Goal: Information Seeking & Learning: Learn about a topic

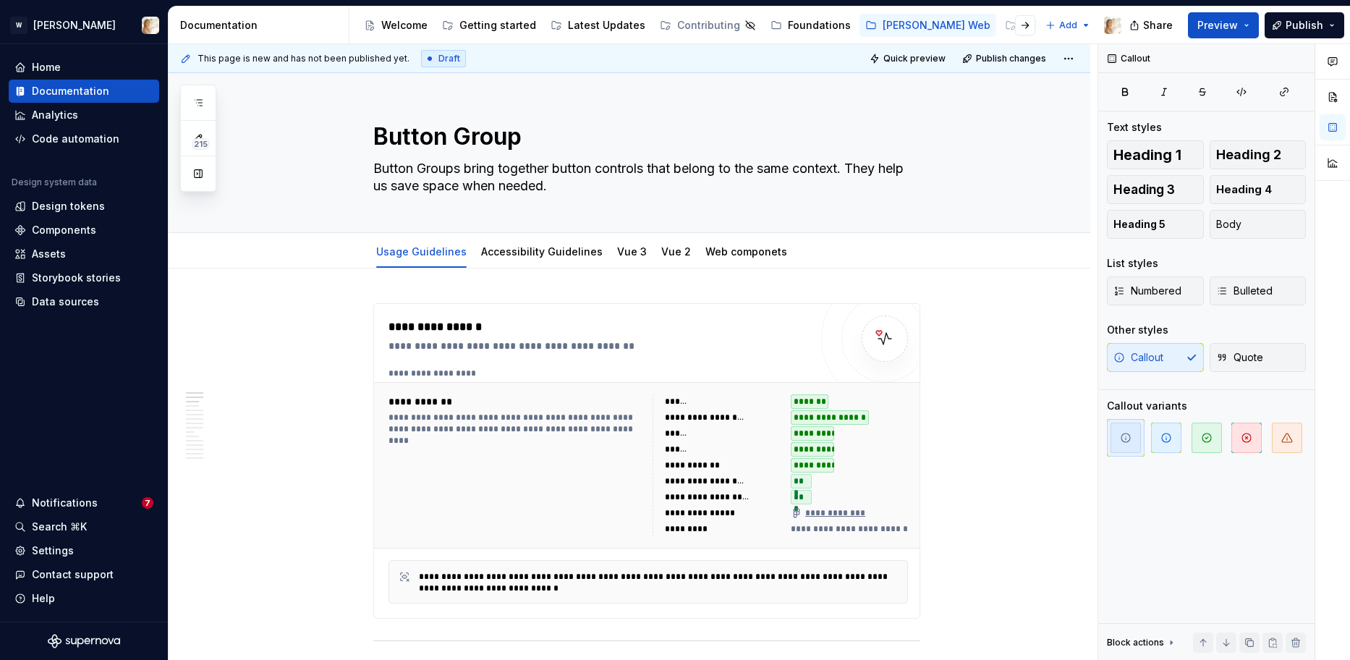
scroll to position [436, 0]
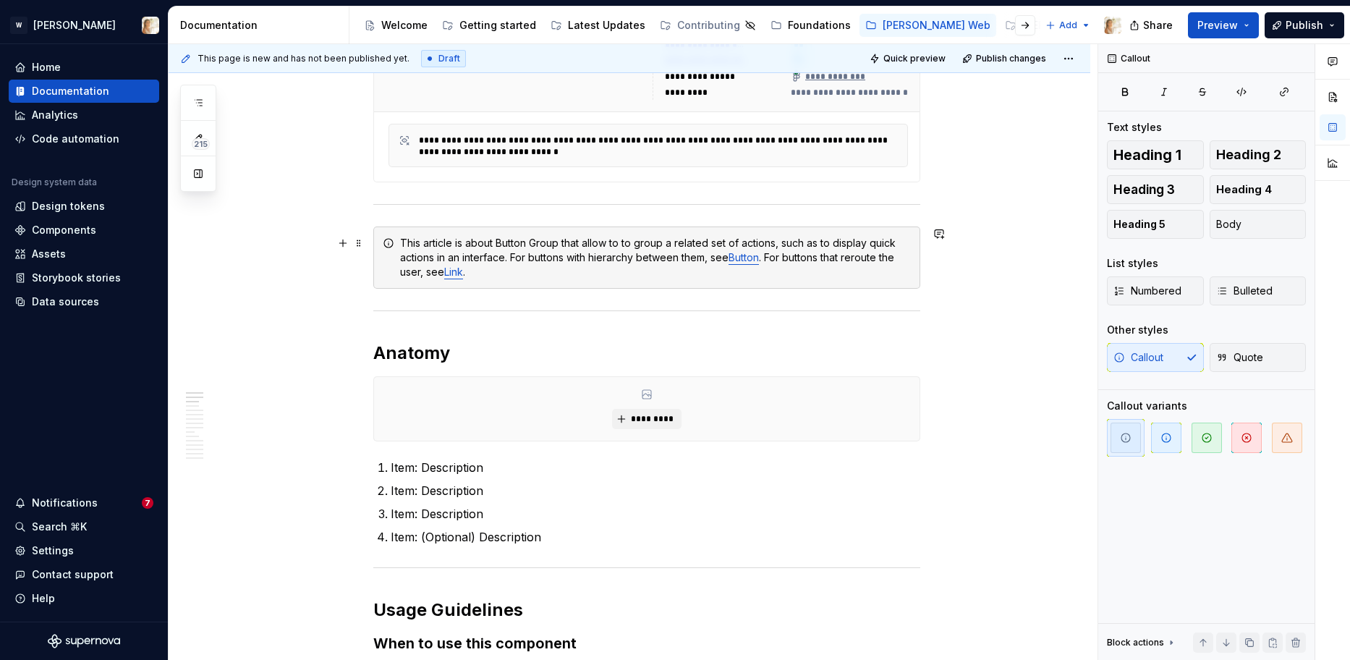
click at [529, 278] on div "This article is about Button Group that allow to to group a related set of acti…" at bounding box center [655, 257] width 511 height 43
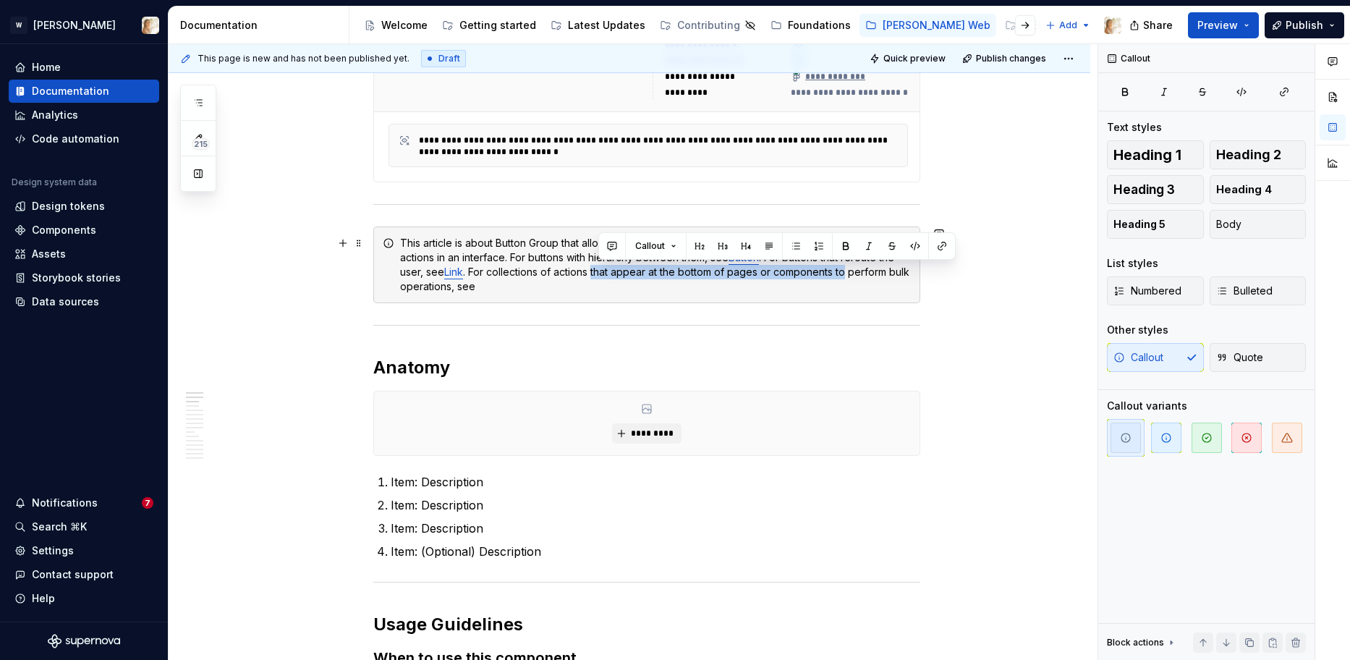
drag, startPoint x: 599, startPoint y: 273, endPoint x: 851, endPoint y: 277, distance: 251.7
click at [851, 277] on div "This article is about Button Group that allow to to group a related set of acti…" at bounding box center [655, 265] width 511 height 58
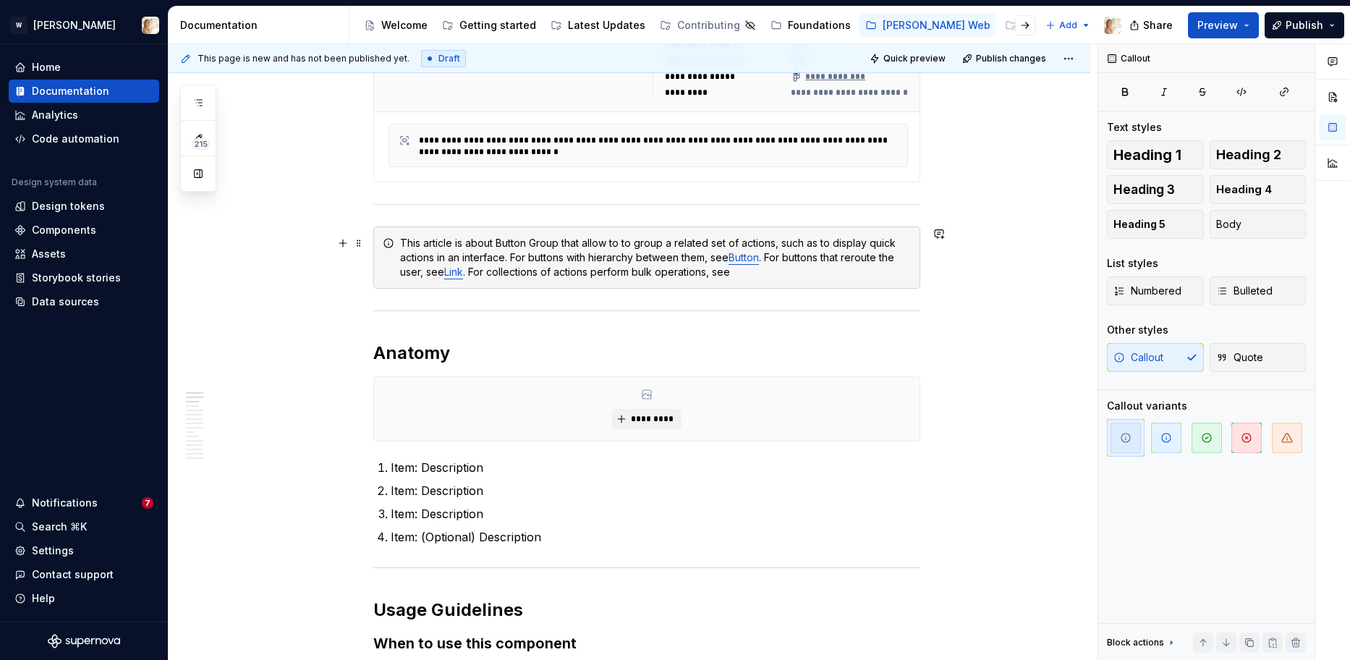
click at [755, 272] on div "This article is about Button Group that allow to to group a related set of acti…" at bounding box center [655, 257] width 511 height 43
drag, startPoint x: 740, startPoint y: 273, endPoint x: 788, endPoint y: 270, distance: 47.8
click at [788, 270] on div "This article is about Button Group that allow to to group a related set of acti…" at bounding box center [655, 257] width 511 height 43
click at [1076, 244] on button "button" at bounding box center [1083, 246] width 20 height 20
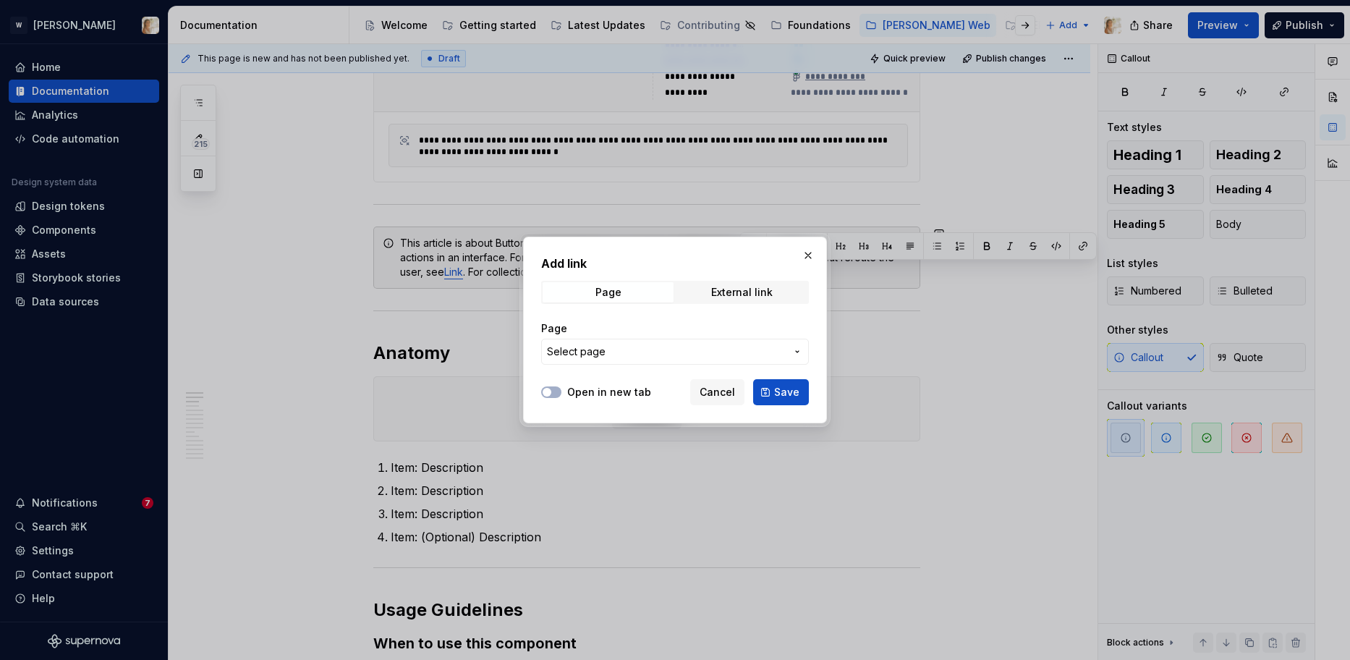
click at [608, 346] on span "Select page" at bounding box center [666, 351] width 239 height 14
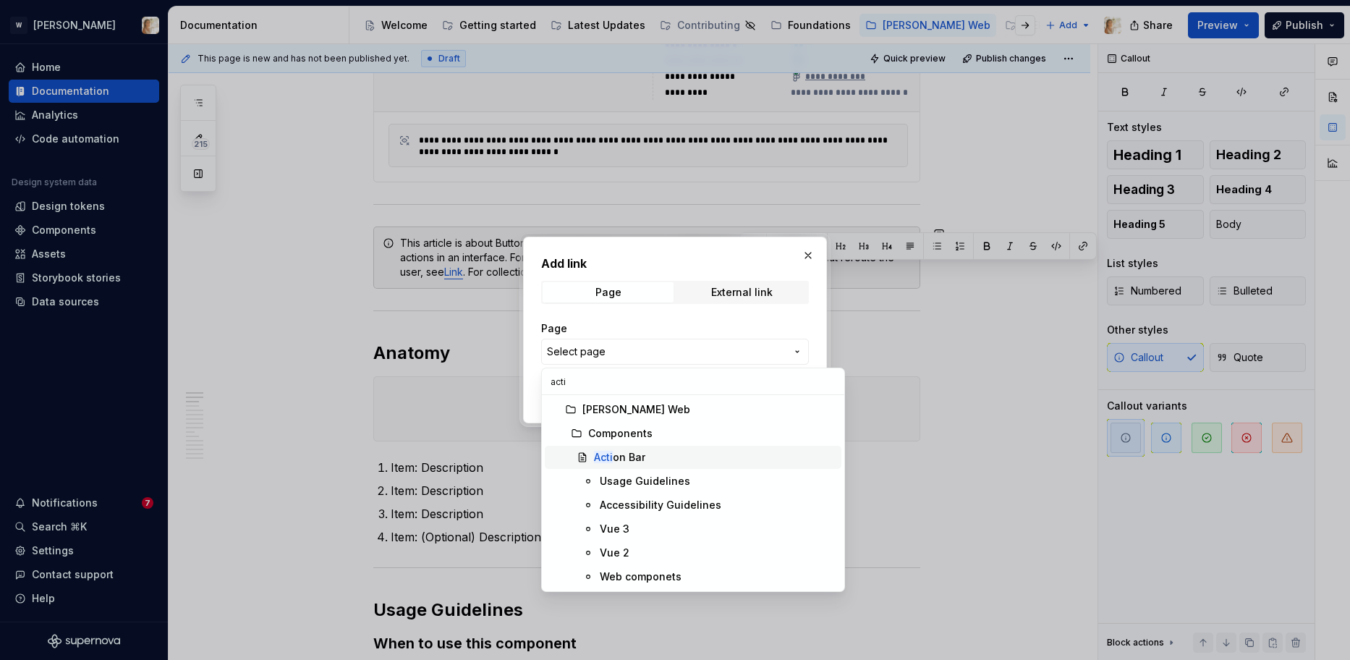
type input "acti"
click at [628, 456] on div "Acti on Bar" at bounding box center [619, 457] width 51 height 14
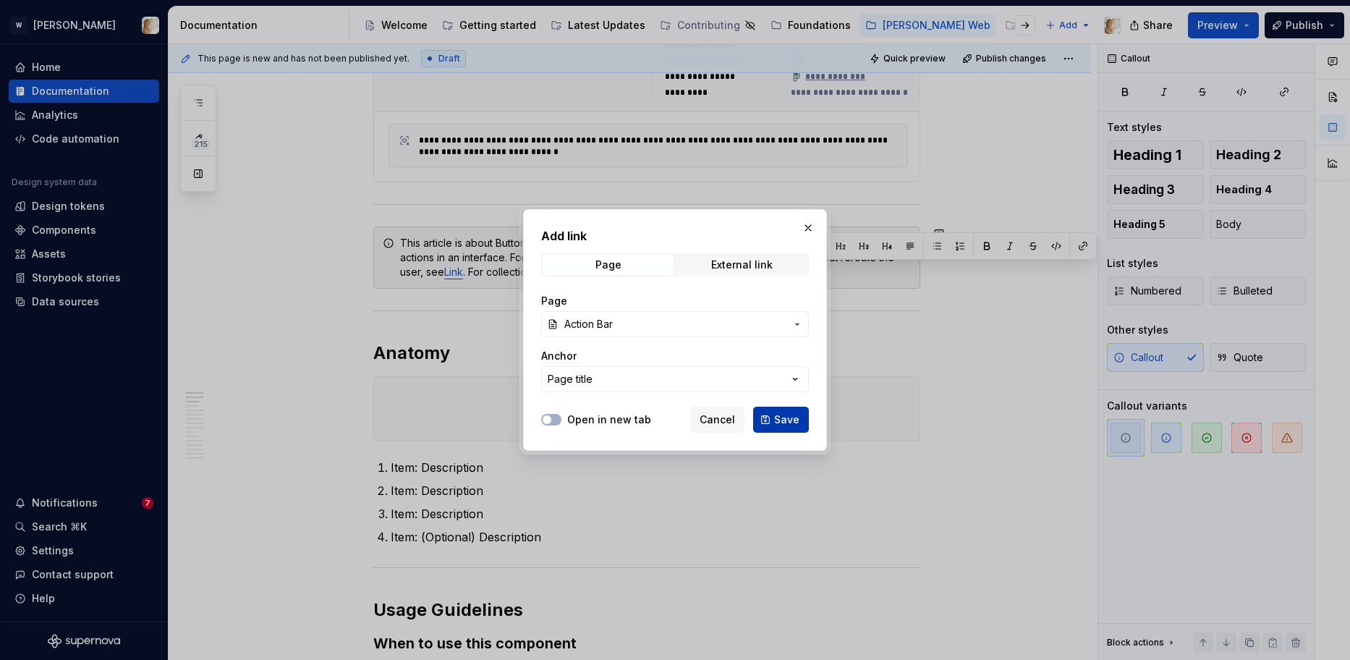
click at [768, 422] on button "Save" at bounding box center [781, 419] width 56 height 26
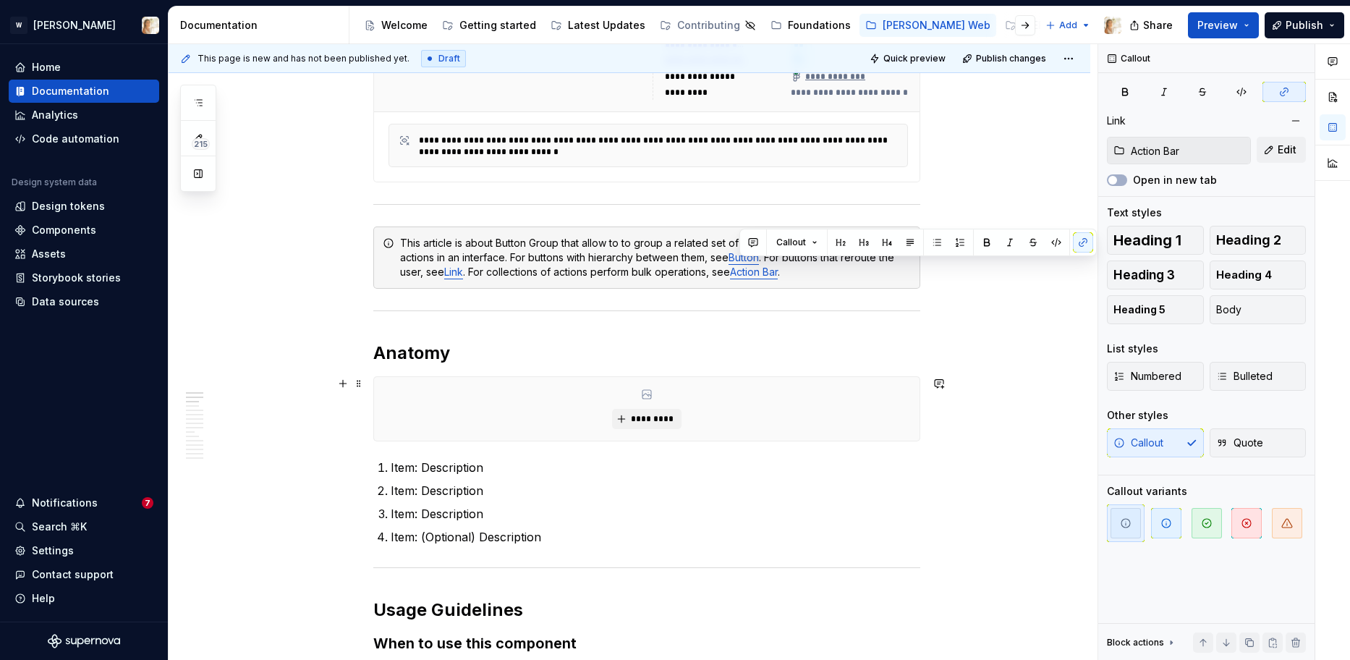
scroll to position [447, 0]
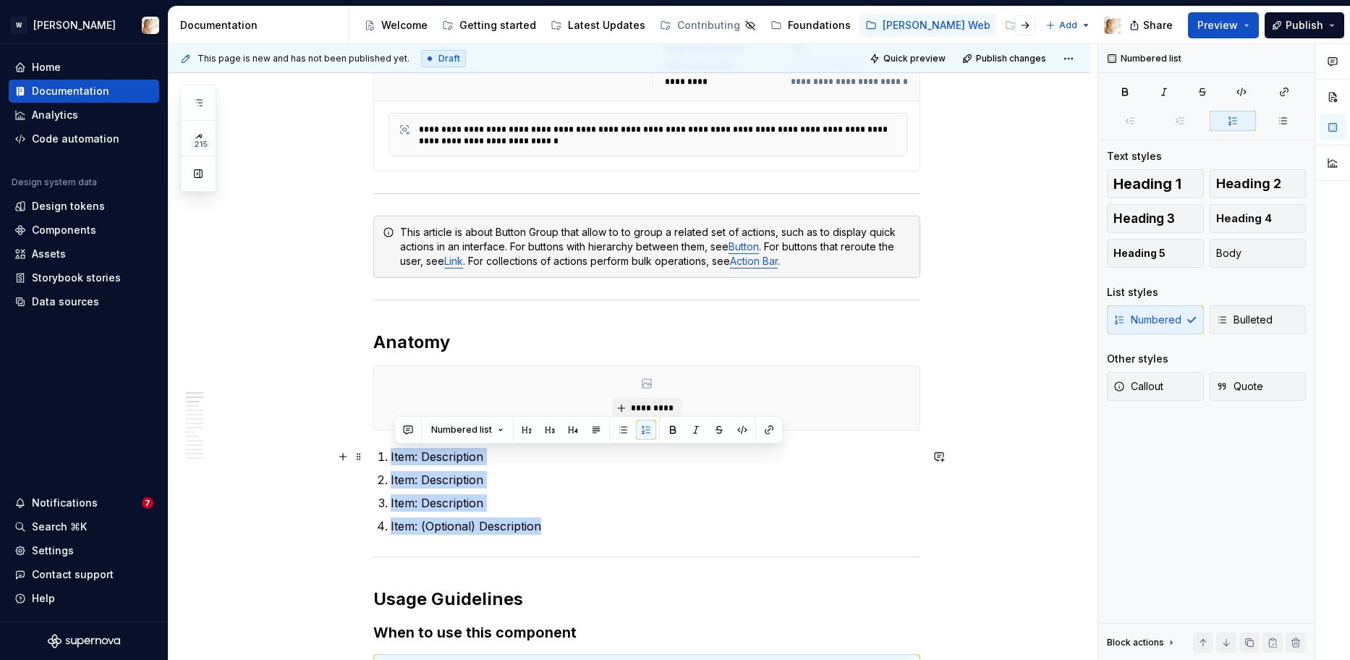
drag, startPoint x: 548, startPoint y: 524, endPoint x: 393, endPoint y: 456, distance: 169.7
click at [393, 456] on ol "Item: Description Item: Description Item: Description Item: (Optional) Descript…" at bounding box center [655, 491] width 529 height 87
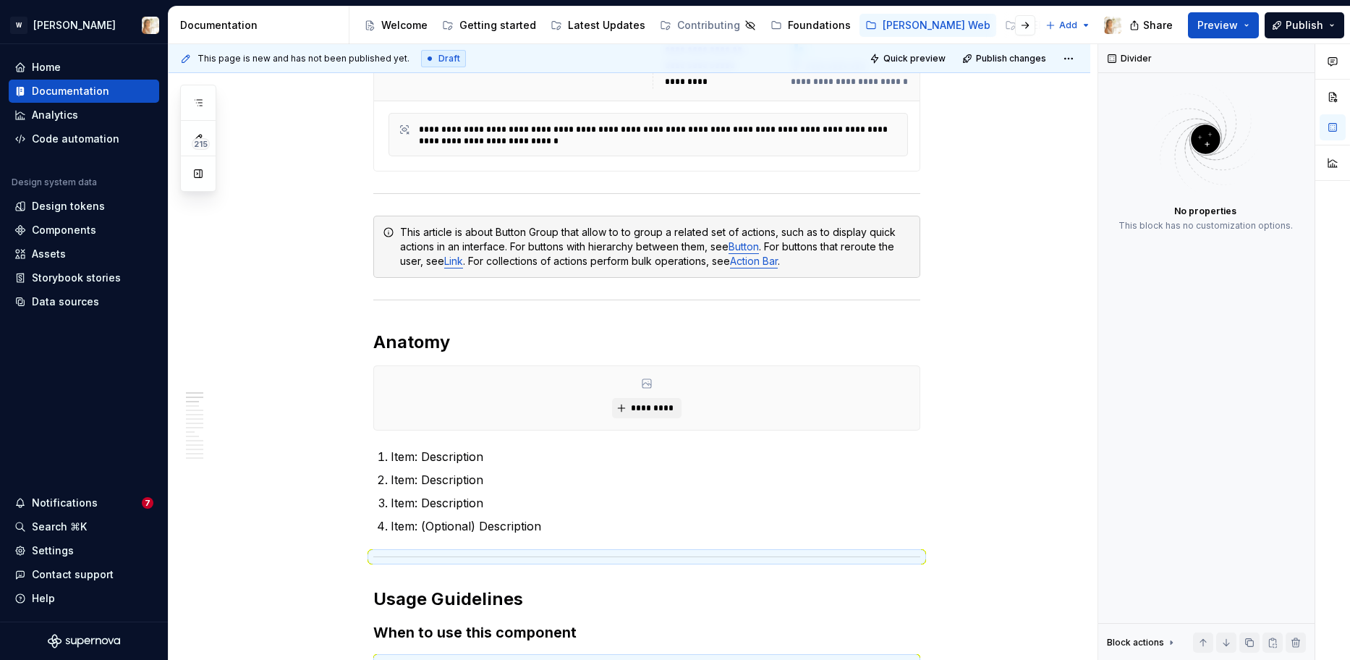
click at [462, 509] on p "Item: Description" at bounding box center [655, 502] width 529 height 17
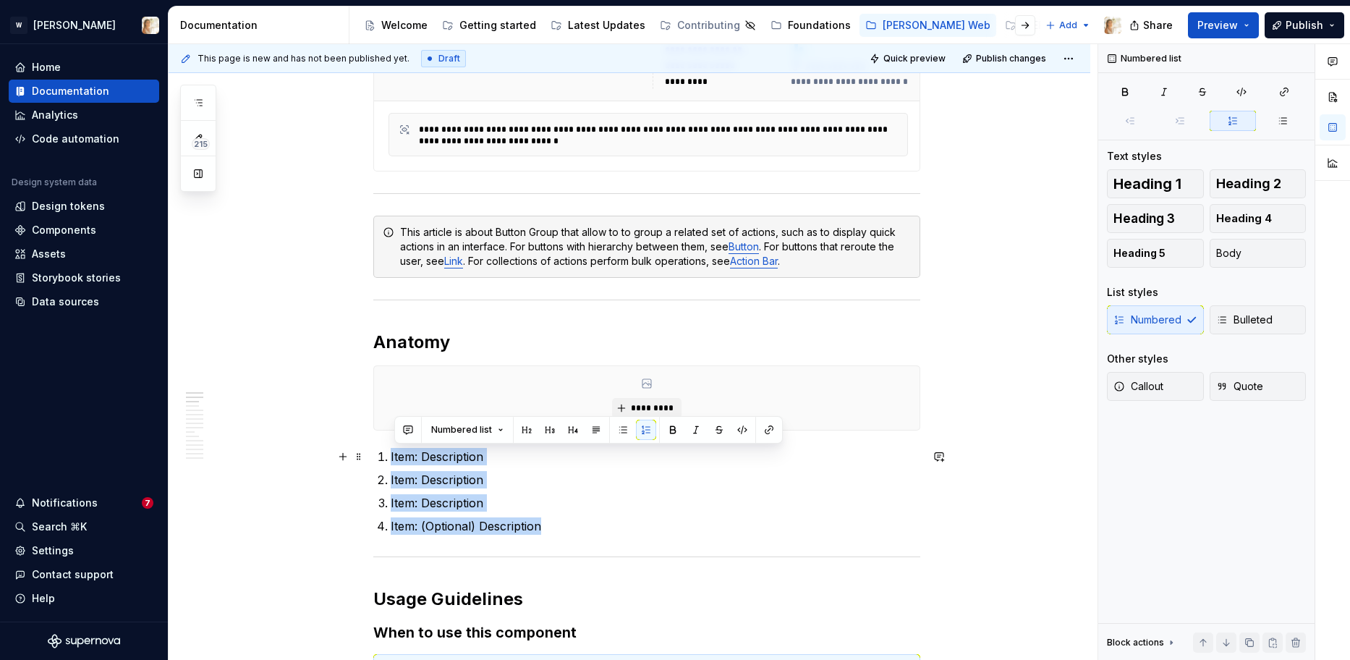
drag, startPoint x: 547, startPoint y: 525, endPoint x: 395, endPoint y: 446, distance: 171.1
click at [394, 448] on ol "Item: Description Item: Description Item: Description Item: (Optional) Descript…" at bounding box center [655, 491] width 529 height 87
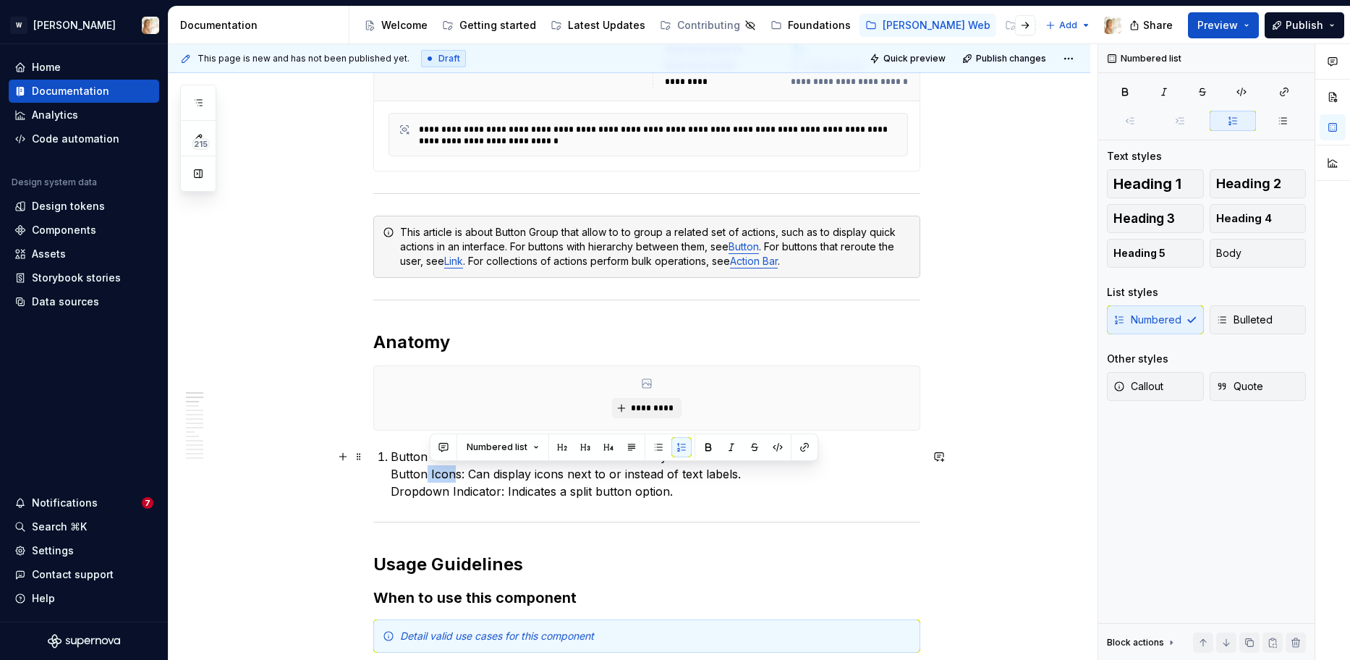
drag, startPoint x: 430, startPoint y: 473, endPoint x: 457, endPoint y: 472, distance: 26.8
click at [457, 472] on p "Button Container: Holds all buttons in a unified layout. Button Icons: Can disp…" at bounding box center [655, 474] width 529 height 52
drag, startPoint x: 443, startPoint y: 476, endPoint x: 469, endPoint y: 477, distance: 26.0
click at [469, 477] on p "Button Container: Holds all buttons in a unified layout. Buttons: Can display i…" at bounding box center [655, 474] width 529 height 52
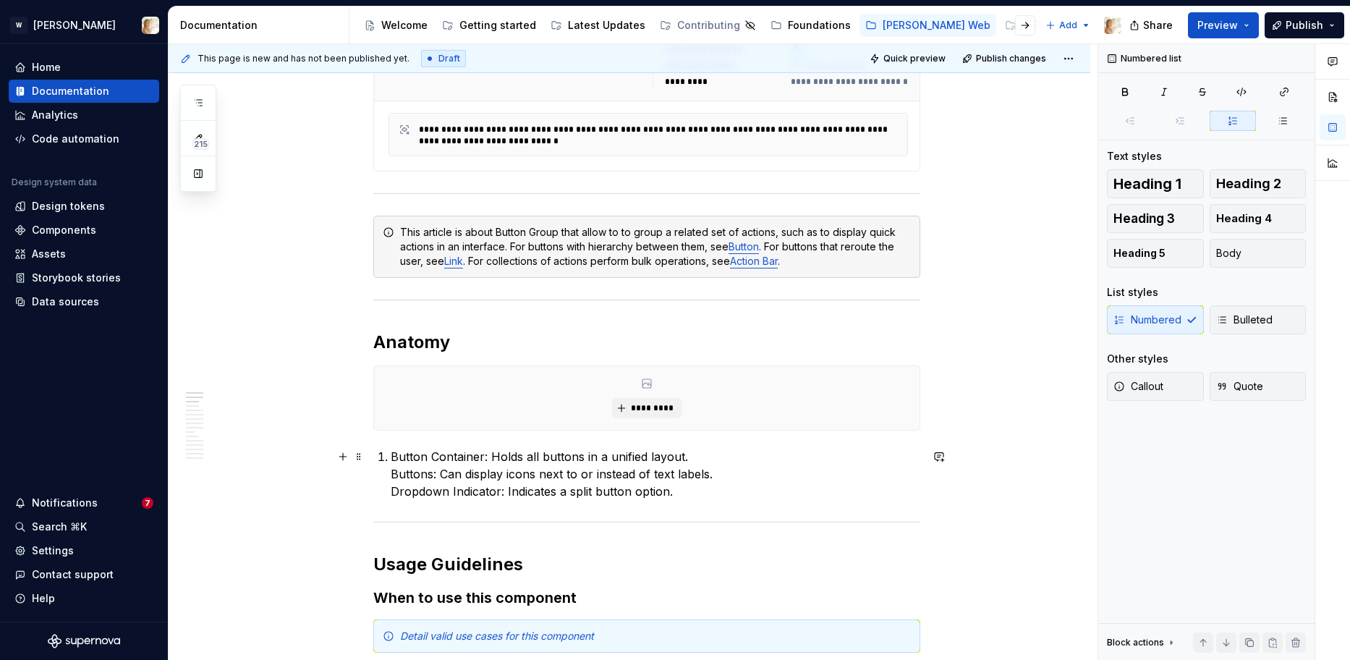
click at [393, 473] on p "Button Container: Holds all buttons in a unified layout. Buttons: Can display i…" at bounding box center [655, 474] width 529 height 52
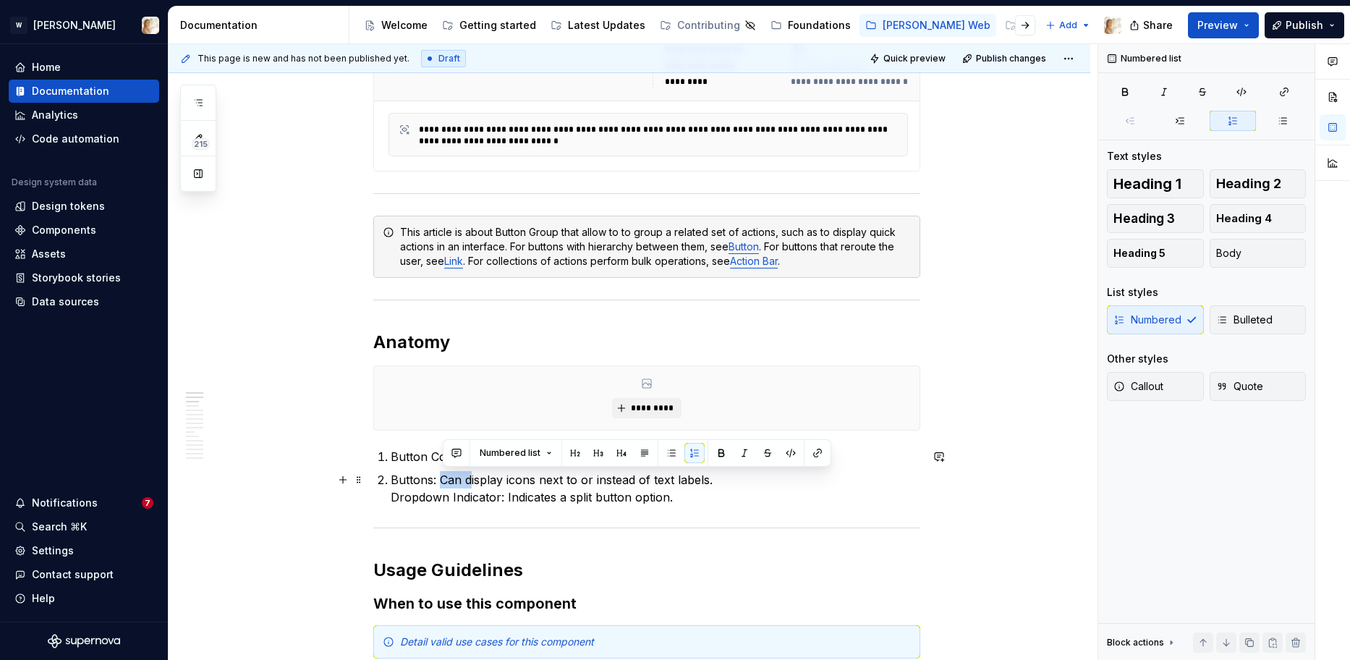
drag, startPoint x: 474, startPoint y: 478, endPoint x: 446, endPoint y: 477, distance: 28.2
click at [446, 477] on p "Buttons: Can display icons next to or instead of text labels. Dropdown Indicato…" at bounding box center [655, 488] width 529 height 35
drag, startPoint x: 487, startPoint y: 477, endPoint x: 513, endPoint y: 477, distance: 26.8
click at [513, 477] on p "Buttons: Display icons next to or instead of text labels. Dropdown Indicator: I…" at bounding box center [655, 488] width 529 height 35
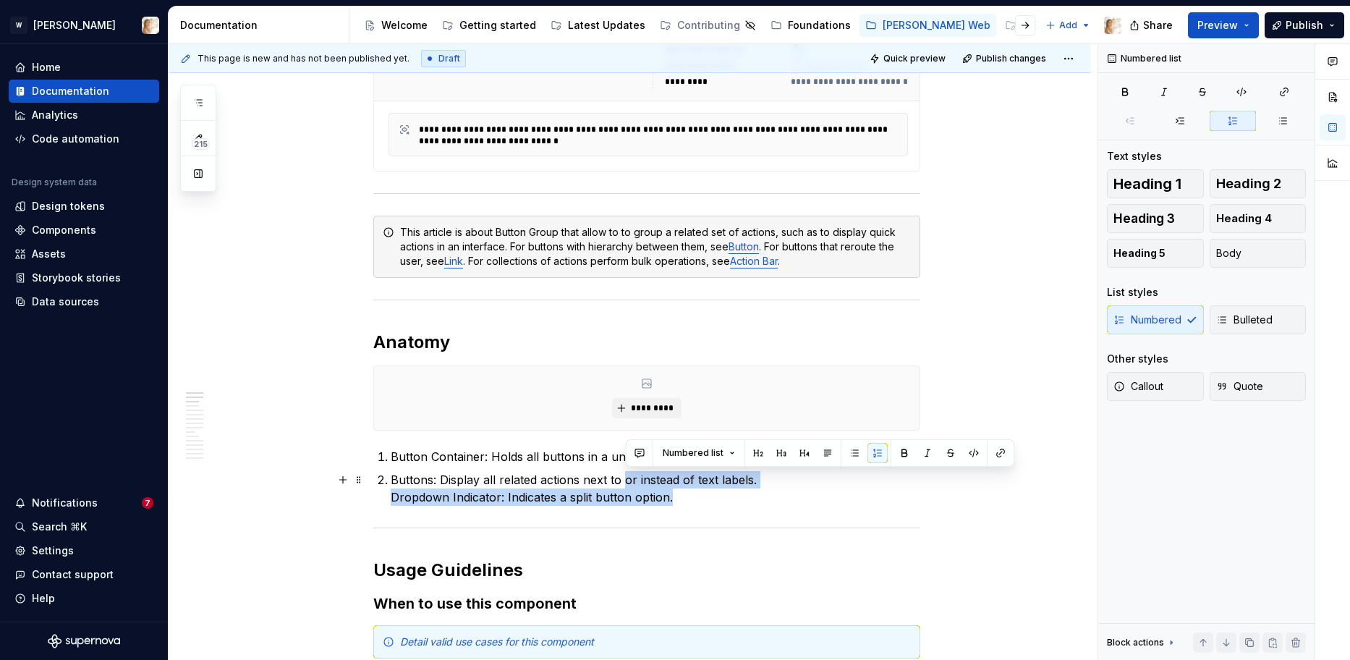
drag, startPoint x: 675, startPoint y: 497, endPoint x: 625, endPoint y: 479, distance: 53.5
click at [625, 479] on p "Buttons: Display all related actions next to or instead of text labels. Dropdow…" at bounding box center [655, 488] width 529 height 35
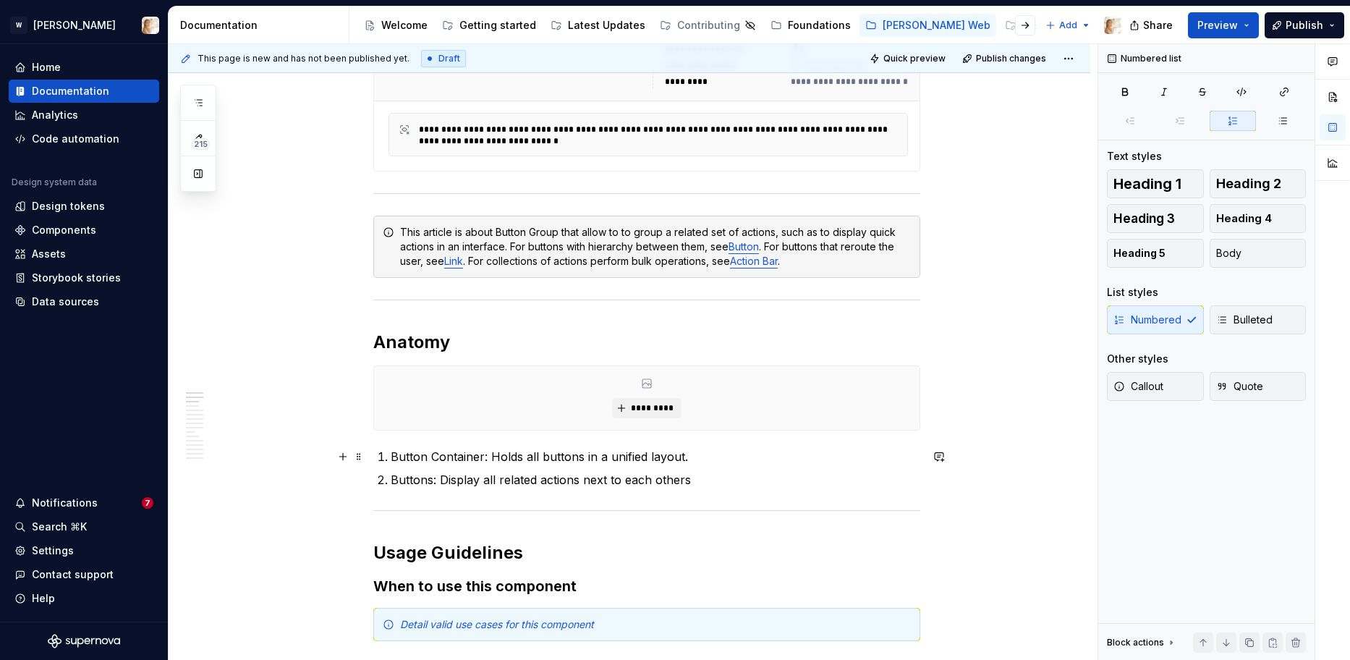
click at [710, 452] on p "Button Container: Holds all buttons in a unified layout." at bounding box center [655, 456] width 529 height 17
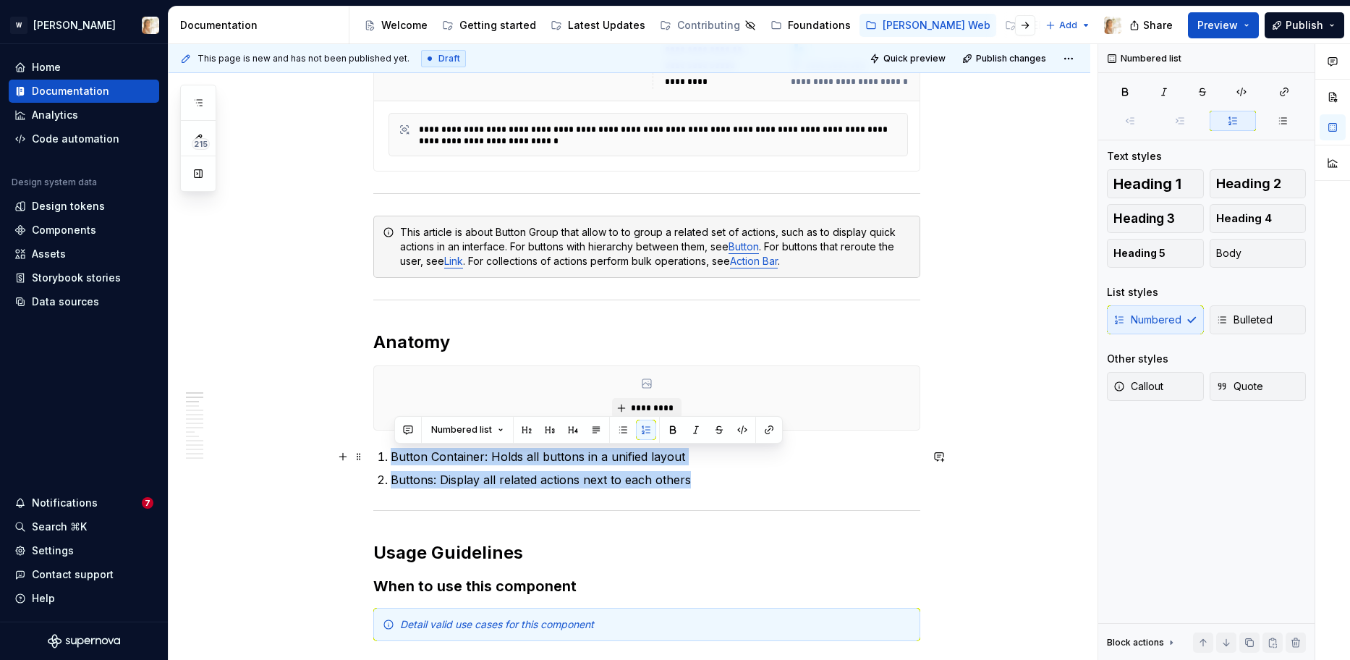
drag, startPoint x: 703, startPoint y: 487, endPoint x: 397, endPoint y: 448, distance: 308.3
click at [397, 448] on ol "Button Container: Holds all buttons in a unified layout Buttons: Display all re…" at bounding box center [655, 468] width 529 height 41
copy ol "Button Container: Holds all buttons in a unified layout Buttons: Display all re…"
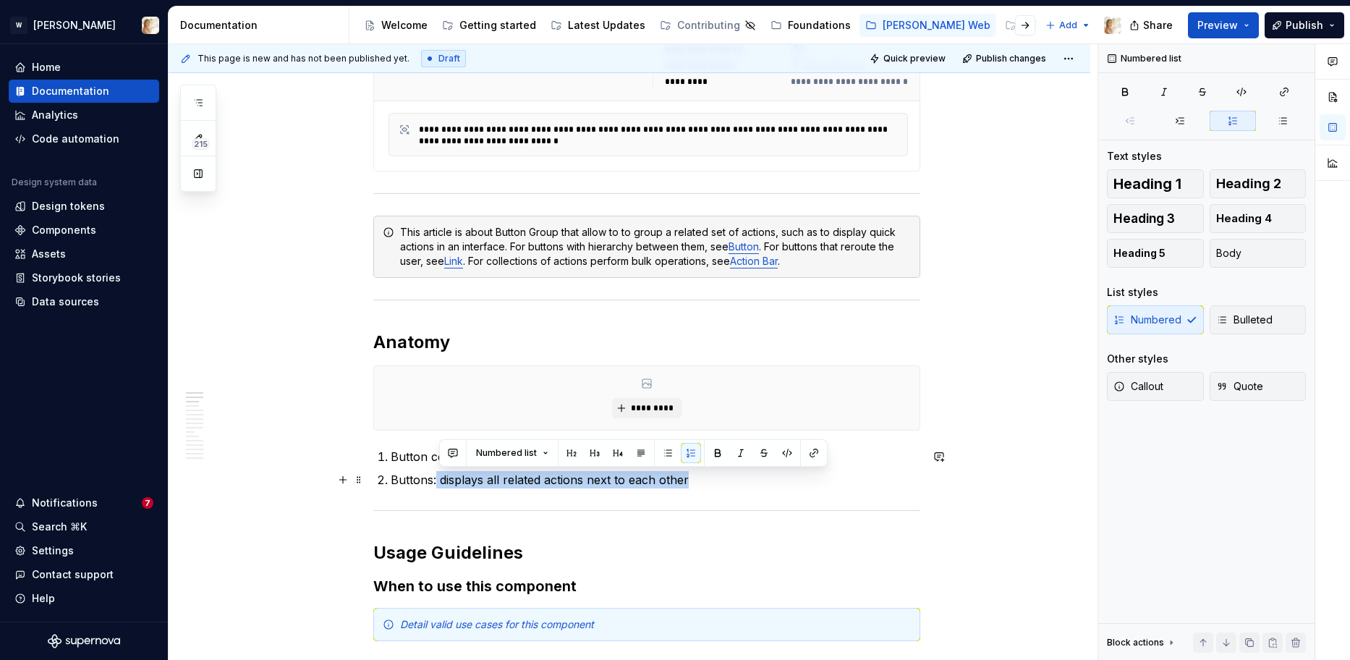
drag, startPoint x: 689, startPoint y: 479, endPoint x: 440, endPoint y: 479, distance: 248.8
click at [440, 479] on p "Buttons: displays all related actions next to each other" at bounding box center [655, 479] width 529 height 17
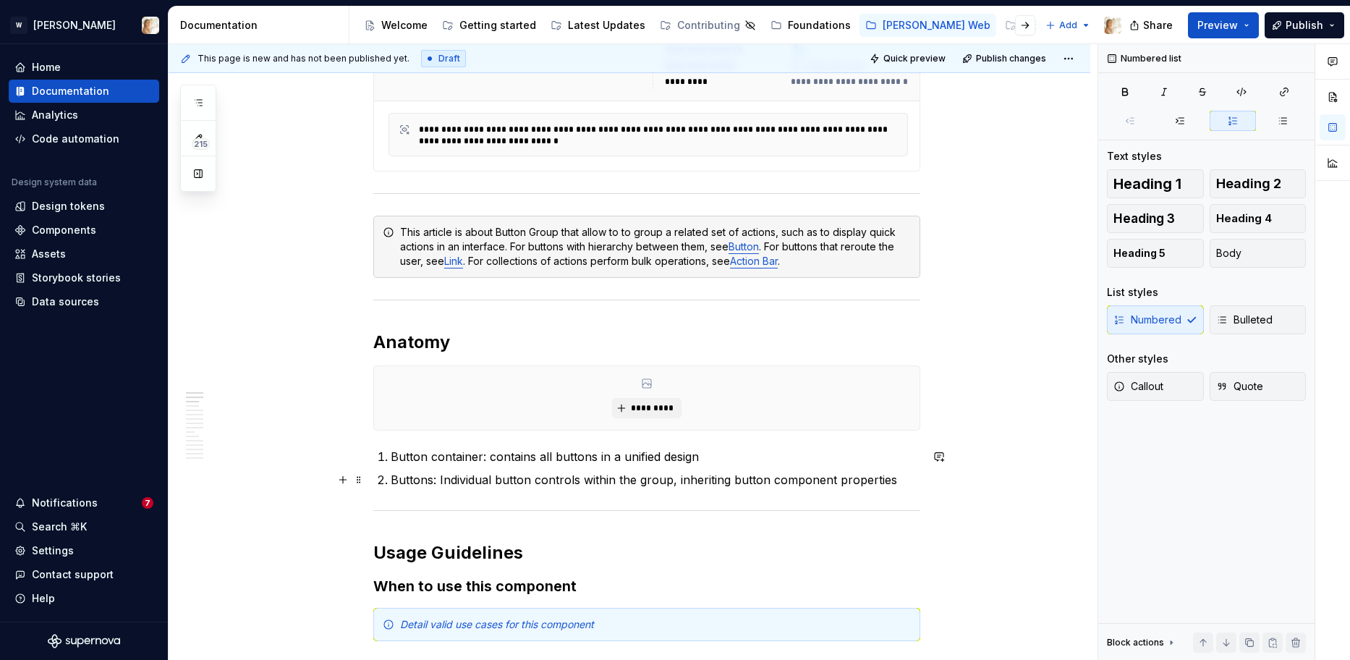
click at [534, 480] on p "Buttons: Individual button controls within the group, inheriting button compone…" at bounding box center [655, 479] width 529 height 17
click at [674, 483] on p "Buttons: Individual buttons controls within the group, inheriting button compon…" at bounding box center [655, 479] width 529 height 17
drag, startPoint x: 533, startPoint y: 461, endPoint x: 493, endPoint y: 456, distance: 40.7
click at [493, 456] on p "Button container: contains all buttons in a unified design" at bounding box center [655, 456] width 529 height 17
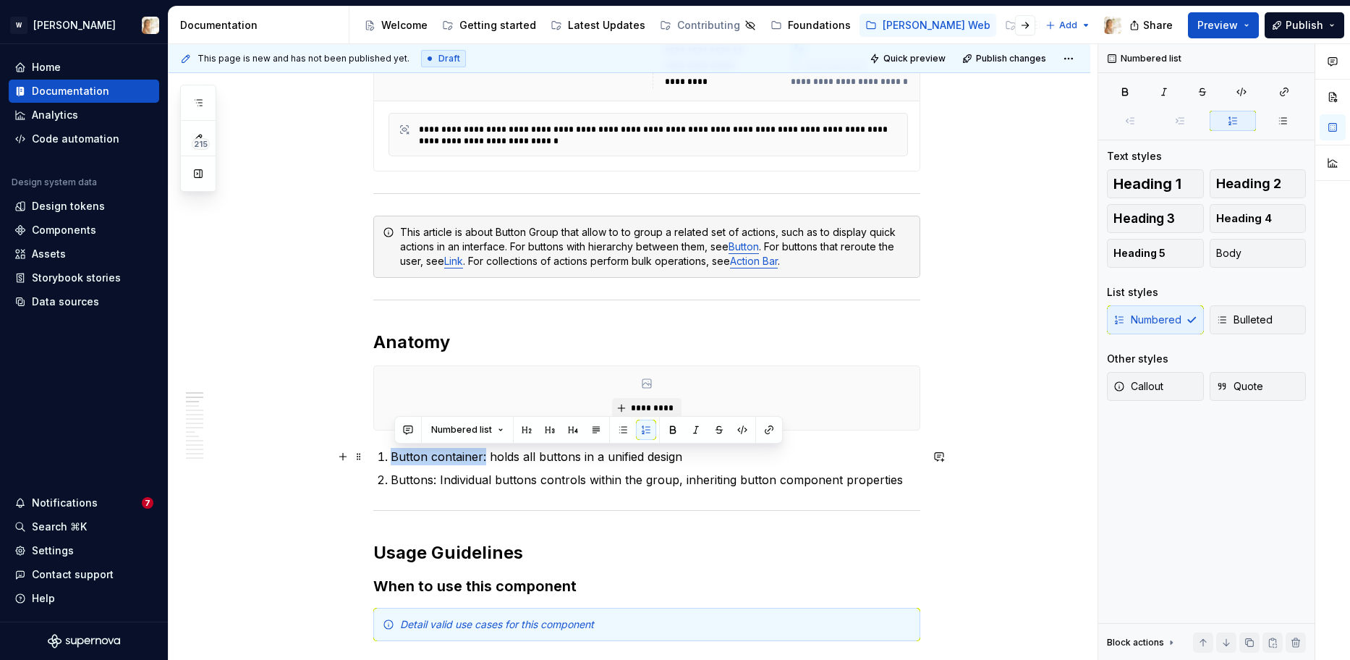
drag, startPoint x: 487, startPoint y: 459, endPoint x: 389, endPoint y: 458, distance: 97.6
click at [391, 458] on li "Button container: holds all buttons in a unified design" at bounding box center [655, 456] width 529 height 17
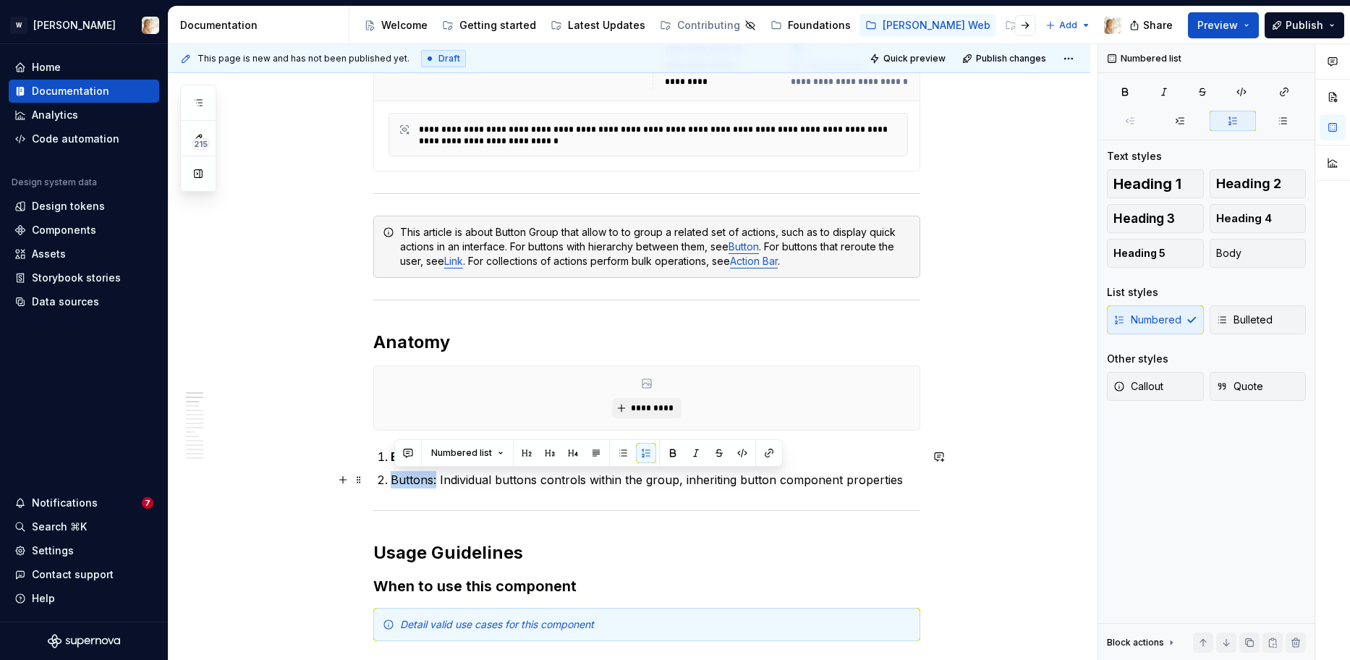
drag, startPoint x: 395, startPoint y: 481, endPoint x: 439, endPoint y: 482, distance: 44.1
click at [439, 482] on p "Buttons: Individual buttons controls within the group, inheriting button compon…" at bounding box center [655, 479] width 529 height 17
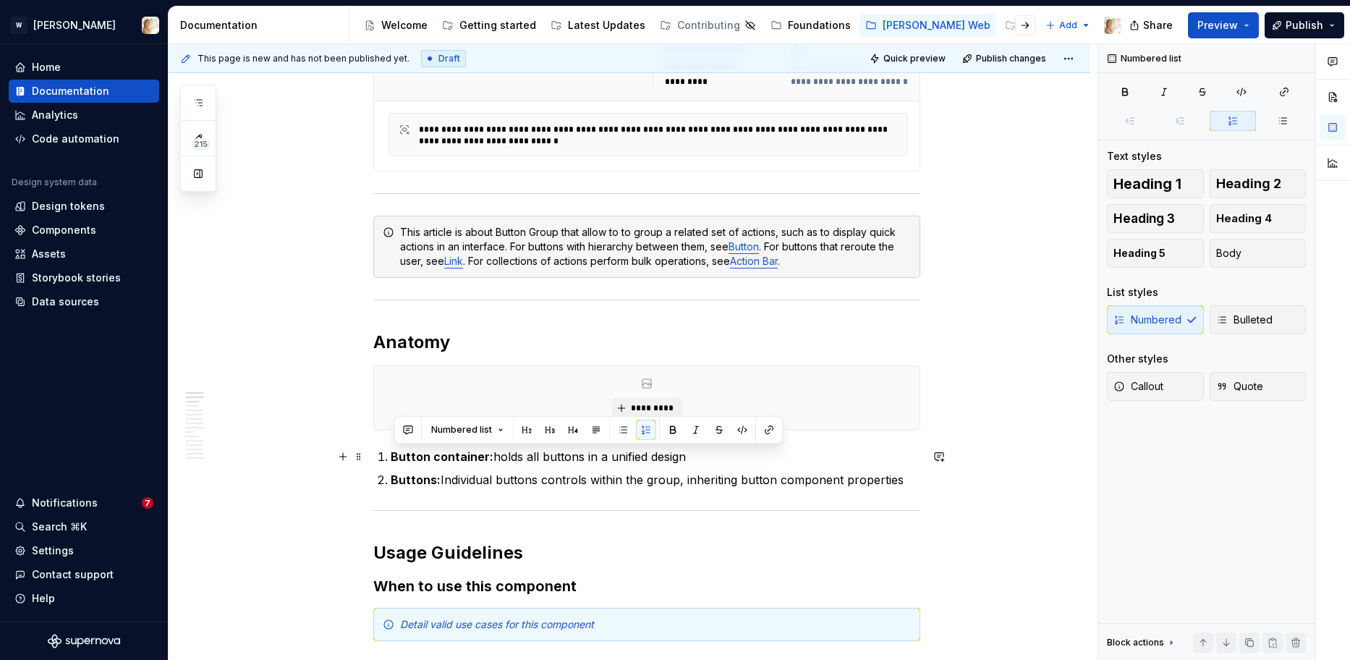
drag, startPoint x: 905, startPoint y: 479, endPoint x: 391, endPoint y: 459, distance: 514.6
click at [391, 459] on ol "Button container: holds all buttons in a unified design Buttons: Individual but…" at bounding box center [655, 468] width 529 height 41
copy ol "Button container: holds all buttons in a unified design Buttons: Individual but…"
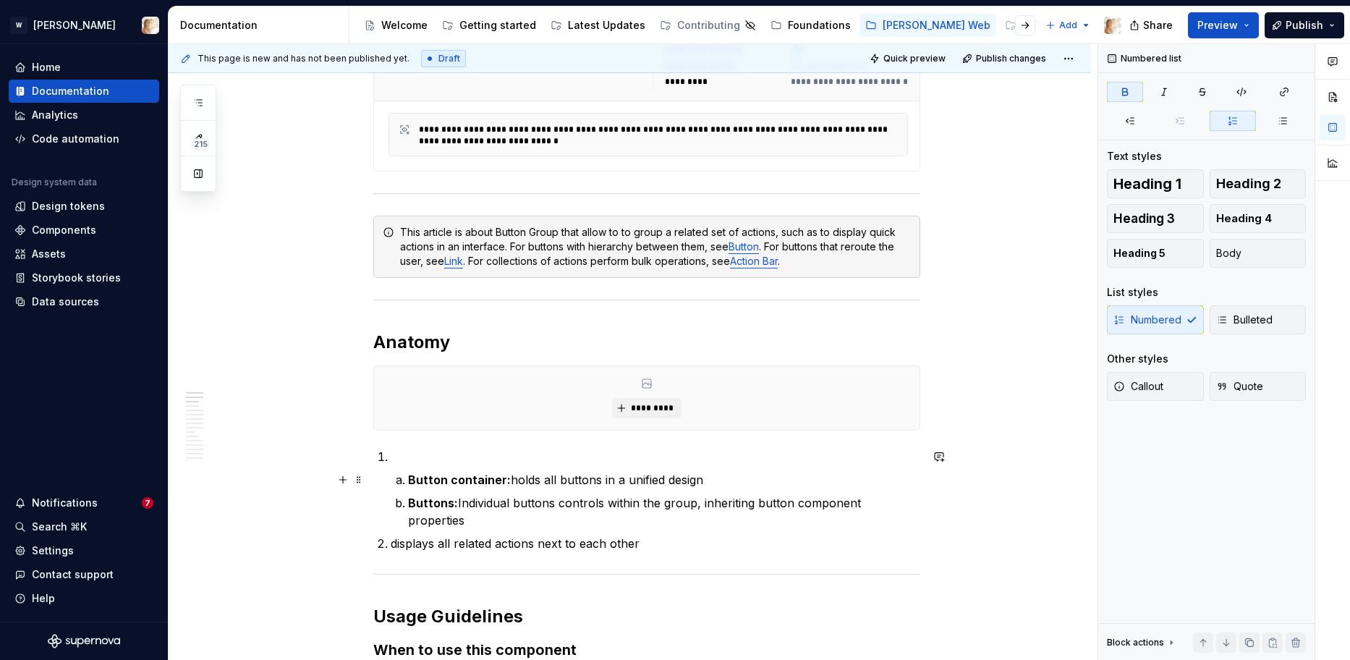
click at [410, 483] on li "Button container: holds all buttons in a unified design" at bounding box center [664, 479] width 512 height 17
click at [408, 471] on li "Button container: holds all buttons in a unified design" at bounding box center [664, 479] width 512 height 17
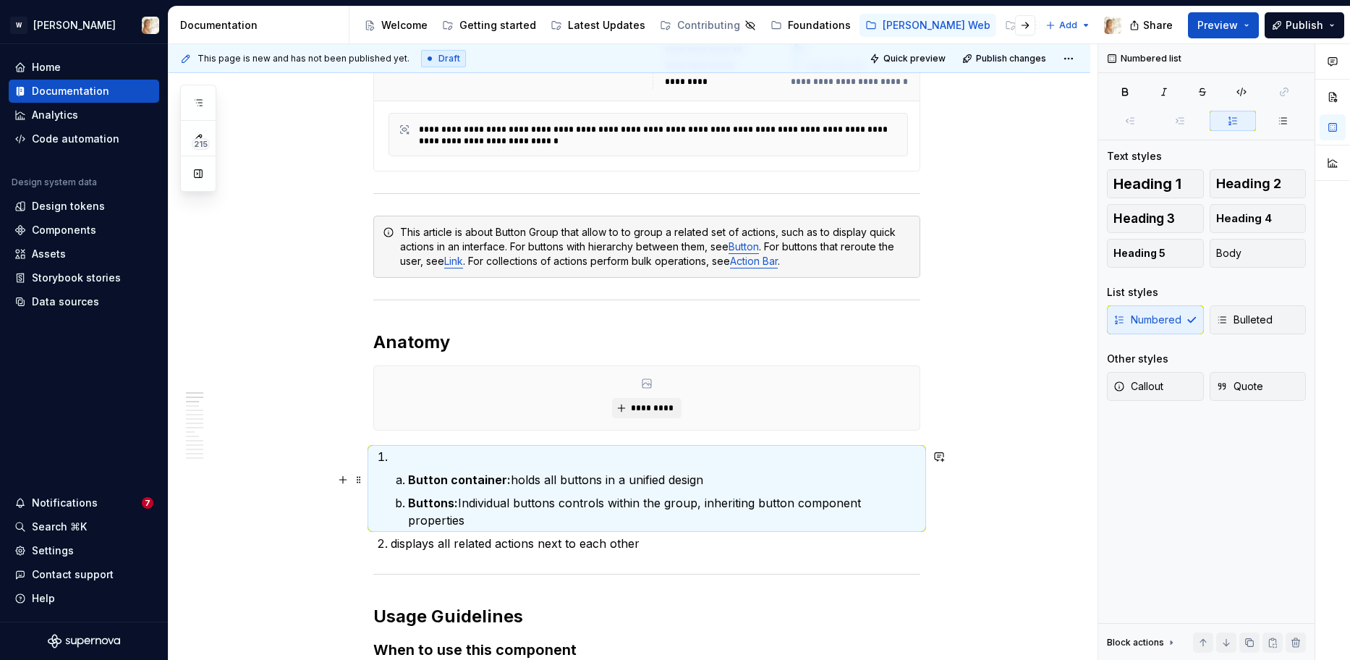
click at [410, 481] on li "Button container: holds all buttons in a unified design" at bounding box center [664, 479] width 512 height 17
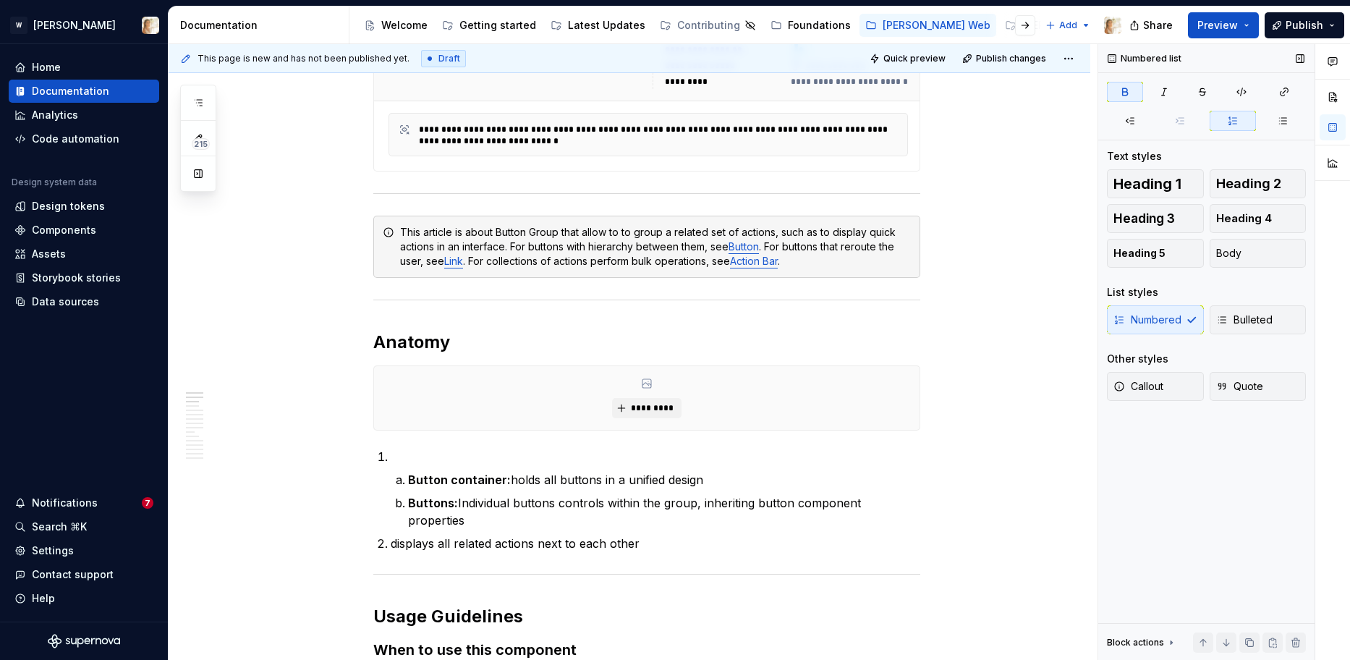
click at [1151, 314] on div "Numbered Bulleted" at bounding box center [1206, 319] width 199 height 29
click at [1220, 320] on icon "button" at bounding box center [1222, 320] width 12 height 12
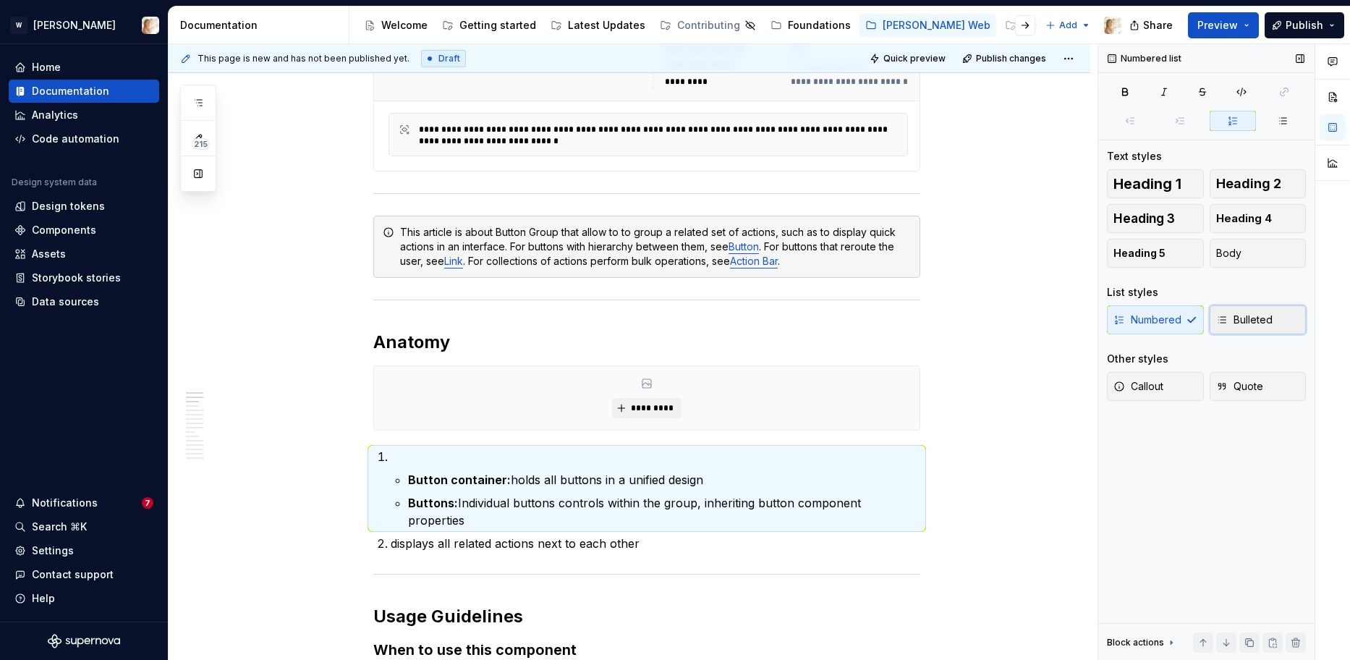
click at [1222, 320] on icon "button" at bounding box center [1222, 320] width 12 height 12
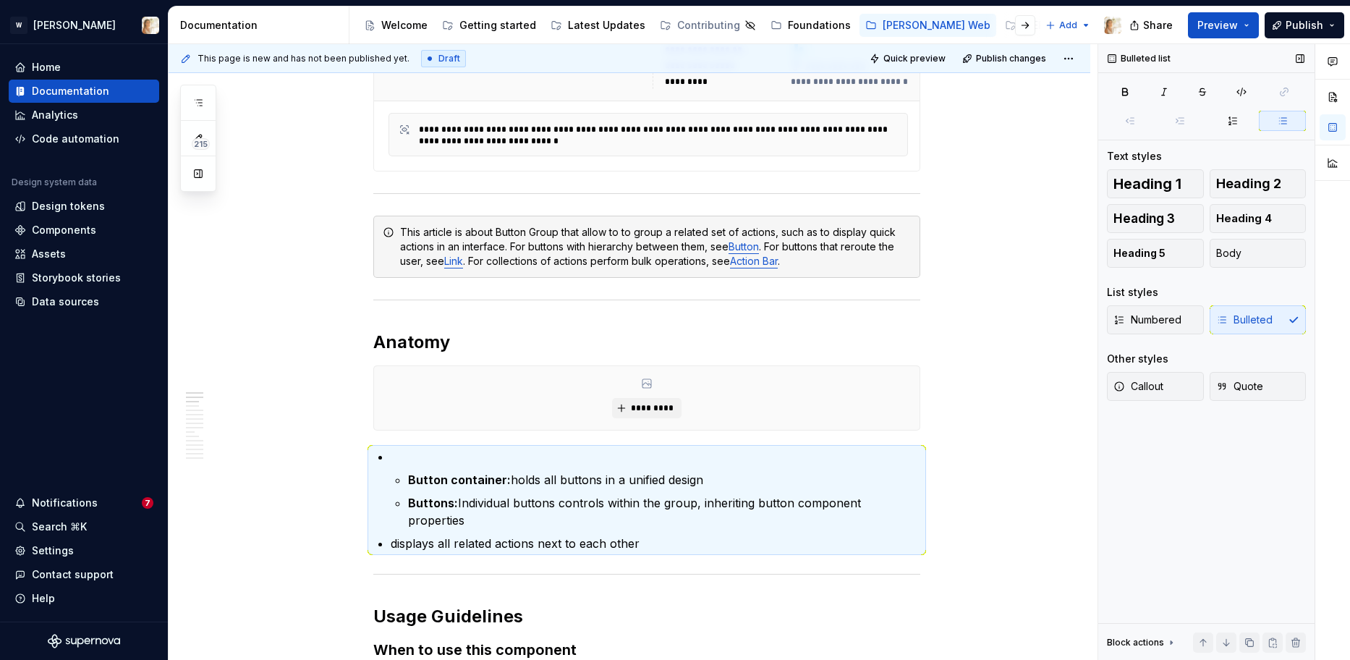
click at [1222, 320] on div "Numbered Bulleted" at bounding box center [1206, 319] width 199 height 29
click at [1224, 250] on span "Body" at bounding box center [1228, 253] width 25 height 14
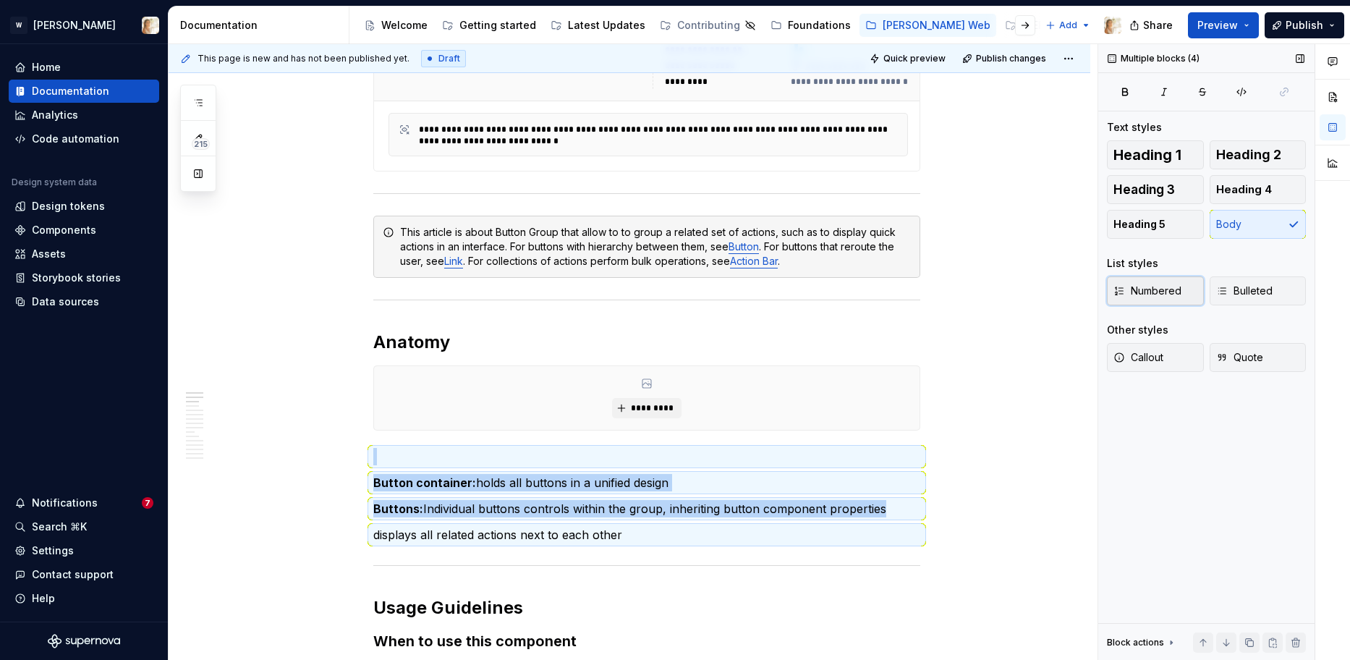
click at [1168, 286] on span "Numbered" at bounding box center [1147, 291] width 68 height 14
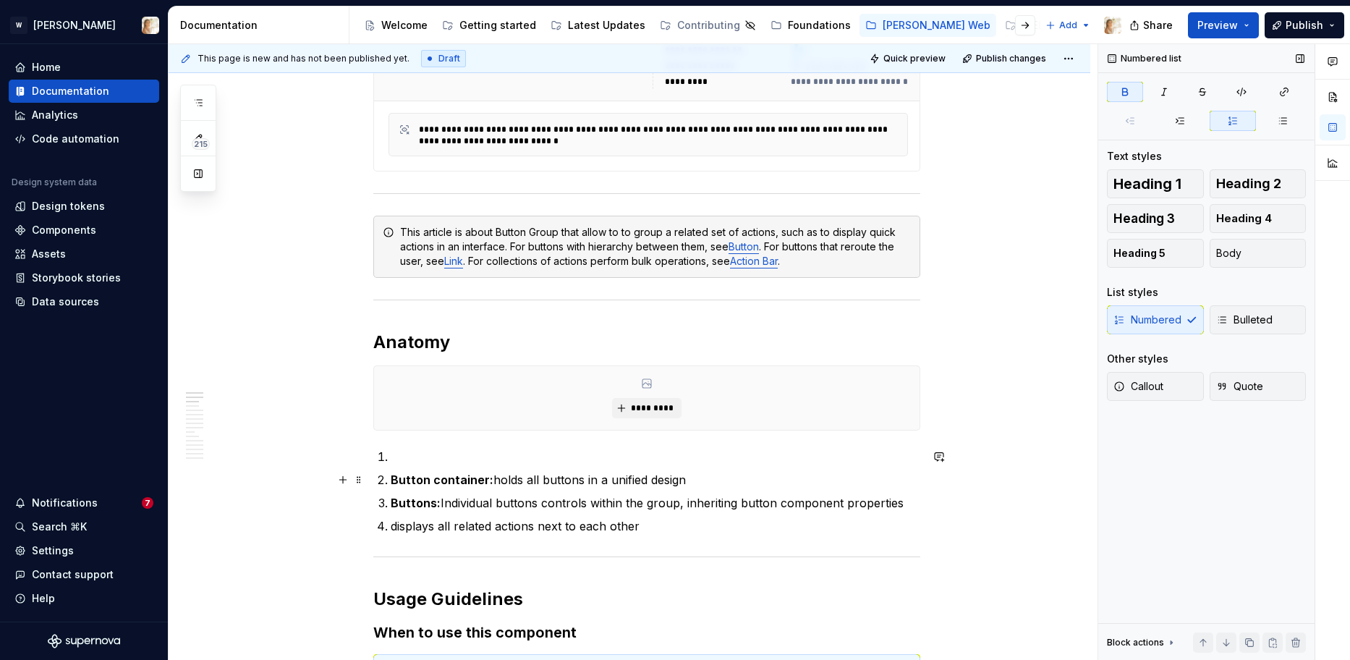
click at [393, 477] on li "Button container: holds all buttons in a unified design" at bounding box center [655, 479] width 529 height 17
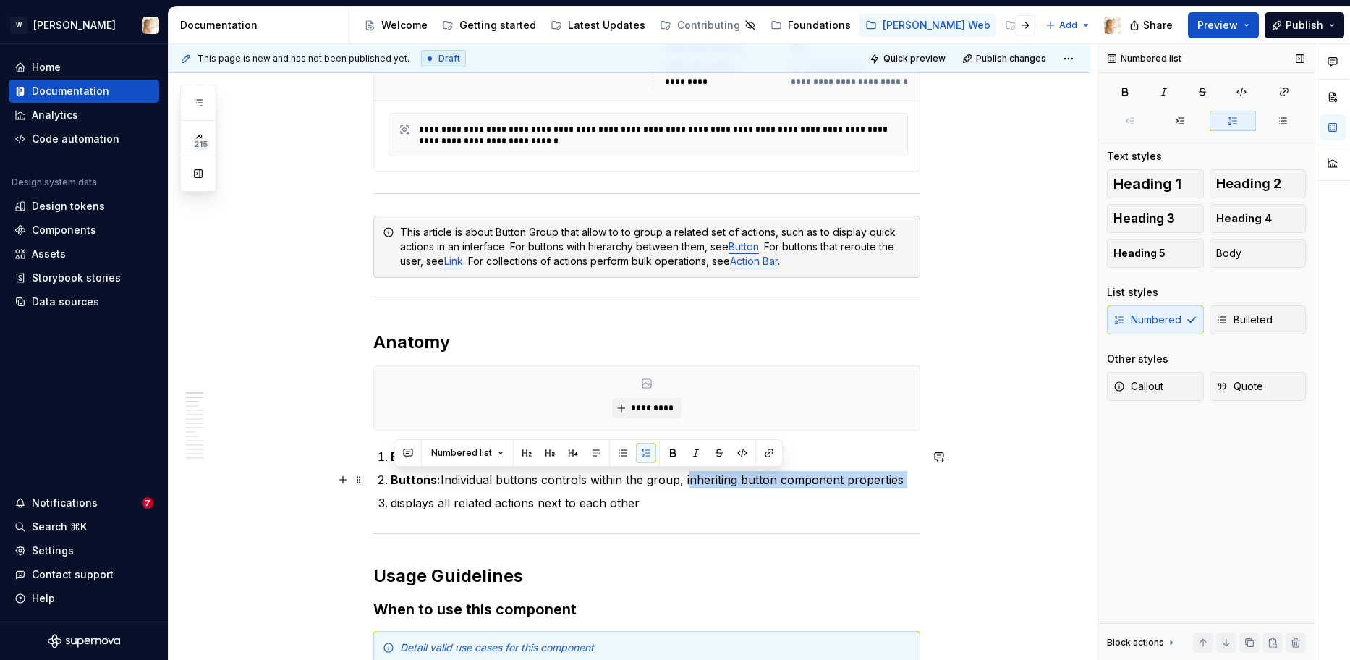
drag, startPoint x: 396, startPoint y: 503, endPoint x: 688, endPoint y: 478, distance: 292.6
click at [688, 478] on ol "Button container: holds all buttons in a unified design Buttons: Individual but…" at bounding box center [655, 480] width 529 height 64
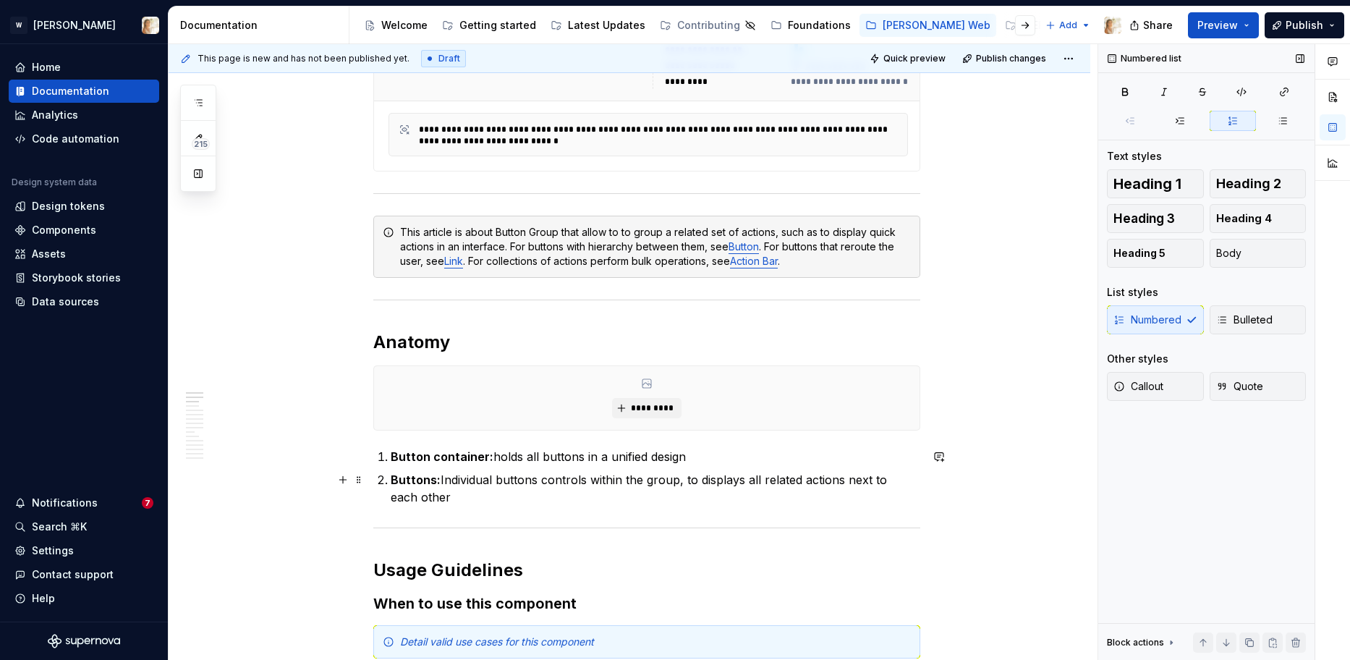
click at [746, 478] on p "Buttons: Individual buttons controls within the group, to displays all related …" at bounding box center [655, 488] width 529 height 35
drag, startPoint x: 841, startPoint y: 481, endPoint x: 840, endPoint y: 502, distance: 21.0
click at [840, 502] on p "Buttons: Individual buttons controls within the group, to display all related a…" at bounding box center [655, 488] width 529 height 35
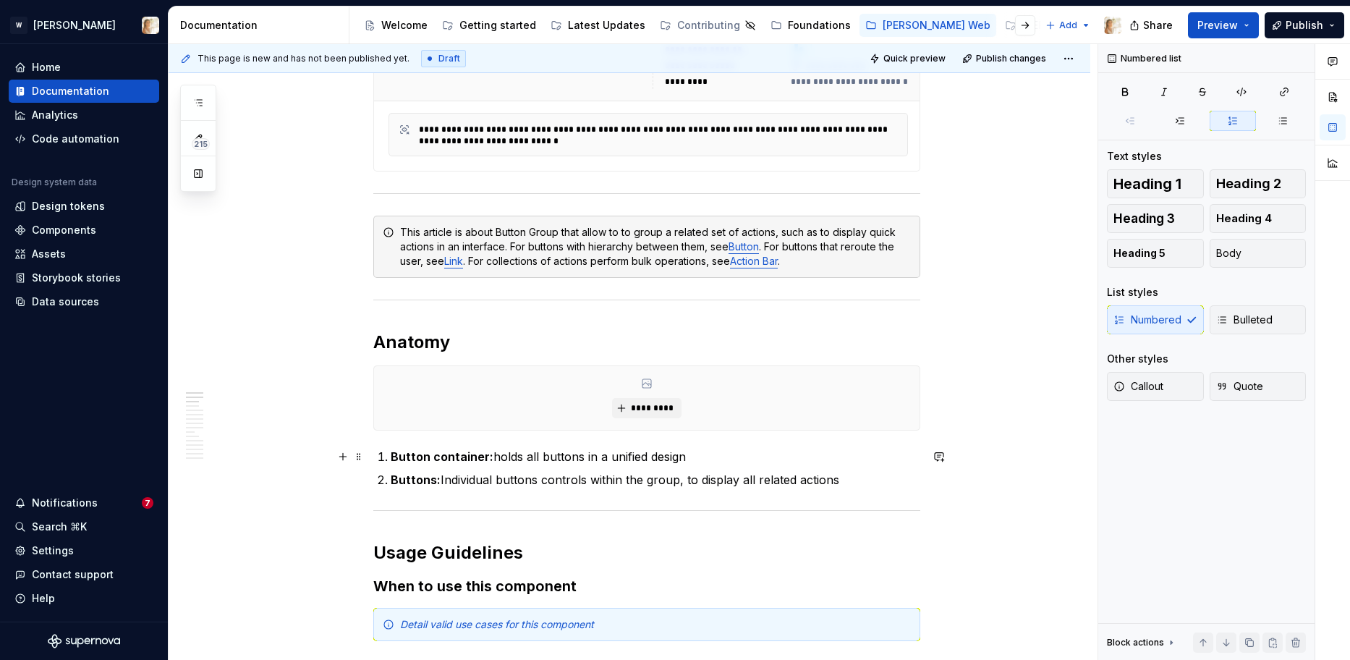
click at [440, 461] on strong "Button container:" at bounding box center [442, 456] width 103 height 14
click at [649, 401] on button "*********" at bounding box center [646, 408] width 69 height 20
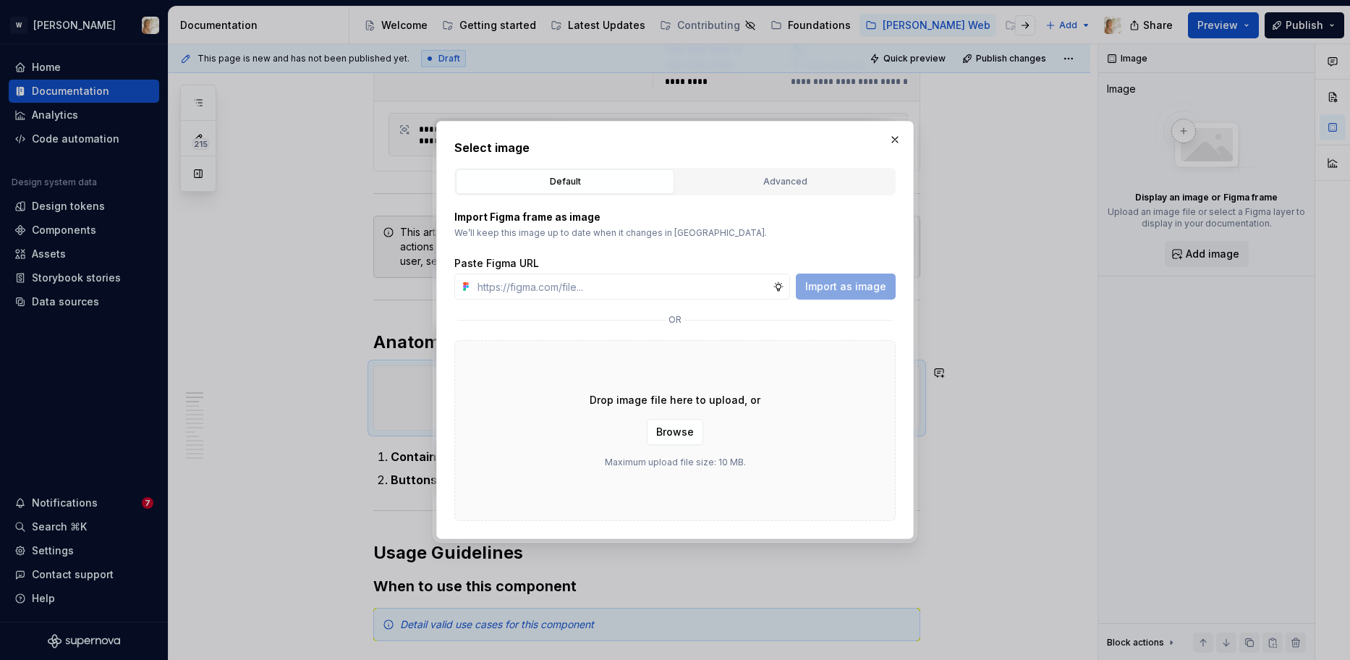
type textarea "*"
type input "[URL][DOMAIN_NAME]"
click at [825, 288] on span "Import as image" at bounding box center [845, 286] width 81 height 14
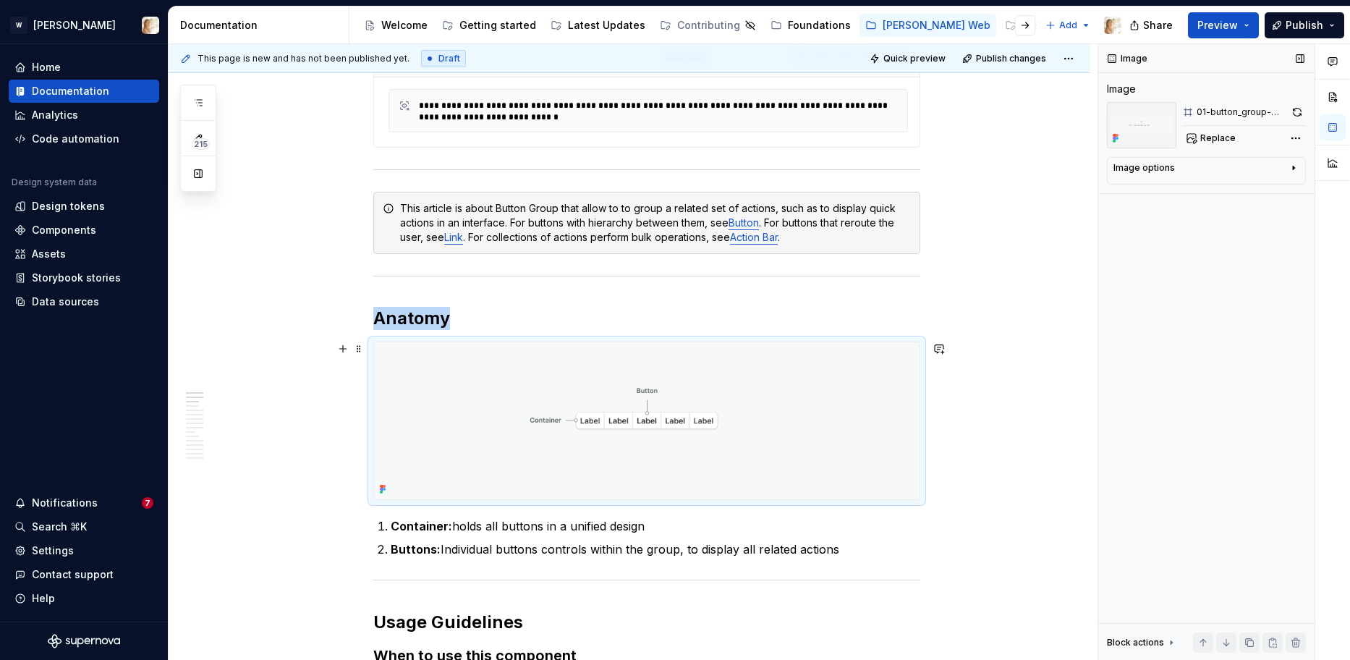
scroll to position [490, 0]
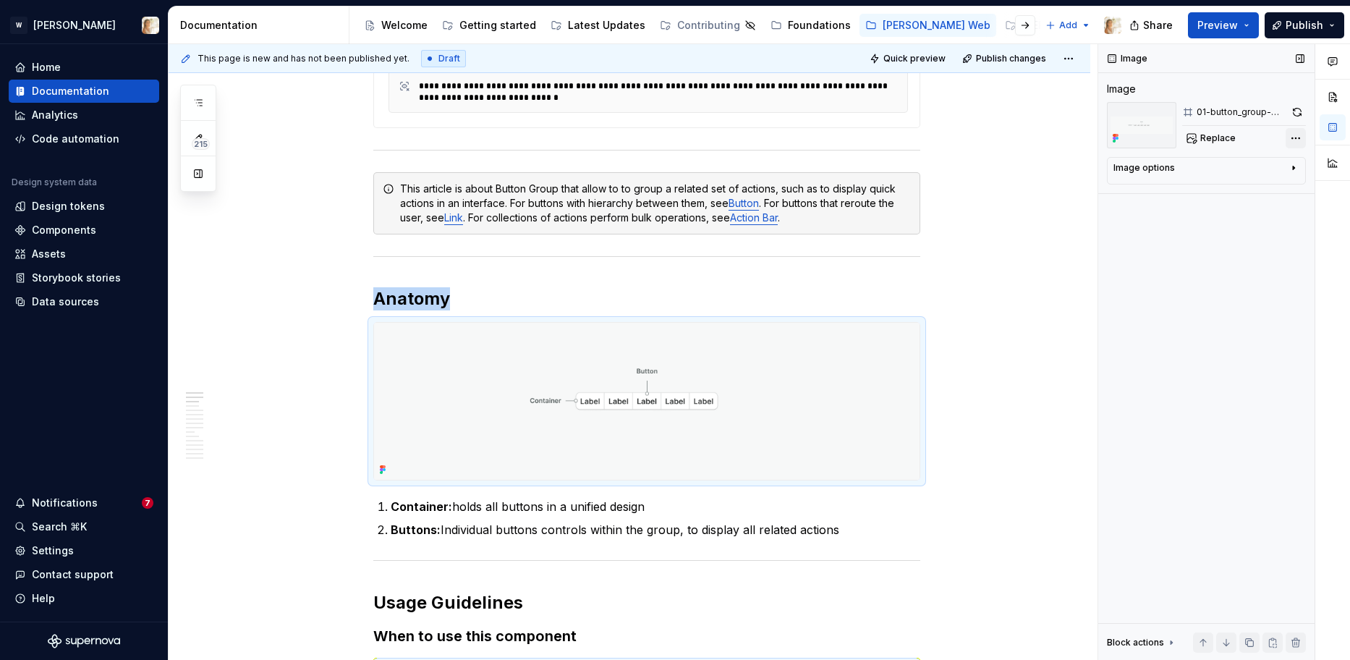
click at [1291, 134] on div "Comments Open comments No comments yet Select ‘Comment’ from the block context …" at bounding box center [1224, 352] width 252 height 616
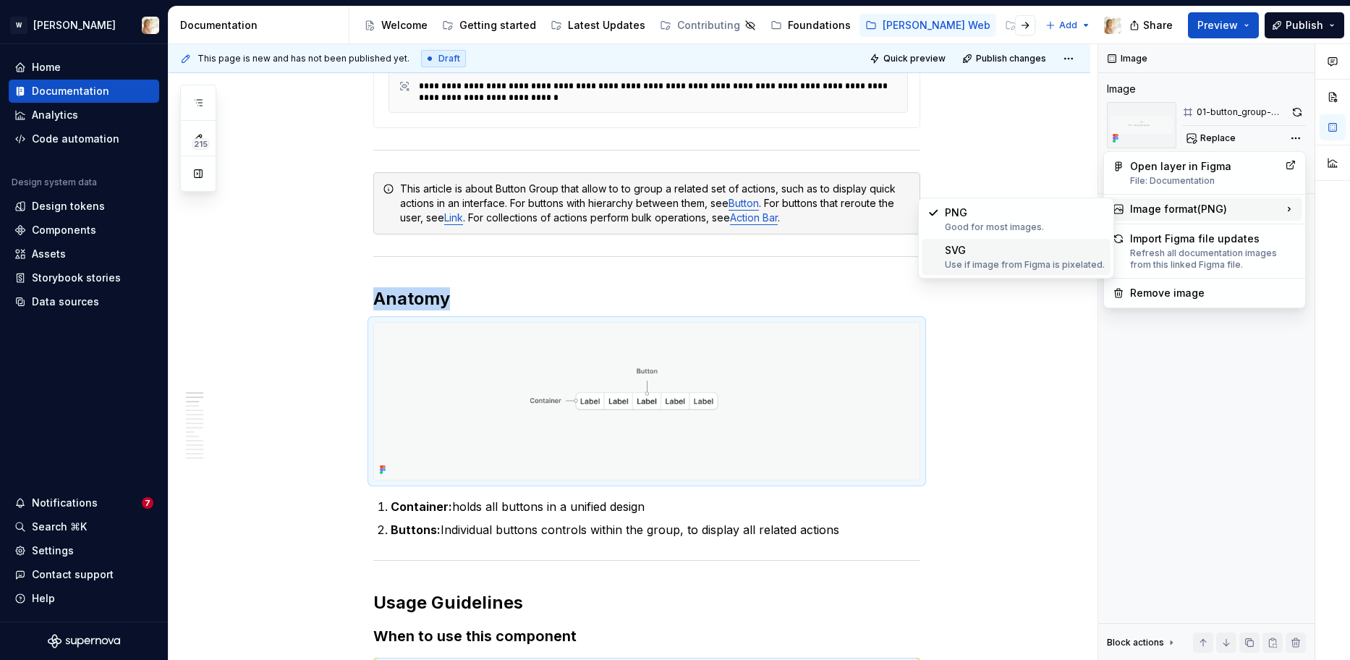
click at [1026, 254] on div "SVG Use if image from Figma is pixelated." at bounding box center [1025, 256] width 160 height 27
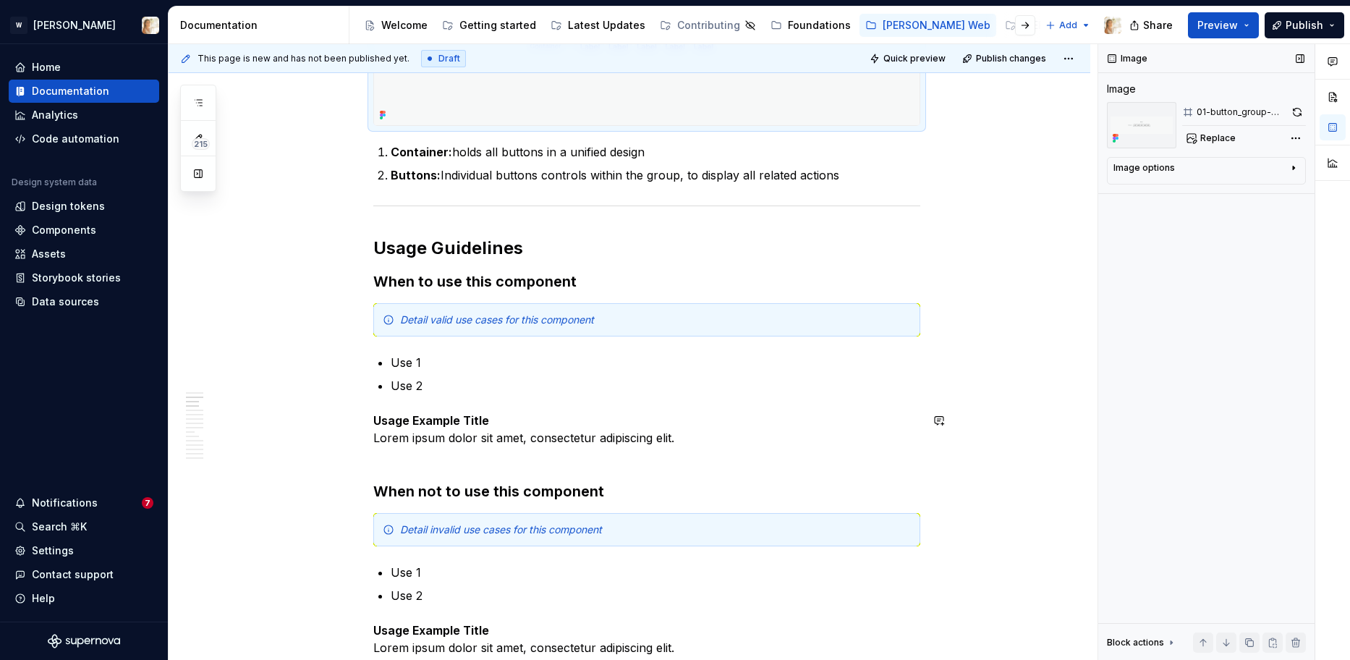
scroll to position [968, 0]
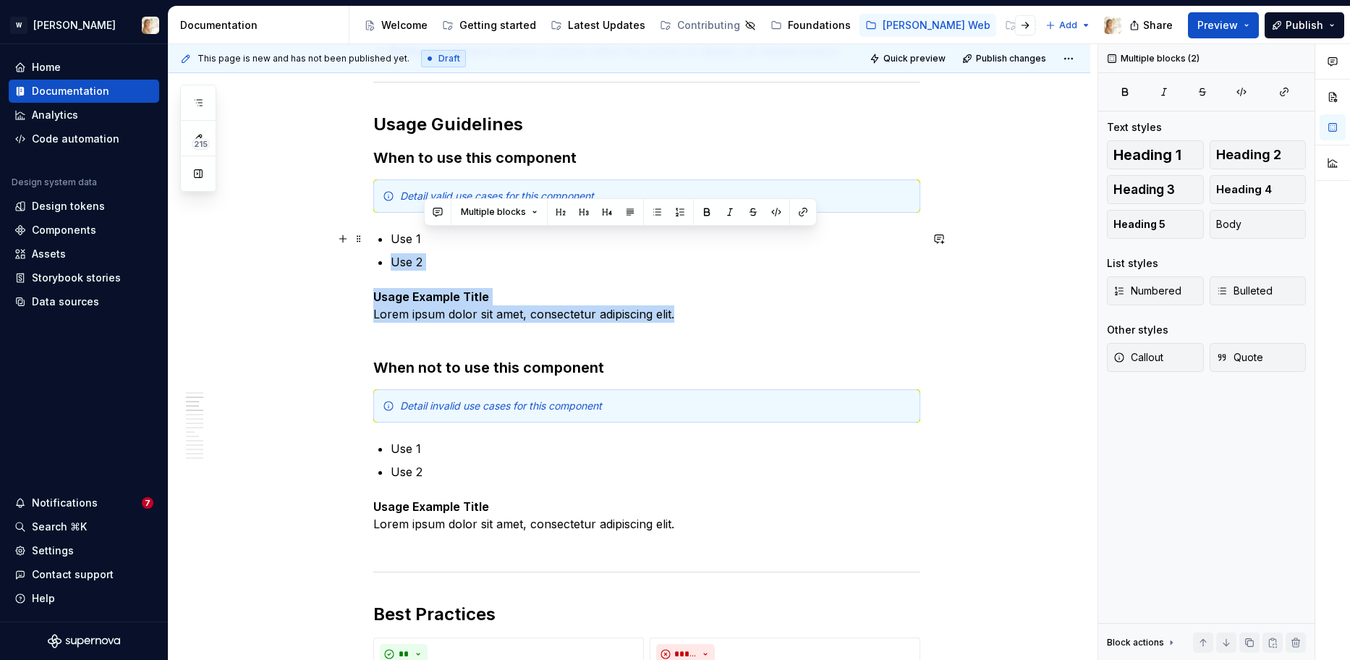
drag, startPoint x: 686, startPoint y: 308, endPoint x: 425, endPoint y: 236, distance: 270.0
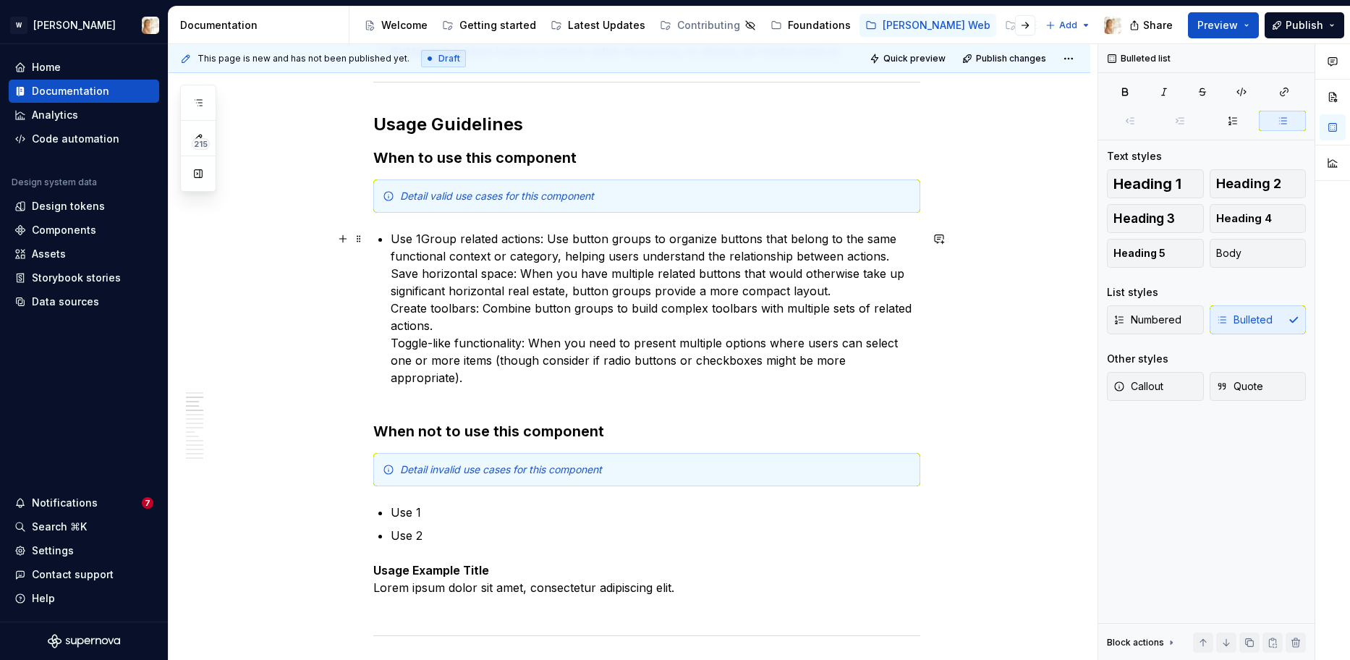
click at [423, 239] on p "Use 1Group related actions: Use button groups to organize buttons that belong t…" at bounding box center [655, 317] width 529 height 174
click at [396, 273] on p "Group related actions: Use button groups to organize buttons that belong to the…" at bounding box center [655, 317] width 529 height 174
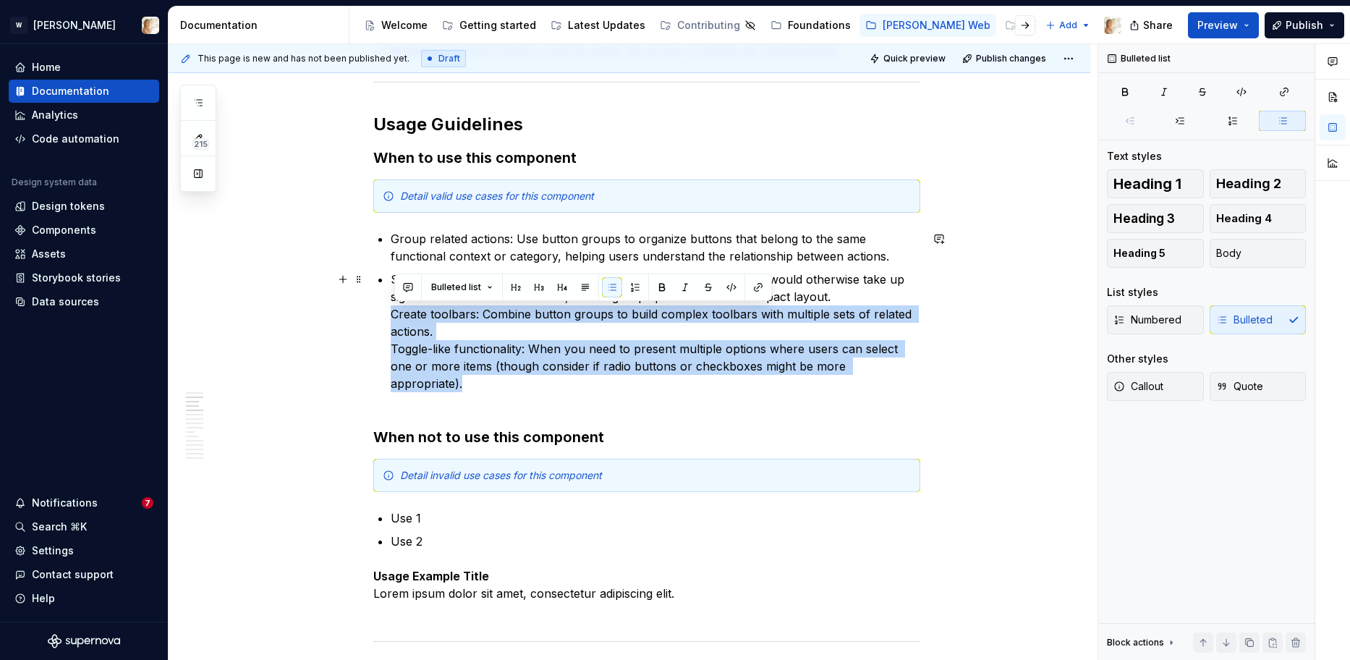
drag, startPoint x: 396, startPoint y: 315, endPoint x: 924, endPoint y: 371, distance: 530.9
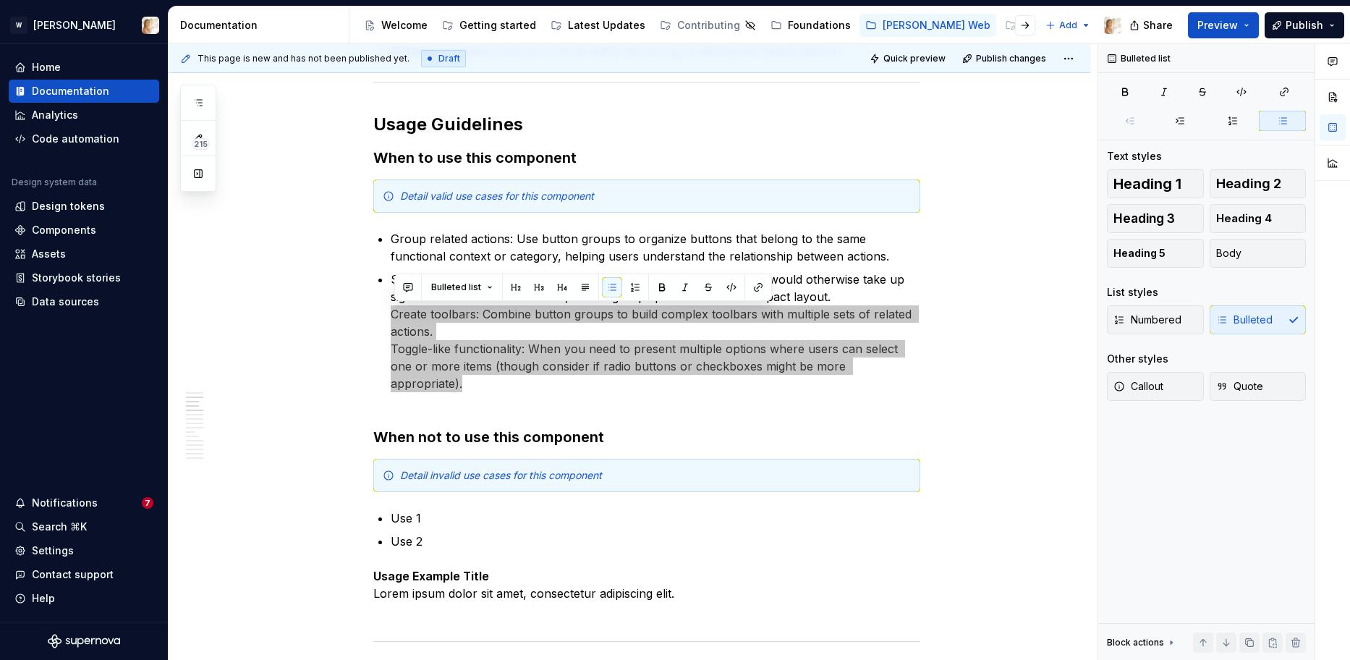
type textarea "*"
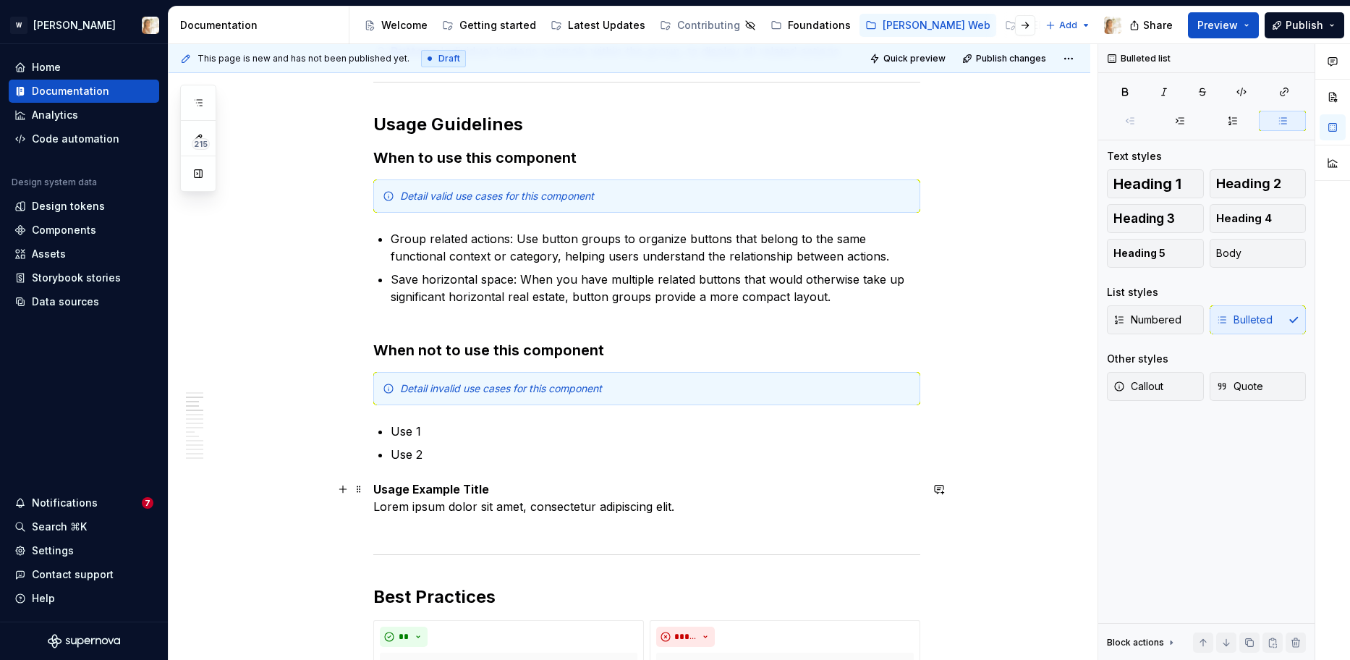
click at [378, 487] on strong "Usage Example Title" at bounding box center [431, 489] width 116 height 14
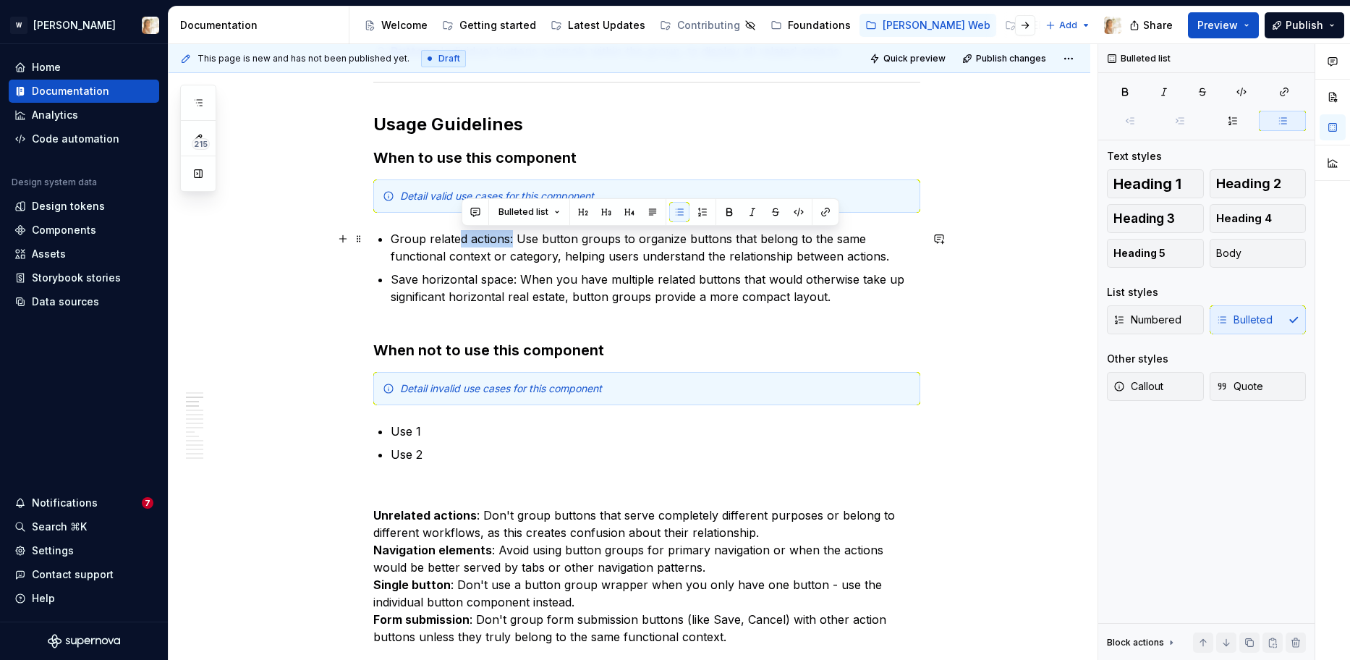
drag, startPoint x: 516, startPoint y: 237, endPoint x: 460, endPoint y: 238, distance: 55.7
click at [460, 238] on p "Group related actions: Use button groups to organize buttons that belong to the…" at bounding box center [655, 247] width 529 height 35
drag, startPoint x: 626, startPoint y: 239, endPoint x: 396, endPoint y: 237, distance: 230.0
click at [396, 237] on p "Group related actions: Use button groups to organize buttons that belong to the…" at bounding box center [655, 247] width 529 height 35
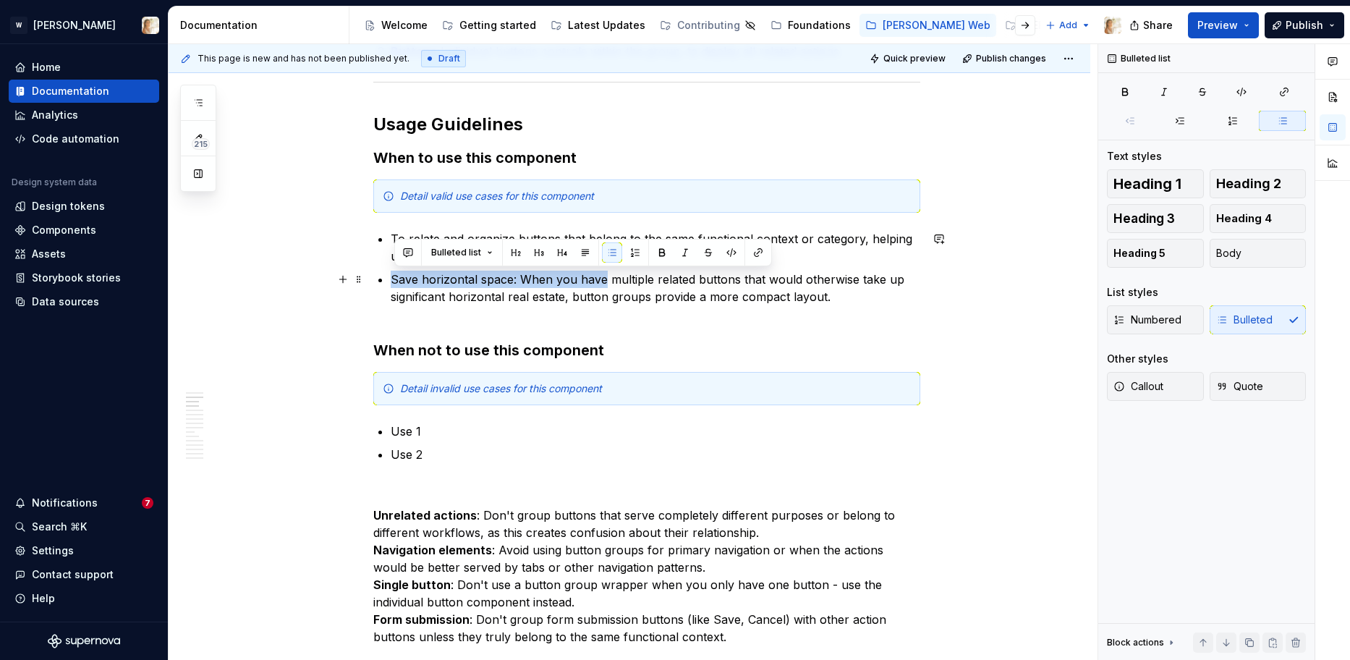
drag, startPoint x: 606, startPoint y: 280, endPoint x: 397, endPoint y: 285, distance: 209.1
click at [397, 285] on p "Save horizontal space: When you have multiple related buttons that would otherw…" at bounding box center [655, 296] width 529 height 52
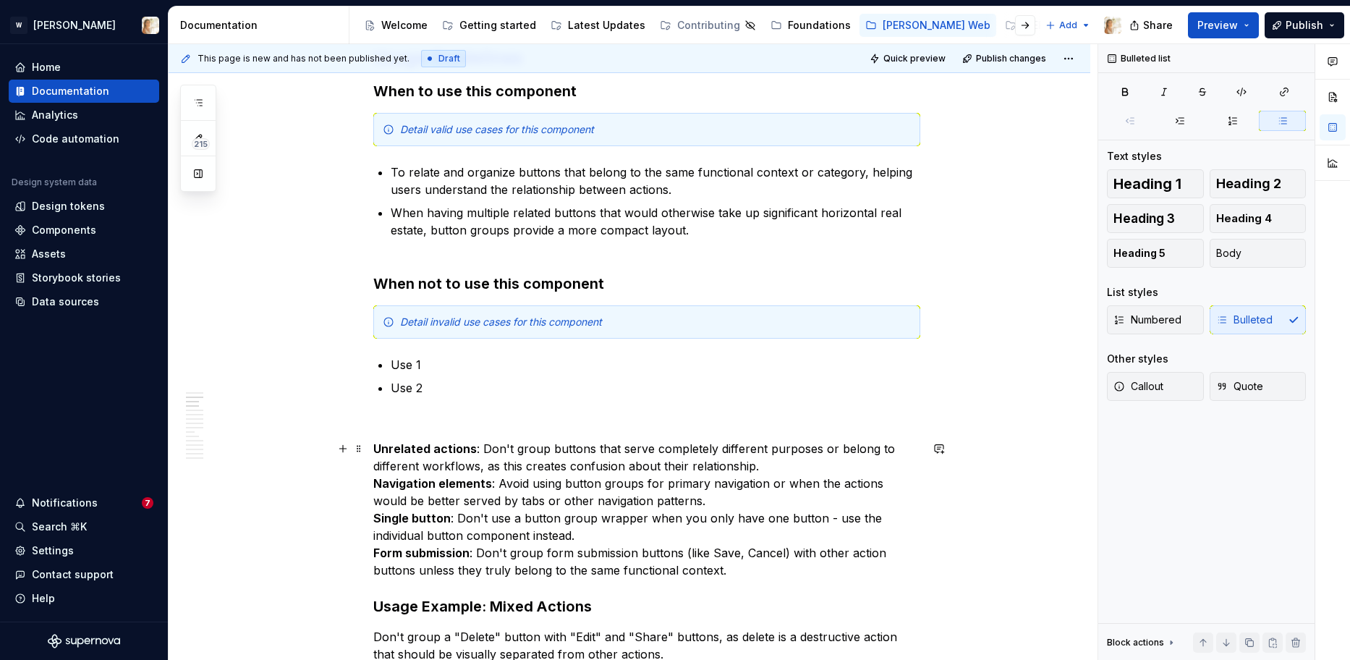
scroll to position [1037, 0]
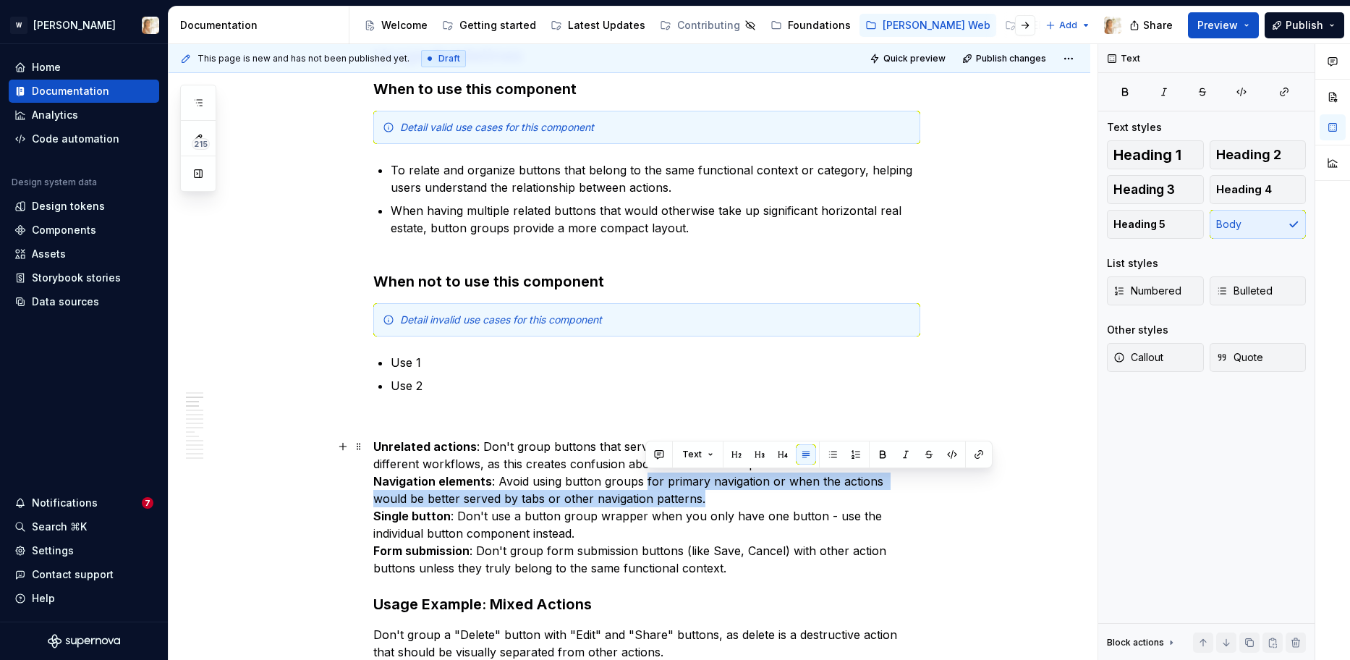
drag, startPoint x: 644, startPoint y: 479, endPoint x: 670, endPoint y: 497, distance: 30.7
click at [670, 497] on p "Unrelated actions : Don't group buttons that serve completely different purpose…" at bounding box center [646, 507] width 547 height 139
copy p "for primary navigation or when the actions would be better served by tabs or ot…"
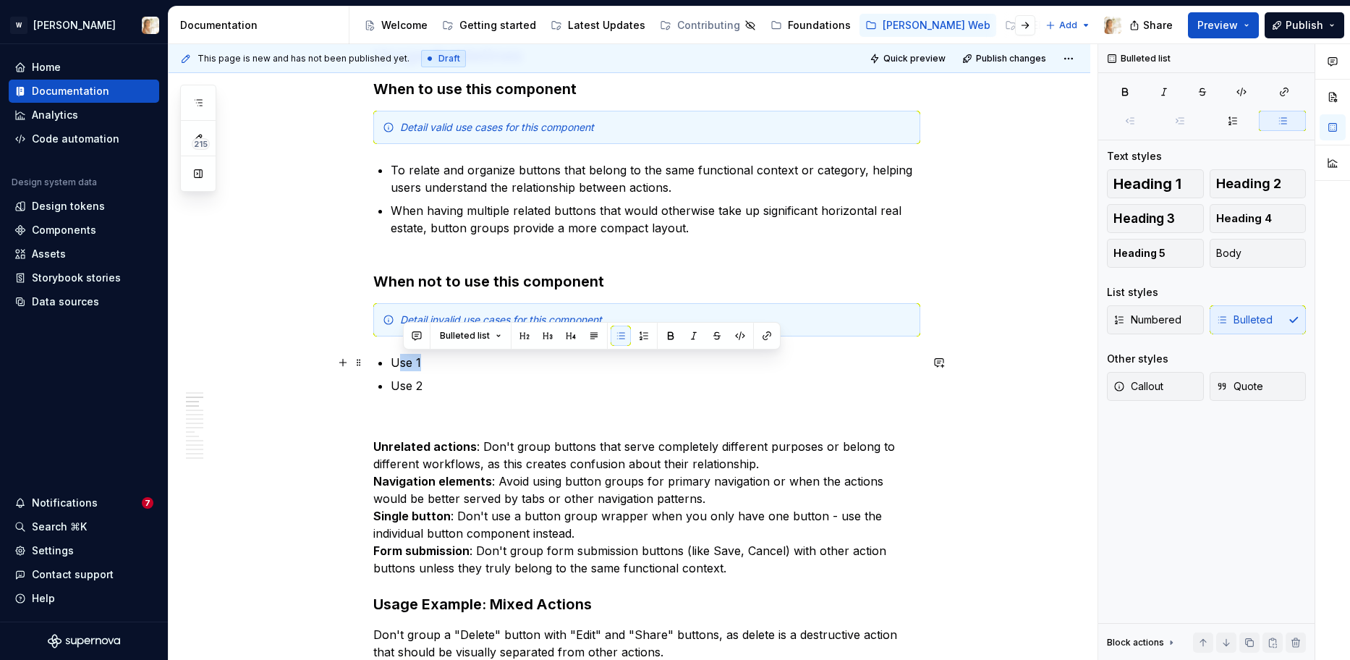
drag, startPoint x: 434, startPoint y: 357, endPoint x: 398, endPoint y: 359, distance: 35.5
click at [398, 359] on p "Use 1" at bounding box center [655, 362] width 529 height 17
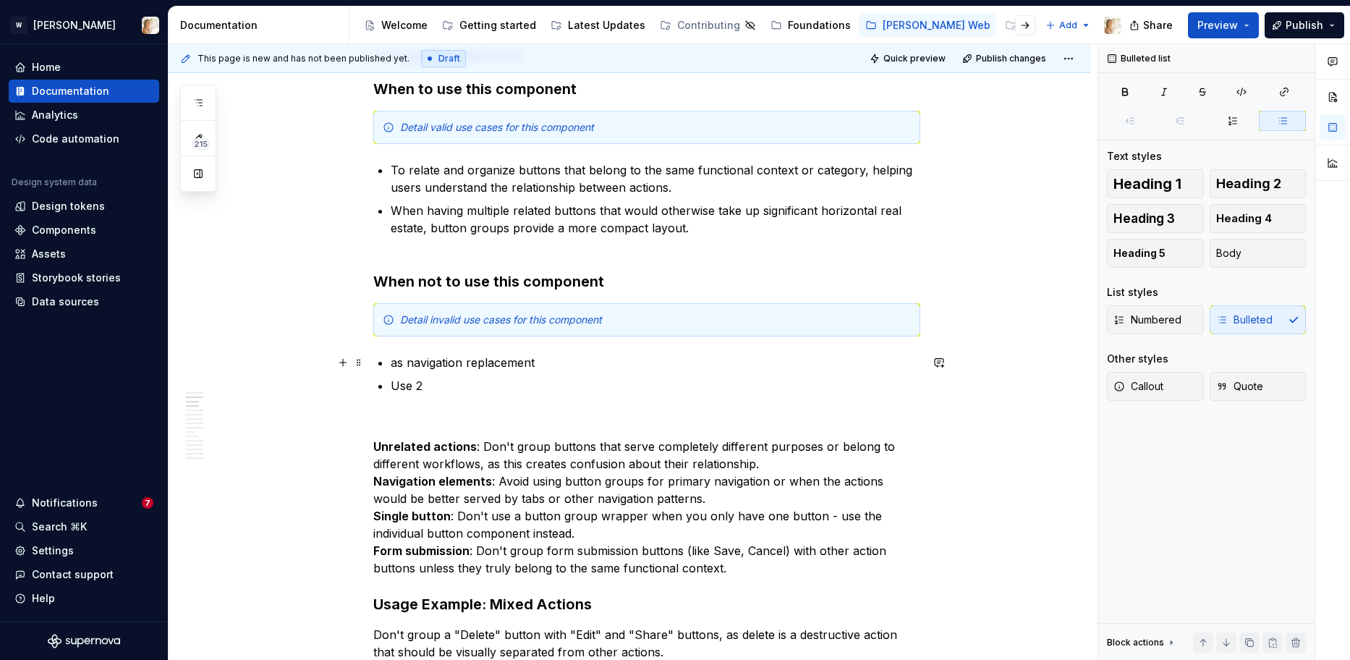
click at [397, 362] on p "as navigation replacement" at bounding box center [655, 362] width 529 height 17
click at [555, 362] on p "As navigation replacement" at bounding box center [655, 362] width 529 height 17
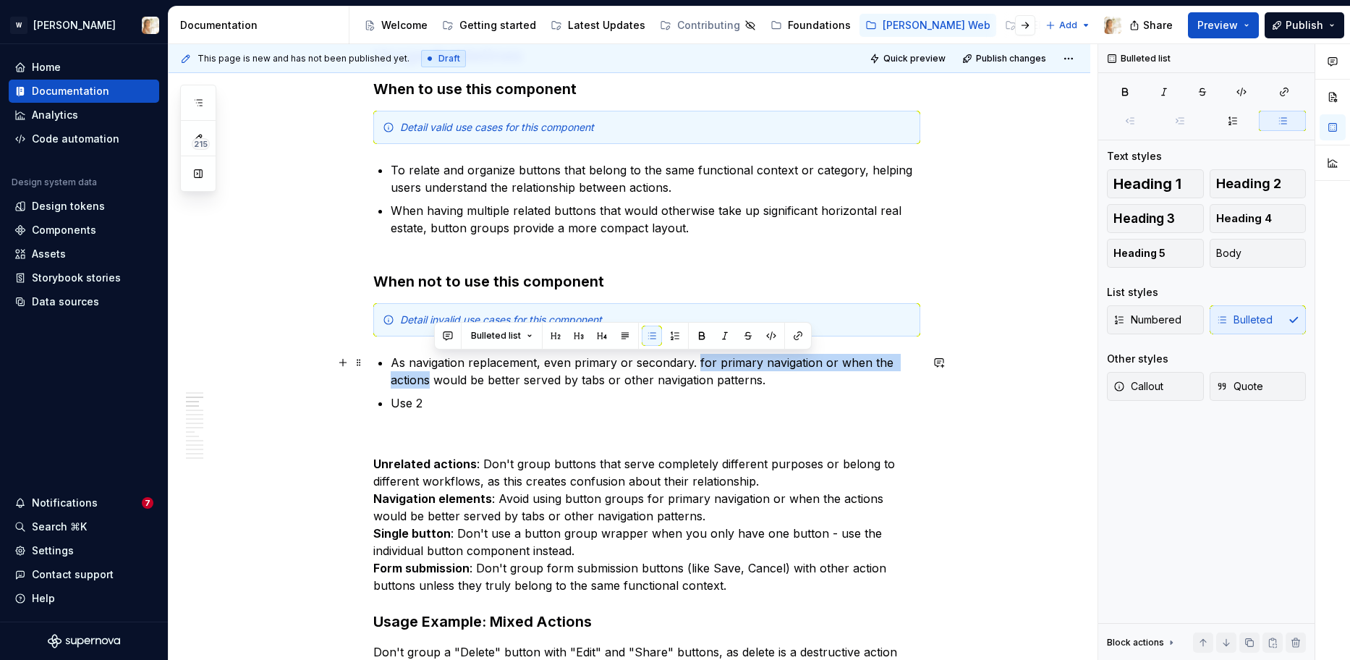
drag, startPoint x: 434, startPoint y: 379, endPoint x: 698, endPoint y: 367, distance: 264.2
click at [698, 367] on p "As navigation replacement, even primary or secondary. for primary navigation or…" at bounding box center [655, 371] width 529 height 35
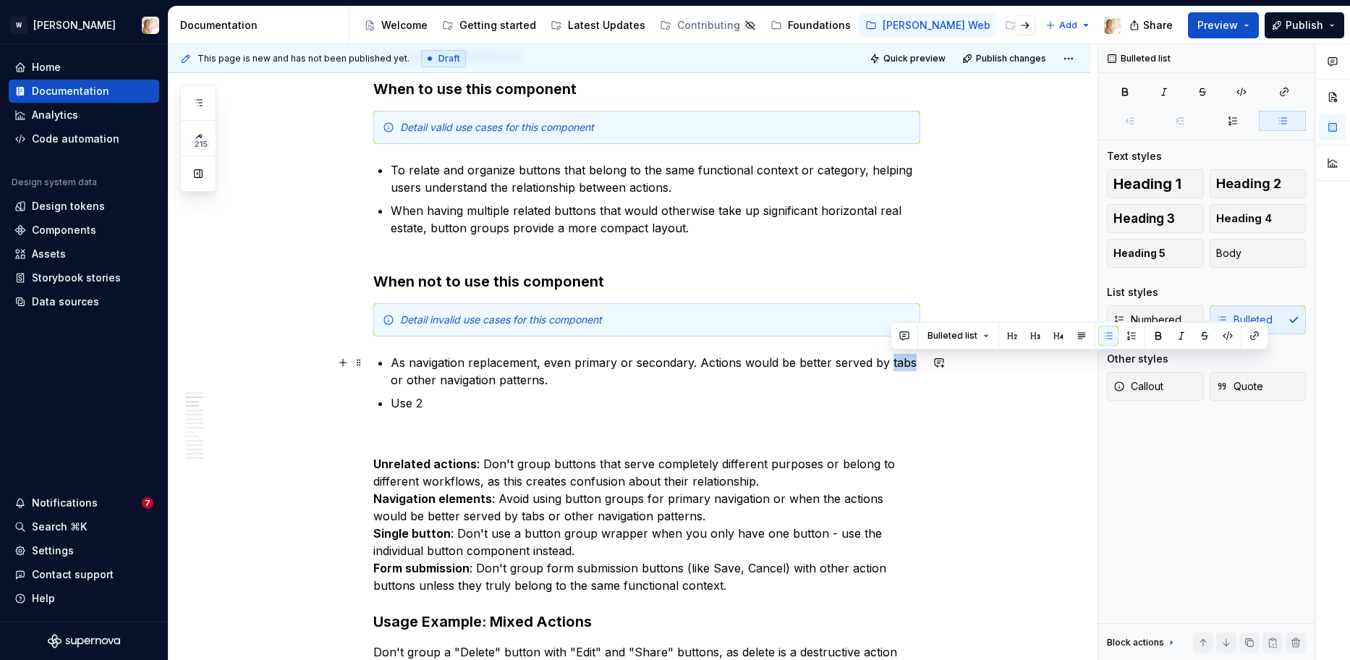
drag, startPoint x: 890, startPoint y: 367, endPoint x: 913, endPoint y: 365, distance: 22.6
click at [913, 365] on p "As navigation replacement, even primary or secondary. Actions would be better s…" at bounding box center [655, 371] width 529 height 35
click at [1256, 333] on button "button" at bounding box center [1254, 335] width 20 height 20
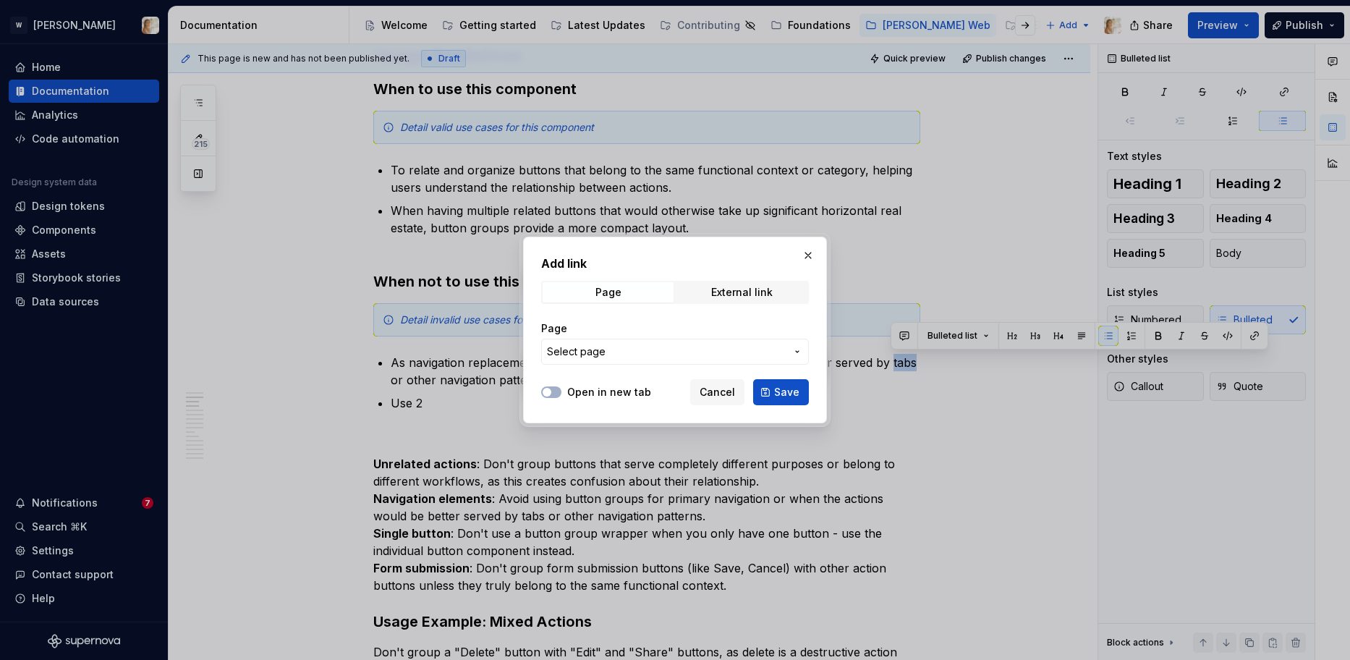
click at [576, 341] on button "Select page" at bounding box center [675, 351] width 268 height 26
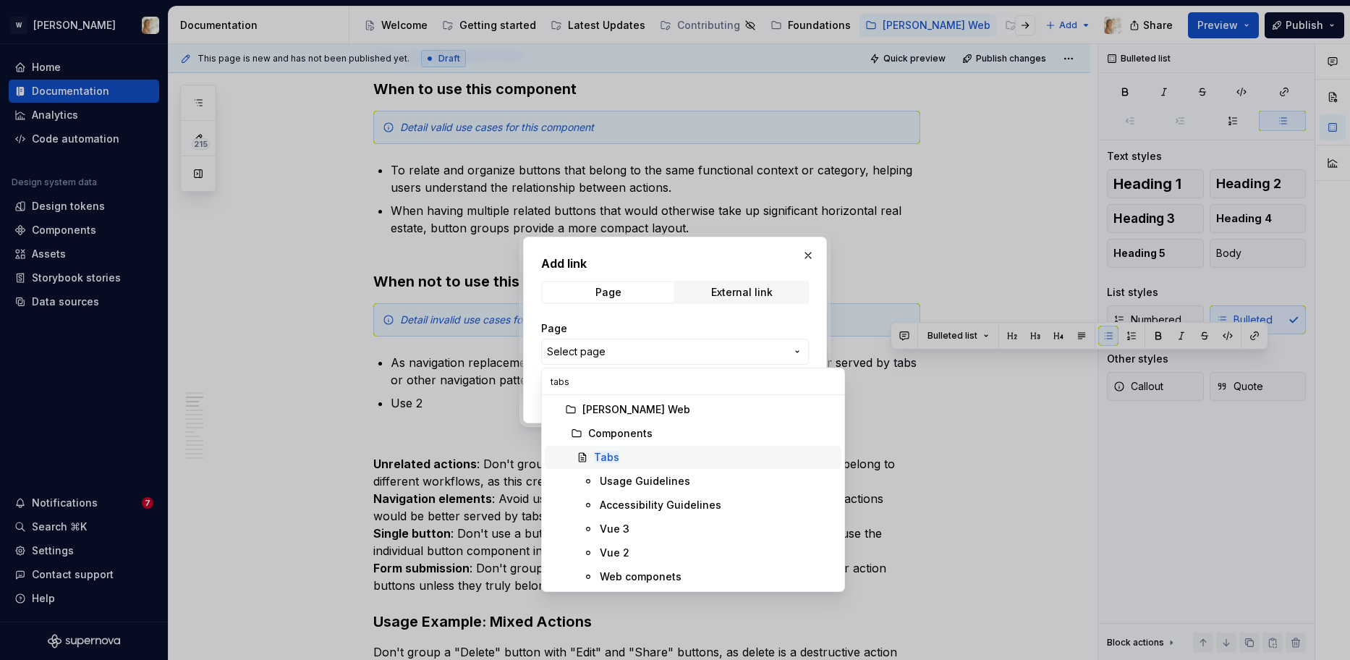
type input "tabs"
click at [612, 448] on span "Tabs" at bounding box center [693, 457] width 297 height 23
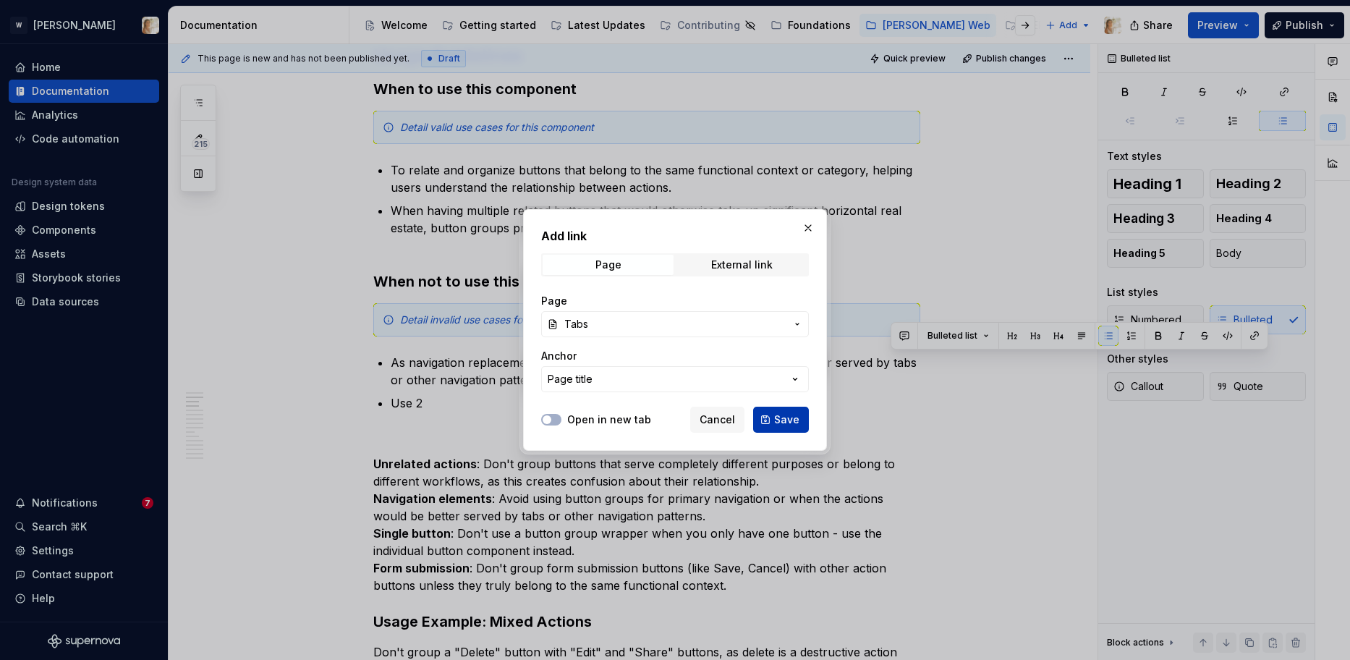
click at [784, 417] on span "Save" at bounding box center [786, 419] width 25 height 14
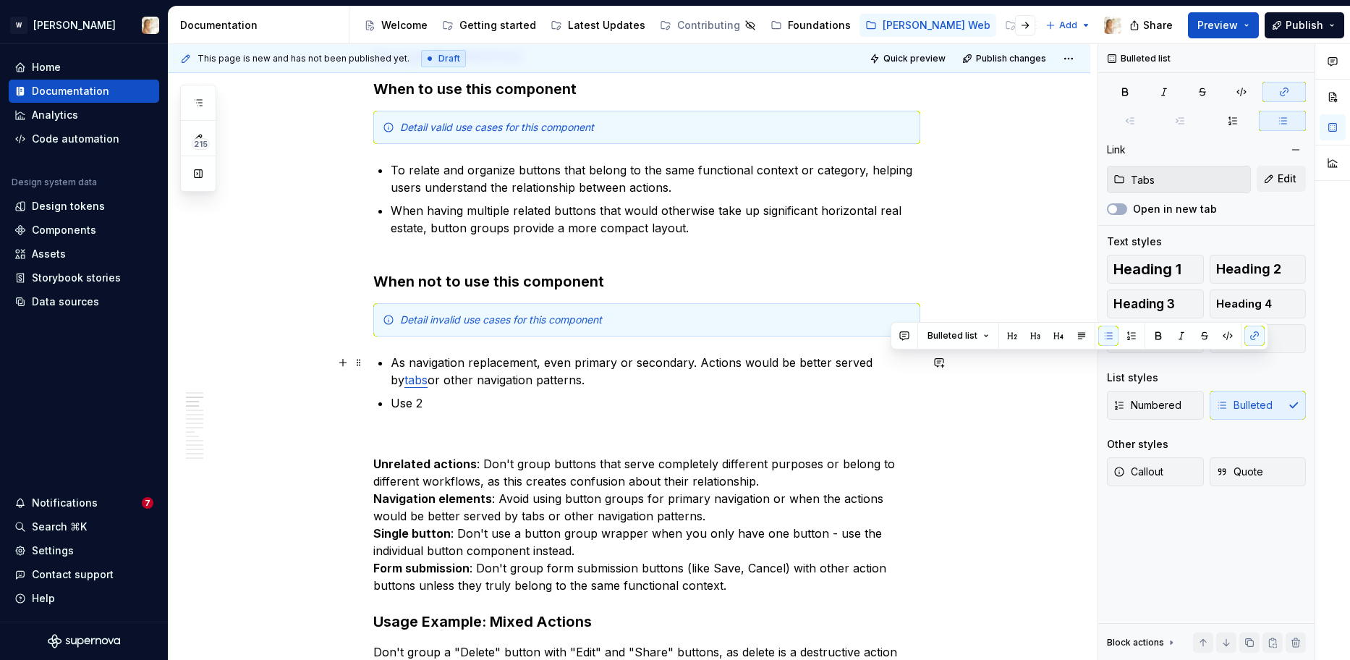
click at [427, 372] on link "tabs" at bounding box center [415, 379] width 23 height 14
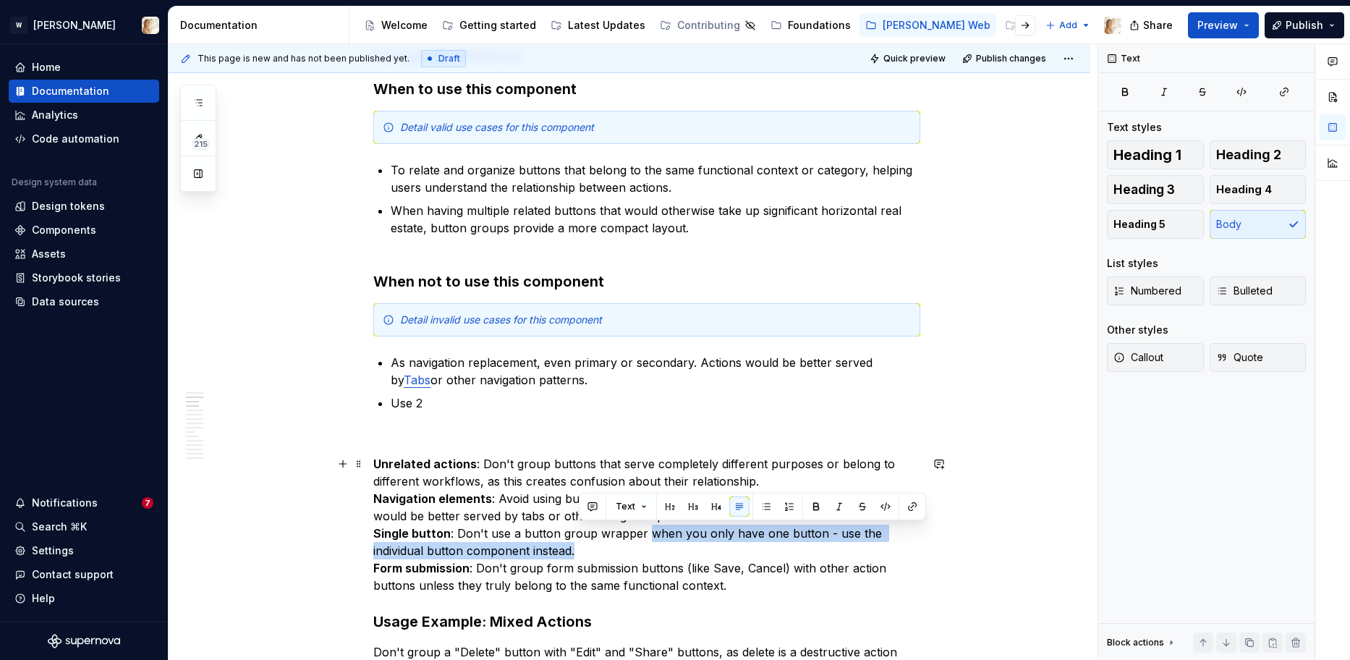
drag, startPoint x: 647, startPoint y: 534, endPoint x: 631, endPoint y: 549, distance: 21.5
click at [631, 549] on p "Unrelated actions : Don't group buttons that serve completely different purpose…" at bounding box center [646, 524] width 547 height 139
copy p "when you only have one button - use the individual button component instead."
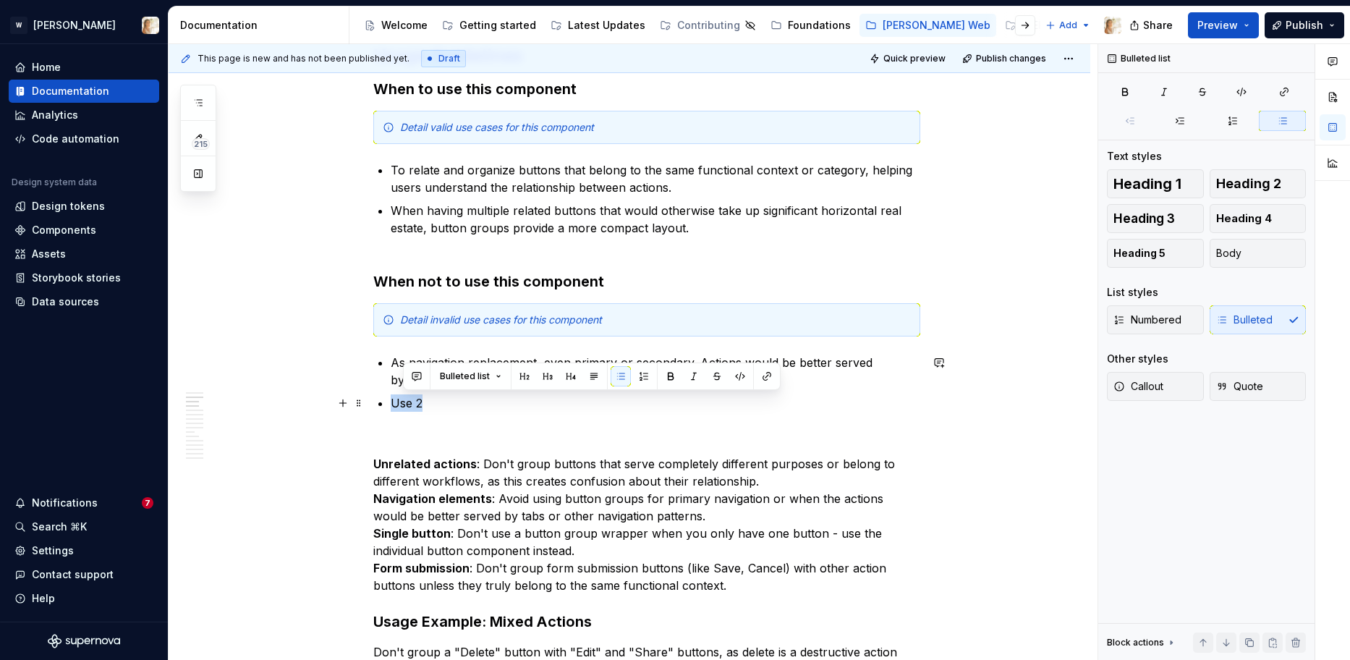
drag, startPoint x: 427, startPoint y: 405, endPoint x: 395, endPoint y: 401, distance: 32.7
click at [395, 401] on p "Use 2" at bounding box center [655, 402] width 529 height 17
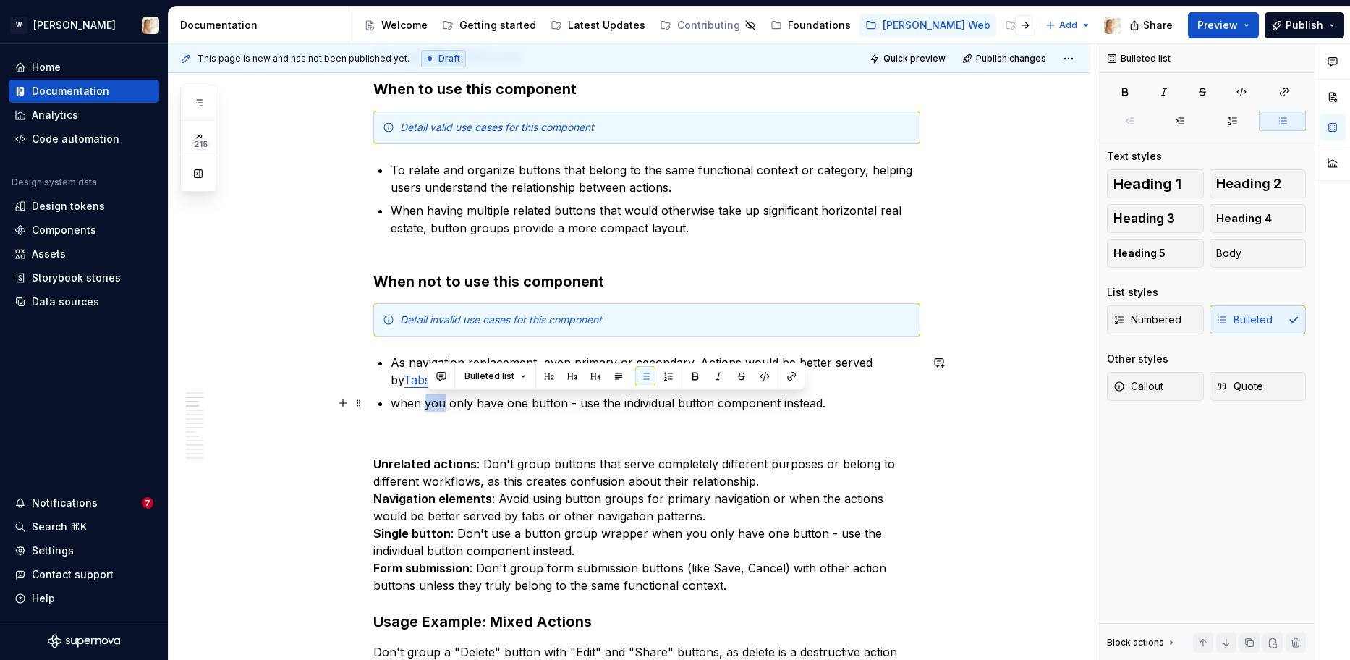
drag, startPoint x: 427, startPoint y: 403, endPoint x: 445, endPoint y: 401, distance: 18.1
click at [445, 401] on p "when you only have one button - use the individual button component instead." at bounding box center [655, 402] width 529 height 17
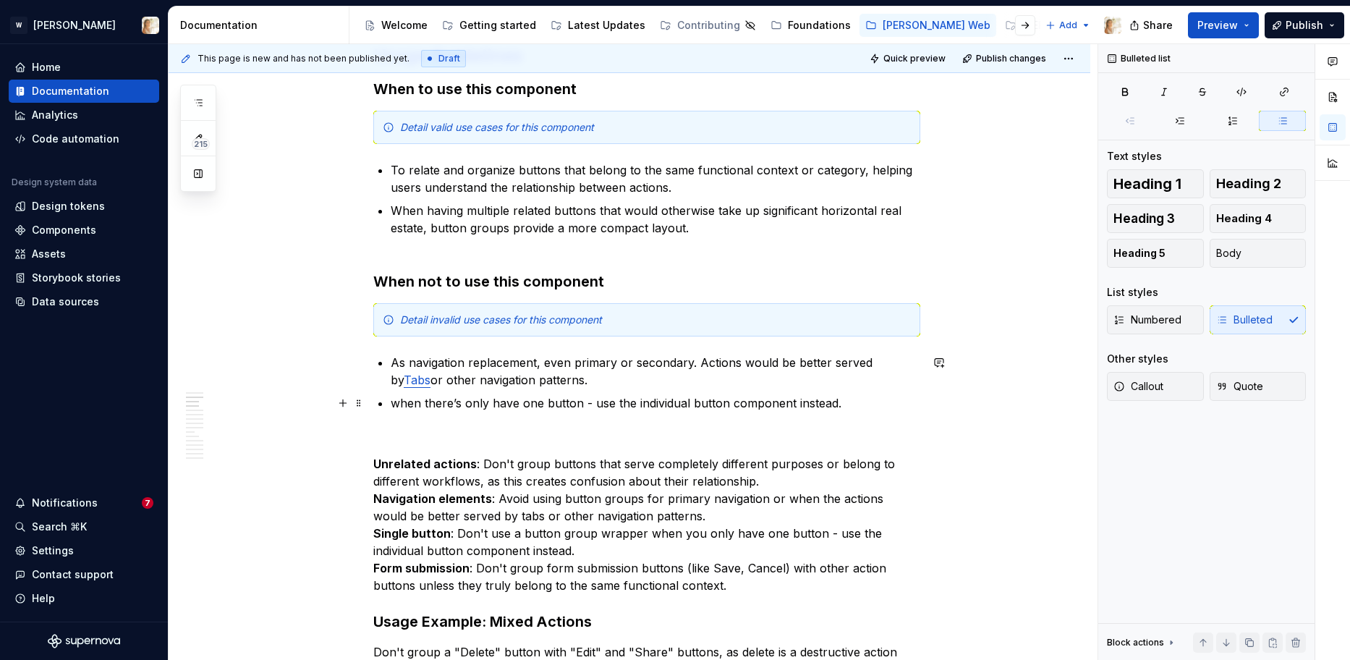
click at [403, 403] on p "when there’s only have one button - use the individual button component instead." at bounding box center [655, 402] width 529 height 17
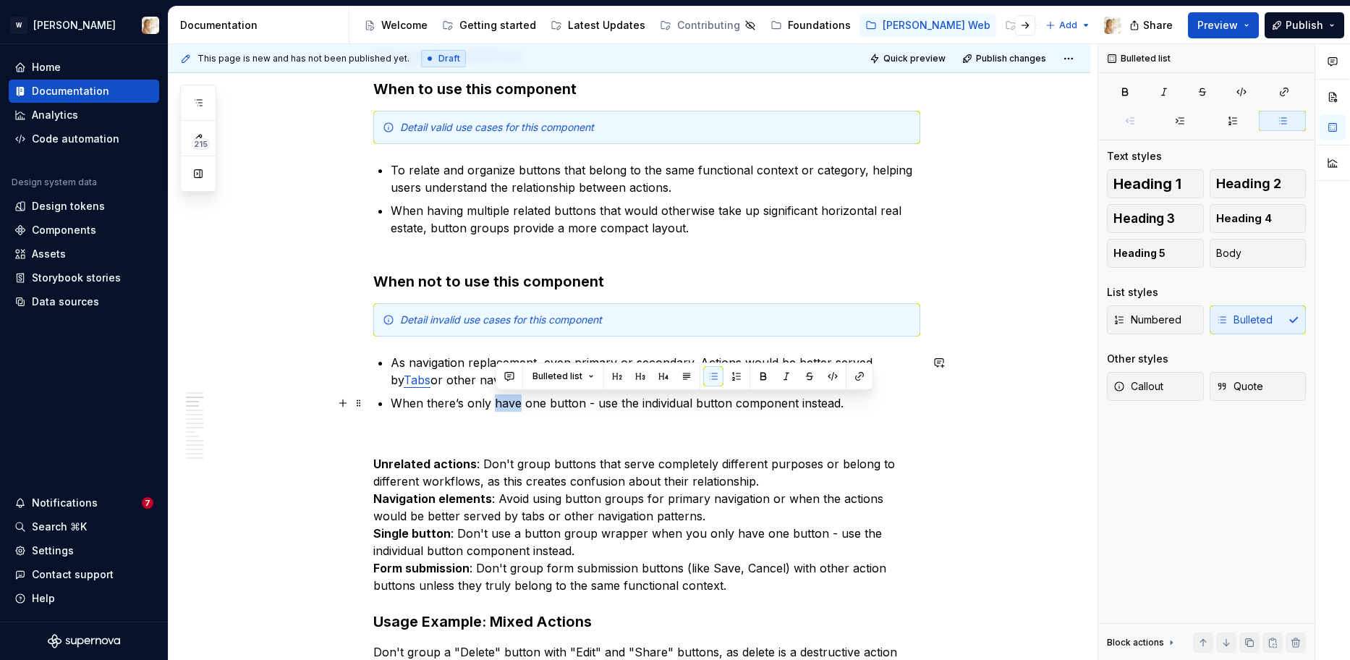
drag, startPoint x: 519, startPoint y: 409, endPoint x: 497, endPoint y: 408, distance: 21.7
click at [497, 408] on p "When there’s only have one button - use the individual button component instead." at bounding box center [655, 402] width 529 height 17
drag, startPoint x: 519, startPoint y: 404, endPoint x: 552, endPoint y: 403, distance: 32.6
click at [552, 403] on p "When there’s only one button - use the individual button component instead." at bounding box center [655, 402] width 529 height 17
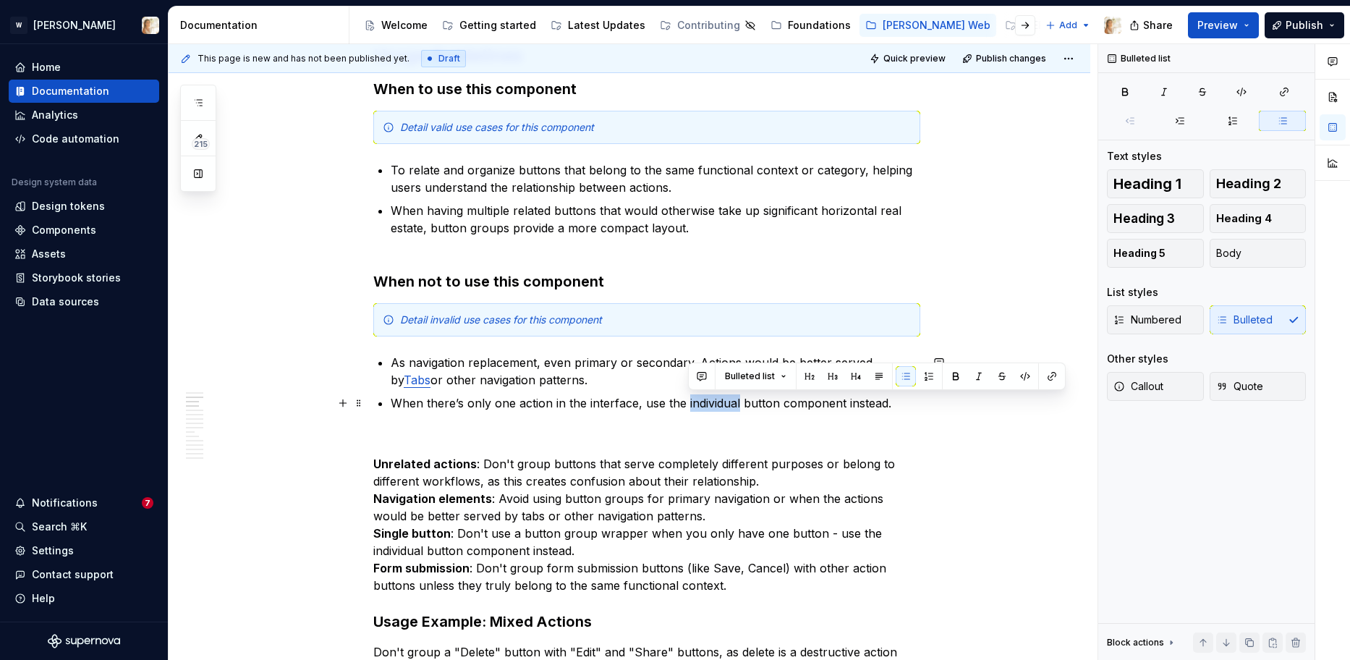
drag, startPoint x: 741, startPoint y: 403, endPoint x: 689, endPoint y: 407, distance: 53.0
click at [689, 407] on p "When there’s only one action in the interface, use the individual button compon…" at bounding box center [655, 402] width 529 height 17
drag, startPoint x: 690, startPoint y: 403, endPoint x: 721, endPoint y: 402, distance: 31.1
click at [721, 402] on p "When there’s only one action in the interface, use the Button component instead." at bounding box center [655, 402] width 529 height 17
click at [1053, 377] on button "button" at bounding box center [1051, 376] width 20 height 20
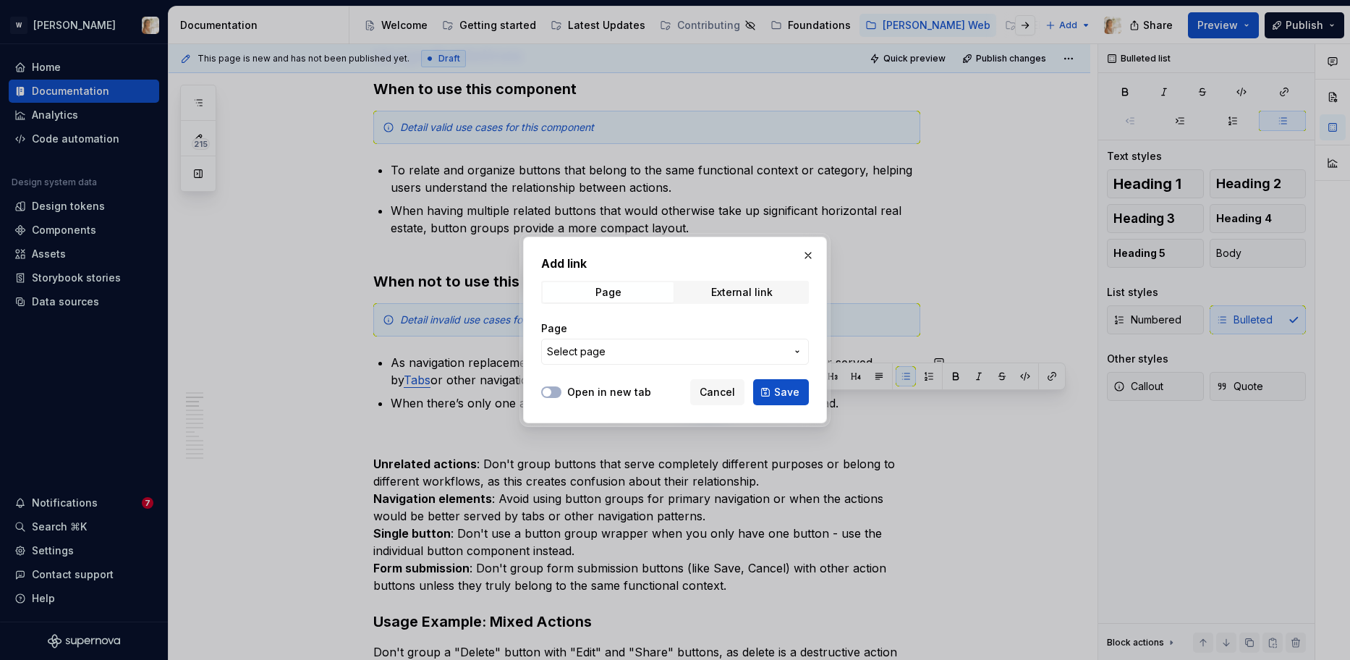
click at [703, 353] on span "Select page" at bounding box center [666, 351] width 239 height 14
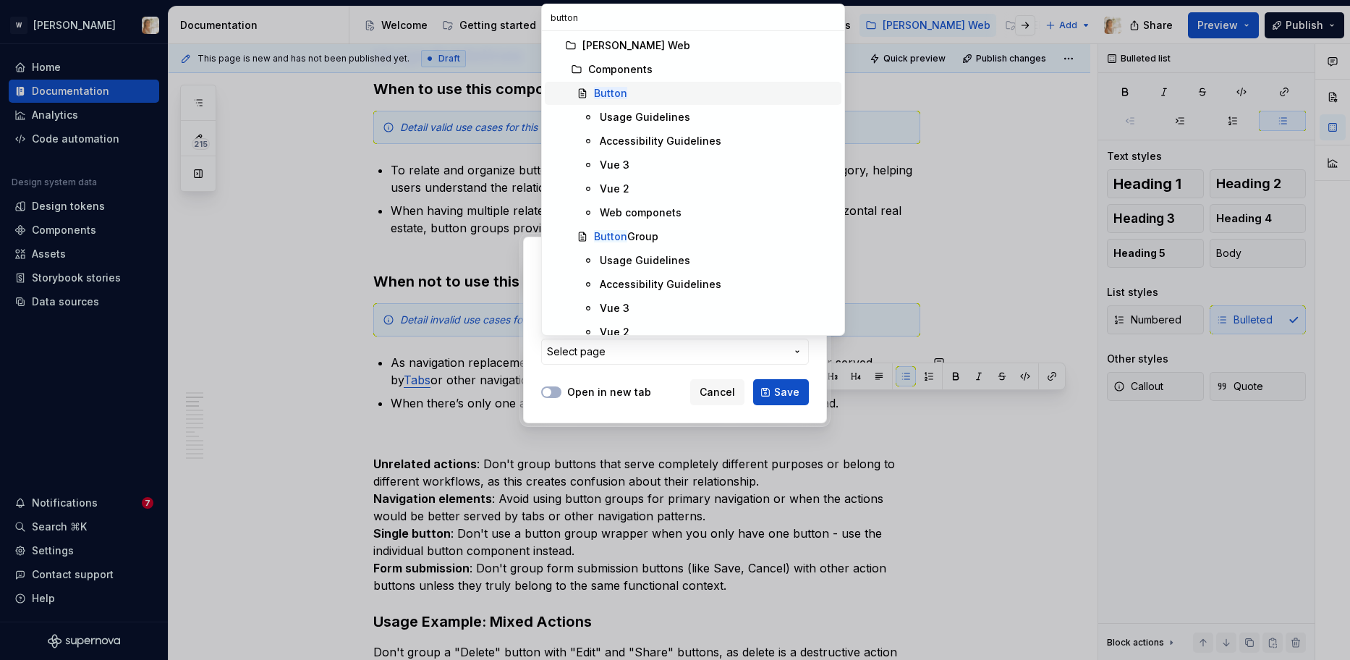
type input "button"
click at [613, 93] on mark "Button" at bounding box center [610, 93] width 33 height 12
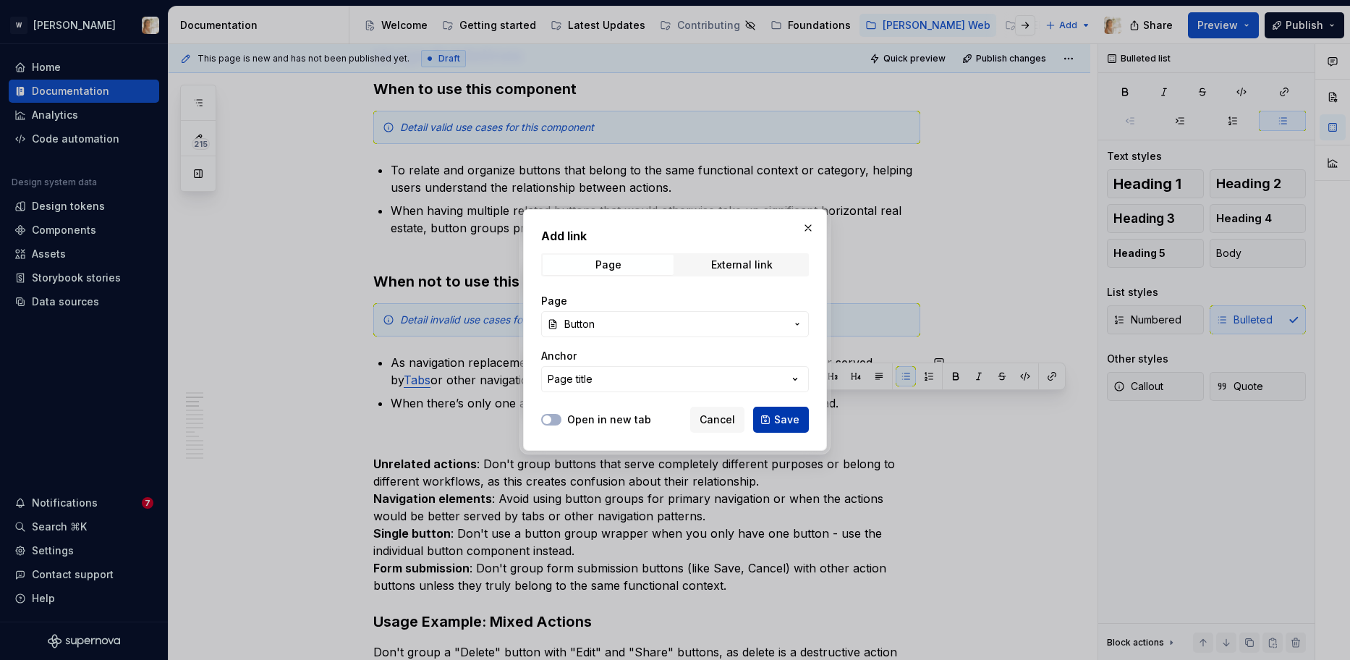
click at [776, 417] on span "Save" at bounding box center [786, 419] width 25 height 14
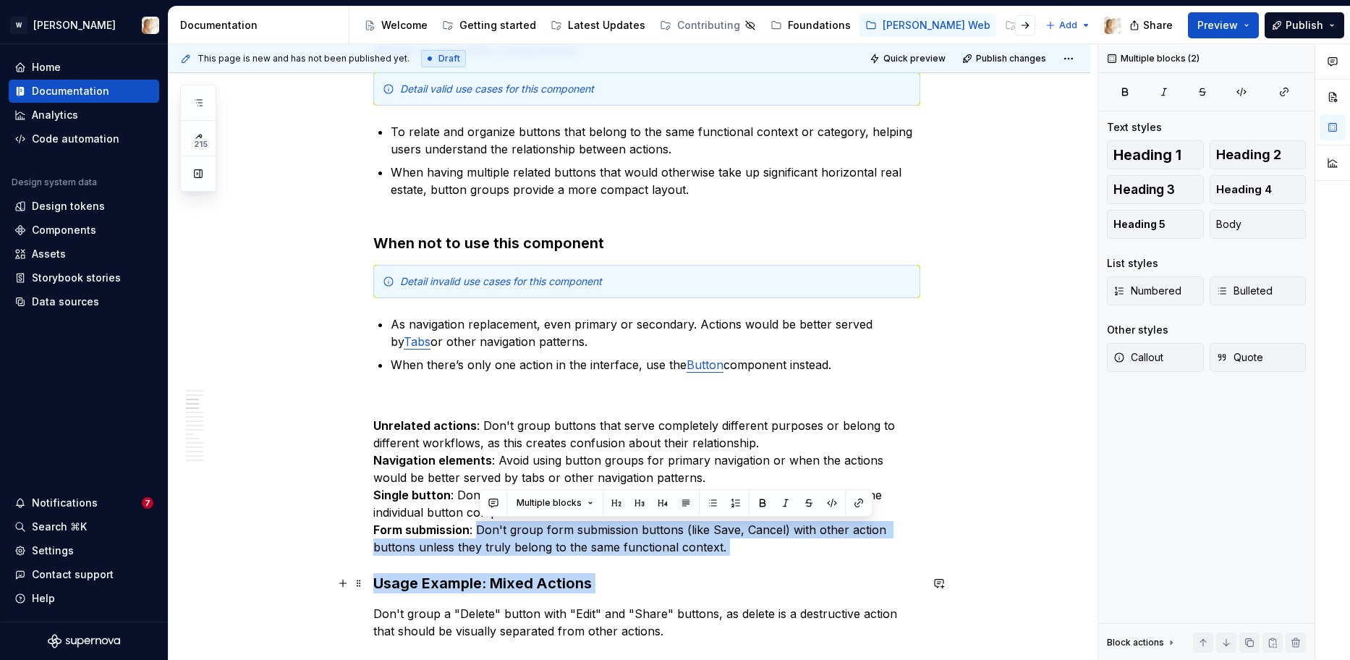
scroll to position [1120, 0]
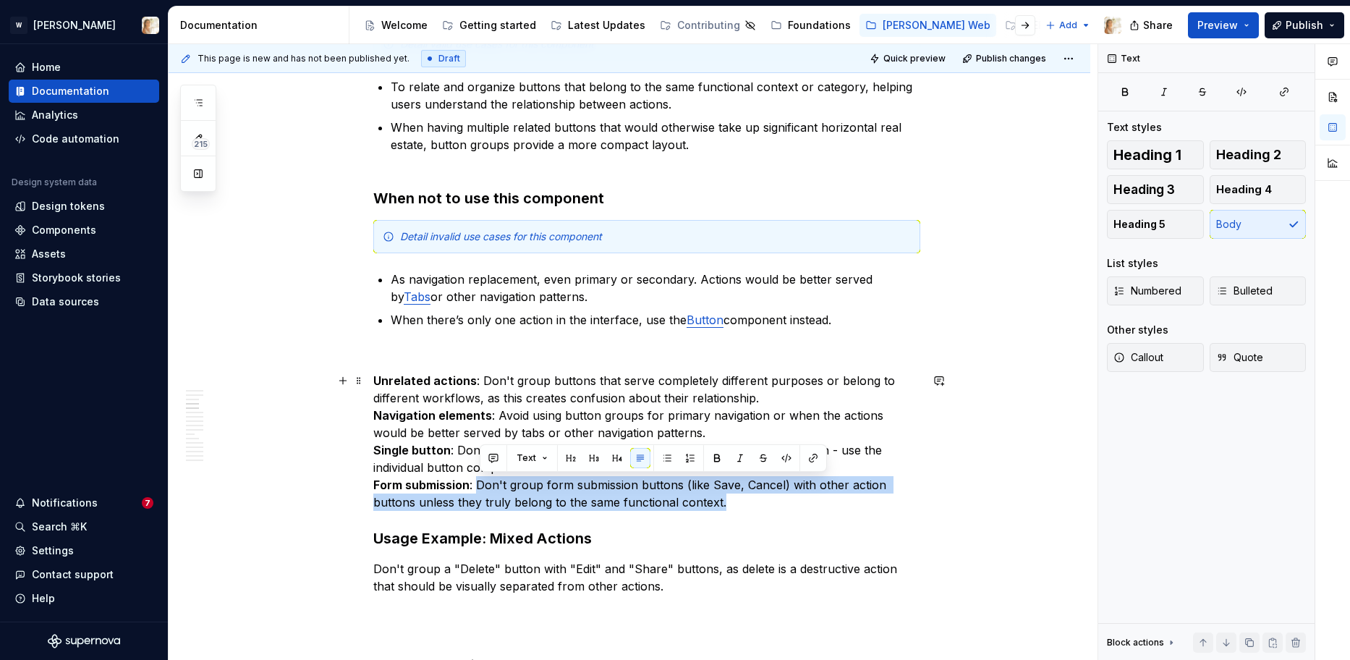
drag, startPoint x: 482, startPoint y: 568, endPoint x: 724, endPoint y: 509, distance: 249.3
click at [724, 509] on p "Unrelated actions : Don't group buttons that serve completely different purpose…" at bounding box center [646, 441] width 547 height 139
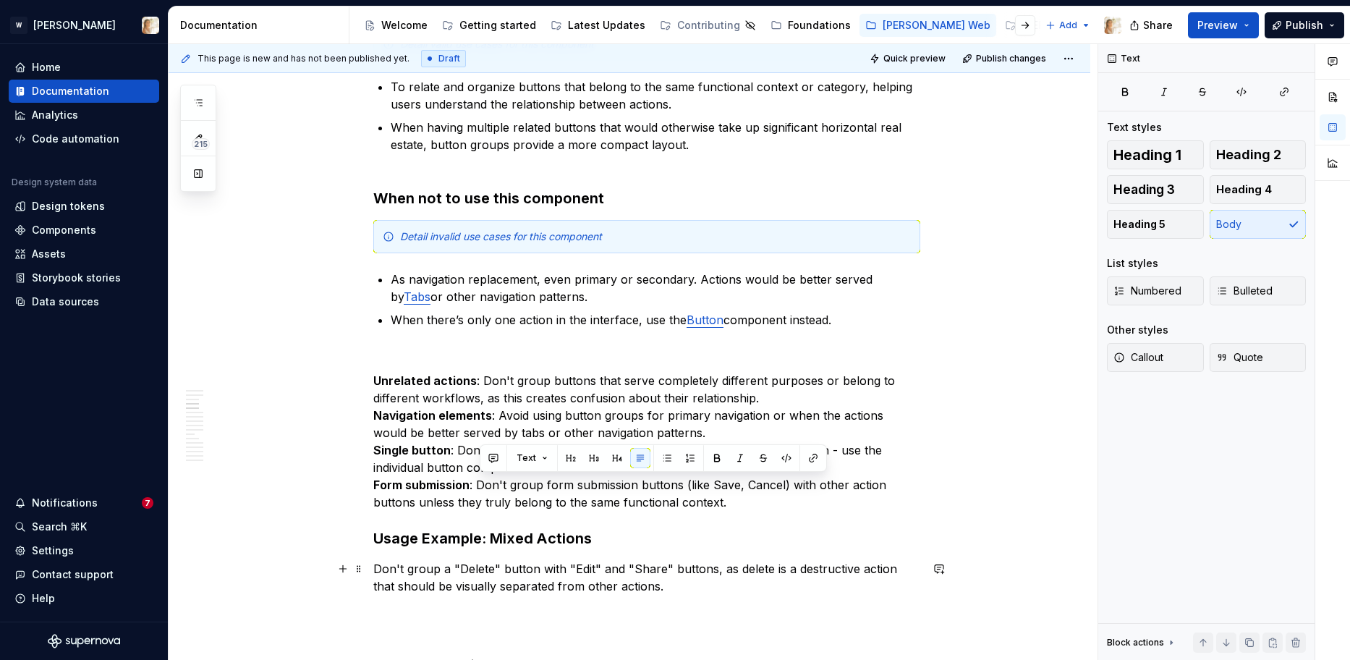
click at [638, 586] on p "Don't group a "Delete" button with "Edit" and "Share" buttons, as delete is a d…" at bounding box center [646, 577] width 547 height 35
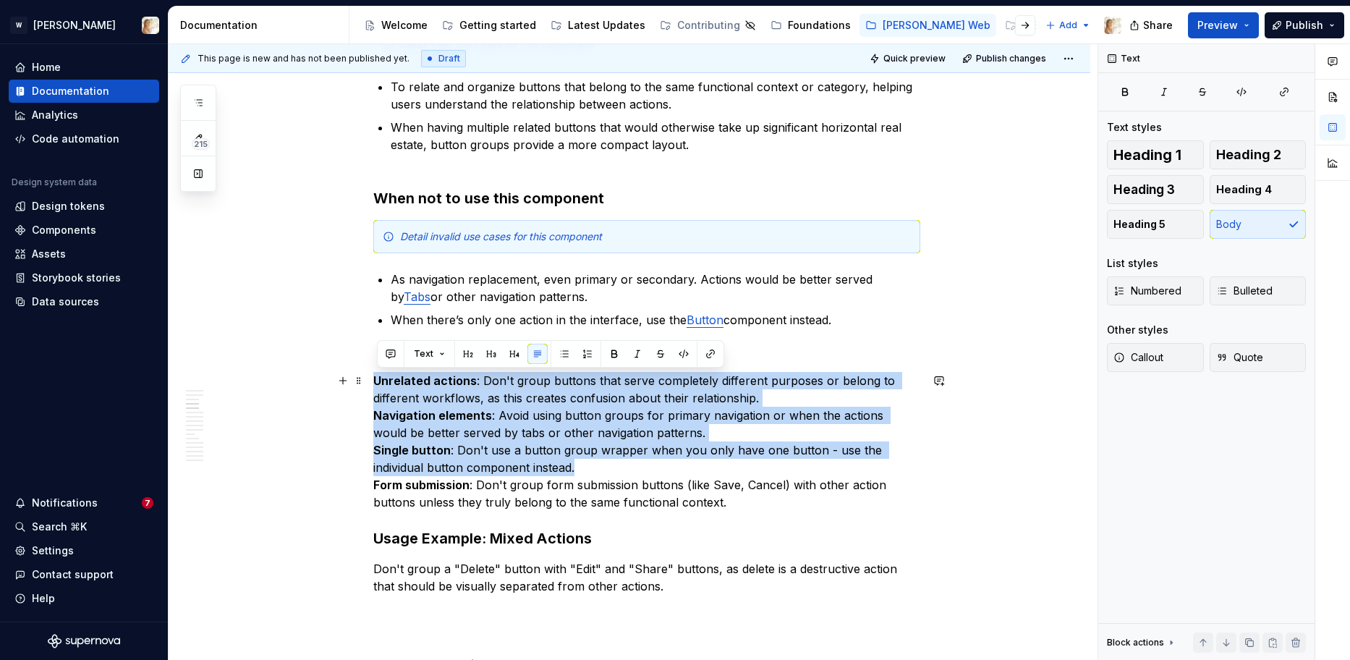
drag, startPoint x: 580, startPoint y: 466, endPoint x: 376, endPoint y: 377, distance: 222.8
click at [376, 377] on p "Unrelated actions : Don't group buttons that serve completely different purpose…" at bounding box center [646, 441] width 547 height 139
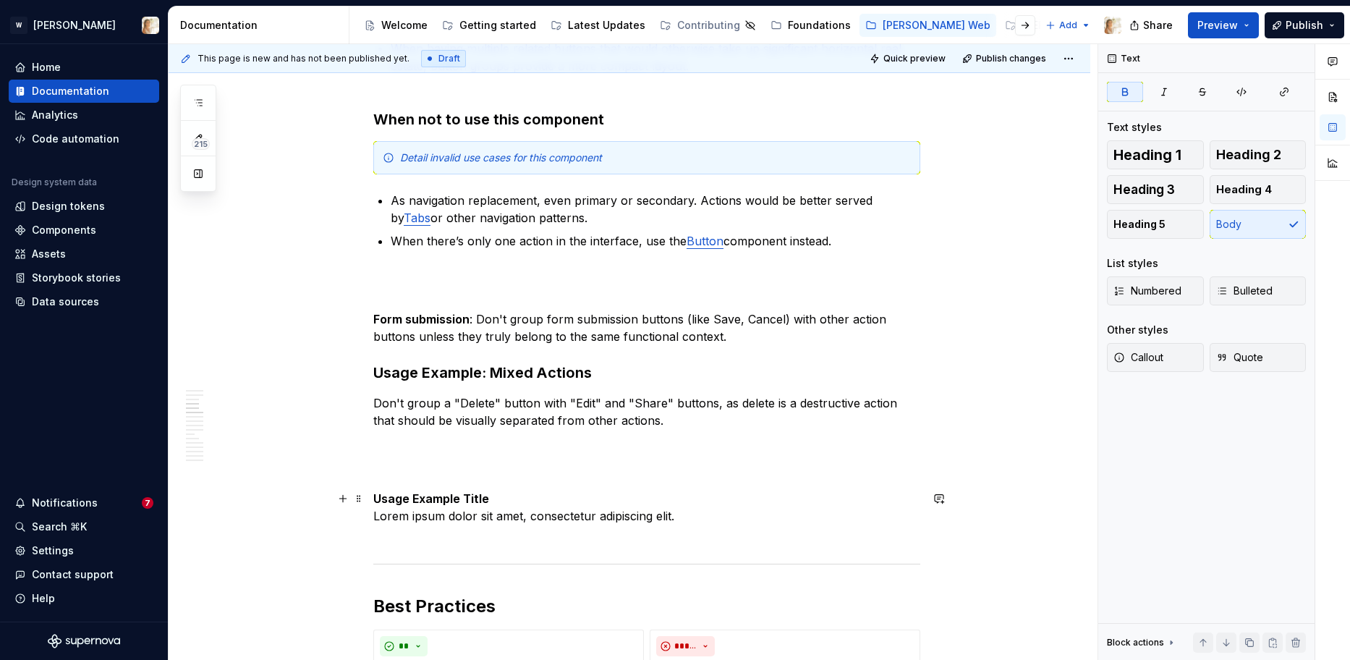
scroll to position [1150, 0]
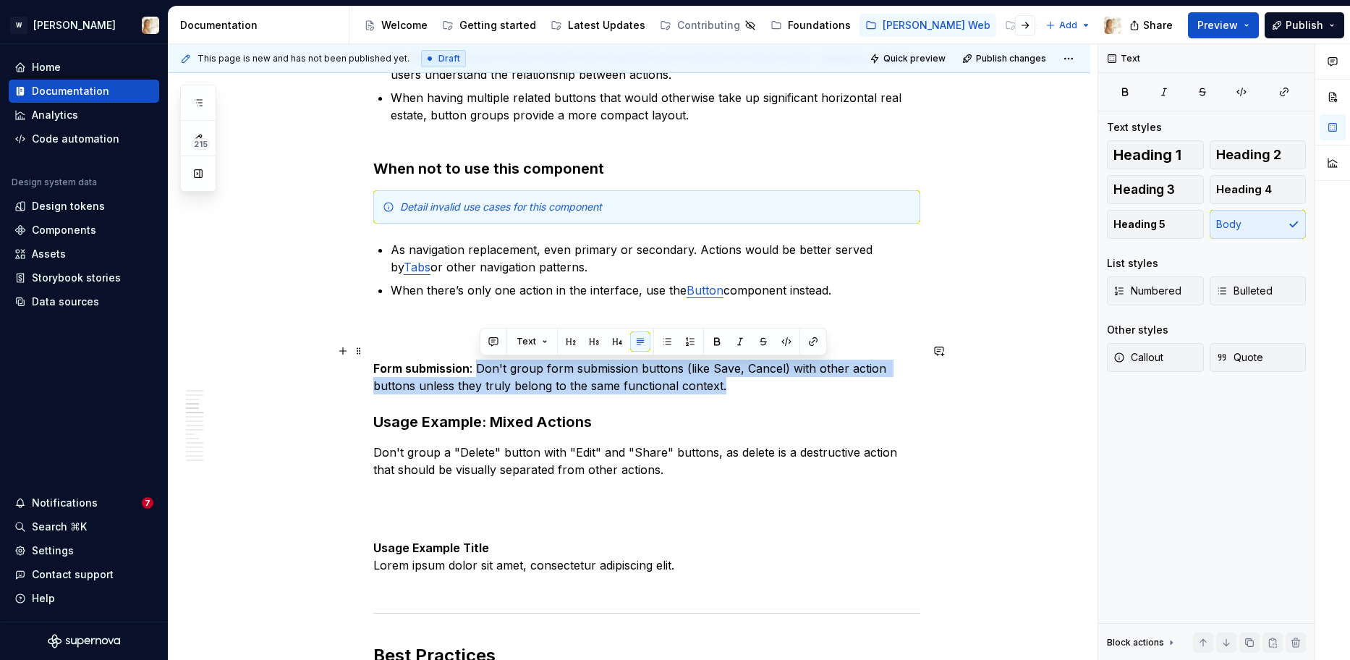
drag, startPoint x: 479, startPoint y: 368, endPoint x: 735, endPoint y: 383, distance: 255.7
click at [735, 383] on p "Form submission : Don't group form submission buttons (like Save, Cancel) with …" at bounding box center [646, 368] width 547 height 52
copy p "Don't group form submission buttons (like Save, Cancel) with other action butto…"
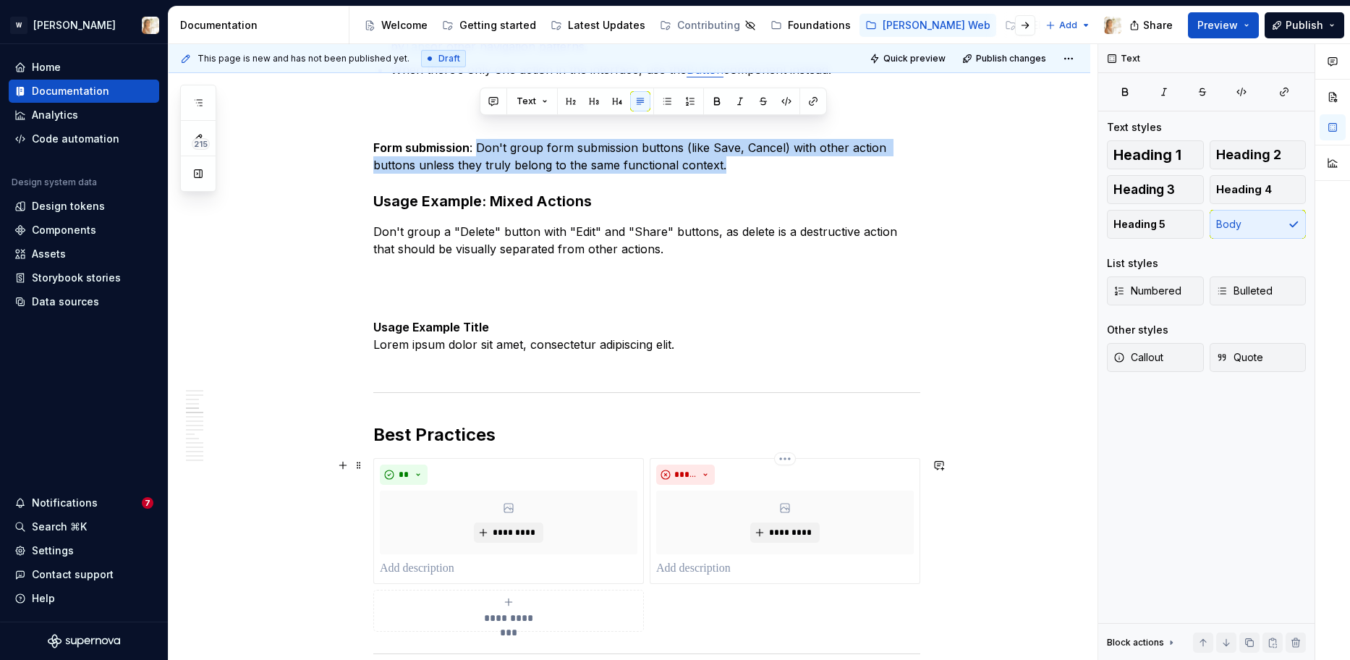
scroll to position [1390, 0]
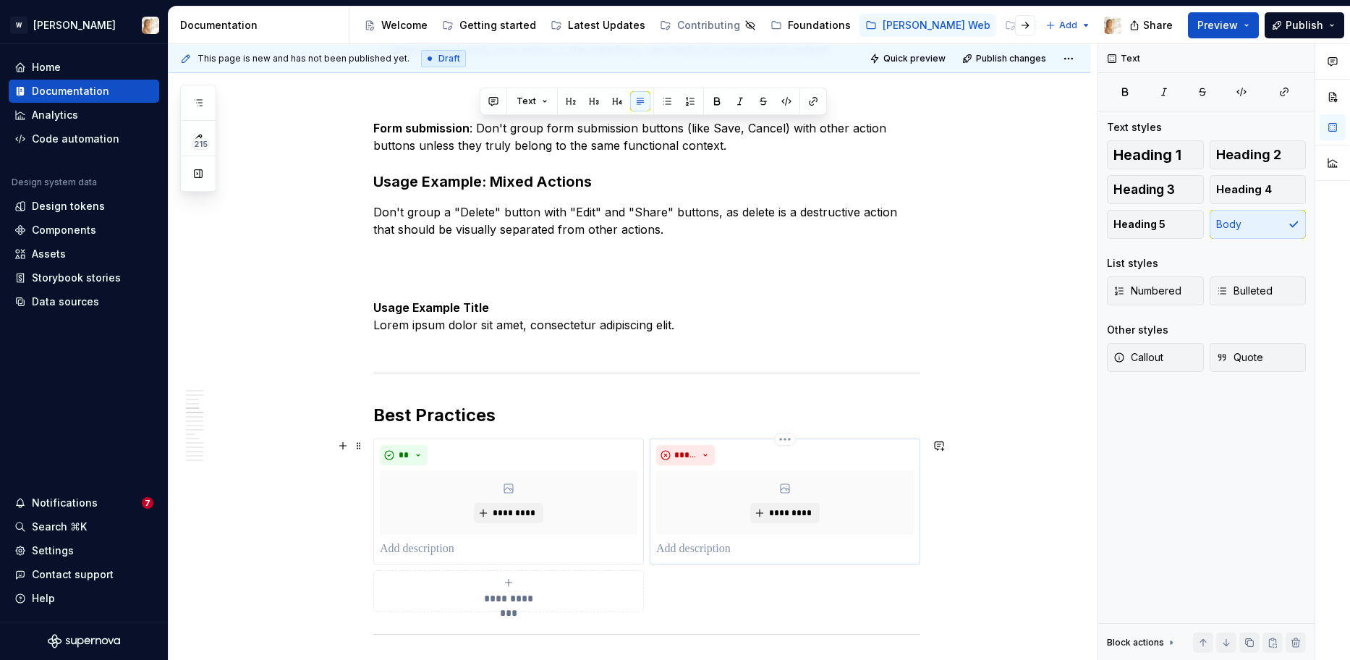
click at [697, 550] on p at bounding box center [784, 548] width 257 height 17
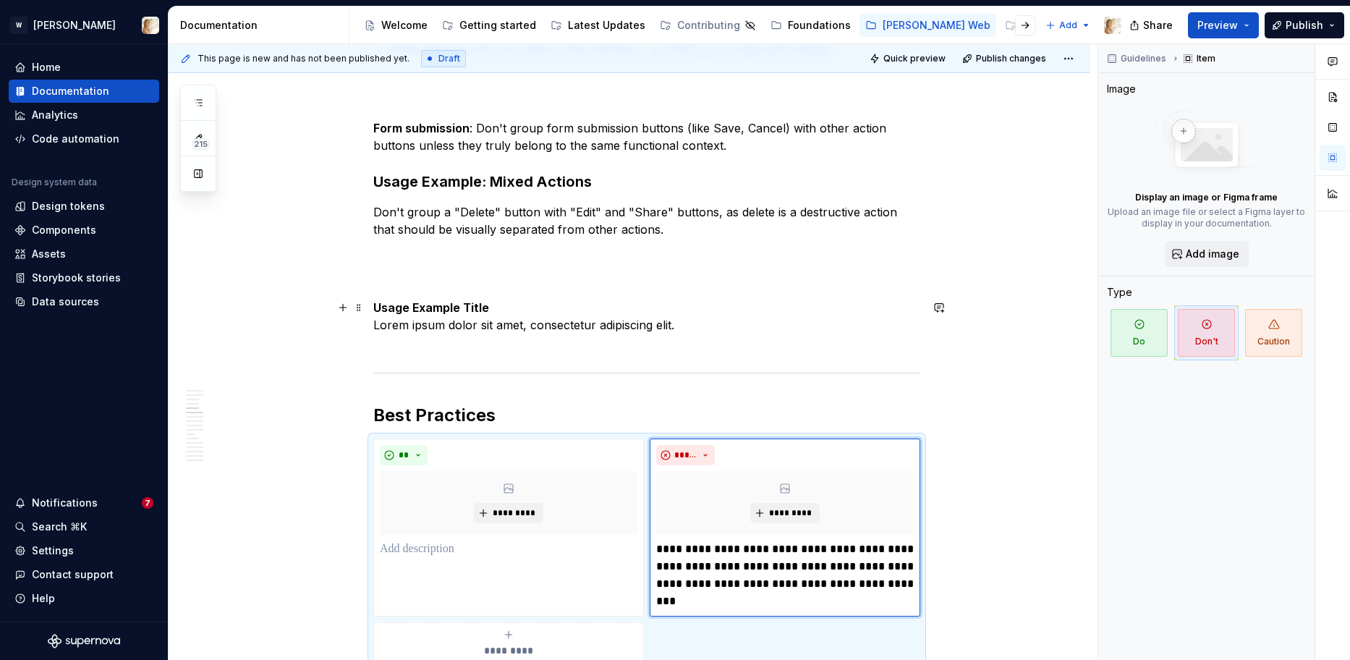
click at [731, 305] on p "Usage Example Title Lorem ipsum dolor sit amet, consectetur adipiscing elit." at bounding box center [646, 325] width 547 height 52
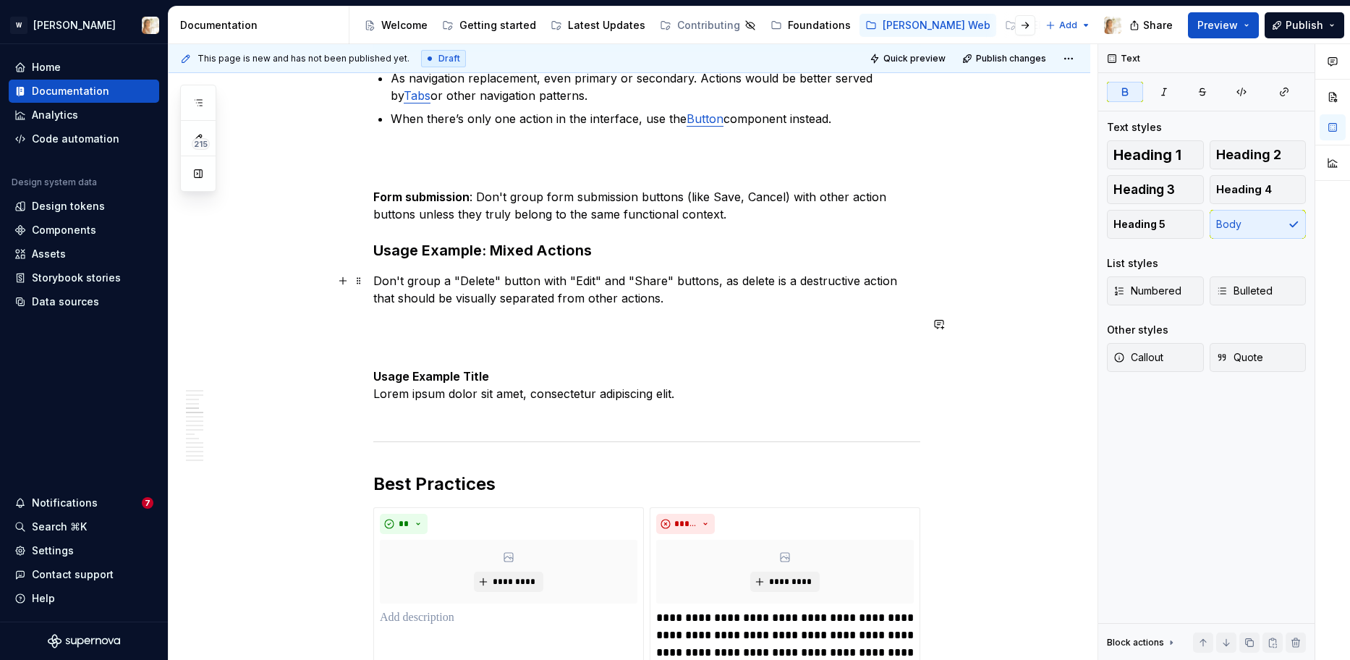
scroll to position [1310, 0]
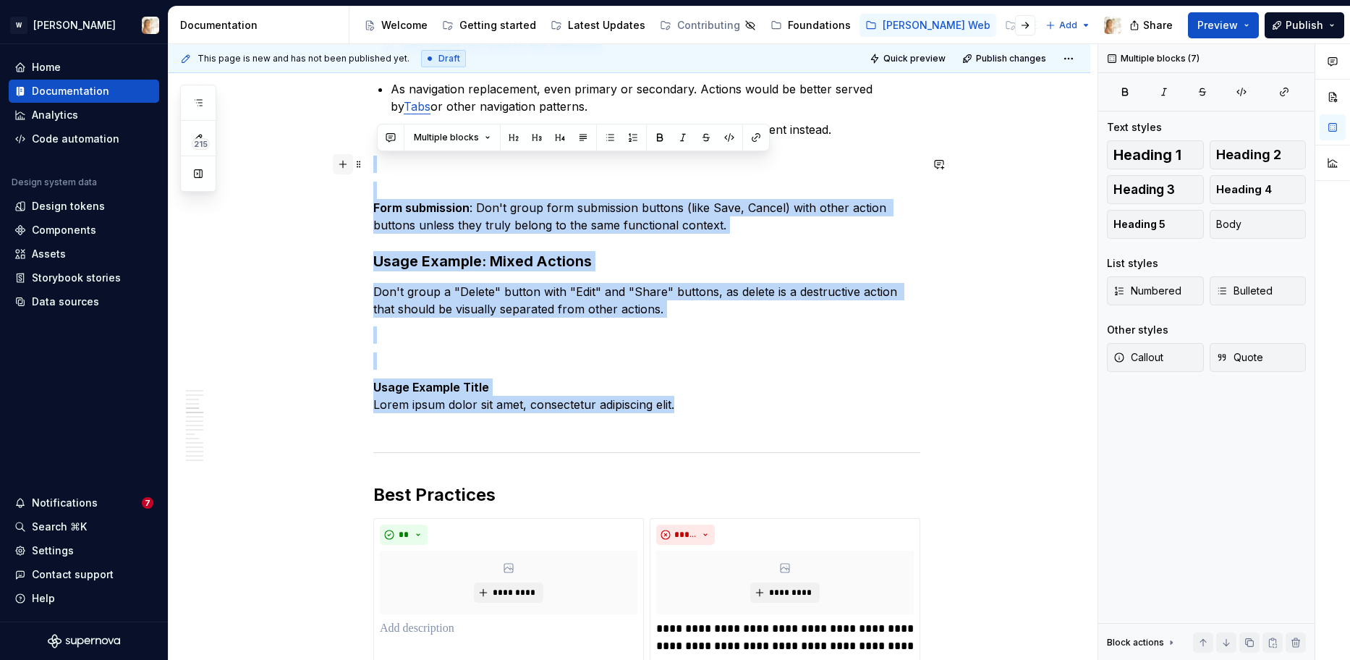
drag, startPoint x: 694, startPoint y: 401, endPoint x: 354, endPoint y: 166, distance: 412.7
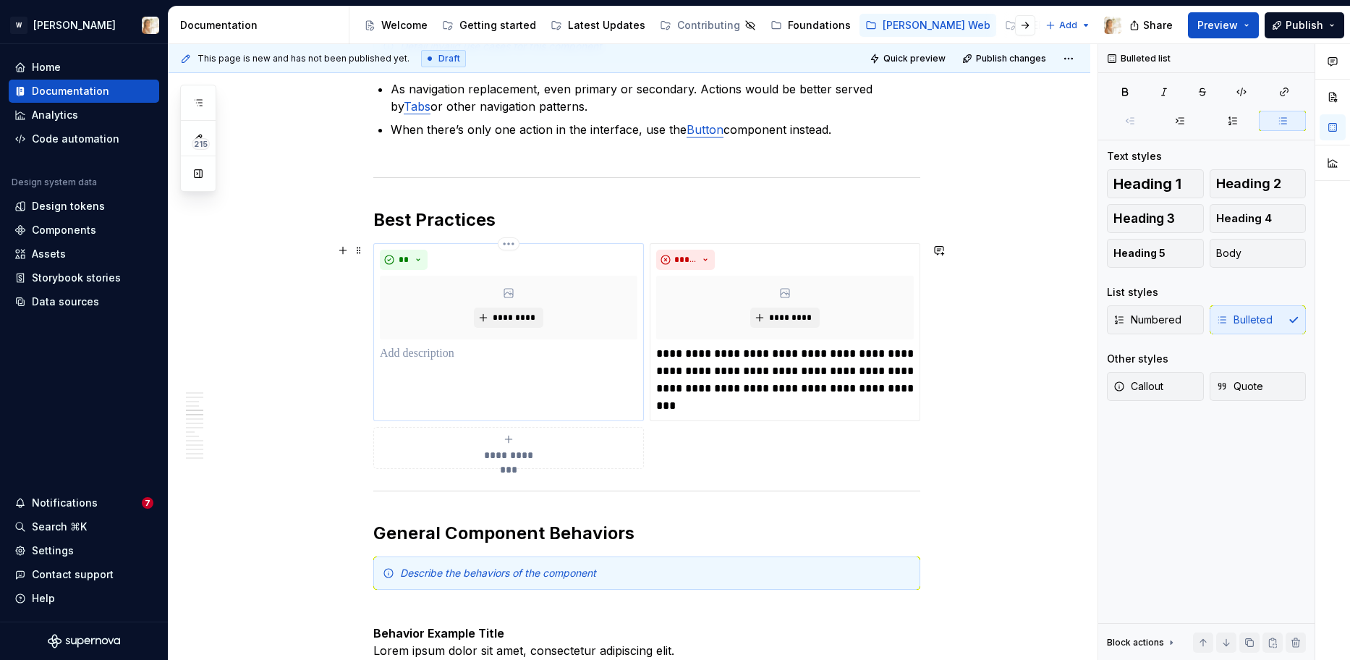
click at [459, 365] on div "** *********" at bounding box center [508, 332] width 270 height 178
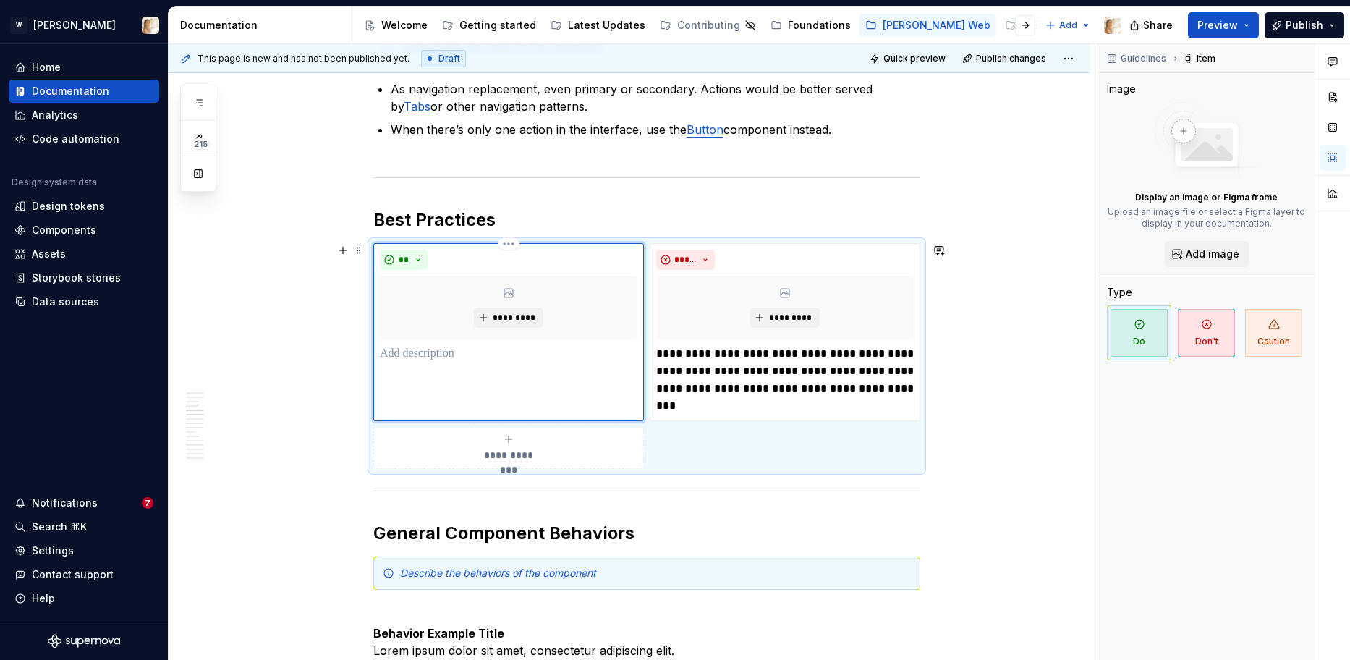
click at [452, 355] on p at bounding box center [508, 353] width 257 height 17
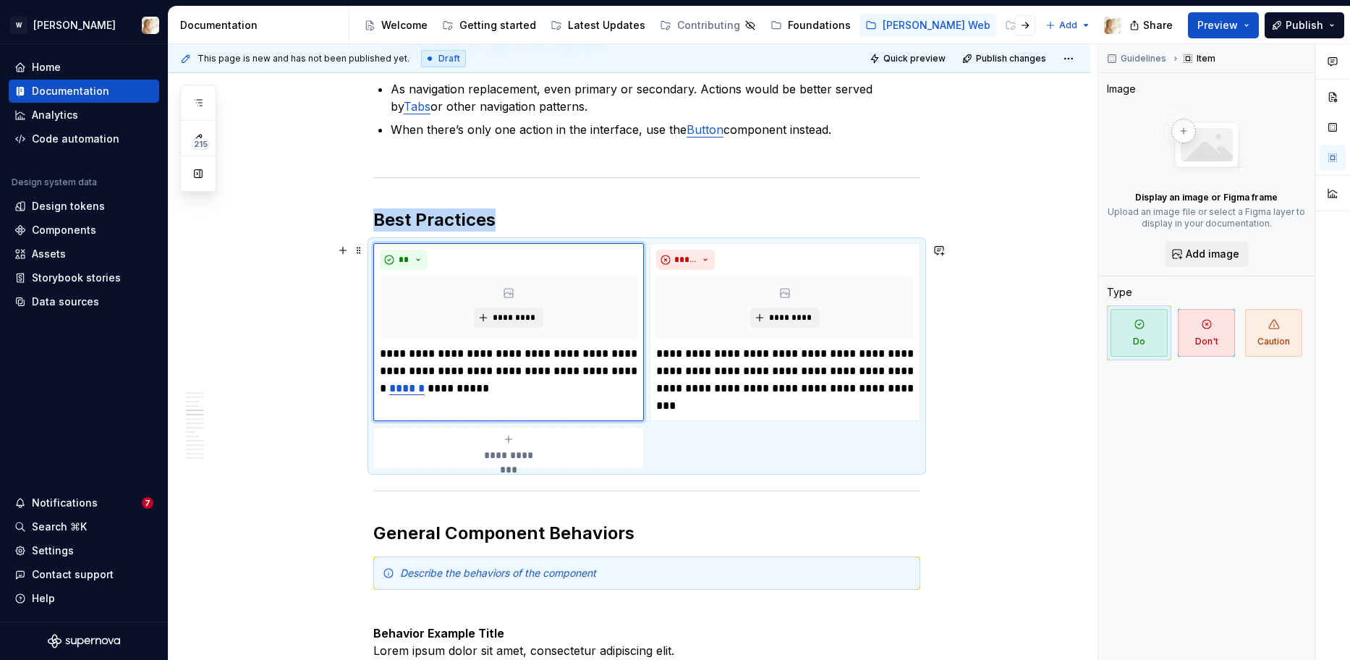
click at [488, 448] on span "**********" at bounding box center [508, 455] width 67 height 14
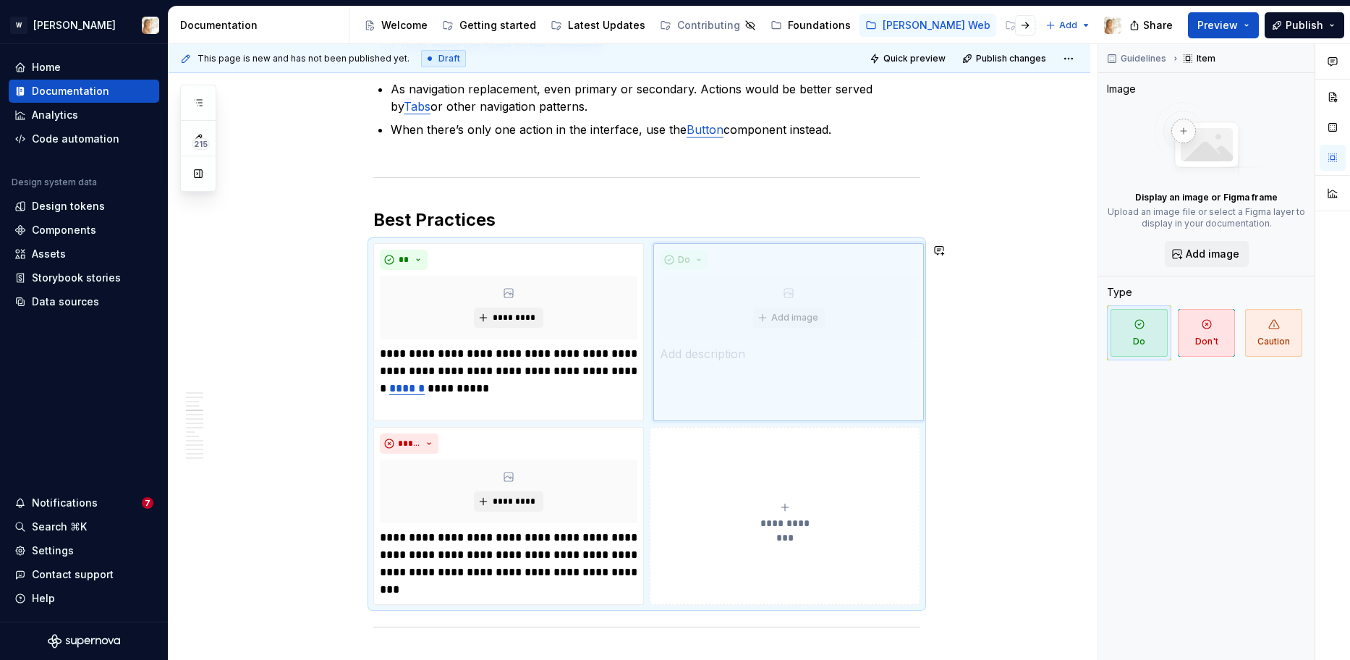
drag, startPoint x: 459, startPoint y: 443, endPoint x: 669, endPoint y: 313, distance: 247.1
click at [669, 313] on body "W [PERSON_NAME] Home Documentation Analytics Code automation Design system data…" at bounding box center [675, 330] width 1350 height 660
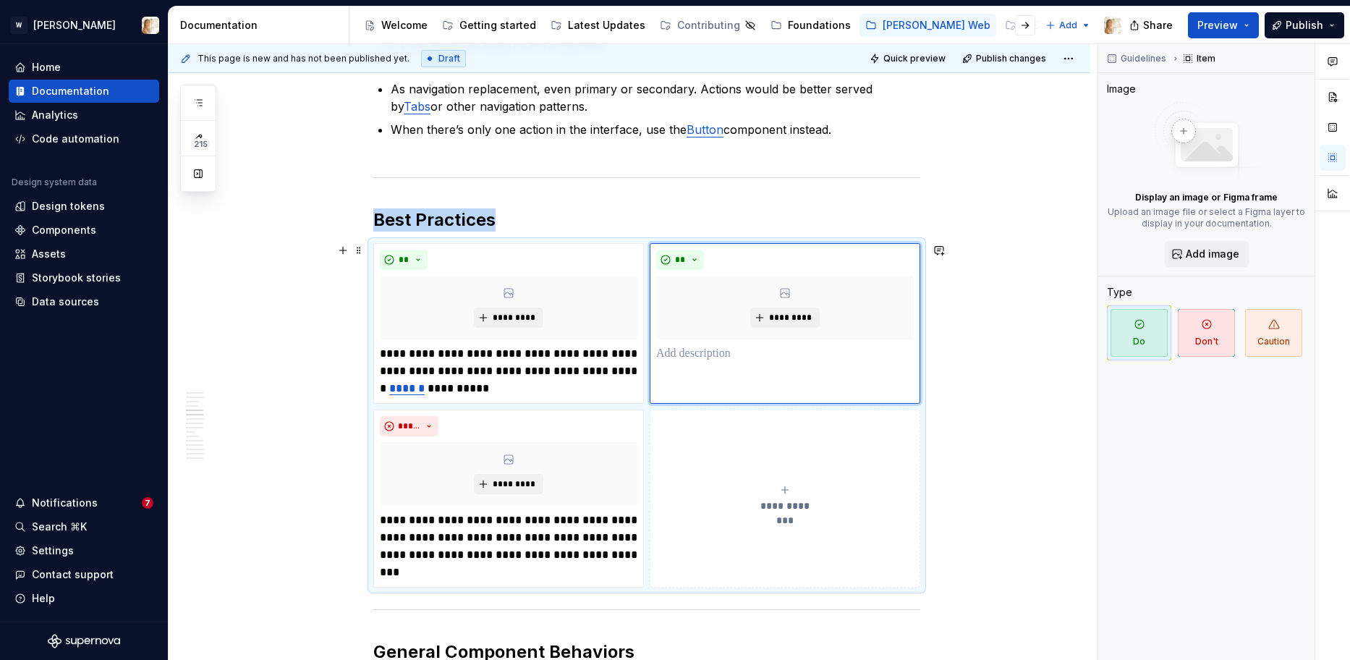
click at [807, 482] on button "**********" at bounding box center [784, 498] width 270 height 178
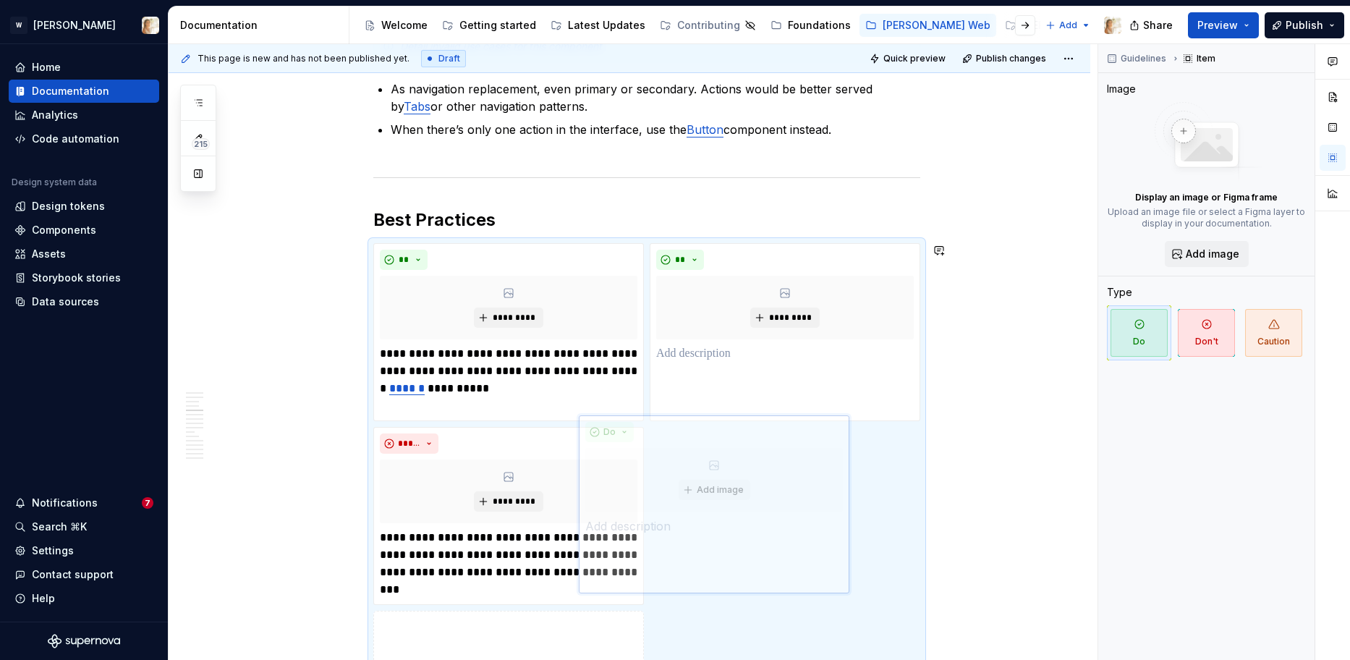
scroll to position [1328, 0]
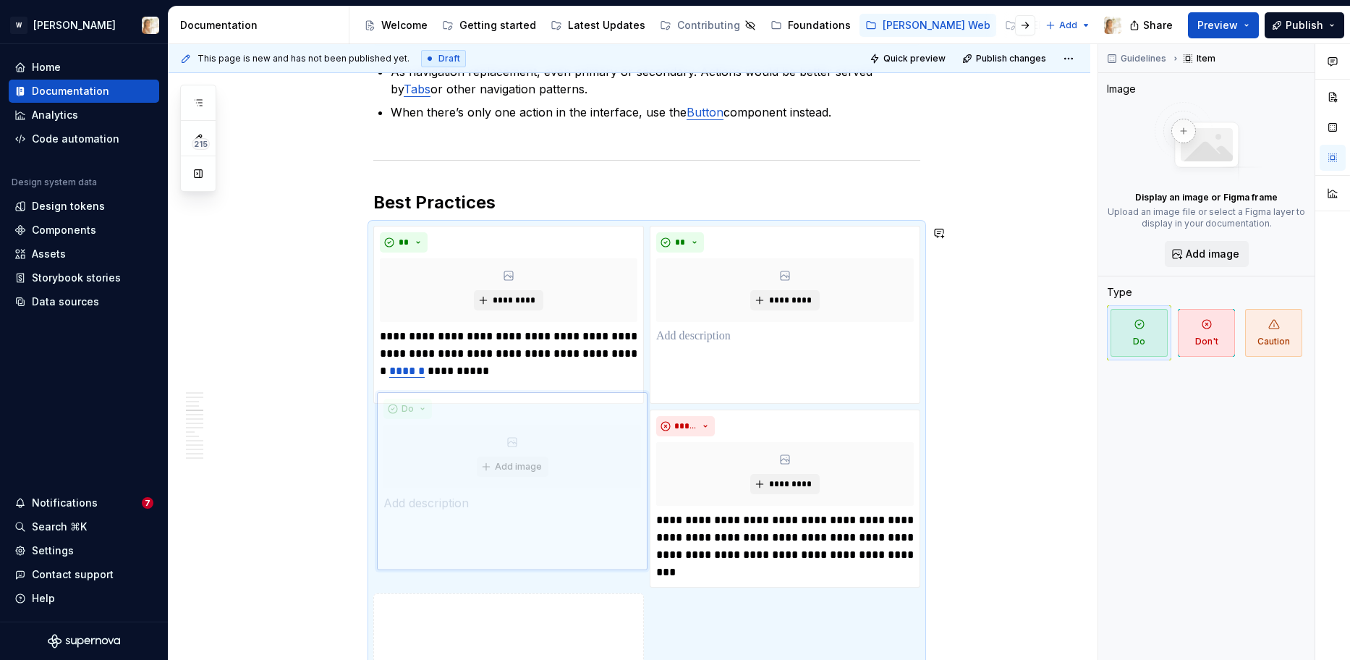
drag, startPoint x: 734, startPoint y: 422, endPoint x: 517, endPoint y: 443, distance: 218.0
click at [517, 443] on body "W [PERSON_NAME] Home Documentation Analytics Code automation Design system data…" at bounding box center [675, 330] width 1350 height 660
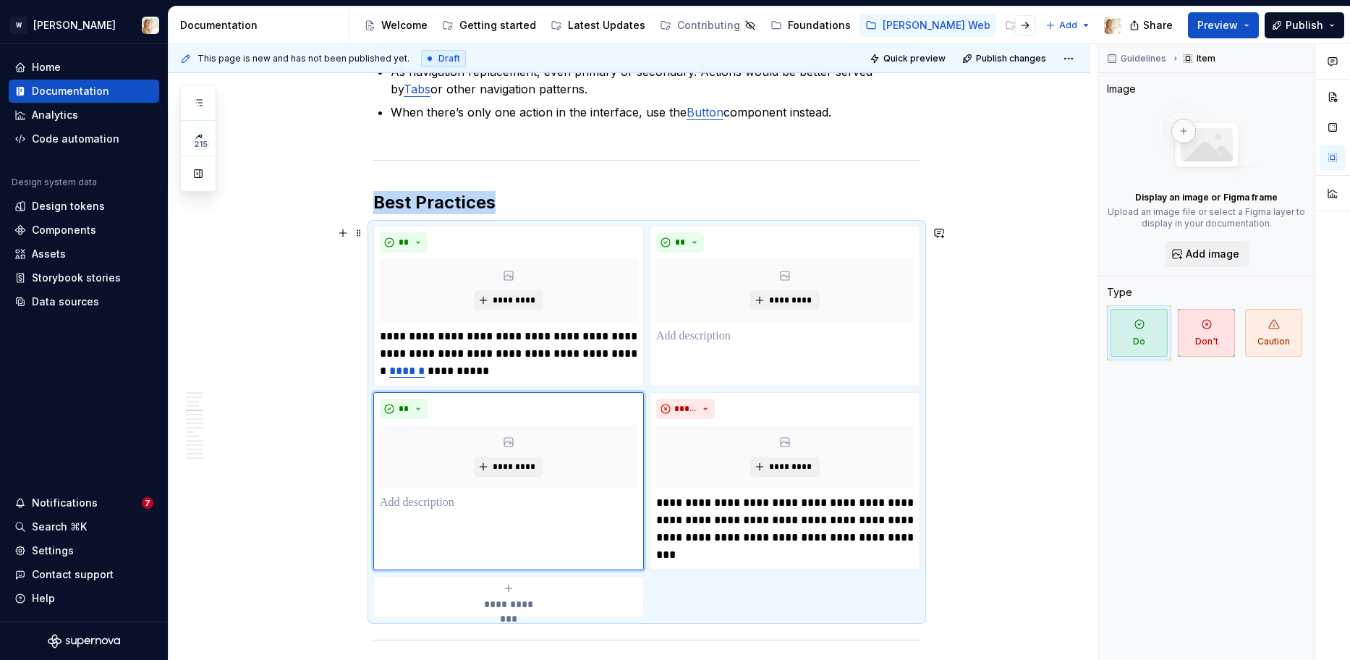
click at [495, 599] on span "**********" at bounding box center [508, 604] width 67 height 14
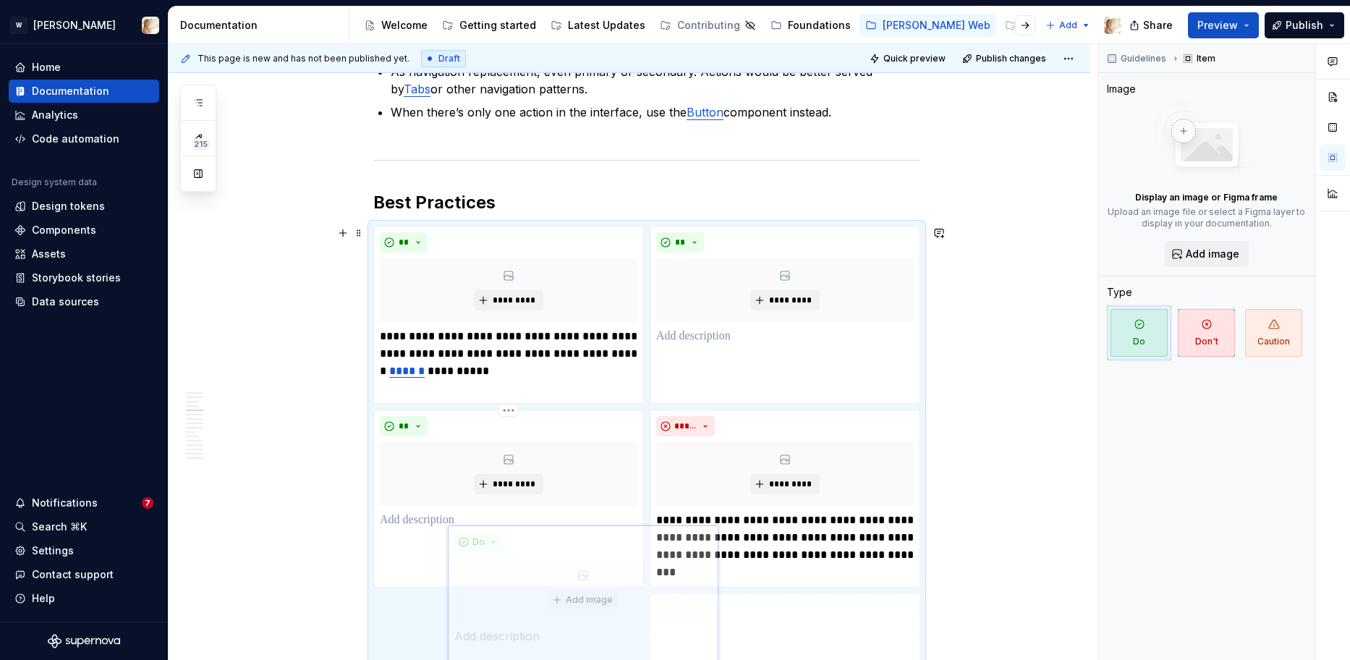
scroll to position [1345, 0]
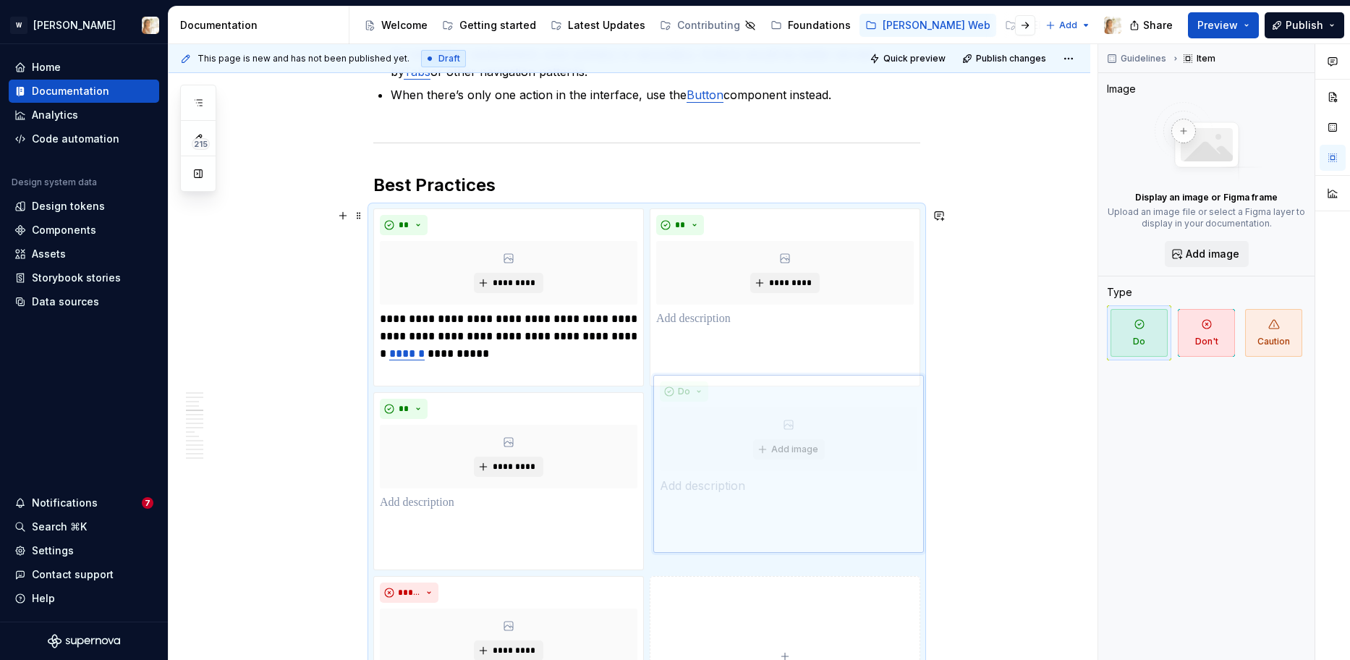
drag, startPoint x: 505, startPoint y: 591, endPoint x: 781, endPoint y: 462, distance: 304.8
click at [781, 462] on body "W [PERSON_NAME] Home Documentation Analytics Code automation Design system data…" at bounding box center [675, 330] width 1350 height 660
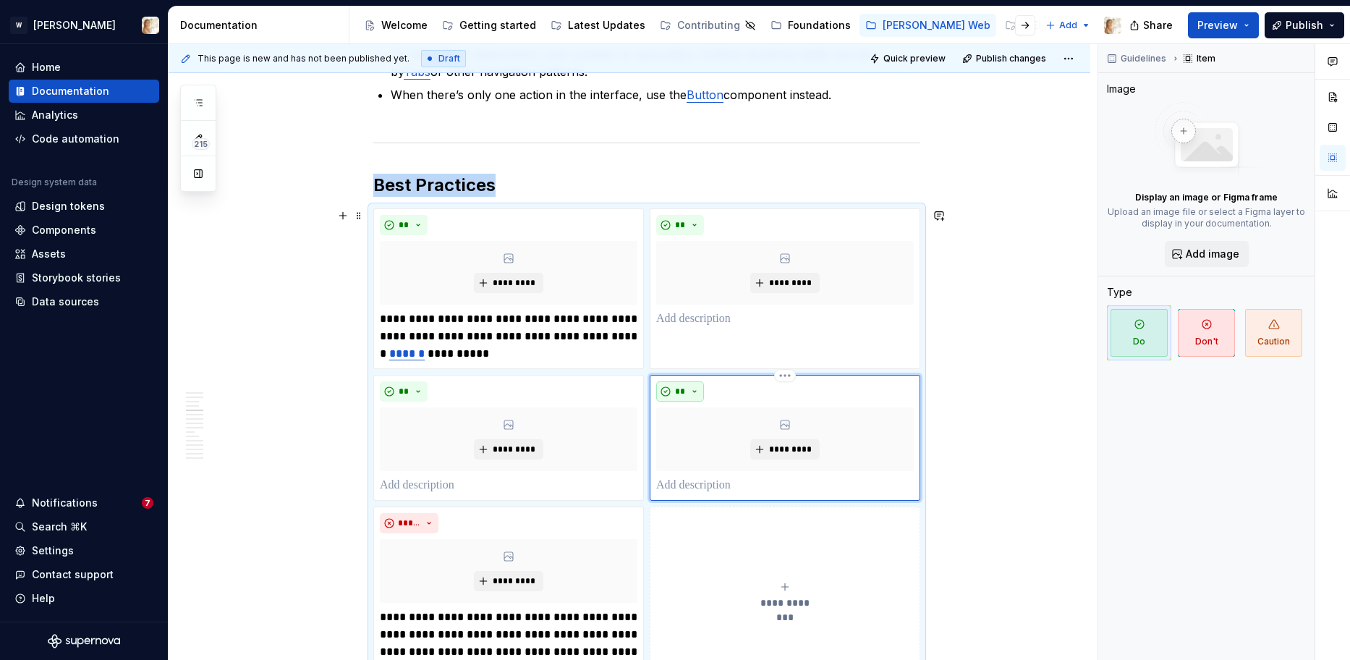
click at [699, 391] on button "**" at bounding box center [680, 391] width 48 height 20
click at [702, 435] on span "Don't" at bounding box center [724, 442] width 123 height 23
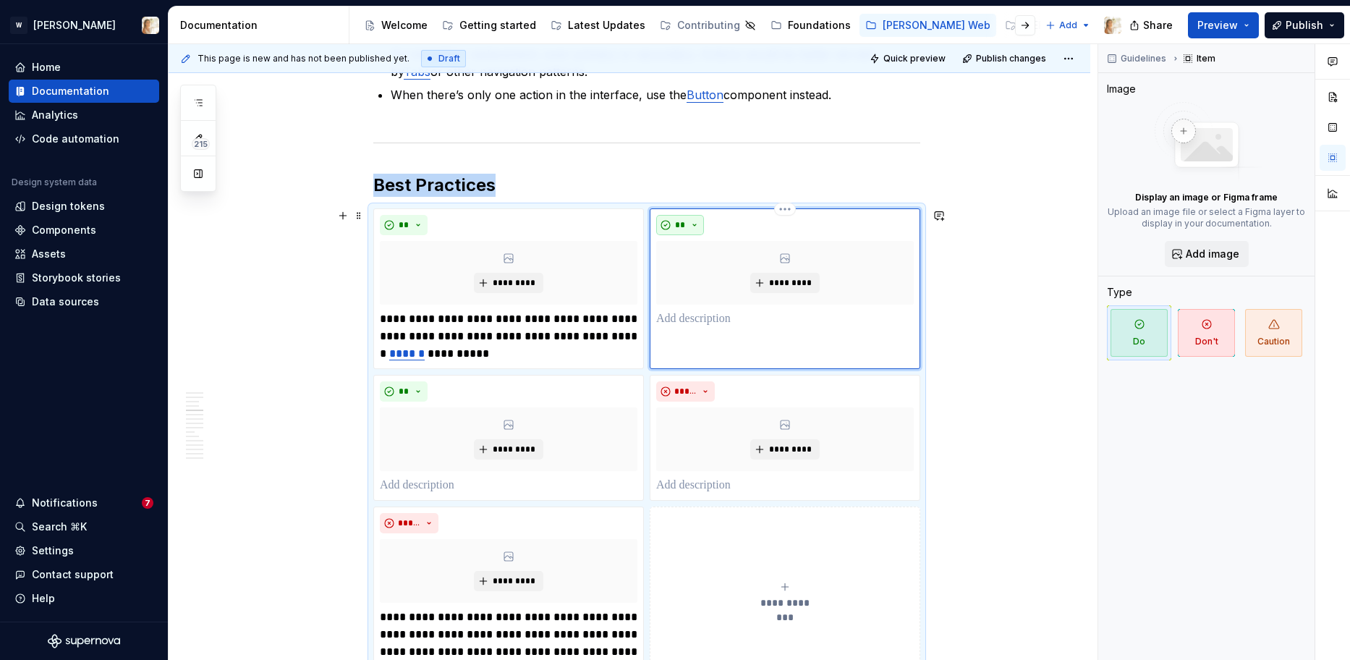
click at [683, 223] on span "**" at bounding box center [680, 225] width 12 height 12
click at [689, 271] on div "Suggestions" at bounding box center [692, 276] width 12 height 12
click at [390, 352] on link "******" at bounding box center [406, 353] width 35 height 11
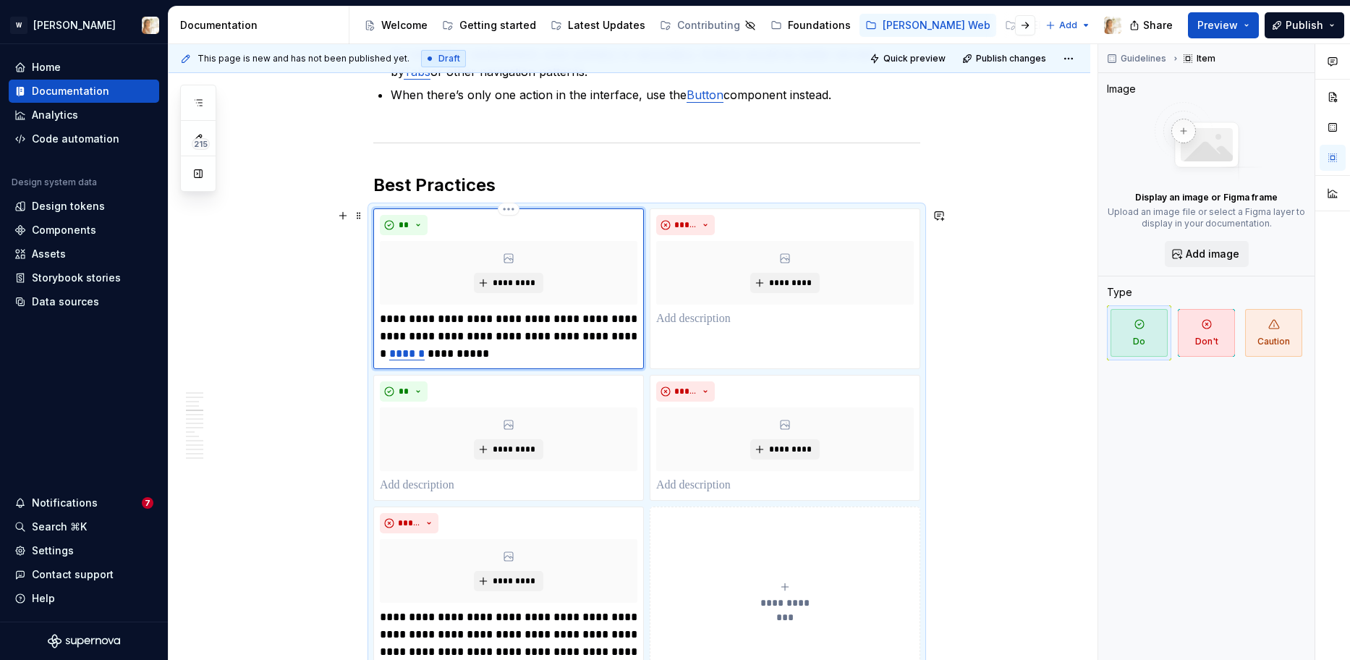
click at [396, 357] on link "******" at bounding box center [406, 353] width 35 height 11
click at [406, 357] on link "******" at bounding box center [406, 353] width 35 height 11
click at [561, 320] on button "button" at bounding box center [566, 327] width 20 height 20
click at [565, 329] on button "button" at bounding box center [566, 327] width 20 height 20
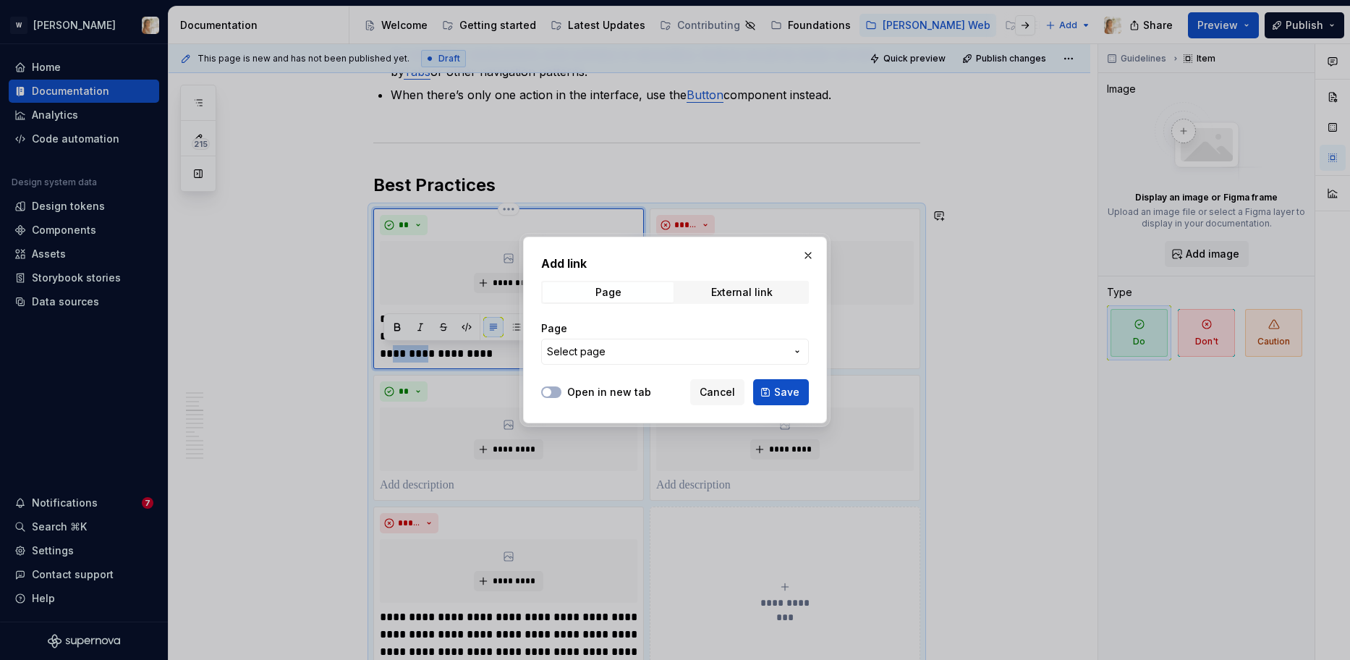
click at [576, 353] on span "Select page" at bounding box center [576, 351] width 59 height 14
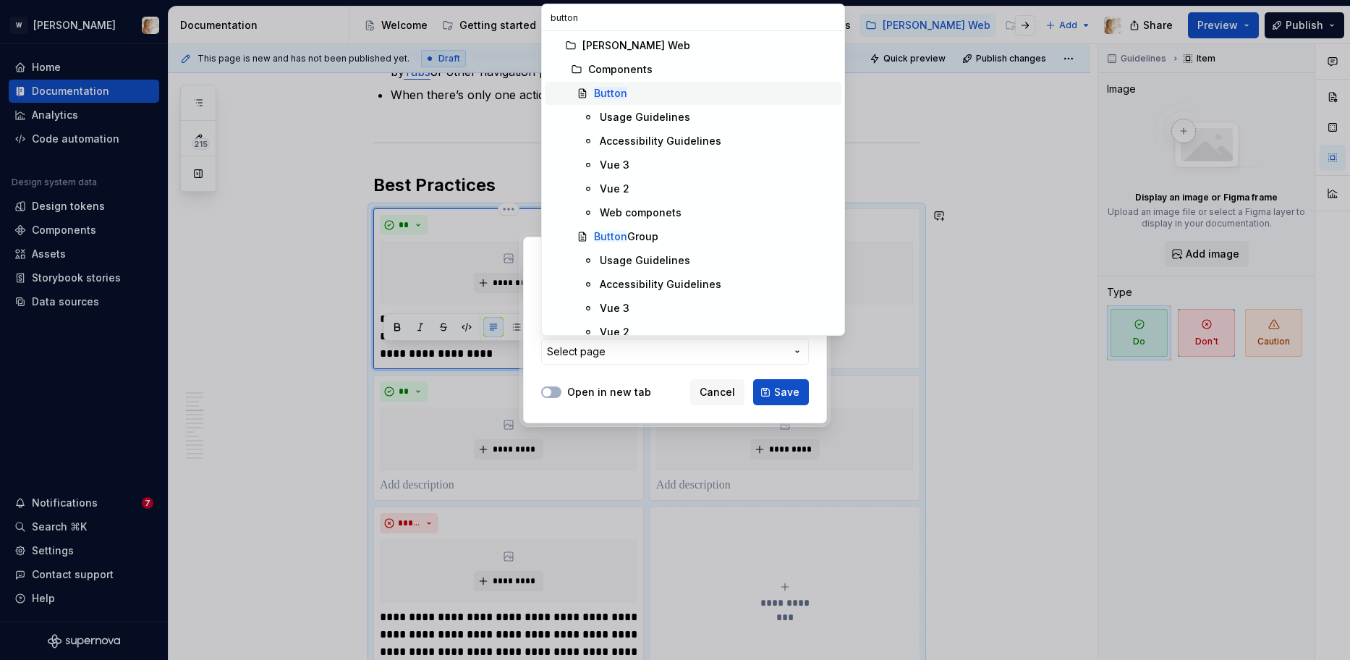
type input "button"
click at [615, 95] on mark "Button" at bounding box center [610, 93] width 33 height 12
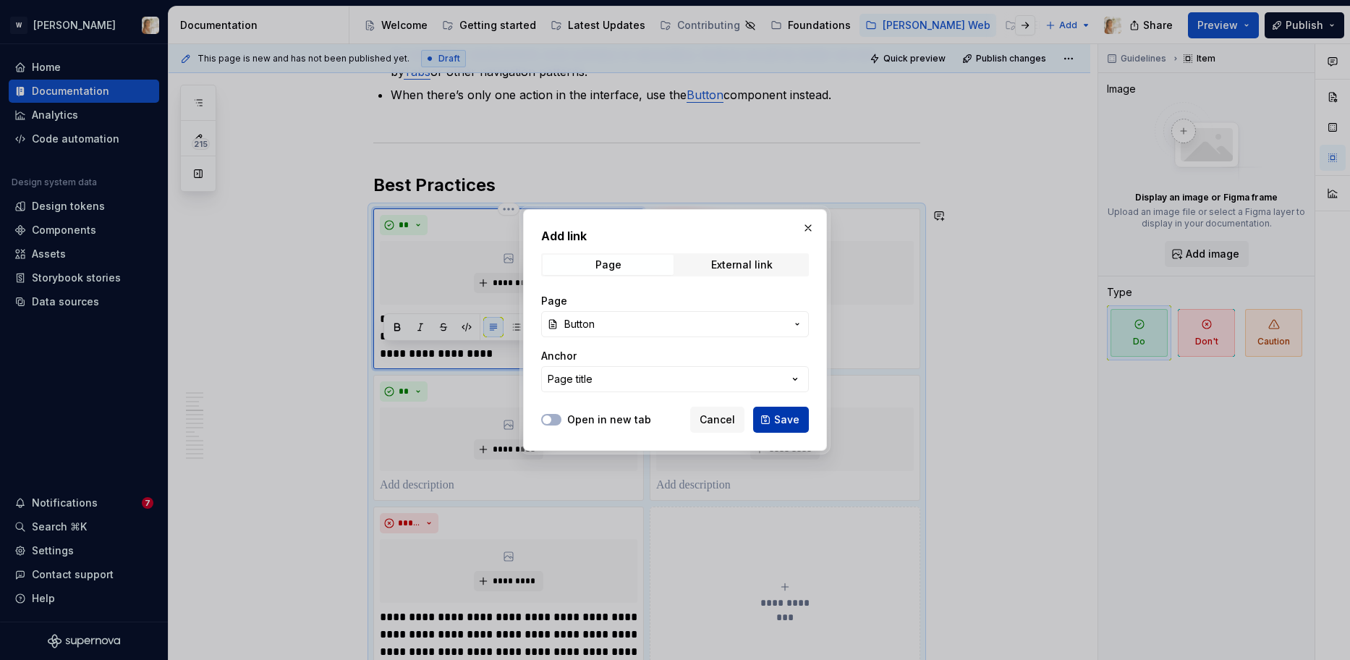
click at [770, 412] on button "Save" at bounding box center [781, 419] width 56 height 26
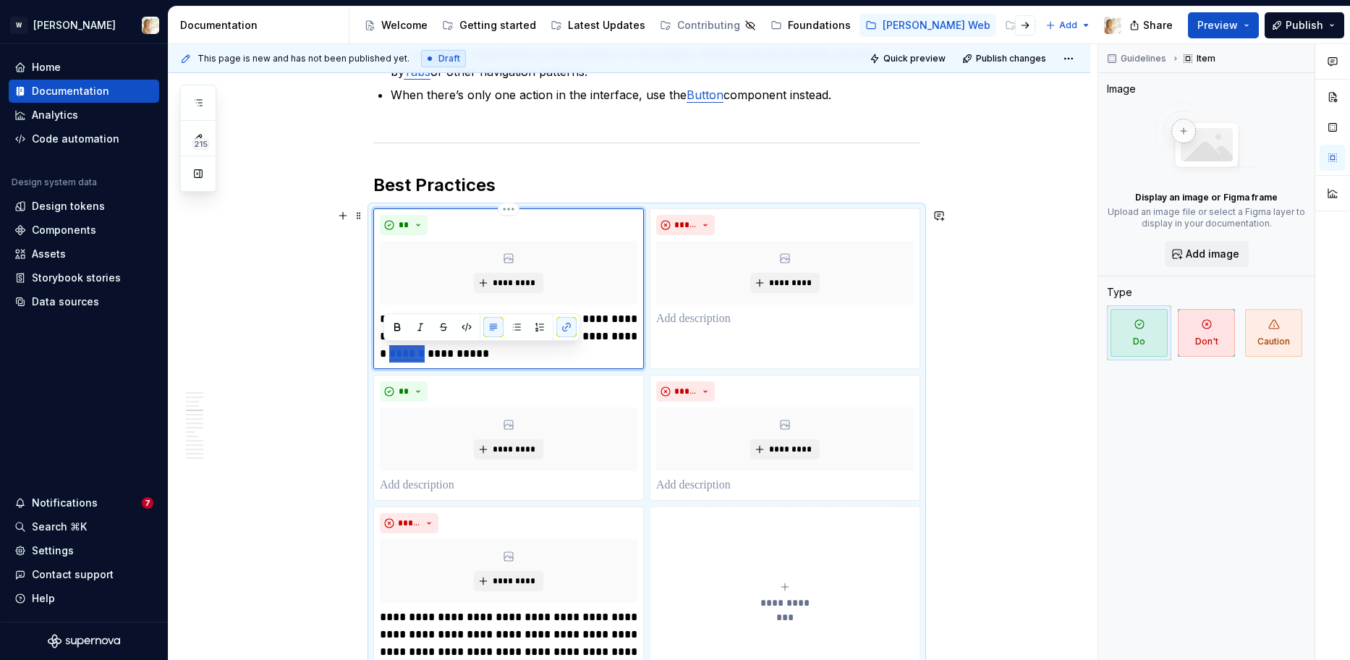
click at [545, 258] on div "*********" at bounding box center [508, 273] width 257 height 64
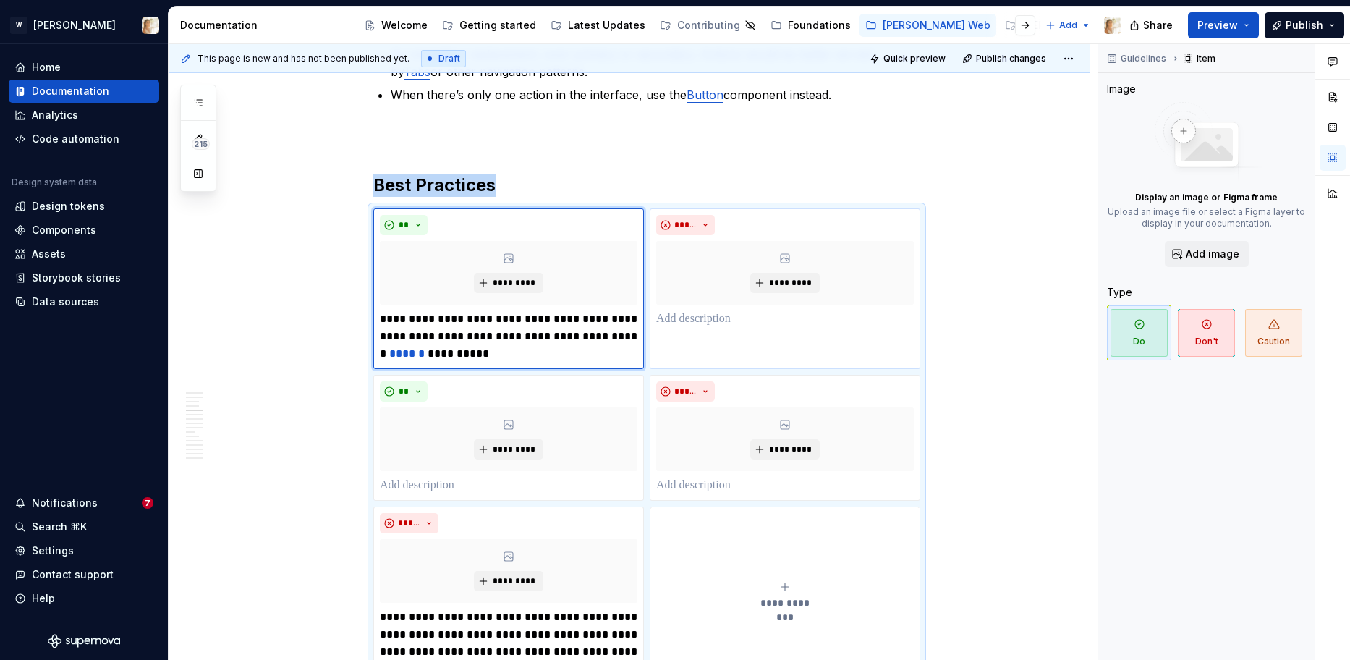
click at [769, 346] on div "***** *********" at bounding box center [784, 288] width 270 height 161
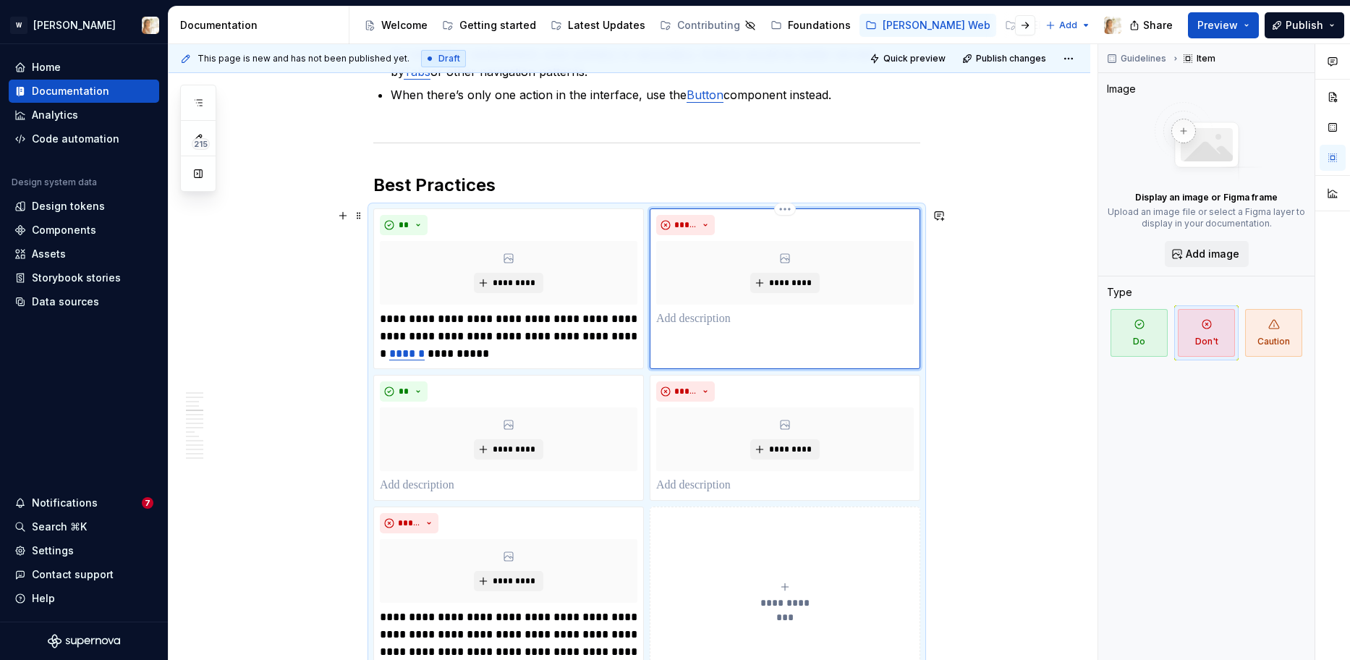
click at [720, 315] on p at bounding box center [784, 318] width 257 height 17
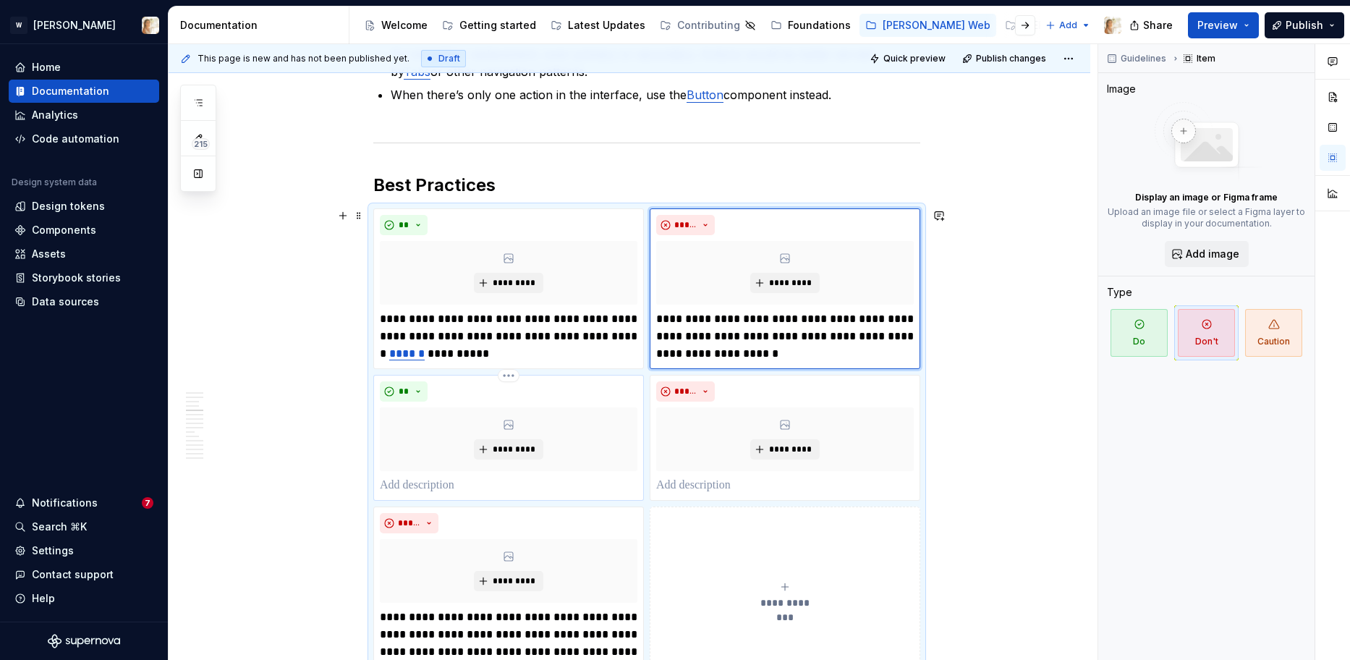
click at [458, 487] on p at bounding box center [508, 485] width 257 height 17
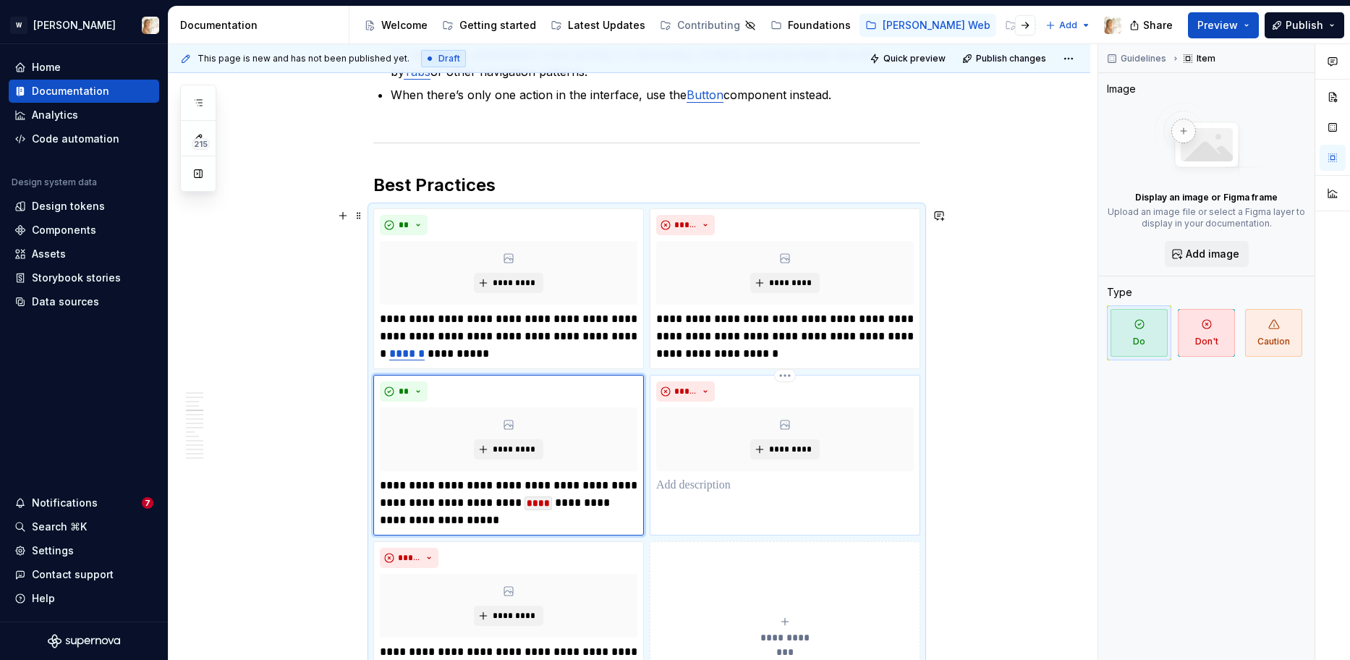
click at [707, 487] on p at bounding box center [784, 485] width 257 height 17
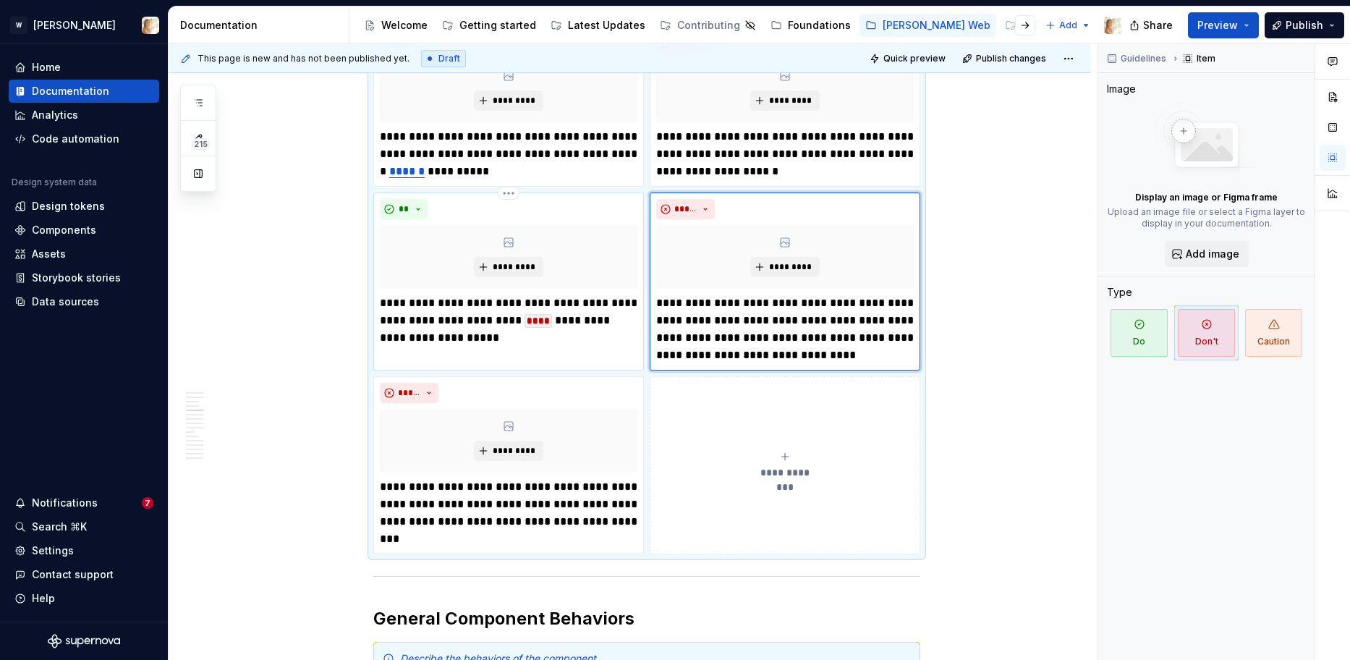
scroll to position [1543, 0]
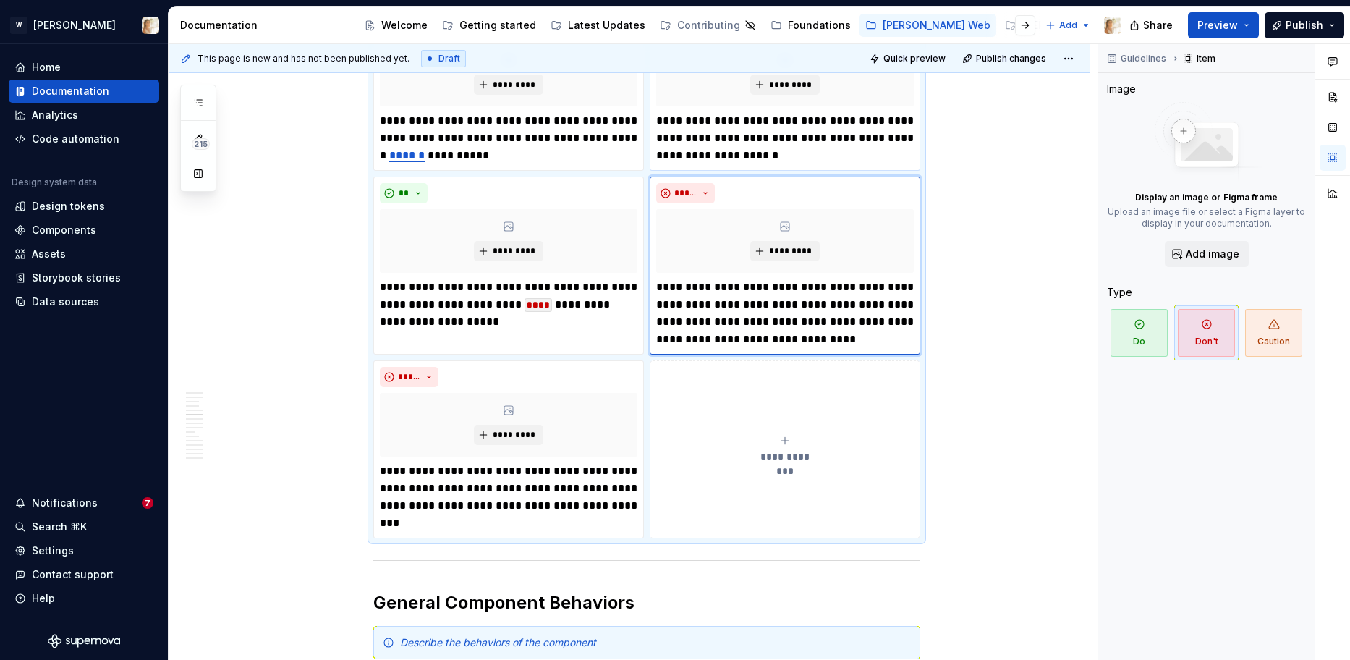
click at [691, 122] on p "**********" at bounding box center [784, 138] width 257 height 52
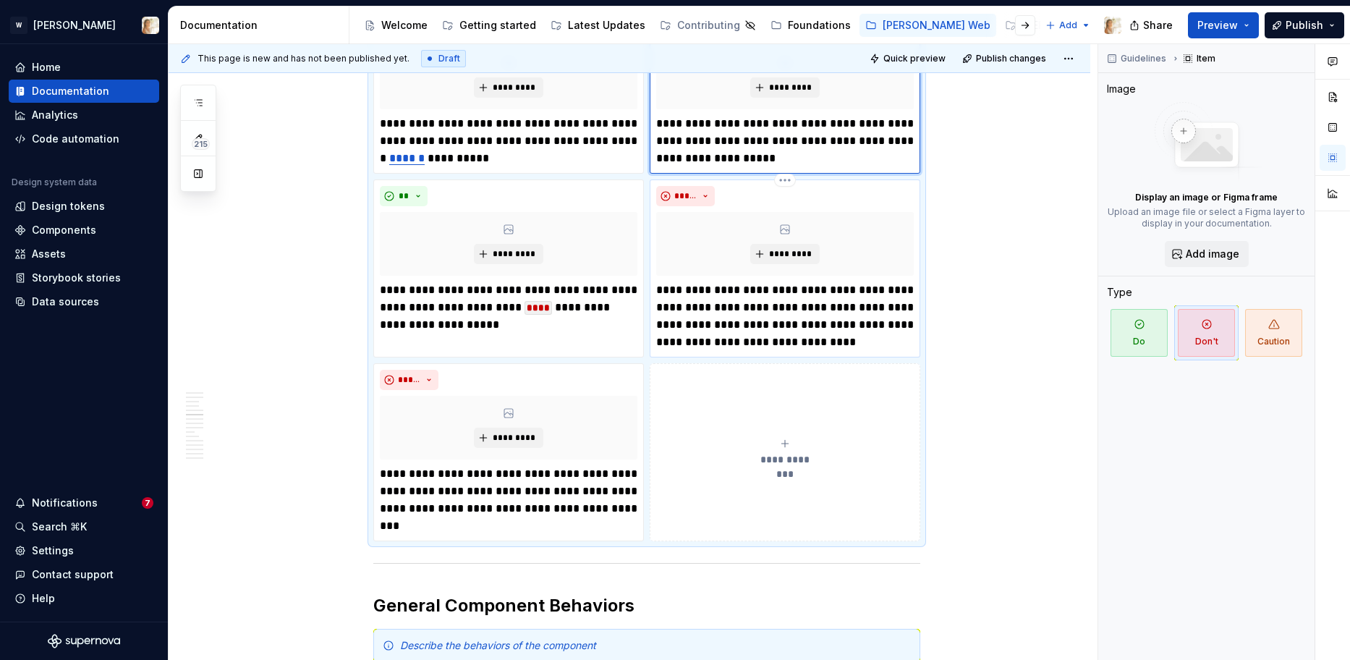
click at [691, 289] on p "**********" at bounding box center [784, 315] width 257 height 69
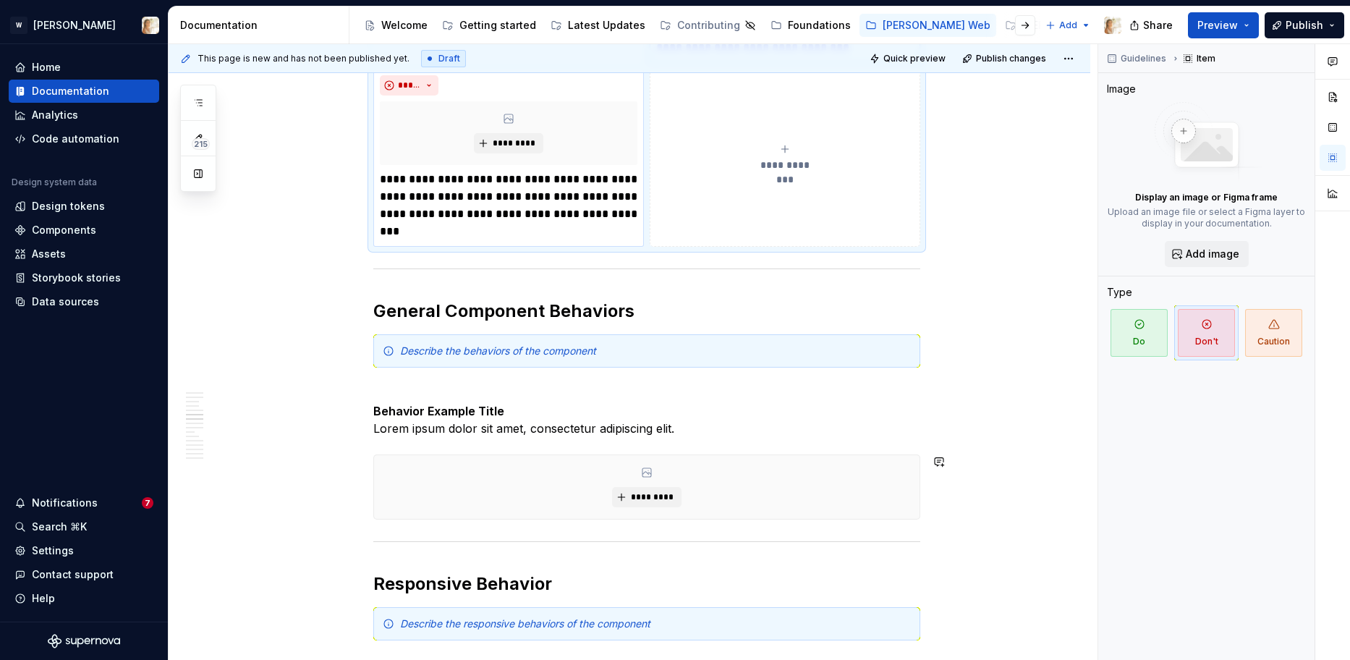
scroll to position [1838, 0]
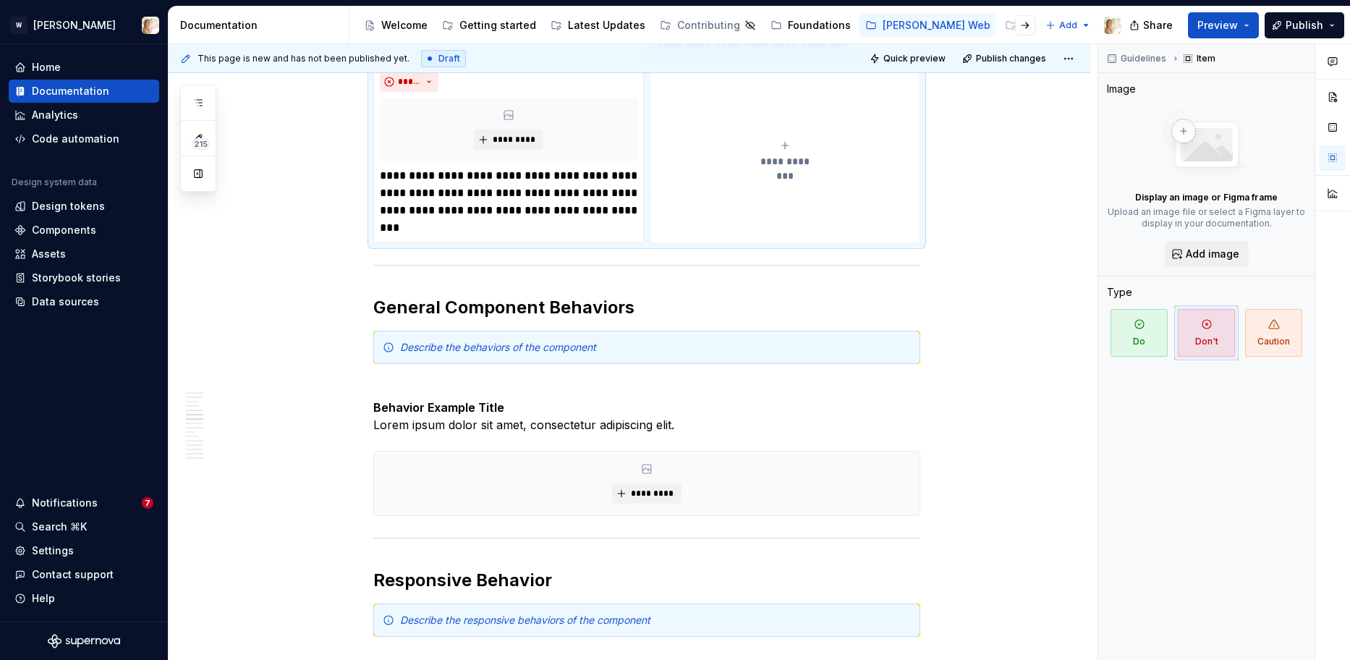
click at [800, 163] on span "**********" at bounding box center [784, 161] width 67 height 14
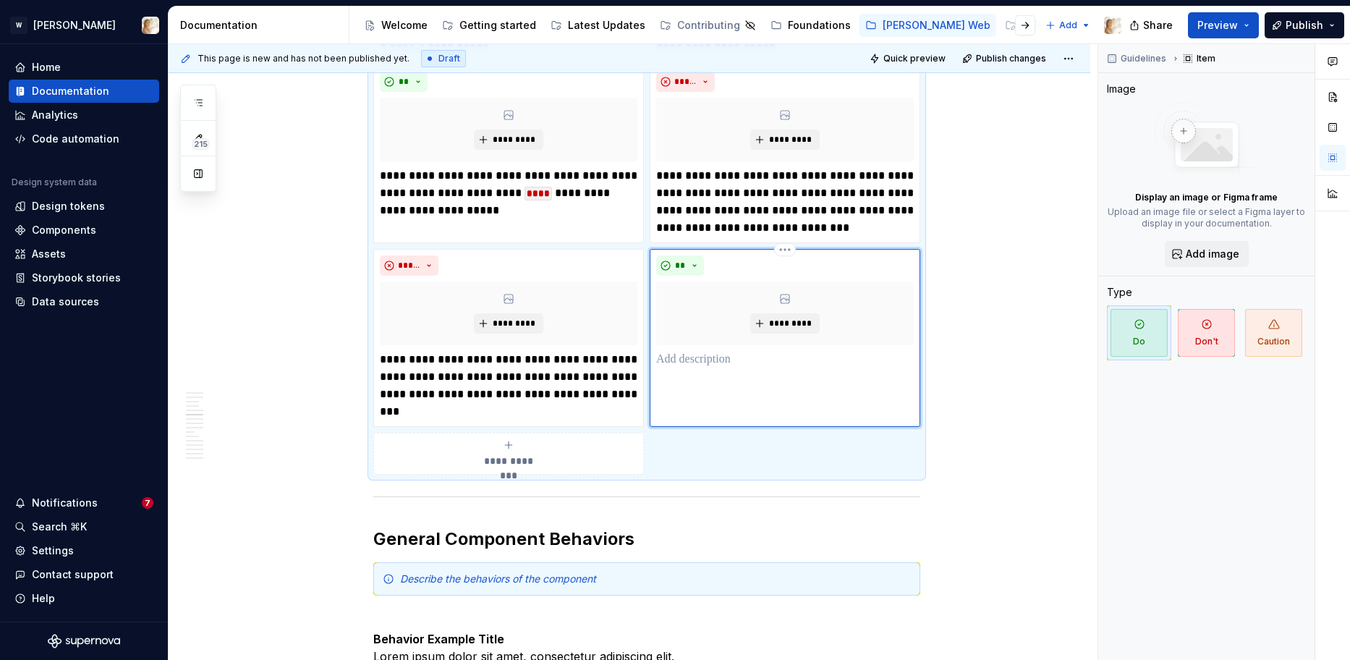
scroll to position [1672, 0]
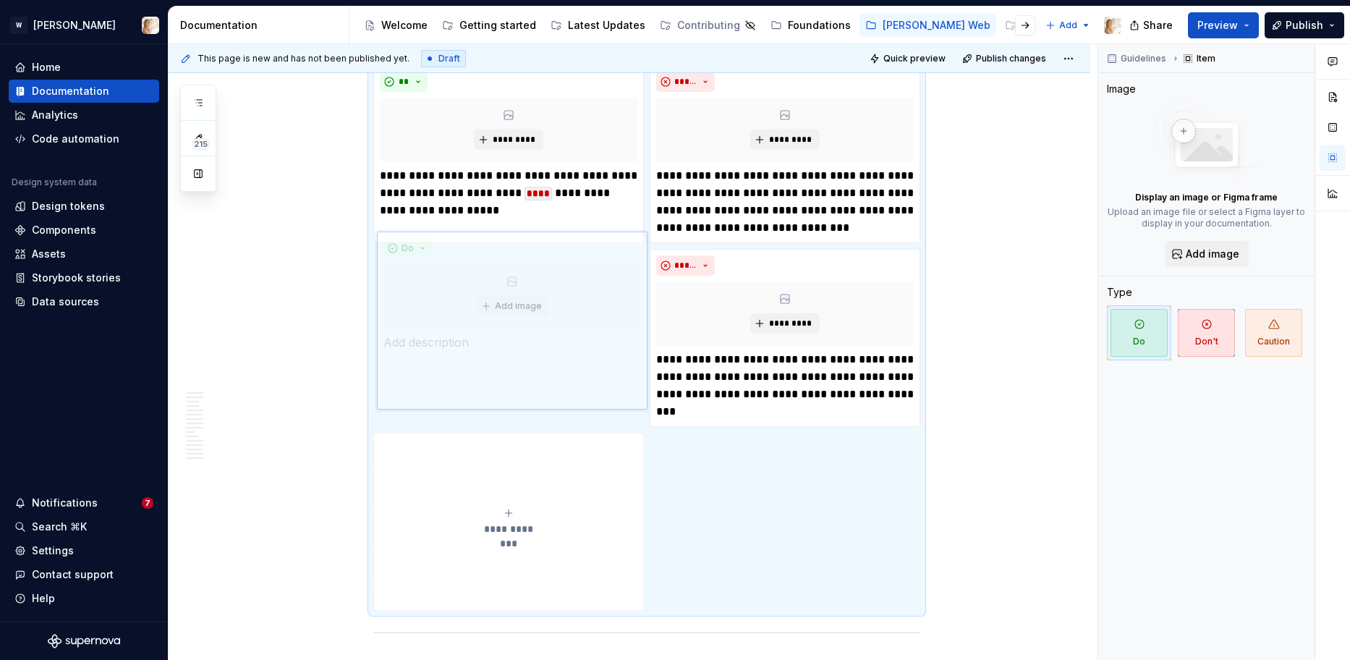
drag, startPoint x: 743, startPoint y: 293, endPoint x: 526, endPoint y: 309, distance: 217.5
click at [526, 309] on body "W [PERSON_NAME] Home Documentation Analytics Code automation Design system data…" at bounding box center [675, 330] width 1350 height 660
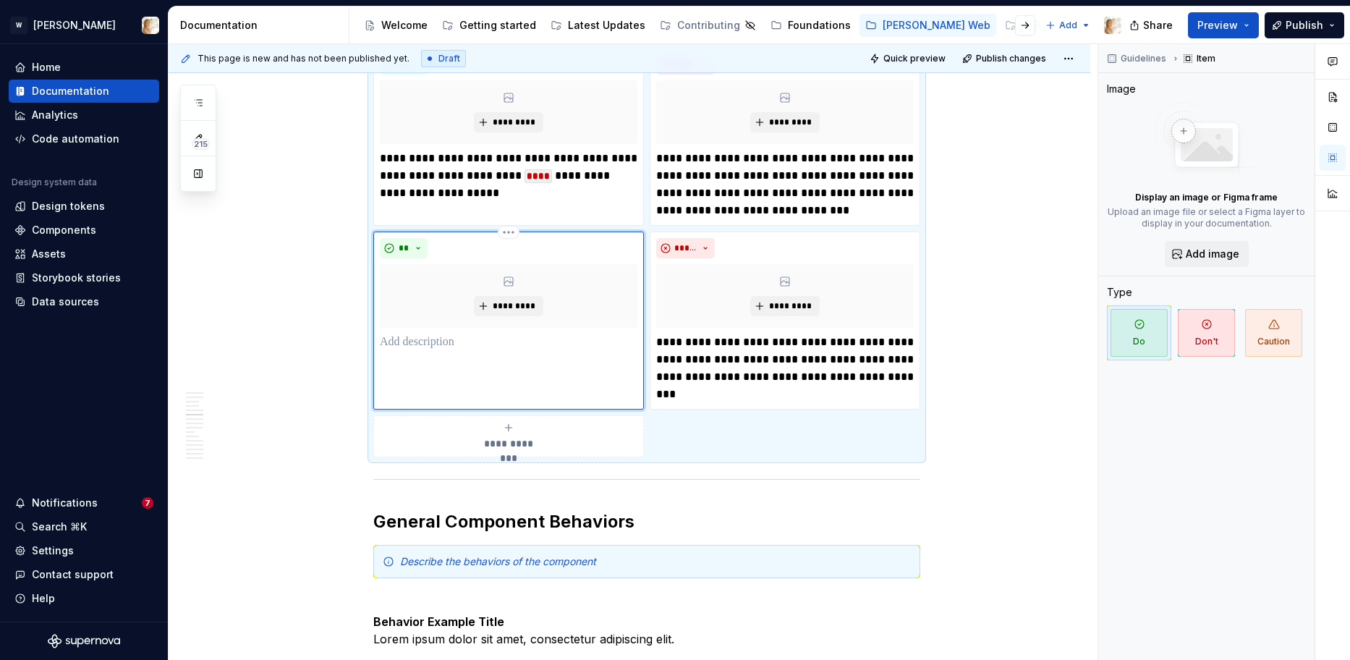
click at [464, 332] on div "** *********" at bounding box center [508, 294] width 257 height 113
click at [461, 341] on p at bounding box center [508, 341] width 257 height 17
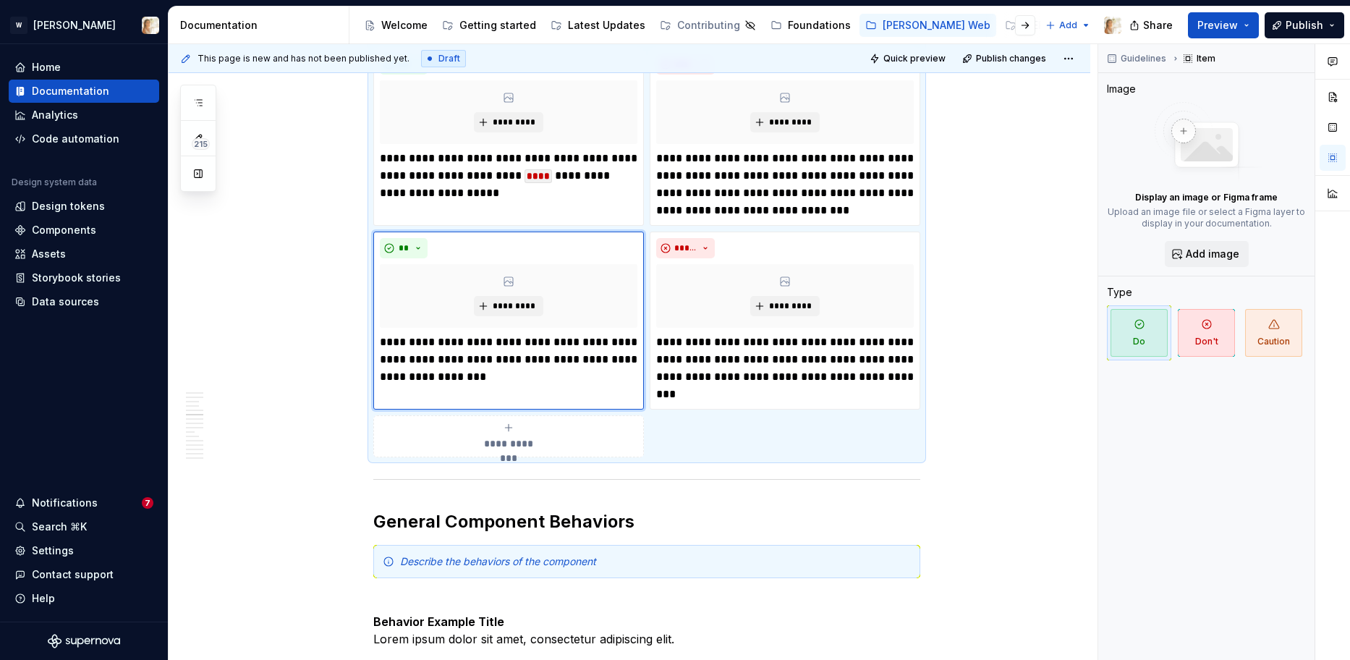
click at [581, 443] on div "**********" at bounding box center [508, 436] width 257 height 29
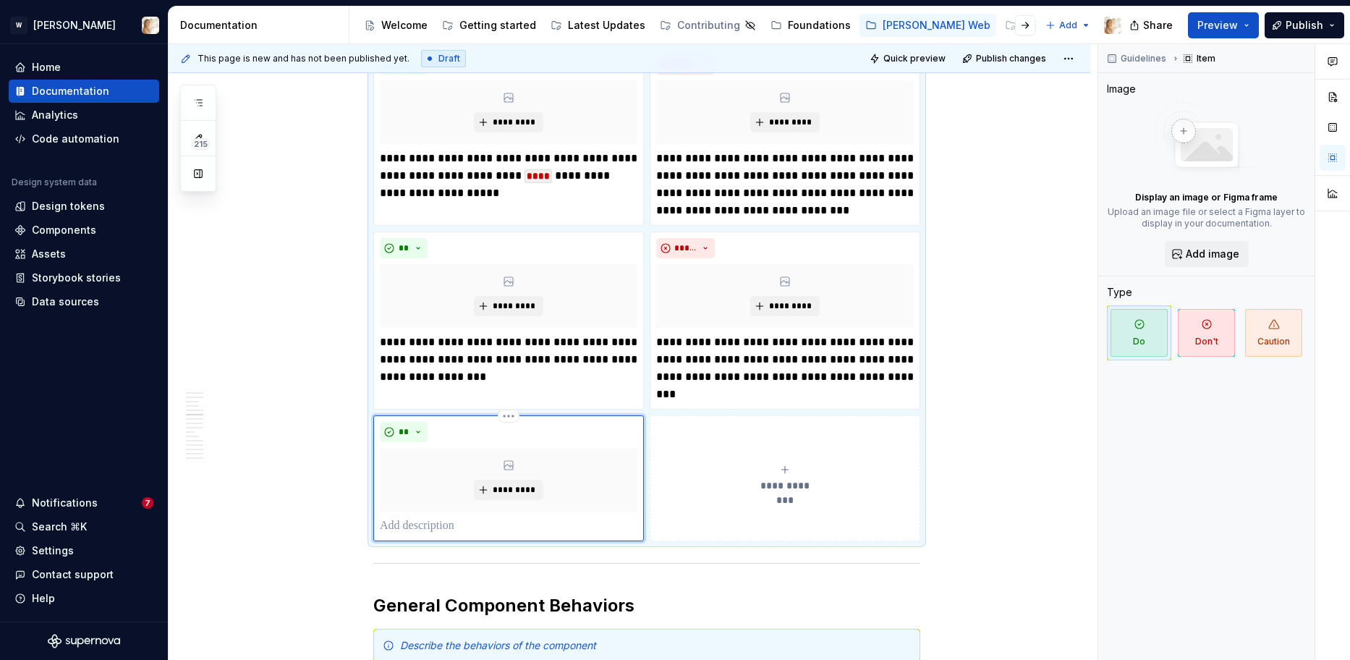
scroll to position [1689, 0]
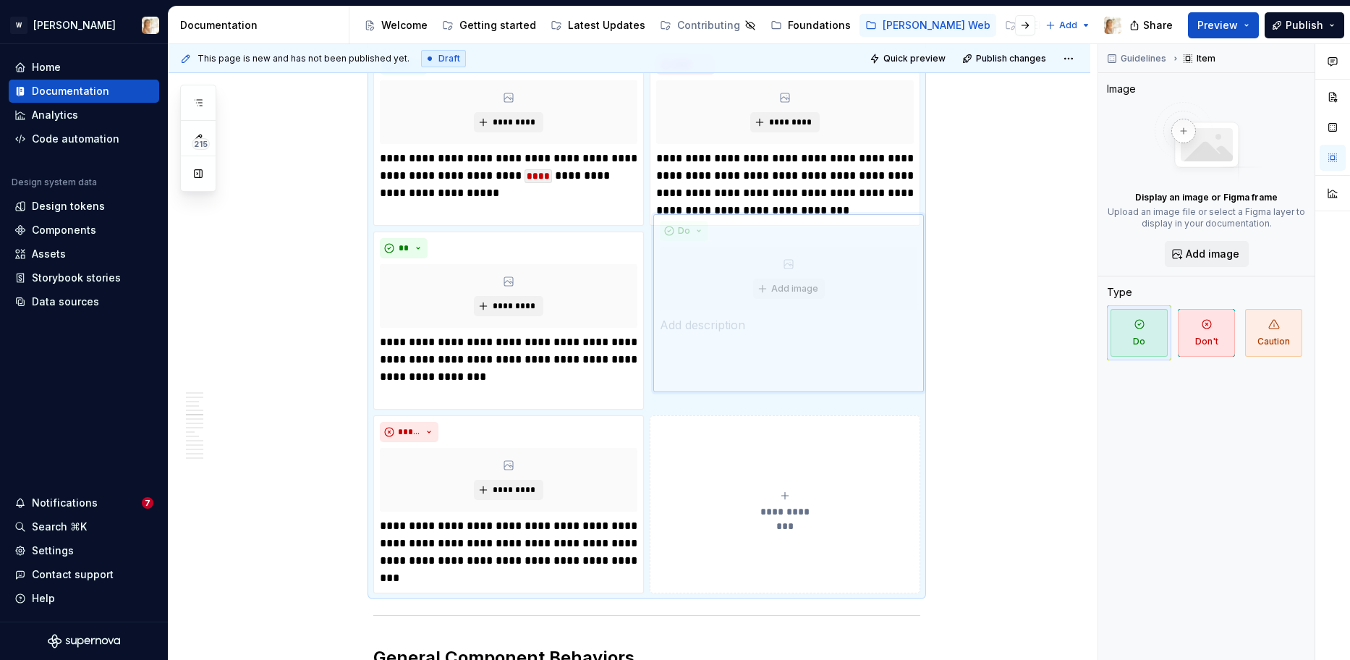
drag, startPoint x: 579, startPoint y: 472, endPoint x: 779, endPoint y: 323, distance: 249.1
click at [779, 323] on body "W [PERSON_NAME] Home Documentation Analytics Code automation Design system data…" at bounding box center [675, 330] width 1350 height 660
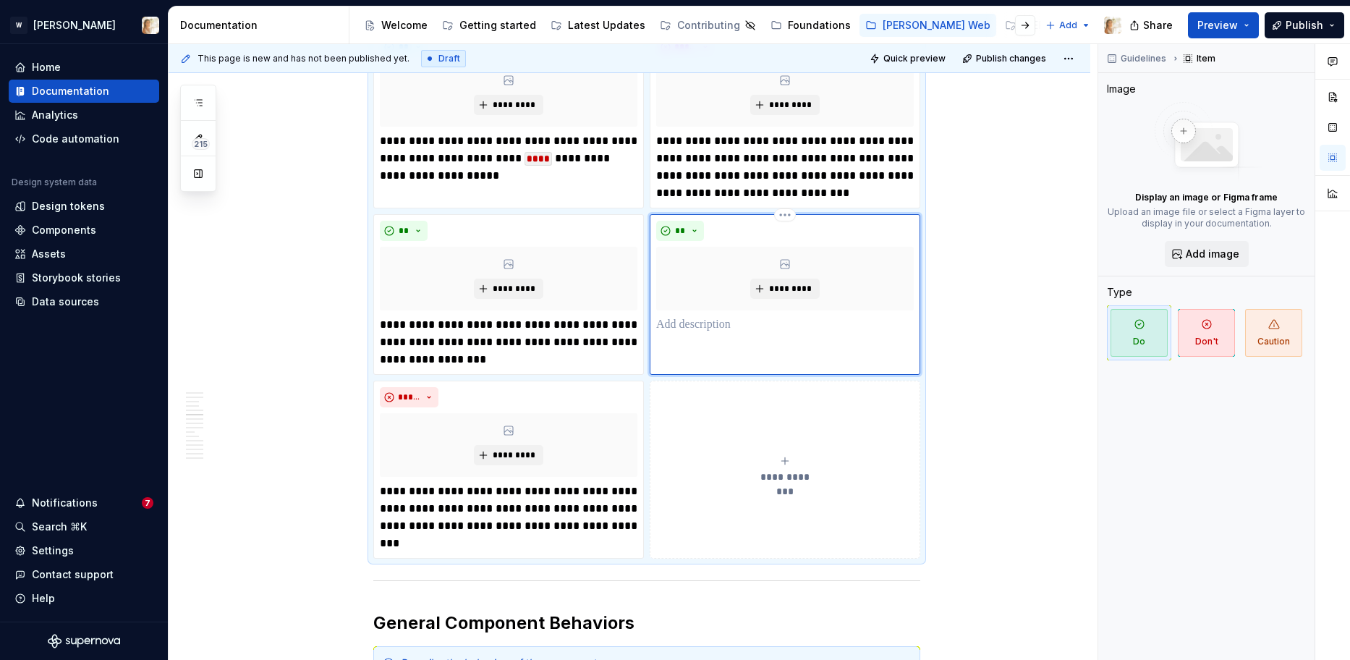
click at [765, 321] on p at bounding box center [784, 324] width 257 height 17
click at [701, 325] on p "**********" at bounding box center [784, 333] width 257 height 35
click at [686, 231] on span "**" at bounding box center [680, 231] width 12 height 12
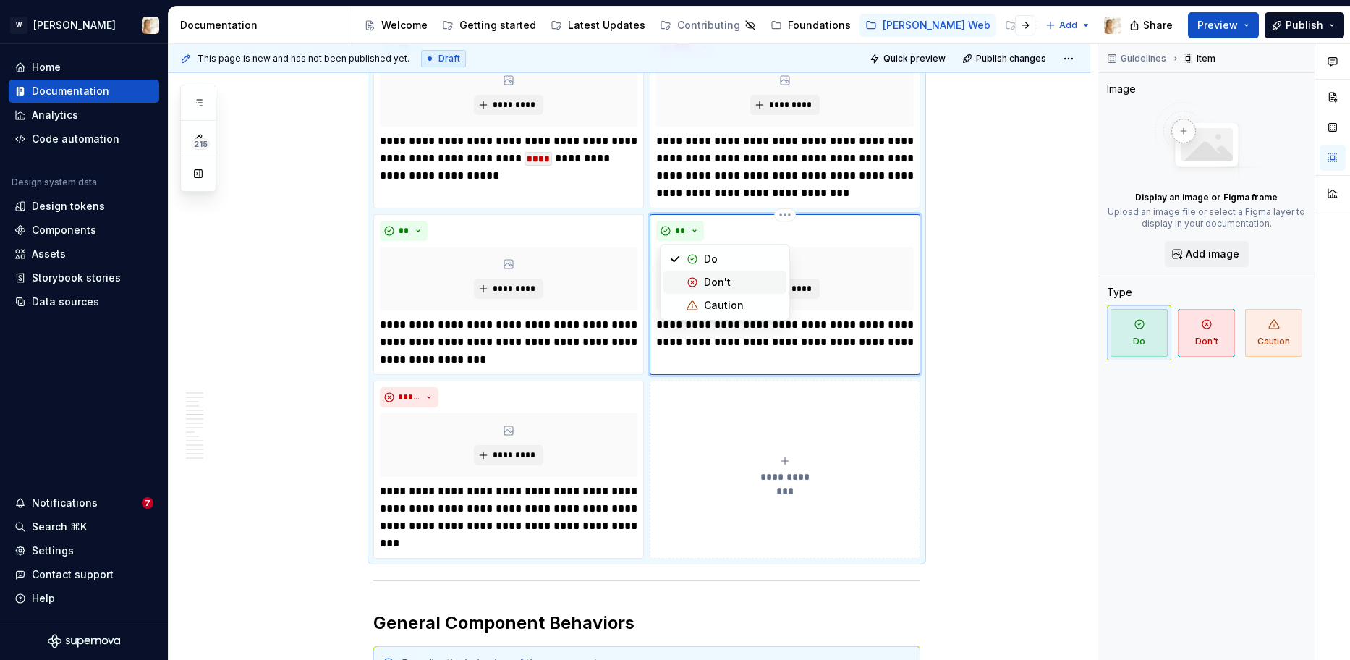
click at [699, 285] on span "Don't" at bounding box center [724, 281] width 123 height 23
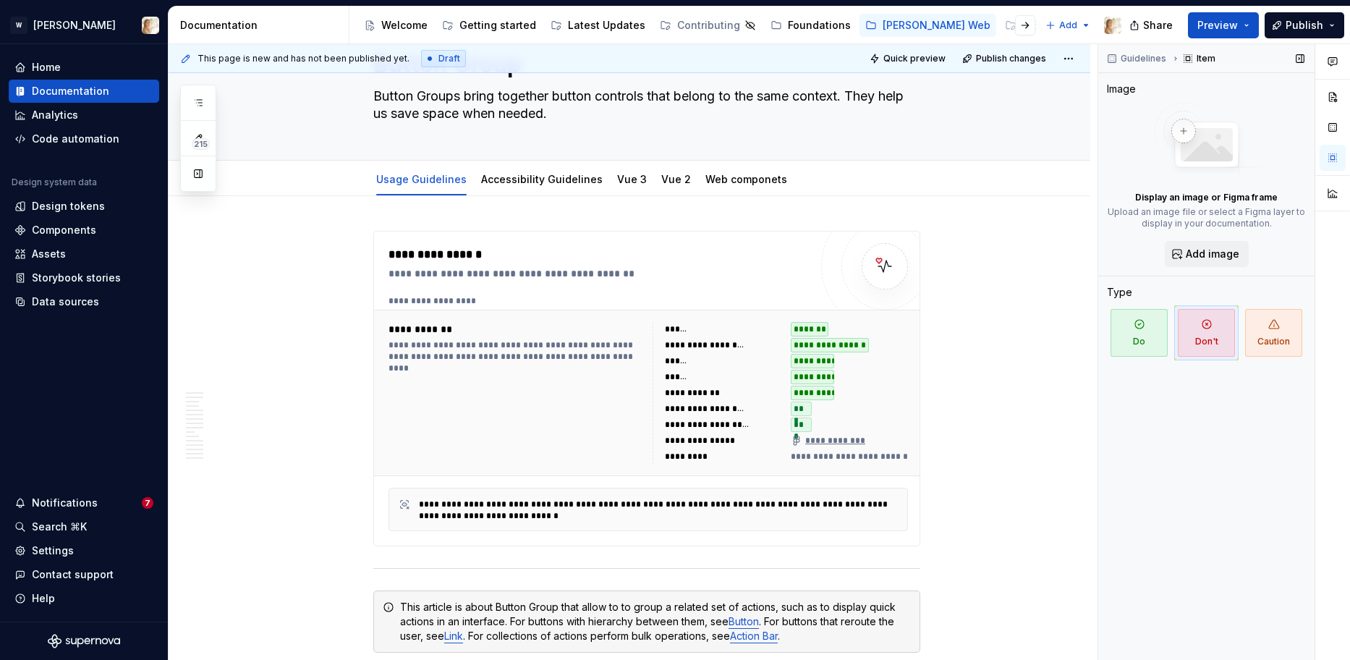
scroll to position [0, 0]
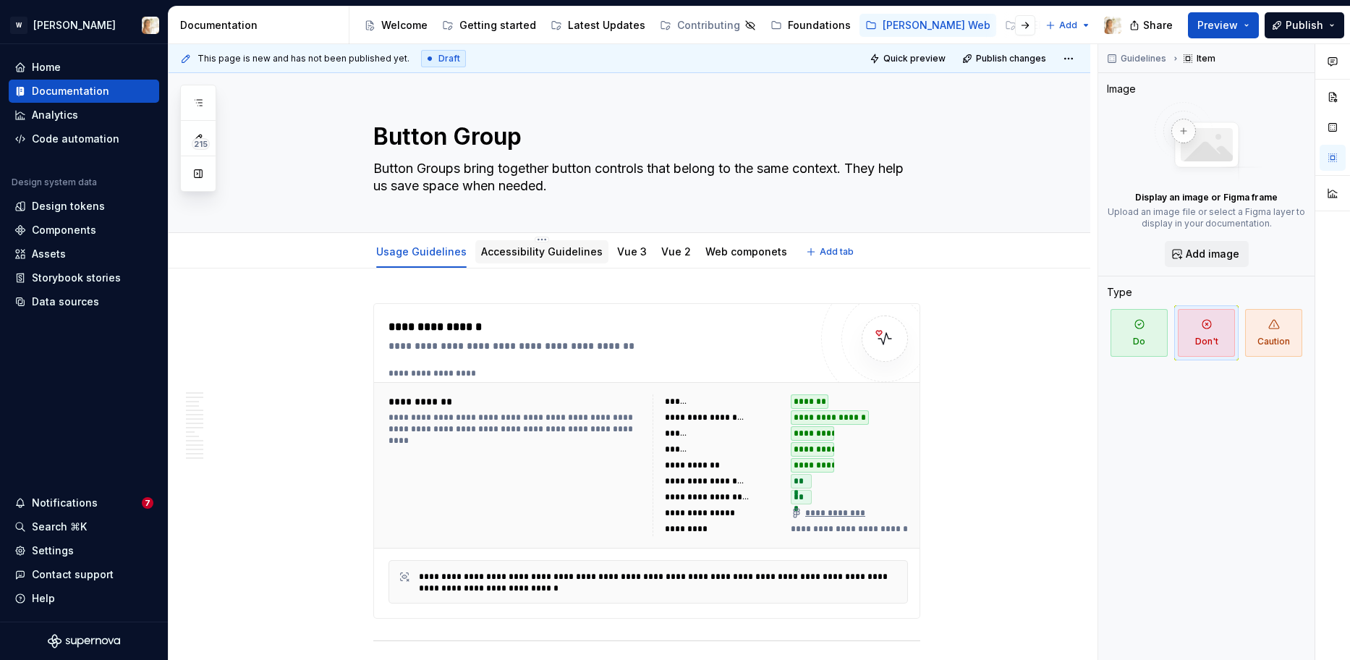
click at [508, 254] on link "Accessibility Guidelines" at bounding box center [542, 251] width 122 height 12
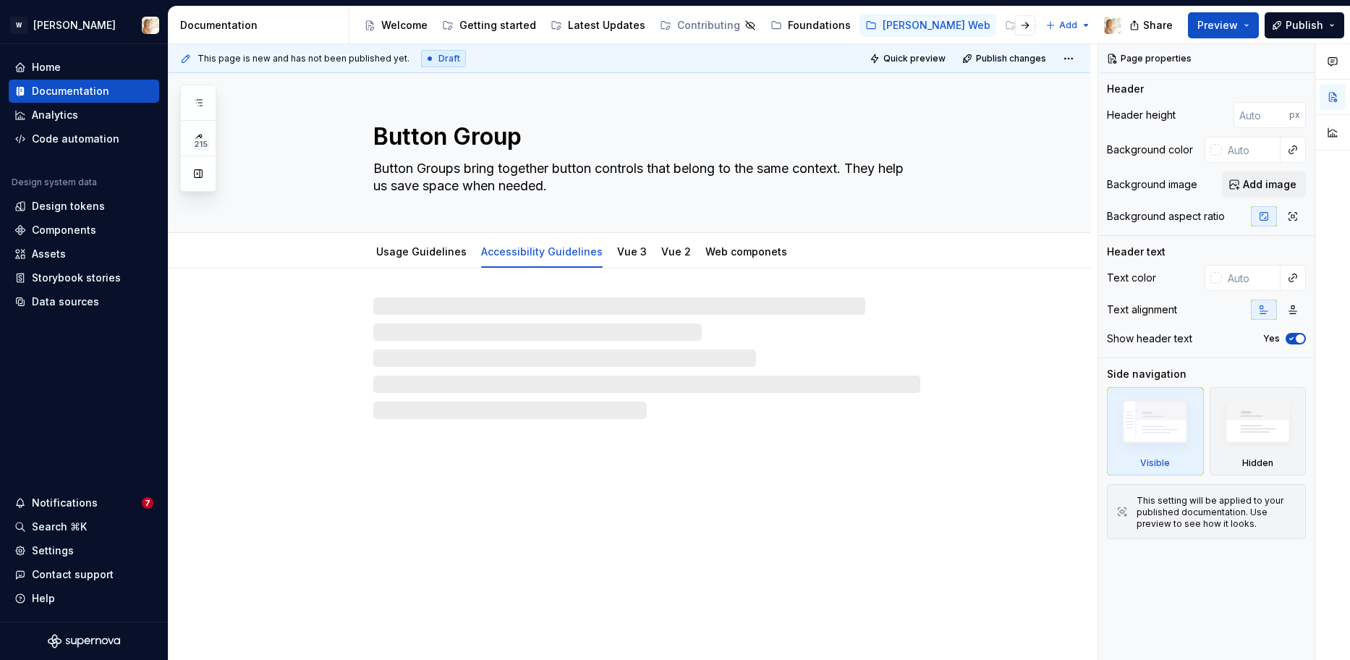
type textarea "*"
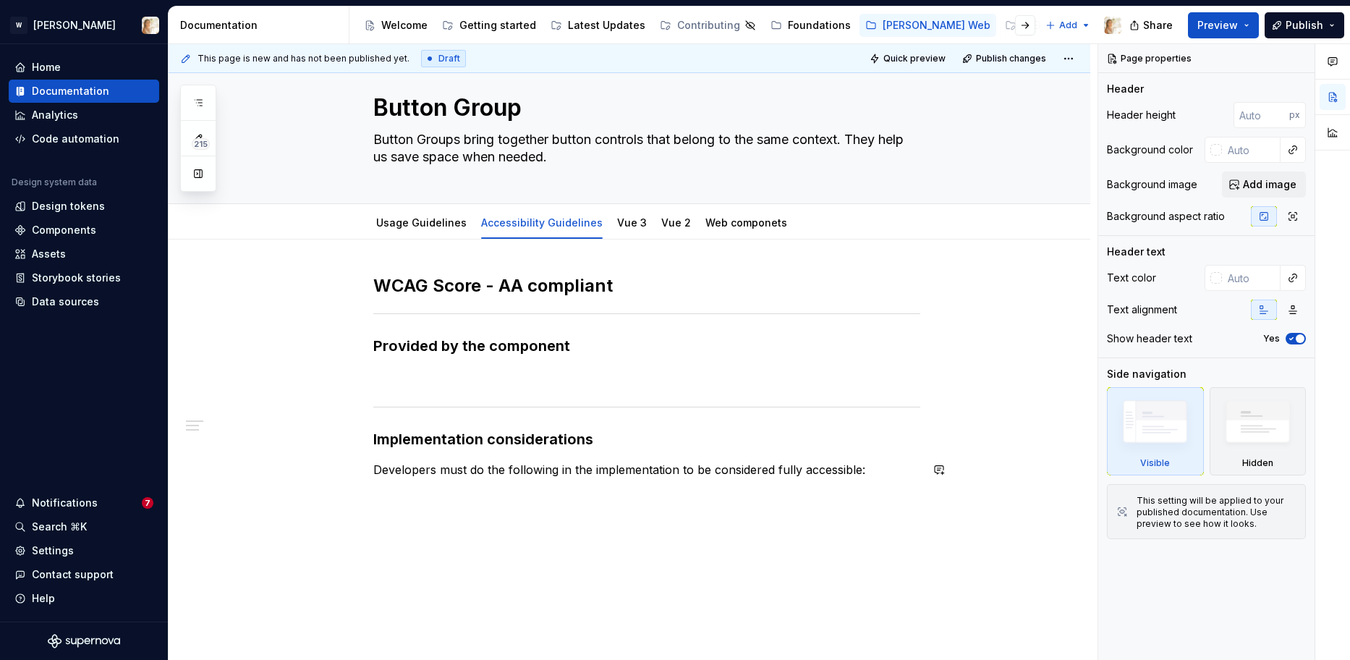
scroll to position [61, 0]
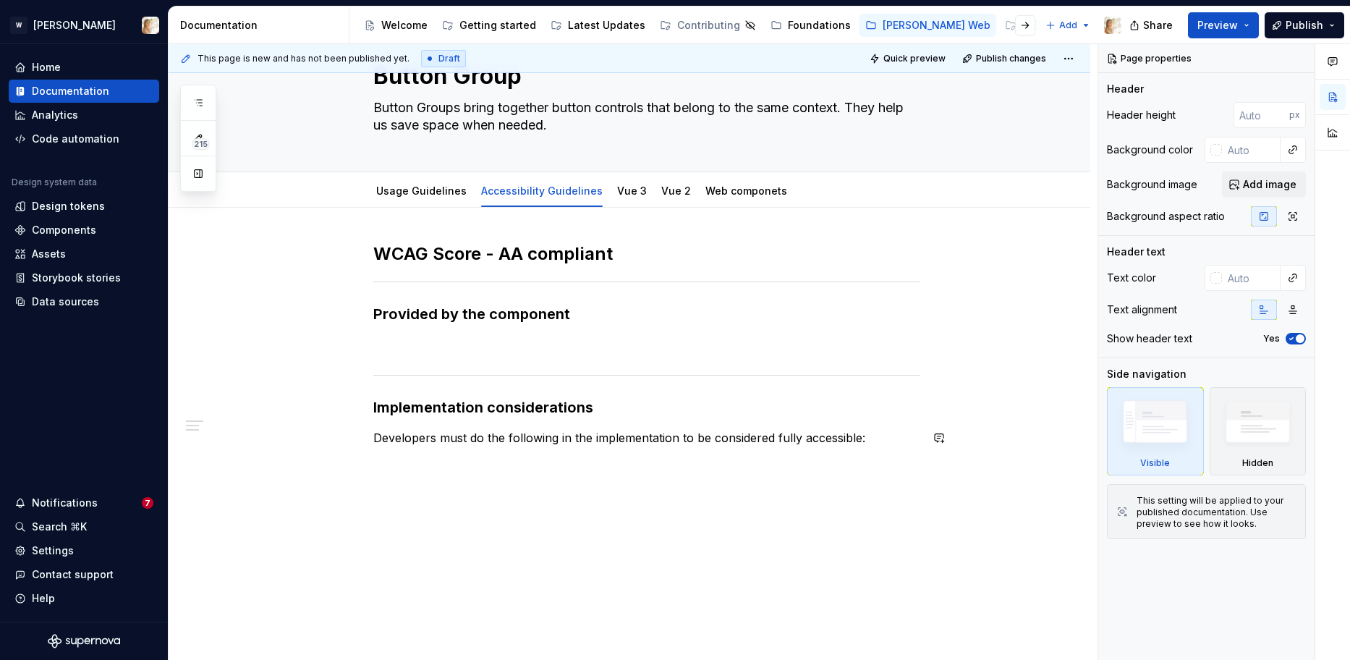
click at [485, 453] on div "WCAG Score - AA compliant Provided by the component Implementation consideratio…" at bounding box center [646, 352] width 547 height 221
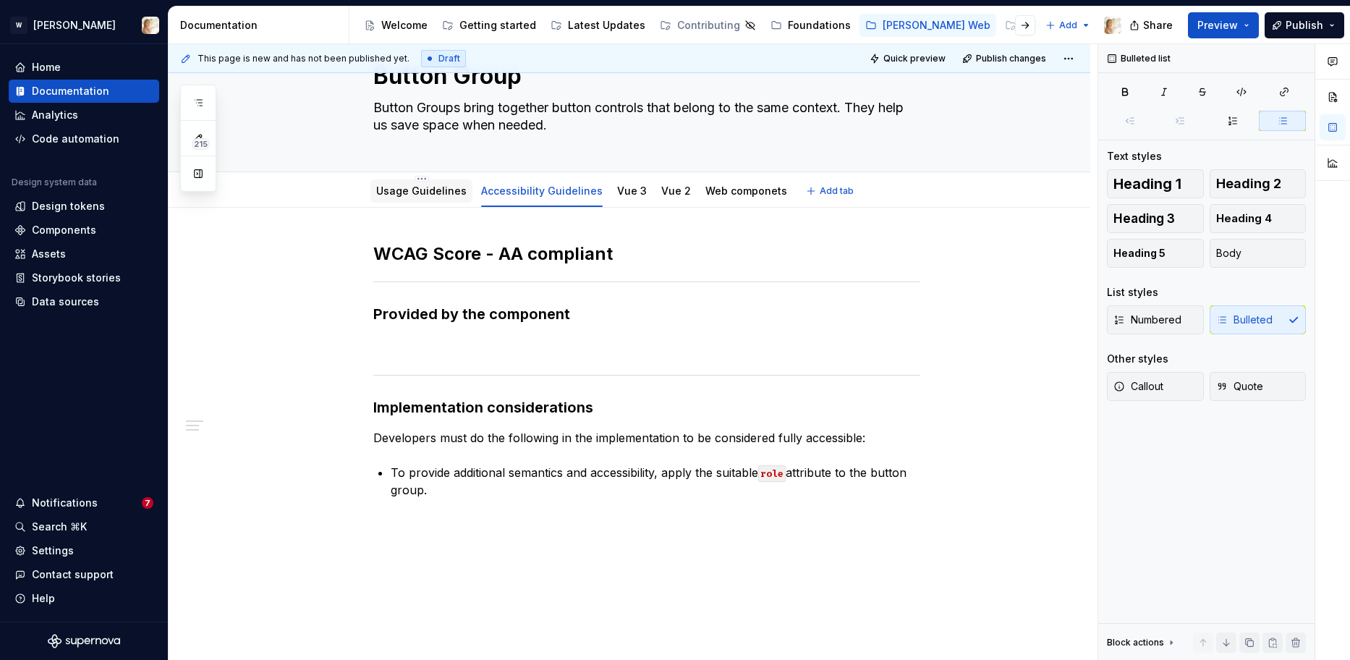
click at [414, 192] on link "Usage Guidelines" at bounding box center [421, 190] width 90 height 12
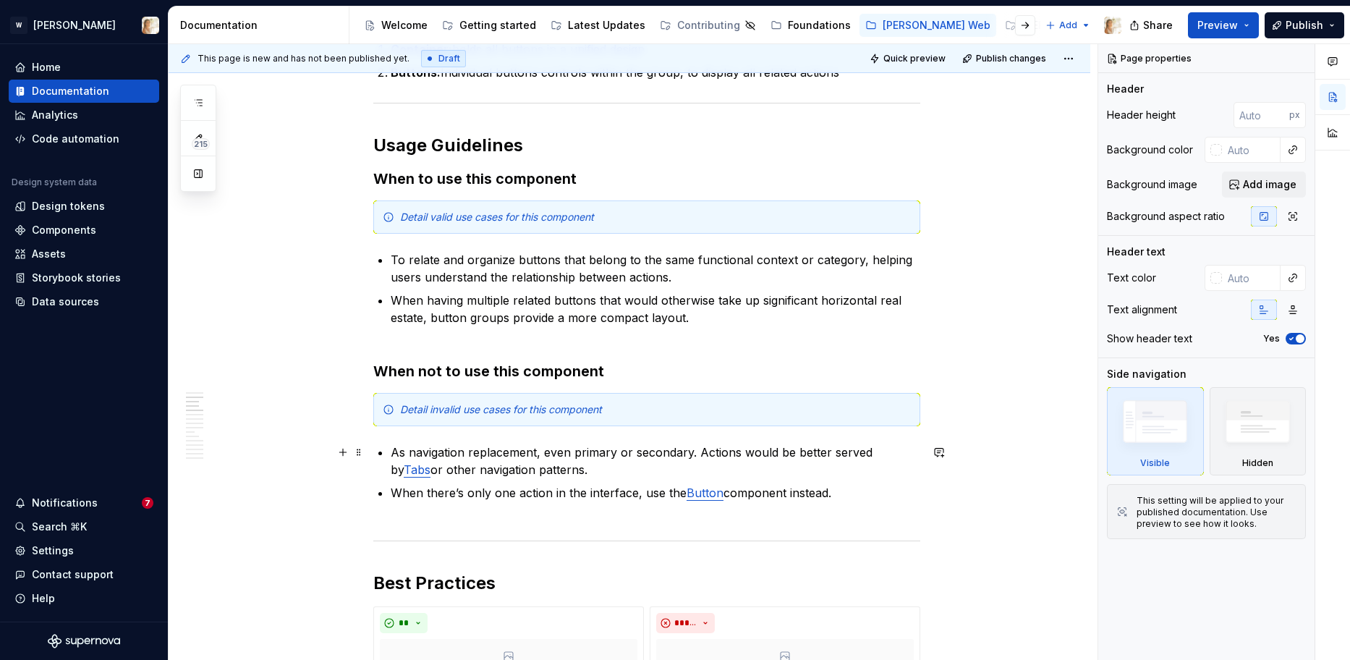
scroll to position [938, 0]
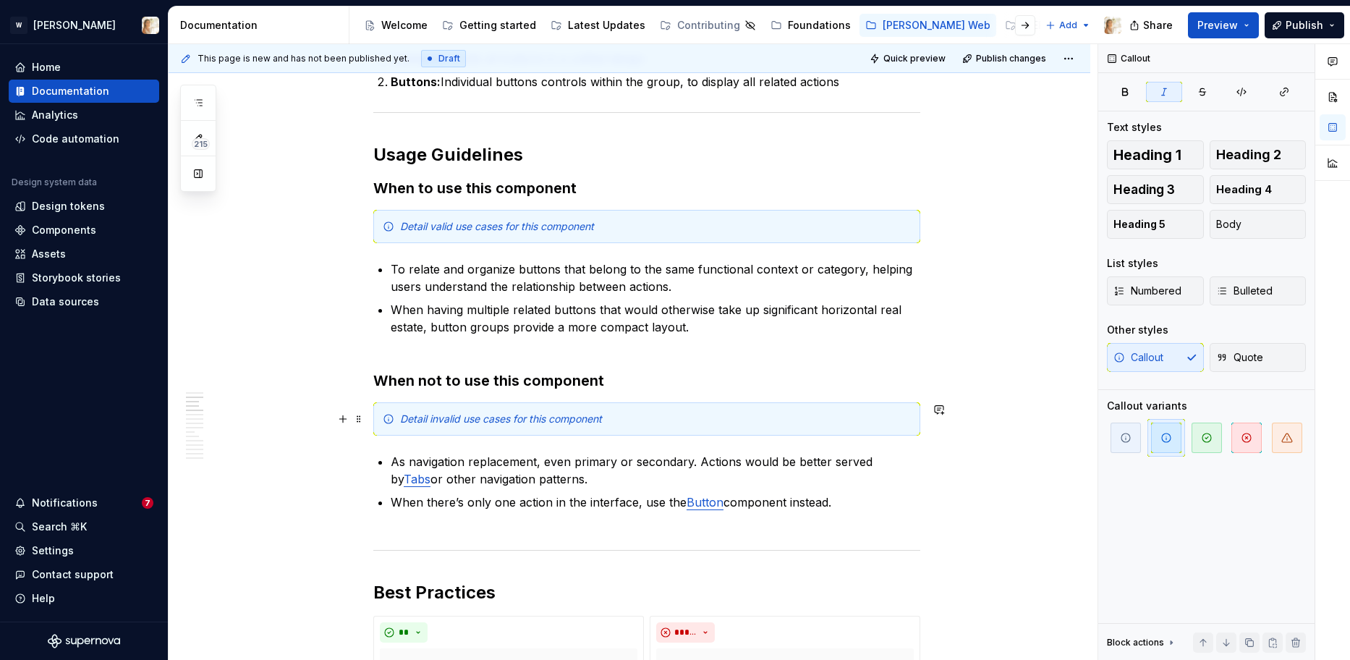
click at [592, 427] on div "Detail invalid use cases for this component" at bounding box center [646, 418] width 547 height 33
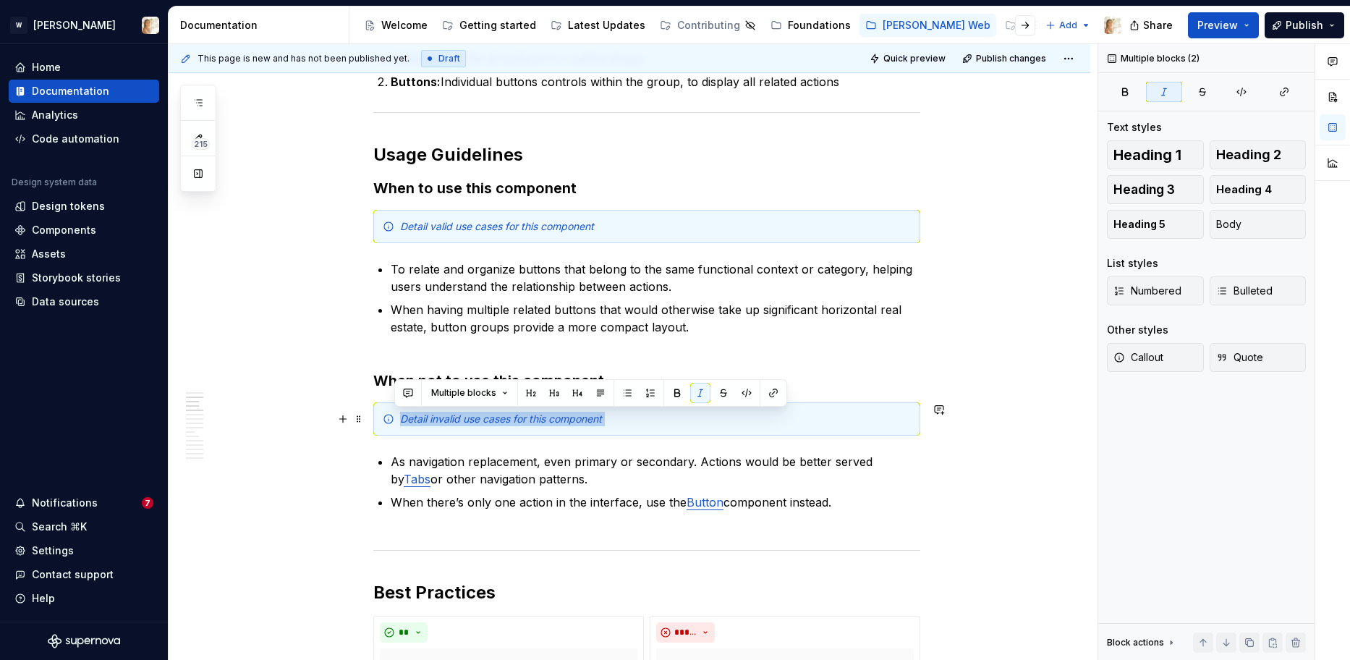
click at [592, 427] on div "Detail invalid use cases for this component" at bounding box center [646, 418] width 547 height 33
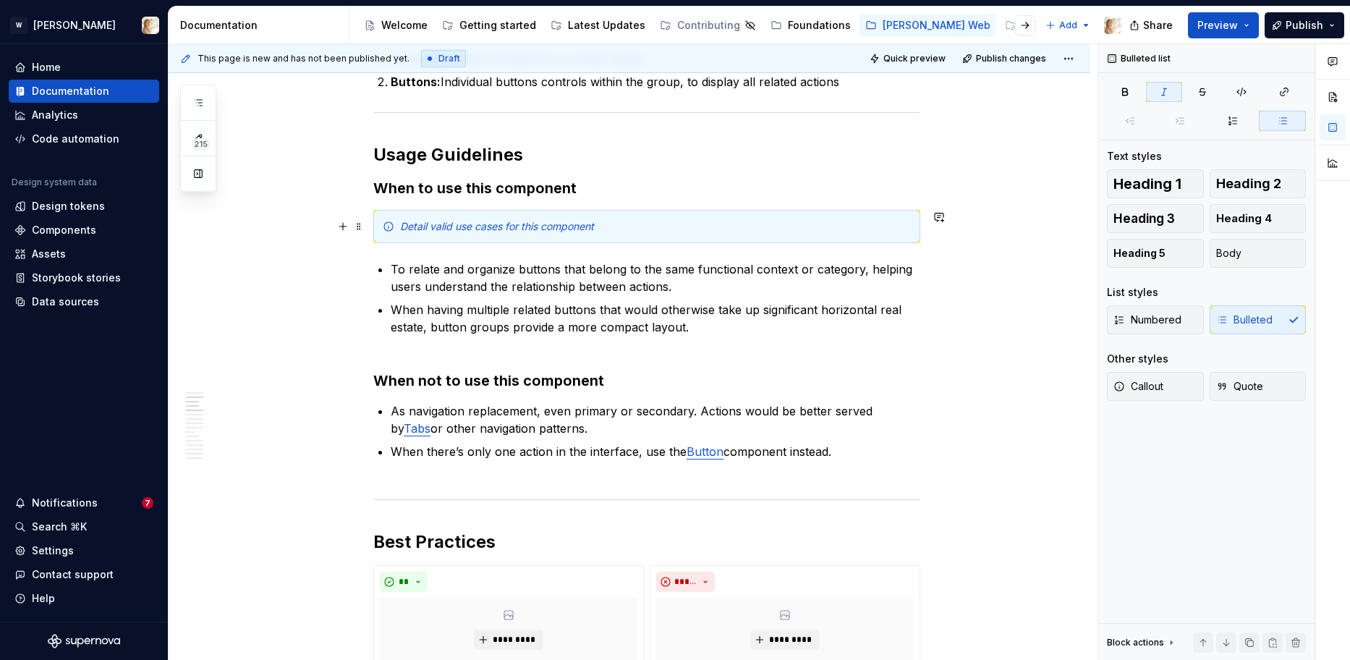
click at [550, 230] on em "Detail valid use cases for this component" at bounding box center [497, 226] width 194 height 12
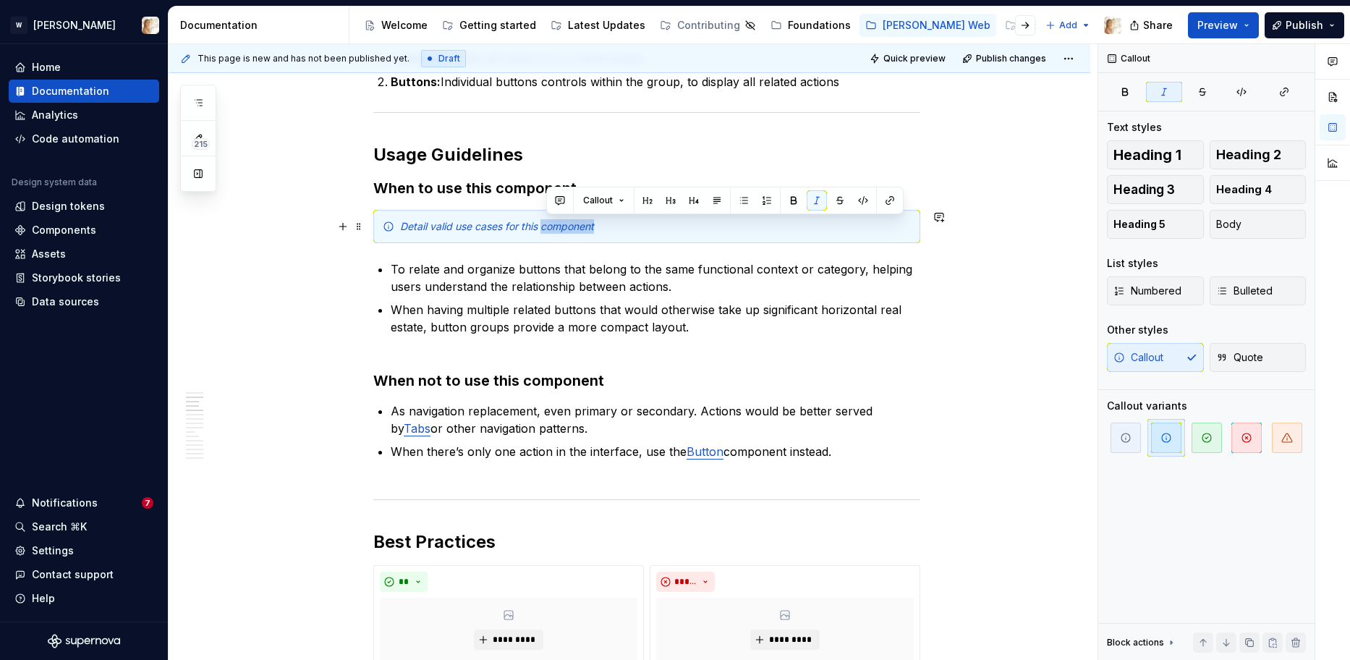
click at [550, 230] on em "Detail valid use cases for this component" at bounding box center [497, 226] width 194 height 12
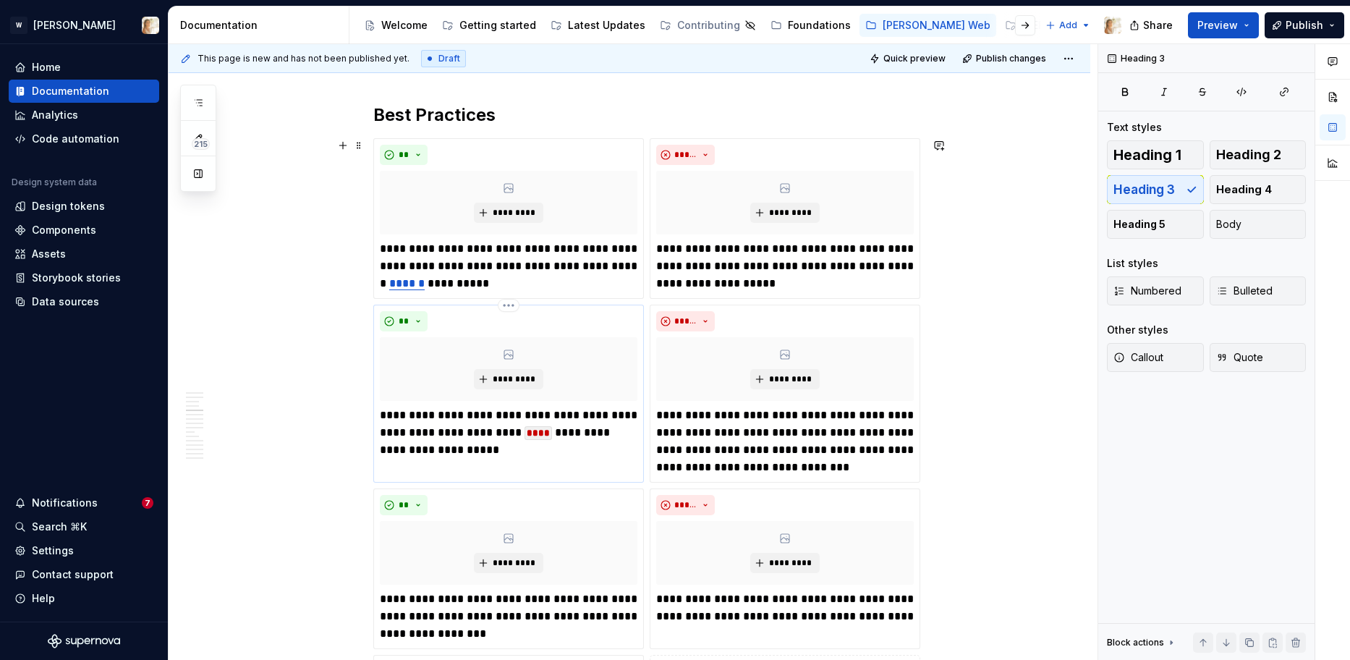
scroll to position [1309, 0]
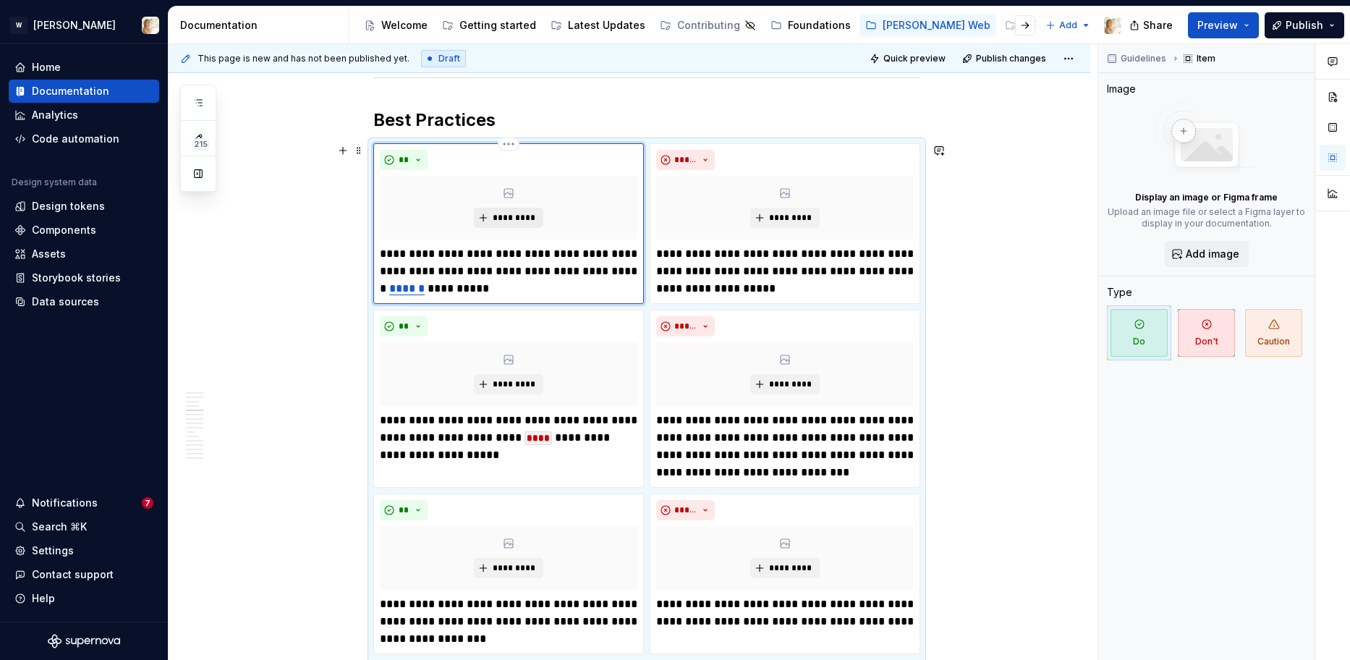
click at [521, 218] on span "*********" at bounding box center [514, 218] width 44 height 12
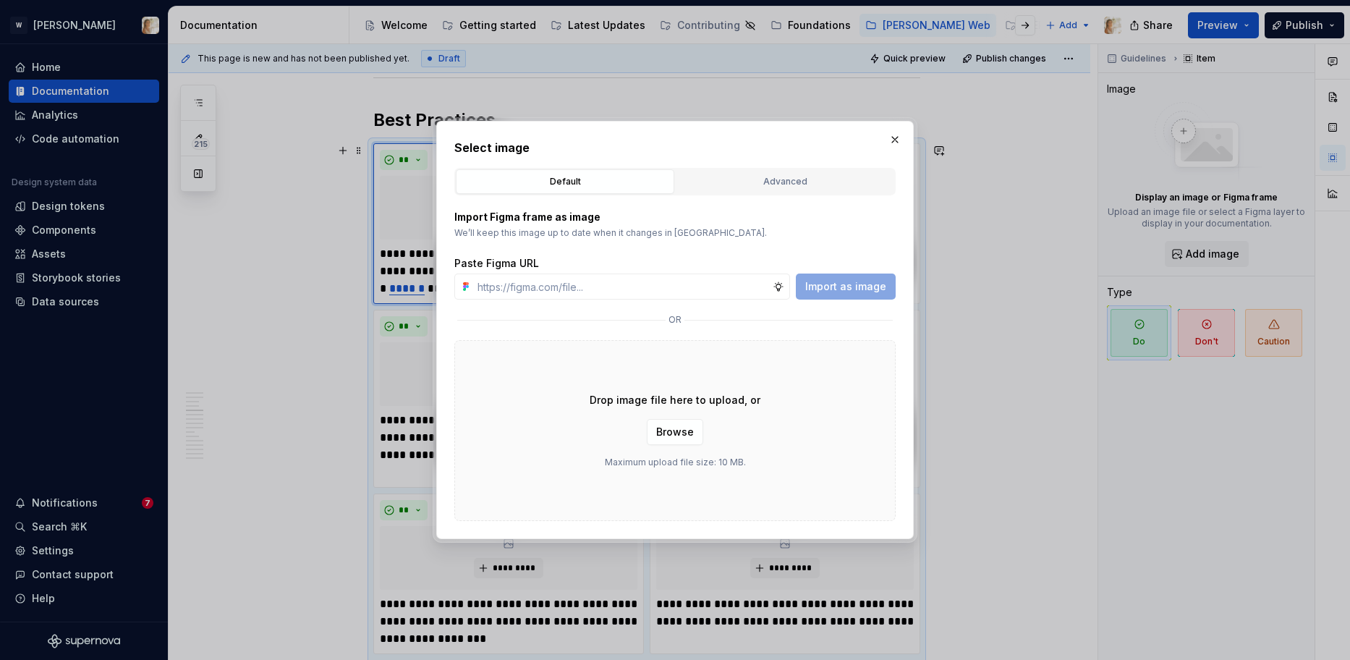
type textarea "*"
type input "[URL][DOMAIN_NAME]"
type textarea "*"
type input "[URL][DOMAIN_NAME]"
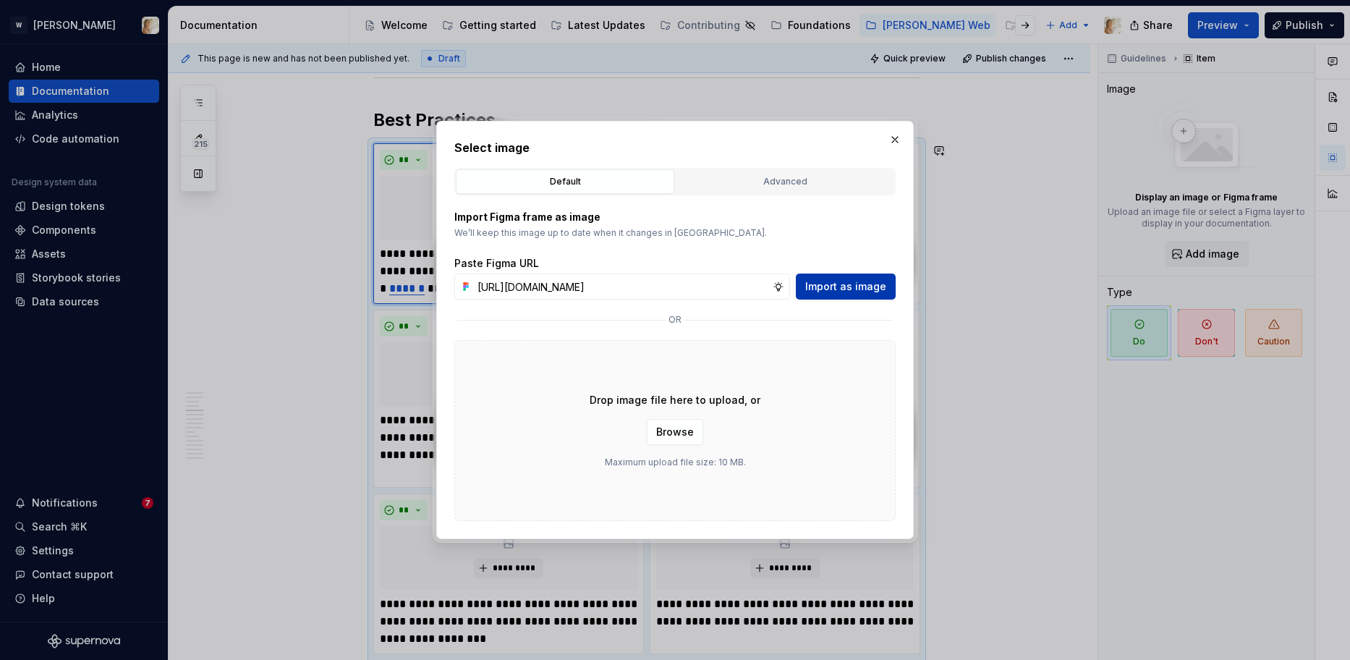
click at [815, 286] on span "Import as image" at bounding box center [845, 286] width 81 height 14
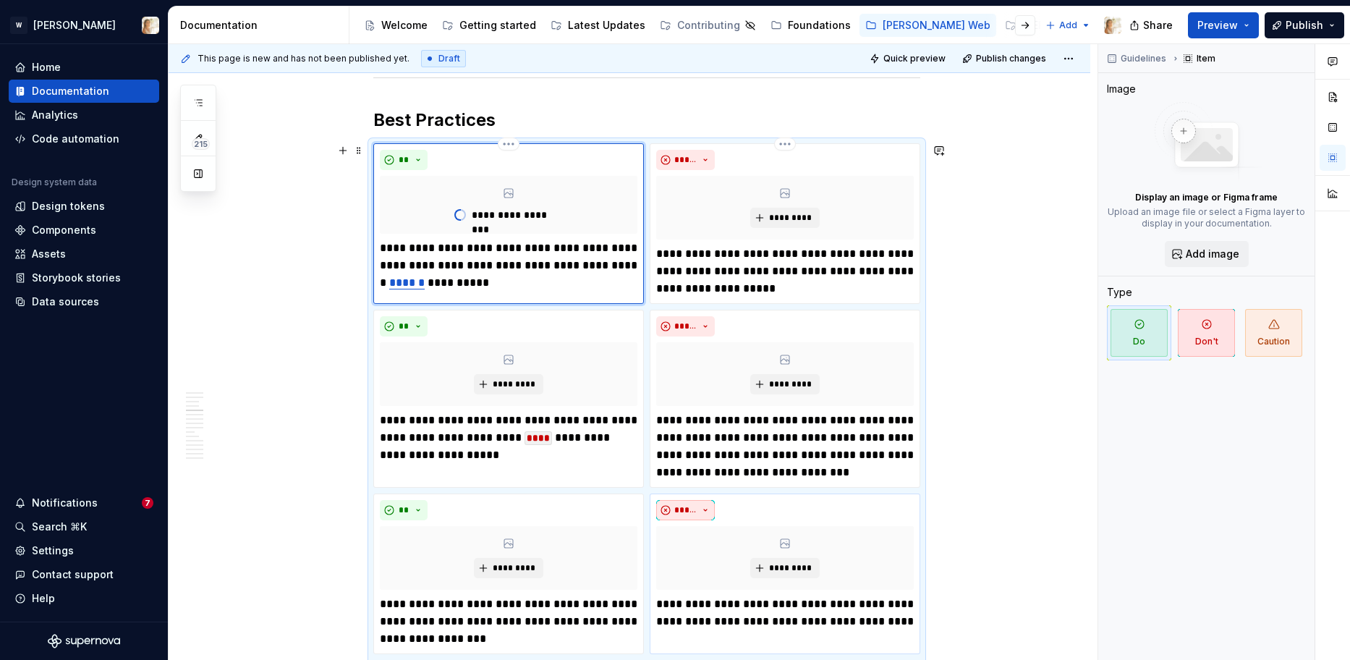
type textarea "*"
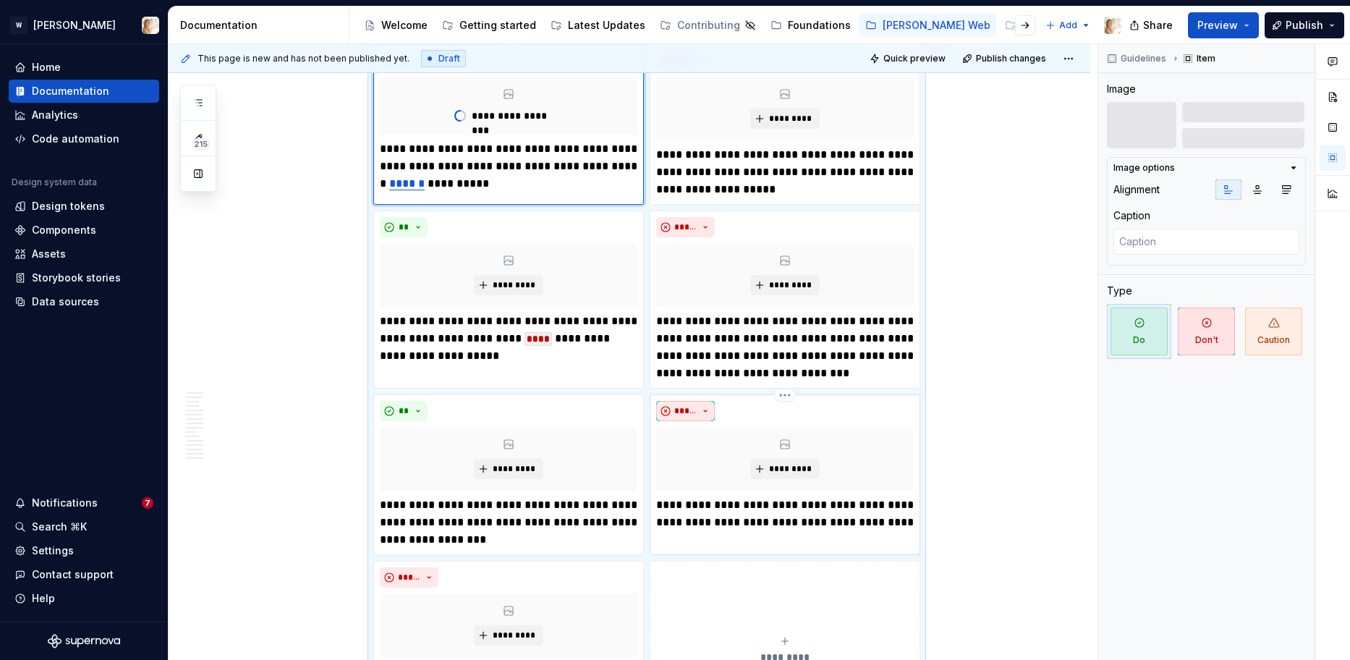
scroll to position [1308, 0]
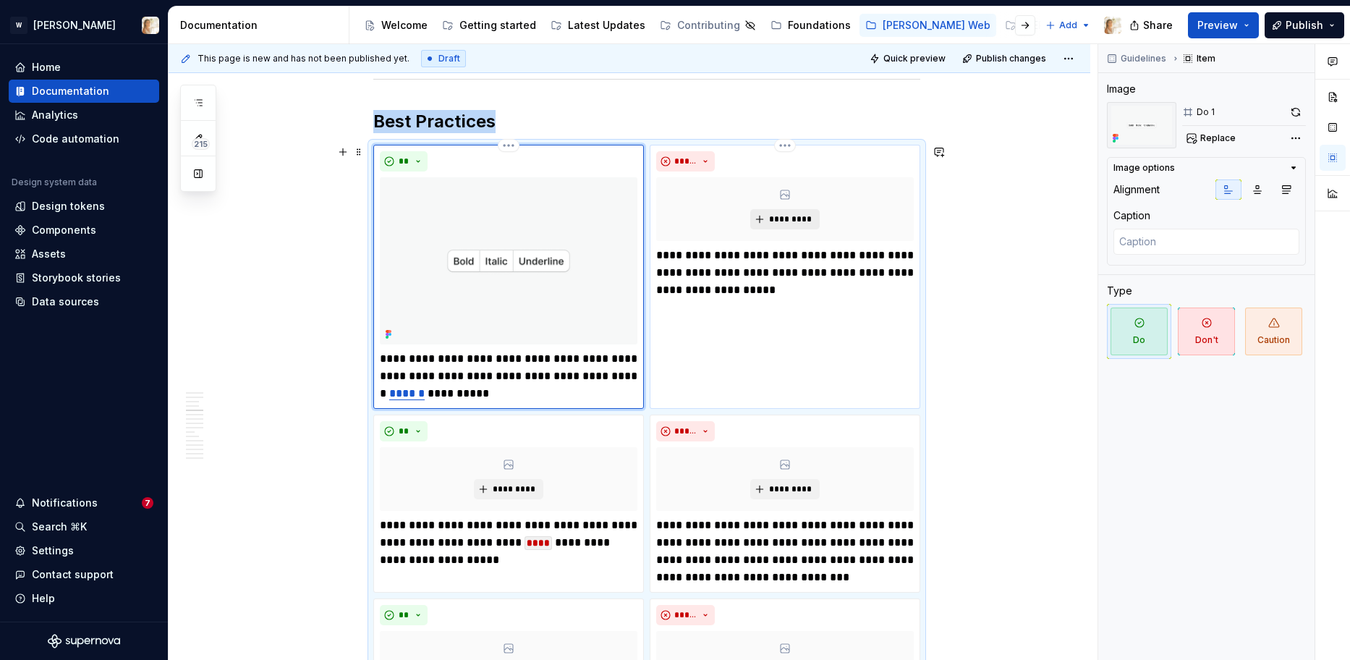
click at [776, 223] on span "*********" at bounding box center [790, 219] width 44 height 12
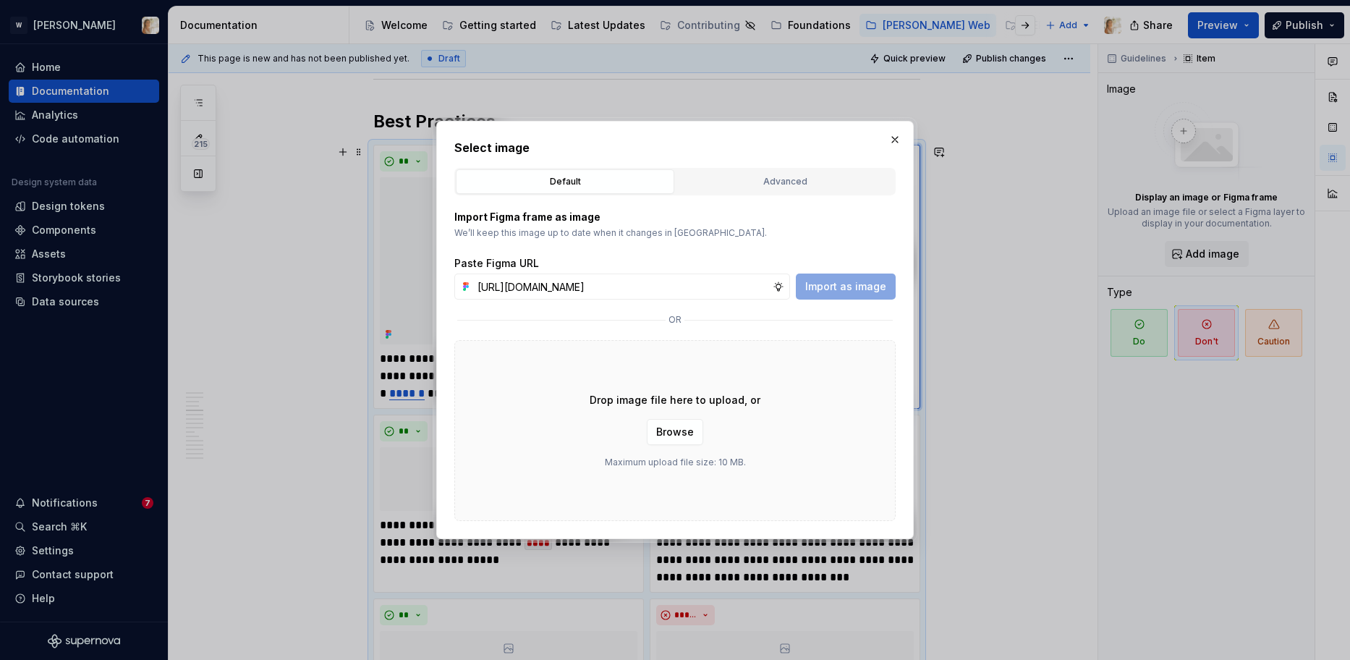
scroll to position [0, 316]
type input "[URL][DOMAIN_NAME]"
click at [841, 293] on span "Import as image" at bounding box center [845, 286] width 81 height 14
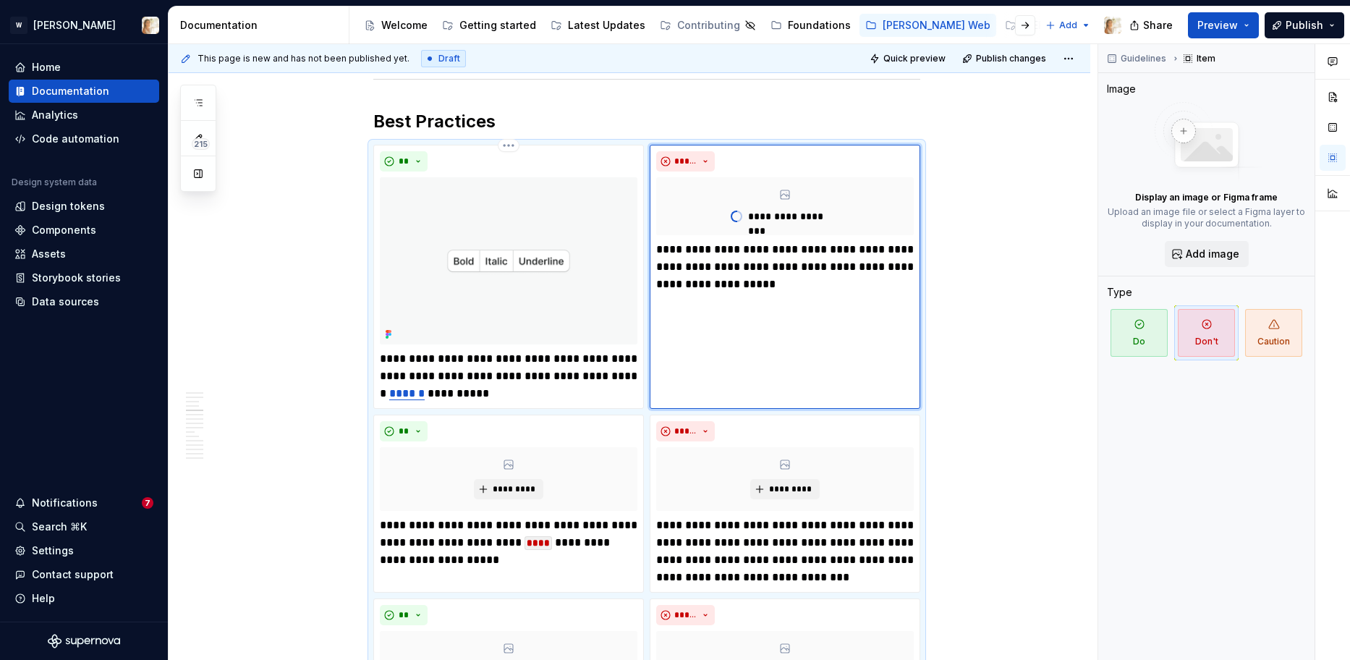
type textarea "*"
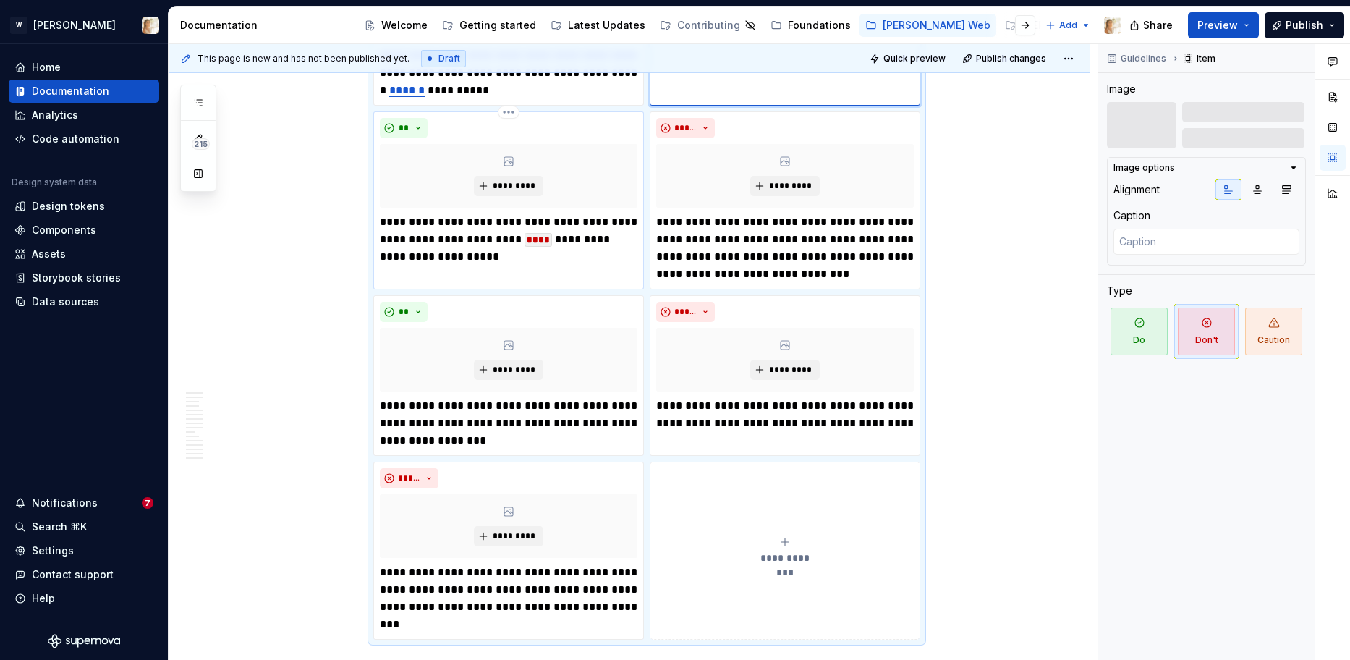
click at [520, 161] on div "*********" at bounding box center [508, 176] width 257 height 64
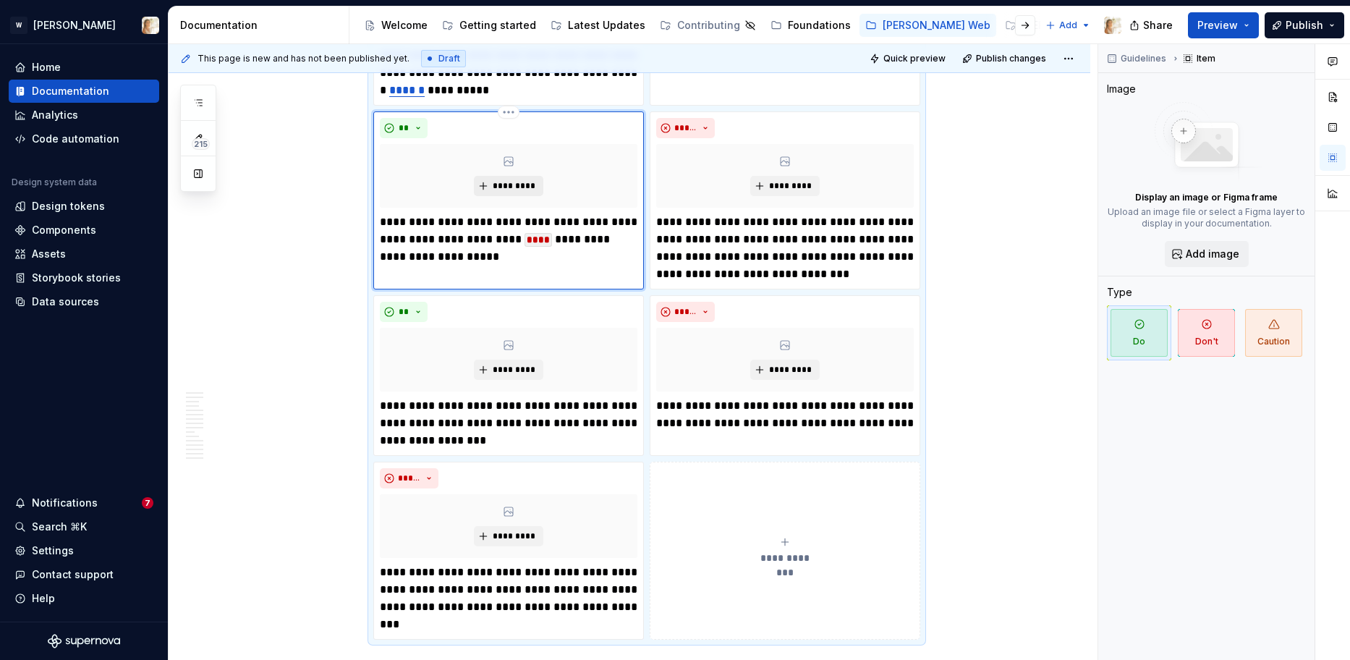
click at [512, 181] on span "*********" at bounding box center [514, 186] width 44 height 12
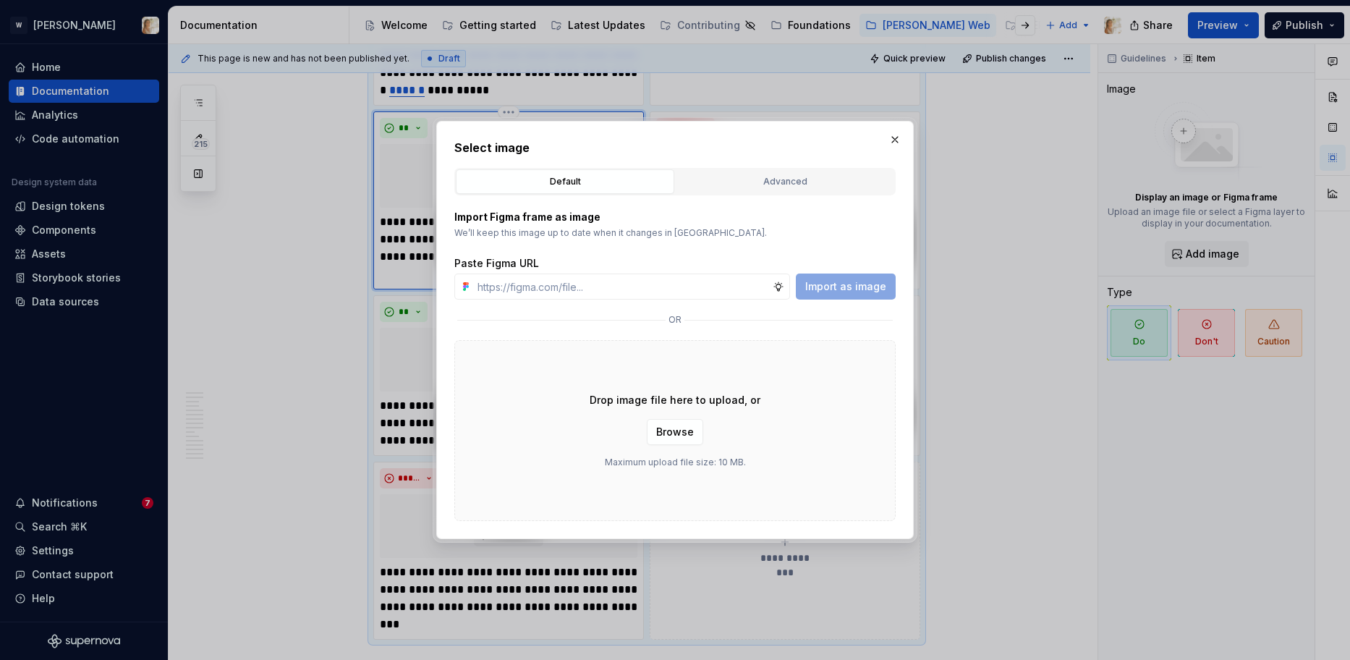
type input "[URL][DOMAIN_NAME]"
click at [837, 284] on span "Import as image" at bounding box center [845, 286] width 81 height 14
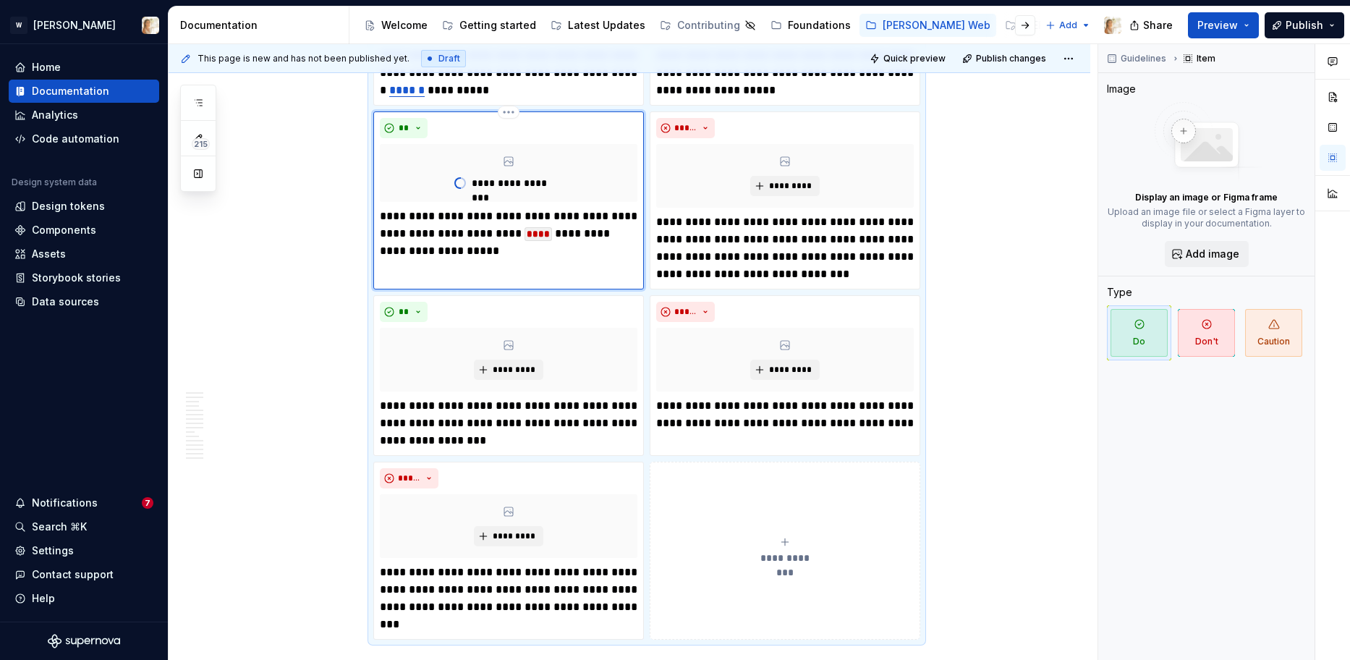
type textarea "*"
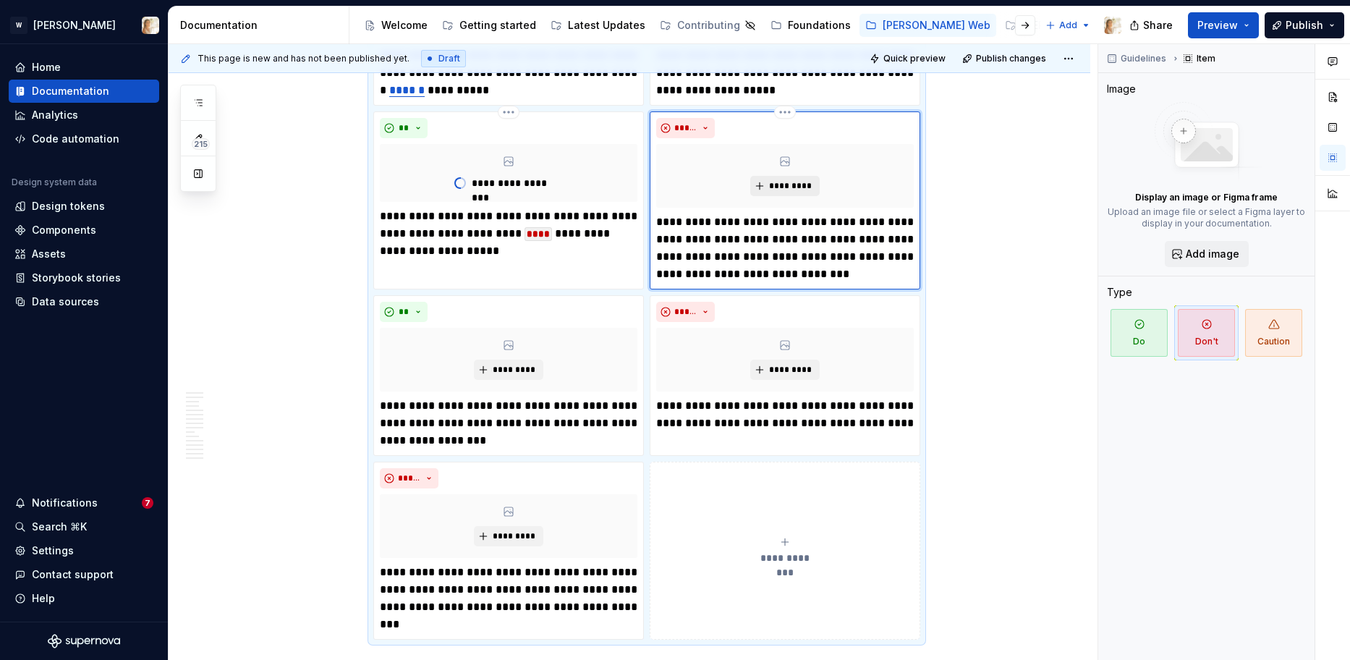
click at [770, 186] on button "*********" at bounding box center [784, 186] width 69 height 20
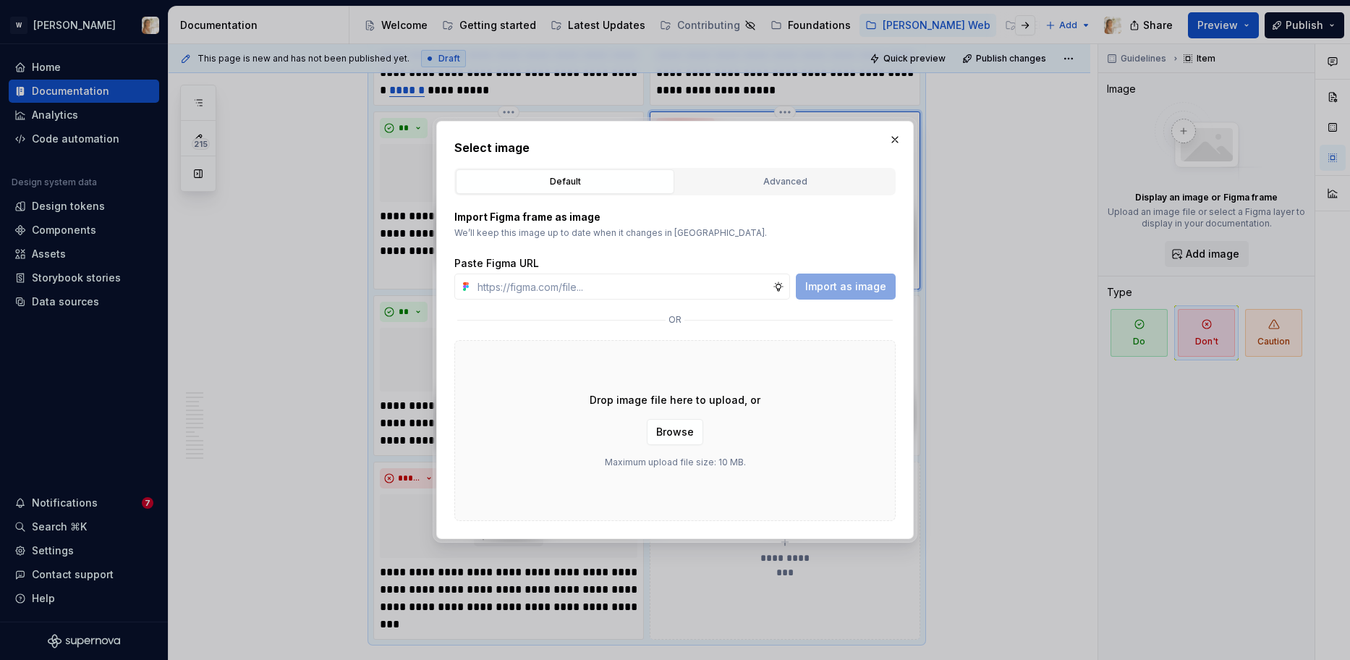
type input "[URL][DOMAIN_NAME]"
click at [822, 283] on span "Import as image" at bounding box center [845, 286] width 81 height 14
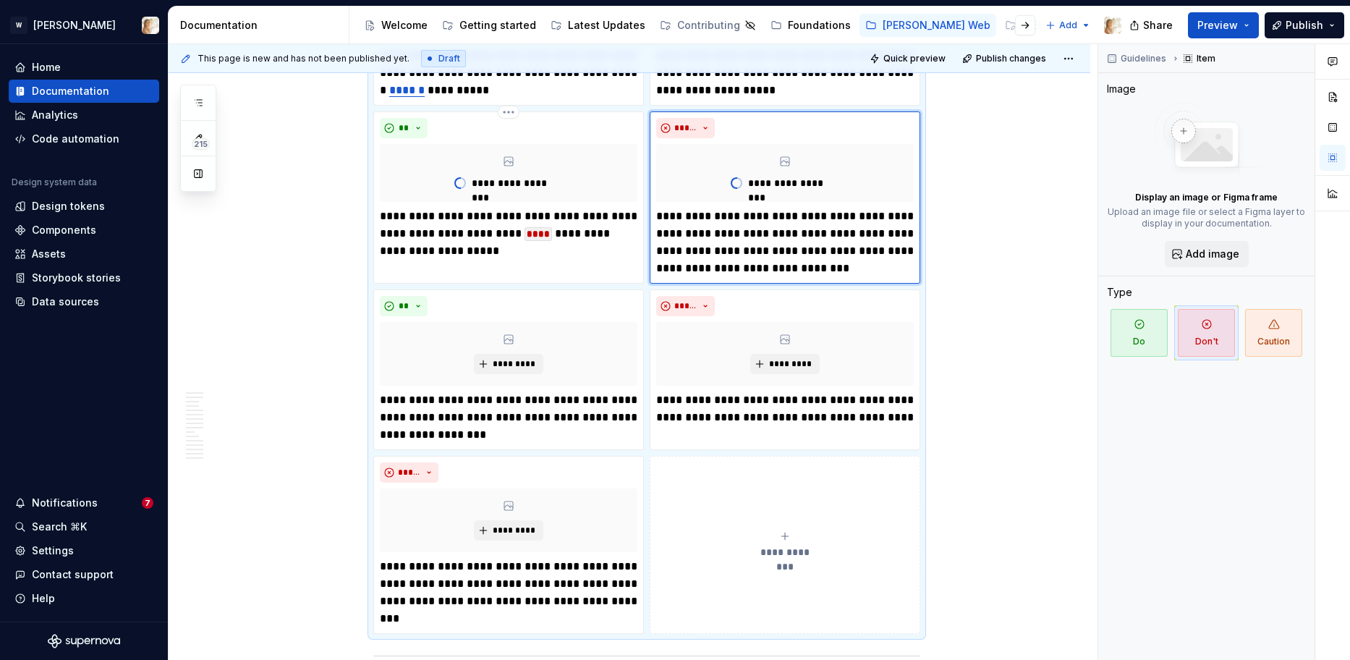
type textarea "*"
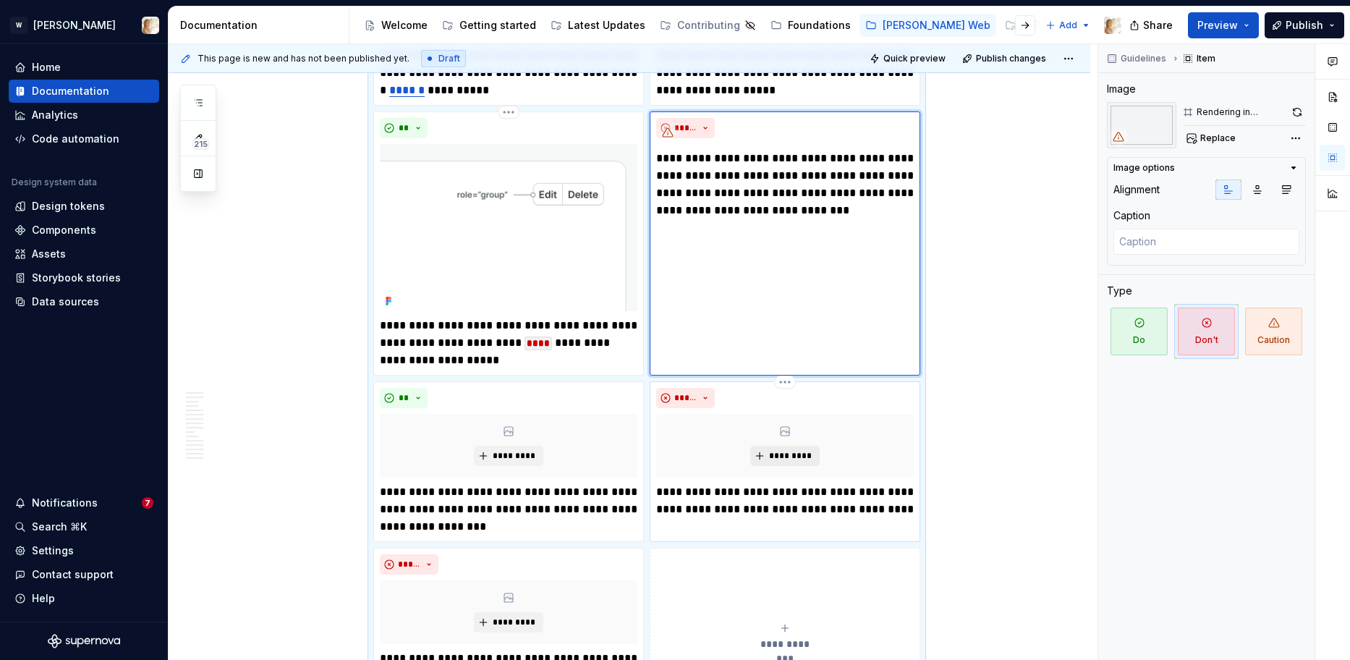
click at [764, 451] on button "*********" at bounding box center [784, 456] width 69 height 20
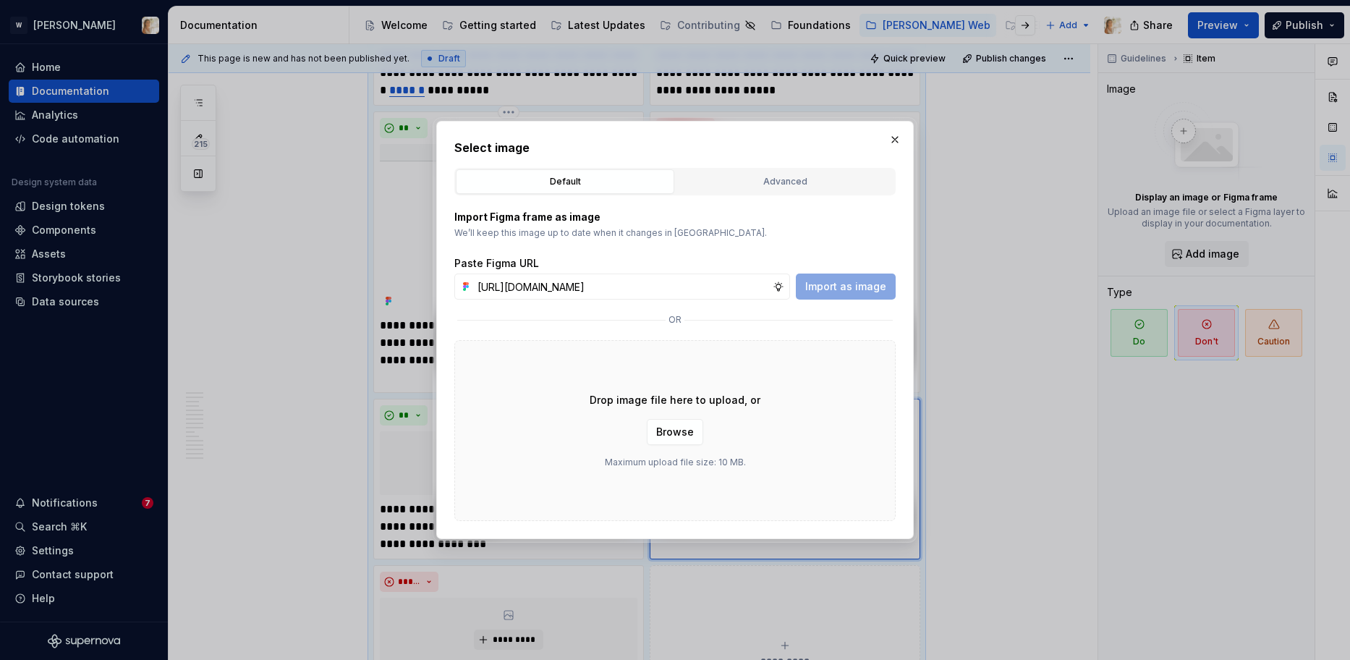
scroll to position [0, 315]
type input "[URL][DOMAIN_NAME]"
click at [845, 289] on span "Import as image" at bounding box center [845, 286] width 81 height 14
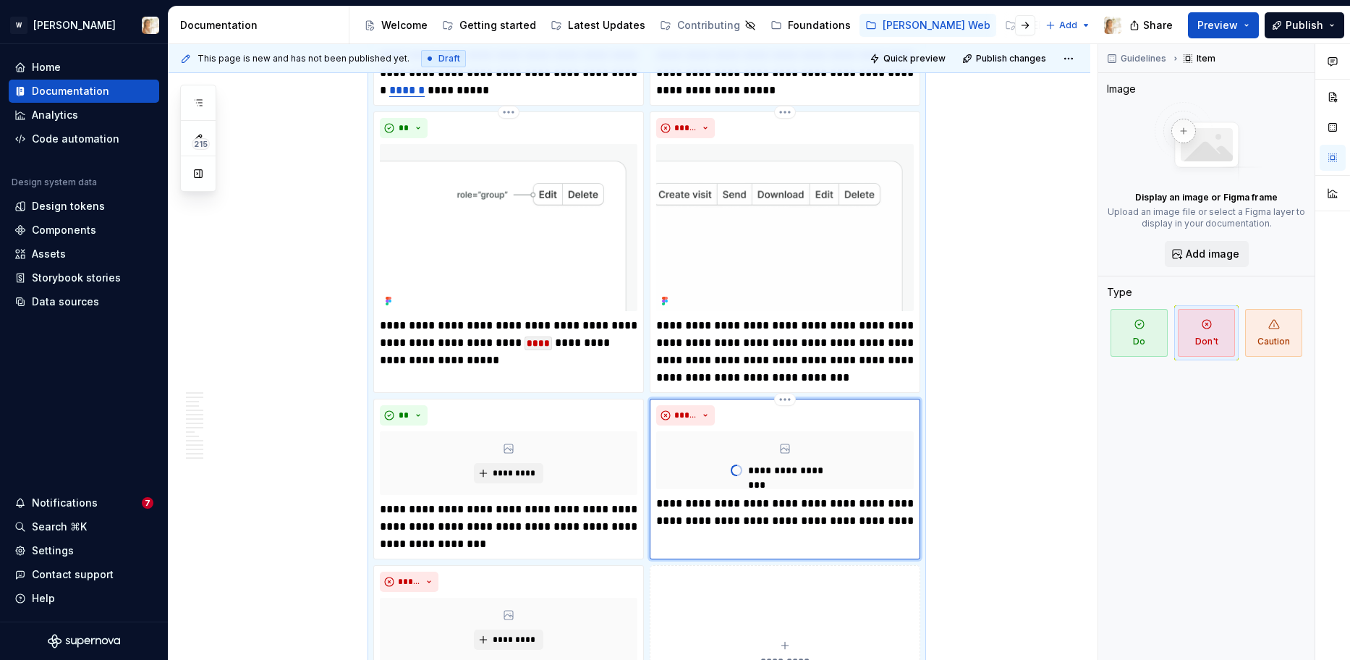
scroll to position [1714, 0]
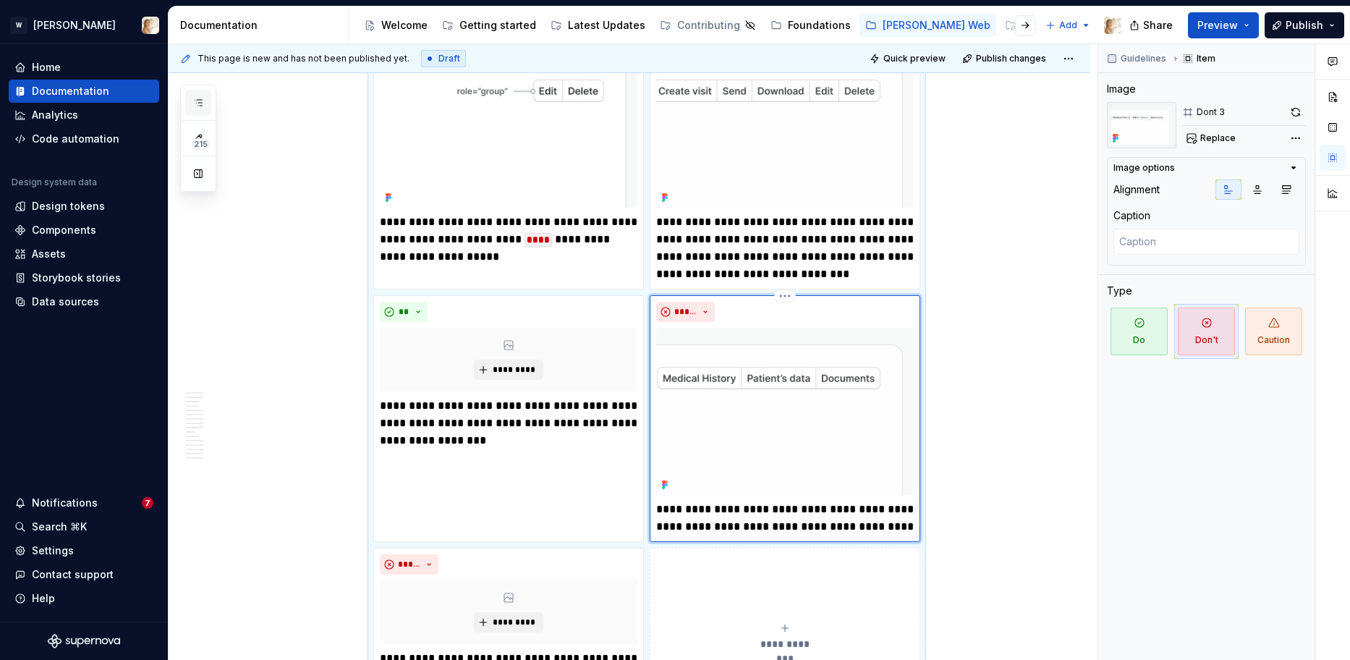
click at [203, 101] on icon "button" at bounding box center [198, 103] width 12 height 12
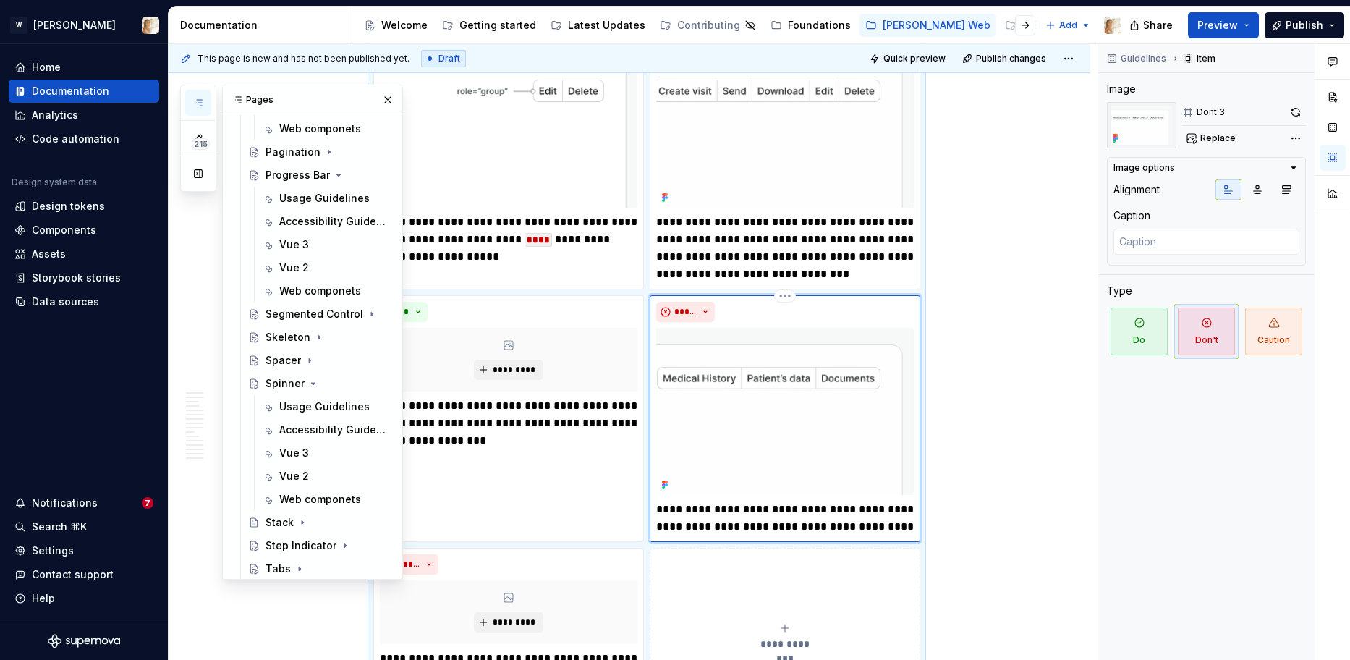
scroll to position [1285, 0]
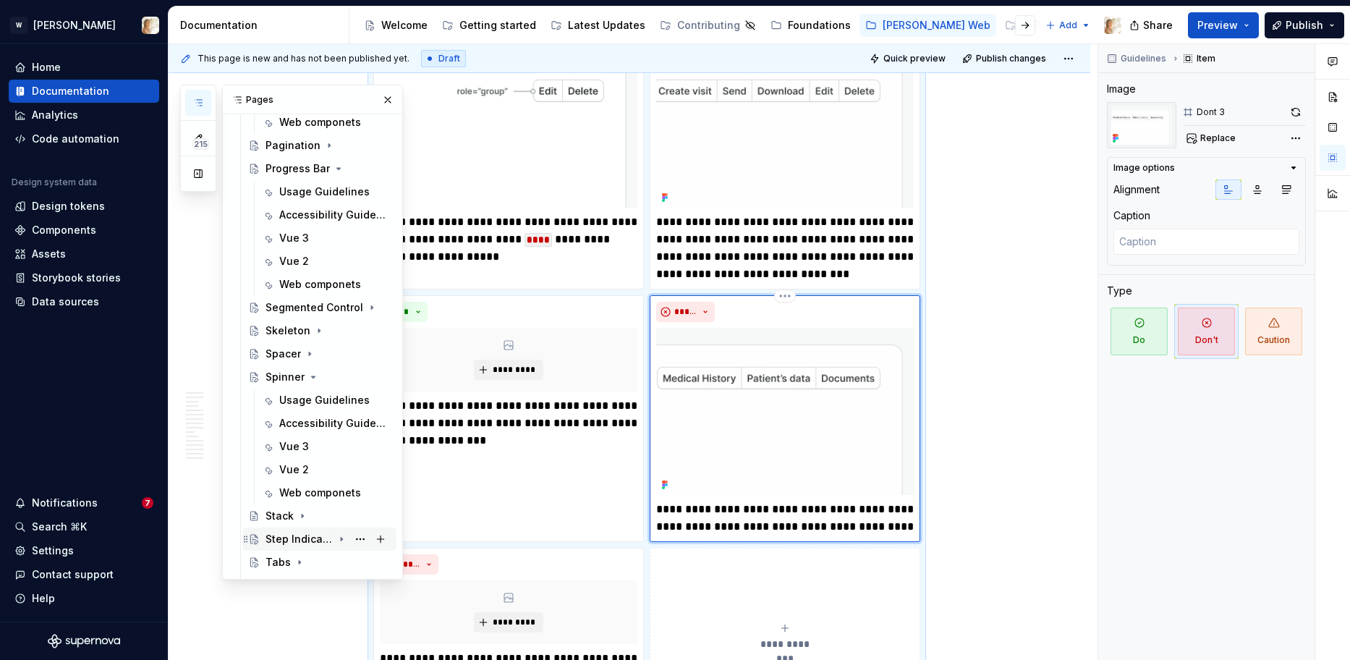
click at [338, 540] on icon "Page tree" at bounding box center [342, 539] width 12 height 12
click at [302, 560] on div "Usage Guidelines" at bounding box center [313, 562] width 68 height 14
click at [342, 536] on icon "Page tree" at bounding box center [342, 539] width 12 height 12
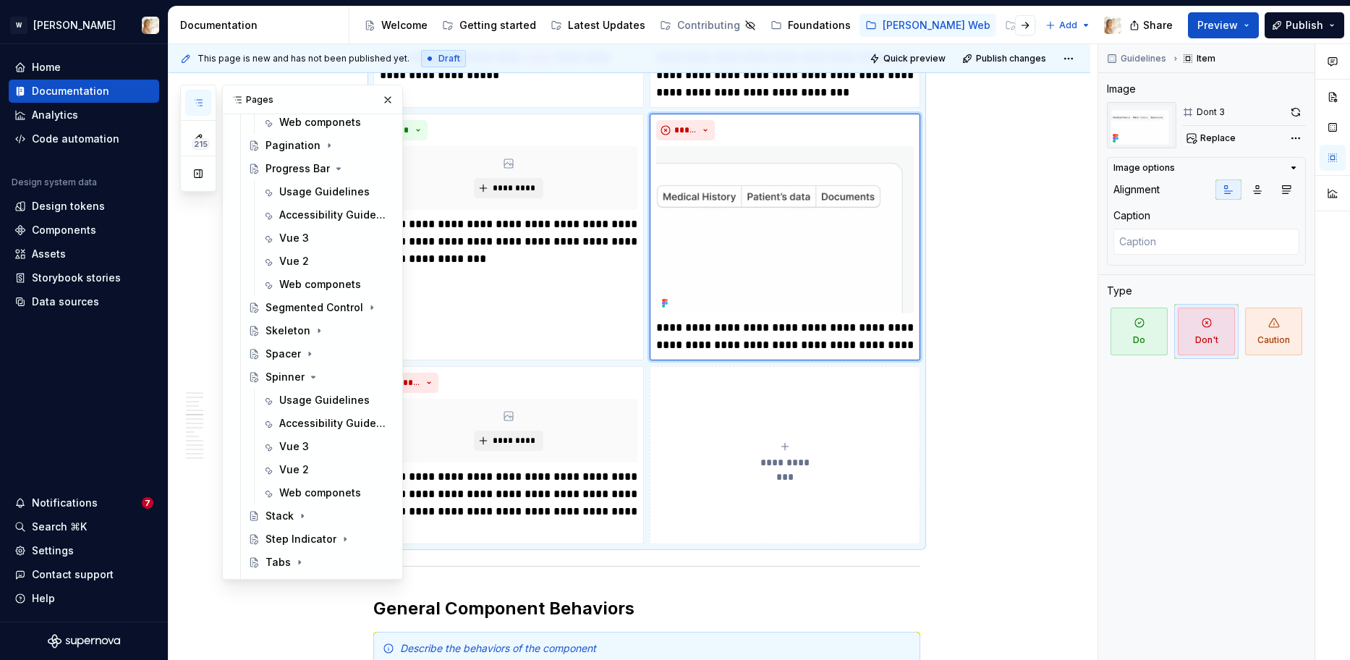
scroll to position [1958, 0]
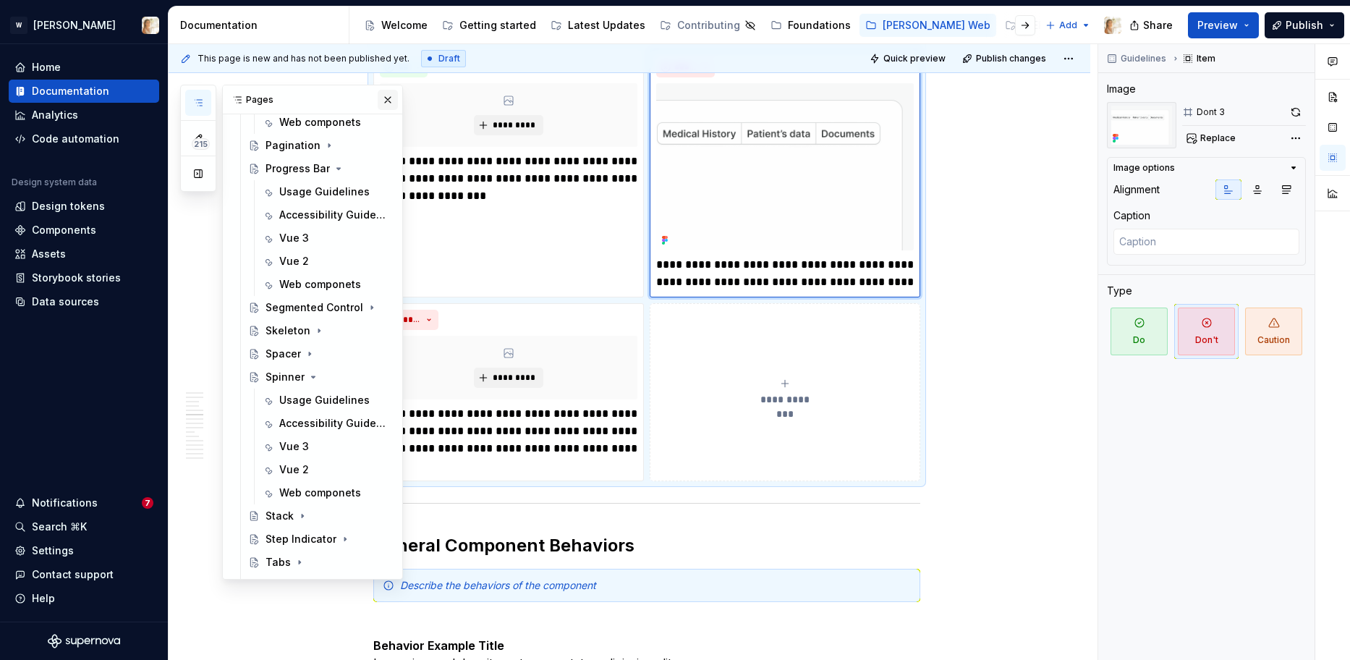
type textarea "*"
click at [390, 98] on button "button" at bounding box center [388, 100] width 20 height 20
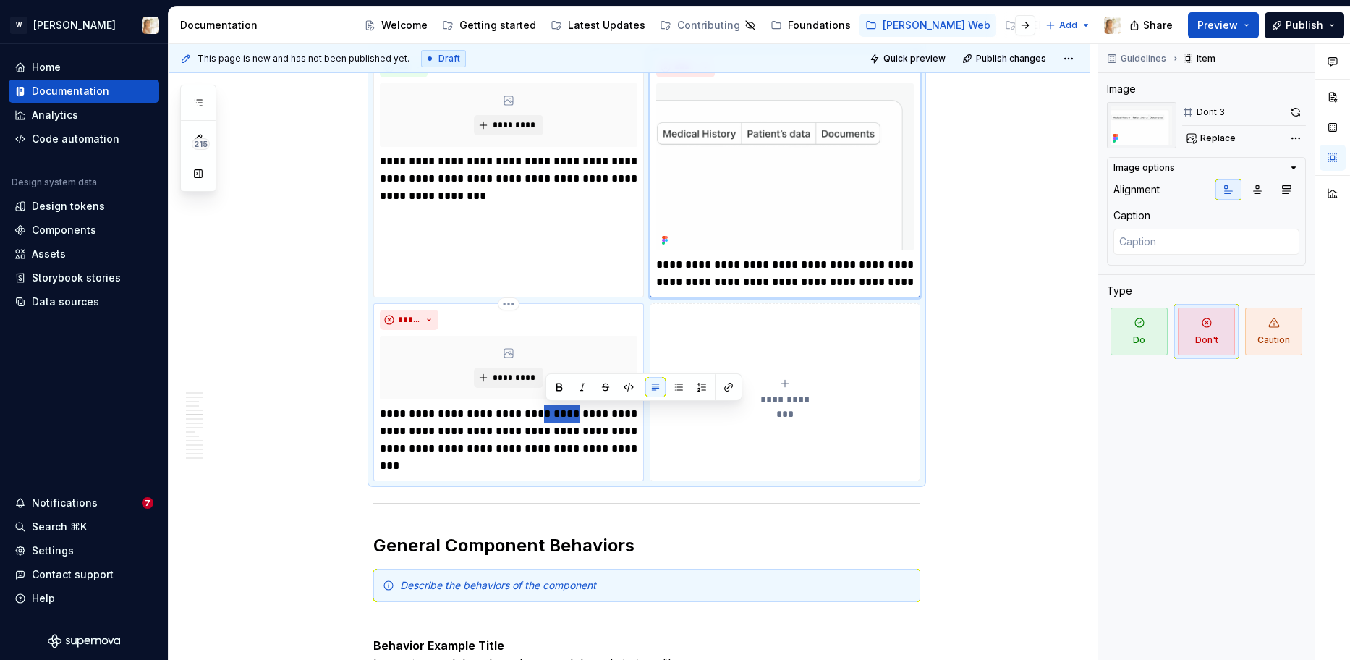
drag, startPoint x: 579, startPoint y: 414, endPoint x: 546, endPoint y: 412, distance: 33.3
click at [546, 412] on p "**********" at bounding box center [508, 439] width 257 height 69
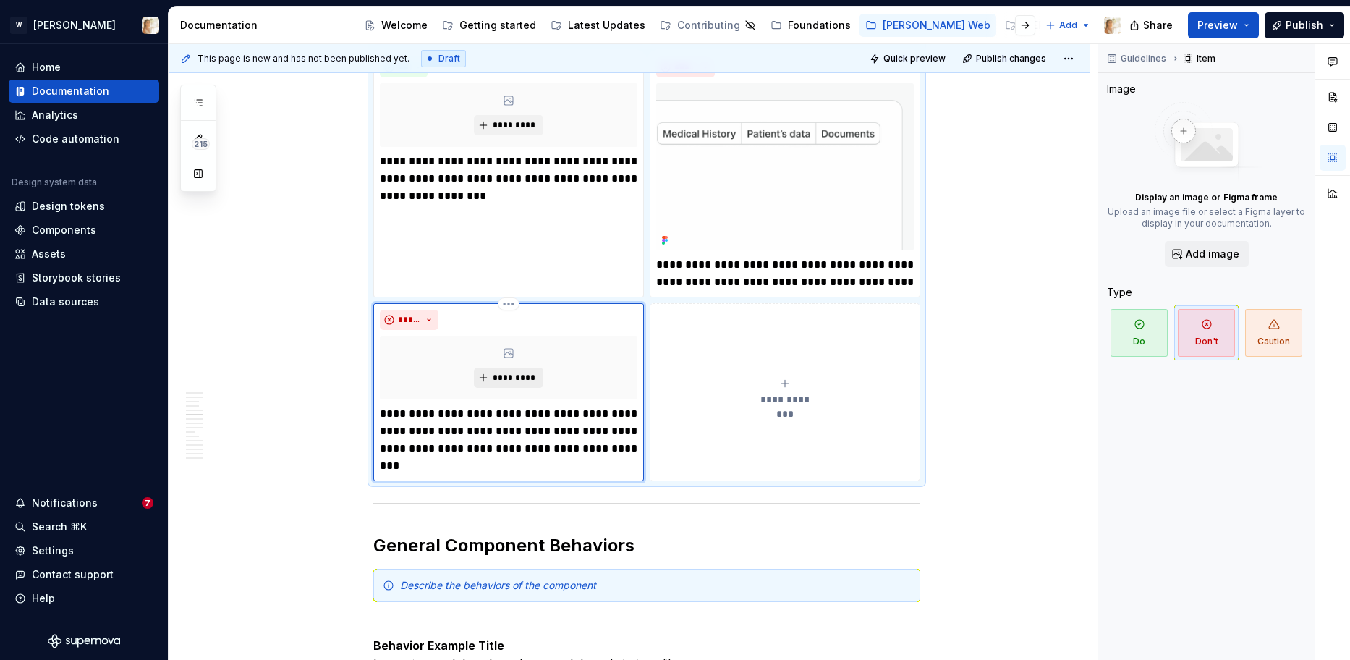
click at [506, 385] on button "*********" at bounding box center [508, 377] width 69 height 20
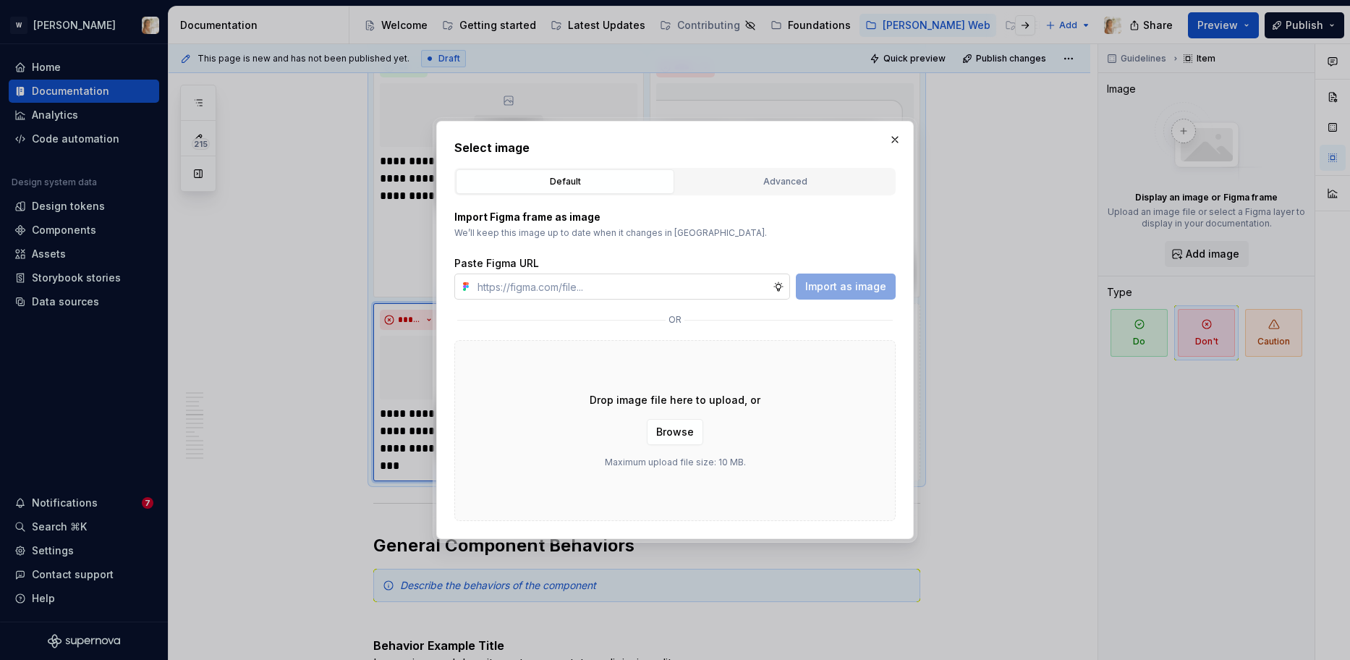
type textarea "*"
click at [581, 289] on input "text" at bounding box center [622, 286] width 301 height 26
type input "[URL][DOMAIN_NAME]"
click at [836, 291] on span "Import as image" at bounding box center [845, 286] width 81 height 14
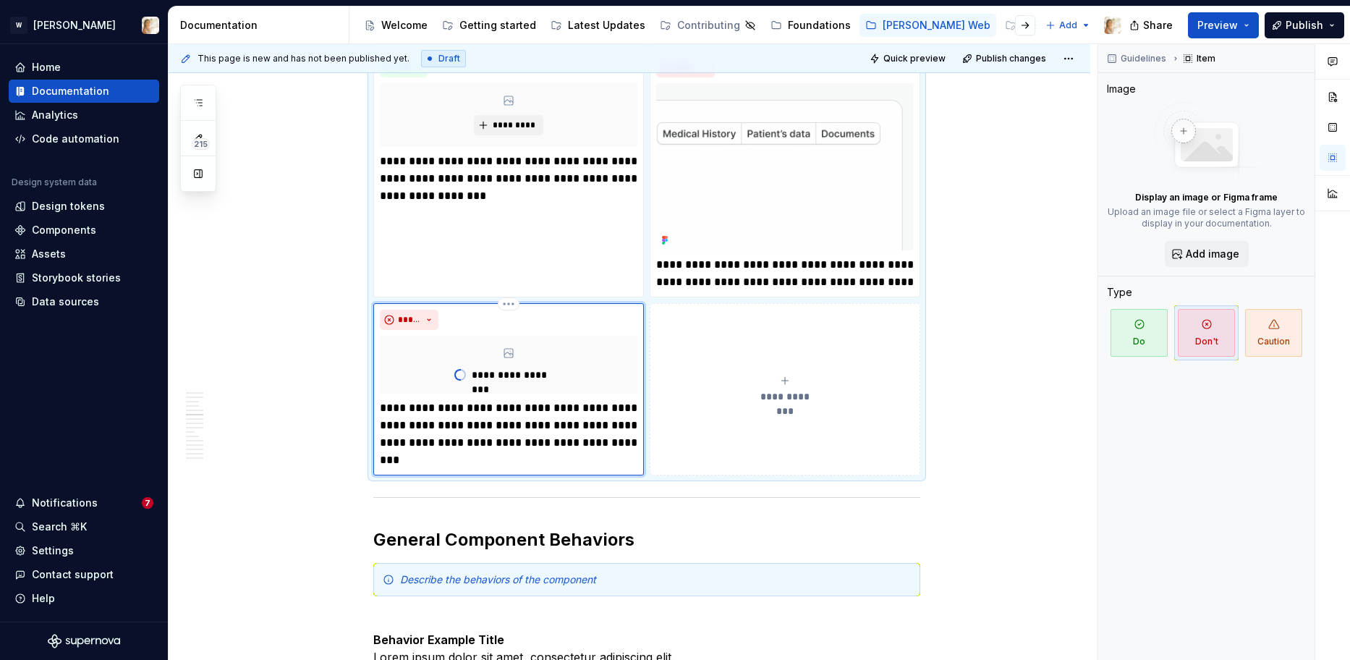
type textarea "*"
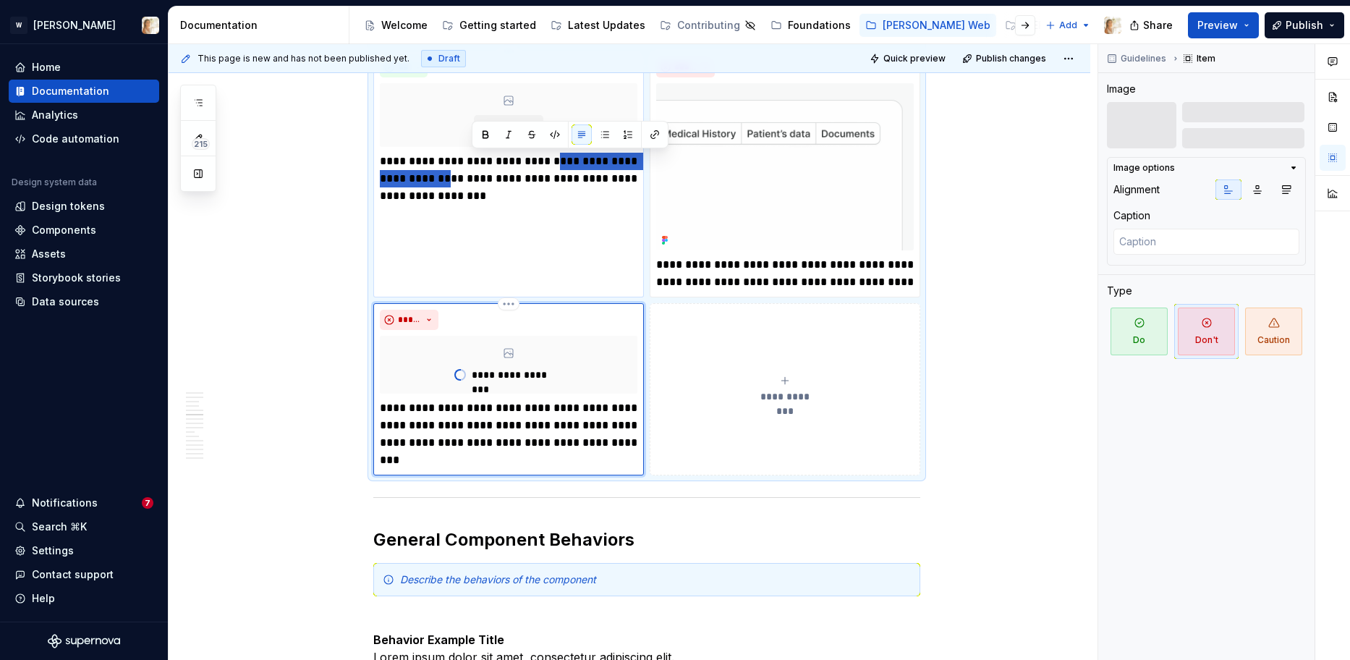
drag, startPoint x: 553, startPoint y: 162, endPoint x: 470, endPoint y: 179, distance: 85.0
click at [470, 179] on p "**********" at bounding box center [508, 179] width 257 height 52
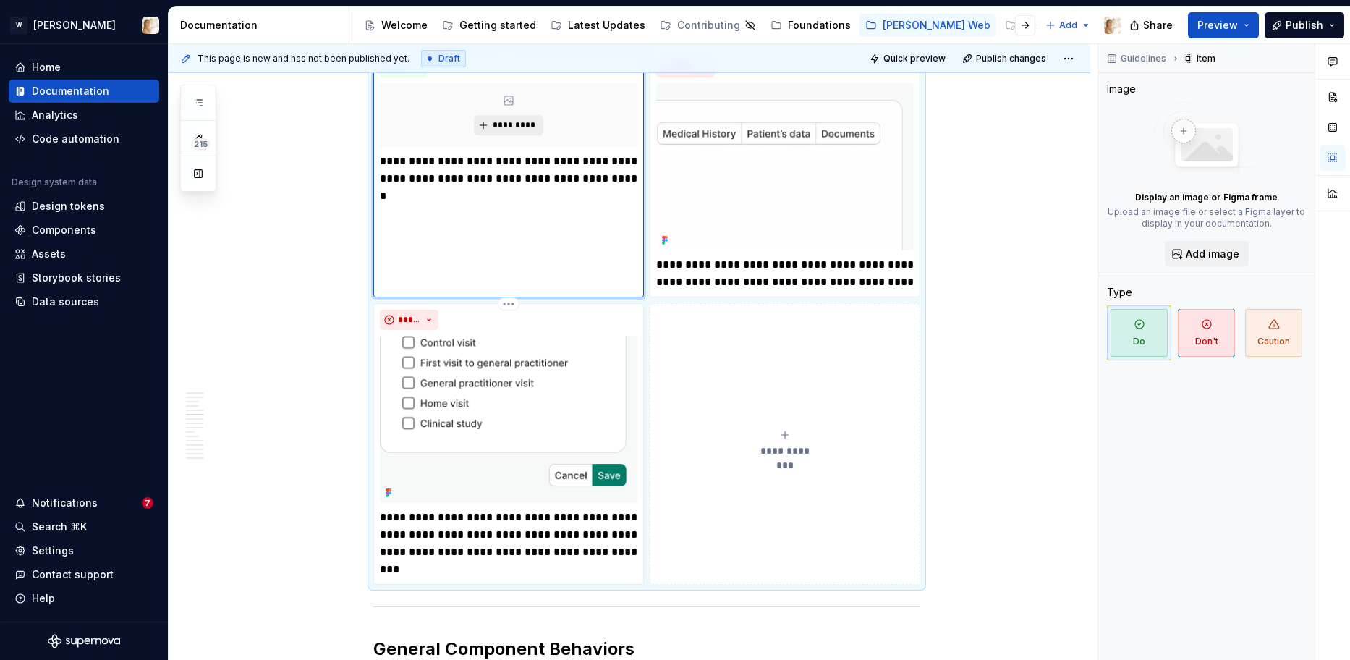
click at [521, 129] on span "*********" at bounding box center [514, 125] width 44 height 12
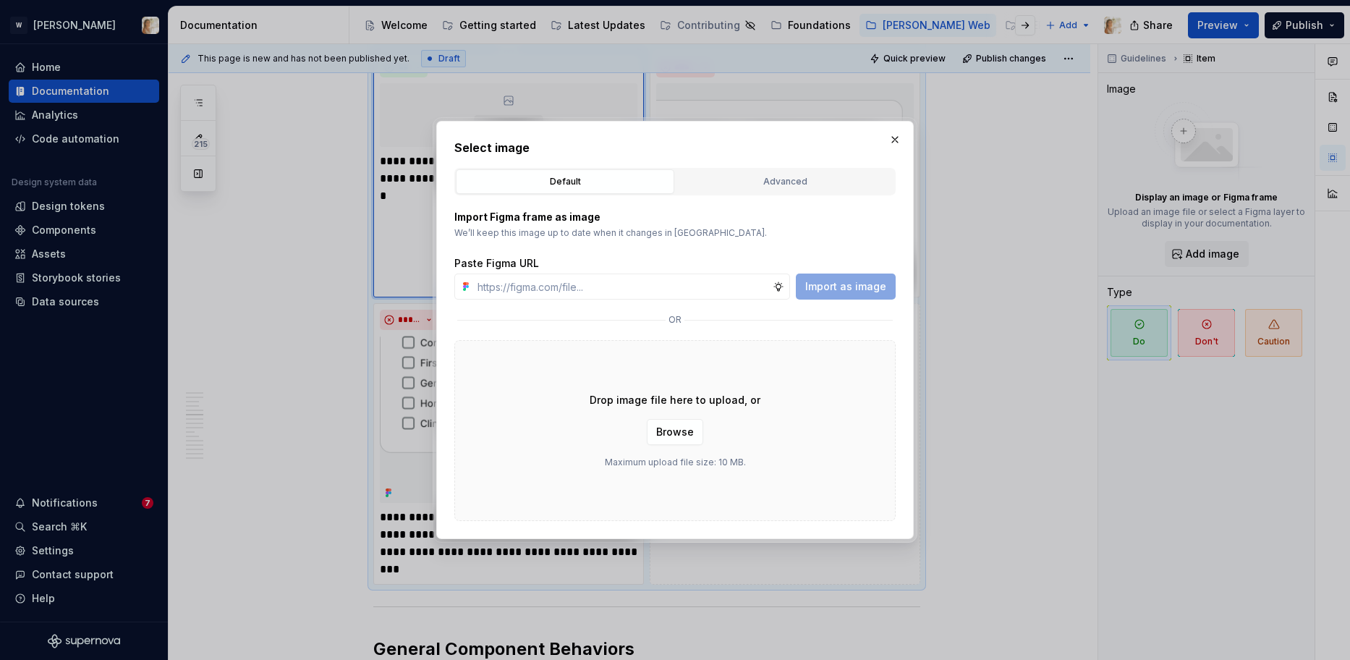
type textarea "*"
type input "[URL][DOMAIN_NAME]"
click at [805, 286] on button "Import as image" at bounding box center [846, 286] width 100 height 26
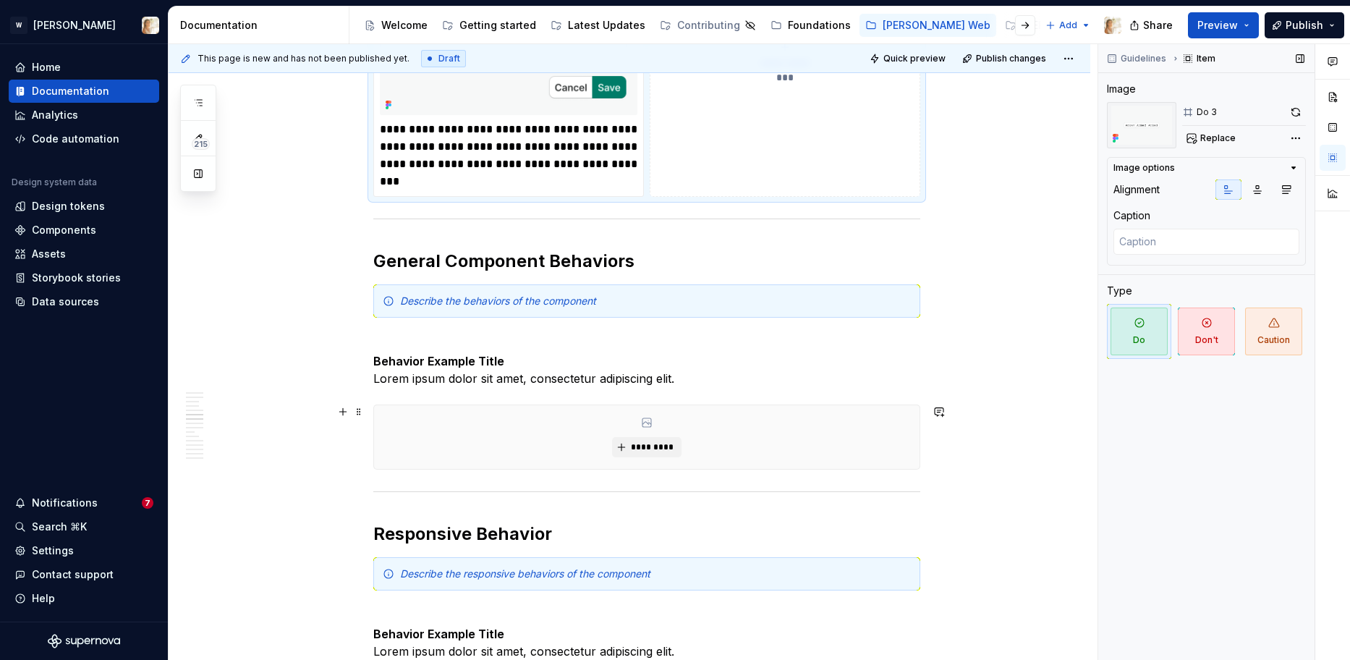
scroll to position [2354, 0]
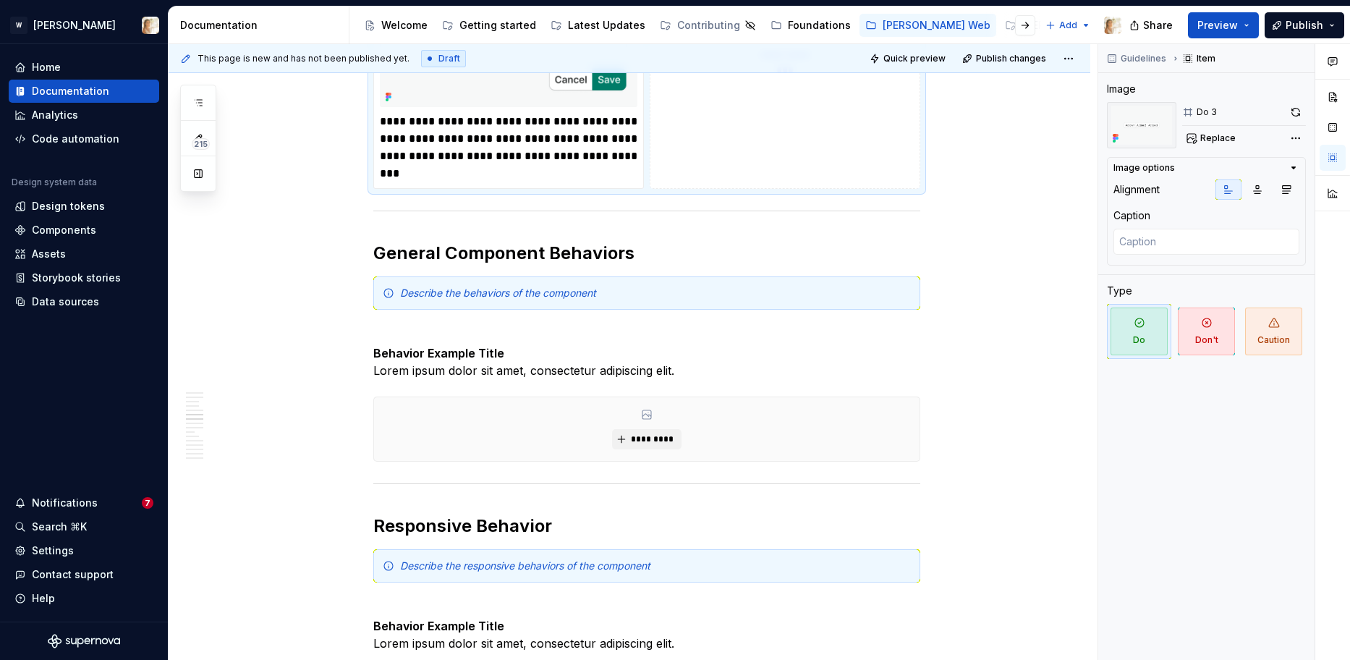
type textarea "*"
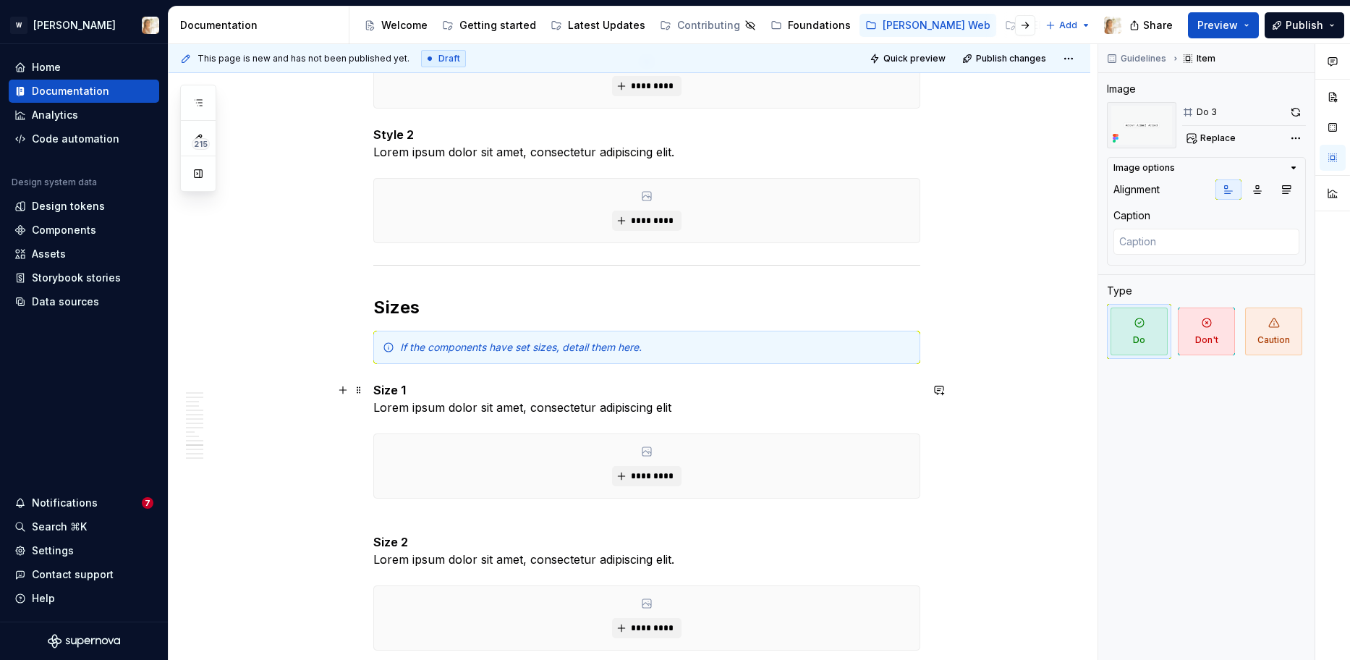
scroll to position [4441, 0]
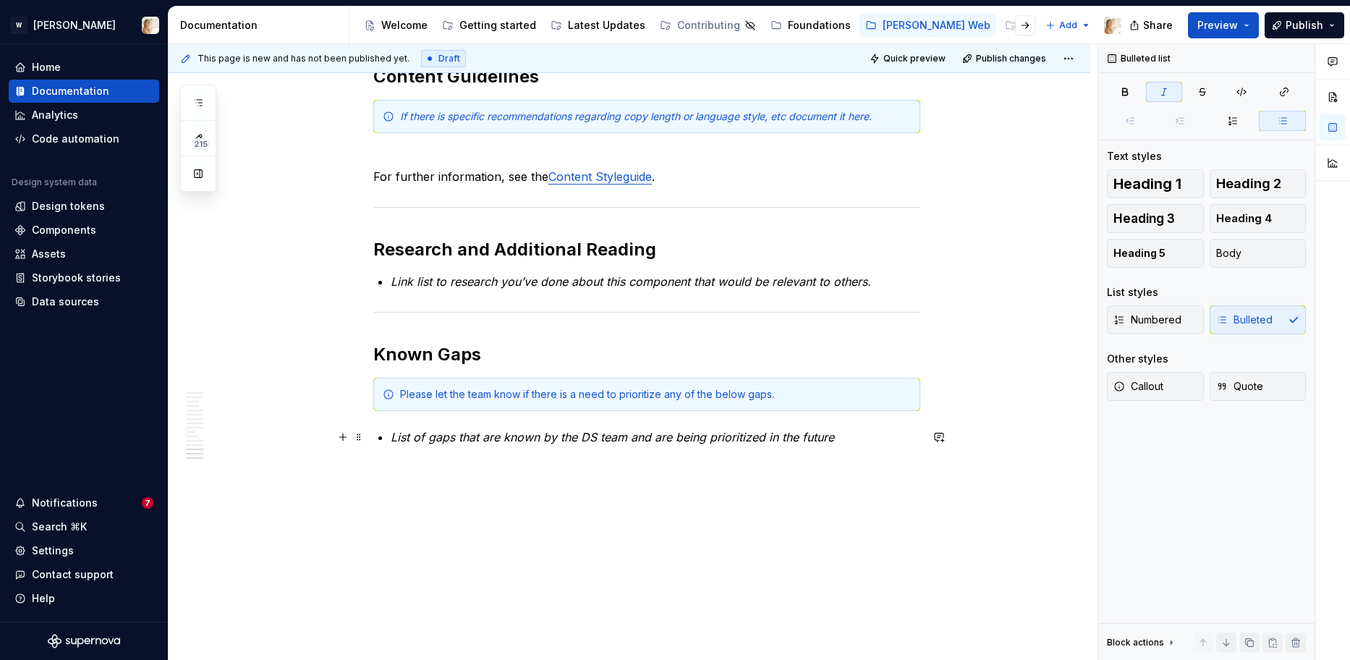
click at [733, 443] on em "List of gaps that are known by the DS team and are being prioritized in the fut…" at bounding box center [612, 437] width 443 height 14
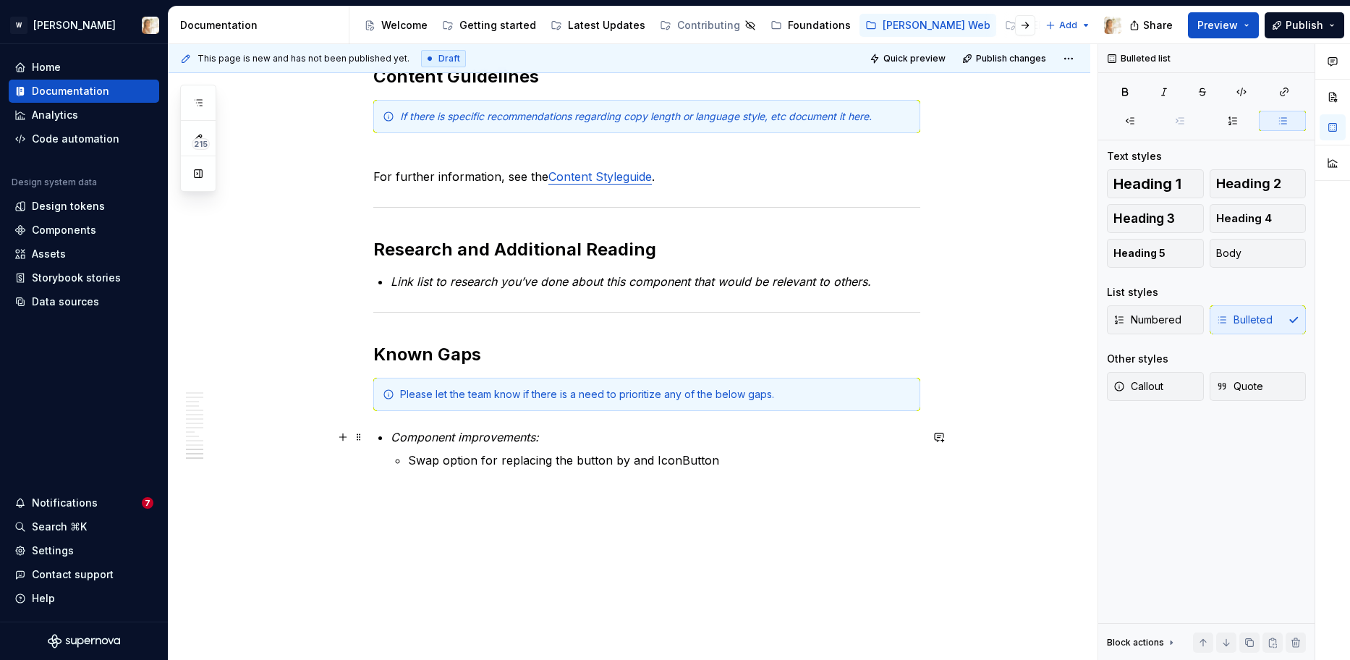
click at [479, 435] on em "Component improvements:" at bounding box center [465, 437] width 148 height 14
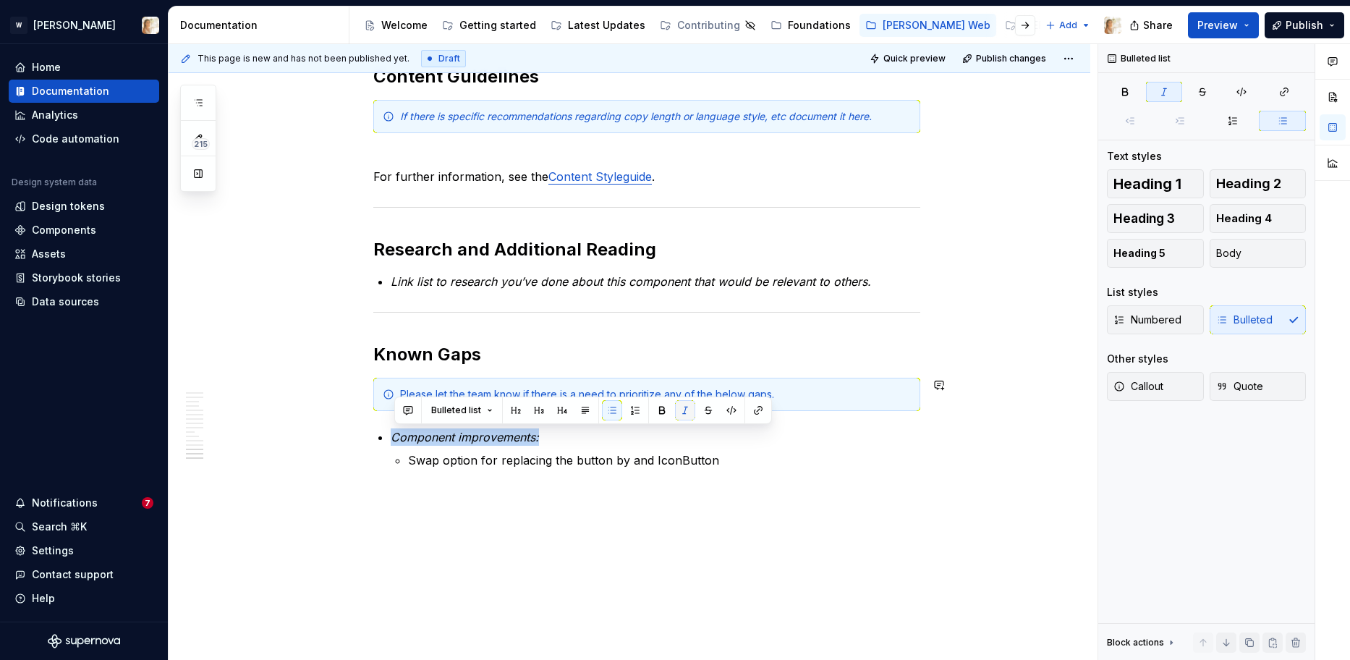
click at [688, 406] on button "button" at bounding box center [685, 410] width 20 height 20
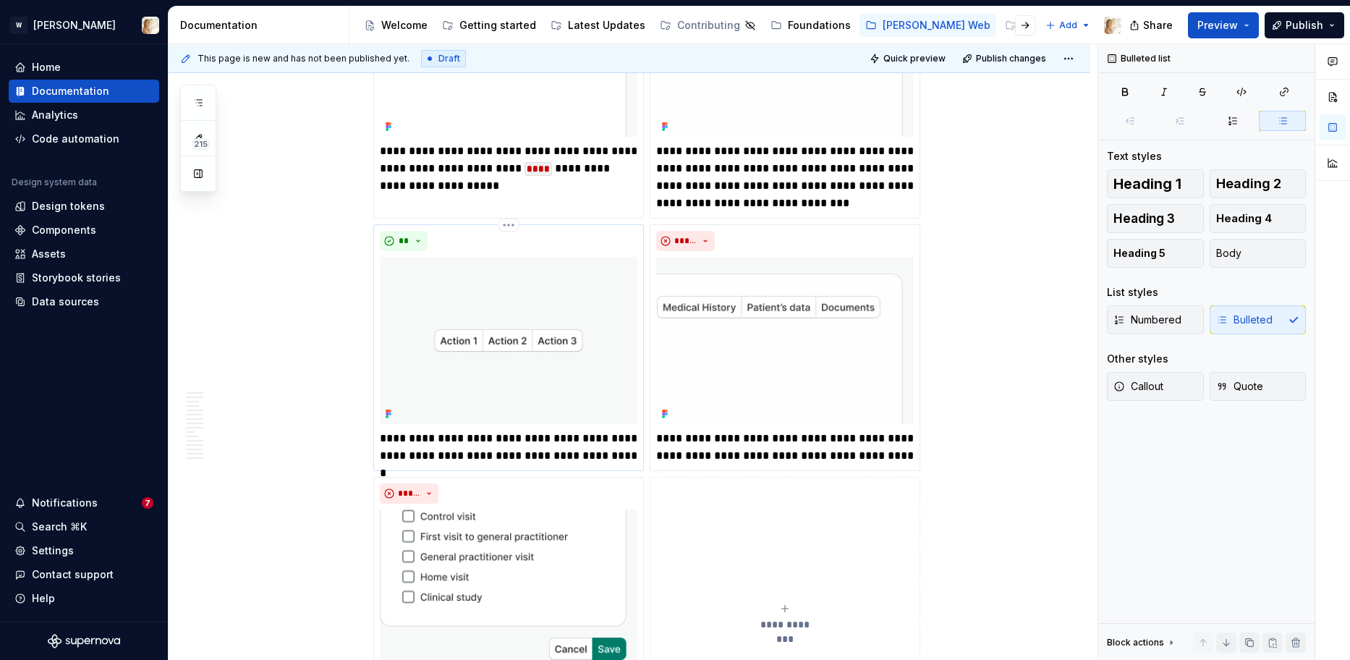
scroll to position [1789, 0]
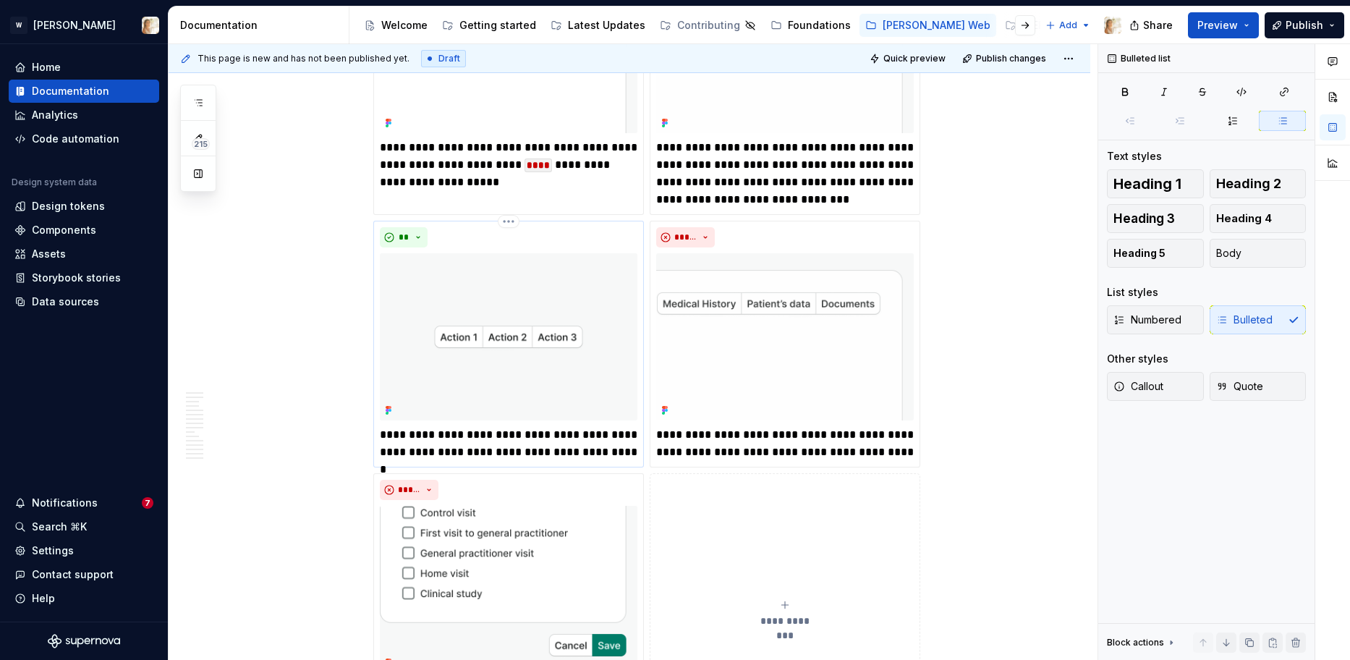
click at [516, 341] on img at bounding box center [508, 336] width 257 height 167
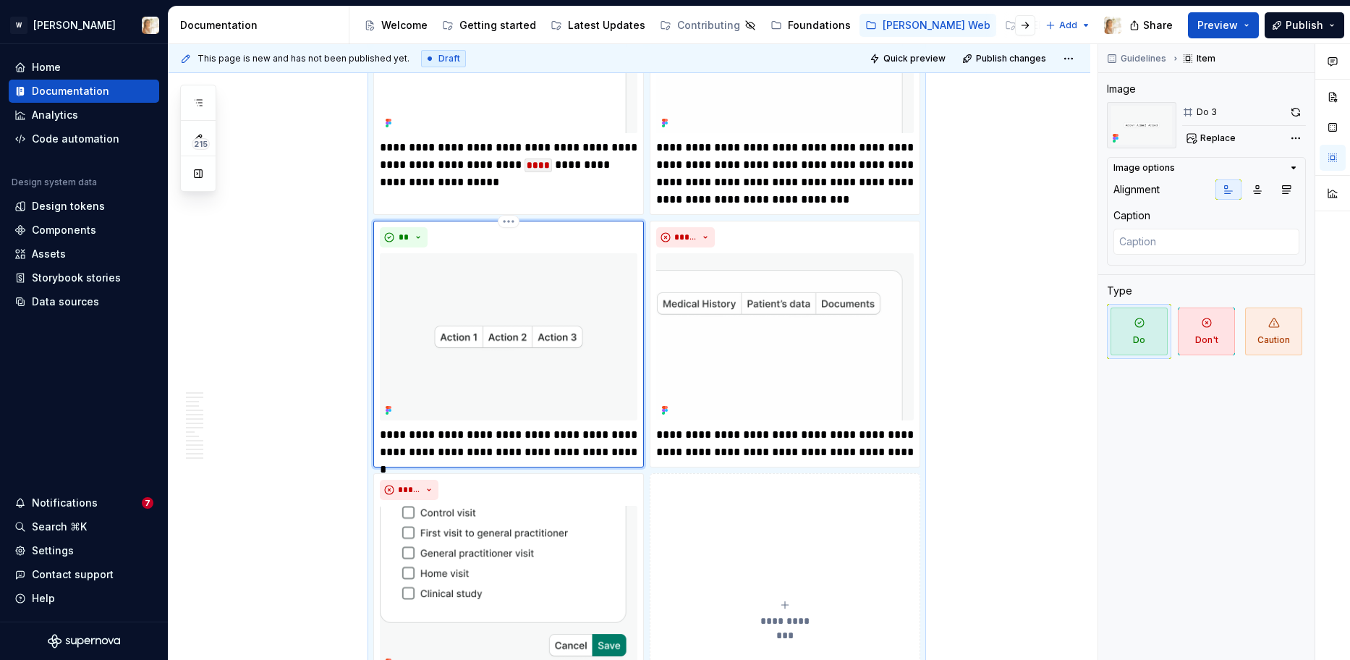
click at [558, 320] on img at bounding box center [508, 336] width 257 height 167
click at [1295, 115] on button "button" at bounding box center [1295, 112] width 20 height 20
click at [485, 438] on p "**********" at bounding box center [508, 443] width 257 height 35
click at [467, 437] on p "**********" at bounding box center [508, 443] width 257 height 35
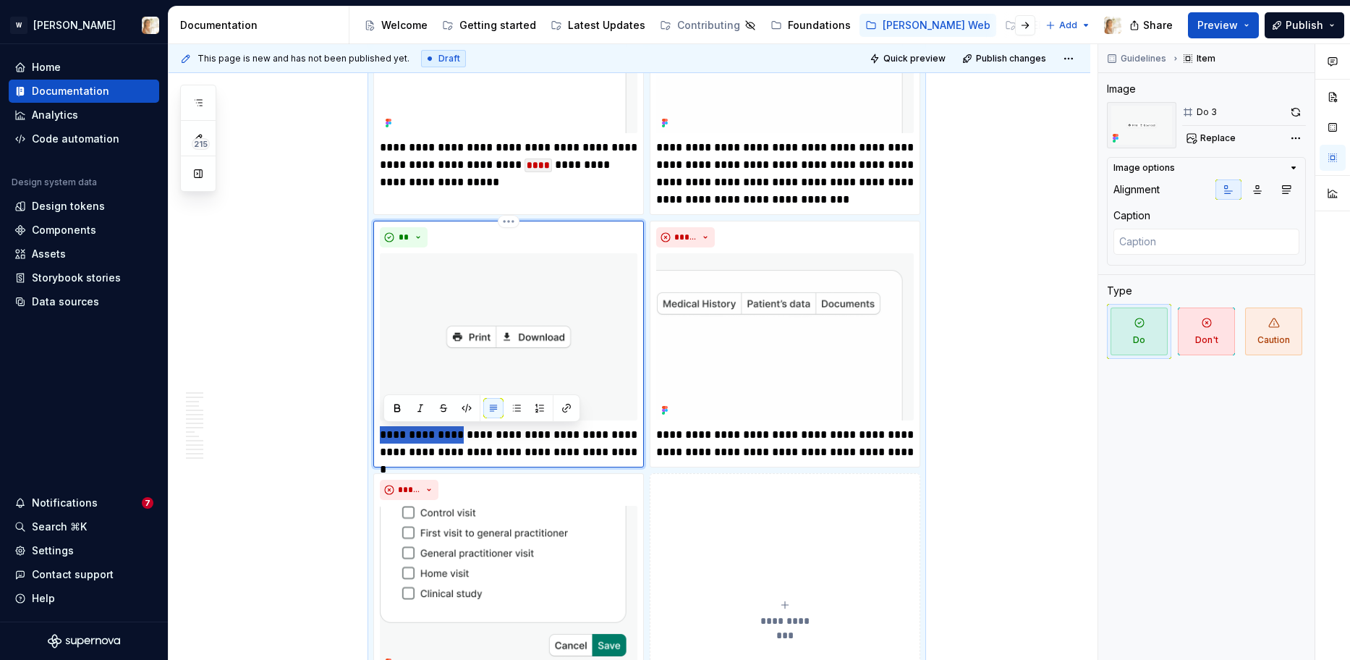
drag, startPoint x: 464, startPoint y: 435, endPoint x: 383, endPoint y: 428, distance: 81.3
click at [383, 428] on p "**********" at bounding box center [508, 443] width 257 height 35
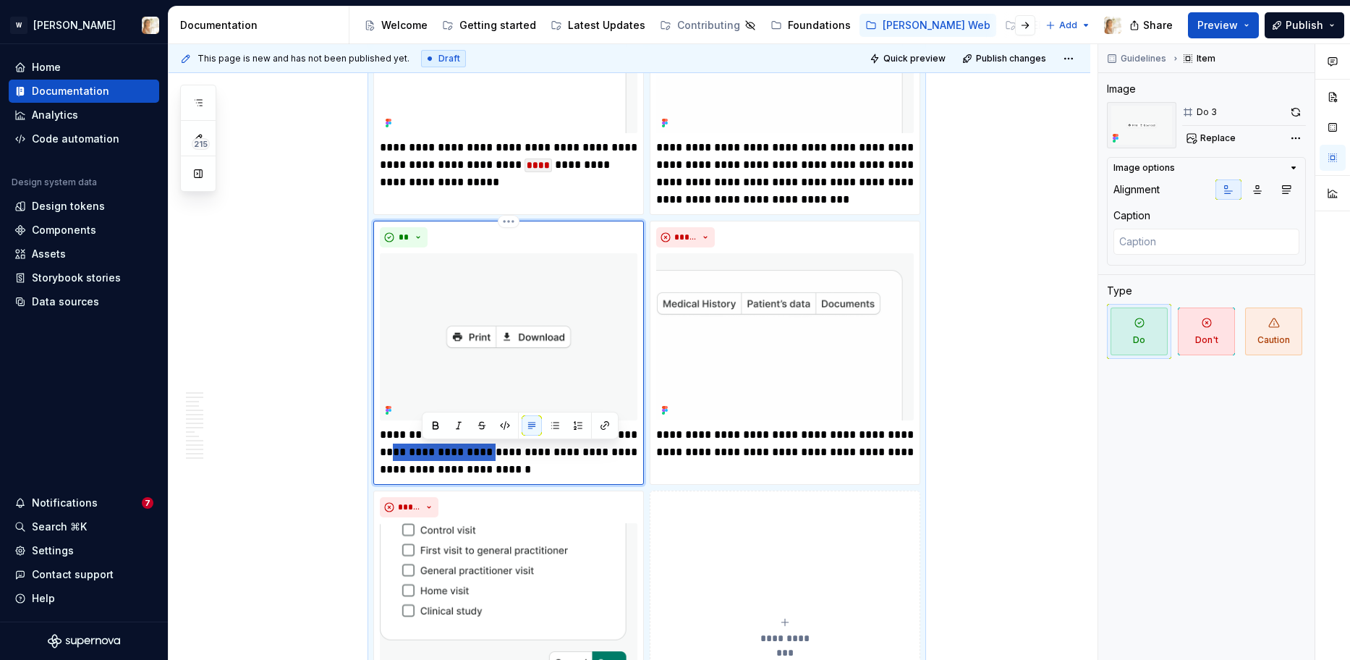
drag, startPoint x: 421, startPoint y: 451, endPoint x: 519, endPoint y: 454, distance: 97.7
click at [519, 454] on p "**********" at bounding box center [508, 452] width 257 height 52
click at [520, 472] on p "**********" at bounding box center [508, 452] width 257 height 52
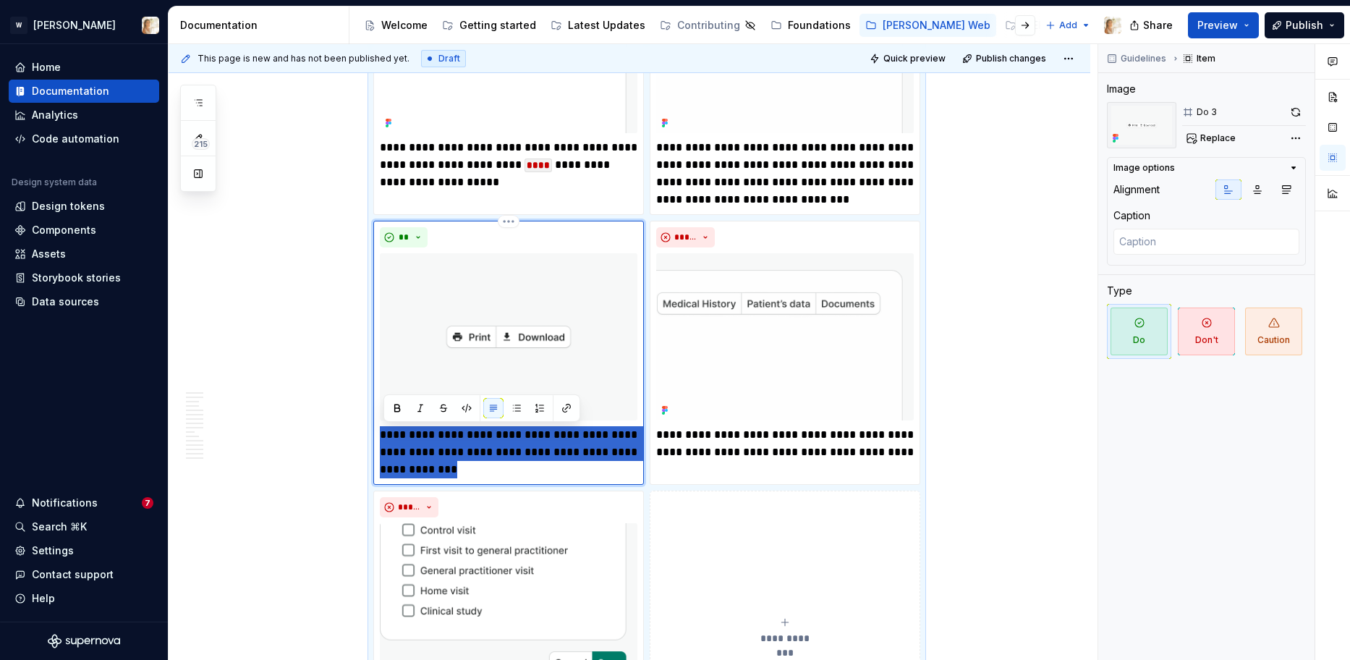
click at [520, 472] on p "**********" at bounding box center [508, 452] width 257 height 52
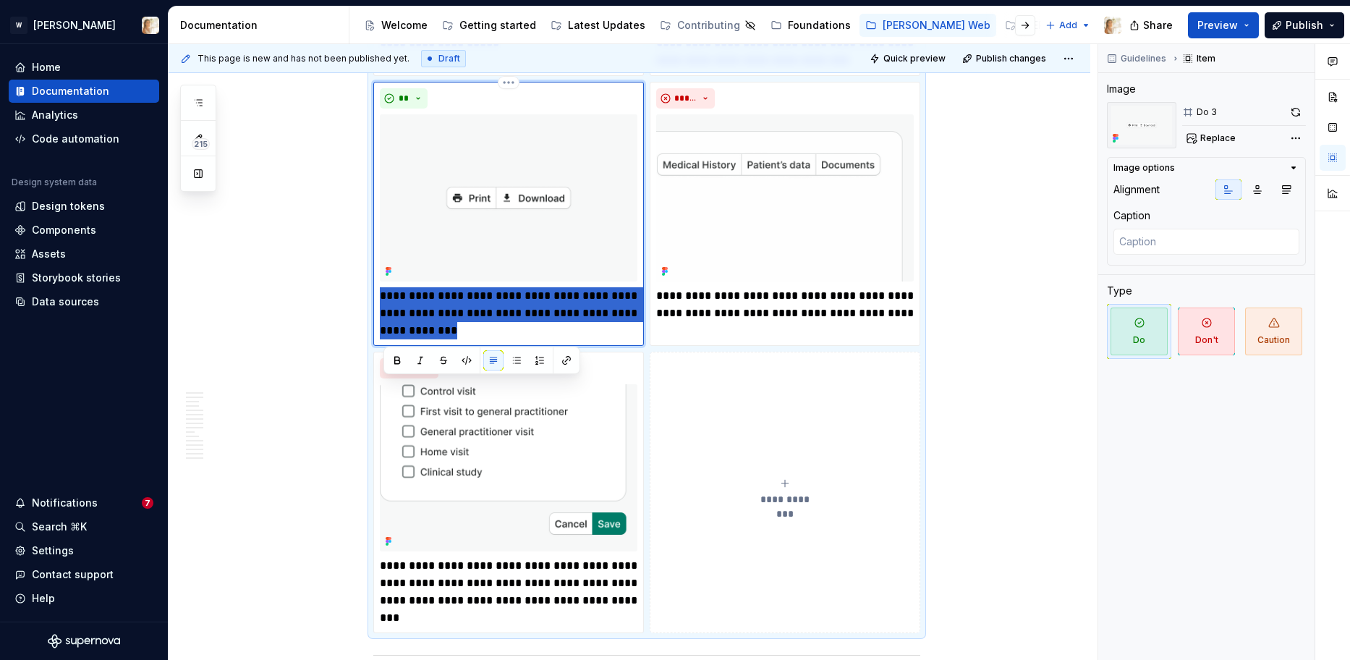
scroll to position [1945, 0]
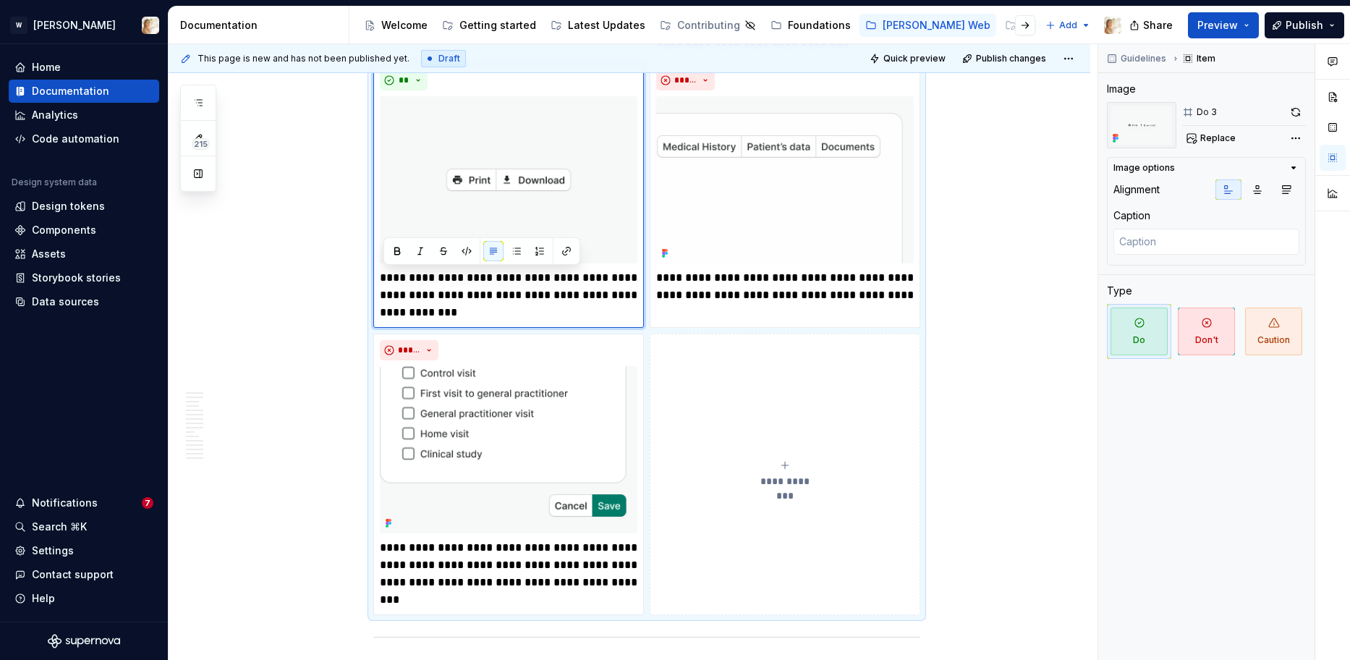
click at [764, 479] on span "**********" at bounding box center [784, 481] width 67 height 14
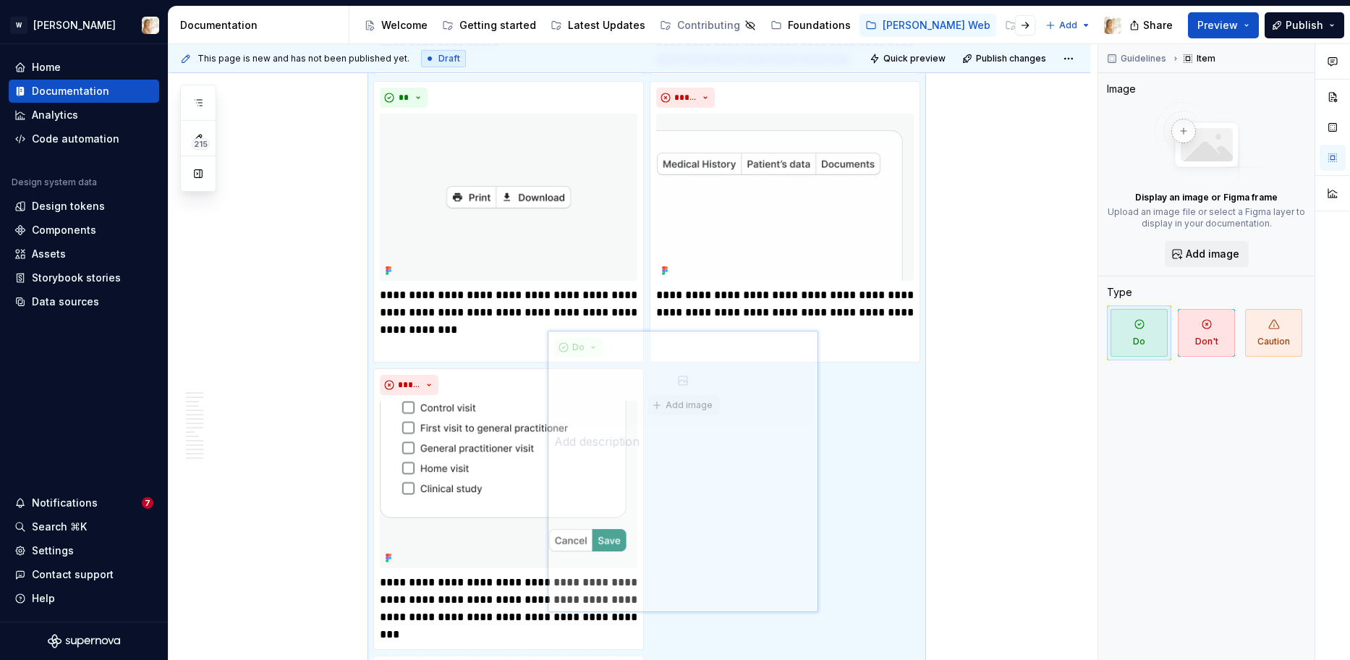
scroll to position [1980, 0]
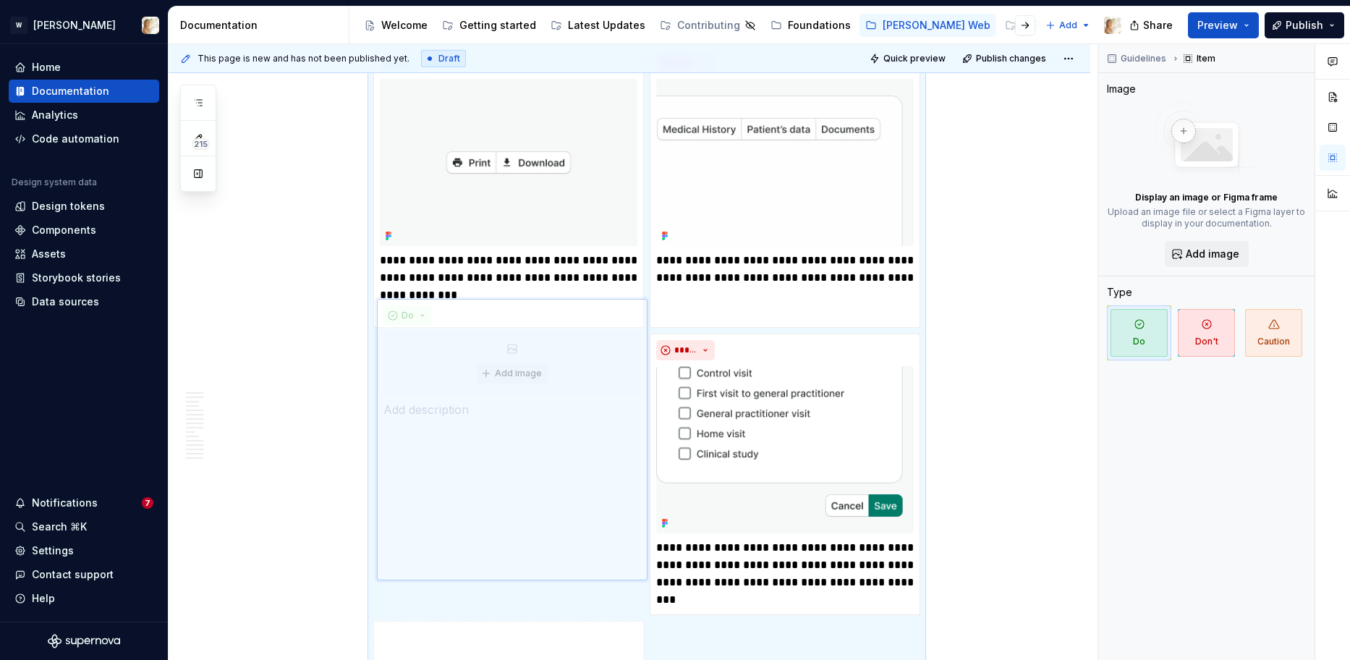
drag, startPoint x: 770, startPoint y: 462, endPoint x: 557, endPoint y: 470, distance: 212.8
click at [557, 470] on body "W [PERSON_NAME] Home Documentation Analytics Code automation Design system data…" at bounding box center [675, 330] width 1350 height 660
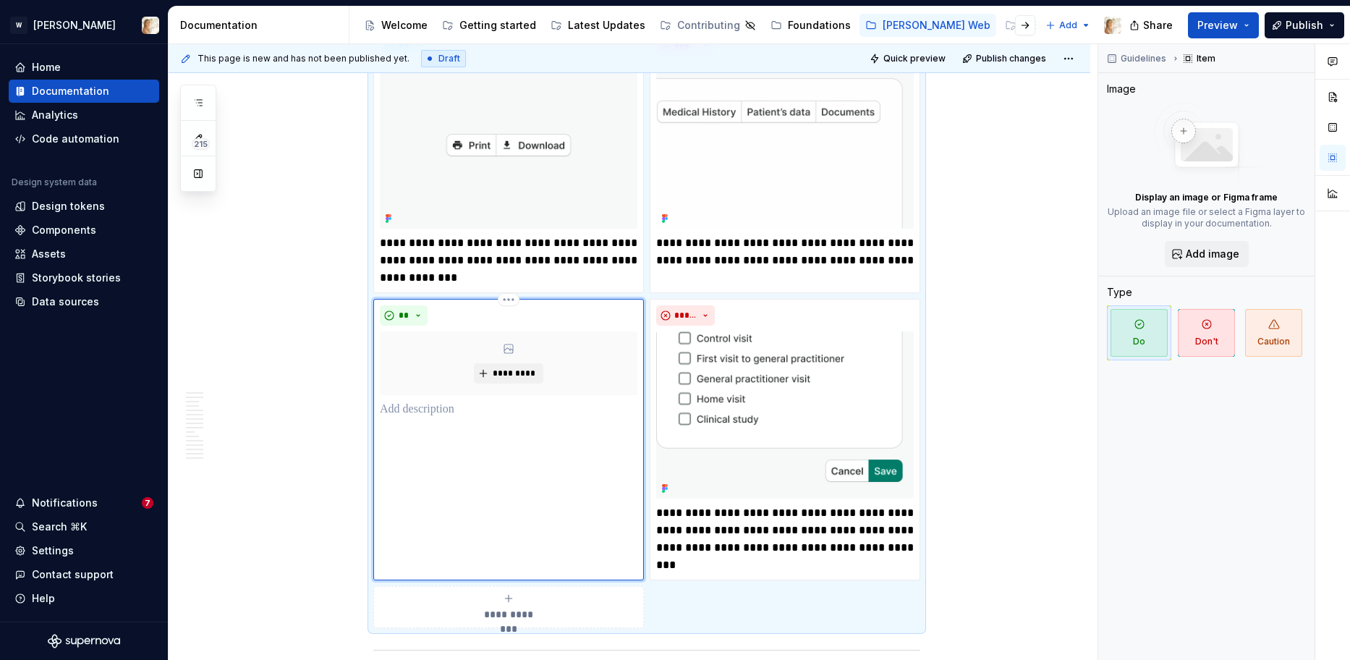
click at [456, 409] on p at bounding box center [508, 409] width 257 height 17
type textarea "*"
click at [482, 421] on div "** *********" at bounding box center [508, 439] width 270 height 281
click at [475, 414] on p at bounding box center [508, 409] width 257 height 17
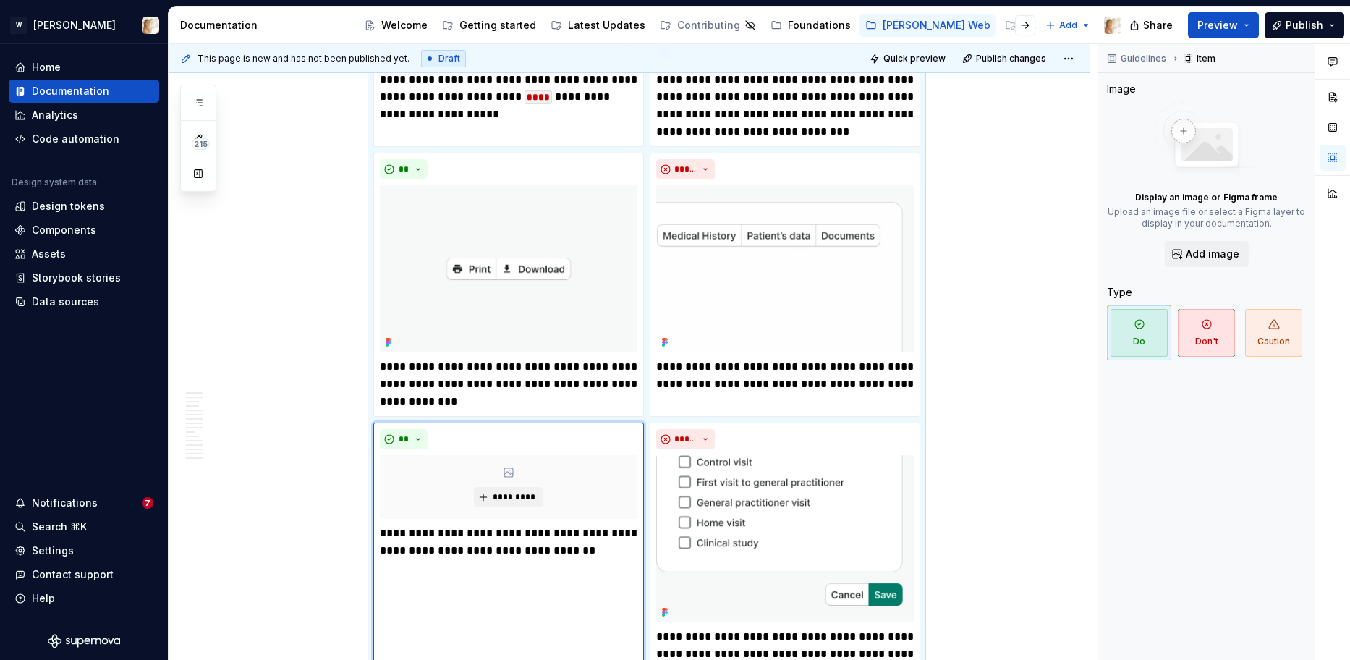
scroll to position [1922, 0]
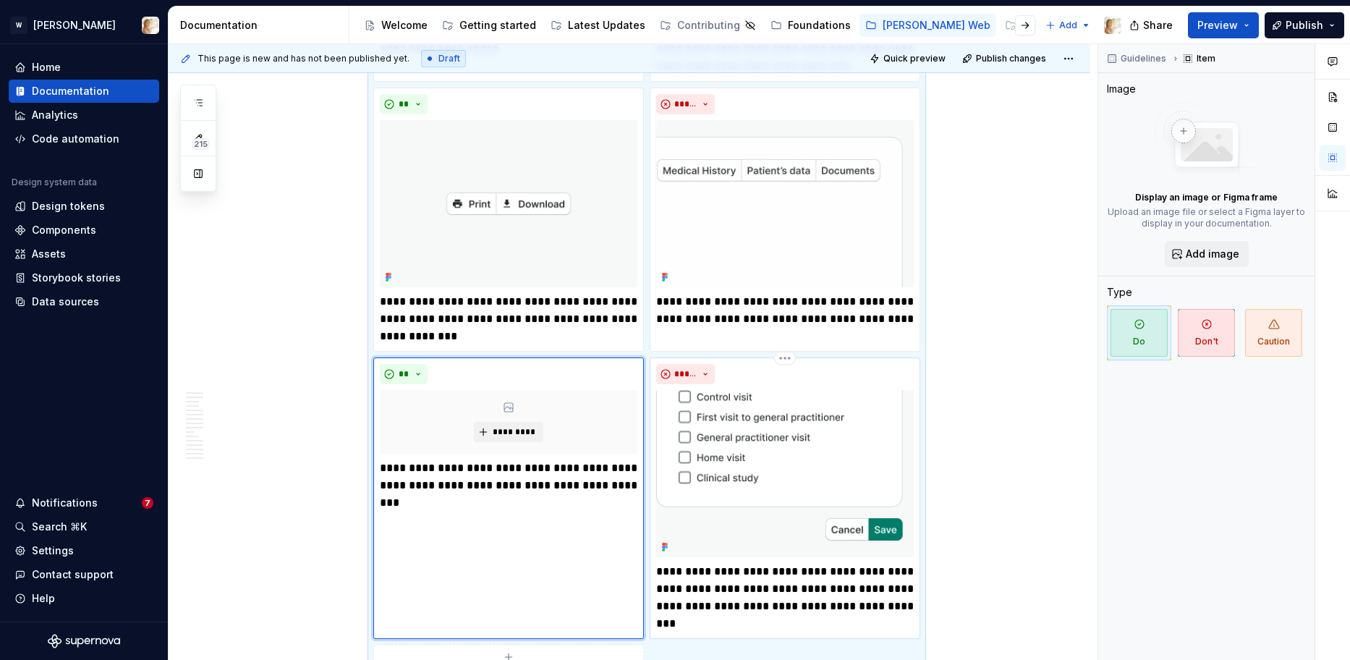
click at [803, 621] on p "**********" at bounding box center [784, 597] width 257 height 69
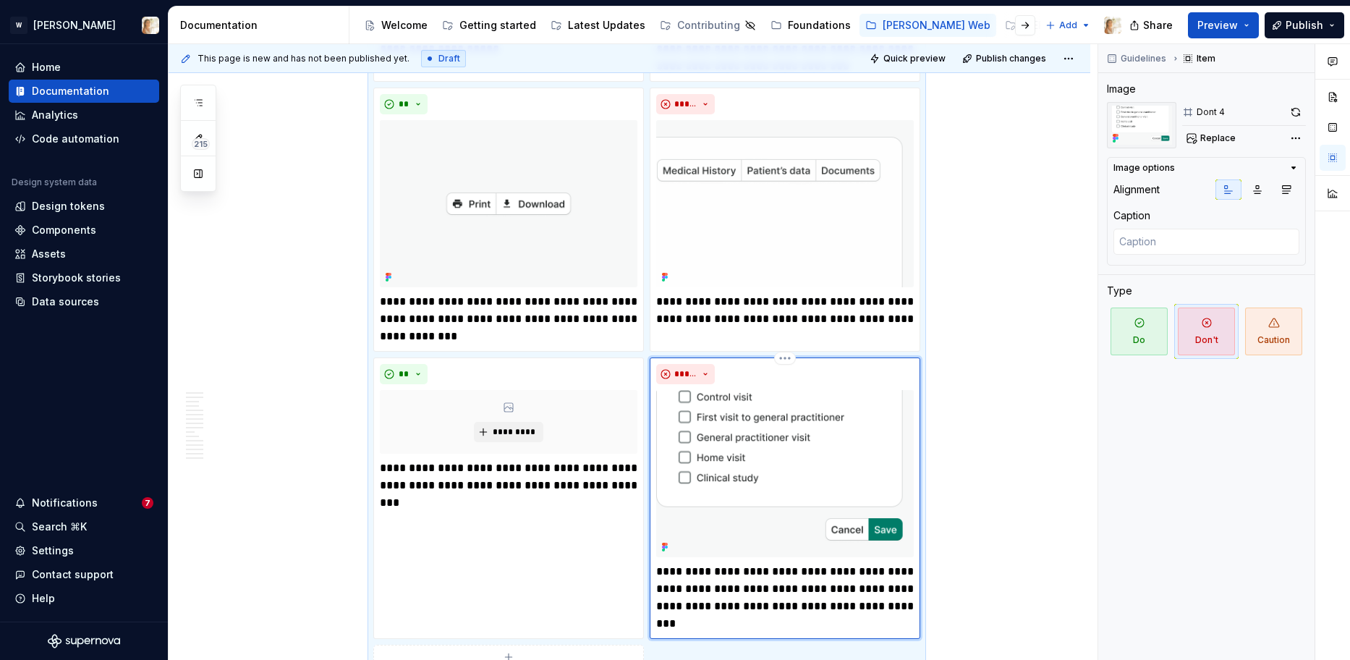
type textarea "*"
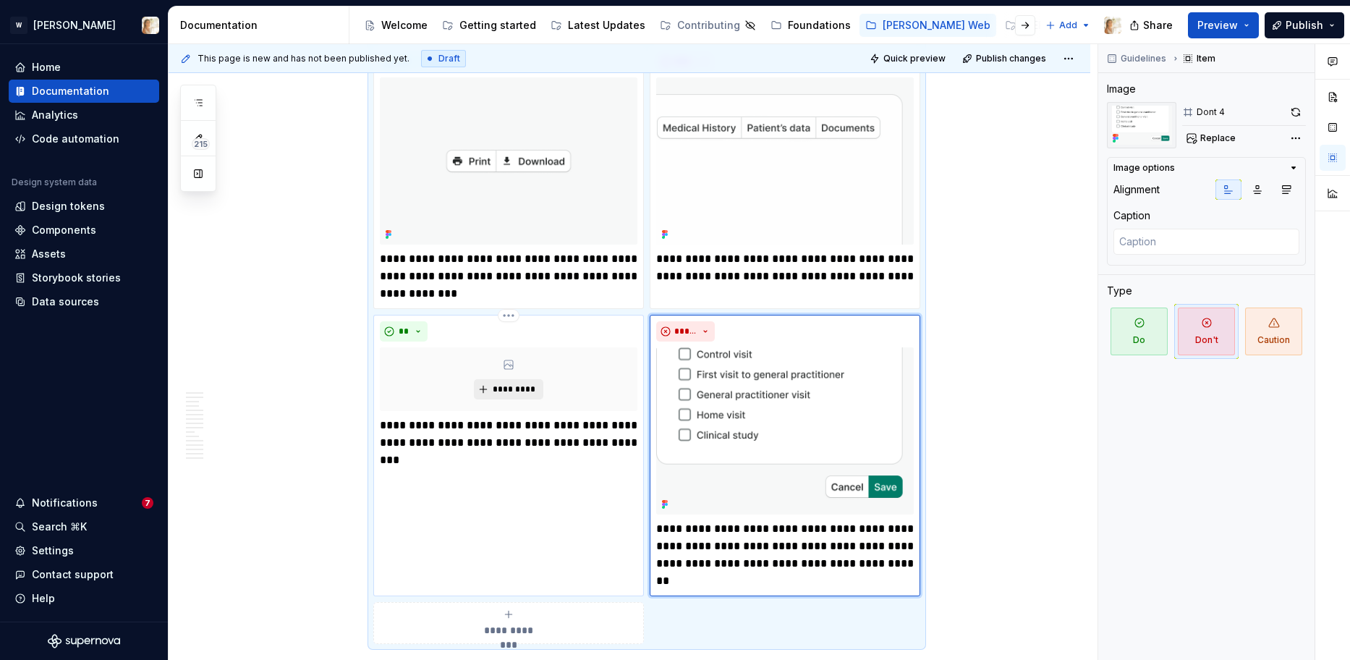
click at [506, 389] on span "*********" at bounding box center [514, 389] width 44 height 12
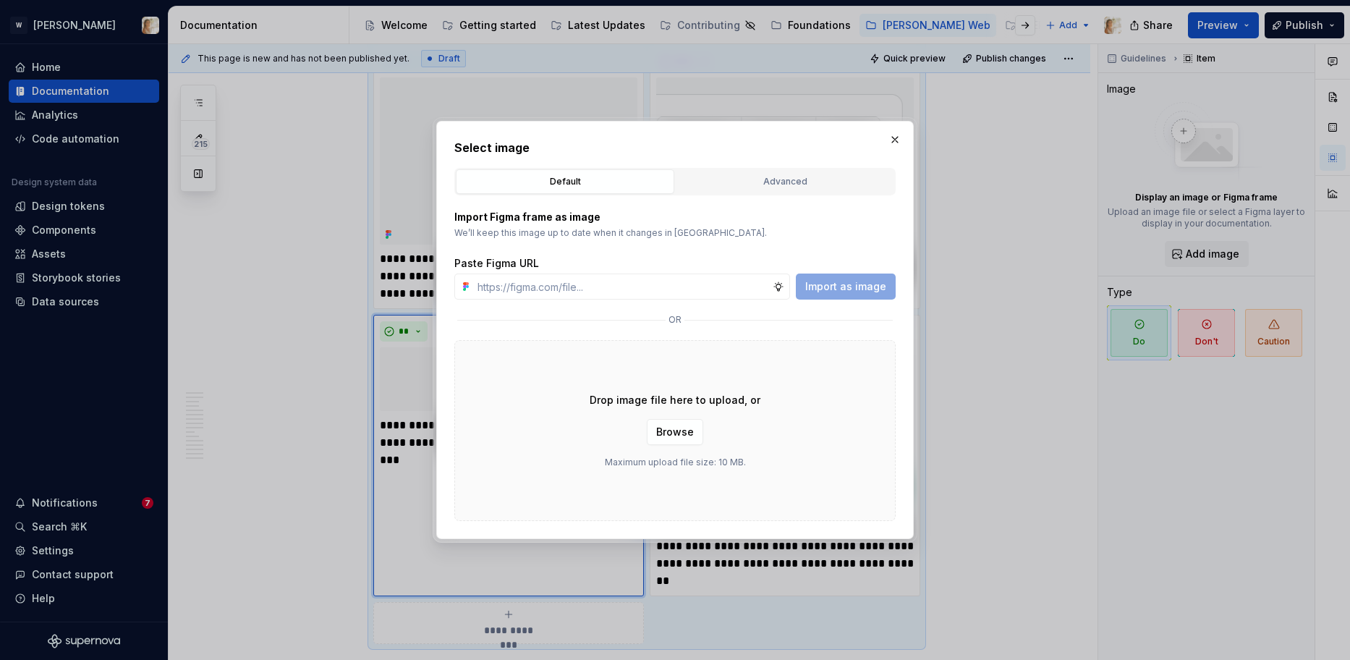
type textarea "*"
type input "[URL][DOMAIN_NAME]"
click at [856, 288] on span "Import as image" at bounding box center [845, 286] width 81 height 14
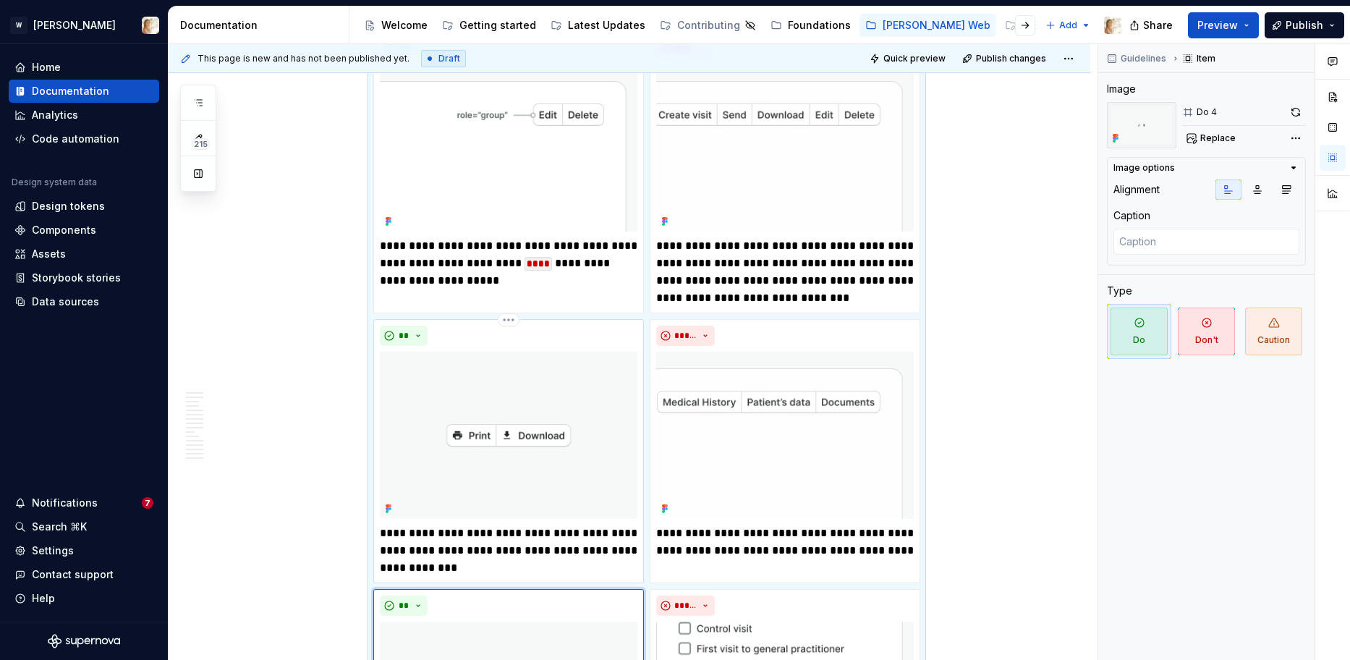
scroll to position [1656, 0]
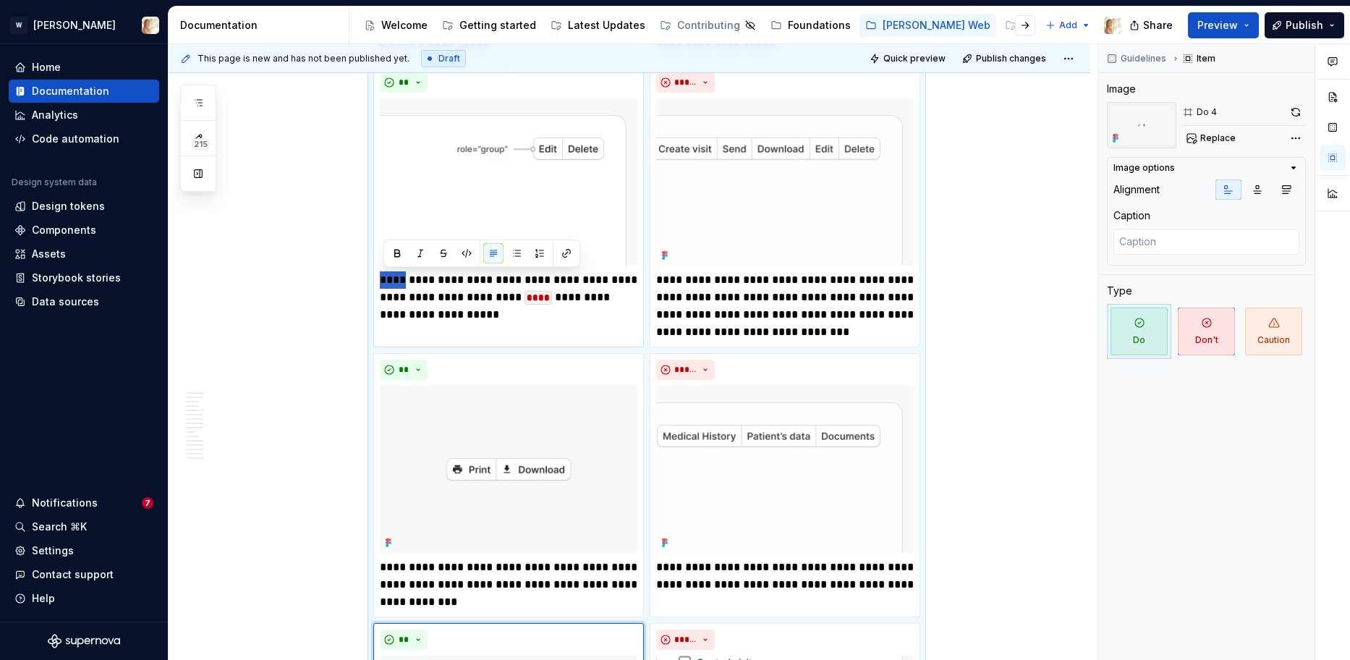
drag, startPoint x: 404, startPoint y: 278, endPoint x: 383, endPoint y: 279, distance: 21.0
click at [383, 279] on p "**********" at bounding box center [508, 297] width 257 height 52
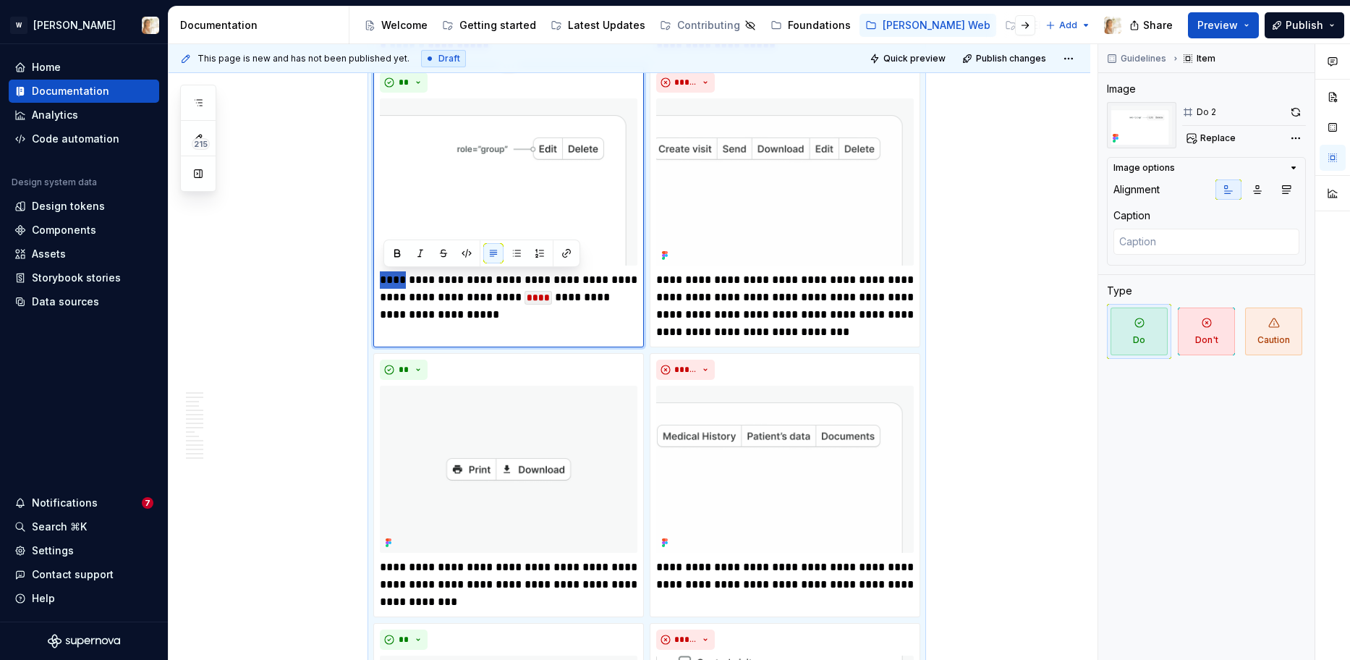
type textarea "*"
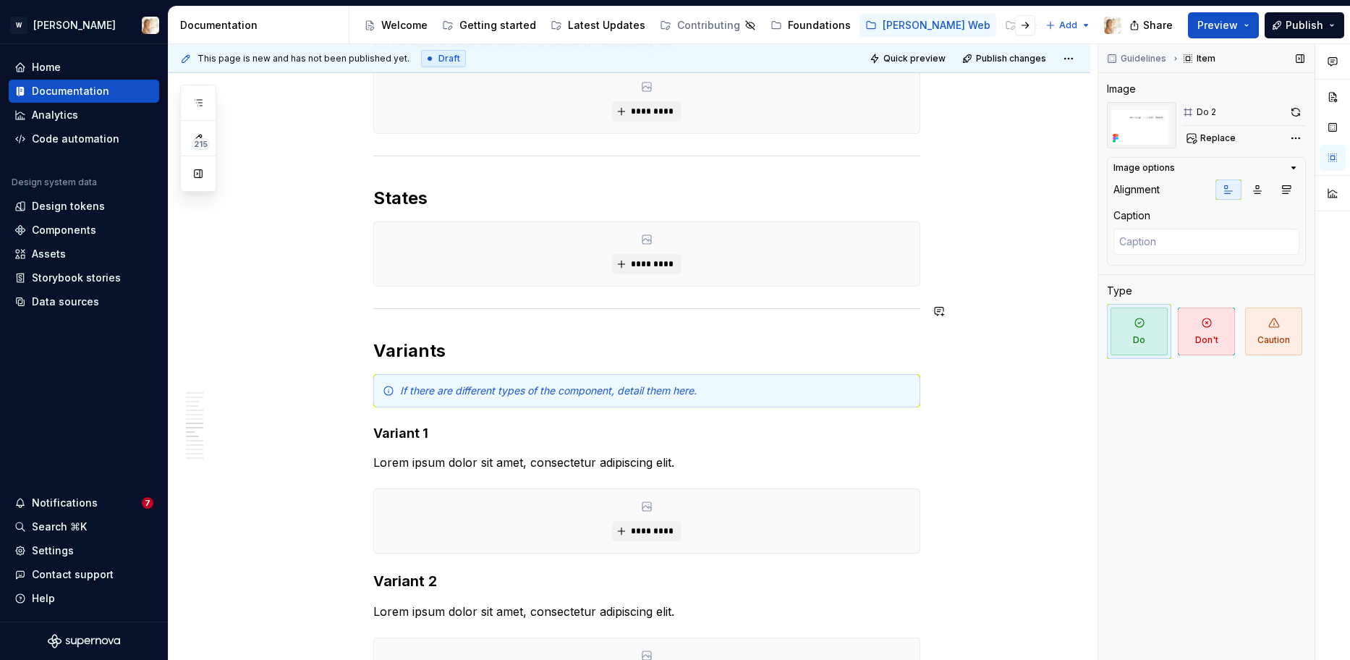
scroll to position [3024, 0]
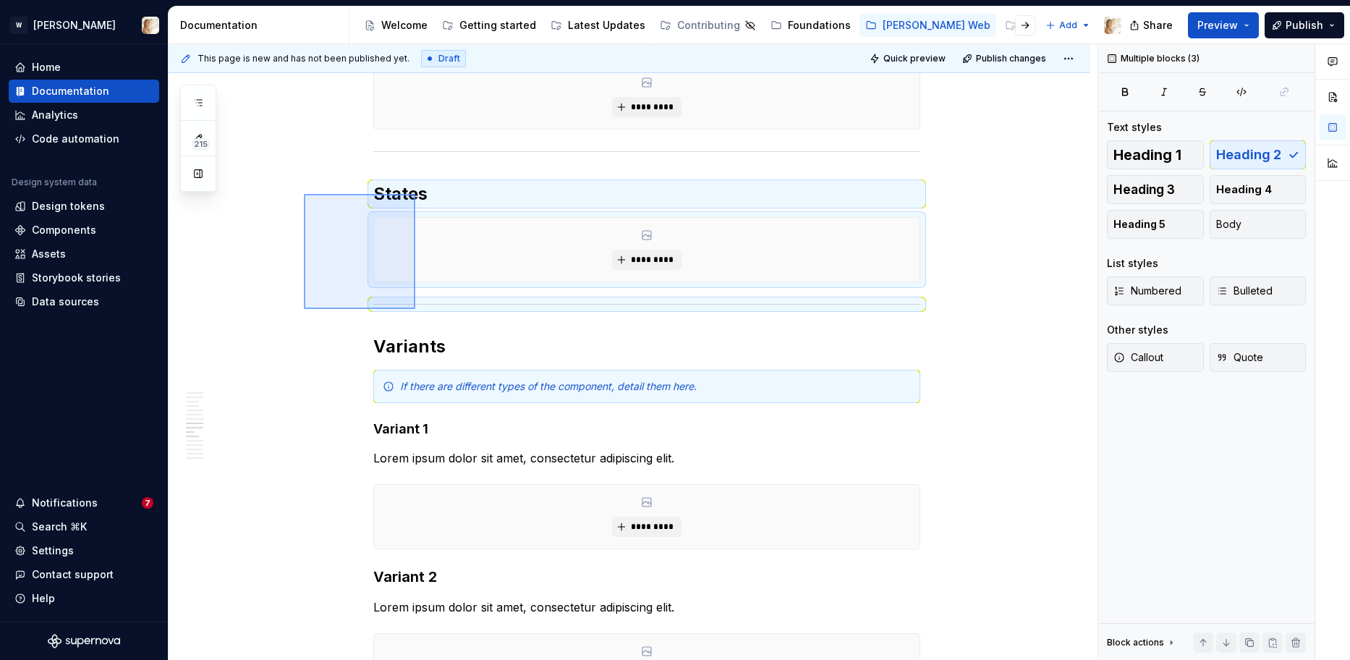
drag, startPoint x: 304, startPoint y: 194, endPoint x: 415, endPoint y: 309, distance: 160.1
click at [415, 309] on div "**********" at bounding box center [633, 352] width 929 height 616
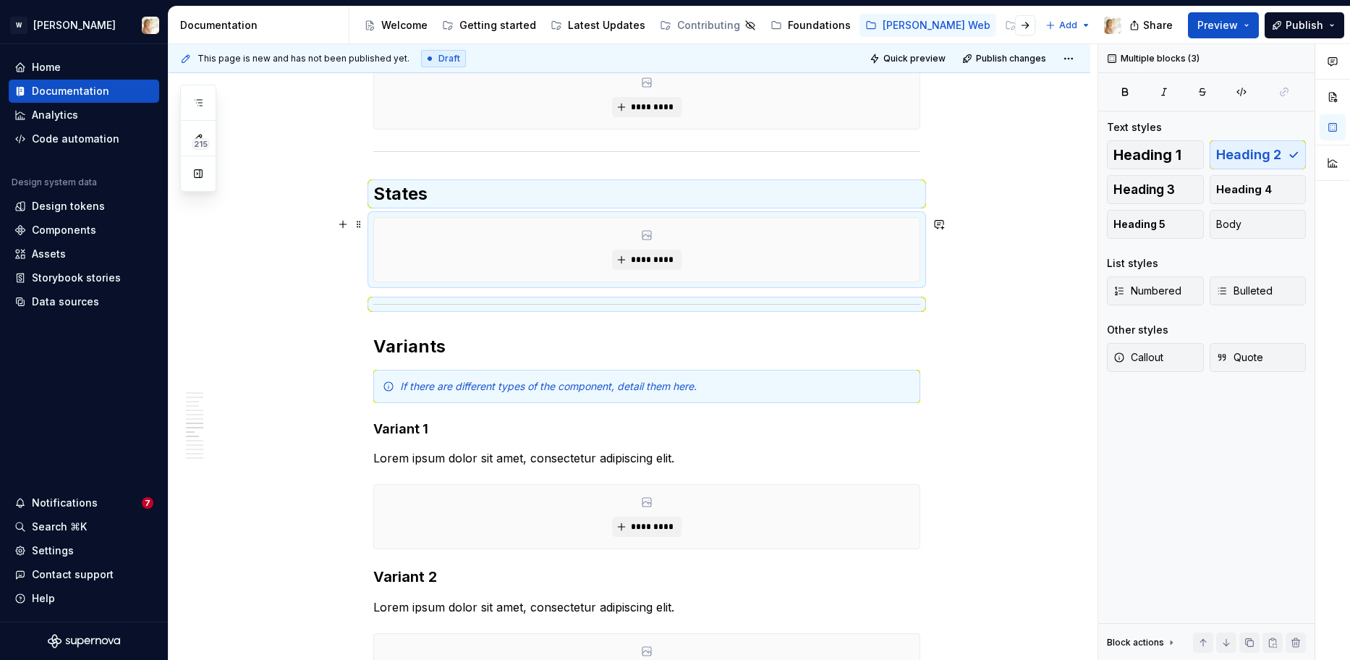
click at [438, 264] on div "*********" at bounding box center [646, 250] width 545 height 64
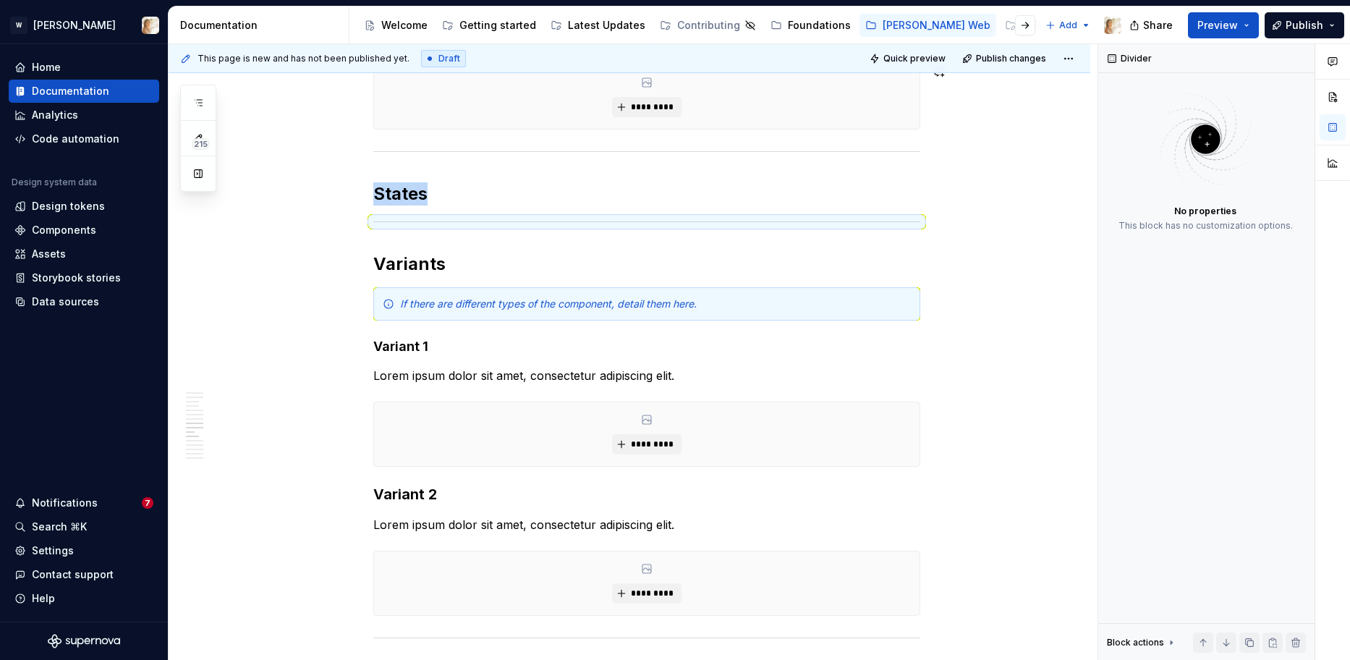
type textarea "*"
click at [438, 200] on h2 "States" at bounding box center [646, 193] width 547 height 23
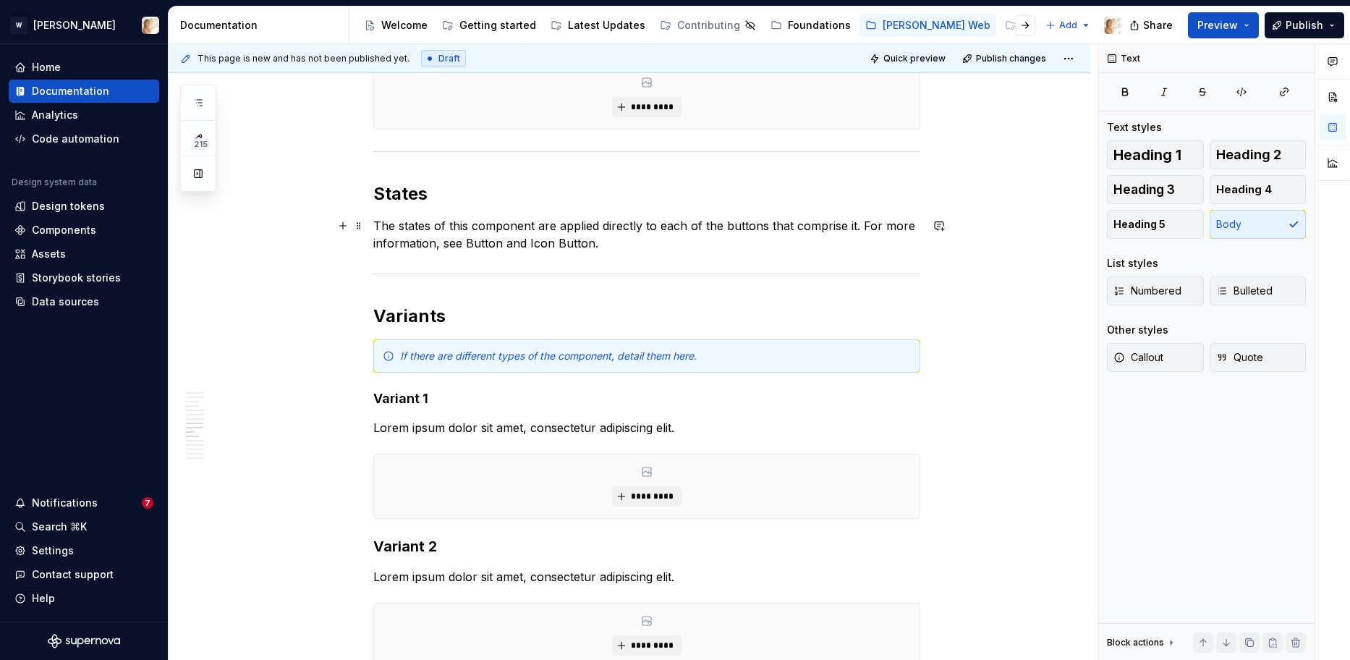
click at [432, 229] on p "The states of this component are applied directly to each of the buttons that c…" at bounding box center [646, 234] width 547 height 35
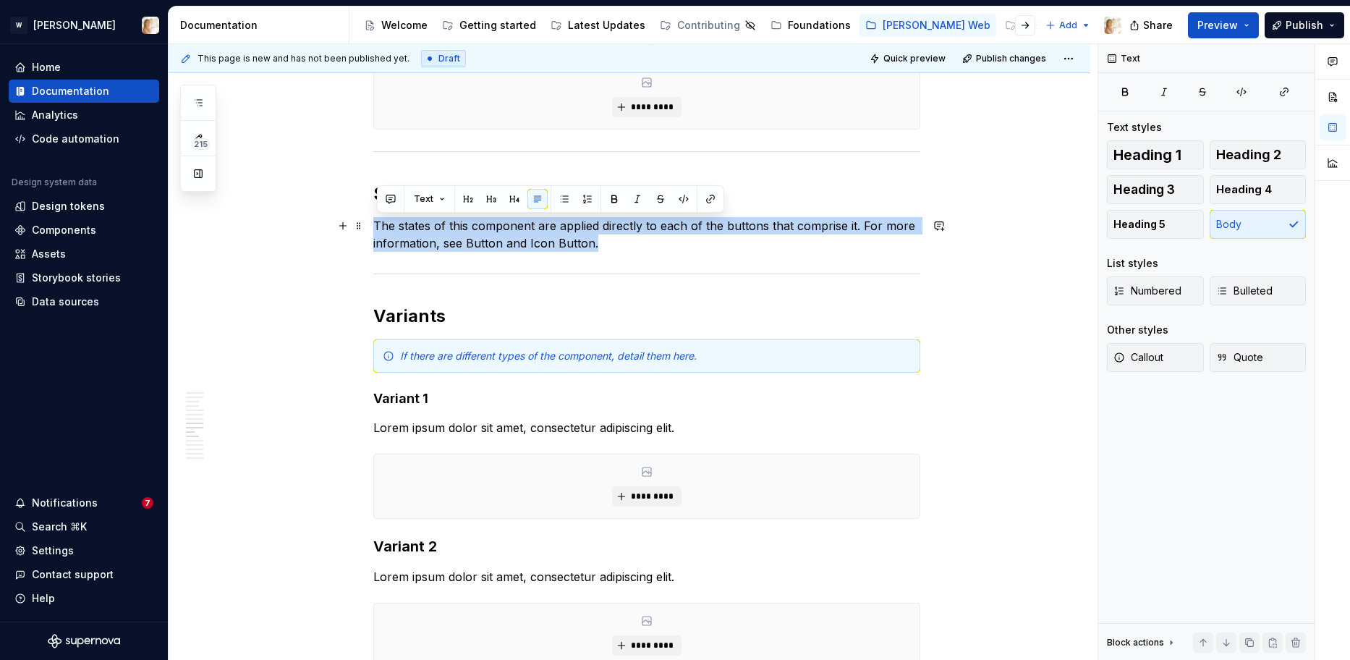
click at [432, 229] on p "The states of this component are applied directly to each of the buttons that c…" at bounding box center [646, 234] width 547 height 35
click at [1159, 343] on button "Callout" at bounding box center [1155, 357] width 97 height 29
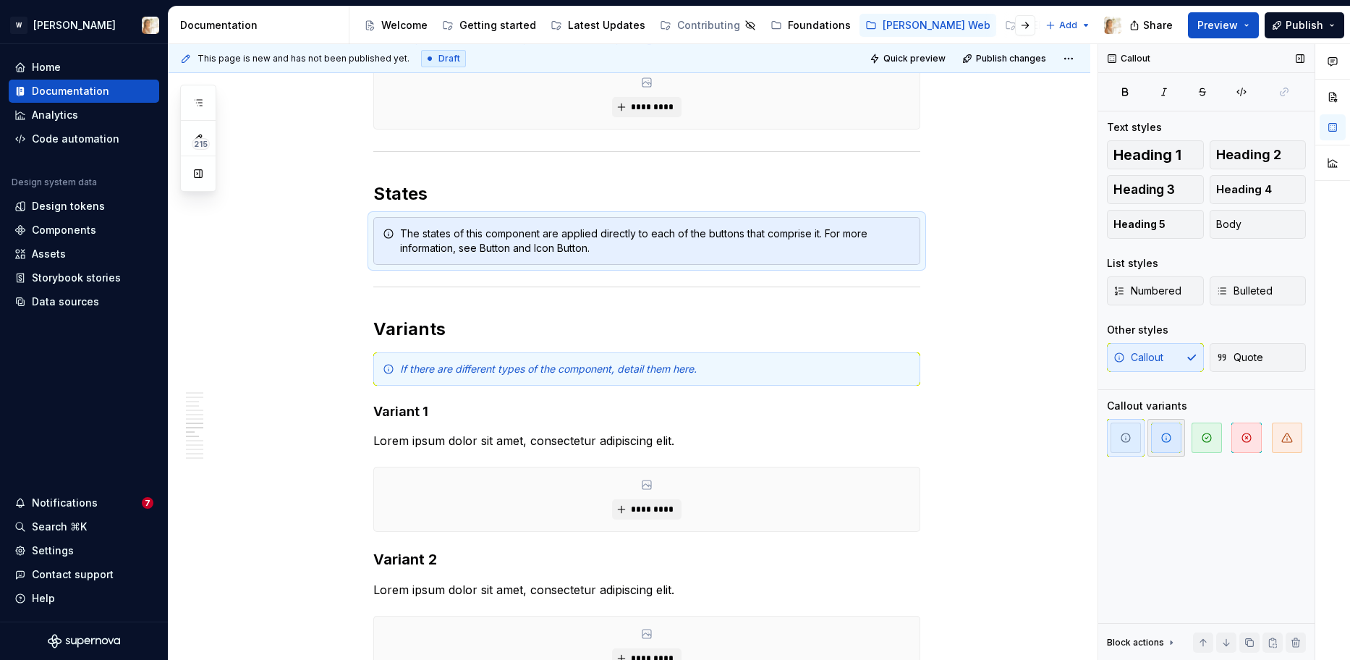
click at [1169, 438] on icon "button" at bounding box center [1166, 438] width 12 height 12
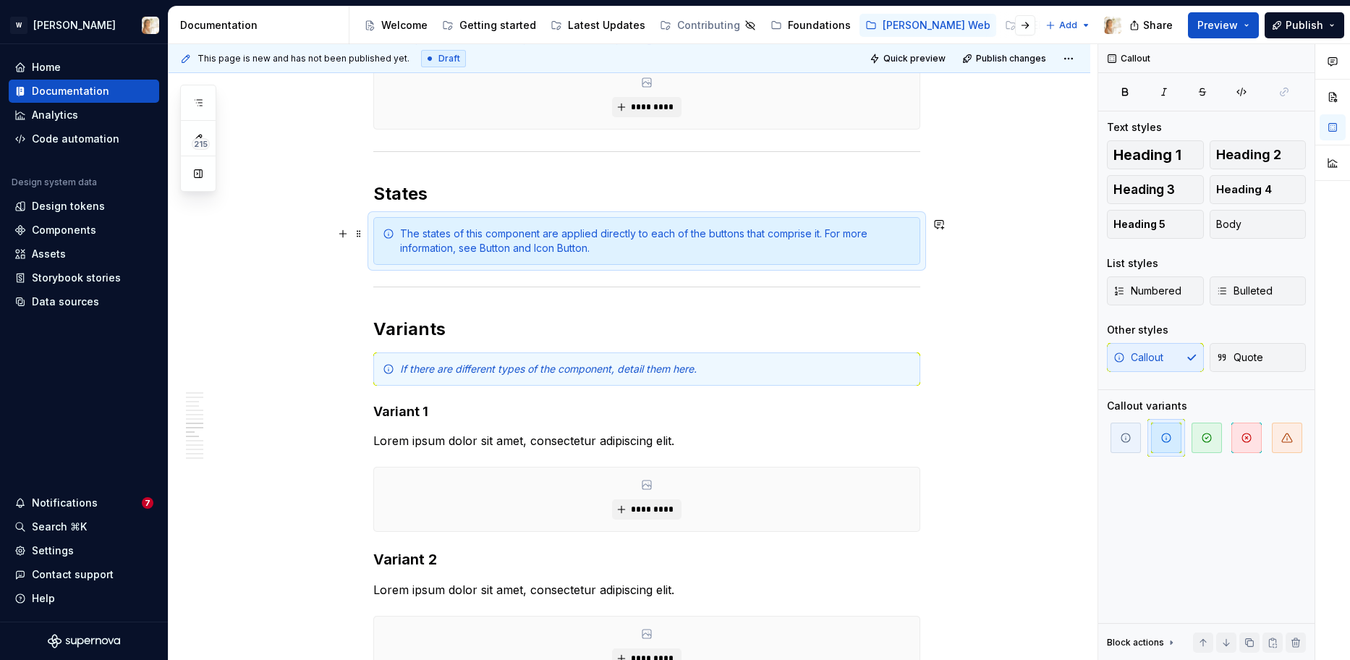
click at [488, 247] on div "The states of this component are applied directly to each of the buttons that c…" at bounding box center [655, 240] width 511 height 29
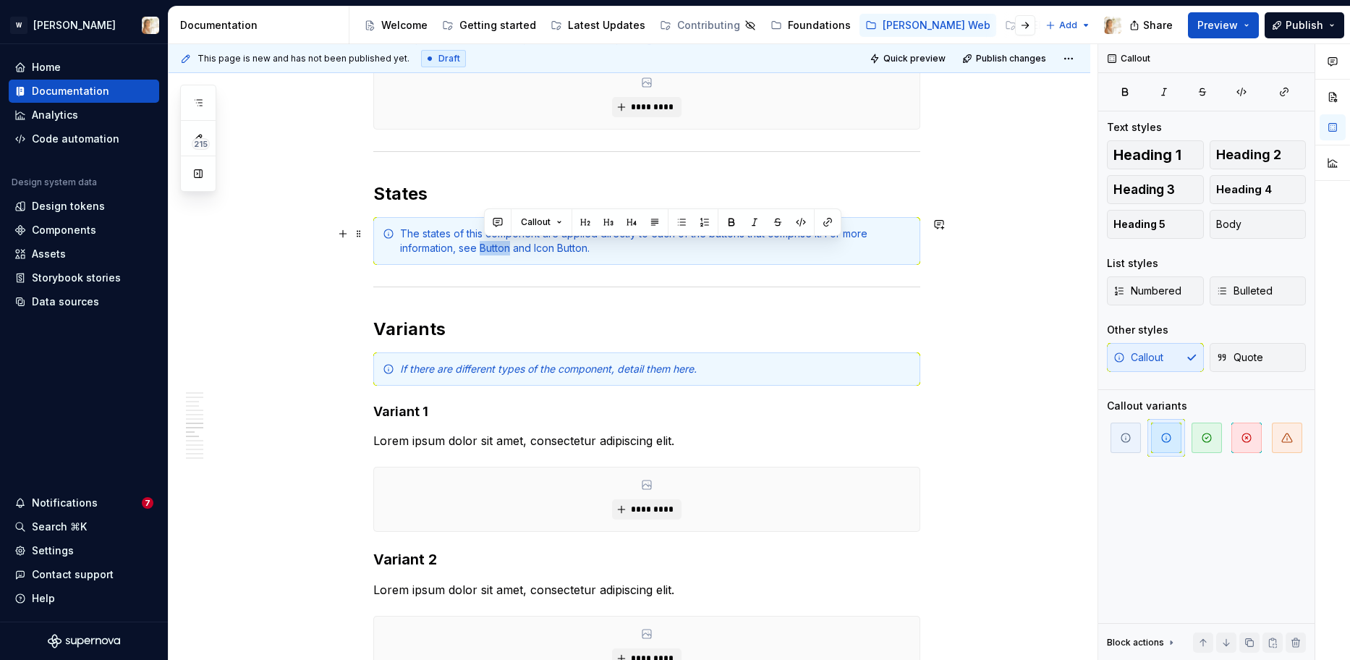
drag, startPoint x: 486, startPoint y: 247, endPoint x: 513, endPoint y: 250, distance: 27.6
click at [513, 250] on div "The states of this component are applied directly to each of the buttons that c…" at bounding box center [655, 240] width 511 height 29
click at [824, 219] on button "button" at bounding box center [827, 222] width 20 height 20
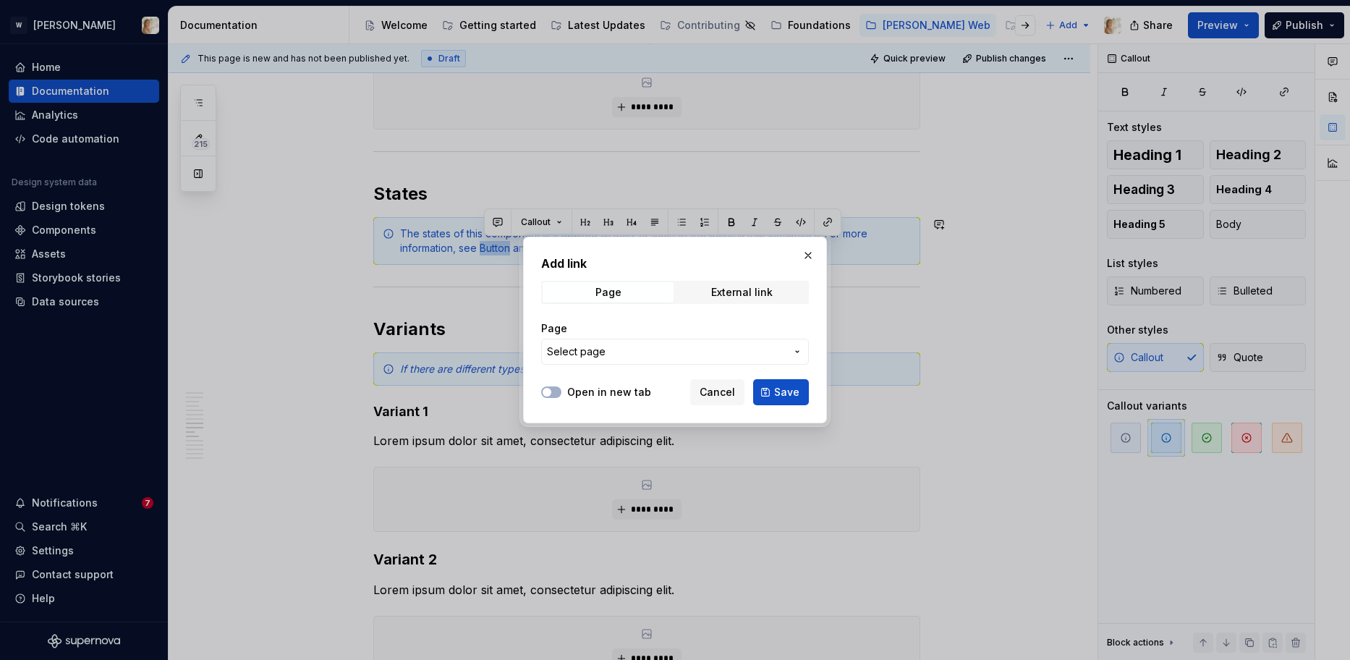
click at [613, 349] on span "Select page" at bounding box center [666, 351] width 239 height 14
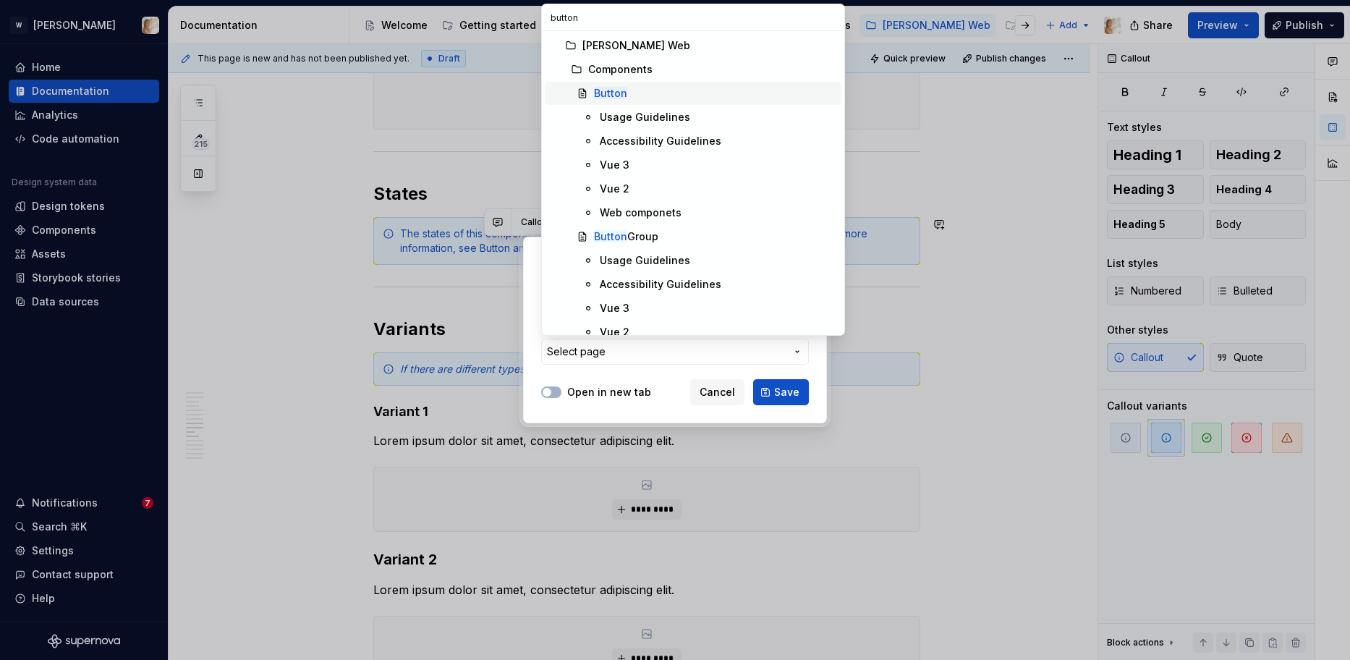
type input "button"
click at [605, 95] on mark "Button" at bounding box center [610, 93] width 33 height 12
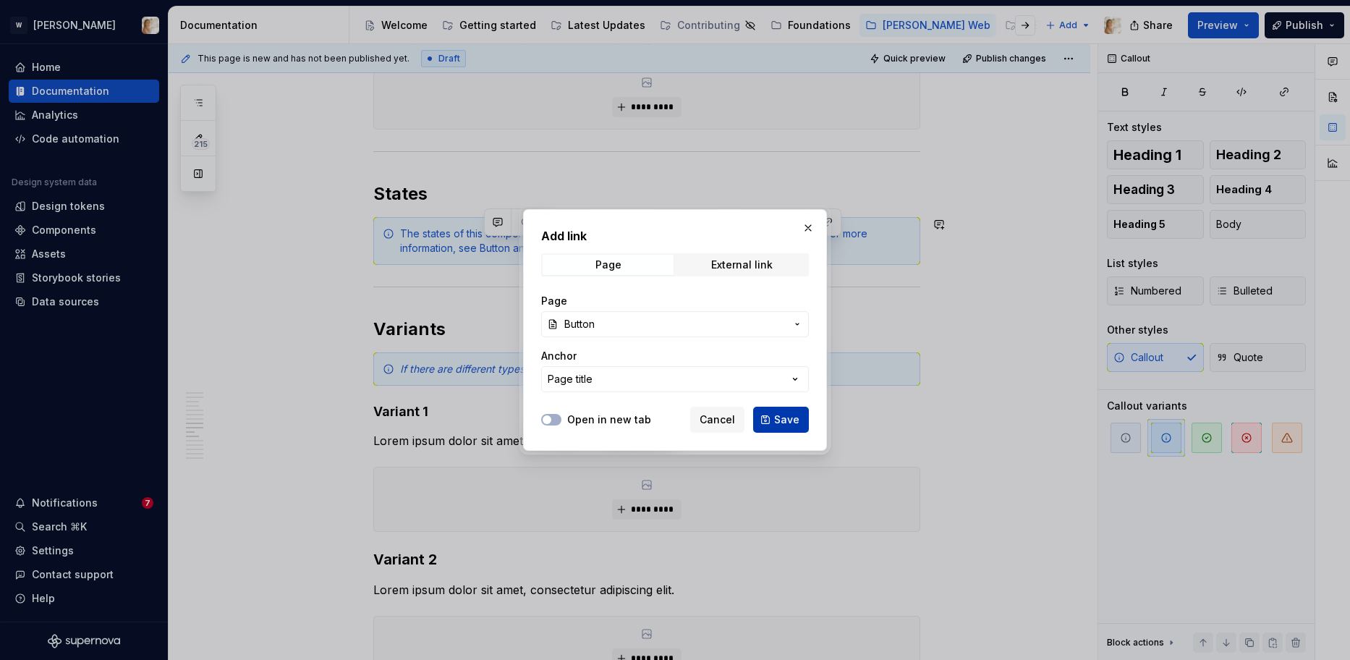
click at [764, 420] on button "Save" at bounding box center [781, 419] width 56 height 26
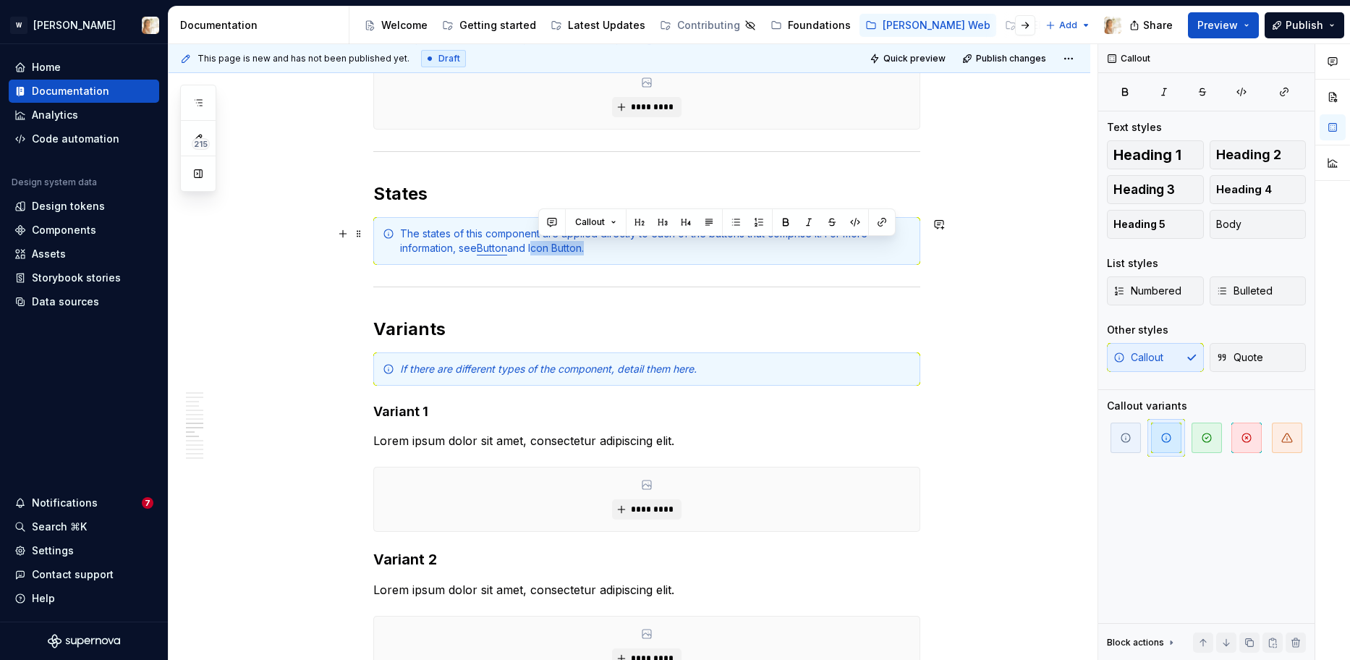
drag, startPoint x: 537, startPoint y: 247, endPoint x: 592, endPoint y: 250, distance: 55.0
click at [592, 250] on div "The states of this component are applied directly to each of the buttons that c…" at bounding box center [655, 240] width 511 height 29
click at [879, 218] on button "button" at bounding box center [881, 222] width 20 height 20
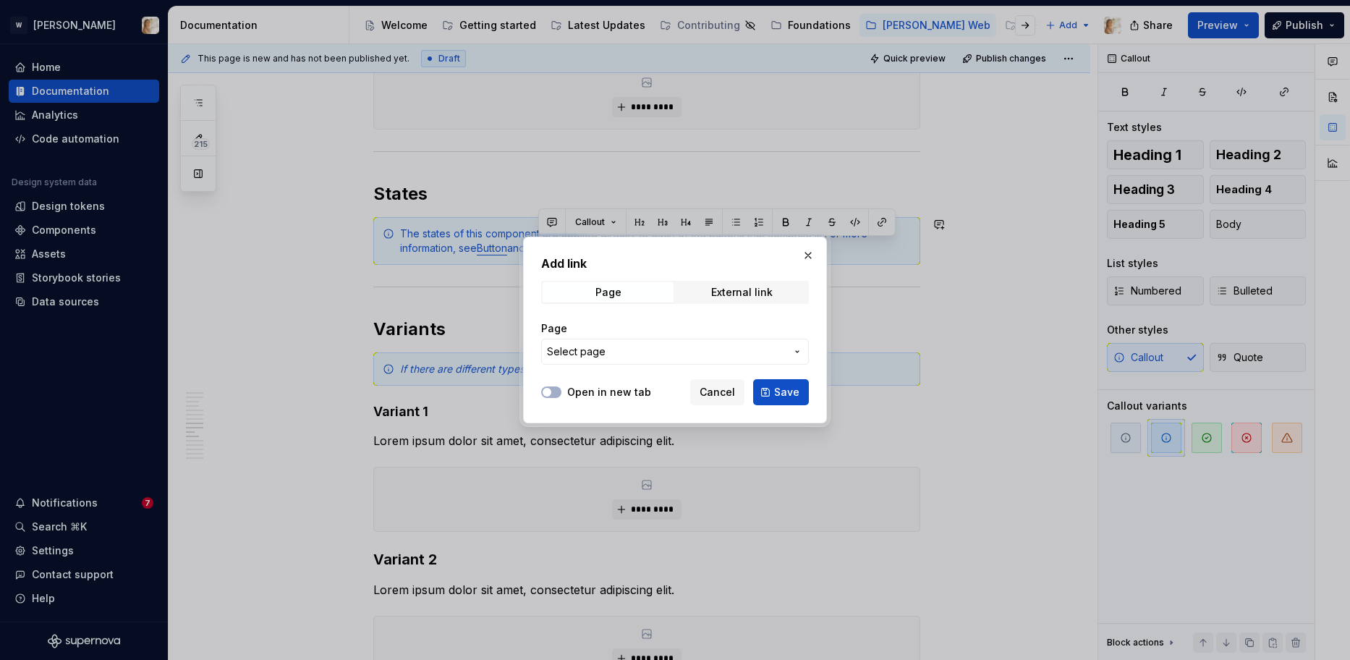
click at [634, 352] on span "Select page" at bounding box center [666, 351] width 239 height 14
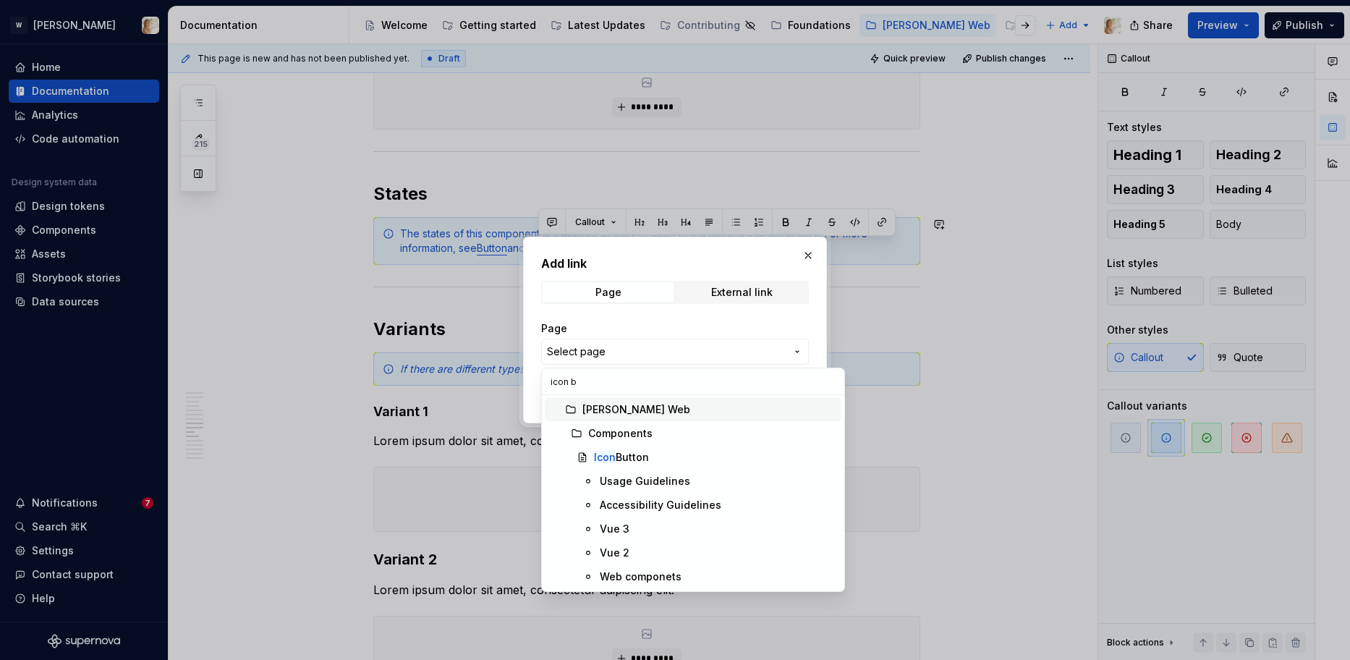
type input "icon bu"
click at [610, 460] on mark "Icon Bu" at bounding box center [613, 457] width 38 height 12
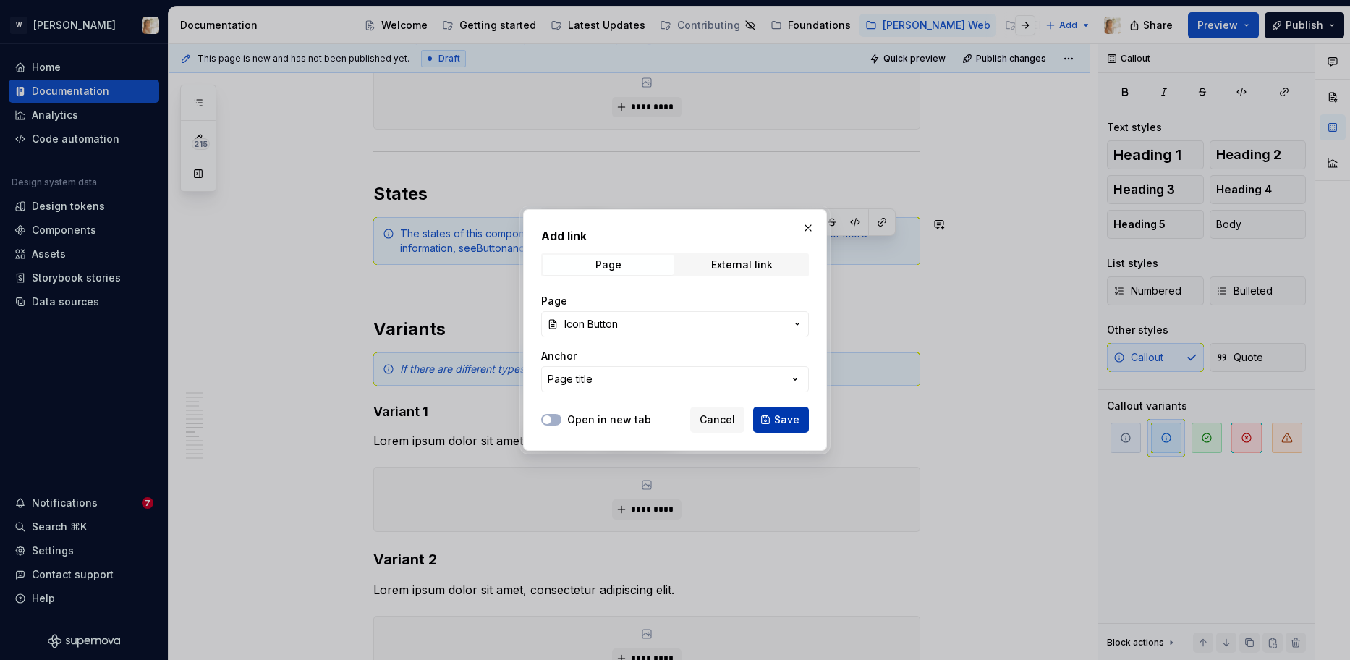
click at [786, 412] on span "Save" at bounding box center [786, 419] width 25 height 14
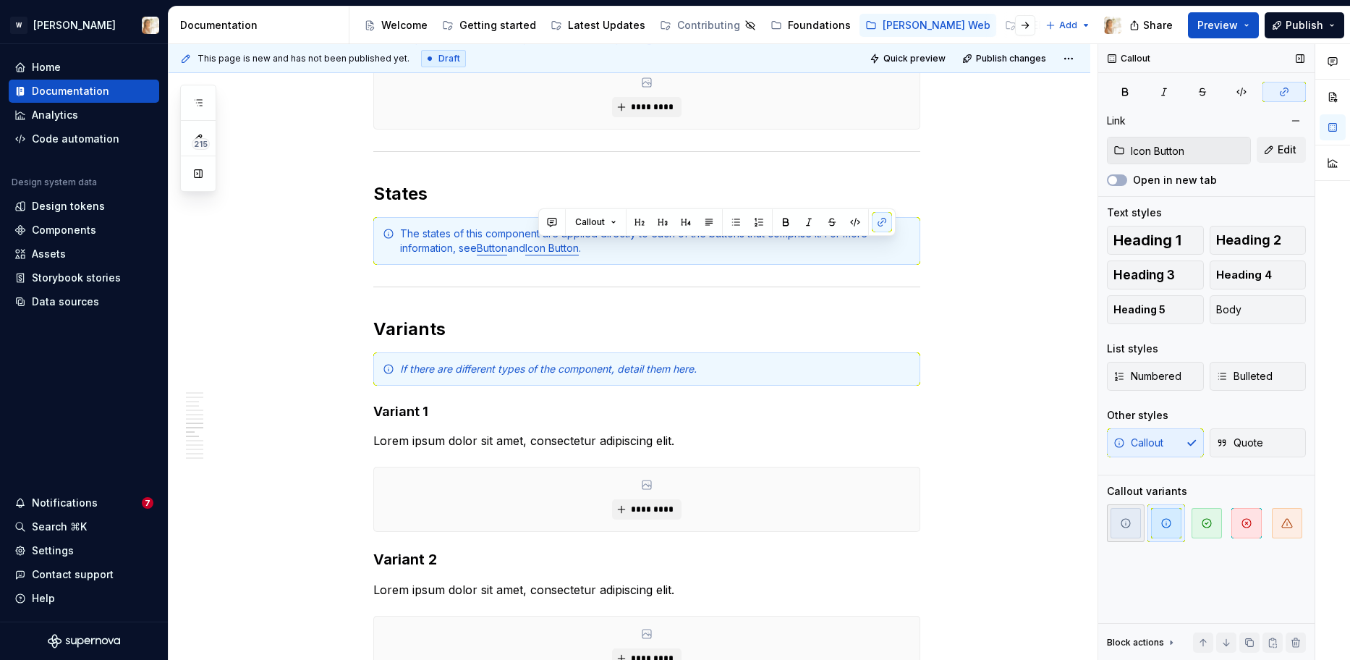
click at [1130, 514] on span "button" at bounding box center [1125, 523] width 30 height 30
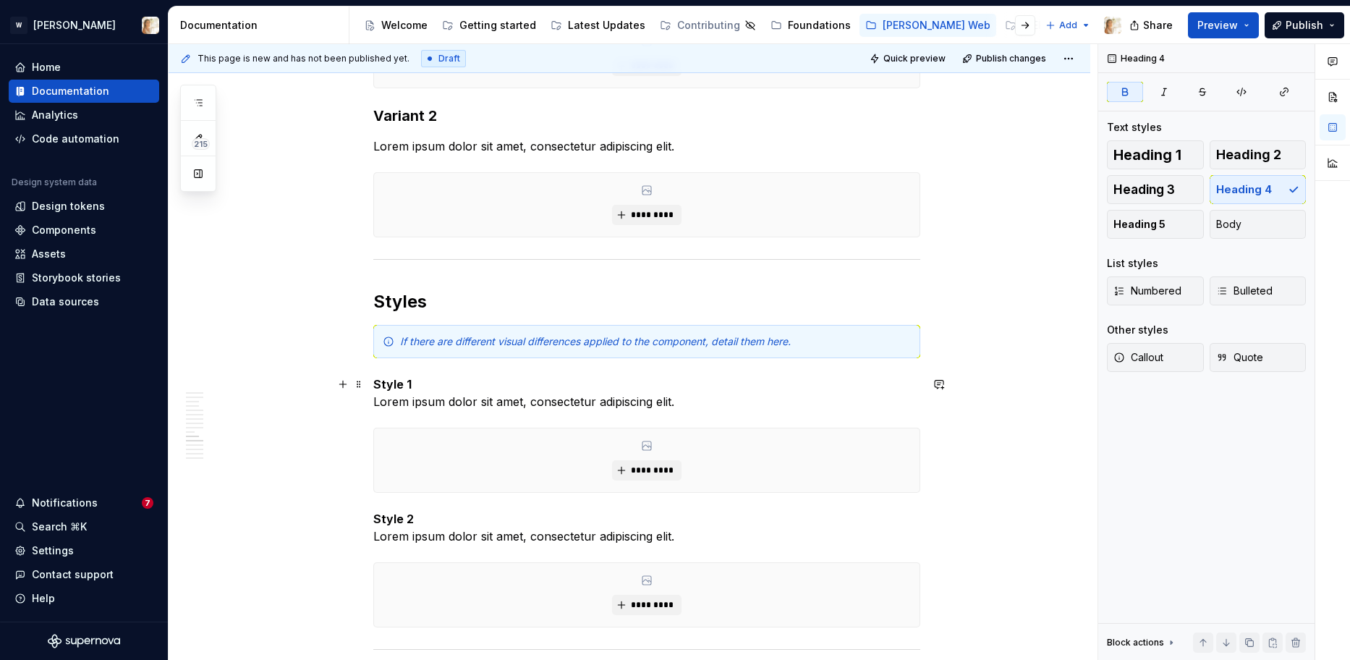
scroll to position [3502, 0]
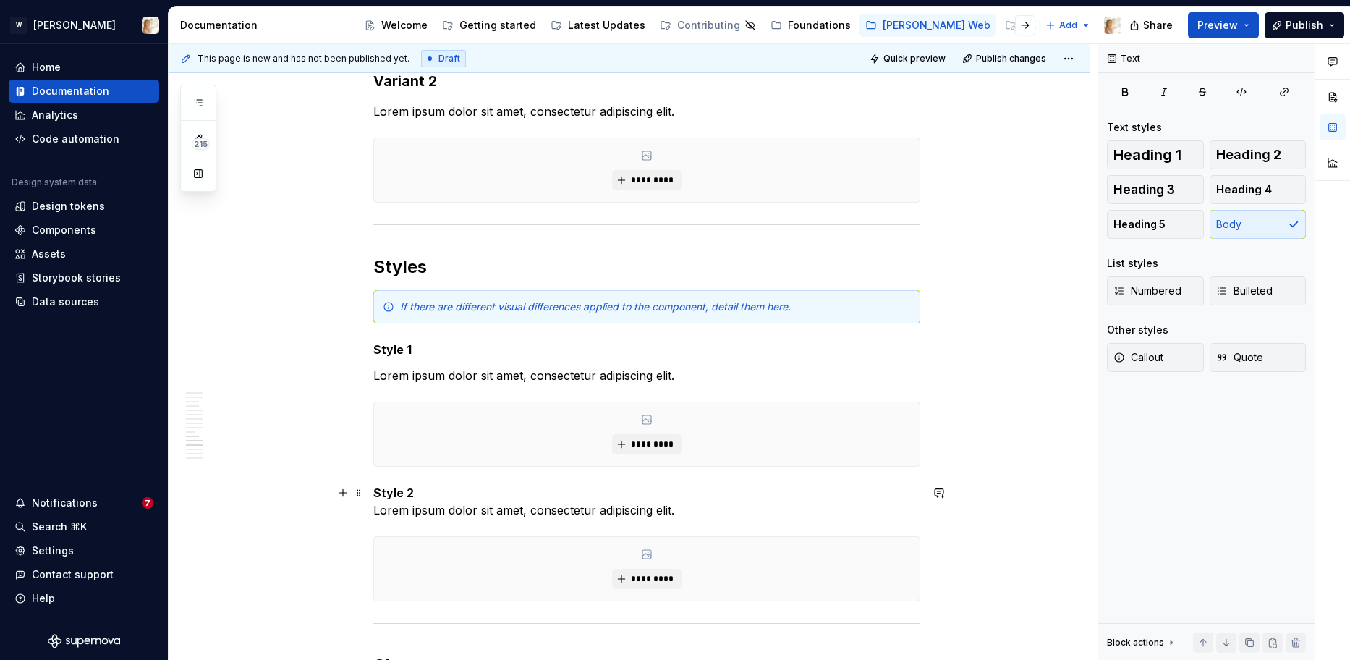
click at [379, 507] on p "Style 2 Lorem ipsum dolor sit amet, consectetur adipiscing elit." at bounding box center [646, 501] width 547 height 35
drag, startPoint x: 380, startPoint y: 351, endPoint x: 412, endPoint y: 350, distance: 31.1
click at [412, 350] on strong "Style 1" at bounding box center [392, 349] width 38 height 14
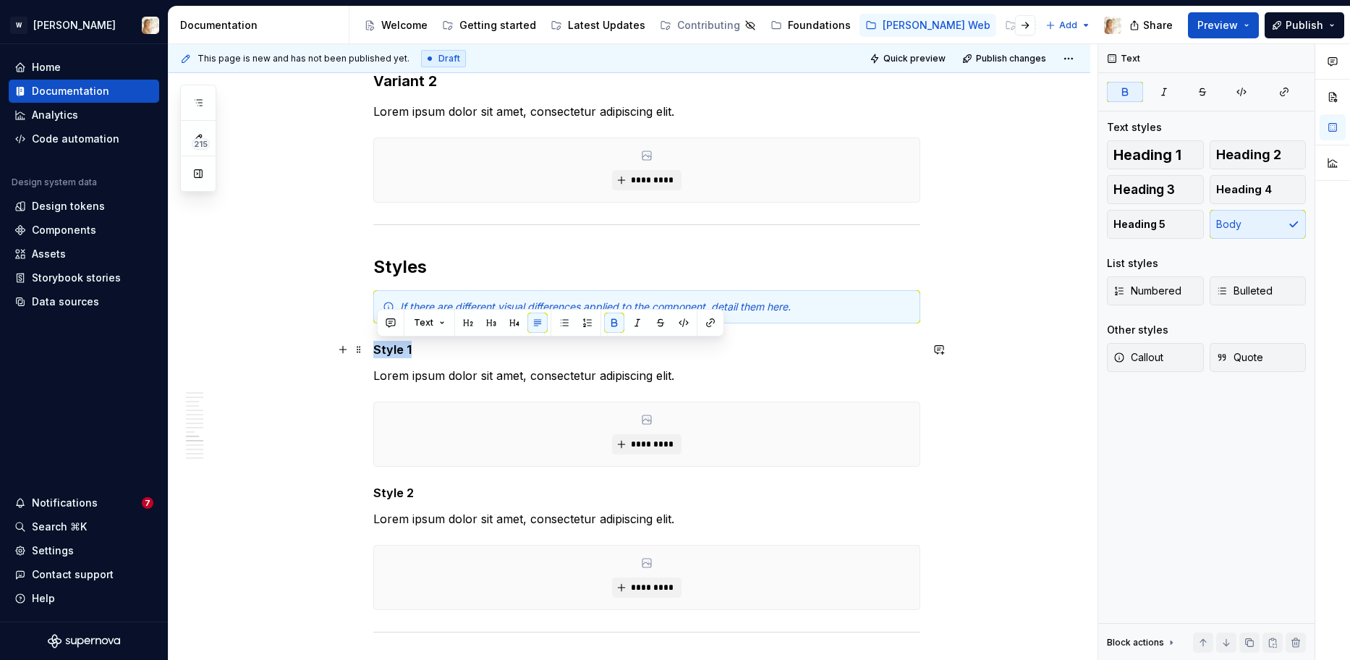
drag, startPoint x: 412, startPoint y: 350, endPoint x: 379, endPoint y: 350, distance: 32.5
click at [379, 350] on strong "Style 1" at bounding box center [392, 349] width 38 height 14
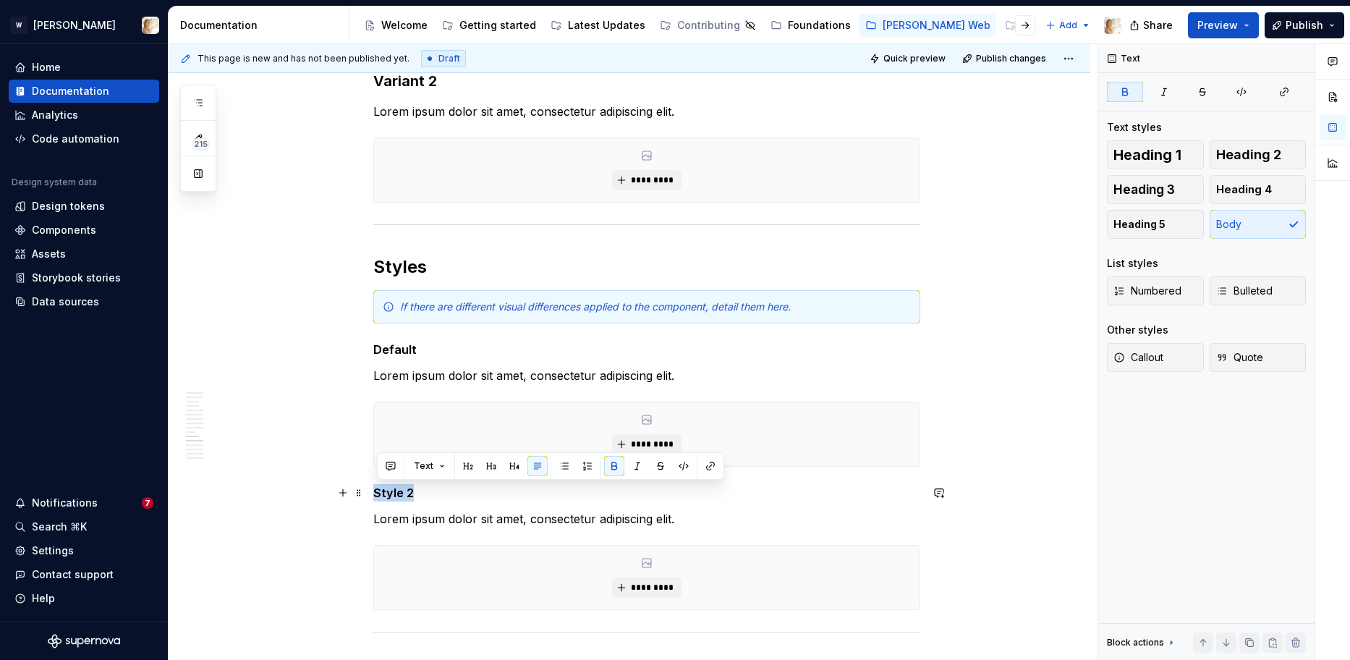
drag, startPoint x: 416, startPoint y: 494, endPoint x: 380, endPoint y: 494, distance: 35.4
click at [380, 494] on p "Style 2" at bounding box center [646, 492] width 547 height 17
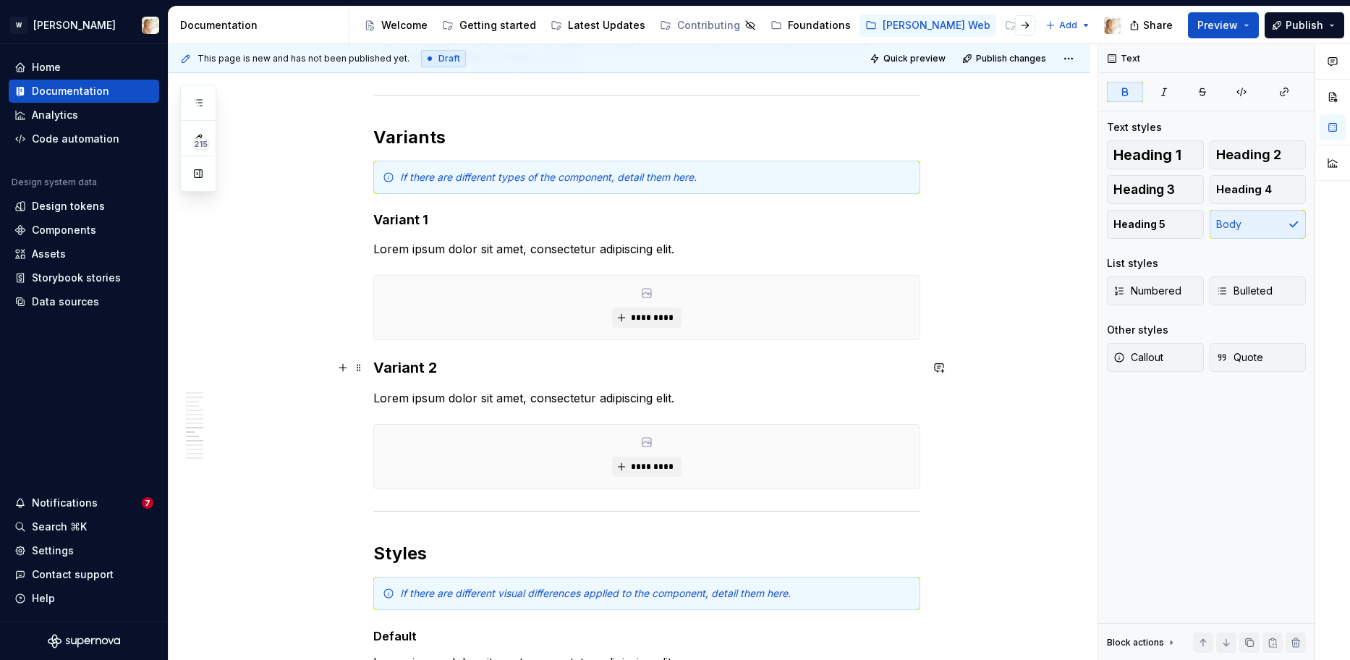
scroll to position [3066, 0]
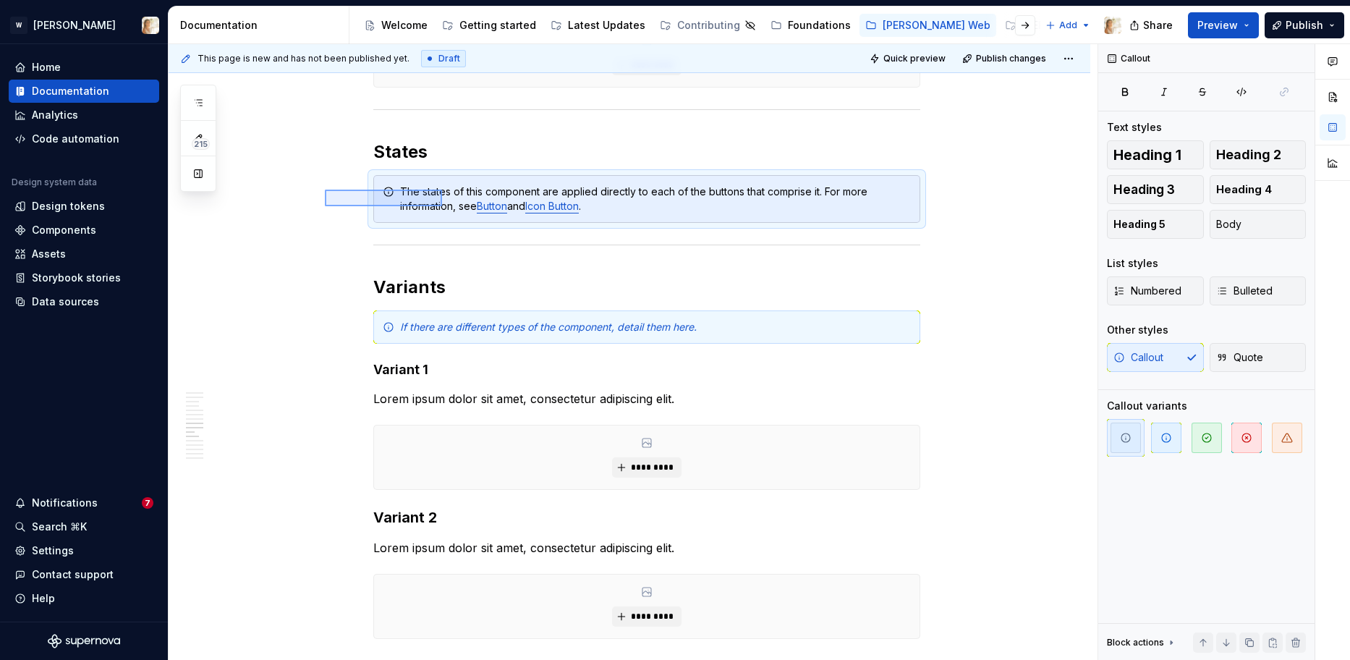
drag, startPoint x: 325, startPoint y: 189, endPoint x: 442, endPoint y: 206, distance: 118.3
click at [442, 206] on div "**********" at bounding box center [633, 352] width 929 height 616
copy h2 "States"
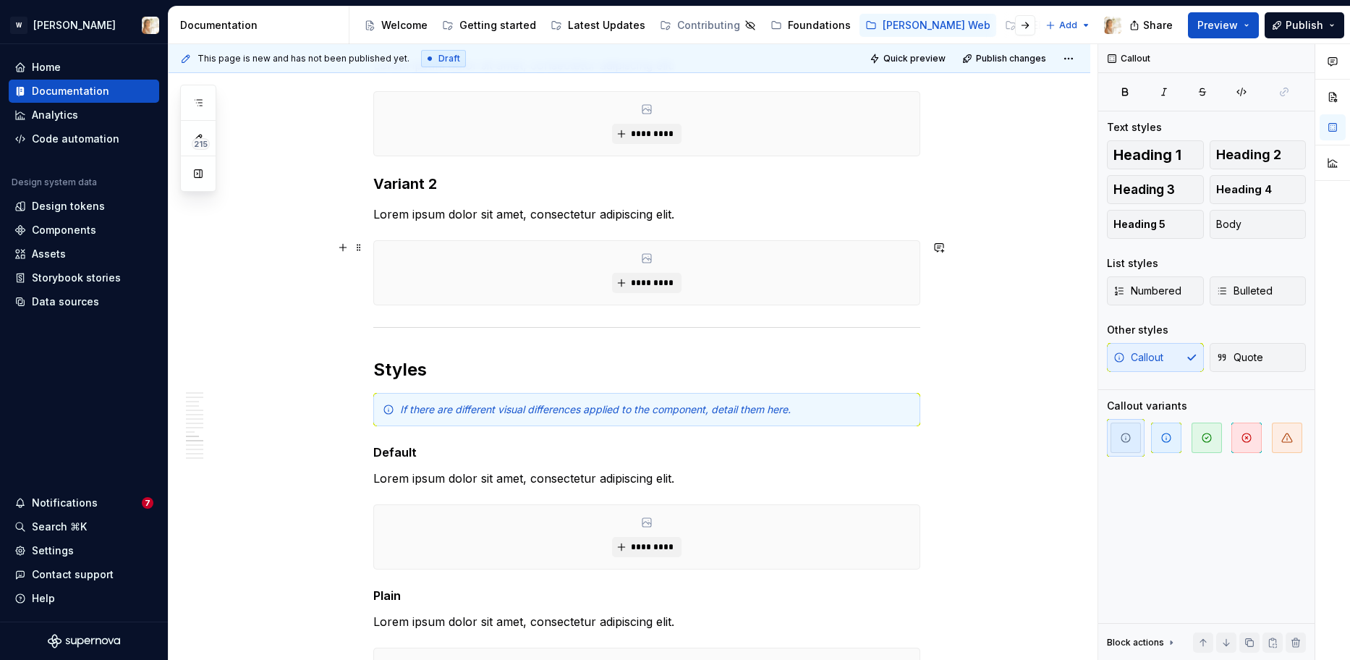
scroll to position [3445, 0]
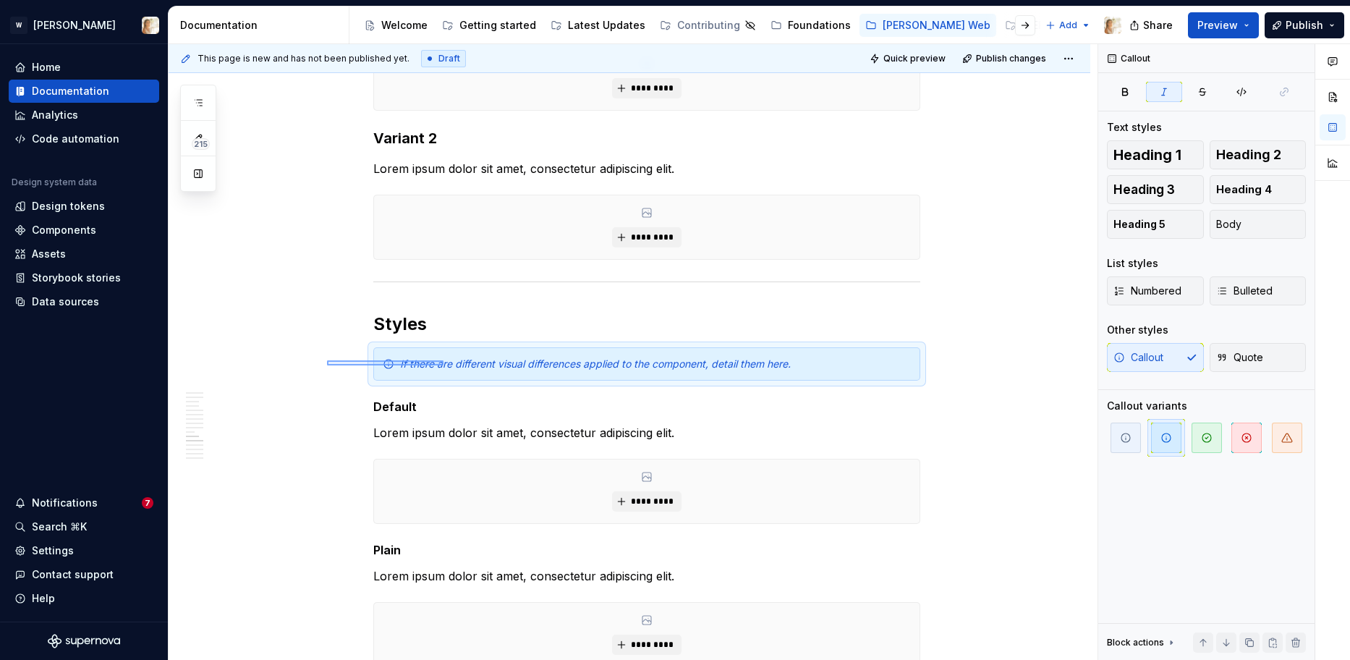
drag, startPoint x: 327, startPoint y: 360, endPoint x: 443, endPoint y: 365, distance: 116.5
click at [443, 365] on div "**********" at bounding box center [633, 352] width 929 height 616
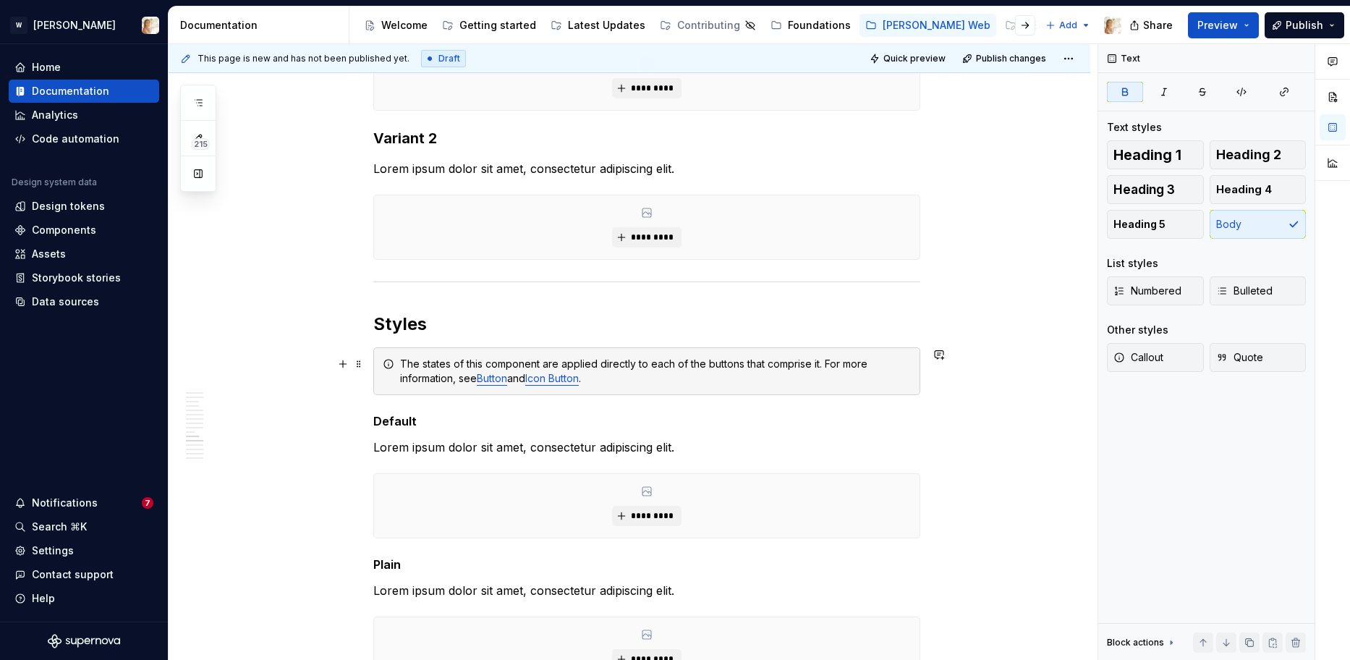
click at [608, 374] on div "The states of this component are applied directly to each of the buttons that c…" at bounding box center [655, 371] width 511 height 29
click at [416, 451] on p "Lorem ipsum dolor sit amet, consectetur adipiscing elit." at bounding box center [646, 446] width 547 height 17
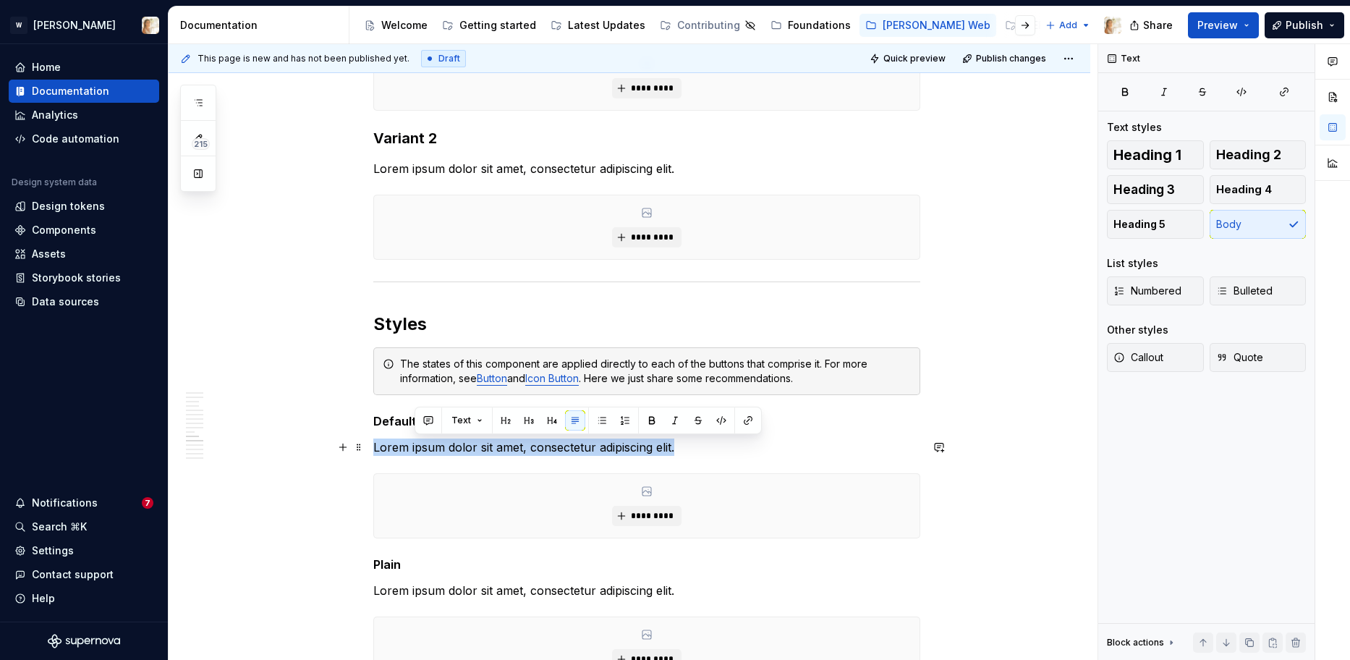
click at [416, 451] on p "Lorem ipsum dolor sit amet, consectetur adipiscing elit." at bounding box center [646, 446] width 547 height 17
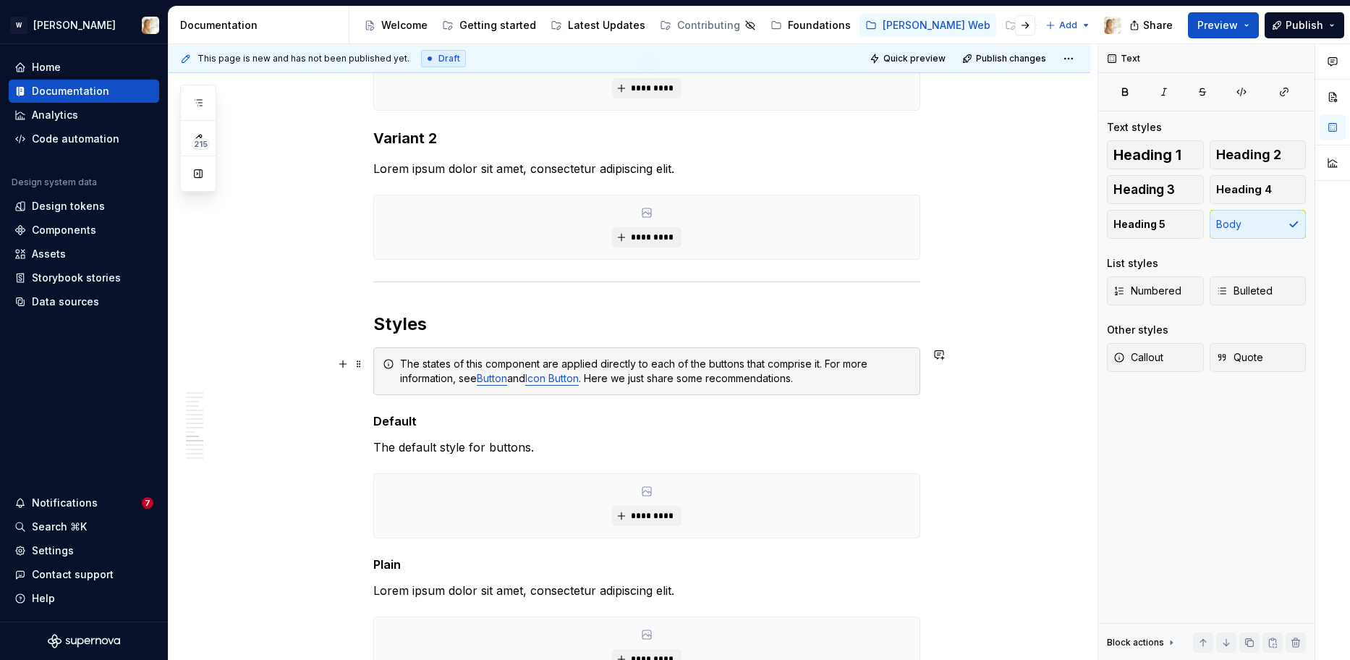
click at [671, 373] on div "The states of this component are applied directly to each of the buttons that c…" at bounding box center [655, 371] width 511 height 29
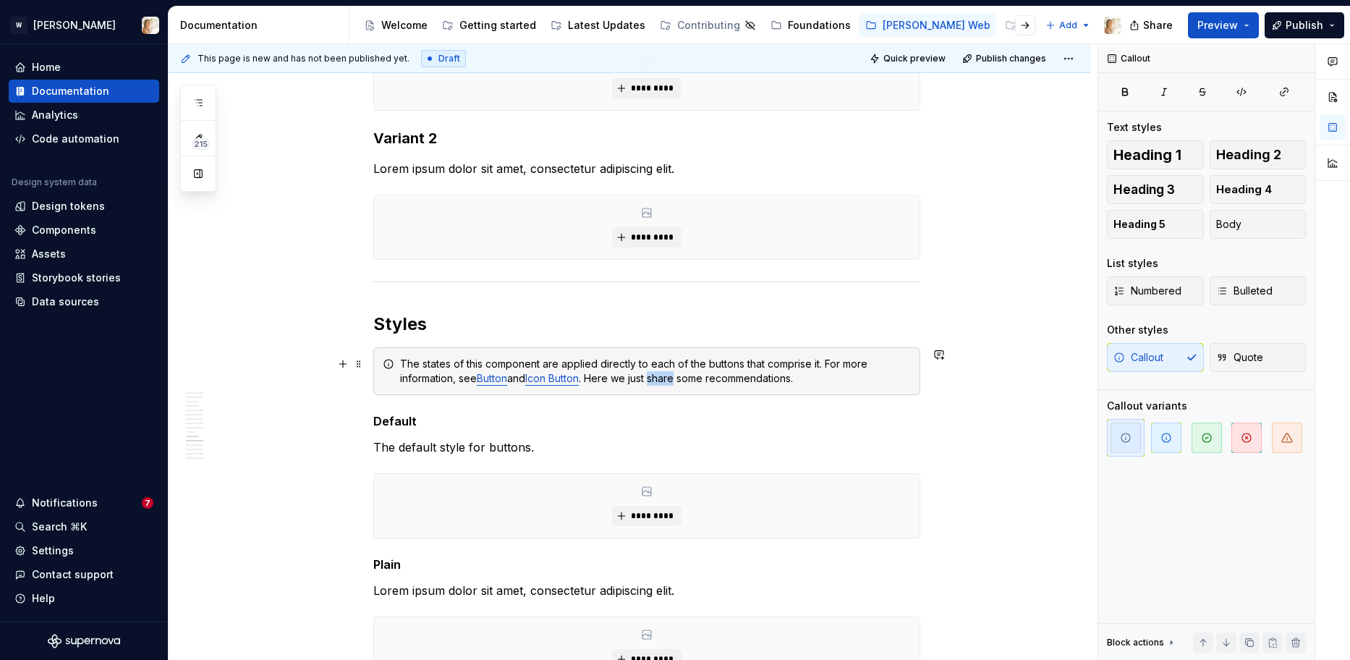
click at [671, 373] on div "The states of this component are applied directly to each of the buttons that c…" at bounding box center [655, 371] width 511 height 29
click at [842, 378] on div "The states of this component are applied directly to each of the buttons that c…" at bounding box center [655, 371] width 511 height 29
drag, startPoint x: 820, startPoint y: 378, endPoint x: 601, endPoint y: 380, distance: 219.1
click at [601, 380] on div "The states of this component are applied directly to each of the buttons that c…" at bounding box center [655, 371] width 511 height 29
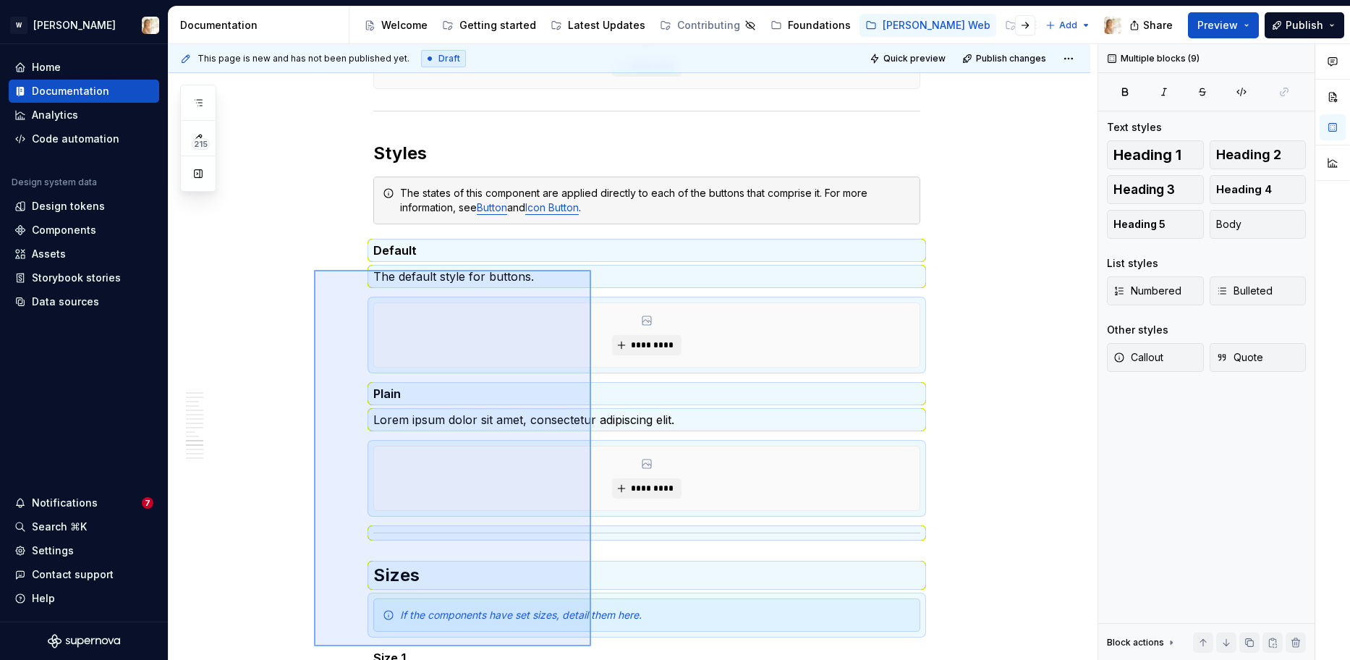
scroll to position [3628, 0]
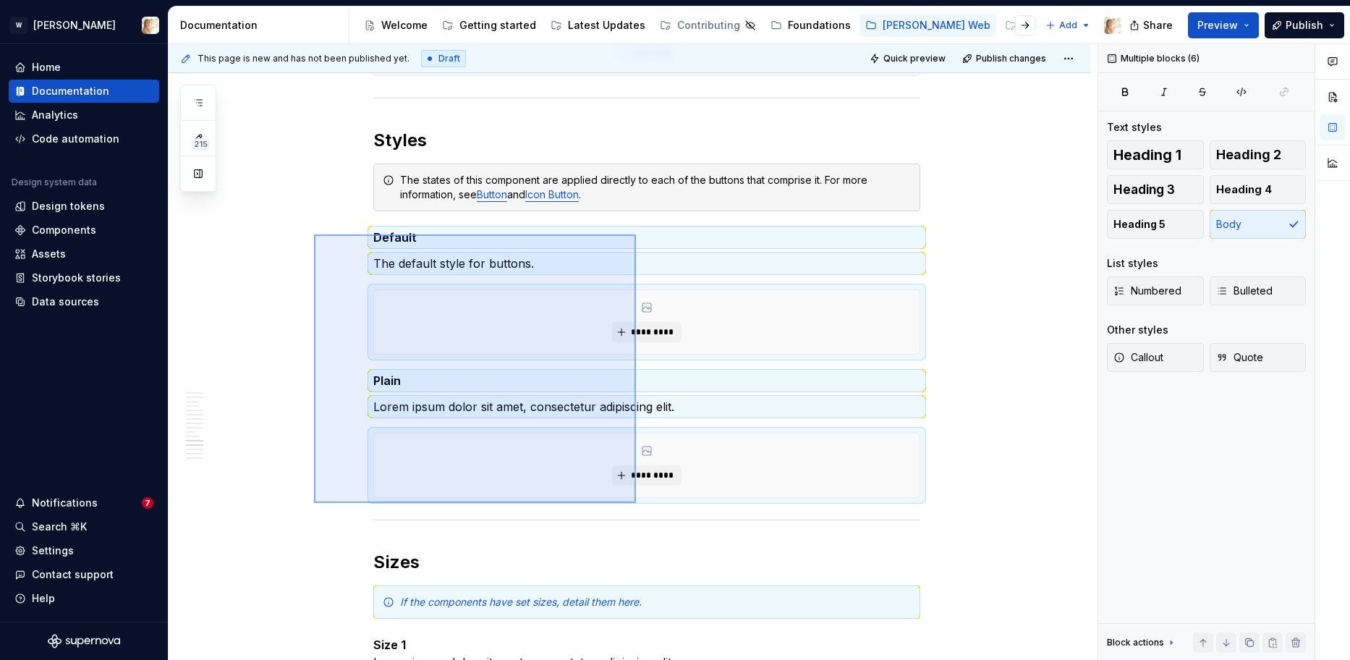
drag, startPoint x: 314, startPoint y: 418, endPoint x: 636, endPoint y: 503, distance: 332.8
click at [636, 503] on div "**********" at bounding box center [633, 352] width 929 height 616
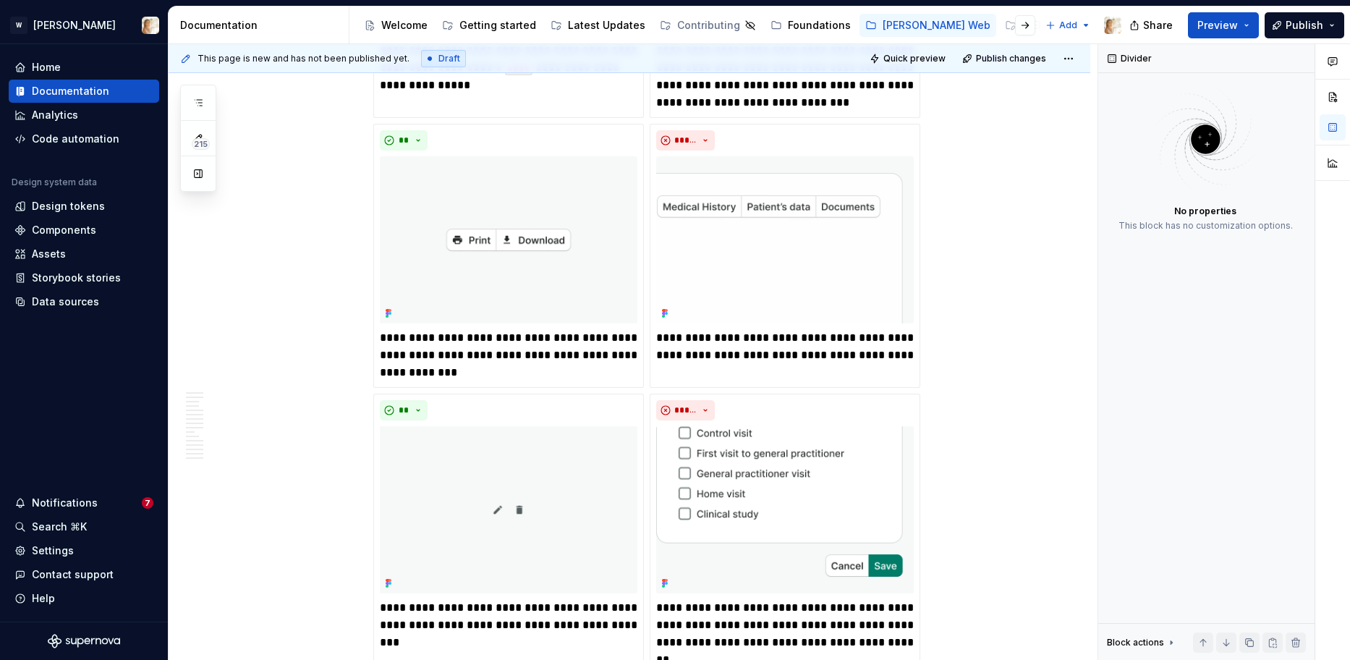
scroll to position [1956, 0]
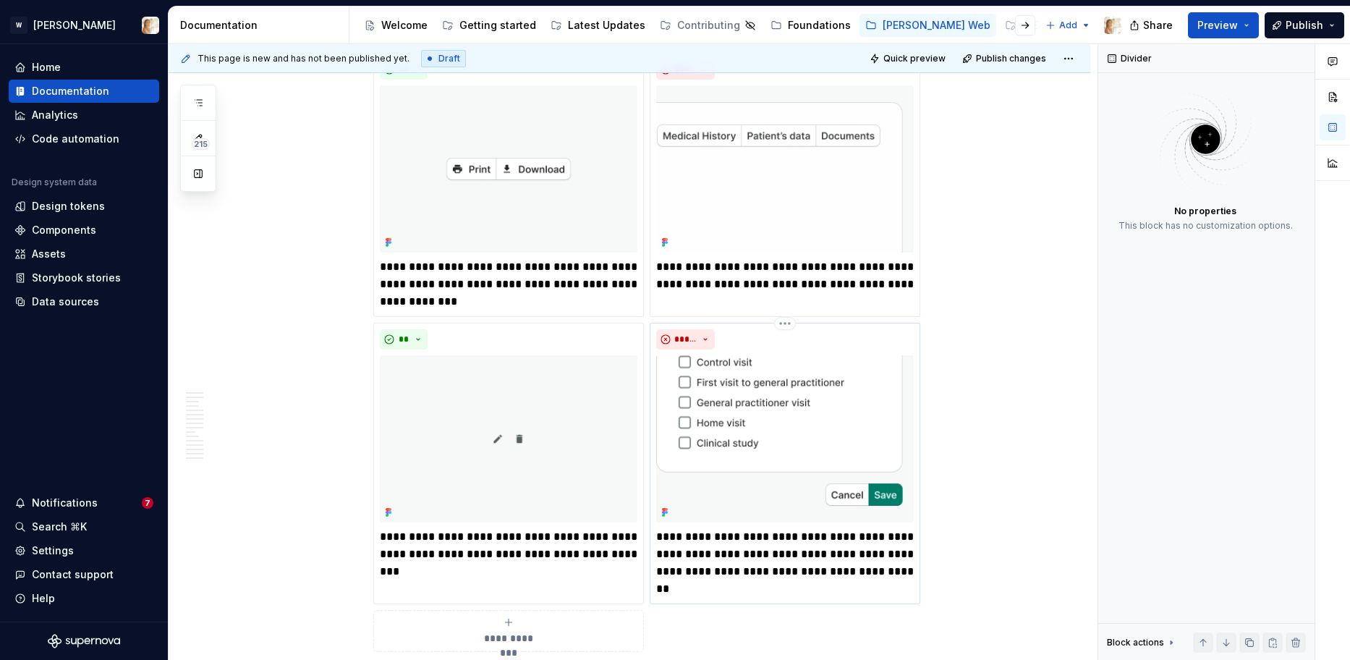
click at [692, 540] on p "**********" at bounding box center [784, 562] width 257 height 69
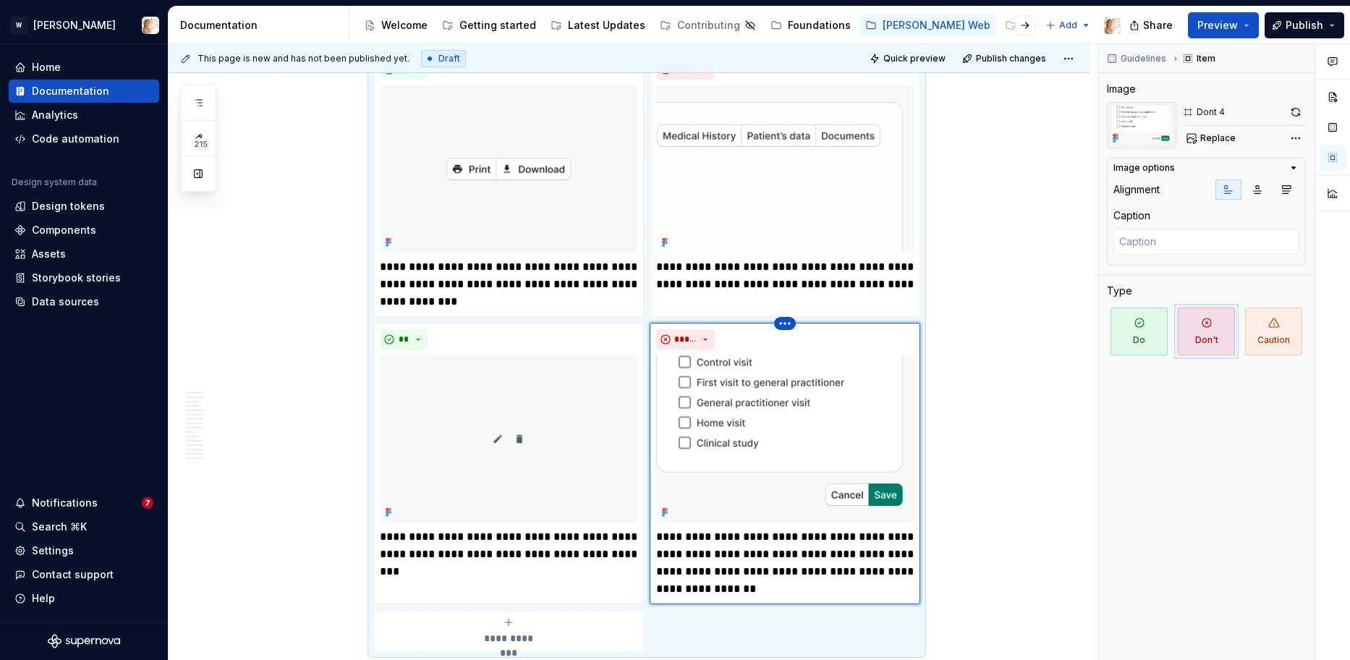
click at [783, 323] on html "W [PERSON_NAME] Home Documentation Analytics Code automation Design system data…" at bounding box center [675, 330] width 1350 height 660
click at [944, 549] on html "W [PERSON_NAME] Home Documentation Analytics Code automation Design system data…" at bounding box center [675, 330] width 1350 height 660
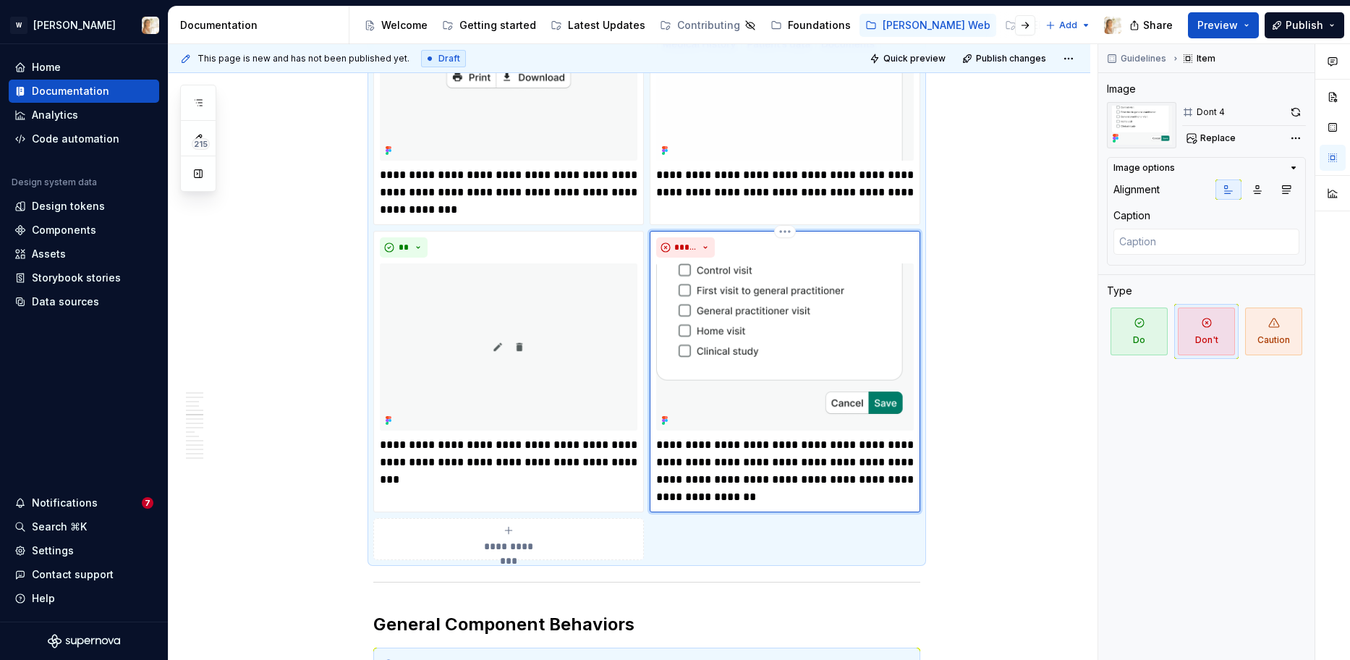
scroll to position [2086, 0]
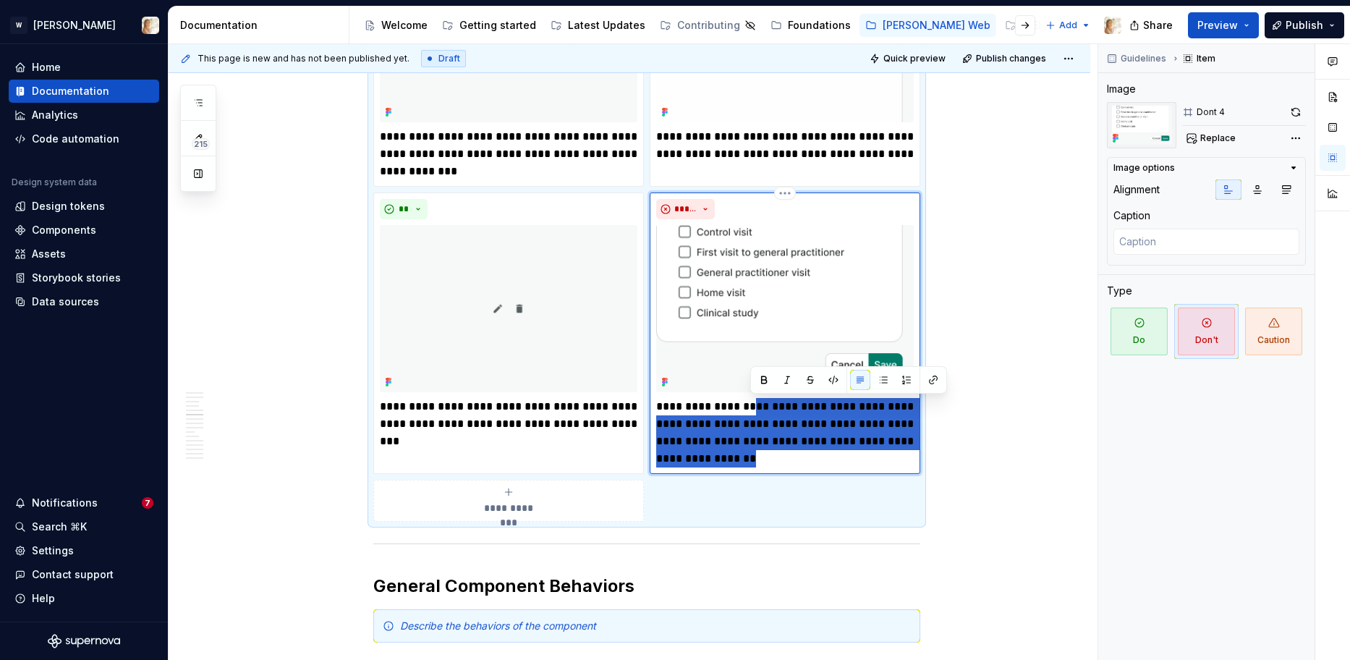
drag, startPoint x: 751, startPoint y: 409, endPoint x: 762, endPoint y: 453, distance: 44.9
click at [762, 453] on p "**********" at bounding box center [784, 432] width 257 height 69
click at [778, 192] on html "W [PERSON_NAME] Home Documentation Analytics Code automation Design system data…" at bounding box center [675, 330] width 1350 height 660
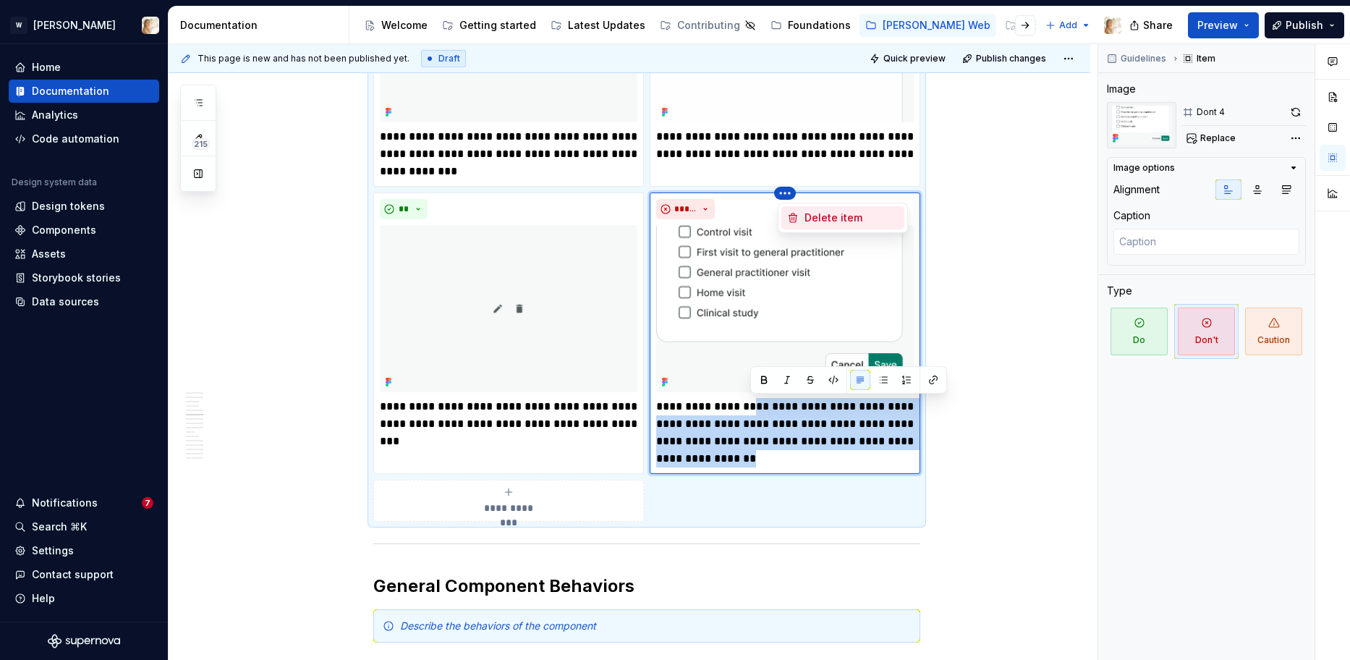
click at [804, 218] on div "Delete item" at bounding box center [851, 217] width 94 height 14
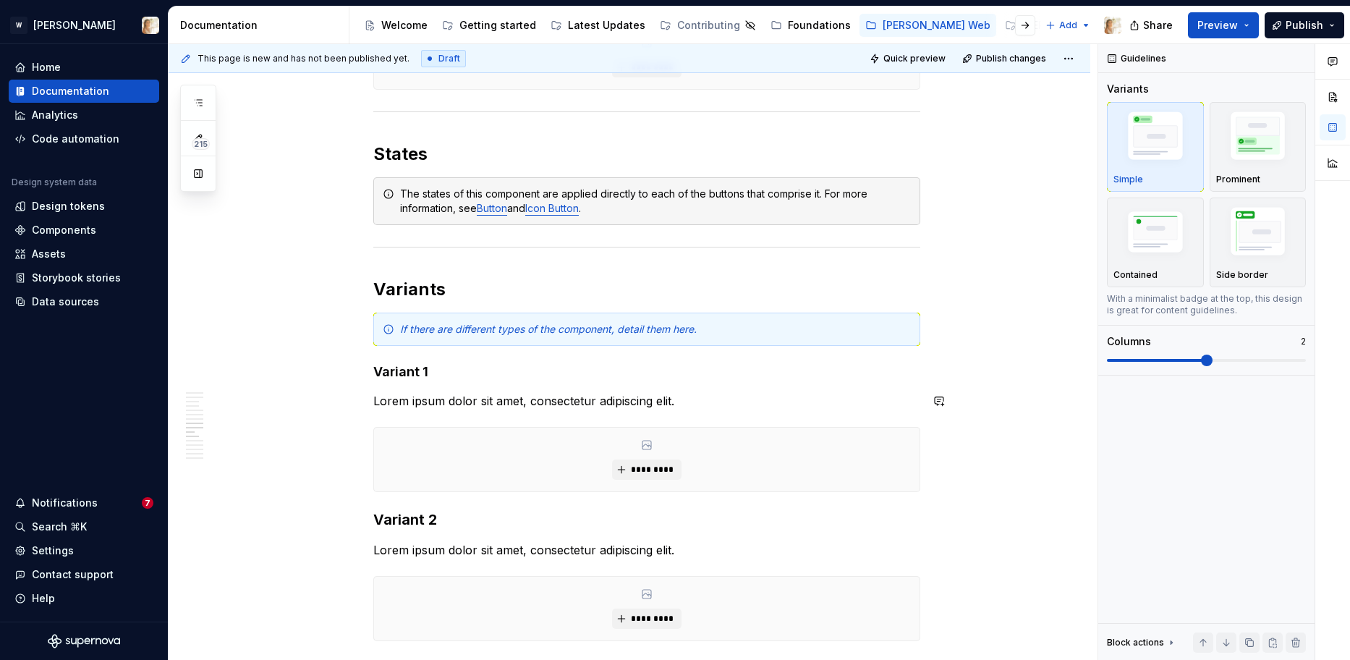
scroll to position [3002, 0]
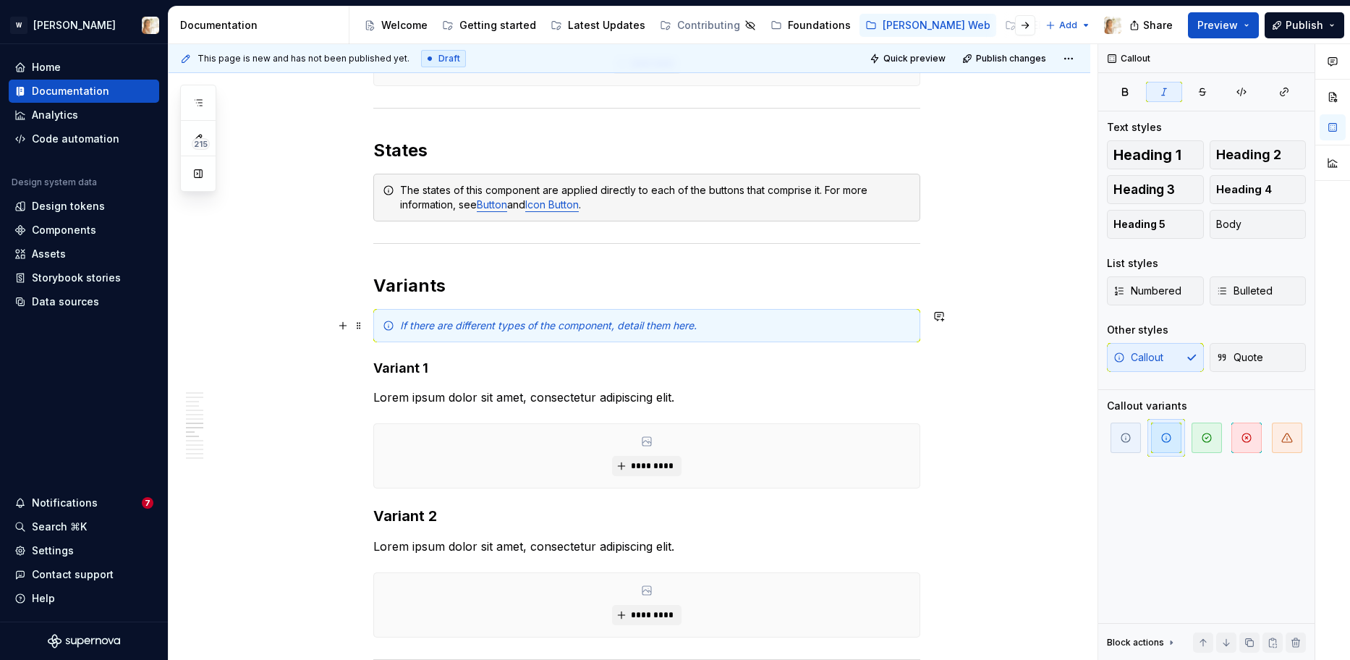
click at [513, 325] on em "If there are different types of the component, detail them here." at bounding box center [548, 325] width 297 height 12
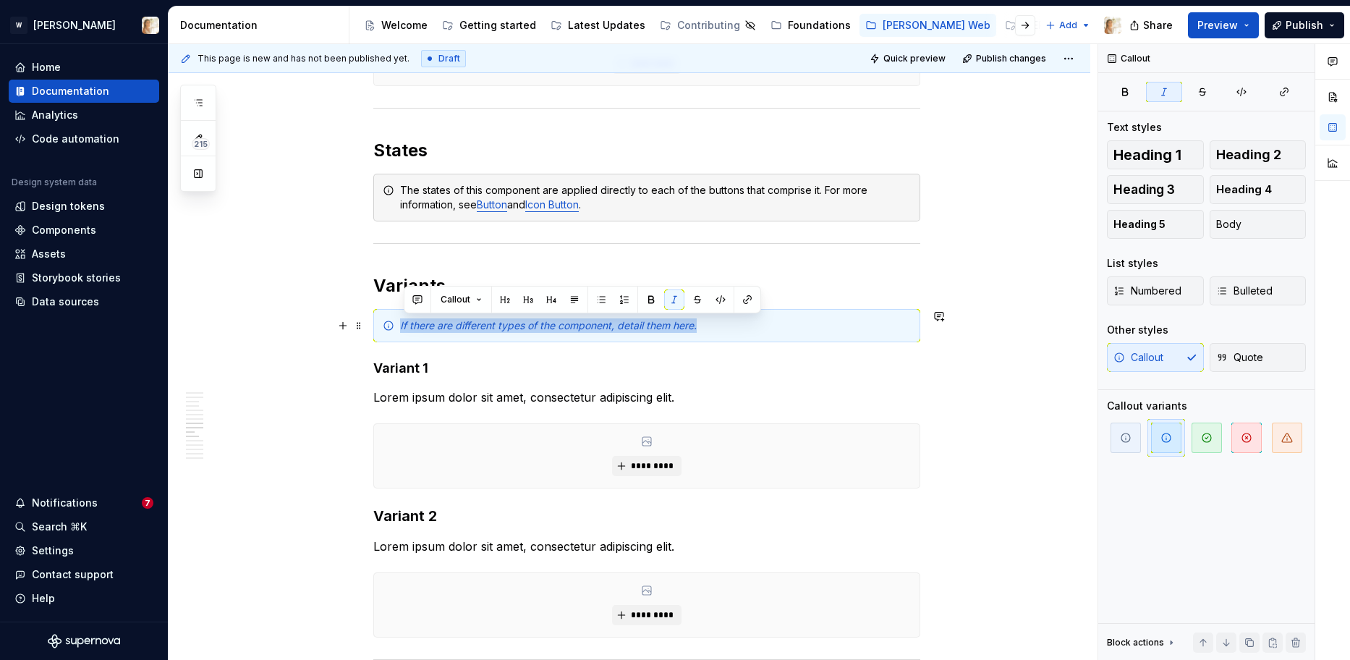
click at [513, 325] on em "If there are different types of the component, detail them here." at bounding box center [548, 325] width 297 height 12
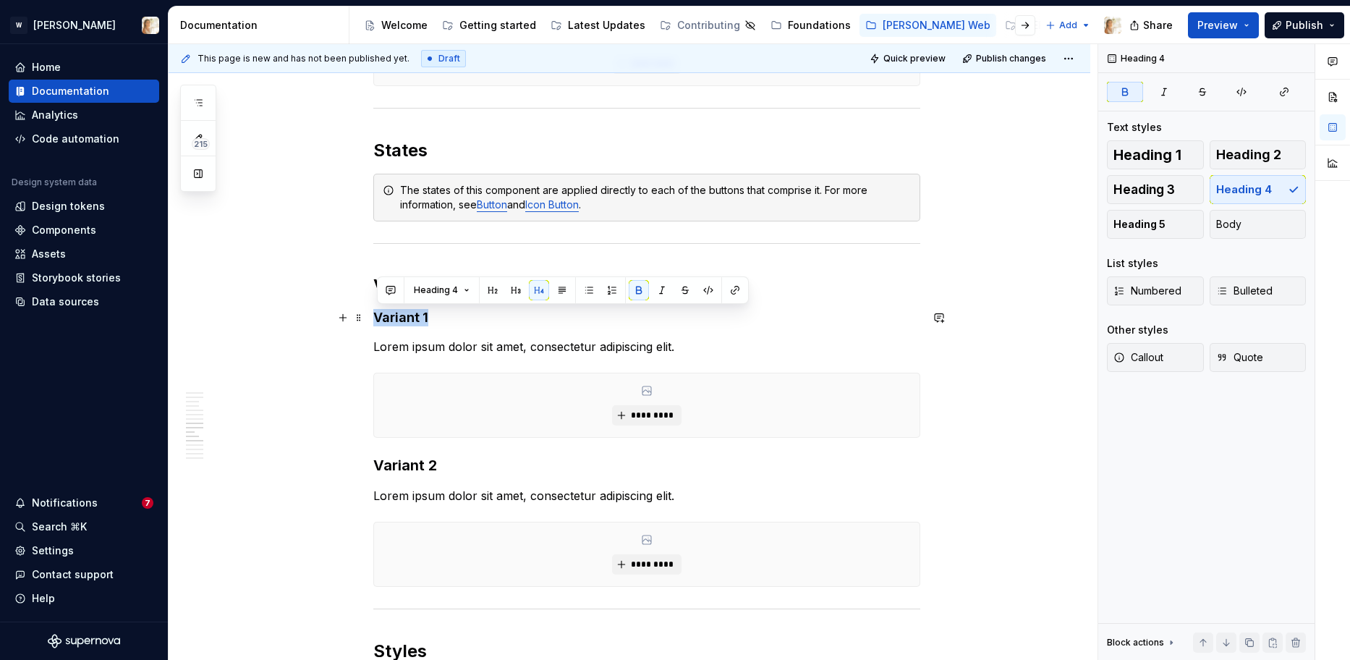
drag, startPoint x: 430, startPoint y: 317, endPoint x: 377, endPoint y: 320, distance: 53.6
click at [377, 320] on strong "Variant 1" at bounding box center [400, 317] width 55 height 15
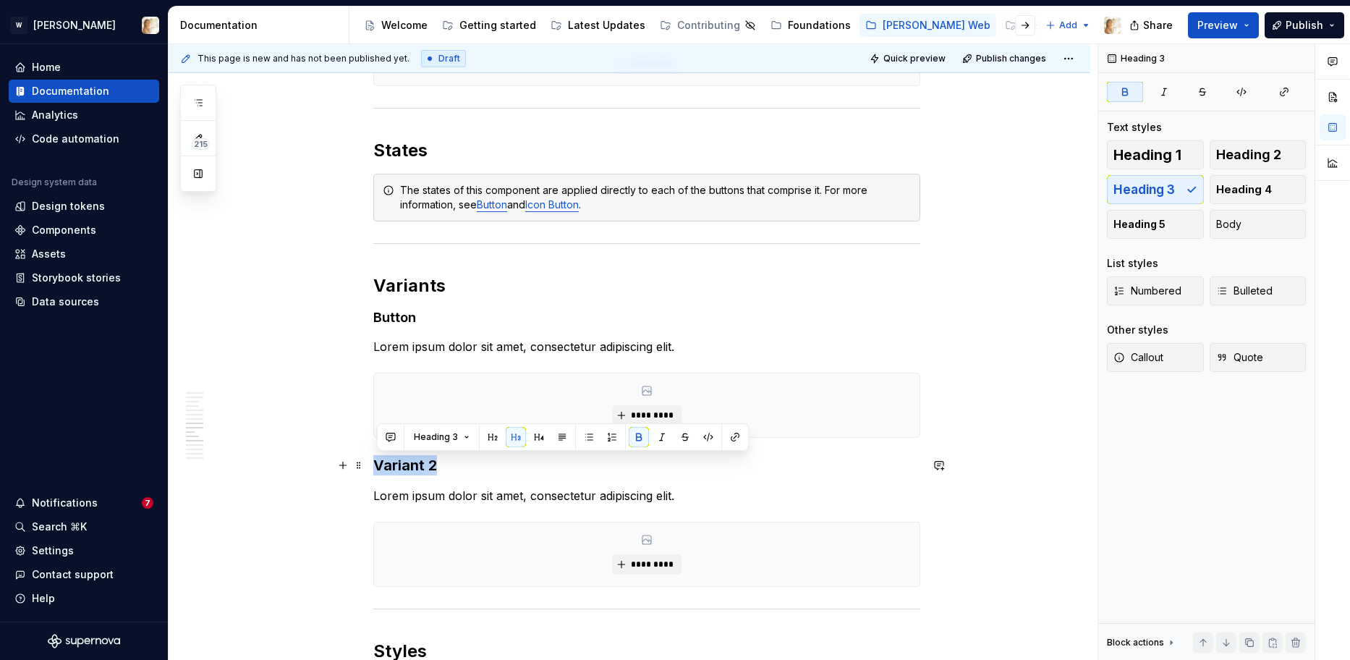
drag, startPoint x: 438, startPoint y: 466, endPoint x: 380, endPoint y: 468, distance: 57.2
click at [380, 468] on strong "Variant 2" at bounding box center [405, 464] width 64 height 17
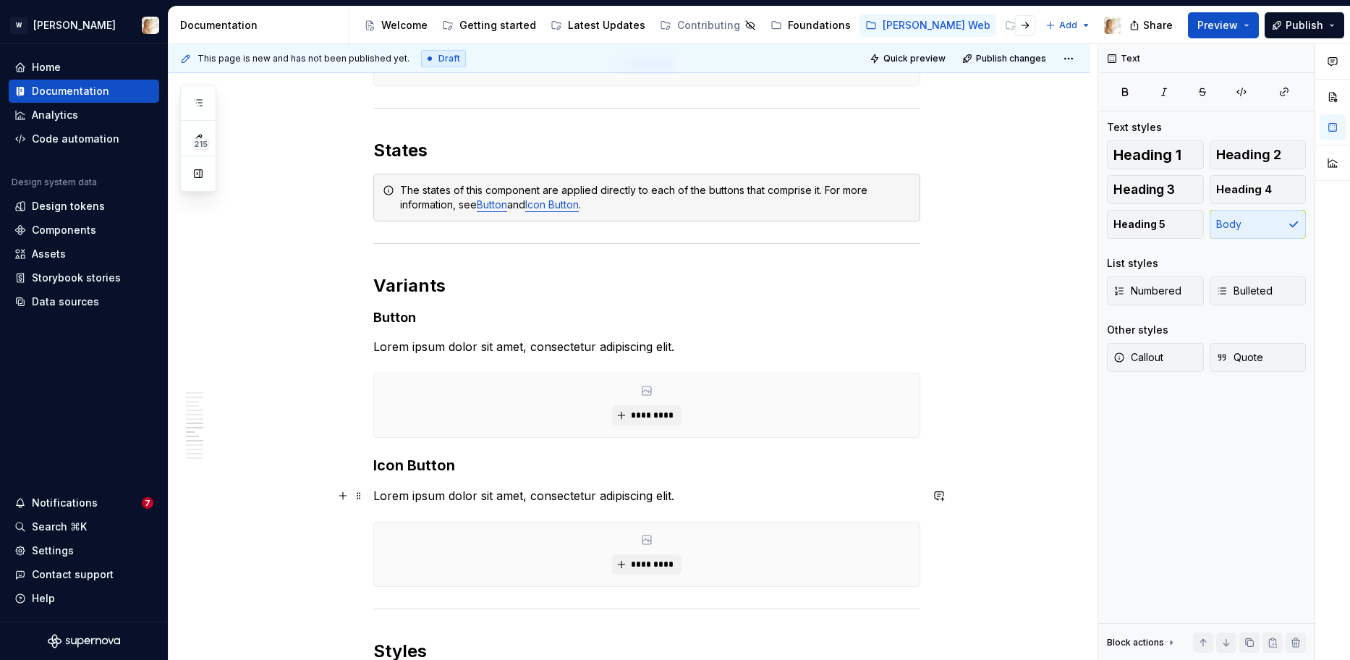
click at [398, 495] on p "Lorem ipsum dolor sit amet, consectetur adipiscing elit." at bounding box center [646, 495] width 547 height 17
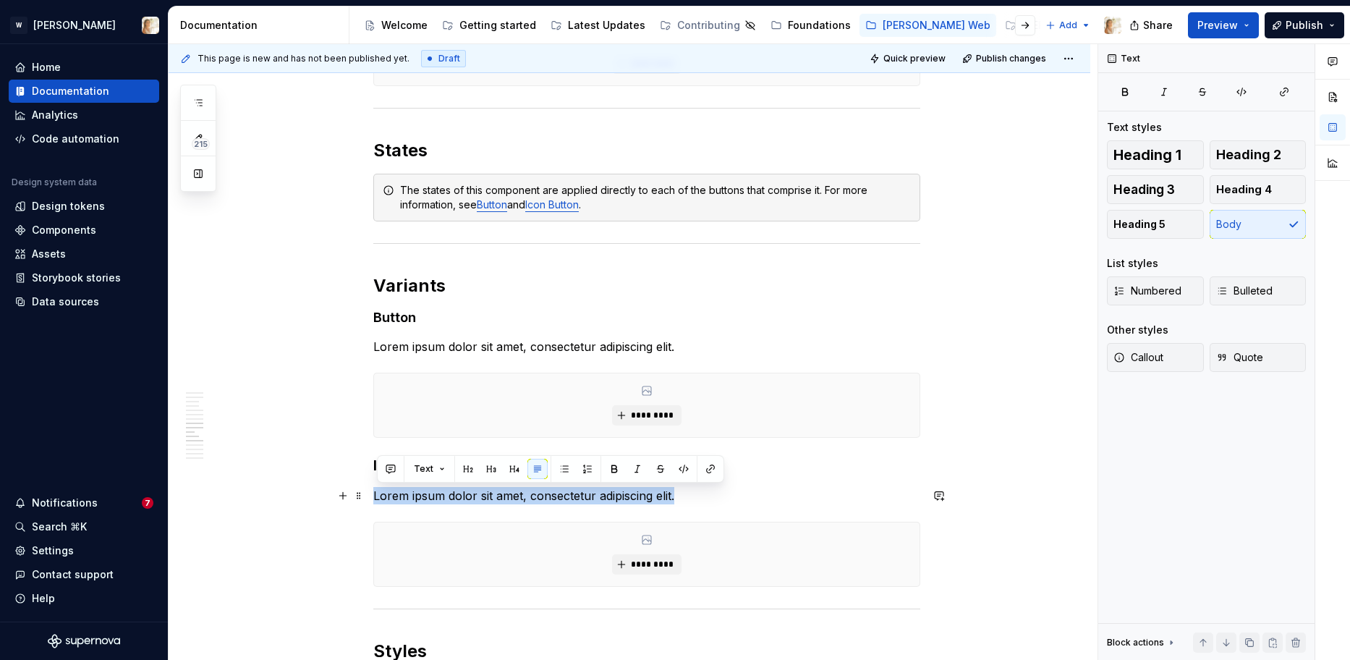
click at [398, 495] on p "Lorem ipsum dolor sit amet, consectetur adipiscing elit." at bounding box center [646, 495] width 547 height 17
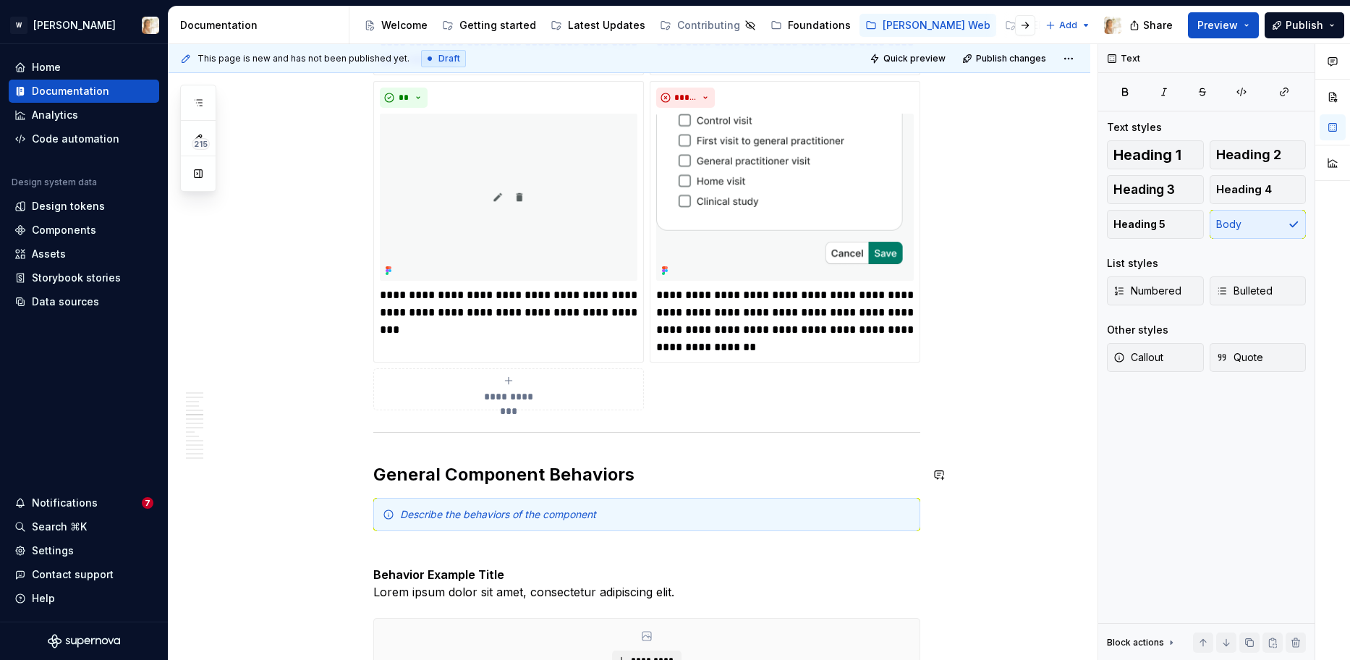
scroll to position [2195, 0]
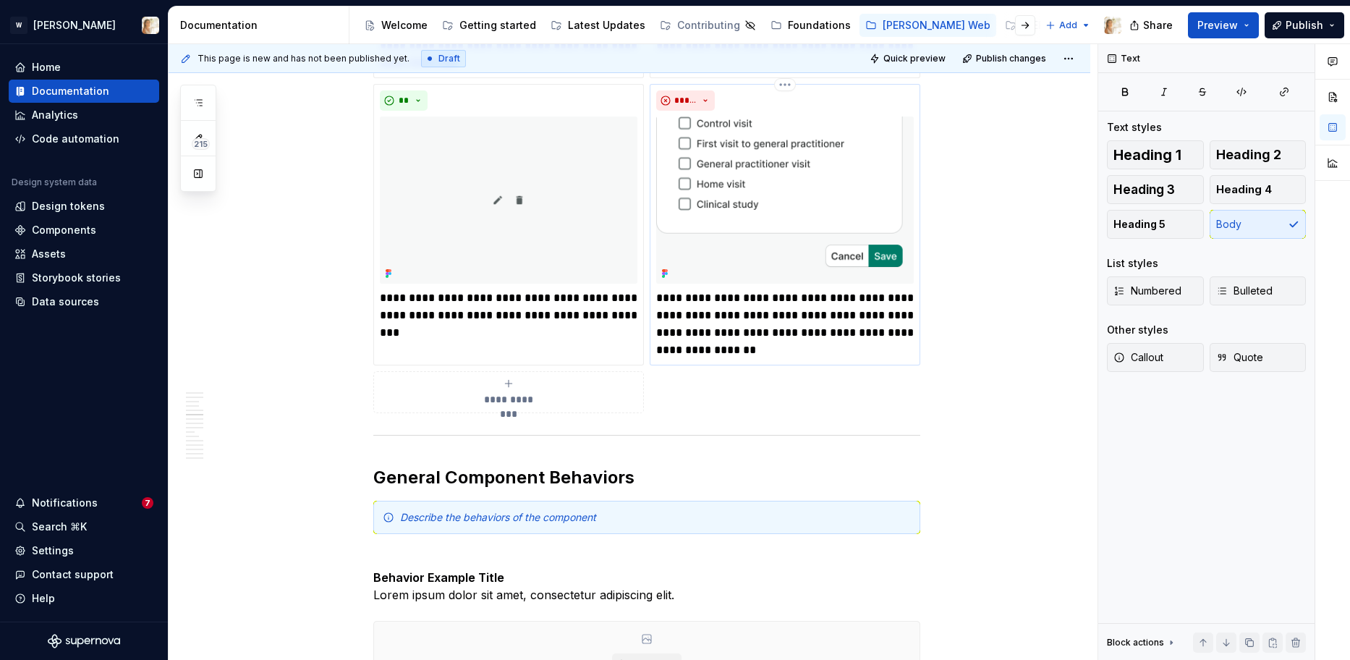
click at [751, 299] on p "**********" at bounding box center [784, 323] width 257 height 69
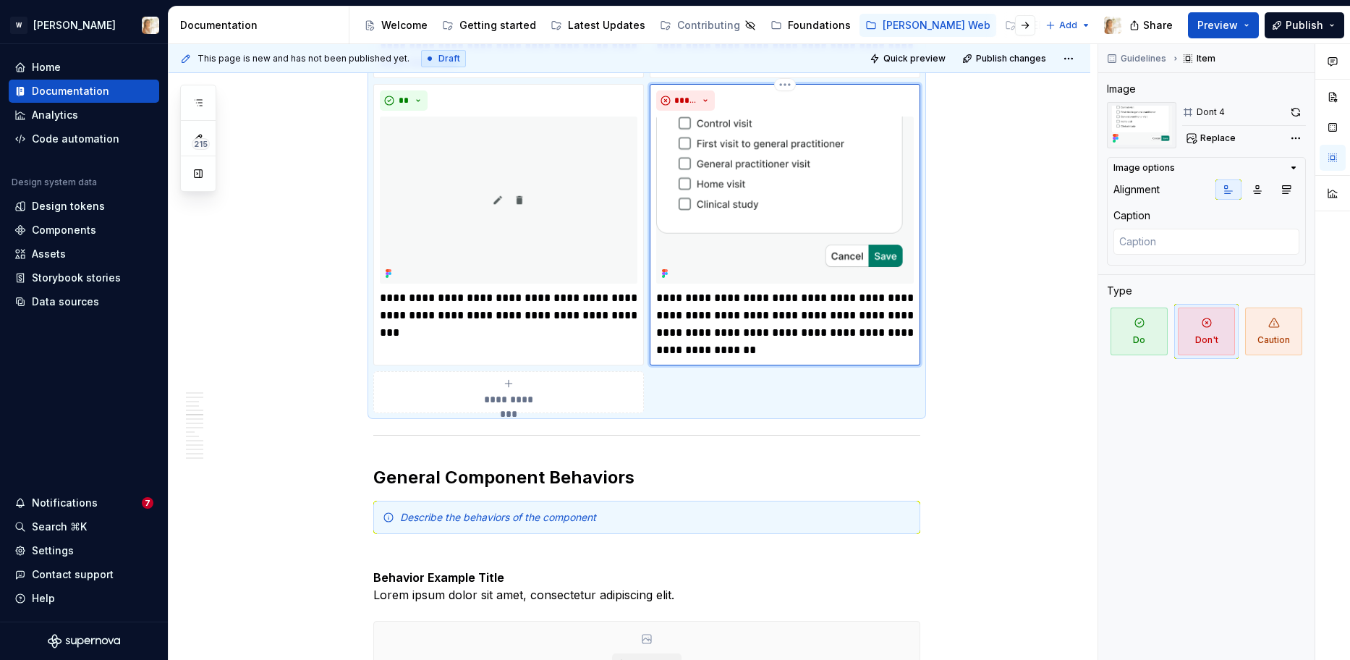
click at [717, 299] on p "**********" at bounding box center [784, 323] width 257 height 69
type textarea "*"
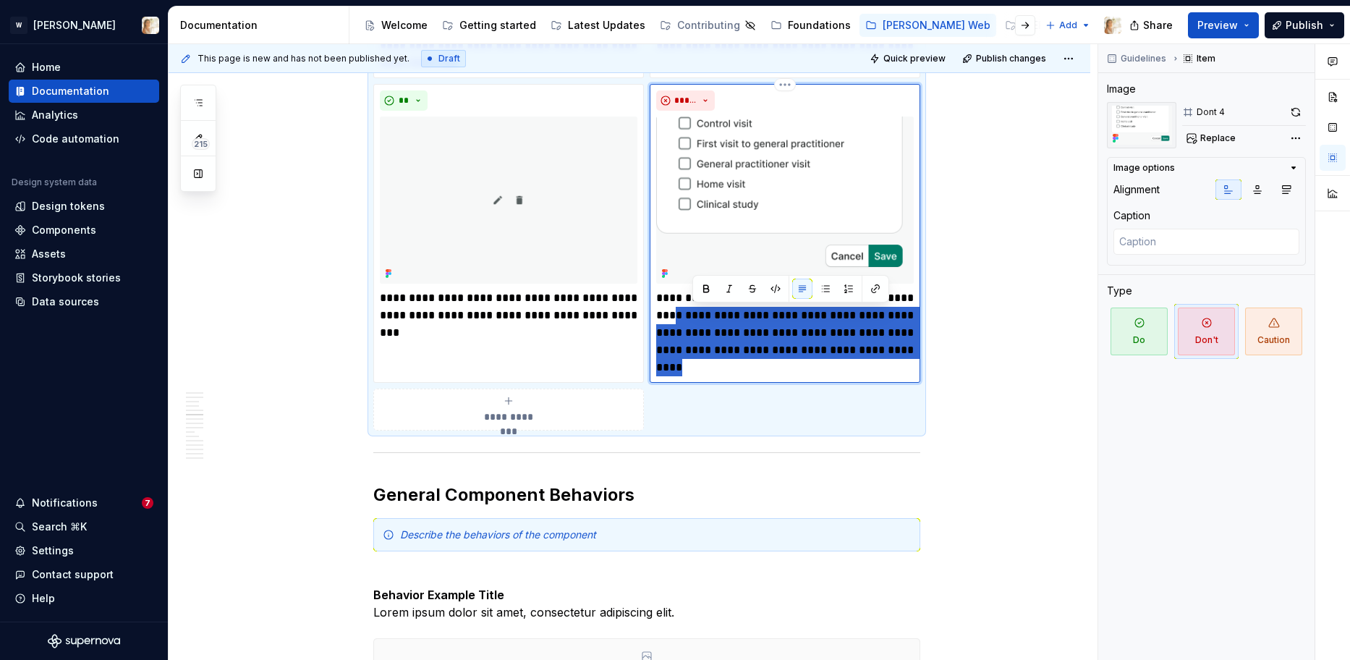
drag, startPoint x: 693, startPoint y: 317, endPoint x: 719, endPoint y: 372, distance: 60.2
click at [719, 372] on p "**********" at bounding box center [784, 332] width 257 height 87
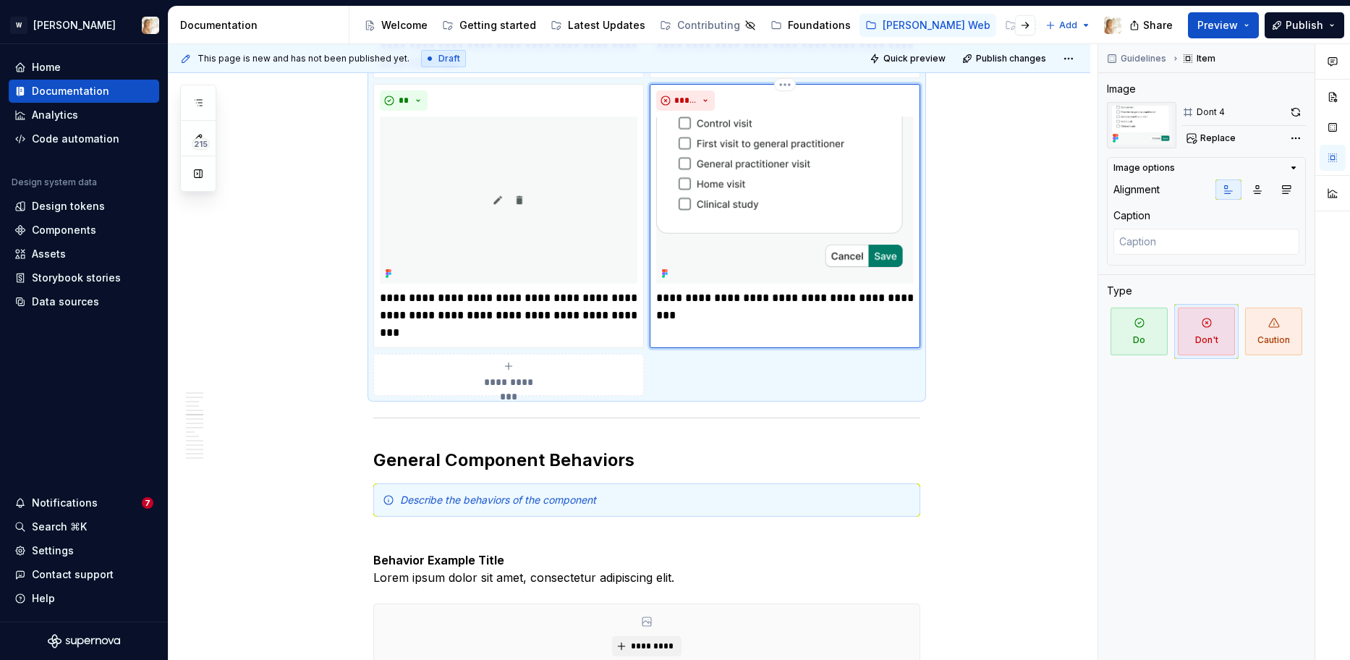
click at [791, 91] on div "*****" at bounding box center [784, 100] width 257 height 20
click at [741, 336] on div "**********" at bounding box center [784, 216] width 270 height 264
click at [1036, 310] on div "**********" at bounding box center [629, 389] width 921 height 4632
click at [790, 87] on html "W [PERSON_NAME] Home Documentation Analytics Code automation Design system data…" at bounding box center [675, 330] width 1350 height 660
click at [805, 112] on div "Delete item" at bounding box center [851, 109] width 94 height 14
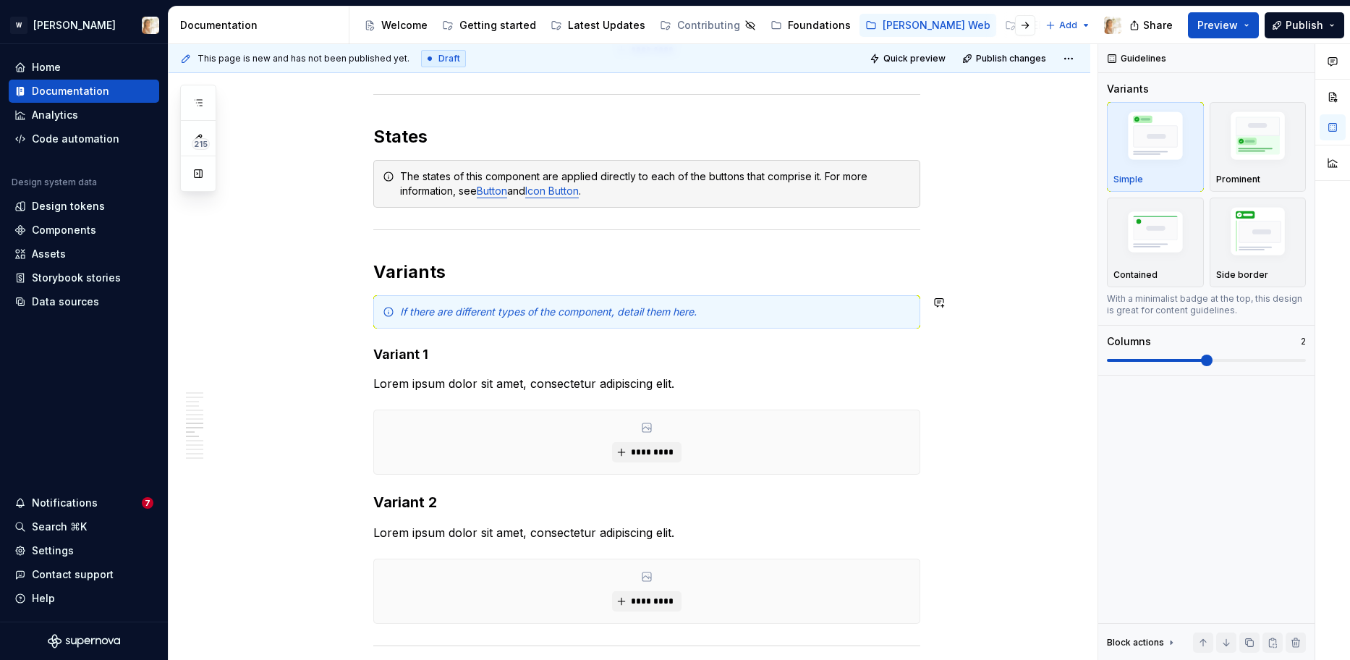
scroll to position [3017, 0]
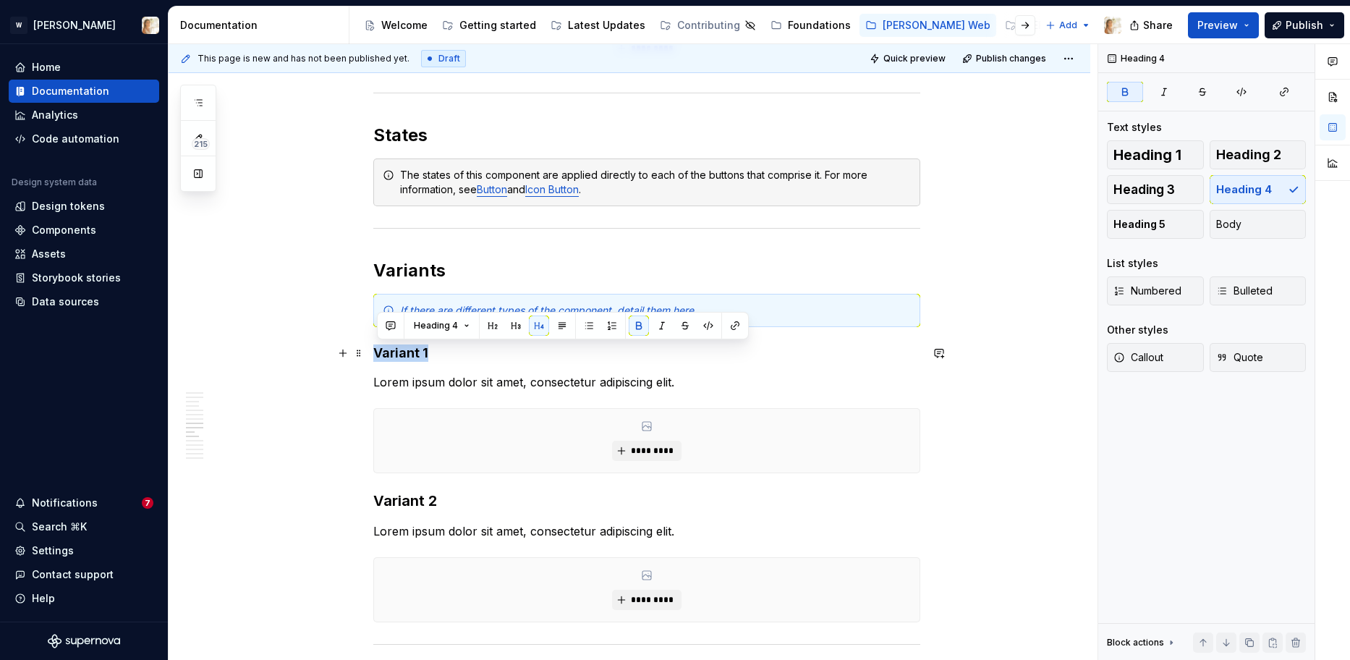
drag, startPoint x: 380, startPoint y: 353, endPoint x: 431, endPoint y: 348, distance: 50.9
click at [431, 348] on h4 "Variant 1" at bounding box center [646, 352] width 547 height 17
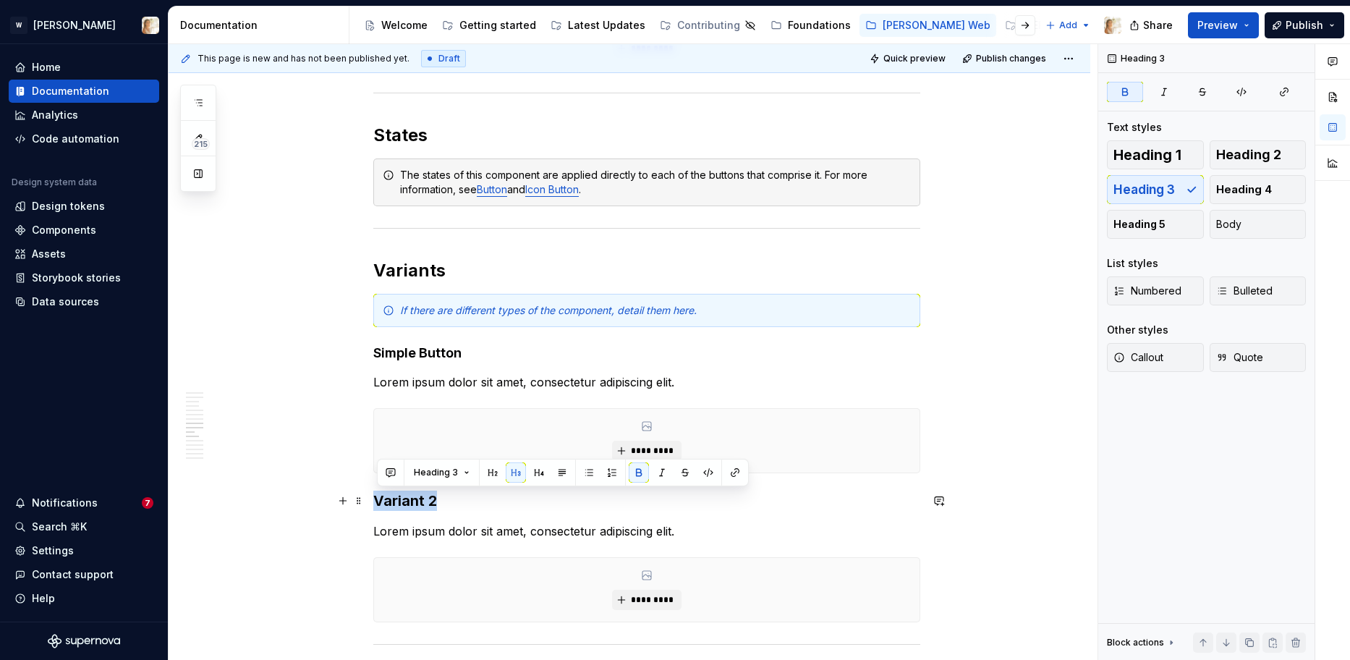
drag, startPoint x: 376, startPoint y: 498, endPoint x: 440, endPoint y: 497, distance: 63.7
click at [440, 497] on h3 "Variant 2" at bounding box center [646, 500] width 547 height 20
click at [400, 380] on p "Lorem ipsum dolor sit amet, consectetur adipiscing elit." at bounding box center [646, 381] width 547 height 17
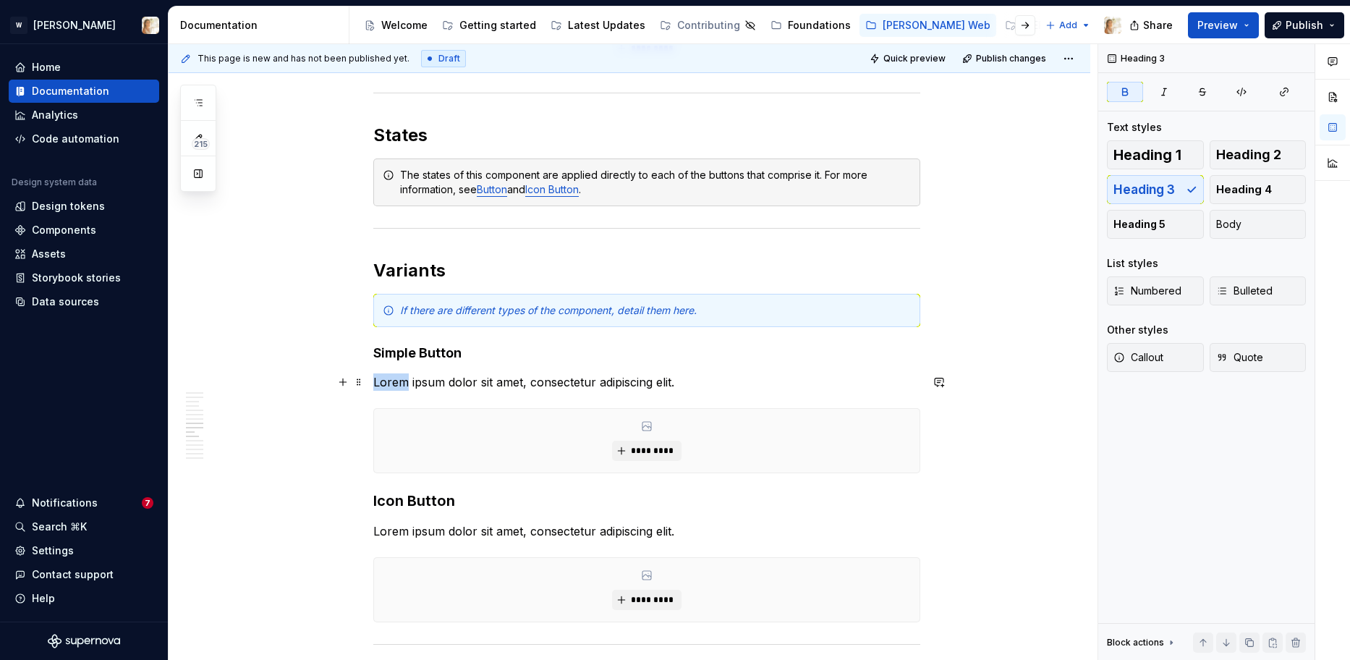
click at [400, 380] on p "Lorem ipsum dolor sit amet, consectetur adipiscing elit." at bounding box center [646, 381] width 547 height 17
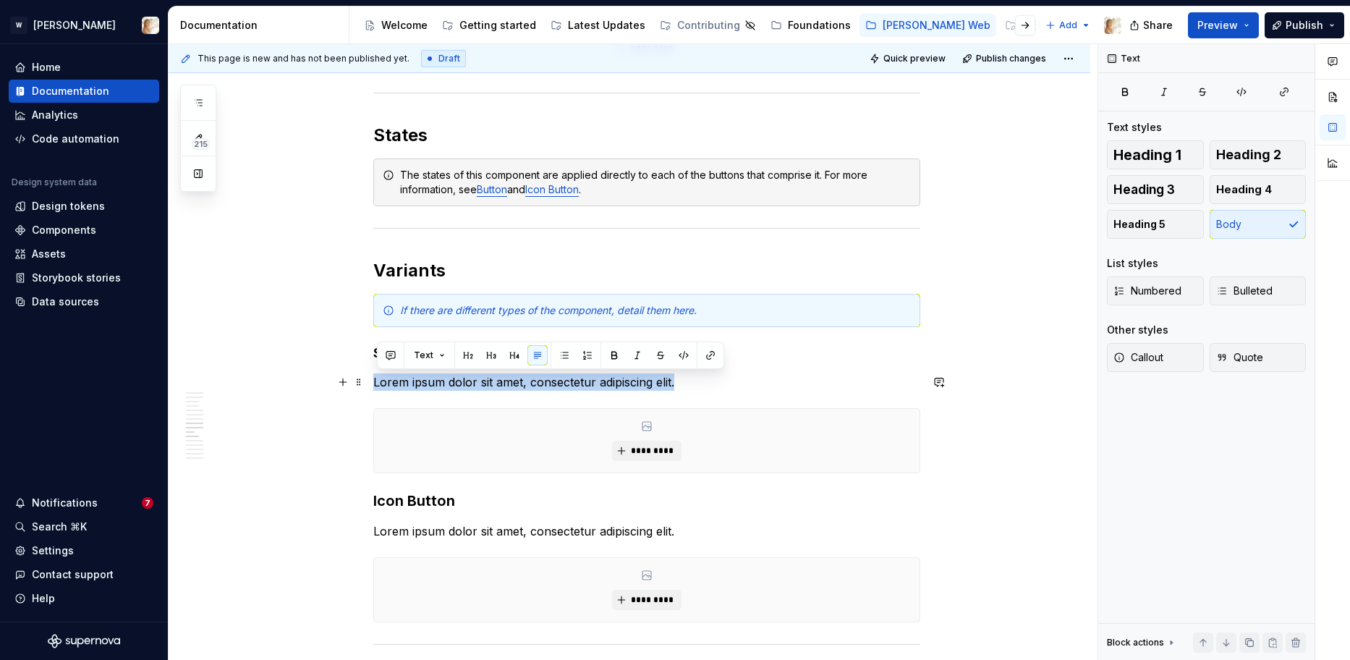
click at [400, 380] on p "Lorem ipsum dolor sit amet, consectetur adipiscing elit." at bounding box center [646, 381] width 547 height 17
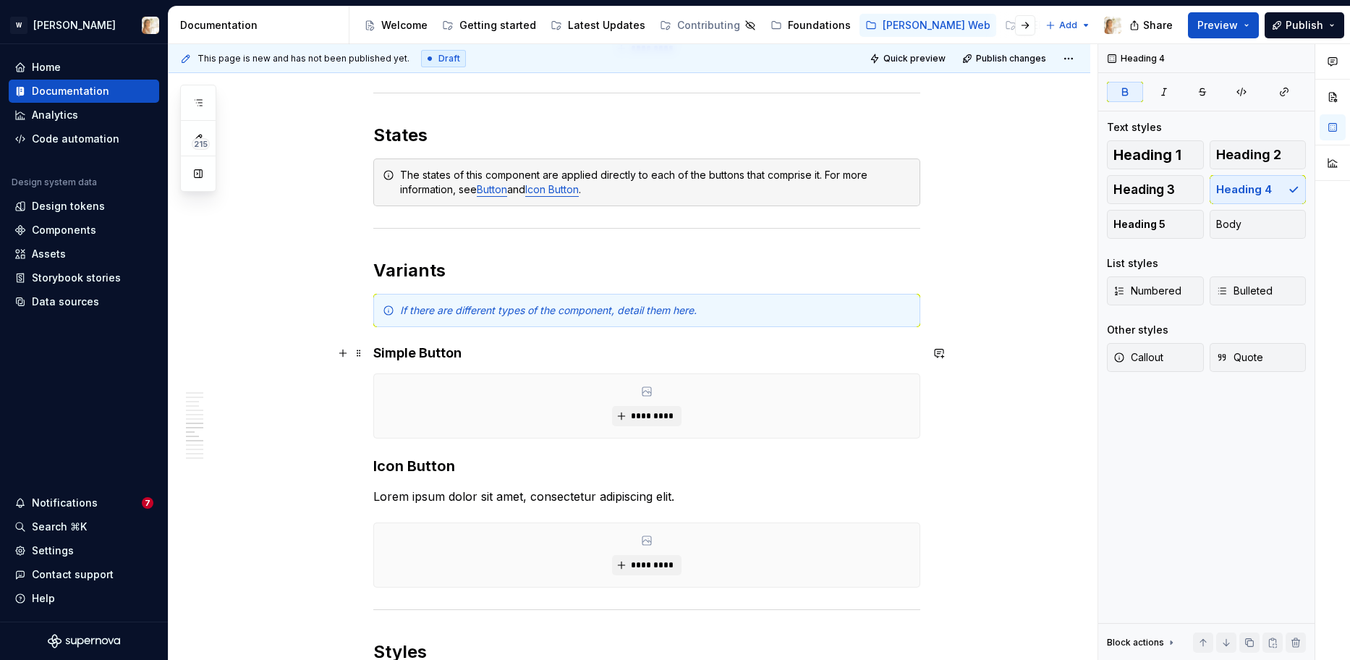
click at [396, 355] on strong "Simple Button" at bounding box center [417, 352] width 88 height 15
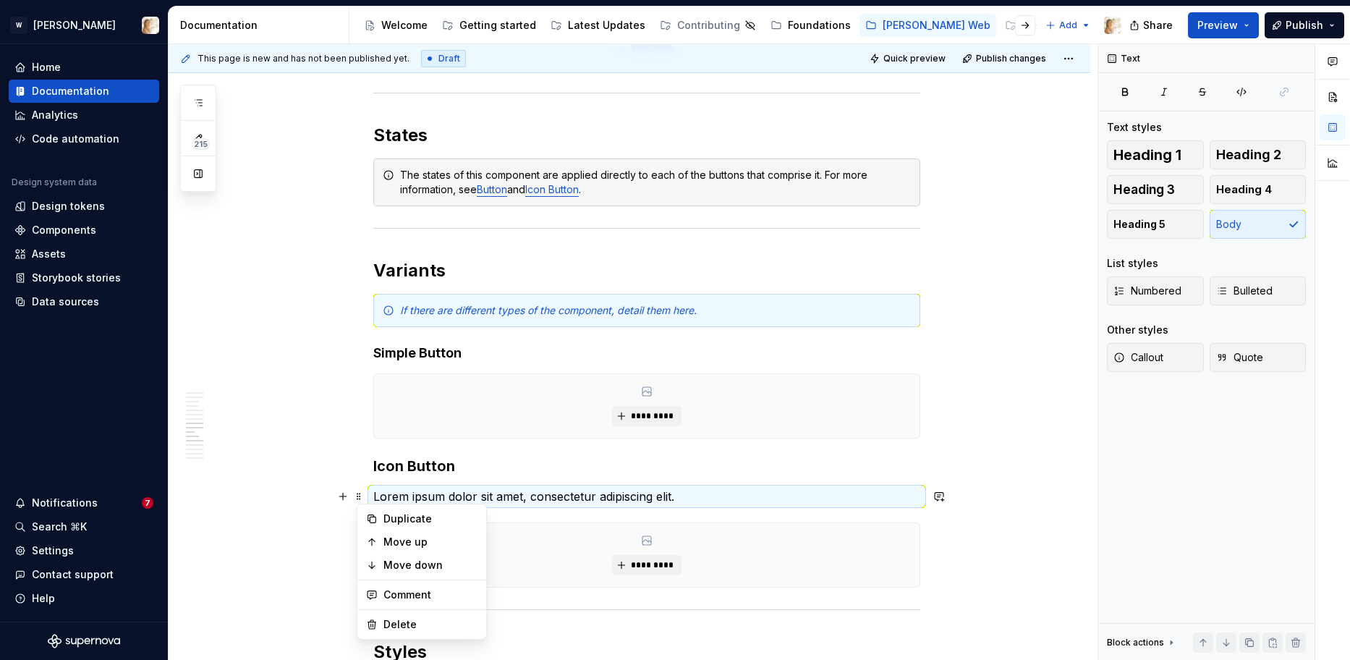
click at [393, 495] on p "Lorem ipsum dolor sit amet, consectetur adipiscing elit." at bounding box center [646, 495] width 547 height 17
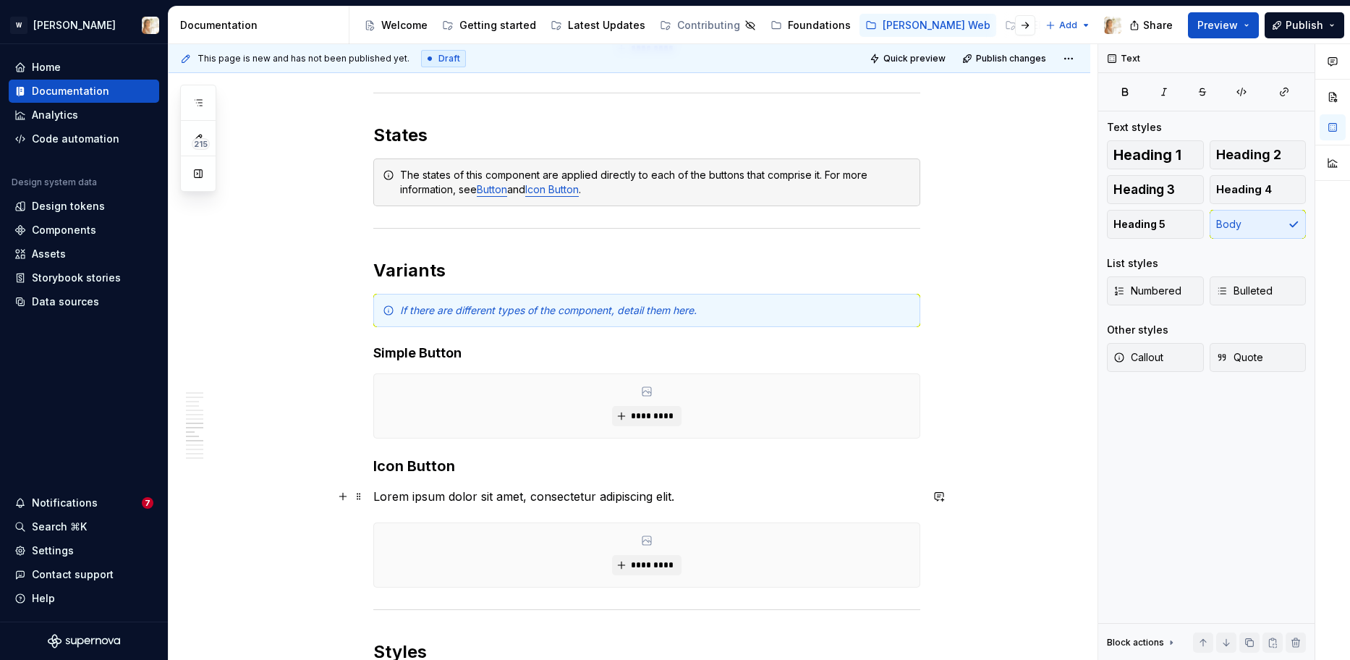
click at [393, 495] on p "Lorem ipsum dolor sit amet, consectetur adipiscing elit." at bounding box center [646, 495] width 547 height 17
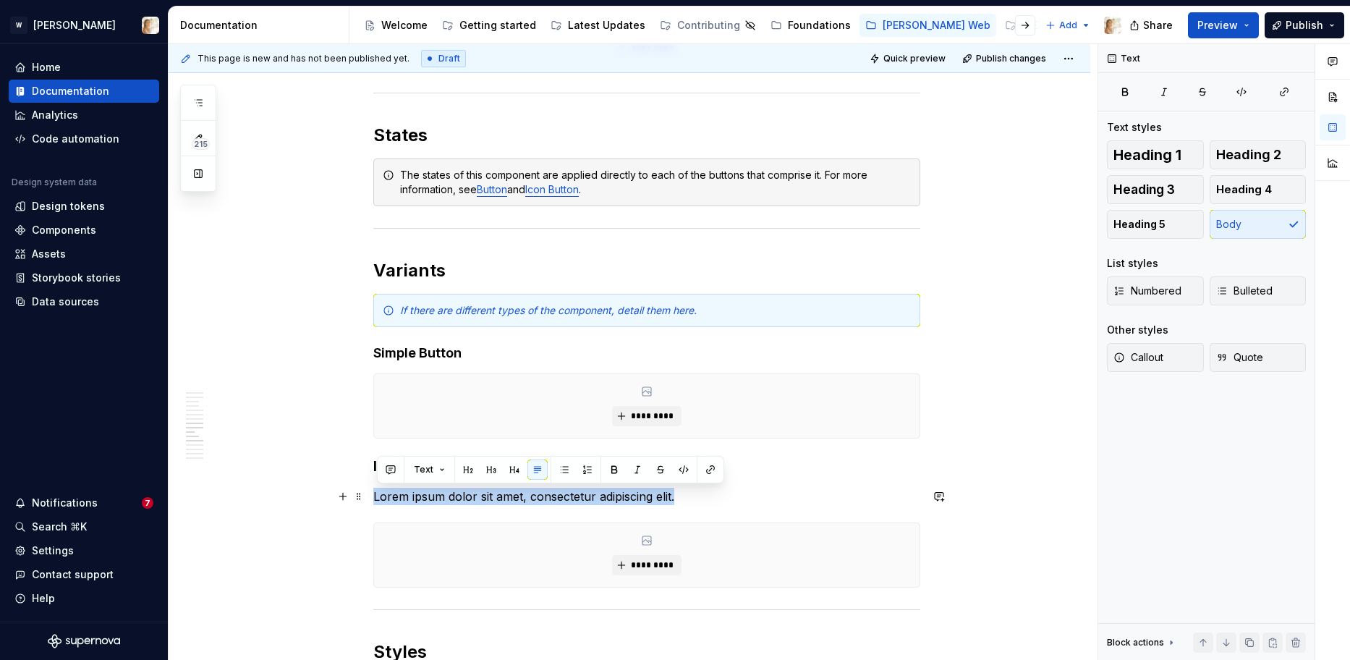
click at [393, 495] on p "Lorem ipsum dolor sit amet, consectetur adipiscing elit." at bounding box center [646, 495] width 547 height 17
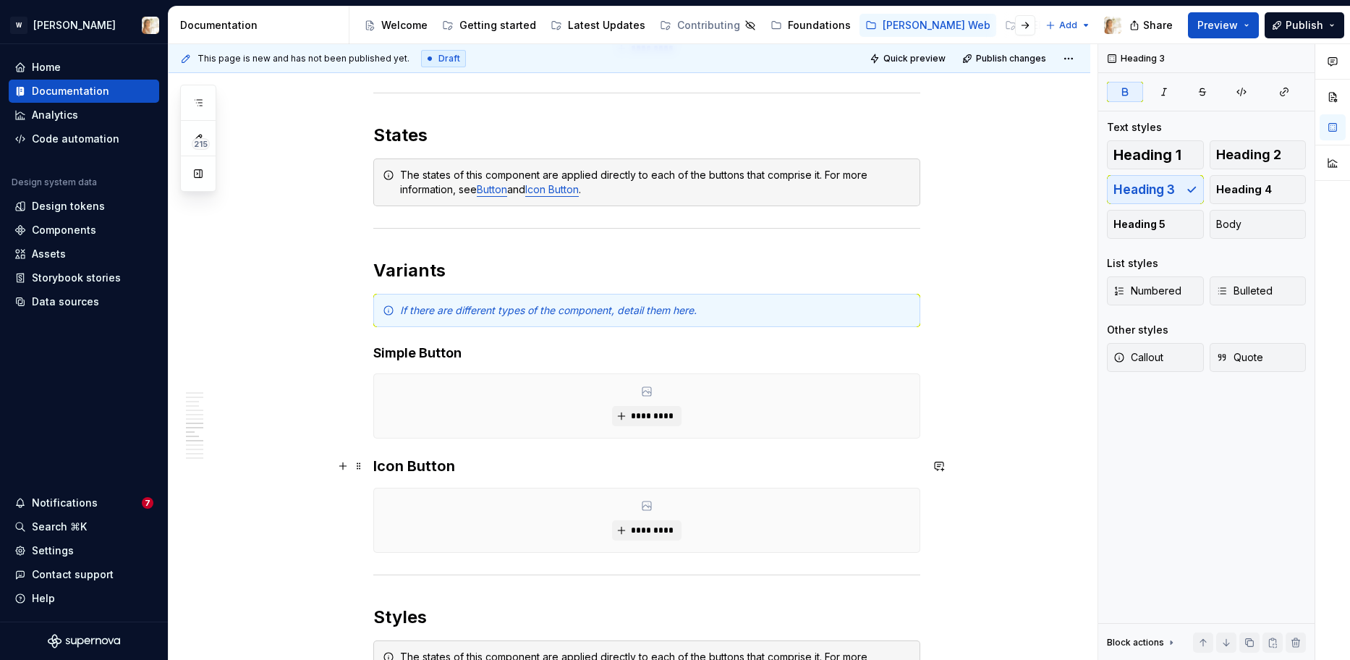
click at [393, 468] on strong "Icon Button" at bounding box center [414, 465] width 82 height 17
click at [1246, 196] on span "Heading 4" at bounding box center [1244, 189] width 56 height 14
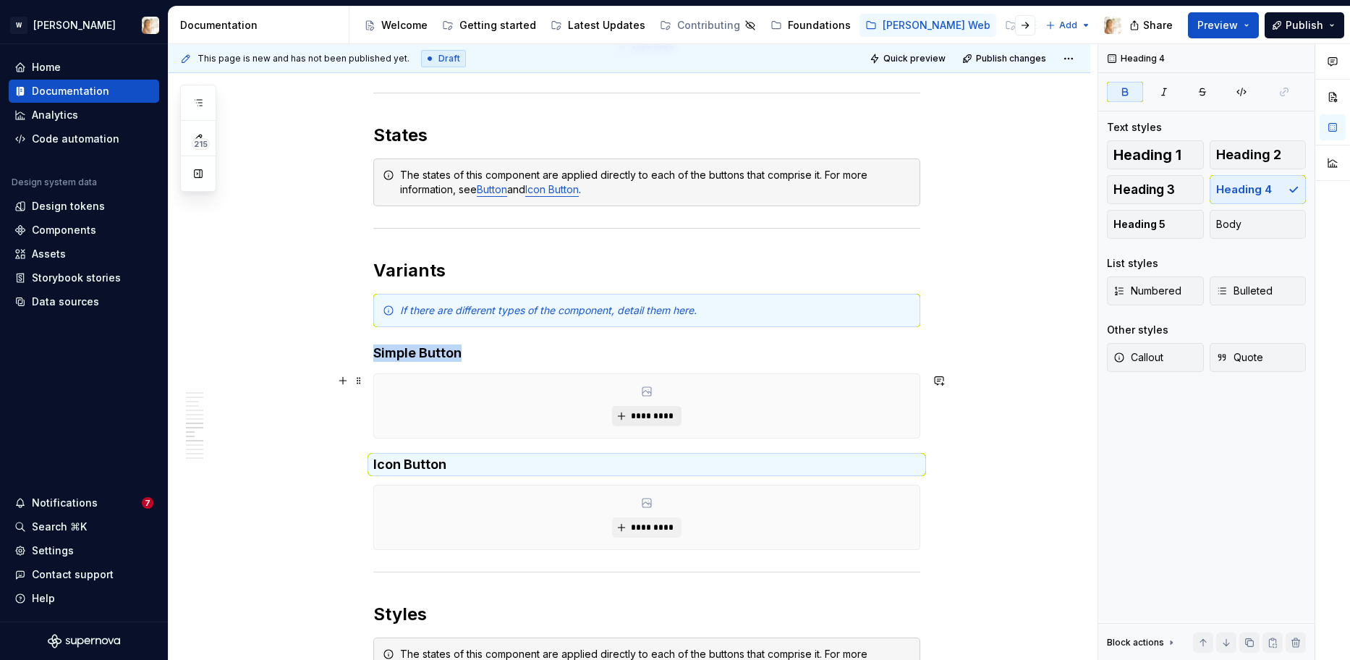
click at [639, 408] on button "*********" at bounding box center [646, 416] width 69 height 20
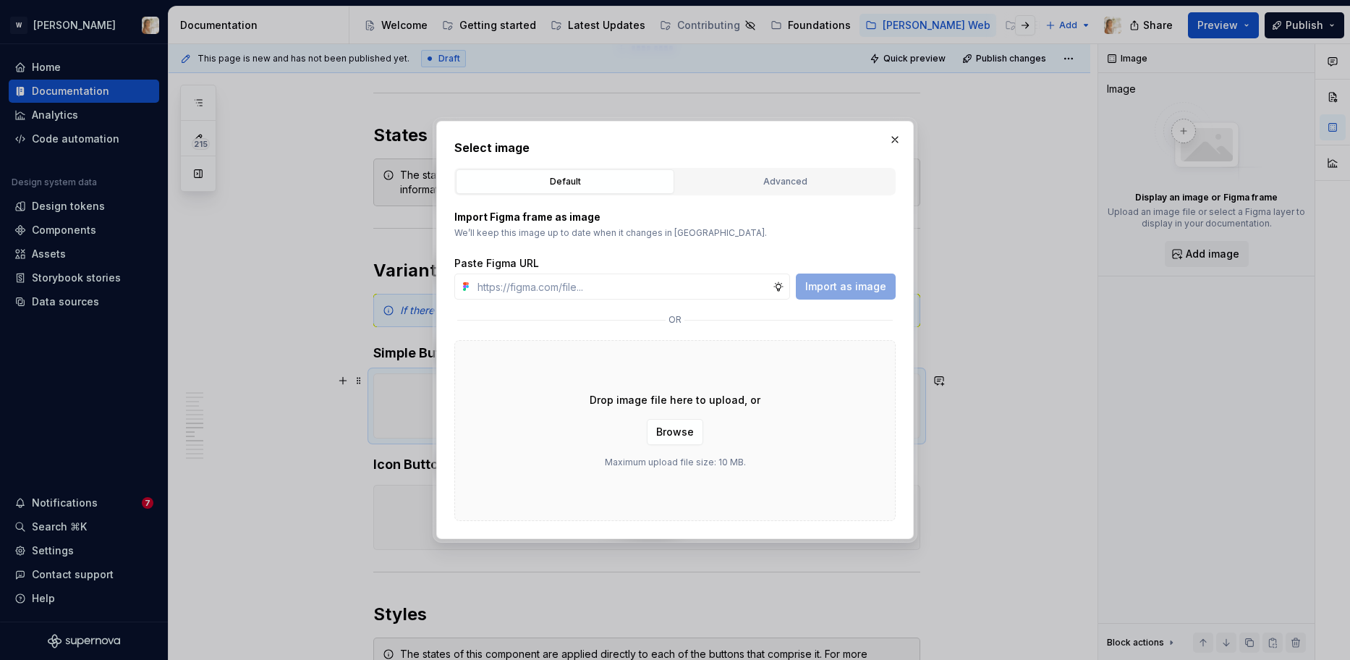
type textarea "*"
type input "[URL][DOMAIN_NAME]"
click at [818, 286] on span "Import as image" at bounding box center [845, 286] width 81 height 14
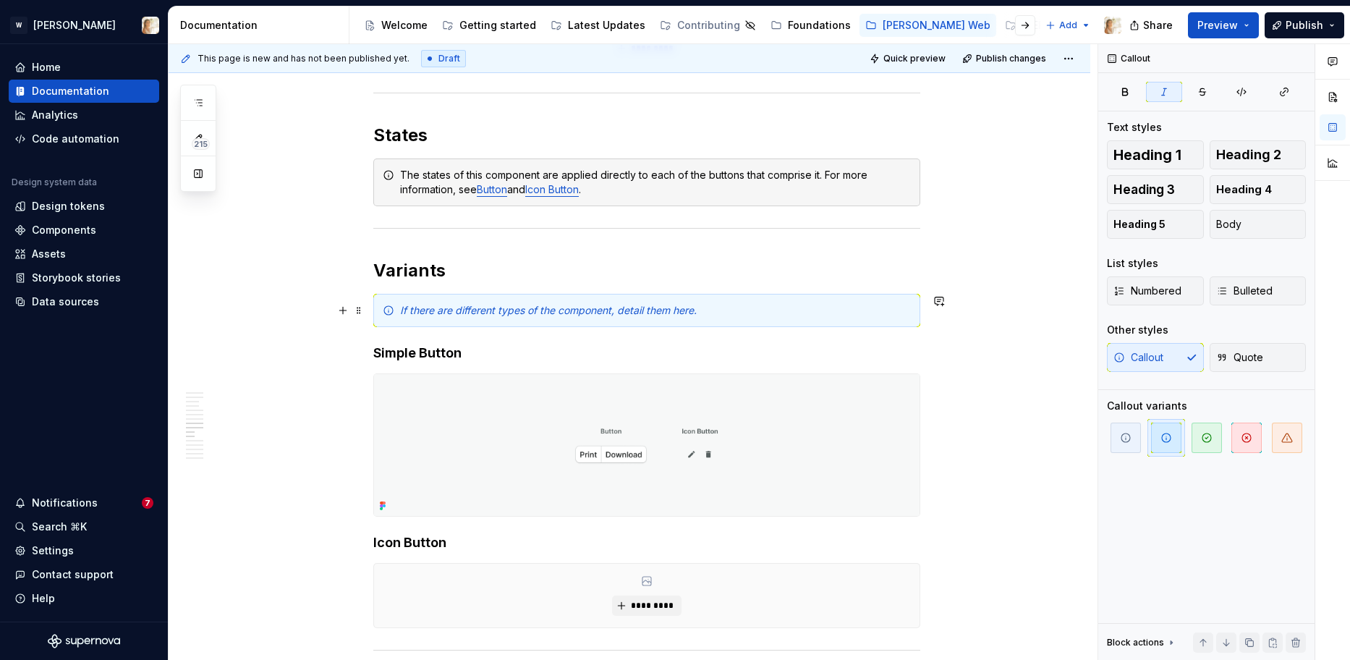
click at [432, 315] on em "If there are different types of the component, detail them here." at bounding box center [548, 310] width 297 height 12
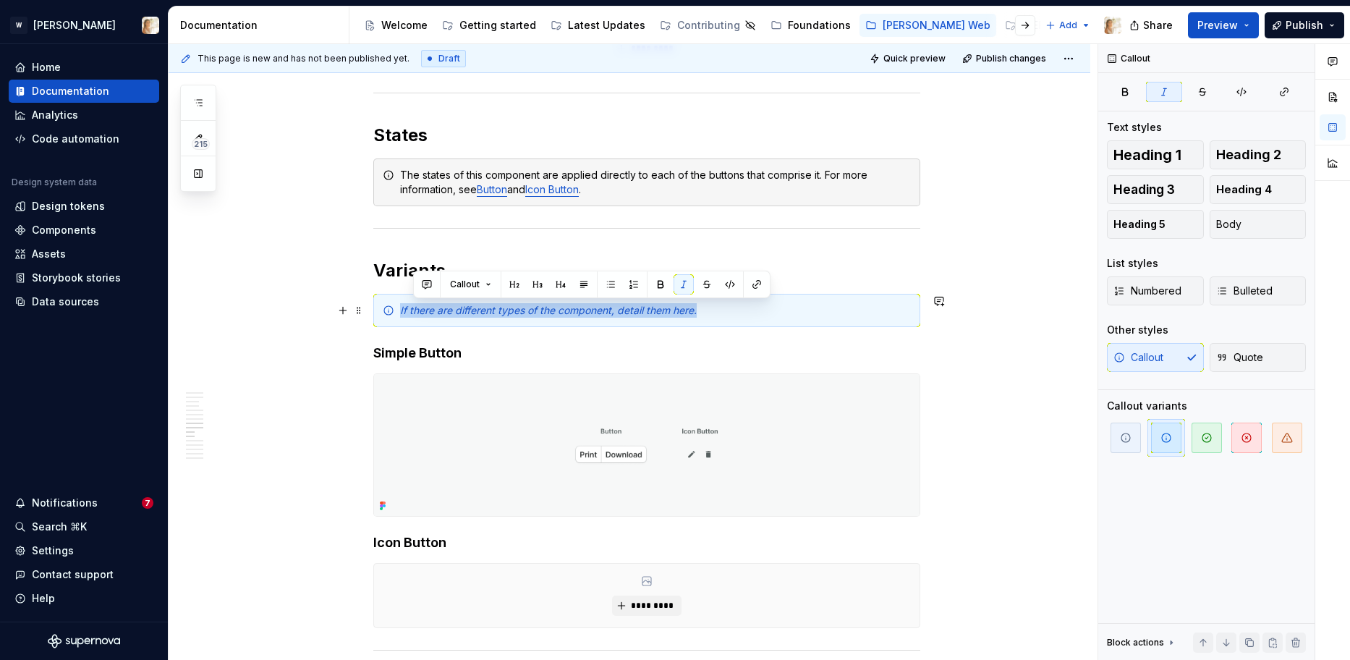
click at [432, 315] on em "If there are different types of the component, detail them here." at bounding box center [548, 310] width 297 height 12
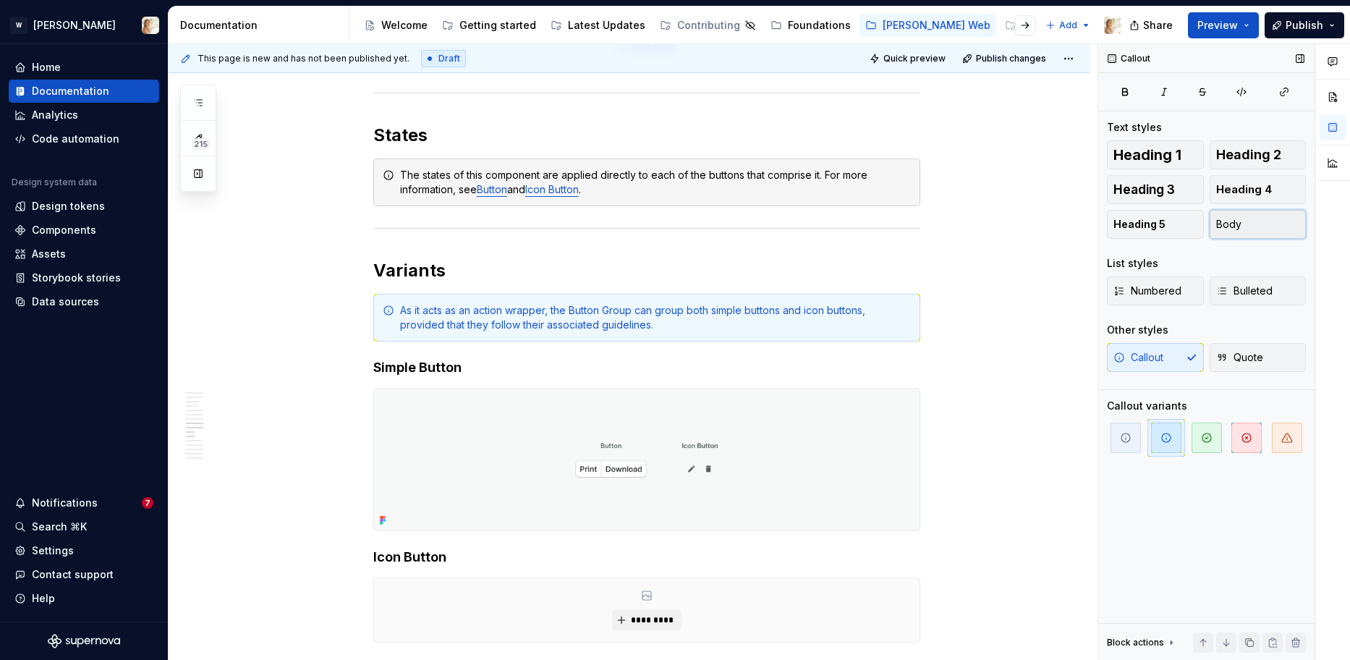
click at [1233, 221] on span "Body" at bounding box center [1228, 224] width 25 height 14
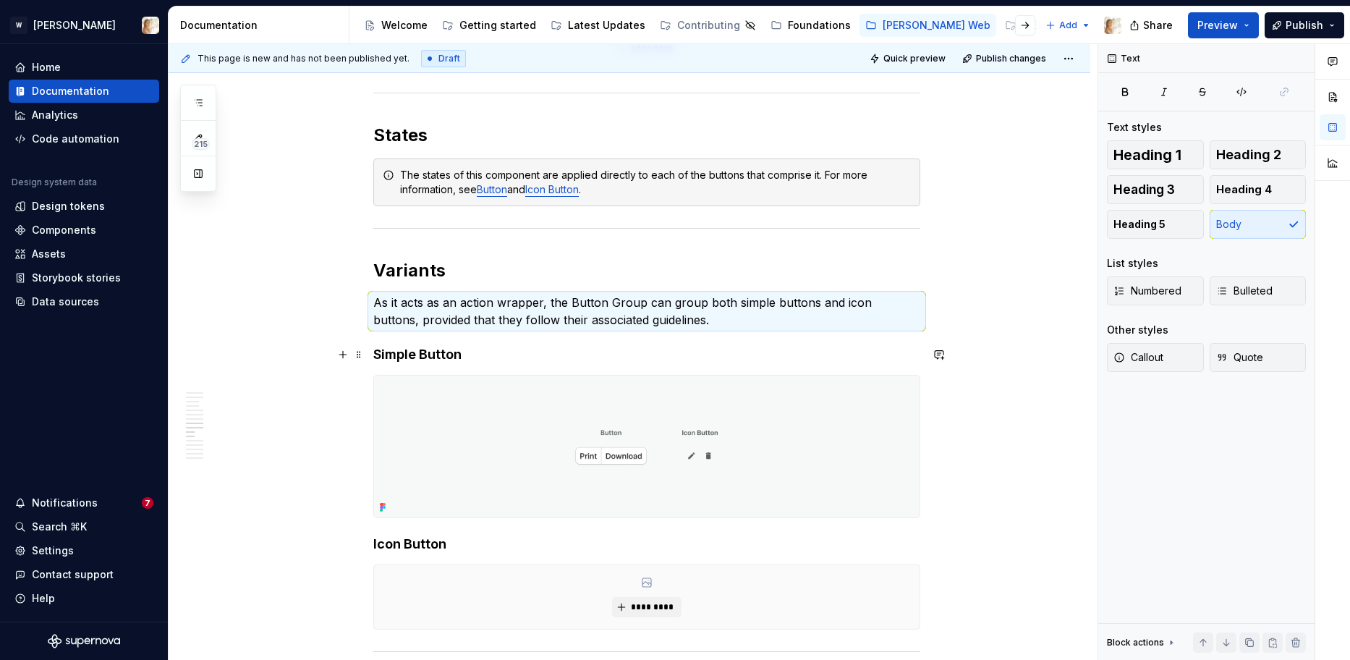
click at [445, 358] on strong "Simple Button" at bounding box center [417, 353] width 88 height 15
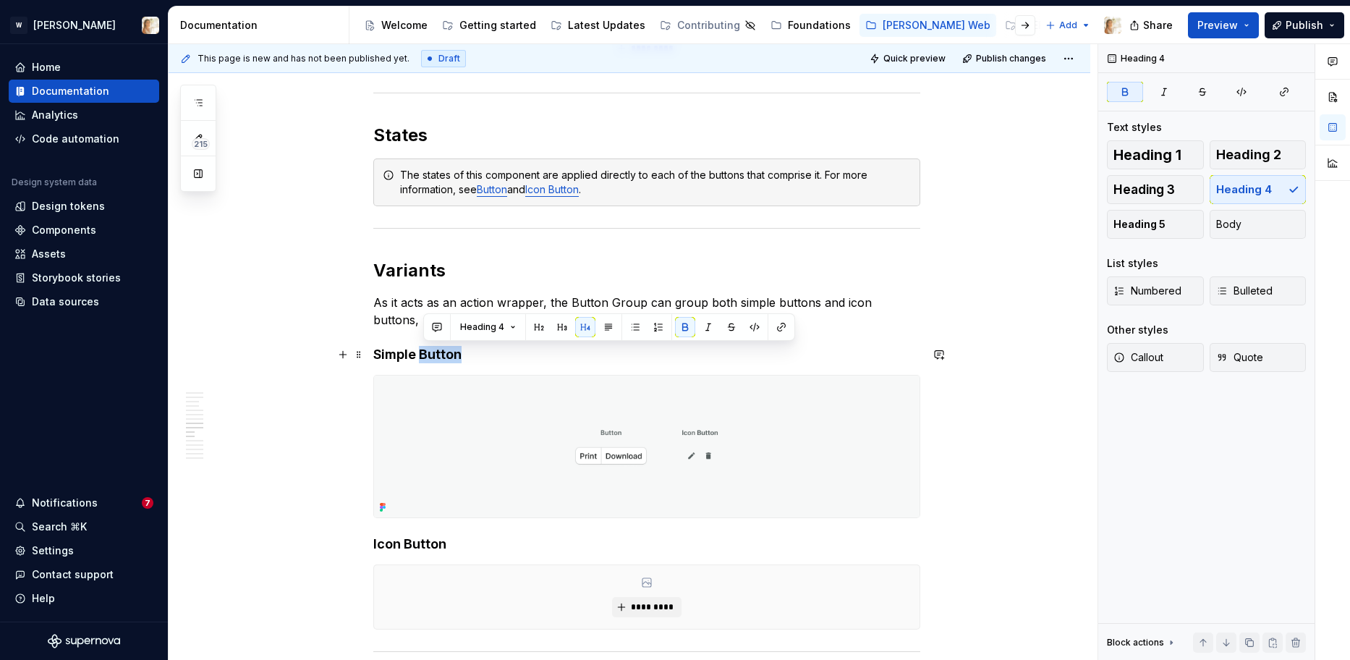
click at [445, 358] on strong "Simple Button" at bounding box center [417, 353] width 88 height 15
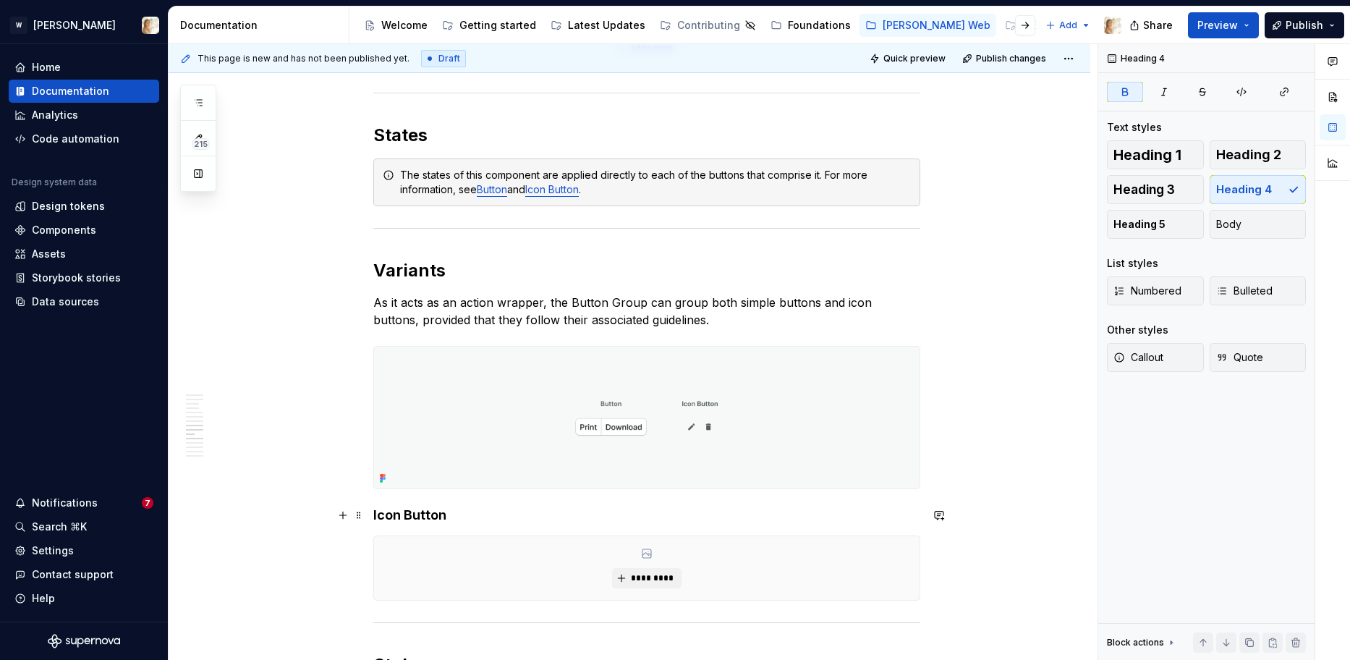
click at [419, 516] on strong "Icon Button" at bounding box center [409, 514] width 73 height 15
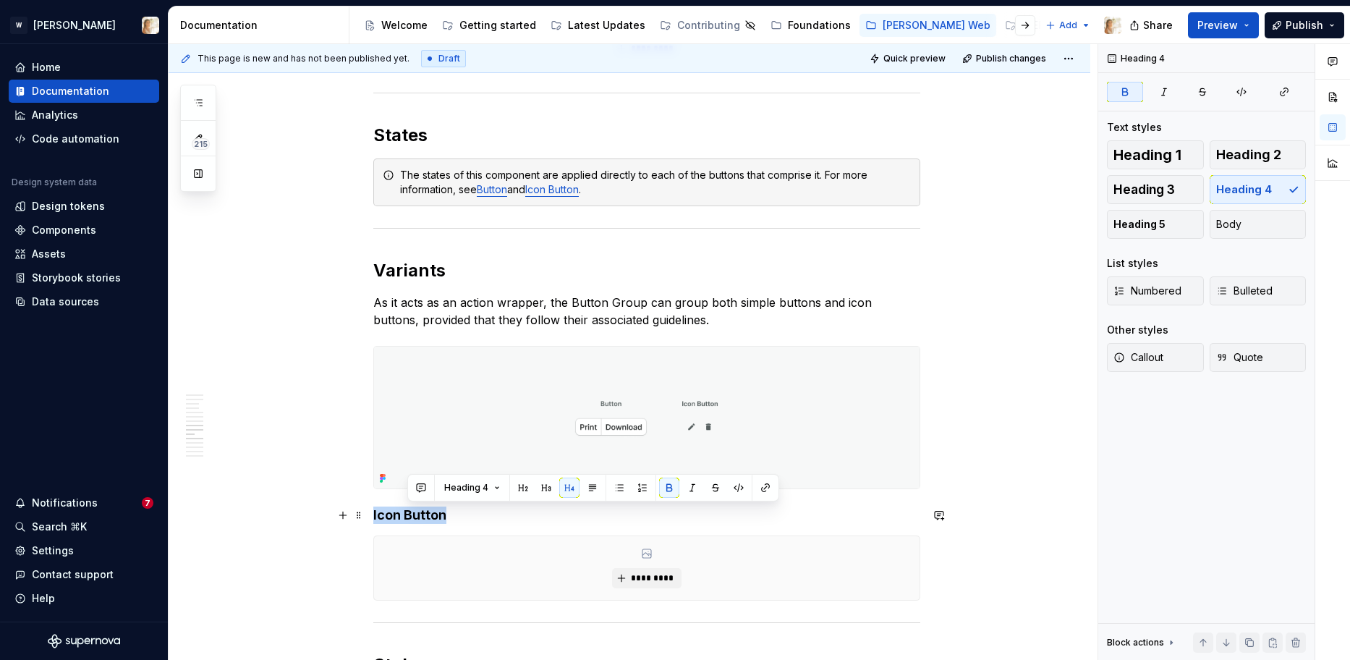
click at [419, 516] on strong "Icon Button" at bounding box center [409, 514] width 73 height 15
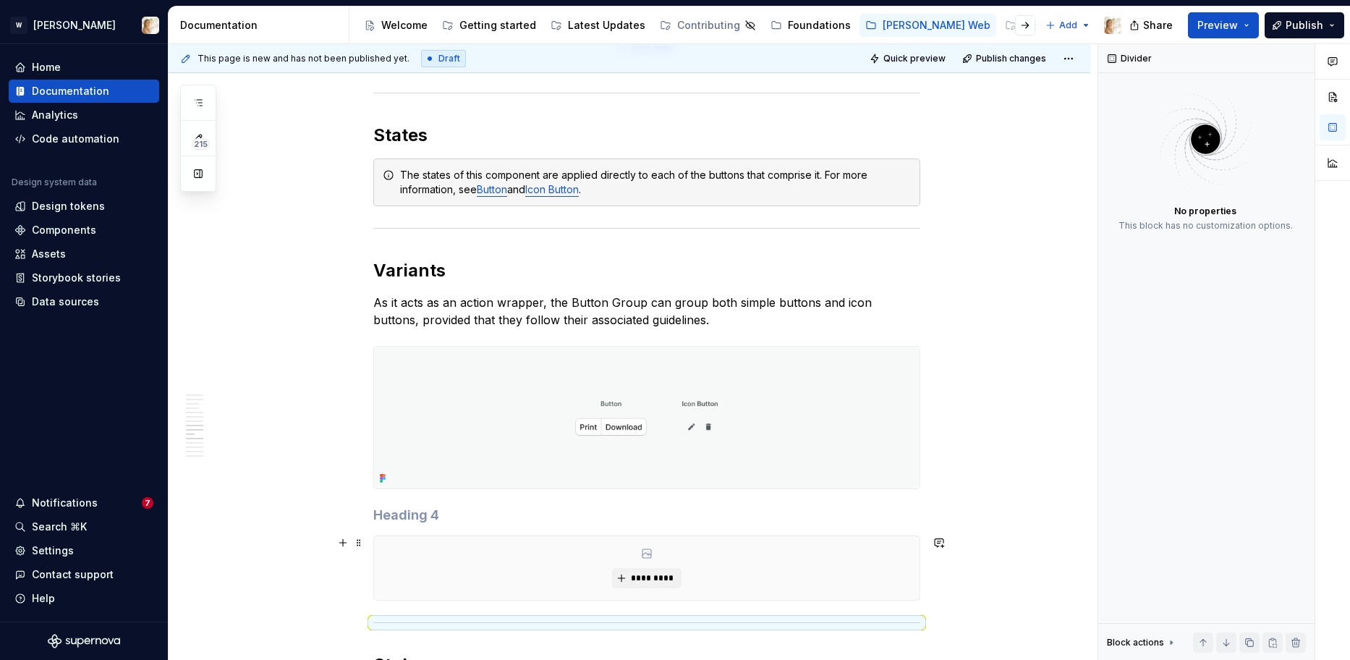
click at [425, 550] on div "*********" at bounding box center [646, 568] width 545 height 64
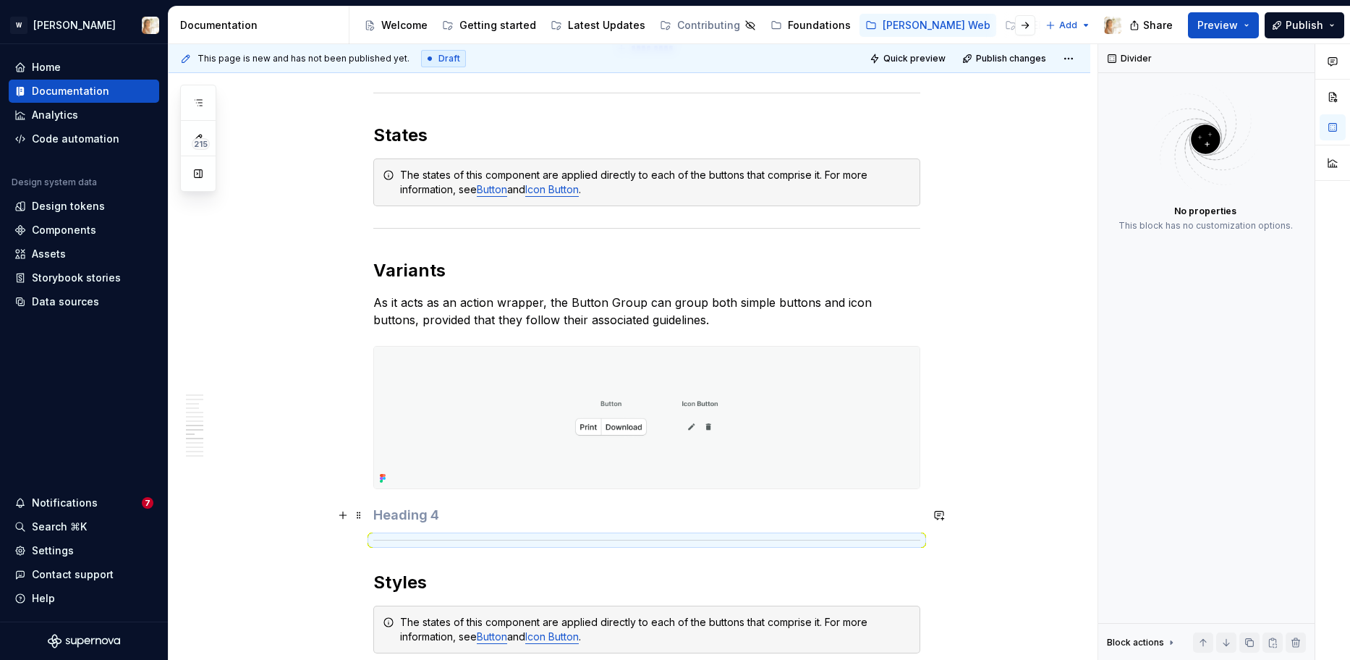
click at [414, 512] on h4 at bounding box center [646, 514] width 547 height 17
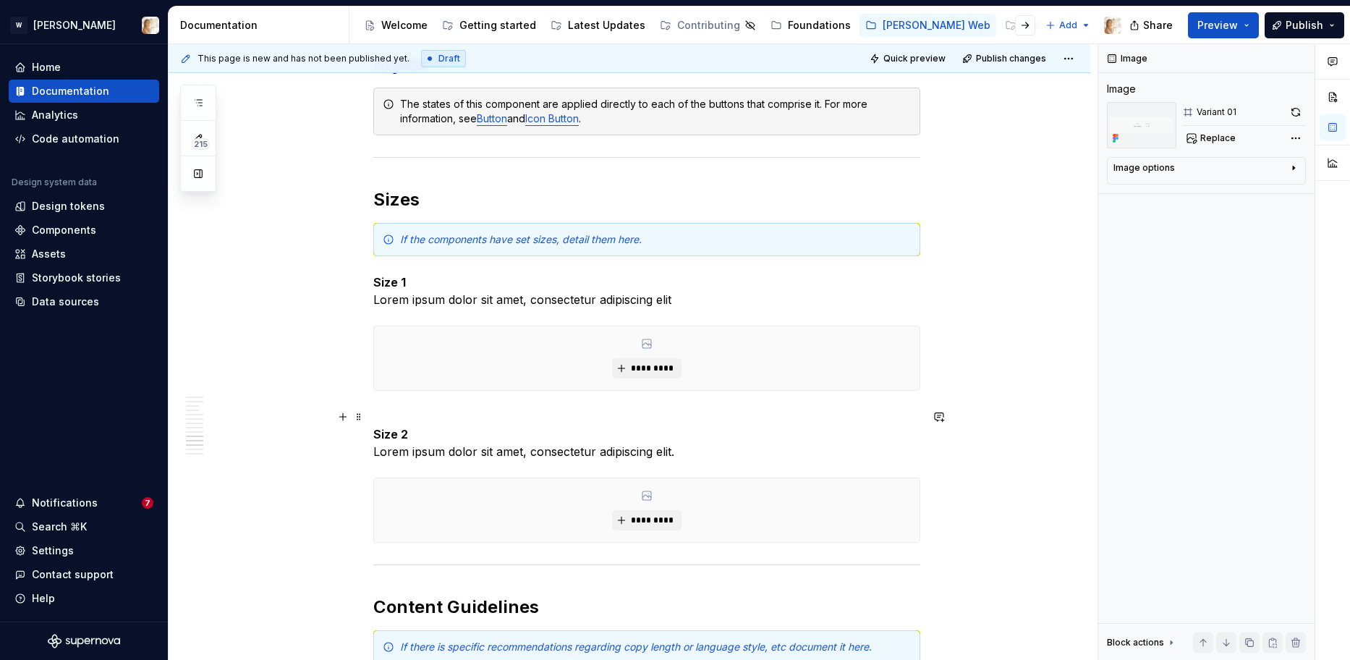
scroll to position [3514, 0]
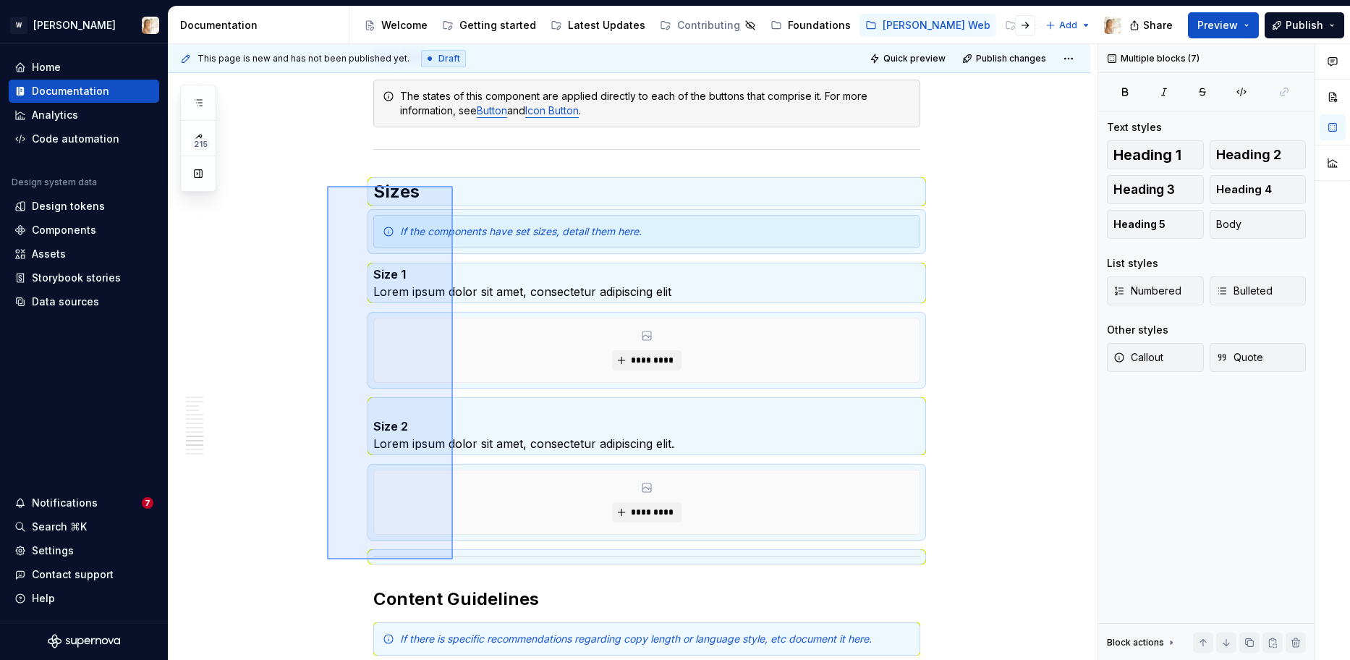
drag, startPoint x: 327, startPoint y: 186, endPoint x: 453, endPoint y: 559, distance: 393.8
click at [453, 559] on div "**********" at bounding box center [633, 352] width 929 height 616
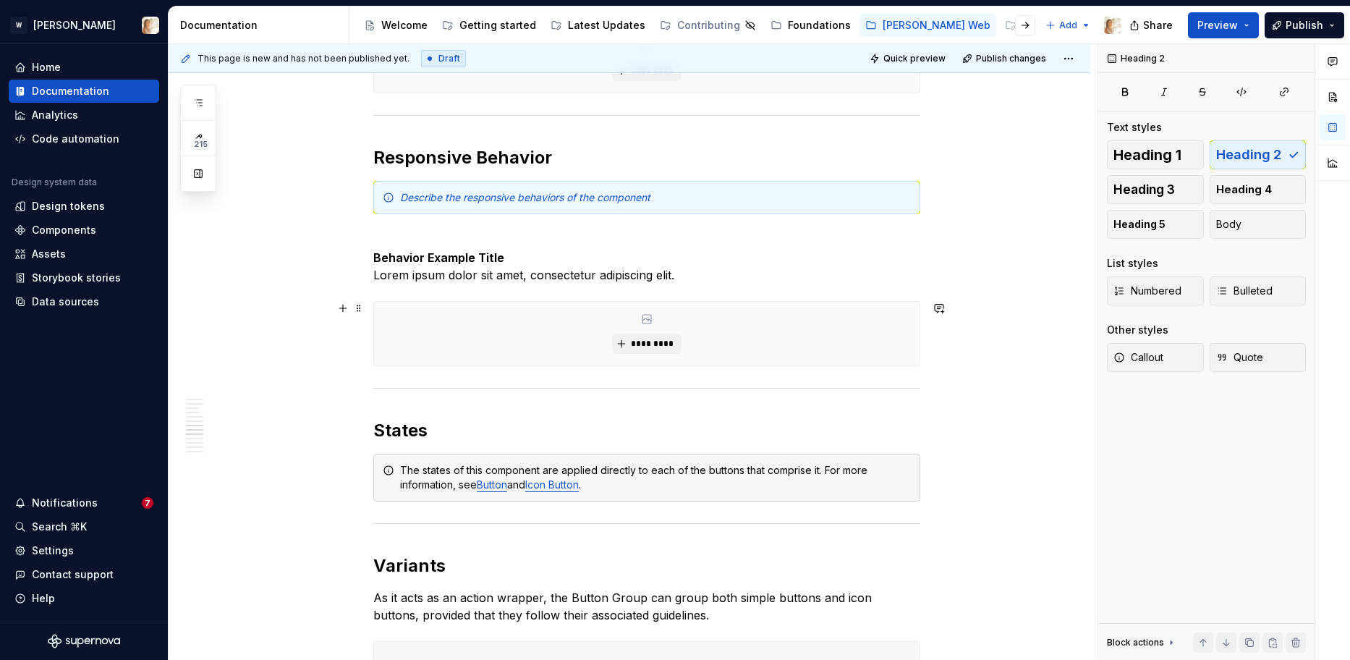
scroll to position [2633, 0]
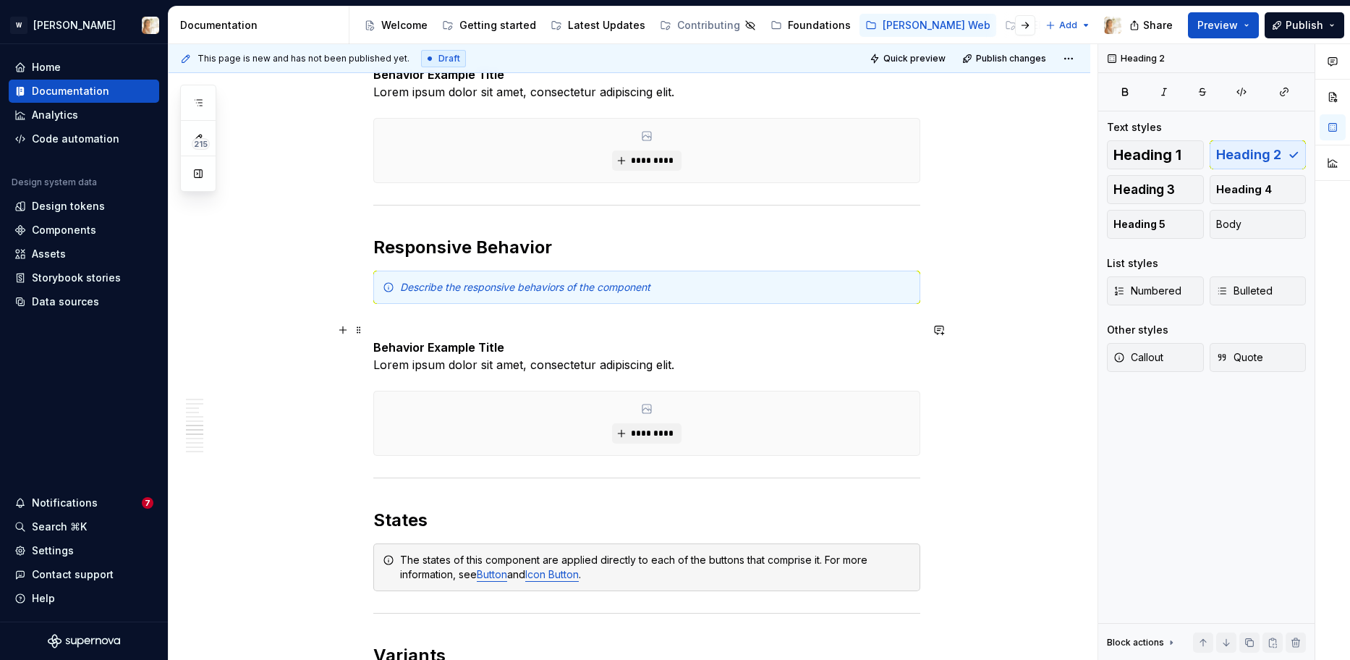
click at [477, 325] on p "Behavior Example Title Lorem ipsum dolor sit amet, consectetur adipiscing elit." at bounding box center [646, 347] width 547 height 52
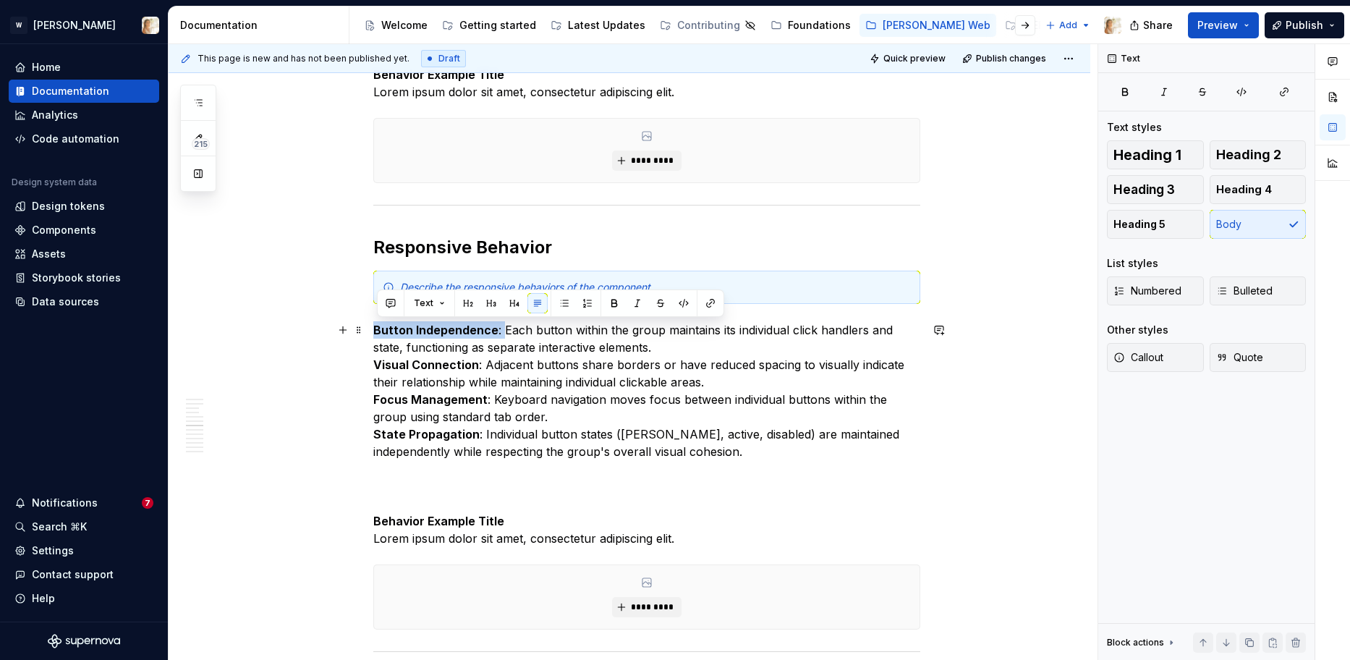
drag, startPoint x: 504, startPoint y: 335, endPoint x: 378, endPoint y: 331, distance: 126.6
click at [378, 331] on p "Button Independence : Each button within the group maintains its individual cli…" at bounding box center [646, 390] width 547 height 139
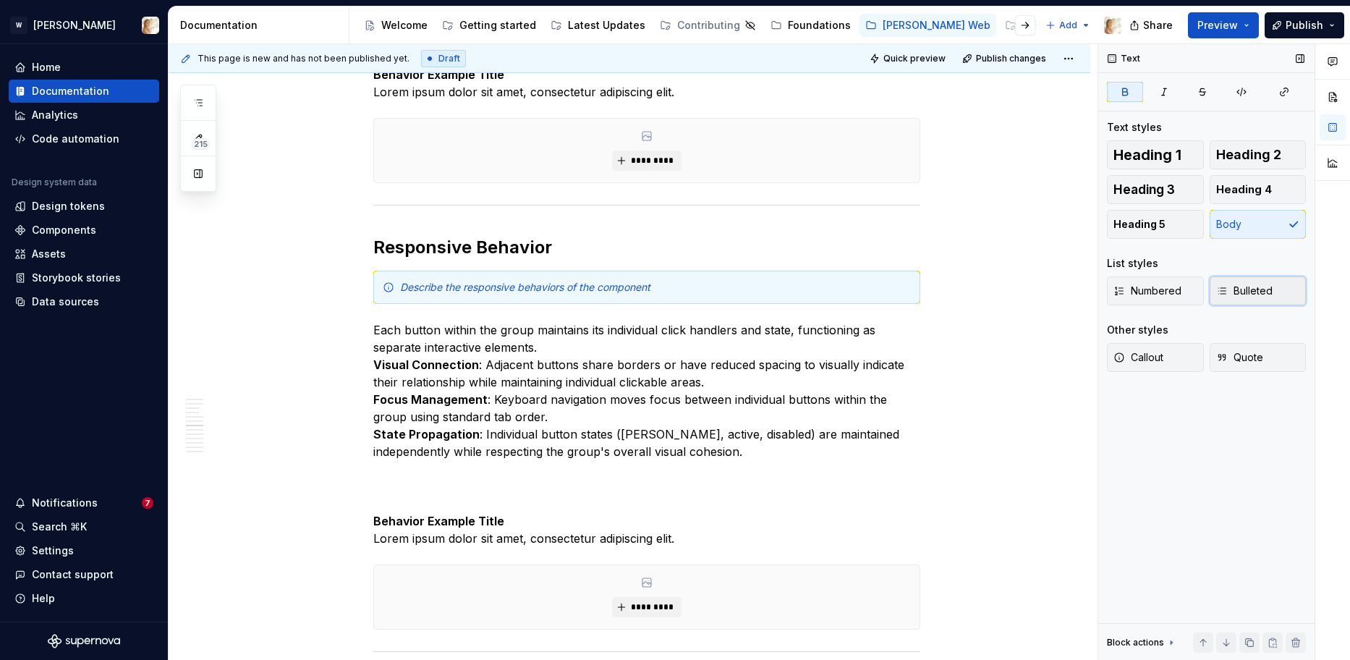
click at [1229, 287] on span "Bulleted" at bounding box center [1244, 291] width 56 height 14
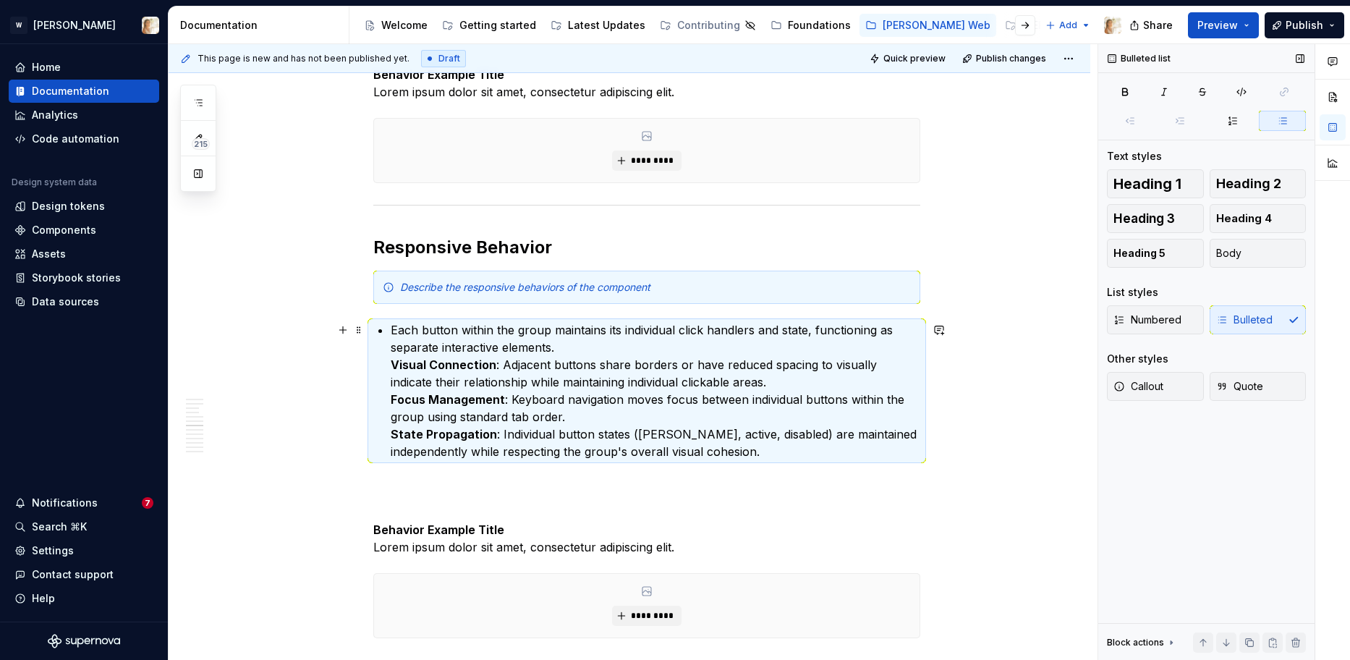
click at [505, 364] on p "Each button within the group maintains its individual click handlers and state,…" at bounding box center [655, 390] width 529 height 139
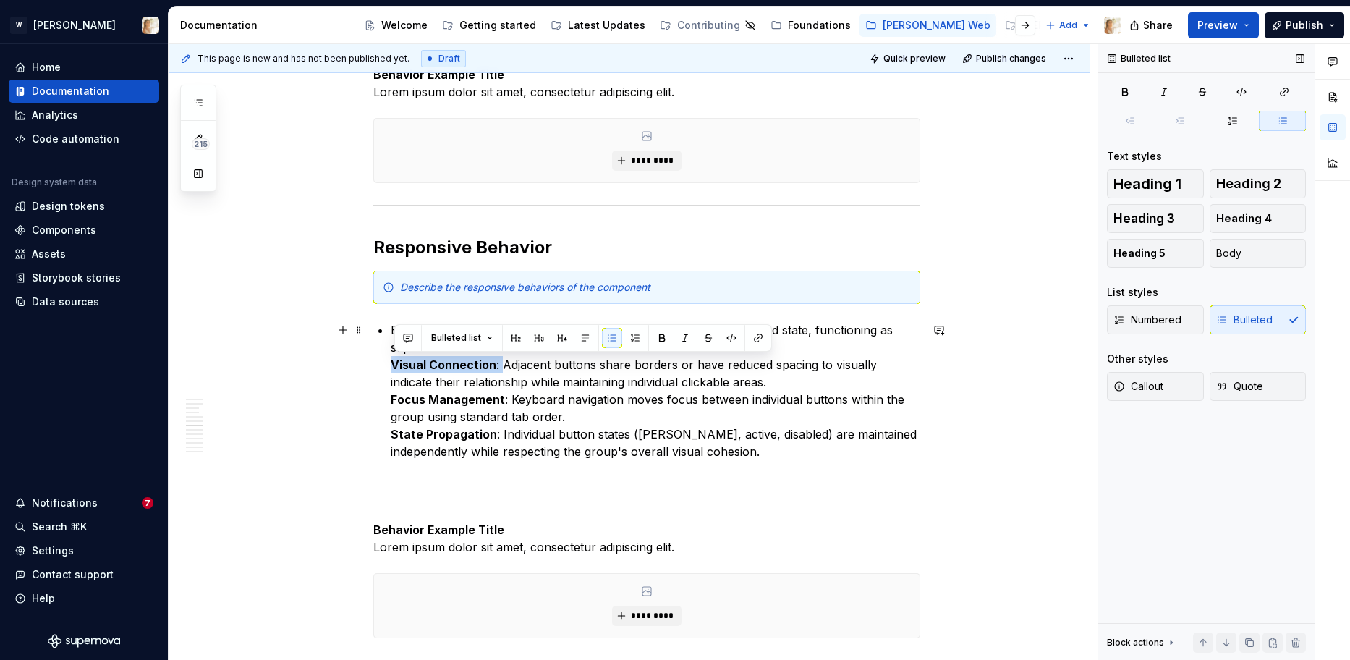
drag, startPoint x: 505, startPoint y: 364, endPoint x: 396, endPoint y: 362, distance: 109.2
click at [396, 362] on p "Each button within the group maintains its individual click handlers and state,…" at bounding box center [655, 390] width 529 height 139
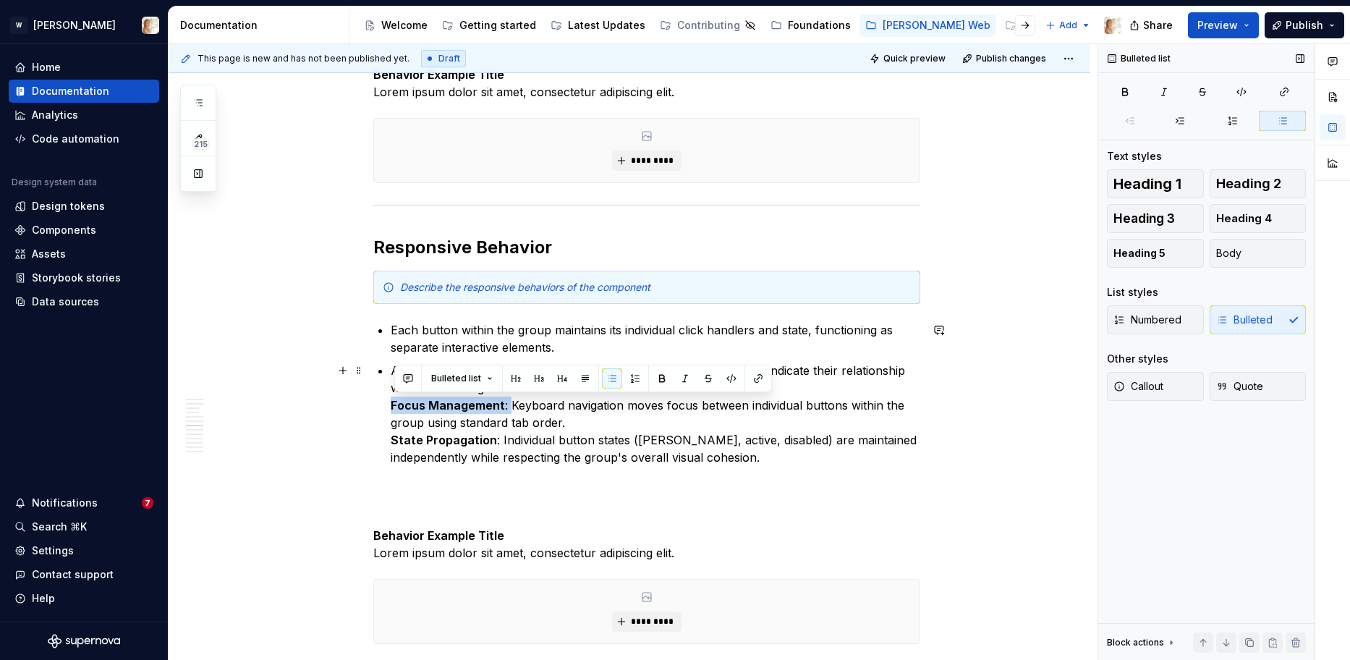
drag, startPoint x: 511, startPoint y: 406, endPoint x: 389, endPoint y: 408, distance: 121.5
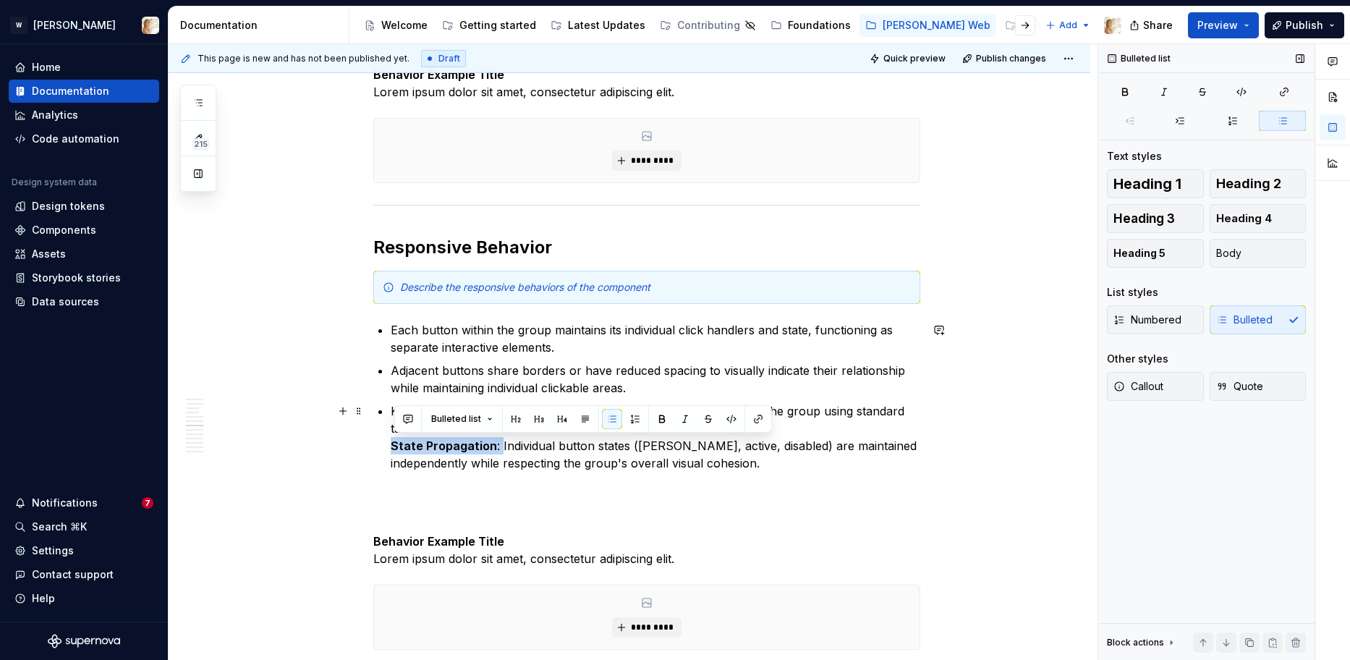
drag, startPoint x: 501, startPoint y: 447, endPoint x: 393, endPoint y: 446, distance: 107.8
click at [393, 446] on p "Keyboard navigation moves focus between individual buttons within the group usi…" at bounding box center [655, 436] width 529 height 69
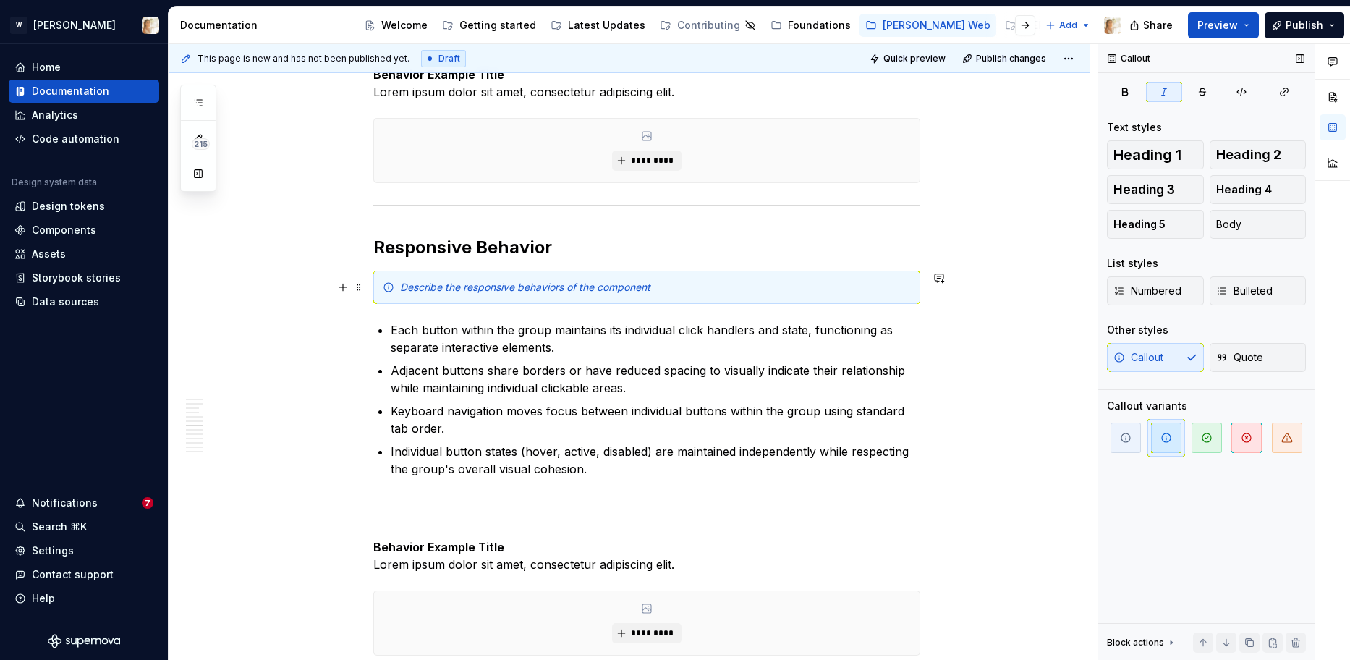
click at [561, 291] on em "Describe the responsive behaviors of the component" at bounding box center [525, 287] width 250 height 12
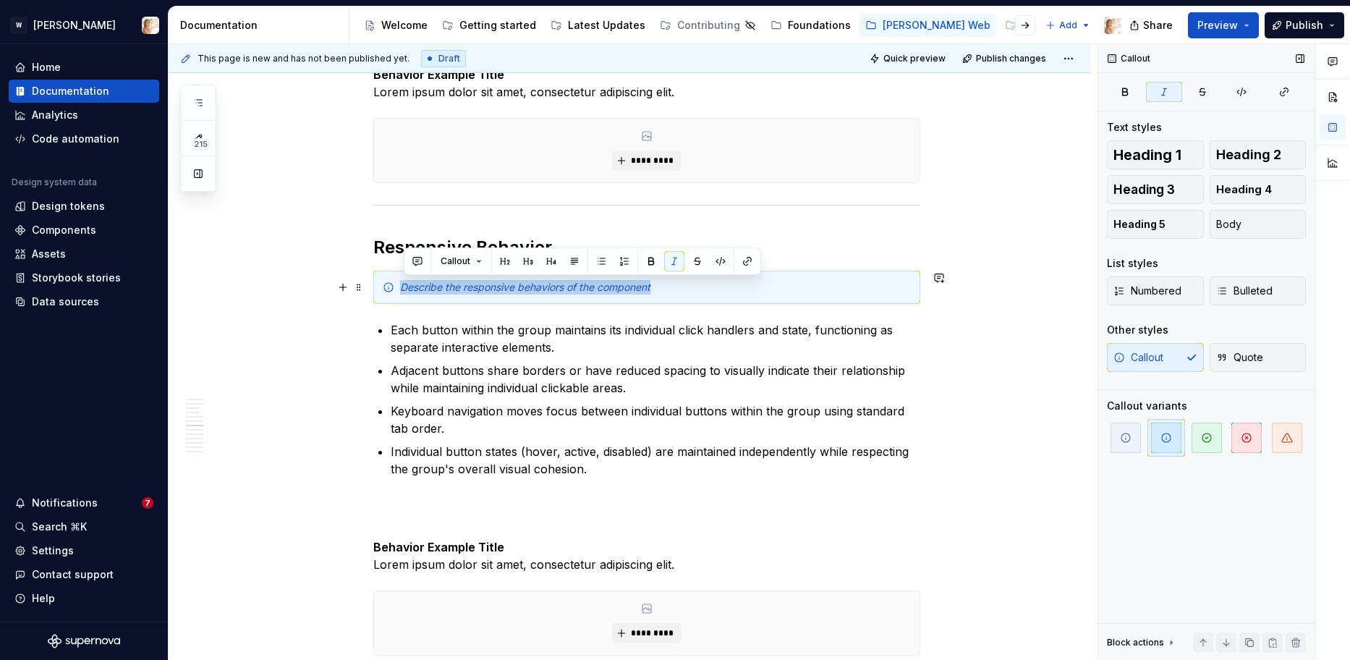
click at [561, 291] on em "Describe the responsive behaviors of the component" at bounding box center [525, 287] width 250 height 12
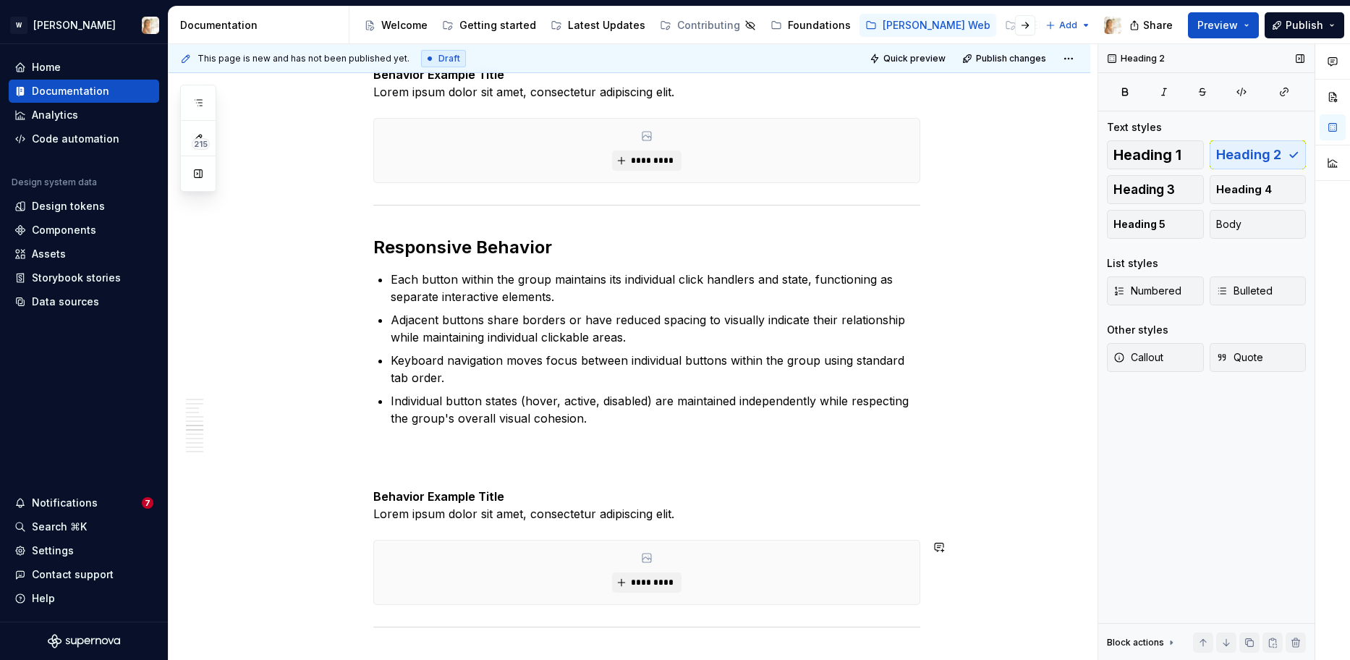
click at [545, 518] on p "Behavior Example Title Lorem ipsum dolor sit amet, consectetur adipiscing elit." at bounding box center [646, 496] width 547 height 52
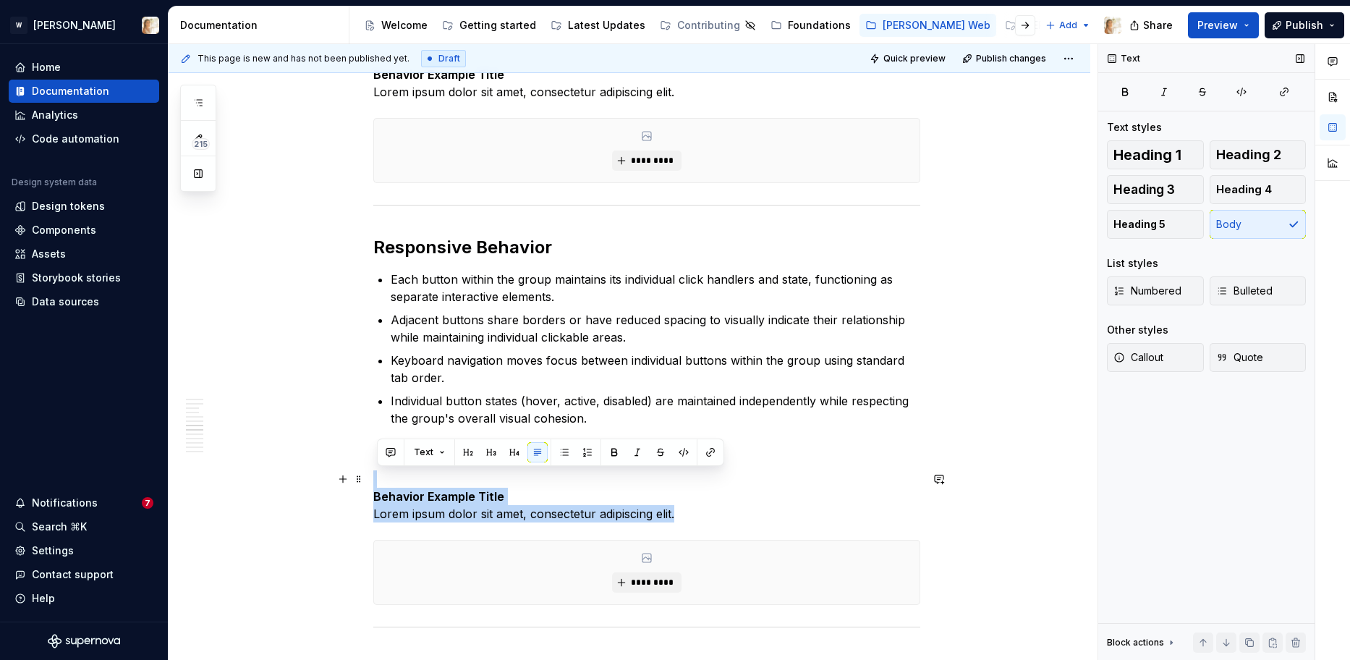
click at [545, 518] on p "Behavior Example Title Lorem ipsum dolor sit amet, consectetur adipiscing elit." at bounding box center [646, 496] width 547 height 52
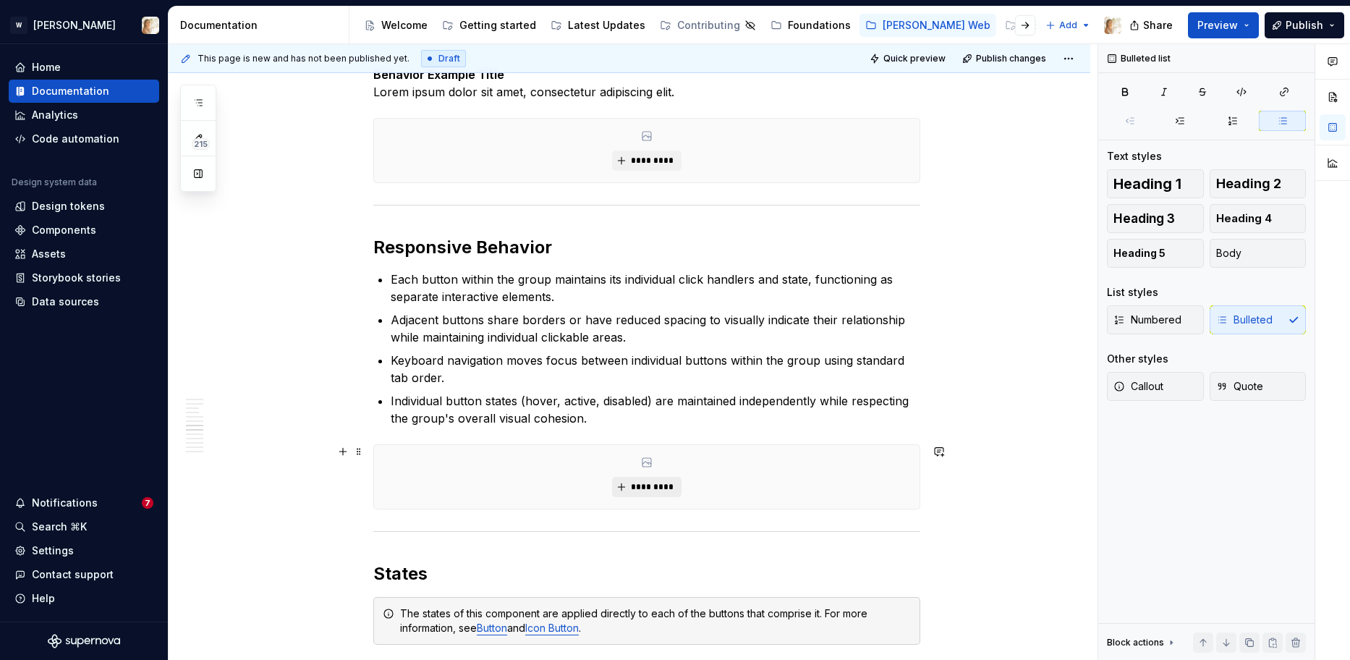
click at [628, 490] on button "*********" at bounding box center [646, 487] width 69 height 20
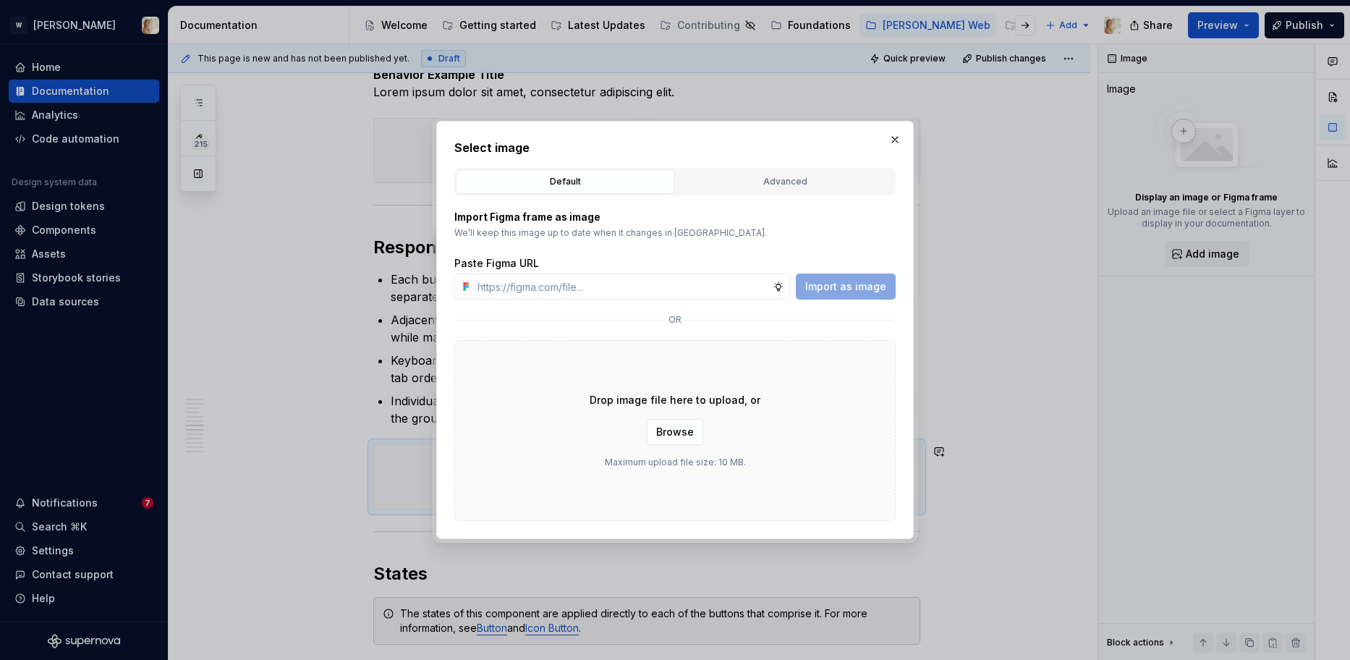
type textarea "*"
type input "[URL][DOMAIN_NAME]"
click at [819, 286] on span "Import as image" at bounding box center [845, 286] width 81 height 14
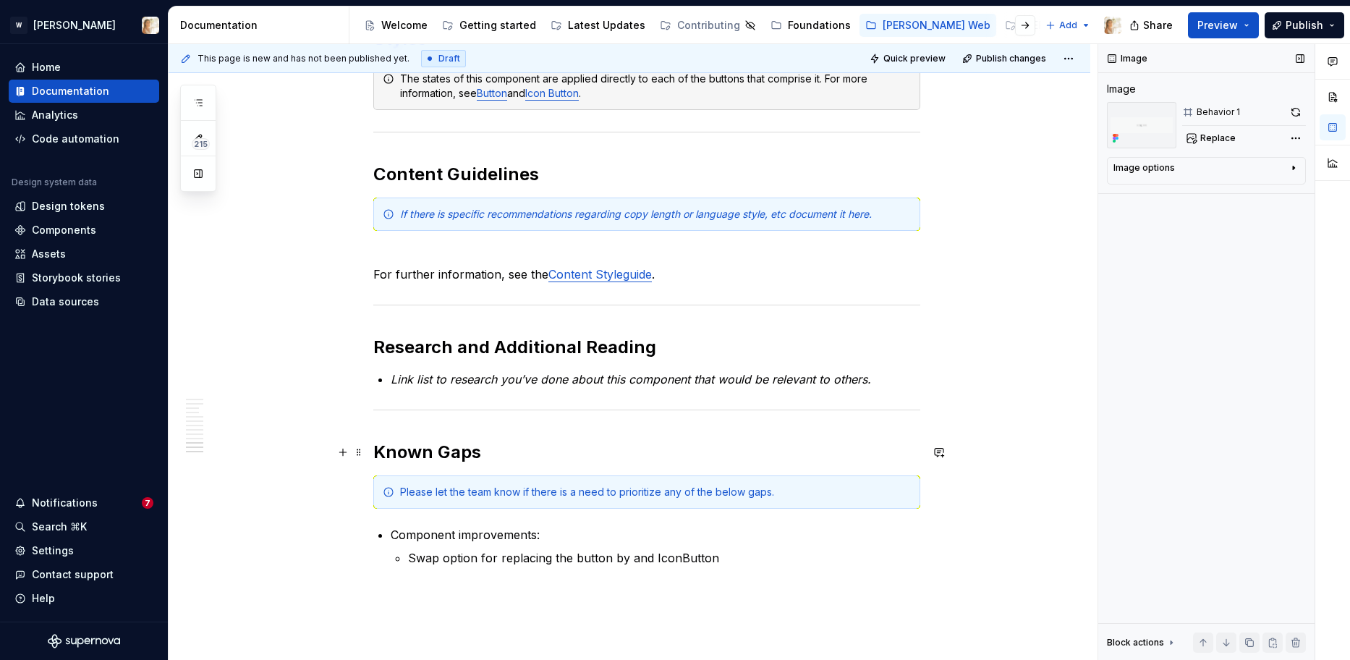
scroll to position [3610, 0]
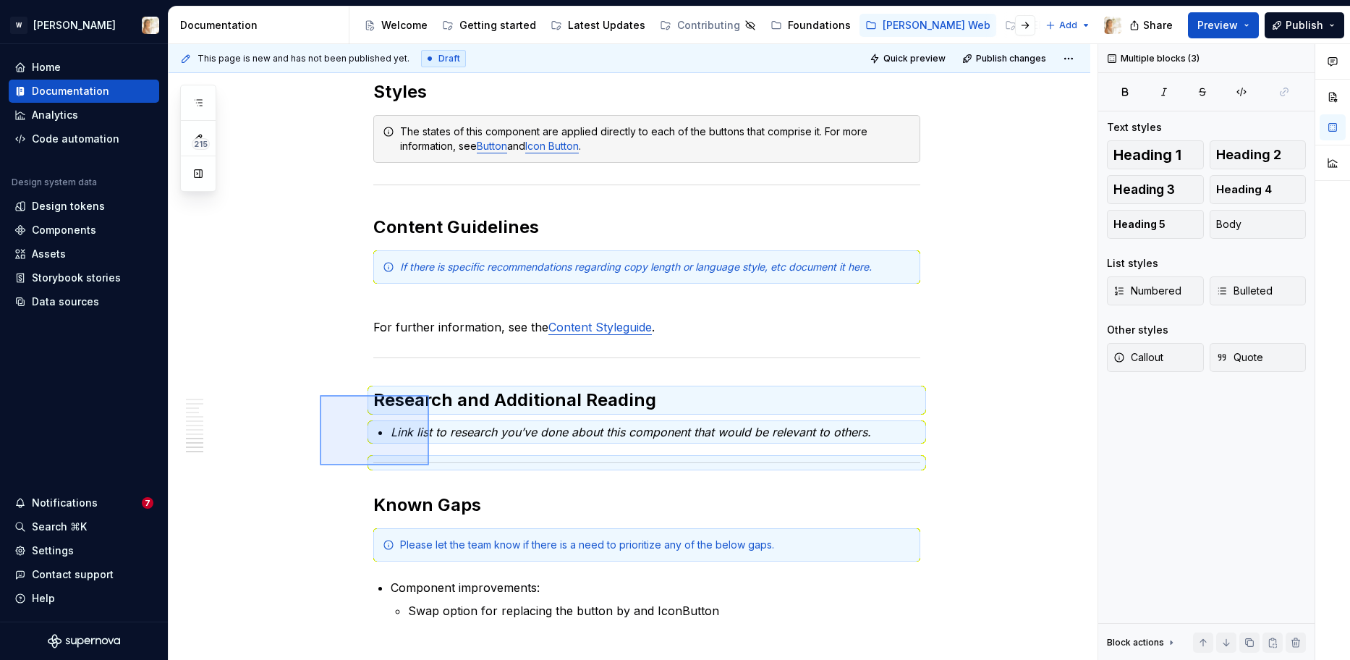
drag, startPoint x: 320, startPoint y: 395, endPoint x: 429, endPoint y: 465, distance: 129.8
click at [429, 465] on div "**********" at bounding box center [633, 352] width 929 height 616
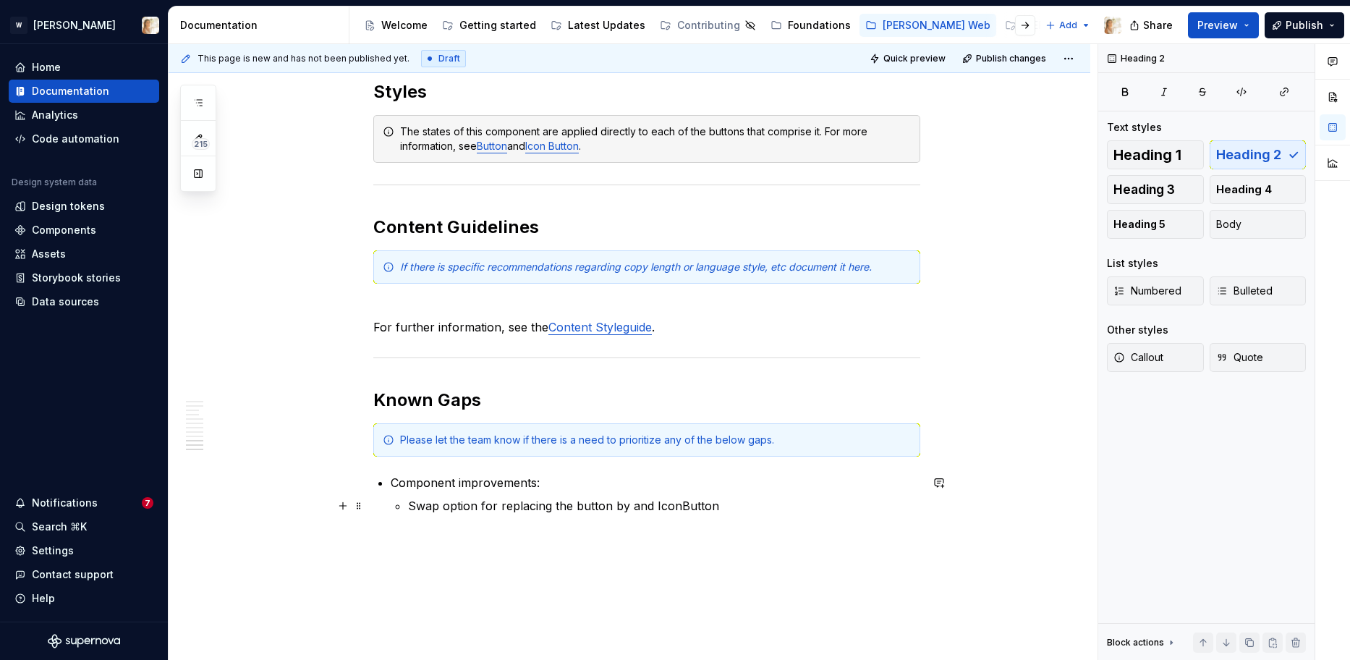
click at [718, 502] on p "Swap option for replacing the button by and IconButton" at bounding box center [664, 505] width 512 height 17
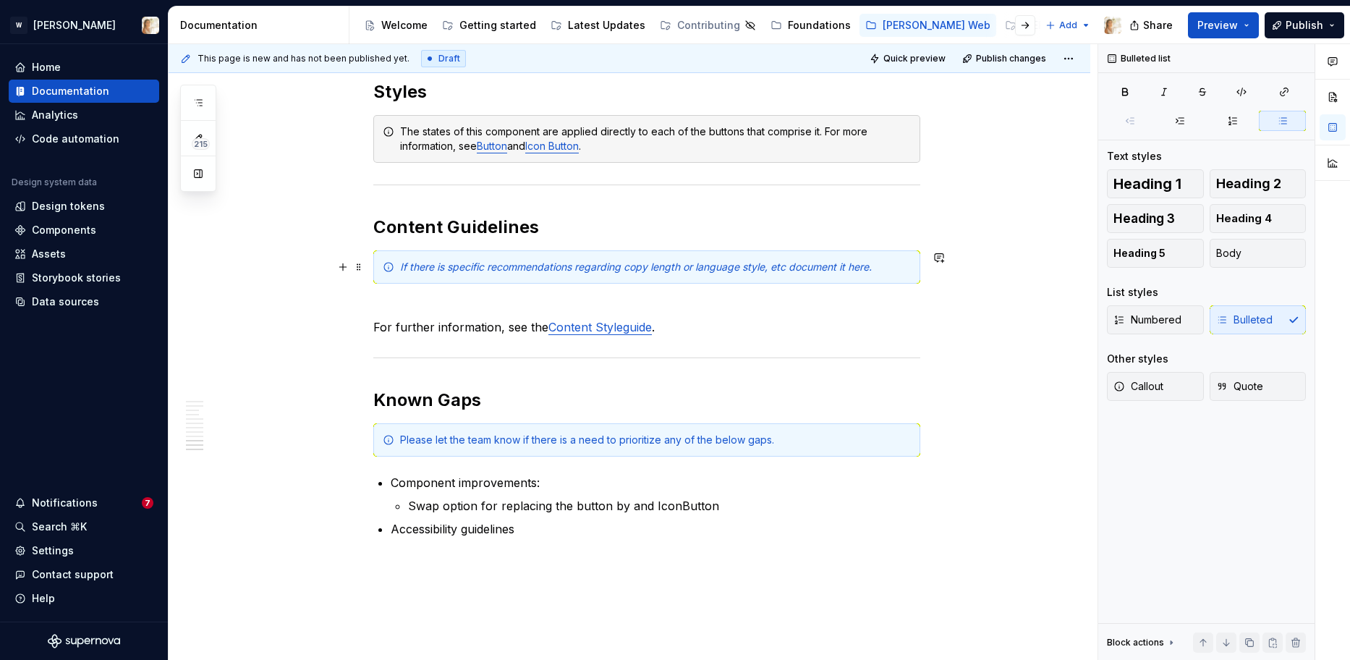
click at [482, 276] on div "If there is specific recommendations regarding copy length or language style, e…" at bounding box center [646, 266] width 547 height 33
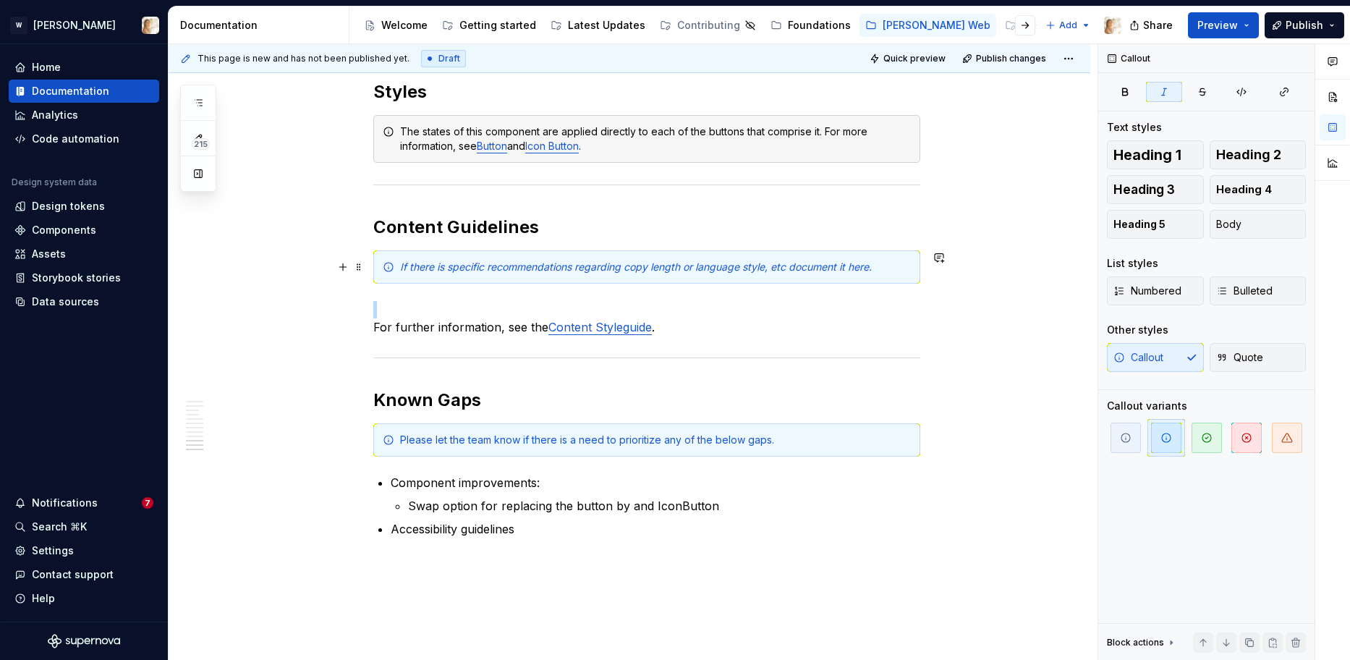
click at [482, 276] on div "If there is specific recommendations regarding copy length or language style, e…" at bounding box center [646, 266] width 547 height 33
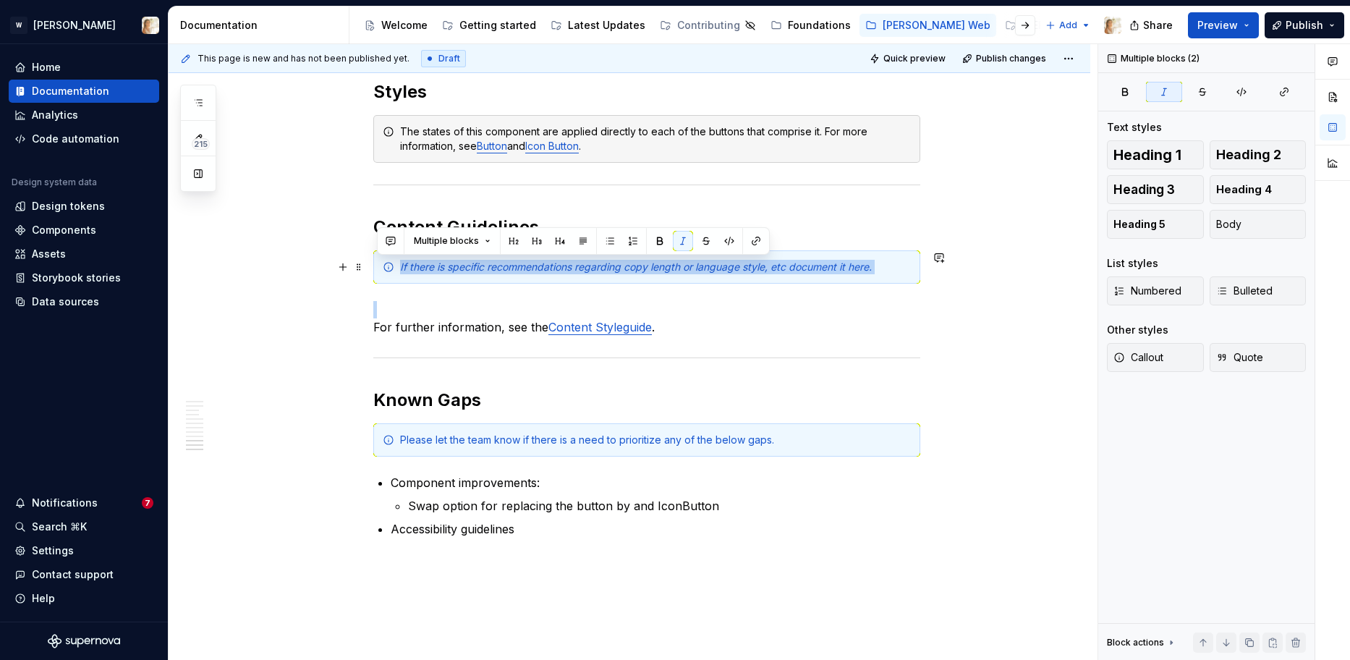
click at [482, 276] on div "If there is specific recommendations regarding copy length or language style, e…" at bounding box center [646, 266] width 547 height 33
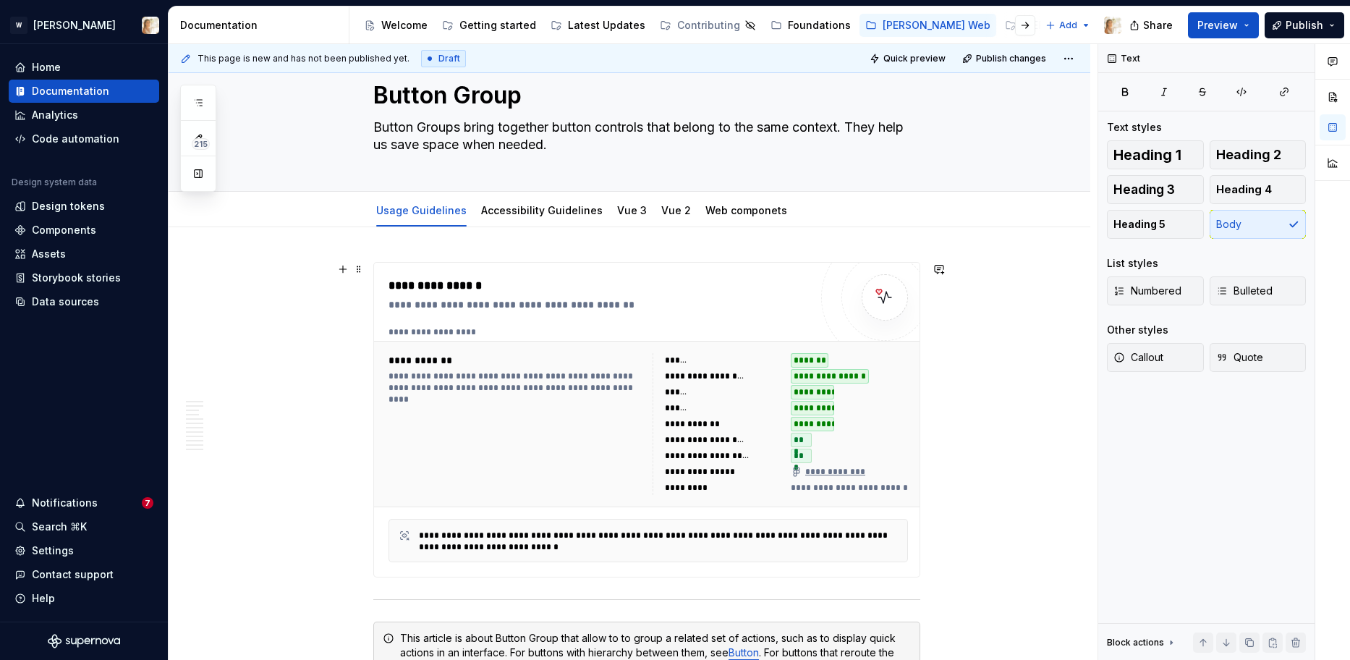
scroll to position [0, 0]
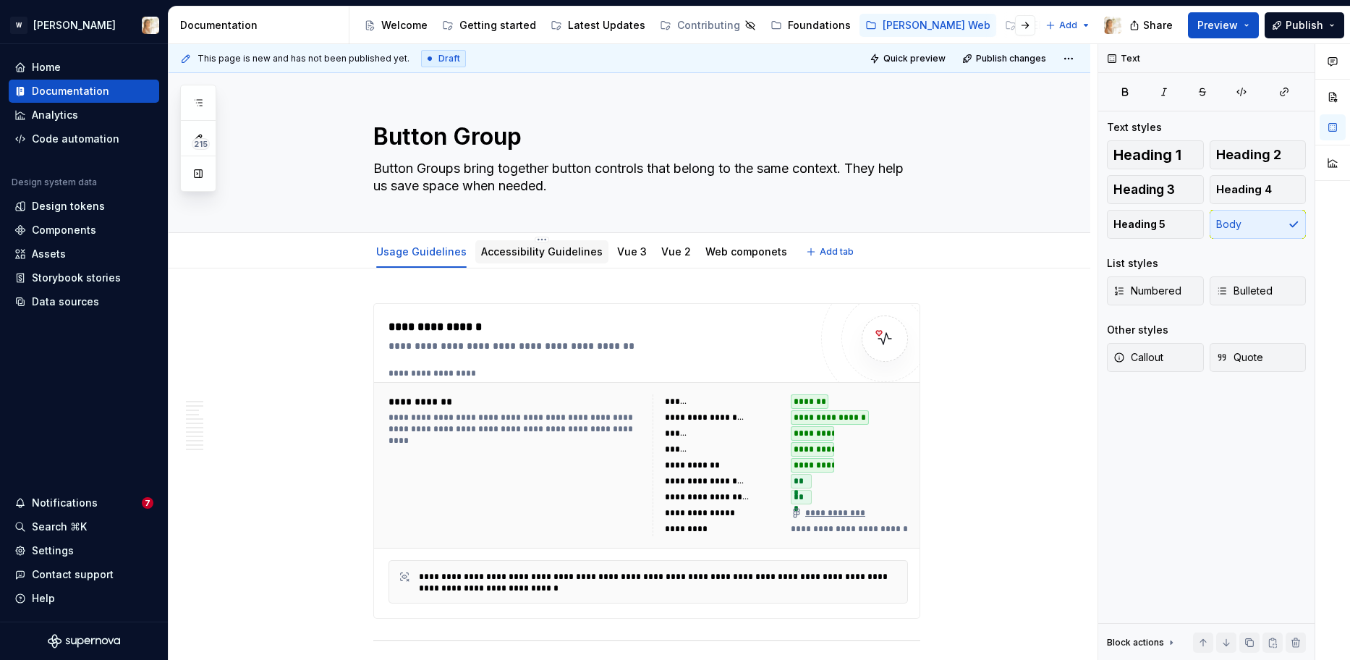
click at [571, 259] on div "Accessibility Guidelines" at bounding box center [542, 251] width 122 height 17
click at [559, 248] on link "Accessibility Guidelines" at bounding box center [542, 251] width 122 height 12
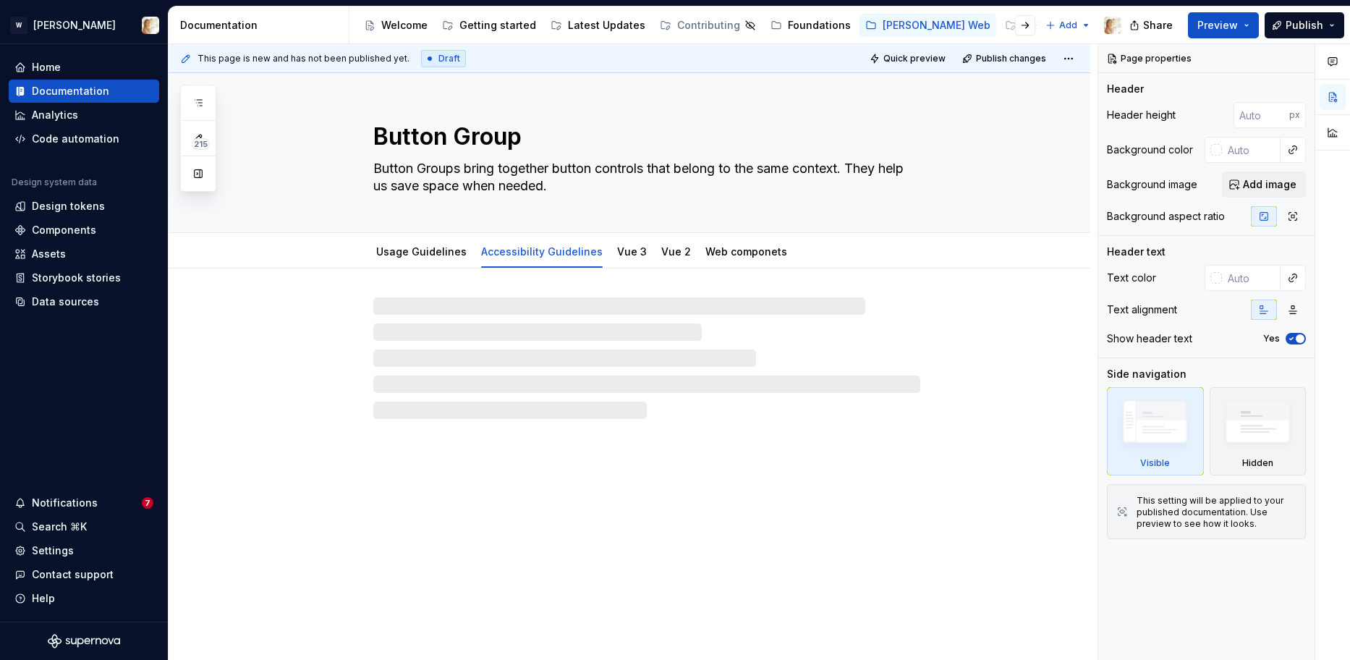
type textarea "*"
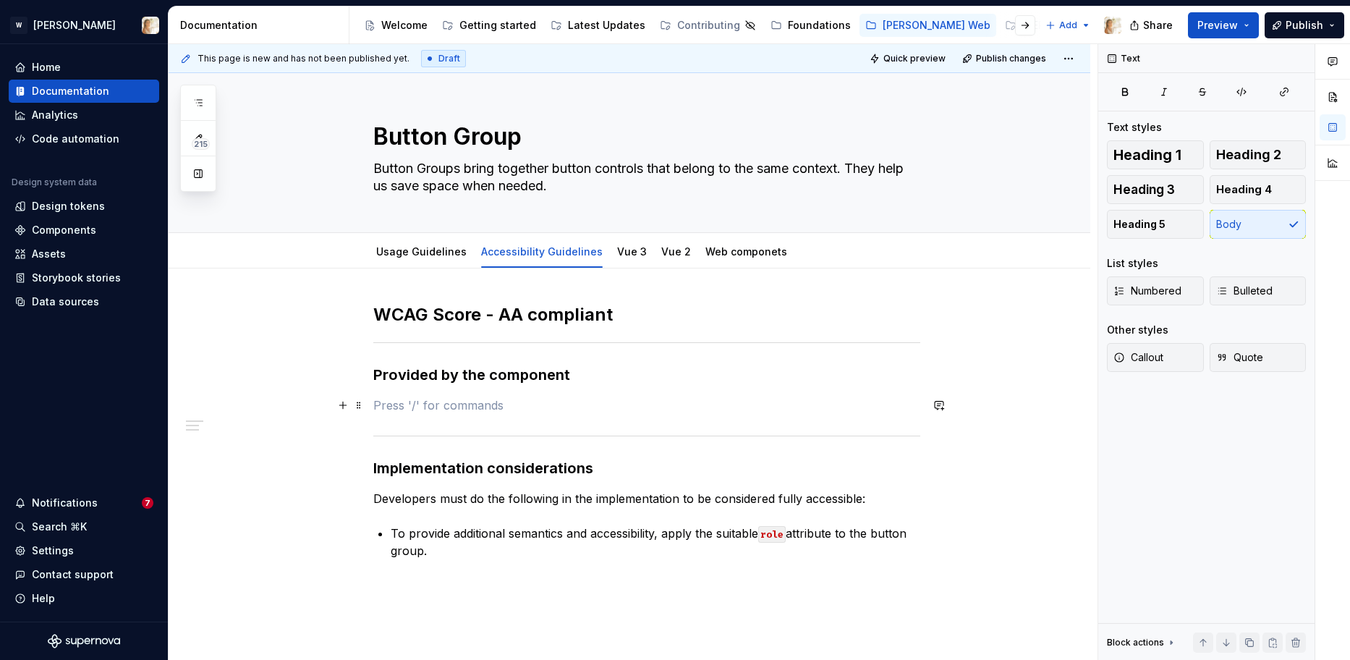
click at [406, 401] on p at bounding box center [646, 404] width 547 height 17
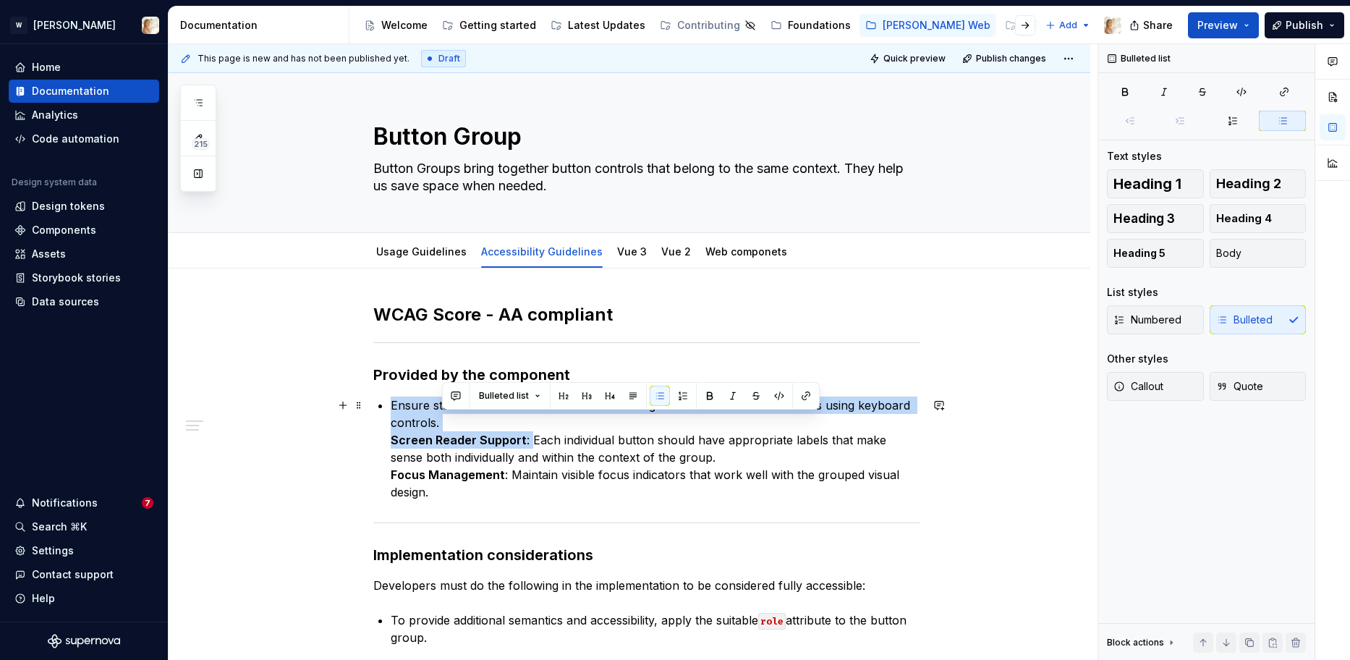
drag, startPoint x: 532, startPoint y: 440, endPoint x: 503, endPoint y: 420, distance: 34.9
click at [503, 420] on p "Ensure standard tab order allows users to navigate between individual buttons u…" at bounding box center [655, 448] width 529 height 104
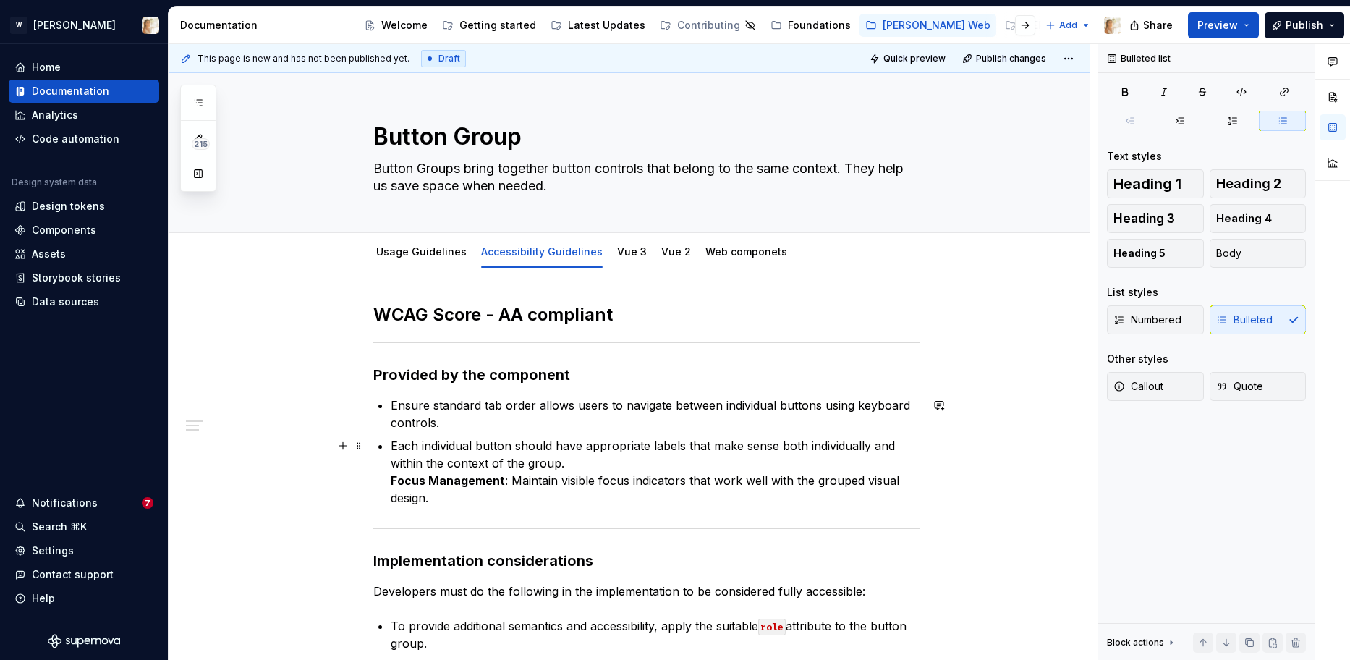
click at [511, 482] on p "Each individual button should have appropriate labels that make sense both indi…" at bounding box center [655, 471] width 529 height 69
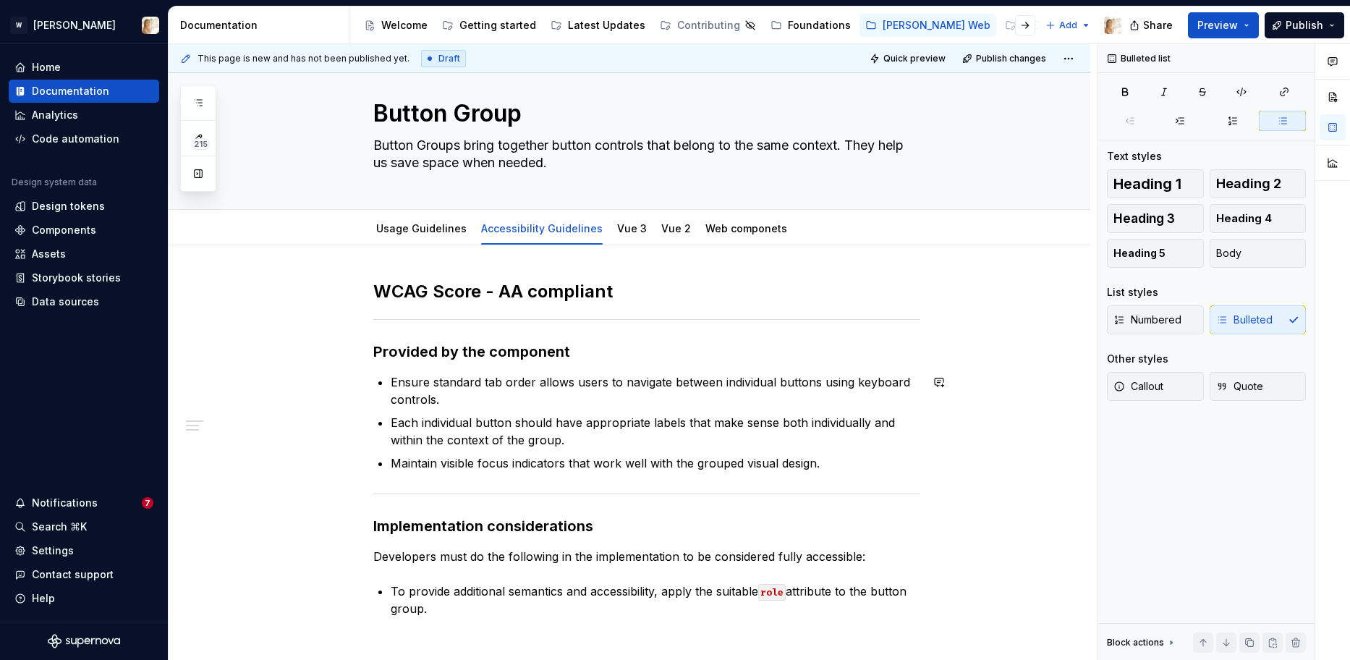
scroll to position [31, 0]
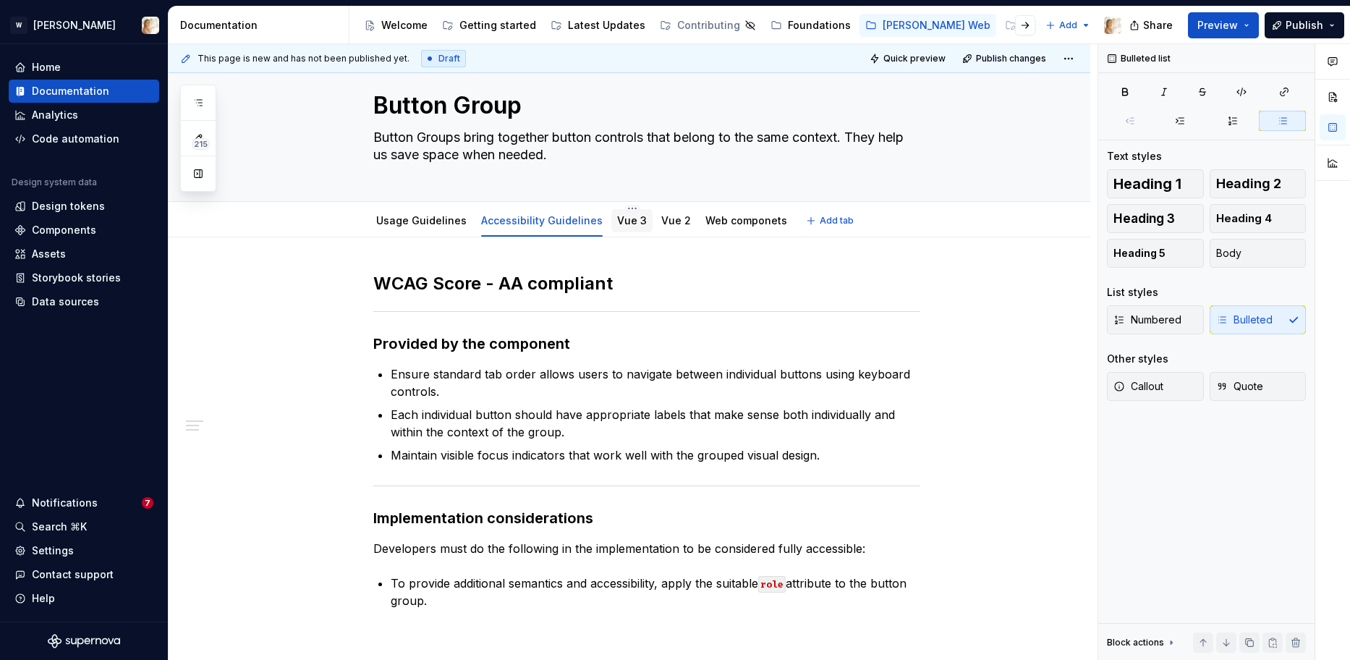
click at [628, 230] on div "Vue 3" at bounding box center [631, 220] width 41 height 23
click at [621, 223] on link "Vue 3" at bounding box center [632, 220] width 30 height 12
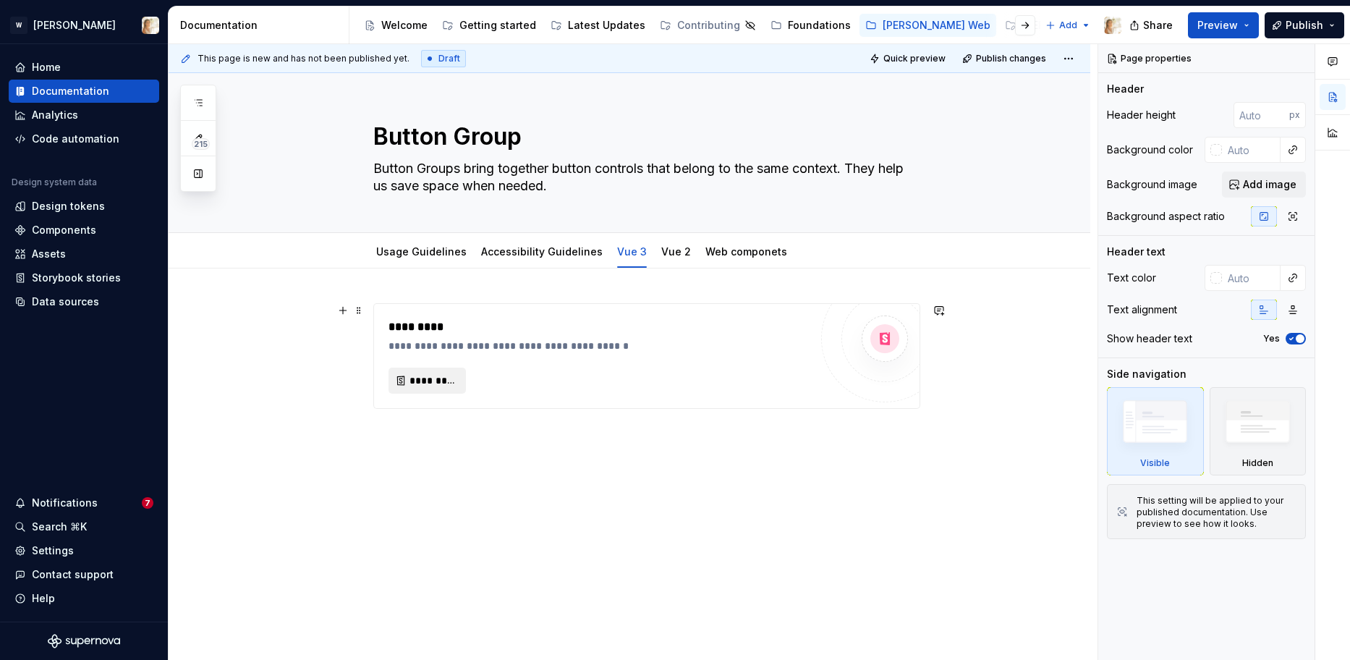
click at [419, 385] on span "*********" at bounding box center [432, 380] width 47 height 14
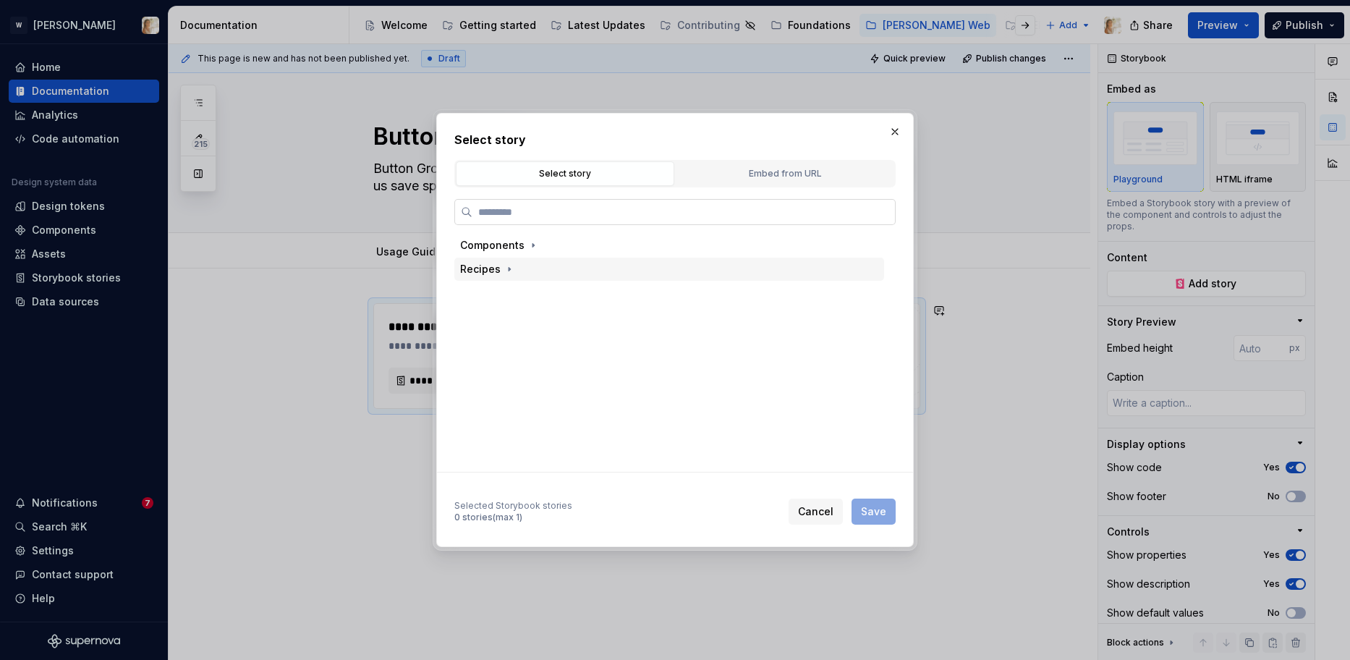
type textarea "*"
click at [576, 209] on input "search" at bounding box center [683, 212] width 422 height 14
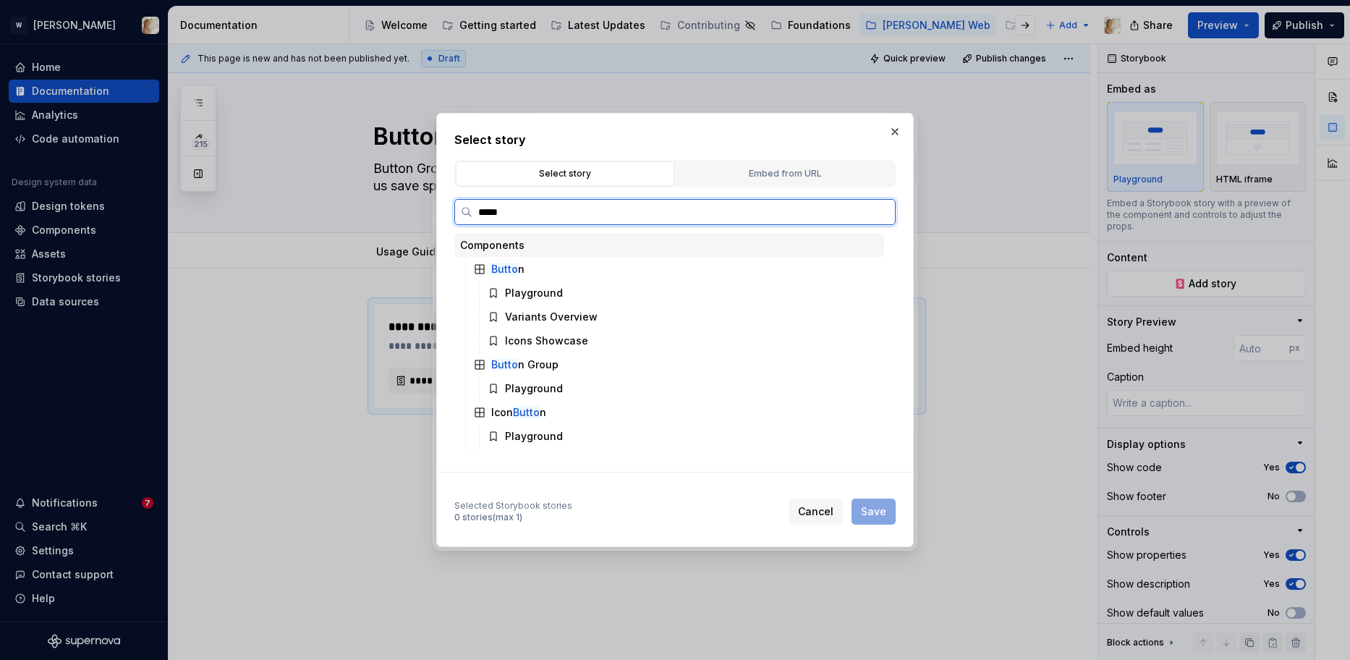
type input "******"
click at [520, 392] on div "Playground" at bounding box center [534, 388] width 58 height 14
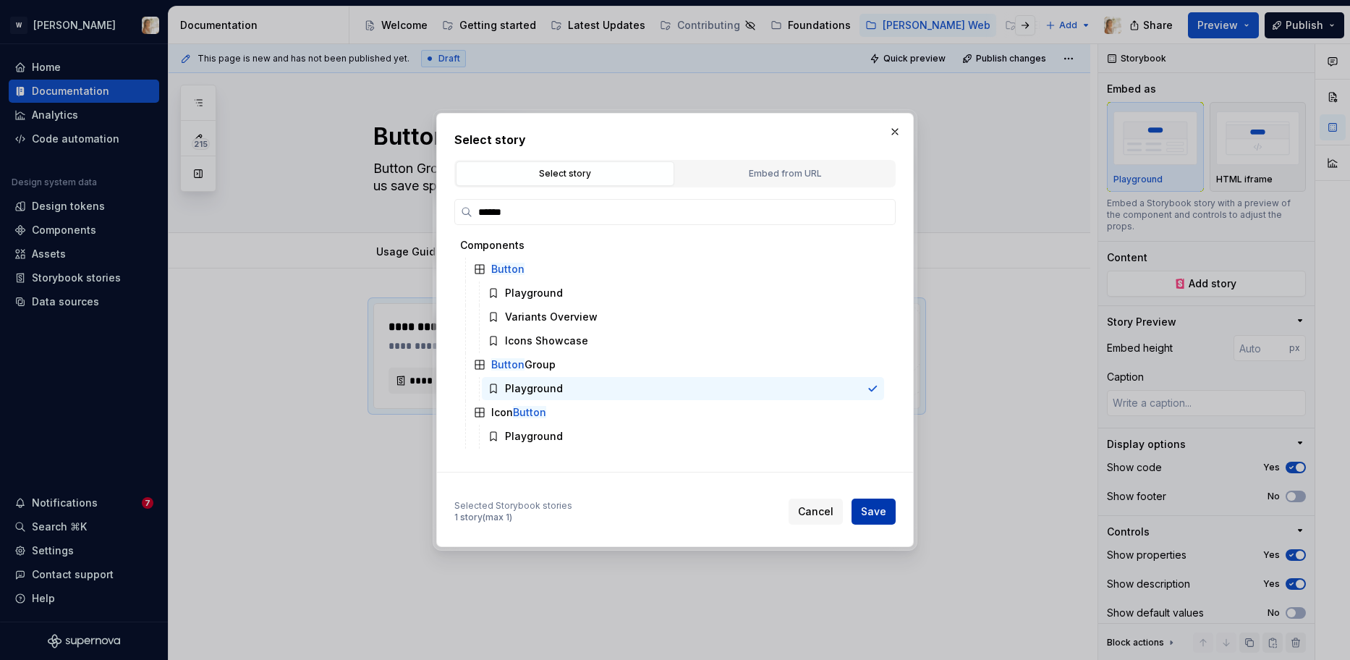
click at [884, 514] on span "Save" at bounding box center [873, 511] width 25 height 14
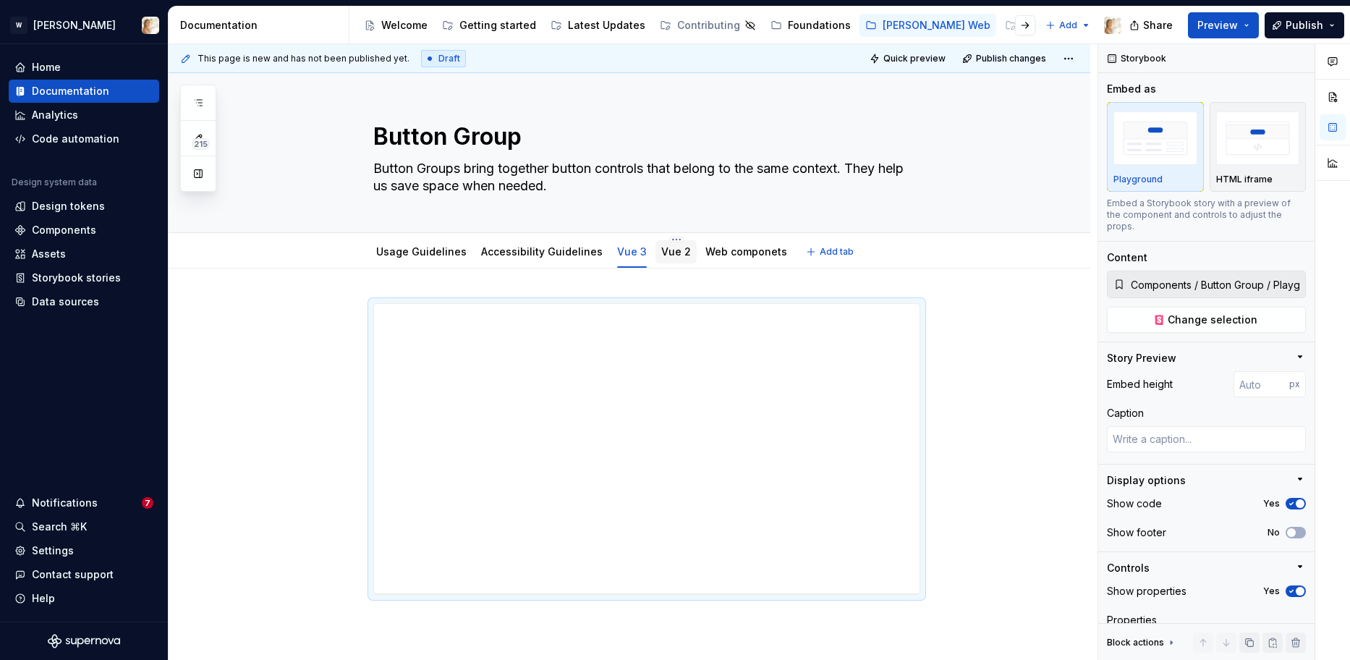
click at [668, 252] on link "Vue 2" at bounding box center [676, 251] width 30 height 12
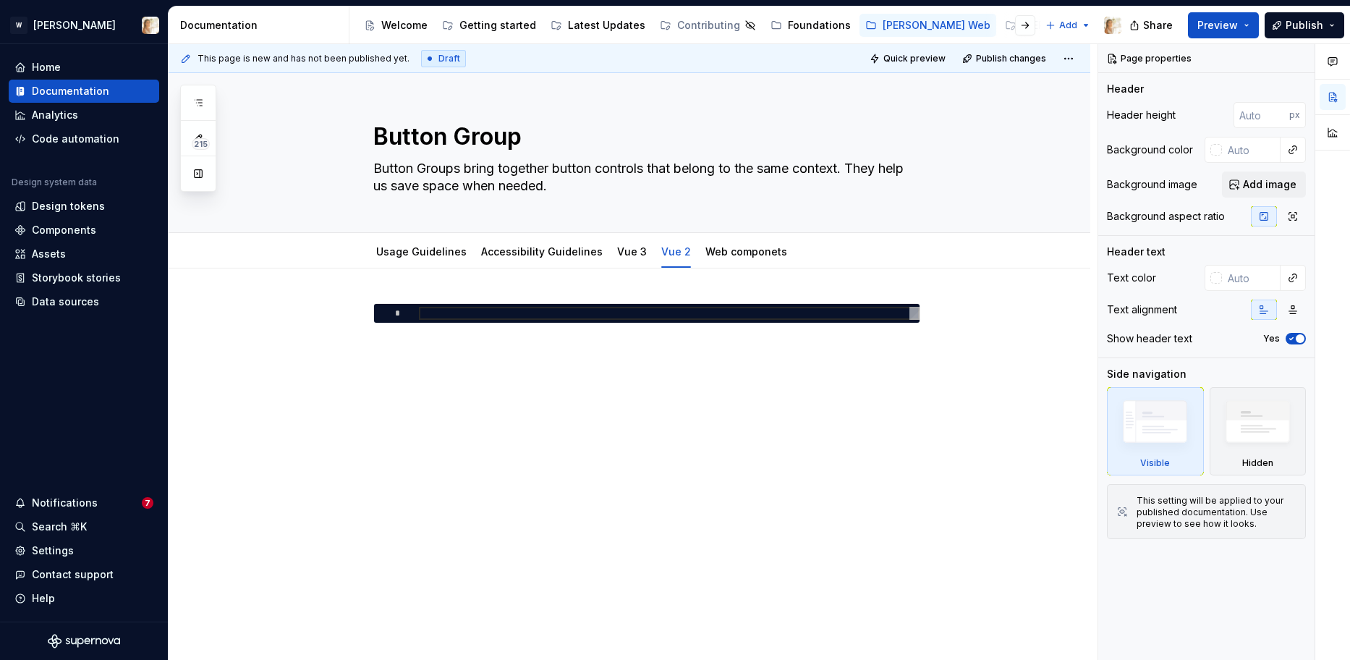
type textarea "*"
click at [571, 295] on div "*" at bounding box center [629, 420] width 921 height 305
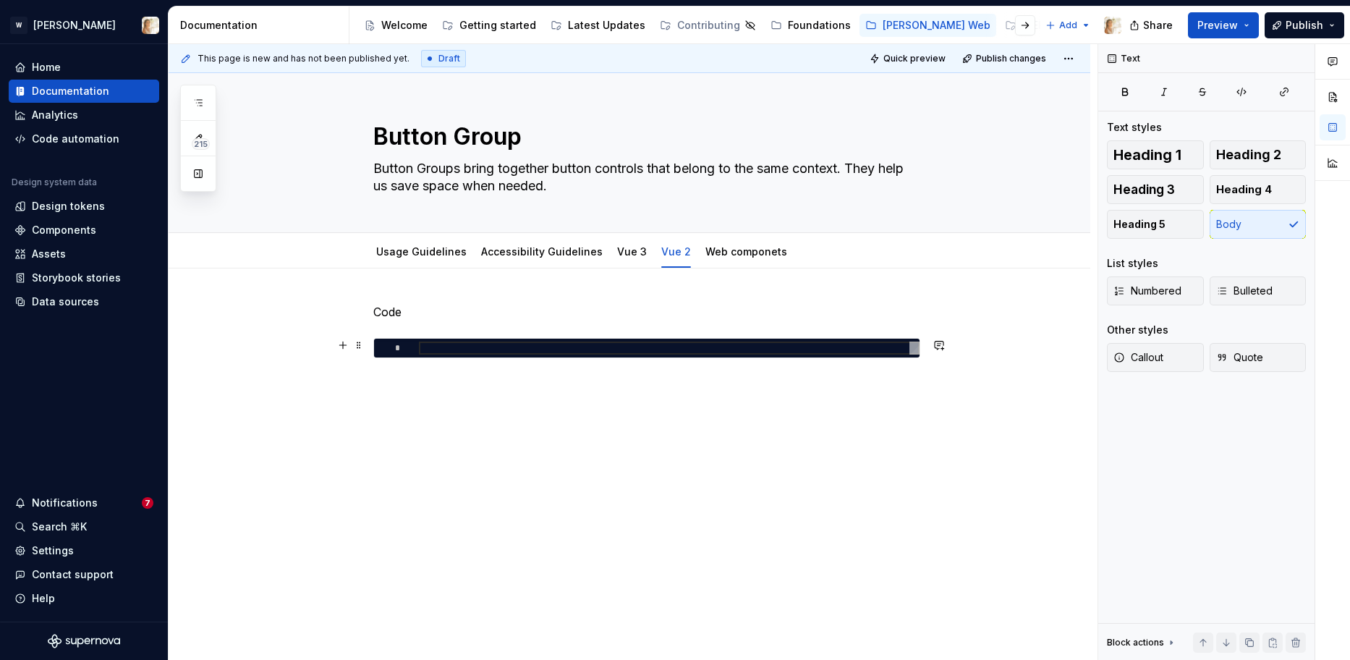
type textarea "*"
click at [513, 354] on div at bounding box center [669, 347] width 500 height 13
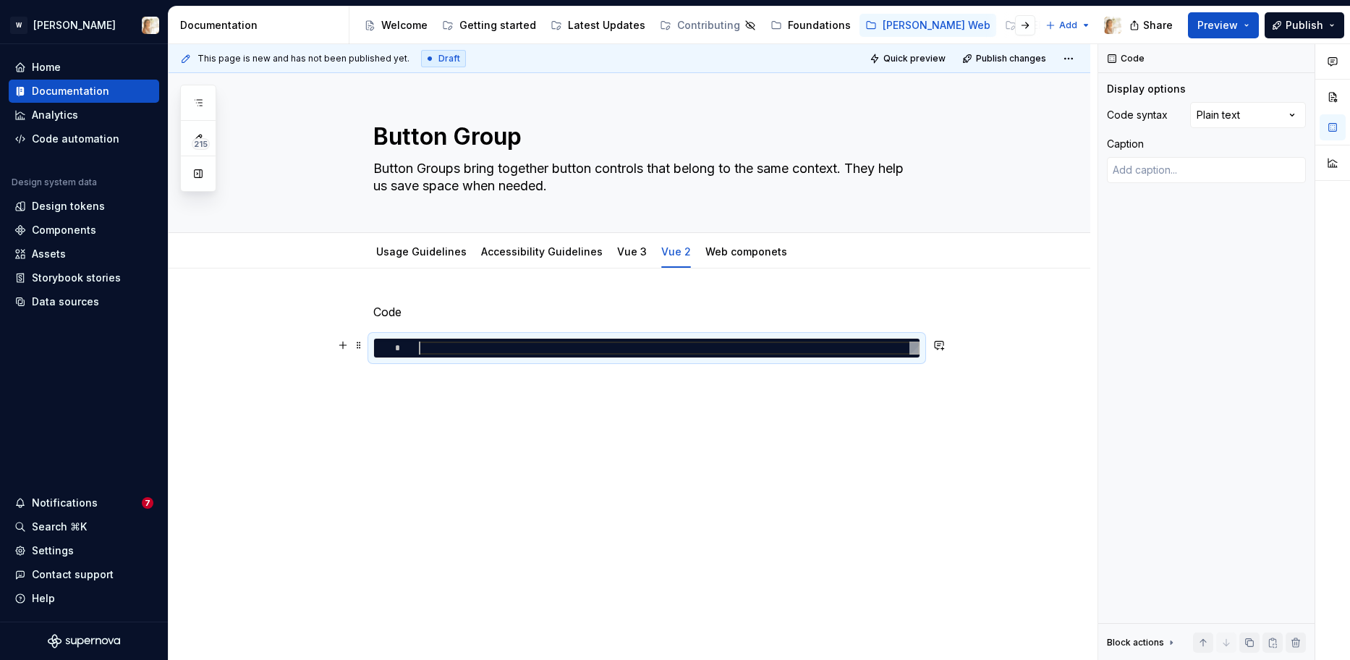
type textarea "**********"
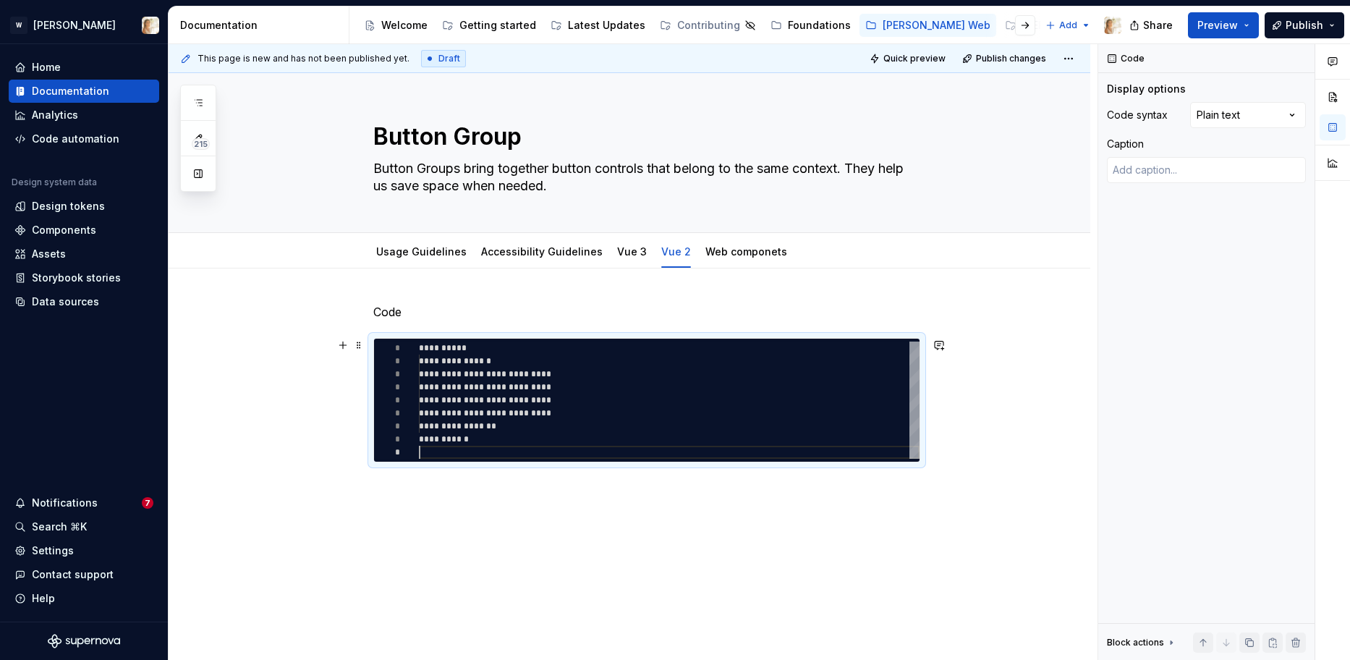
scroll to position [104, 0]
click at [389, 313] on p "Code" at bounding box center [646, 311] width 547 height 17
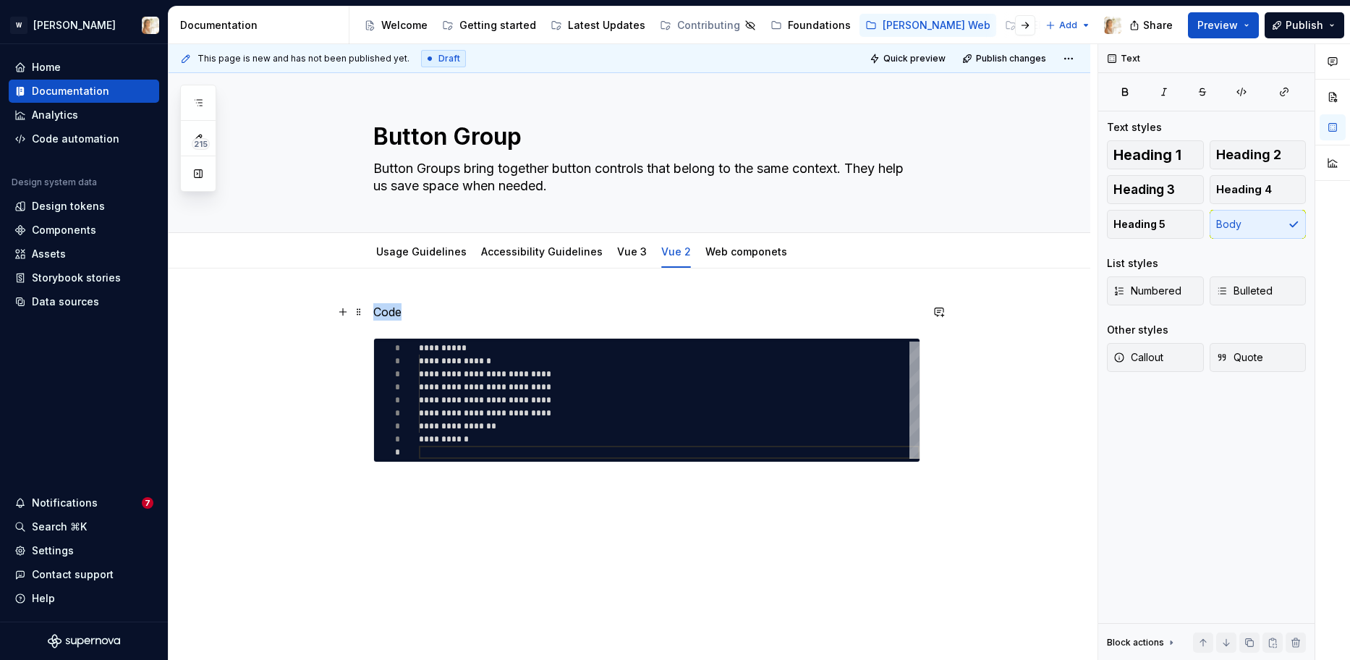
click at [389, 313] on p "Code" at bounding box center [646, 311] width 547 height 17
click at [1164, 192] on span "Heading 3" at bounding box center [1143, 189] width 61 height 14
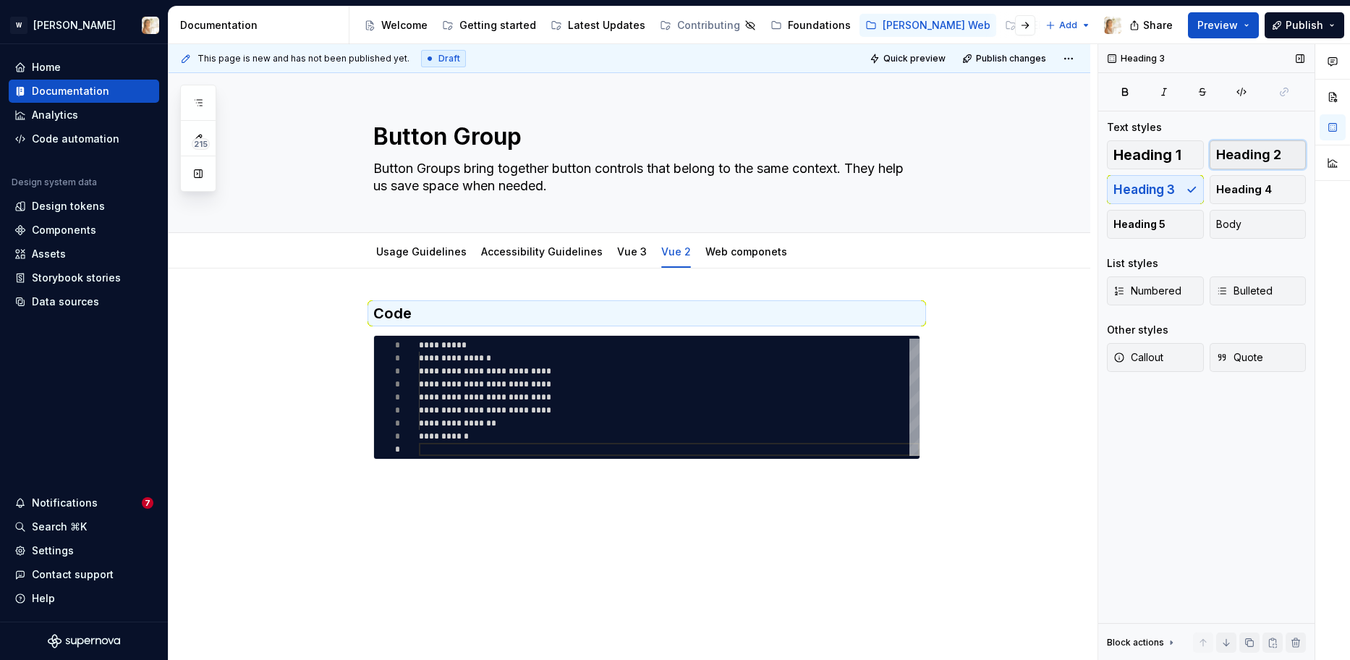
click at [1271, 153] on span "Heading 2" at bounding box center [1248, 155] width 65 height 14
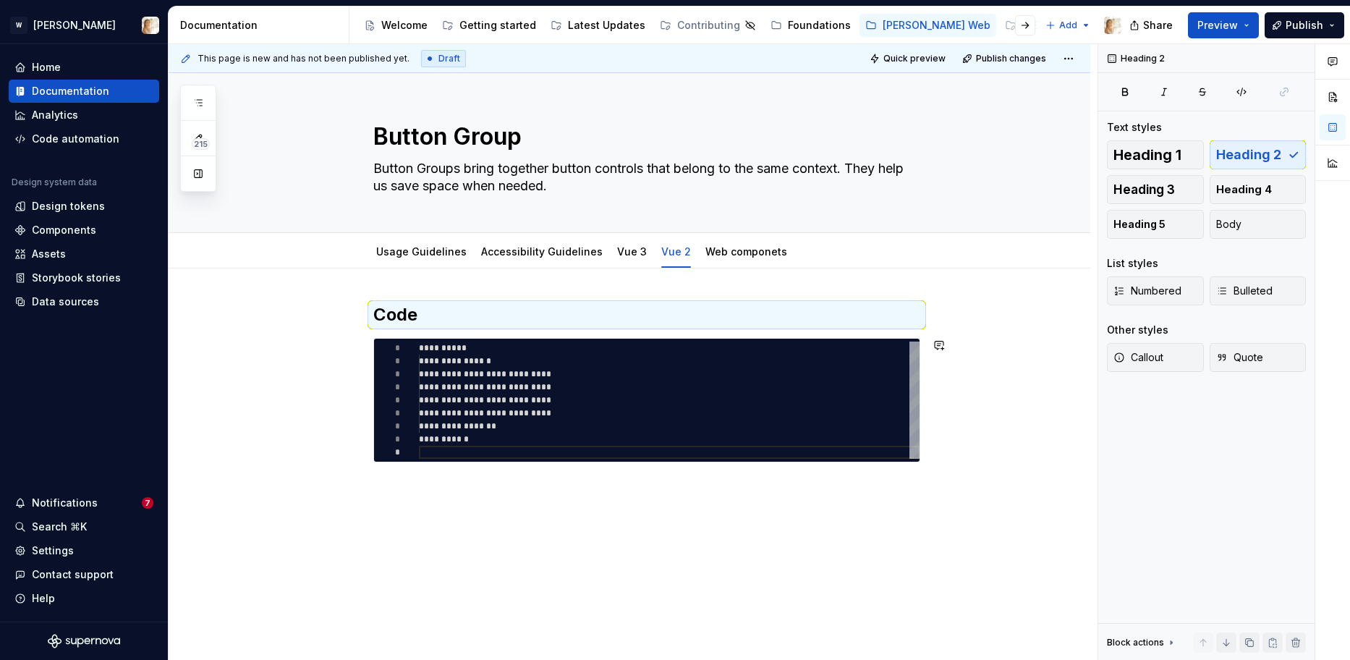
click at [611, 487] on div "**********" at bounding box center [629, 472] width 921 height 409
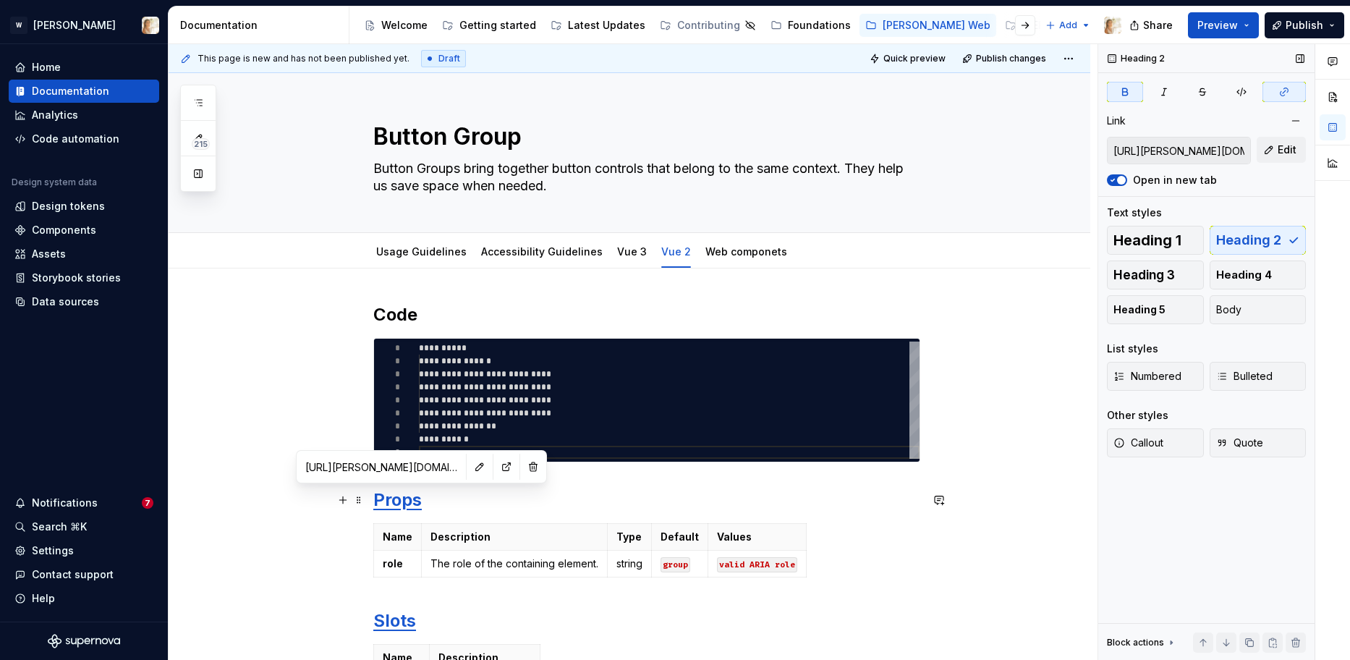
click at [404, 501] on strong "Props" at bounding box center [397, 499] width 48 height 21
click at [523, 465] on button "button" at bounding box center [533, 466] width 20 height 20
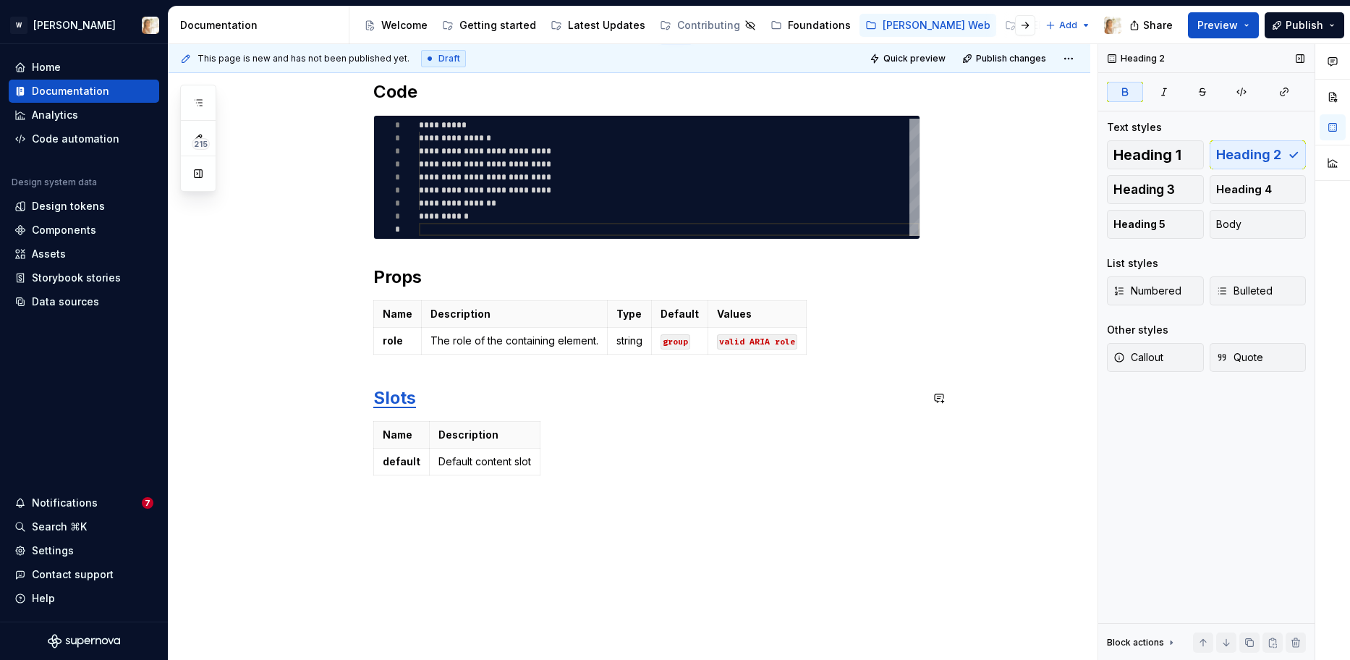
scroll to position [259, 0]
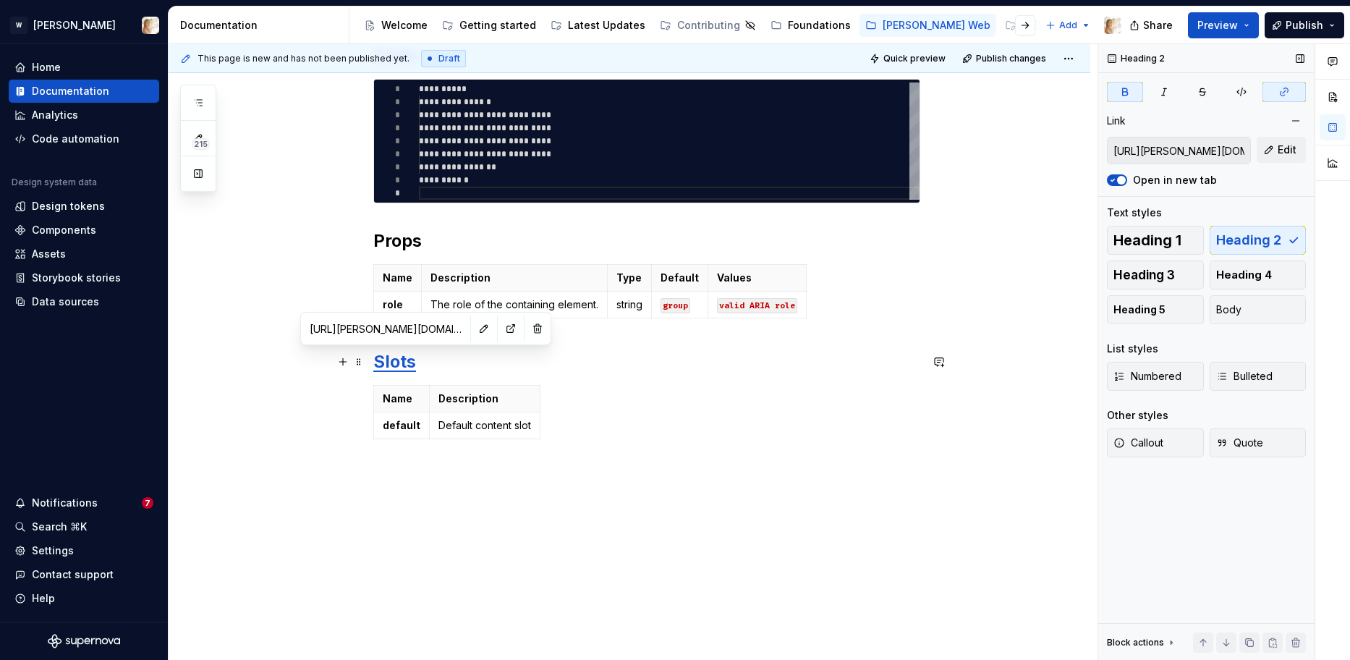
click at [409, 363] on strong "Slots" at bounding box center [394, 361] width 43 height 21
click at [527, 332] on button "button" at bounding box center [537, 328] width 20 height 20
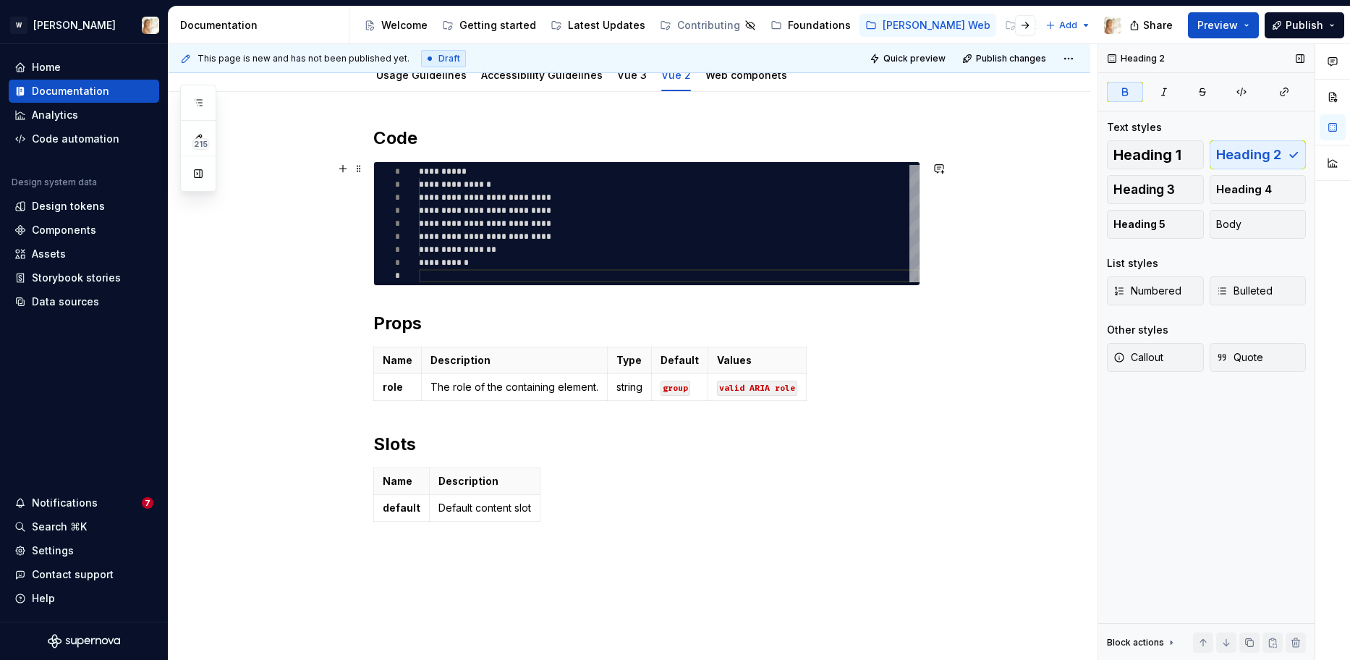
scroll to position [108, 0]
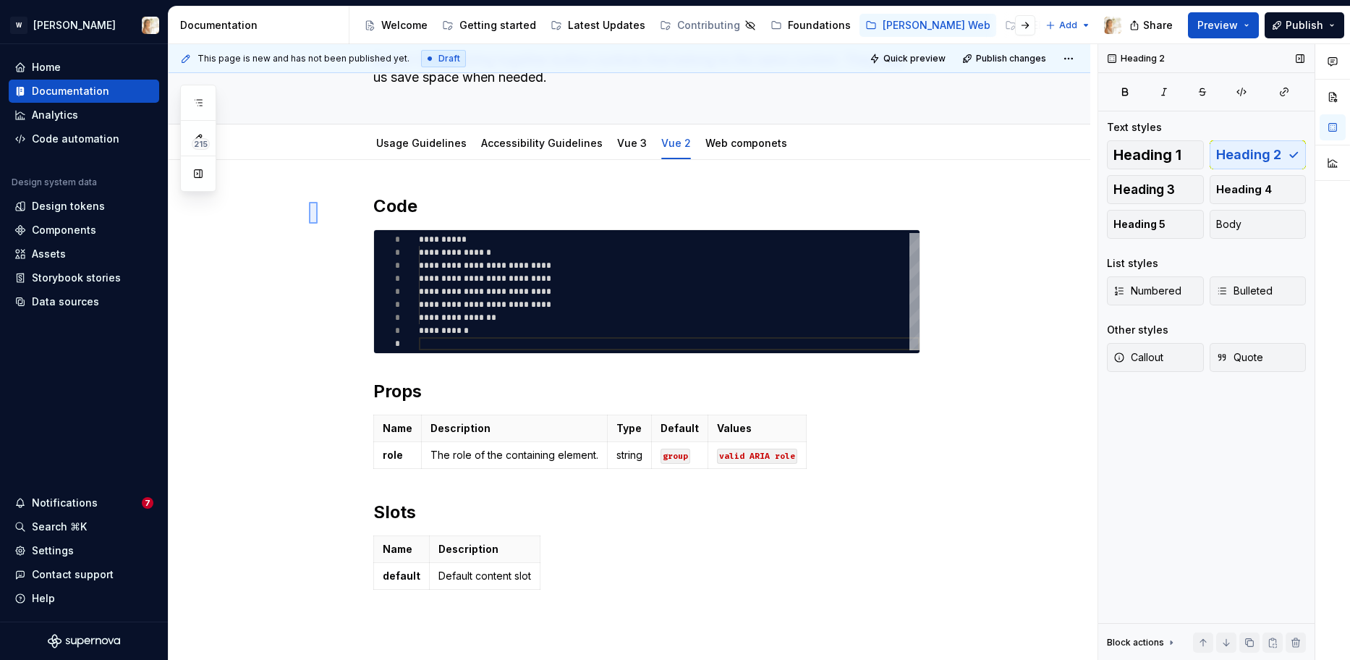
click at [295, 221] on div "**********" at bounding box center [633, 352] width 929 height 616
drag, startPoint x: 259, startPoint y: 205, endPoint x: 281, endPoint y: 216, distance: 24.9
drag, startPoint x: 840, startPoint y: 592, endPoint x: 594, endPoint y: 390, distance: 318.6
click at [594, 390] on div "**********" at bounding box center [646, 395] width 547 height 401
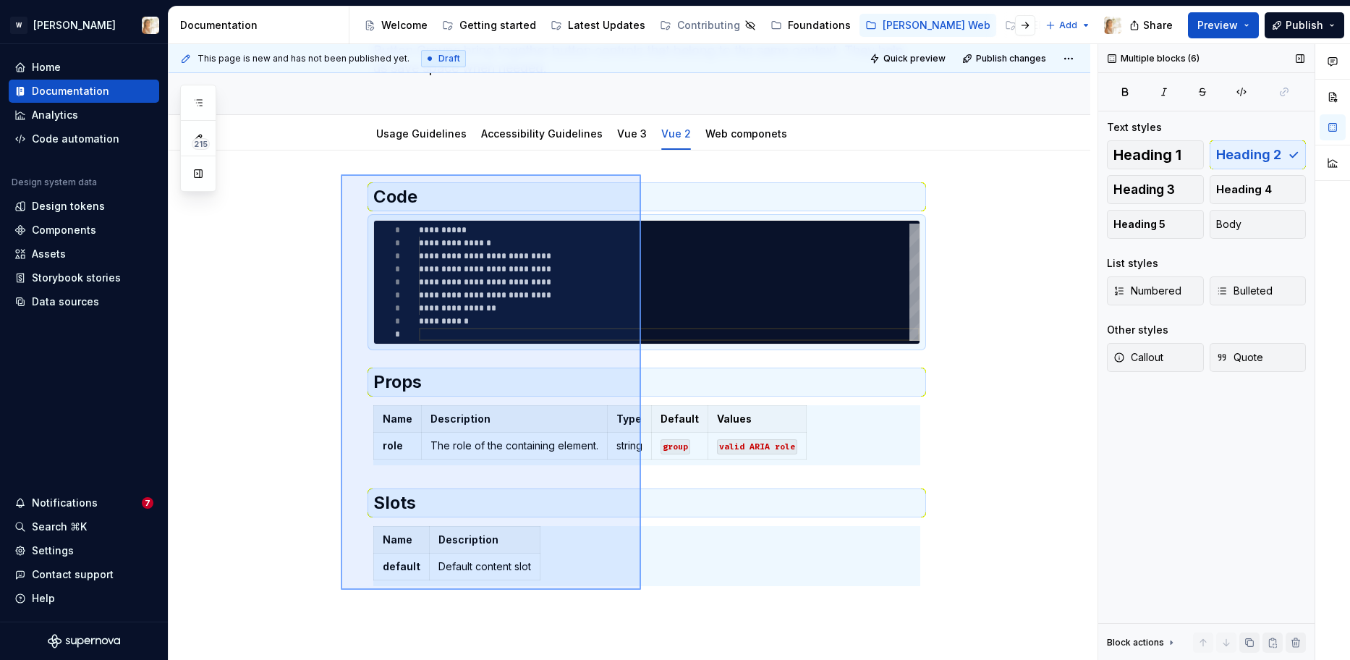
drag, startPoint x: 341, startPoint y: 181, endPoint x: 641, endPoint y: 589, distance: 507.0
click at [641, 589] on div "**********" at bounding box center [633, 352] width 929 height 616
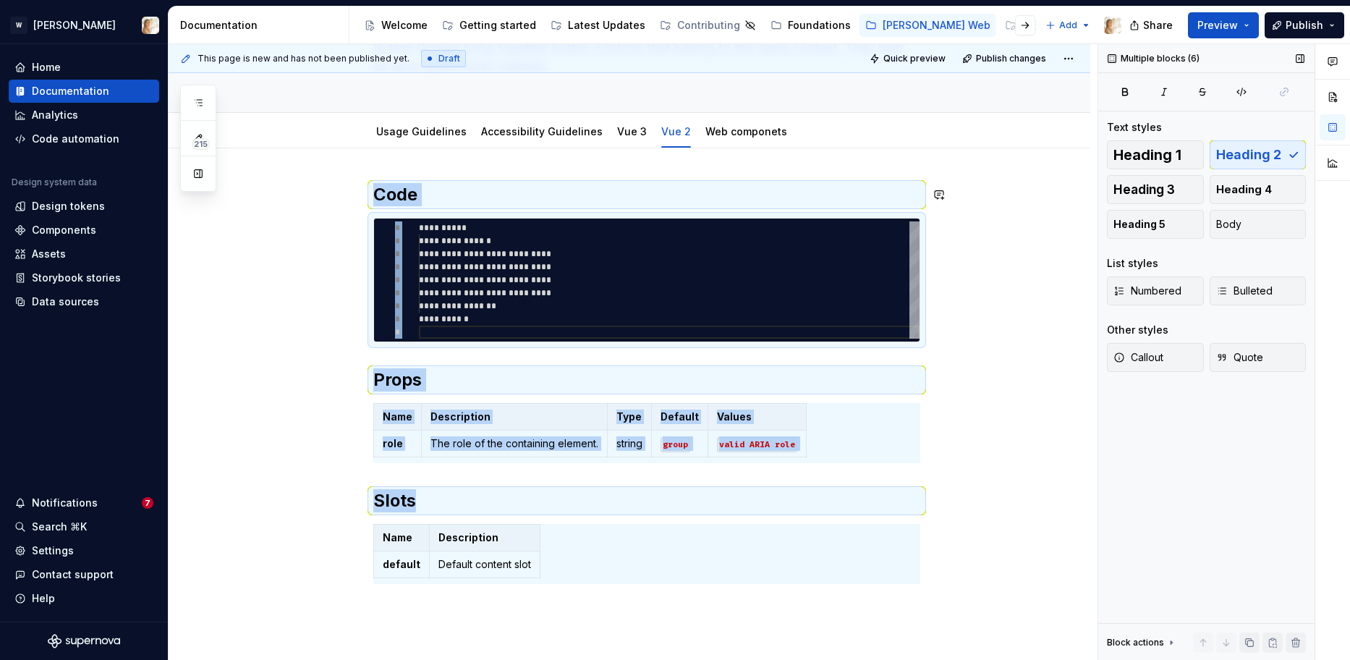
copy div "**********"
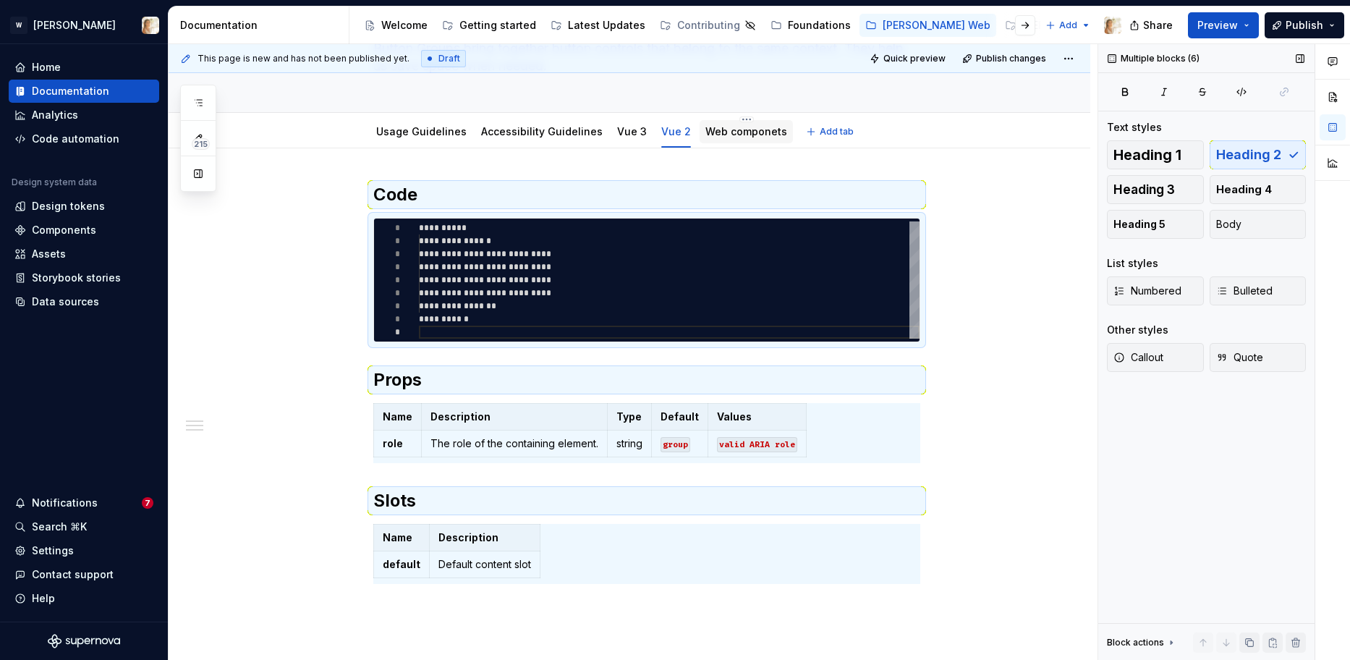
click at [715, 140] on div "Web componets" at bounding box center [746, 131] width 82 height 17
click at [705, 128] on link "Web componets" at bounding box center [746, 131] width 82 height 12
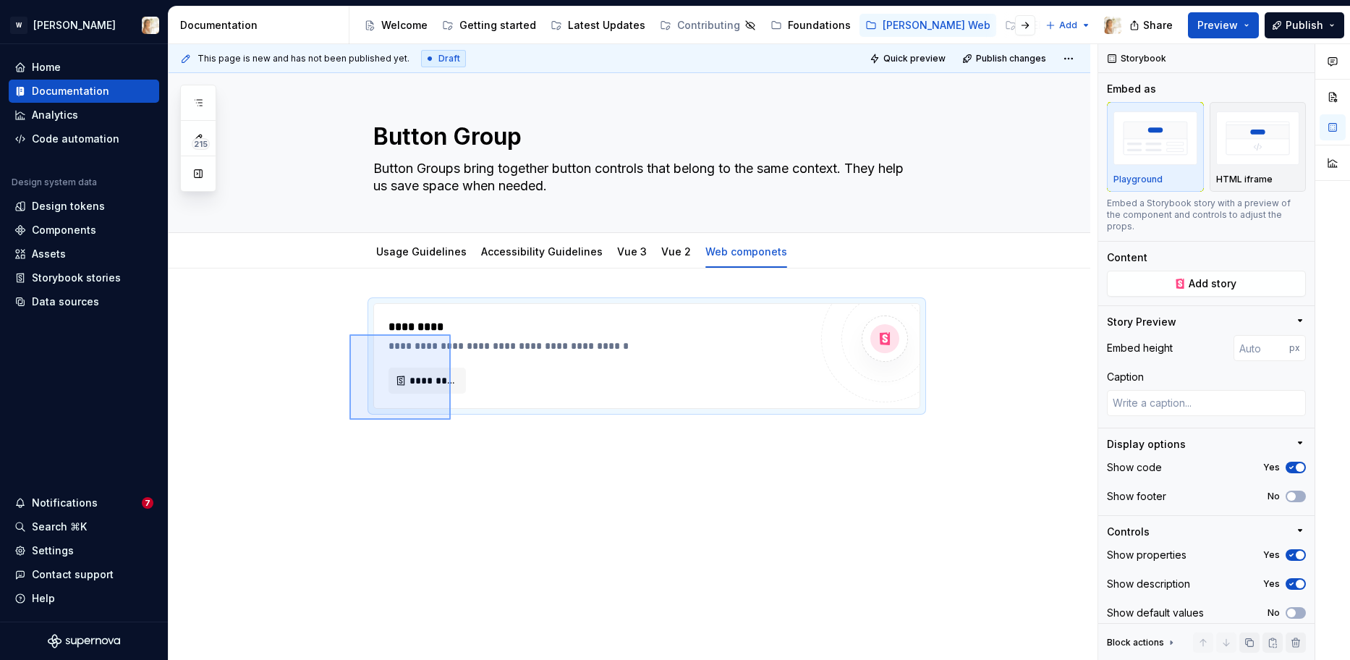
drag, startPoint x: 349, startPoint y: 334, endPoint x: 459, endPoint y: 432, distance: 147.5
click at [459, 432] on div "**********" at bounding box center [633, 352] width 929 height 616
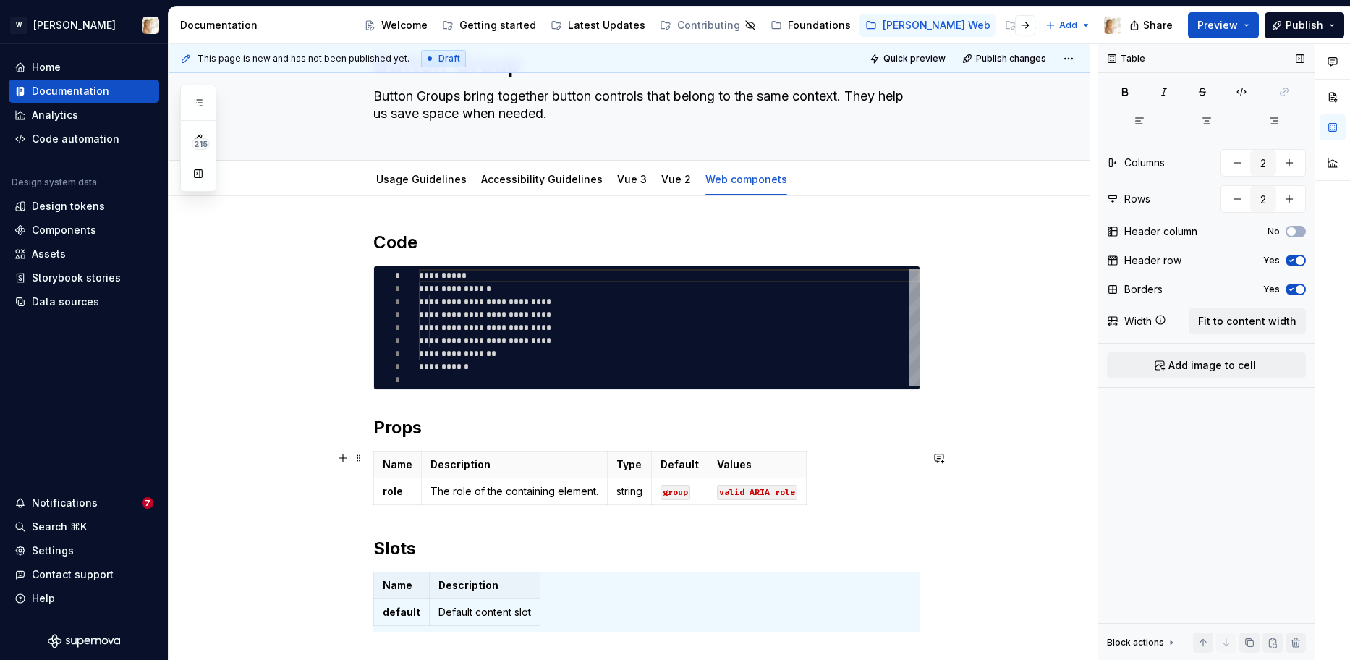
scroll to position [73, 0]
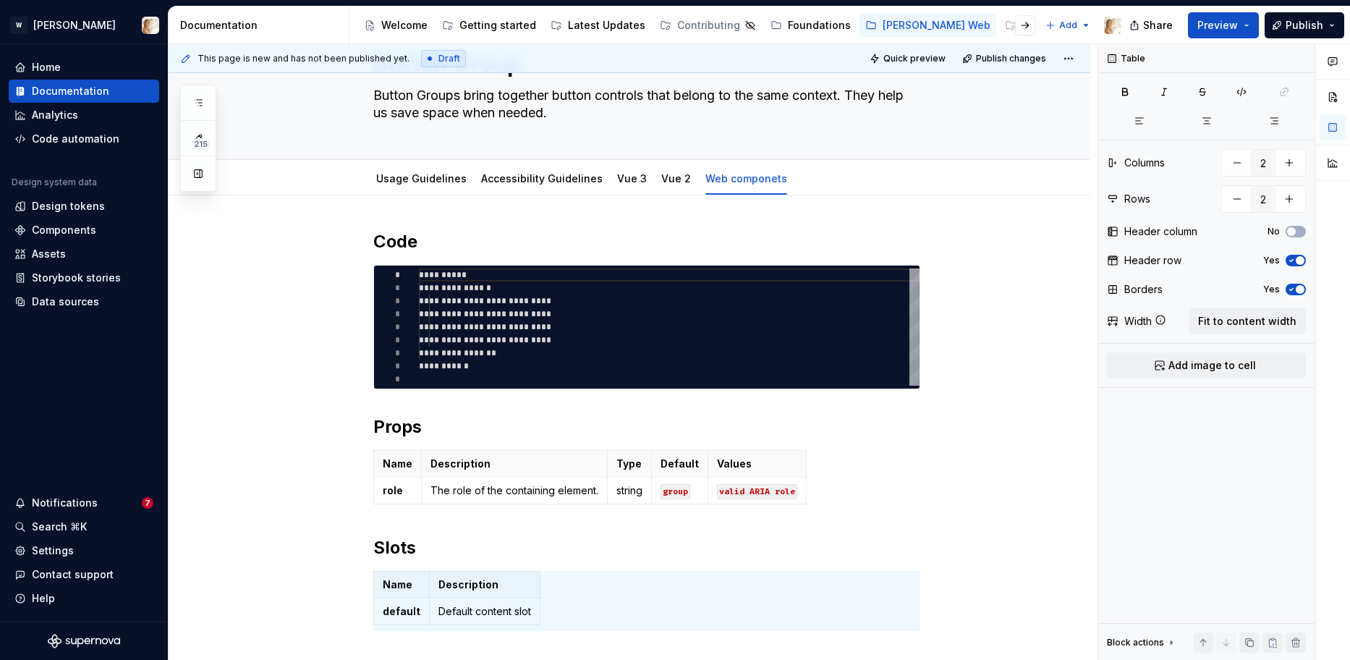
click at [689, 321] on div "**********" at bounding box center [669, 326] width 500 height 117
type textarea "*"
type textarea "**********"
click at [689, 321] on div "**********" at bounding box center [669, 326] width 500 height 117
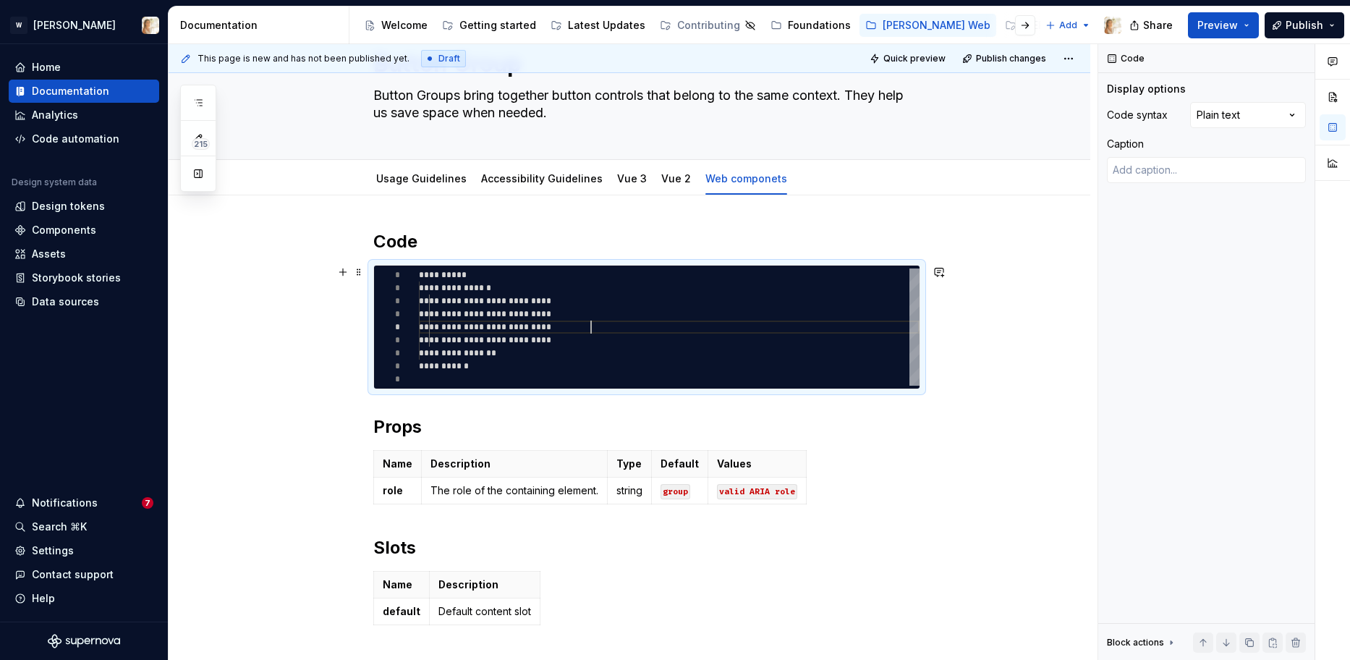
click at [689, 321] on div "**********" at bounding box center [669, 326] width 500 height 117
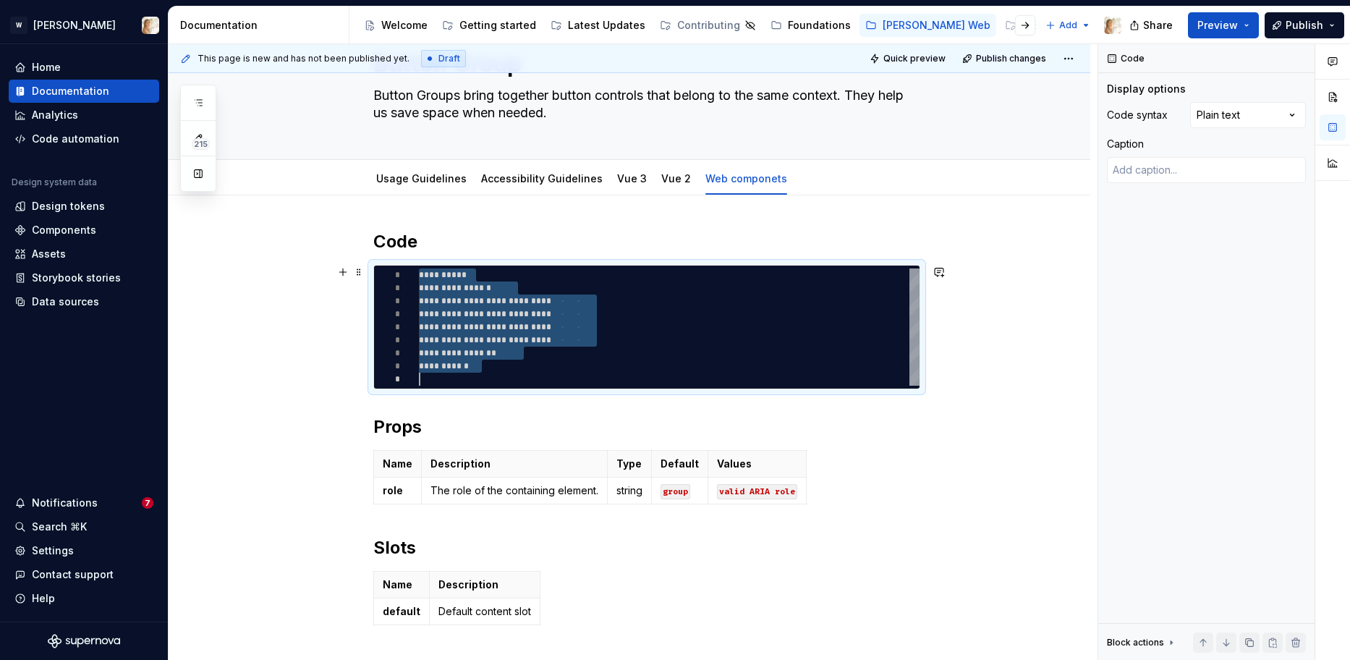
scroll to position [0, 0]
type textarea "*"
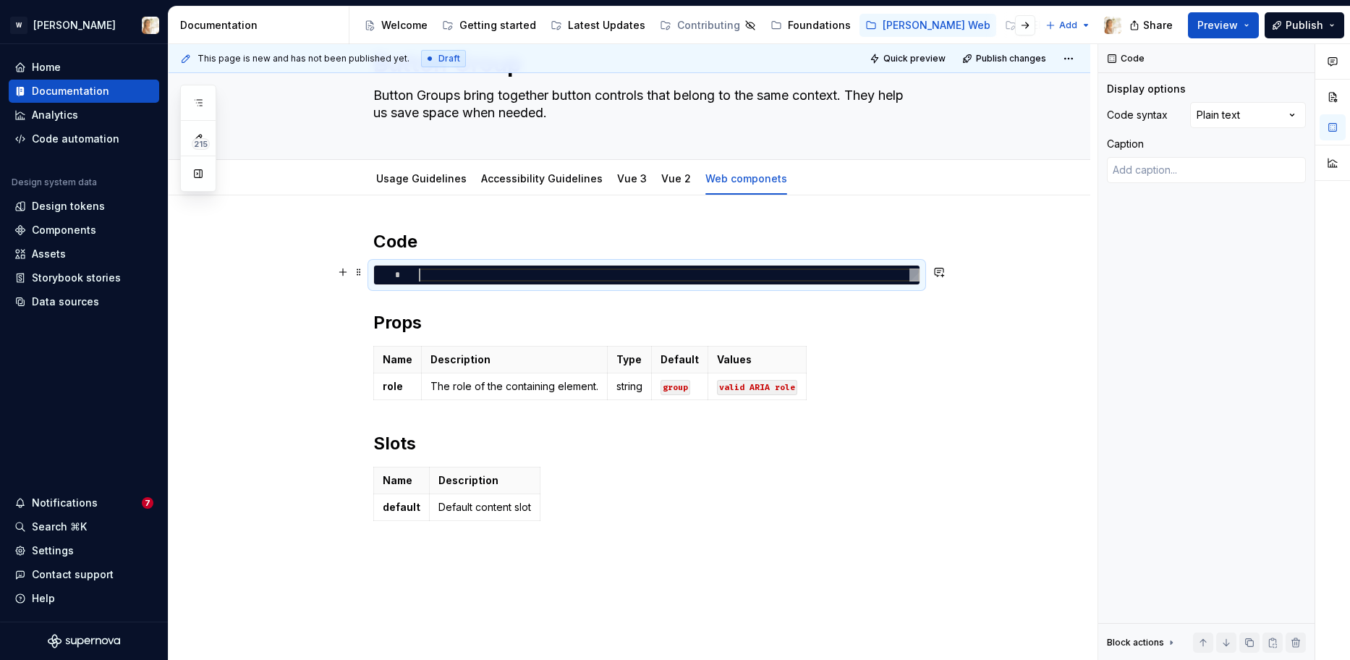
type textarea "*"
type textarea "**********"
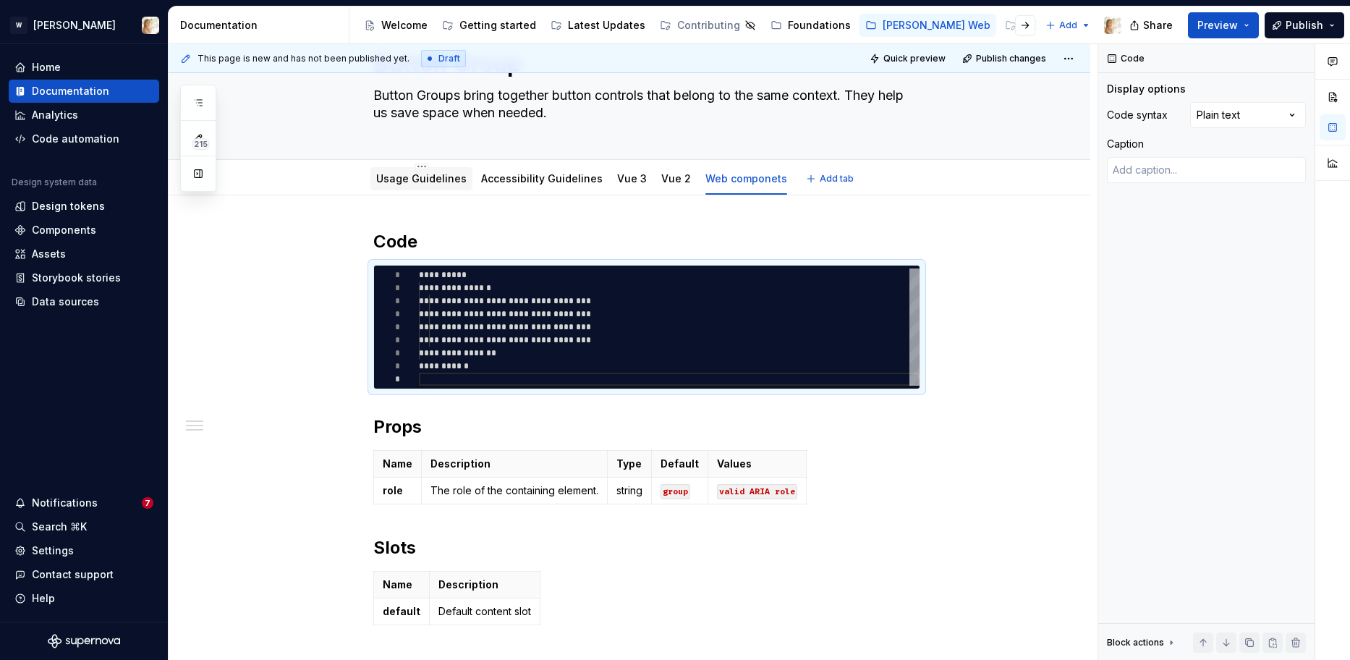
click at [401, 182] on link "Usage Guidelines" at bounding box center [421, 178] width 90 height 12
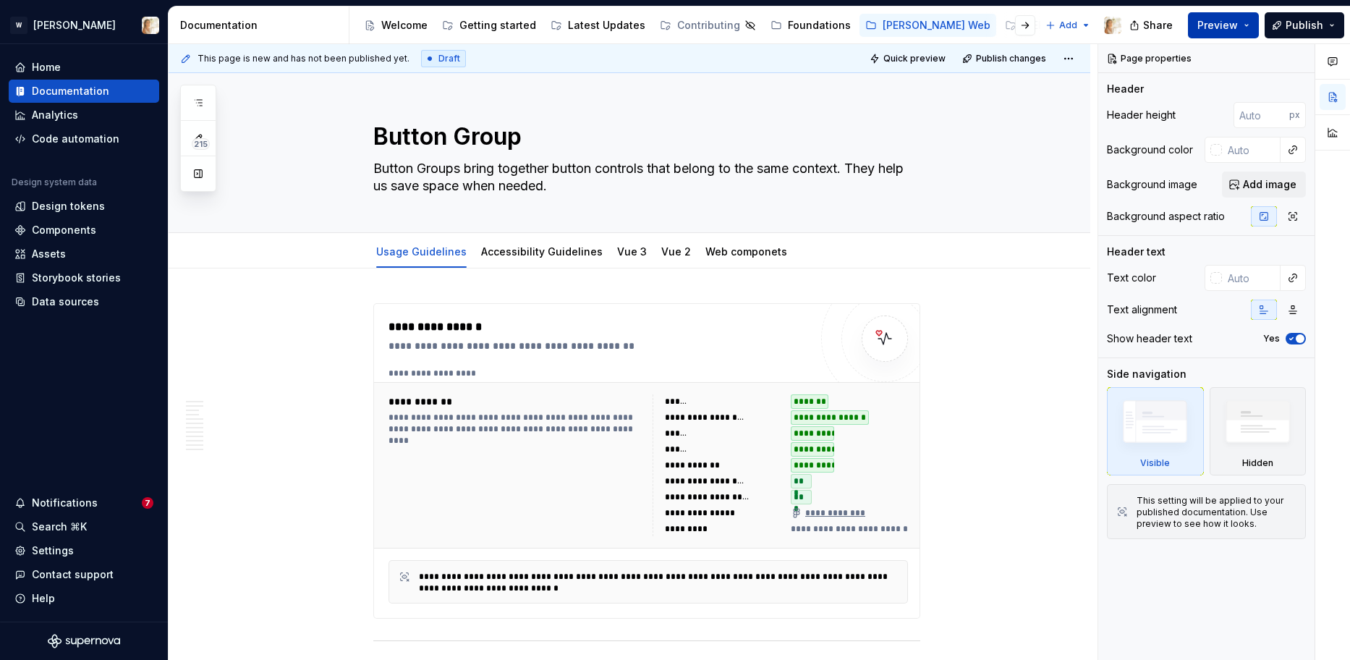
click at [1225, 20] on span "Preview" at bounding box center [1217, 25] width 41 height 14
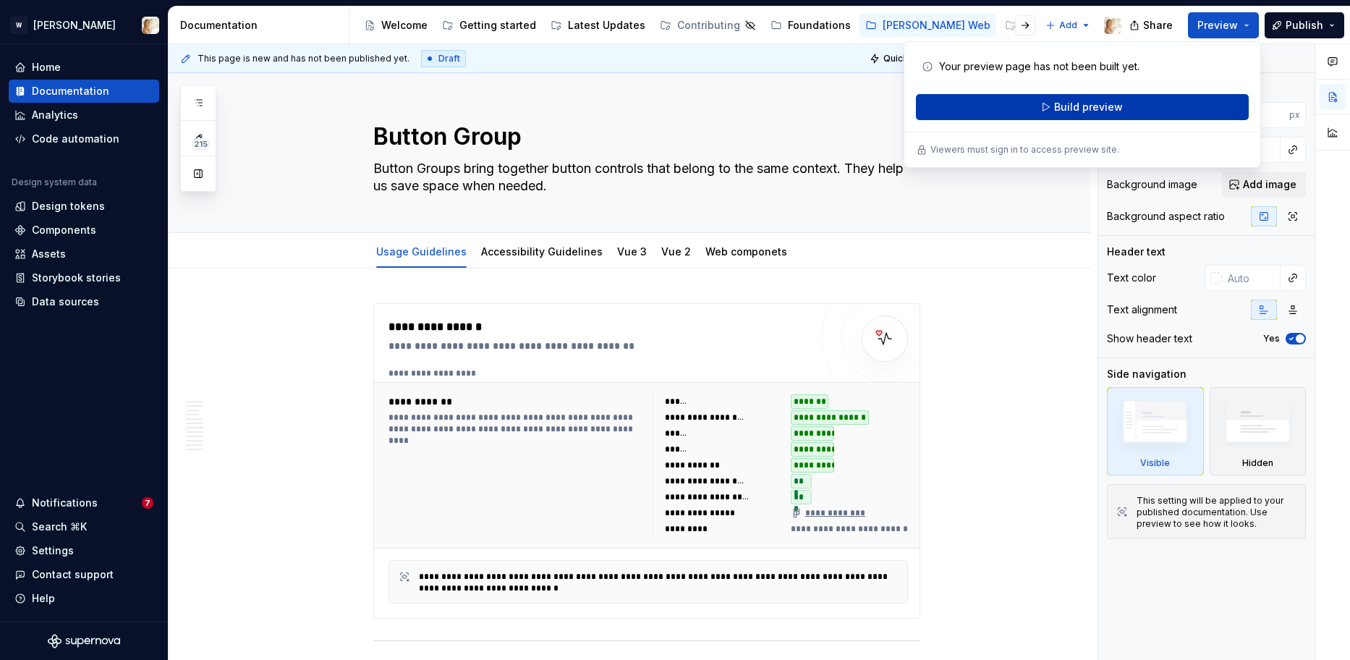
click at [1083, 108] on span "Build preview" at bounding box center [1088, 107] width 69 height 14
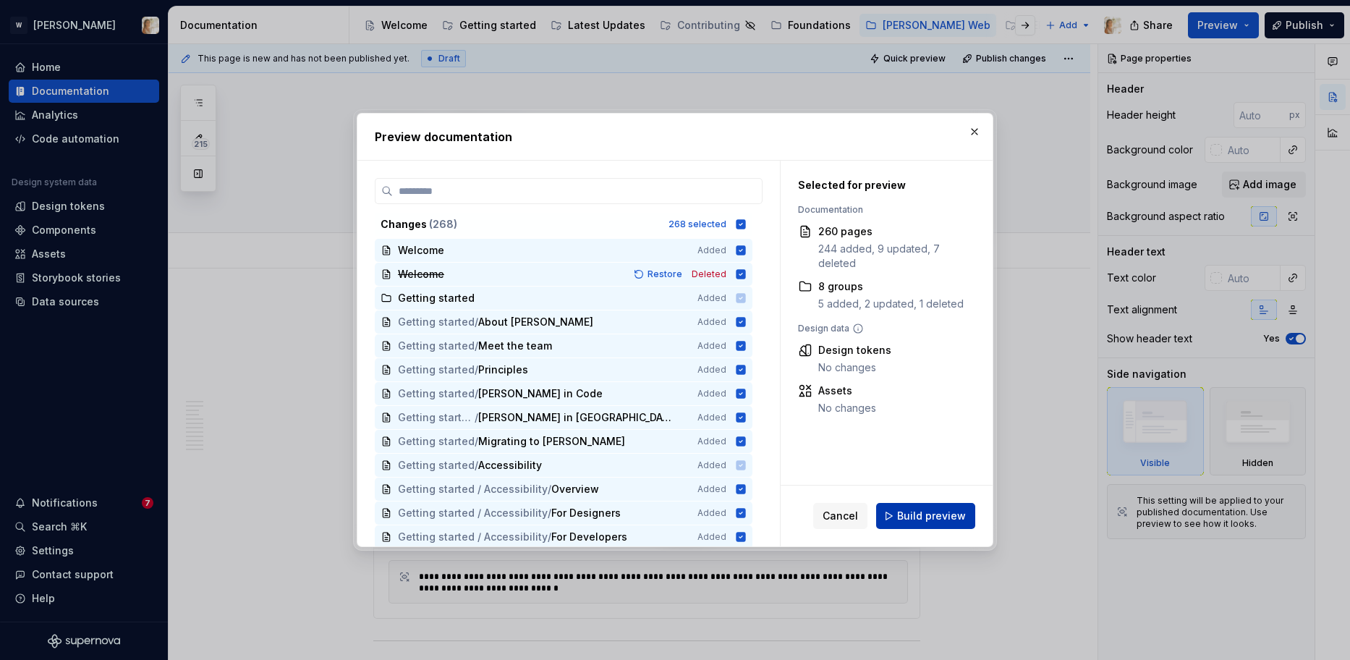
click at [932, 520] on span "Build preview" at bounding box center [931, 515] width 69 height 14
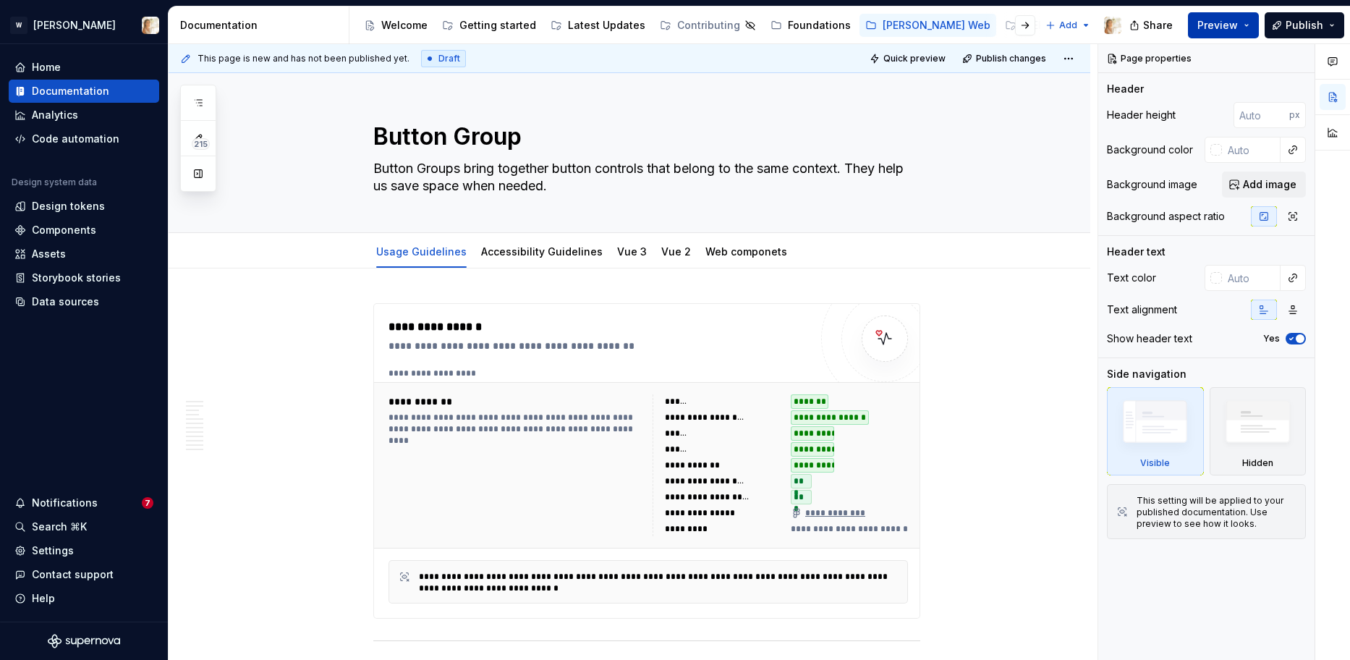
click at [1229, 28] on span "Preview" at bounding box center [1217, 25] width 41 height 14
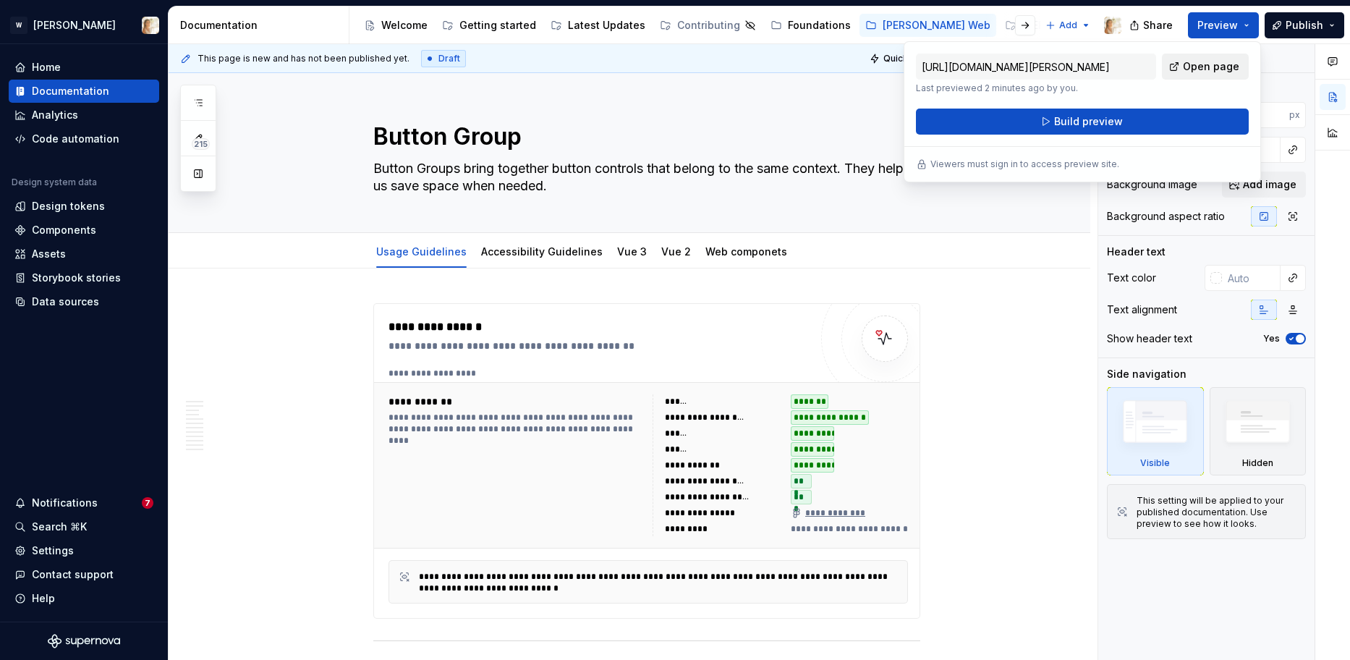
click at [1200, 67] on span "Open page" at bounding box center [1210, 66] width 56 height 14
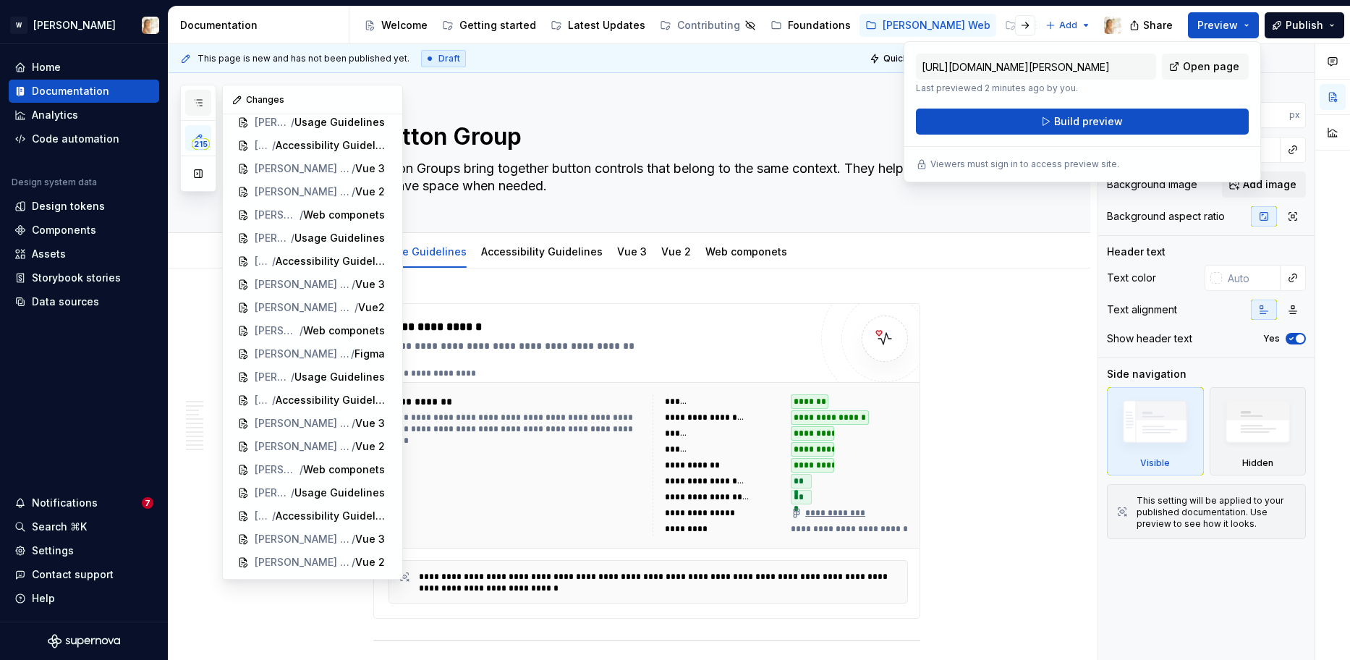
click at [198, 98] on icon "button" at bounding box center [198, 103] width 12 height 12
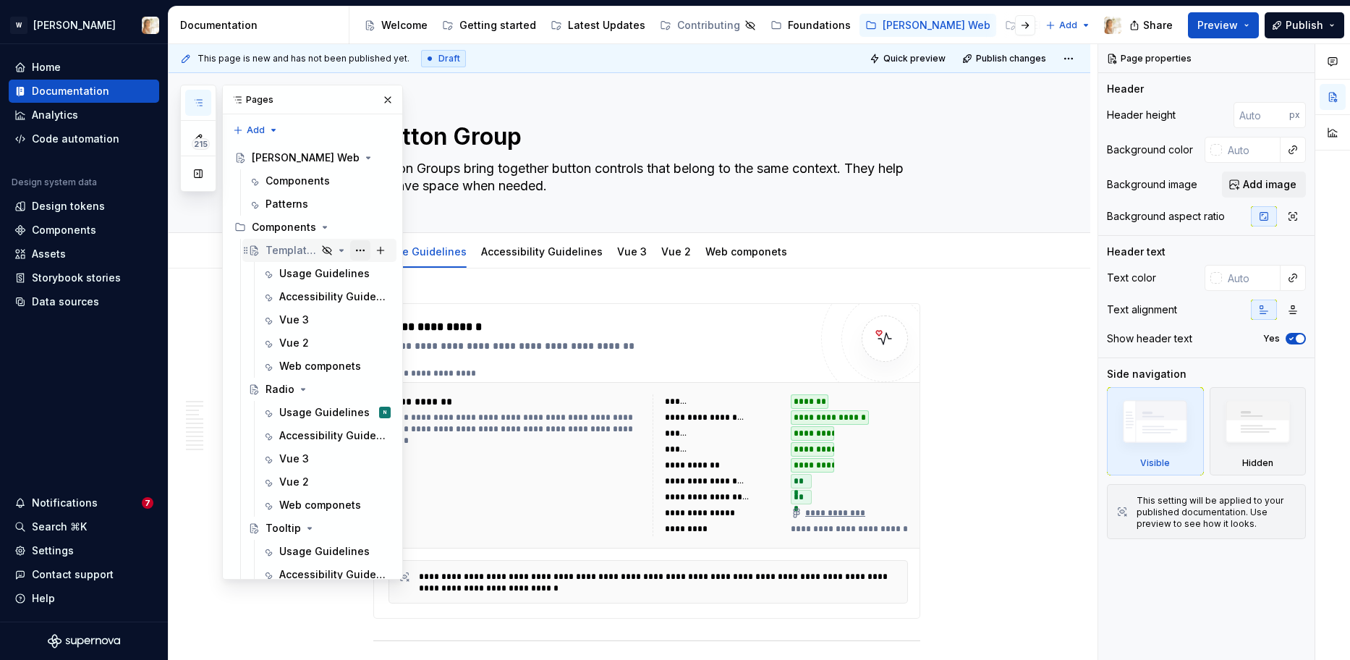
click at [359, 250] on button "Page tree" at bounding box center [360, 250] width 20 height 20
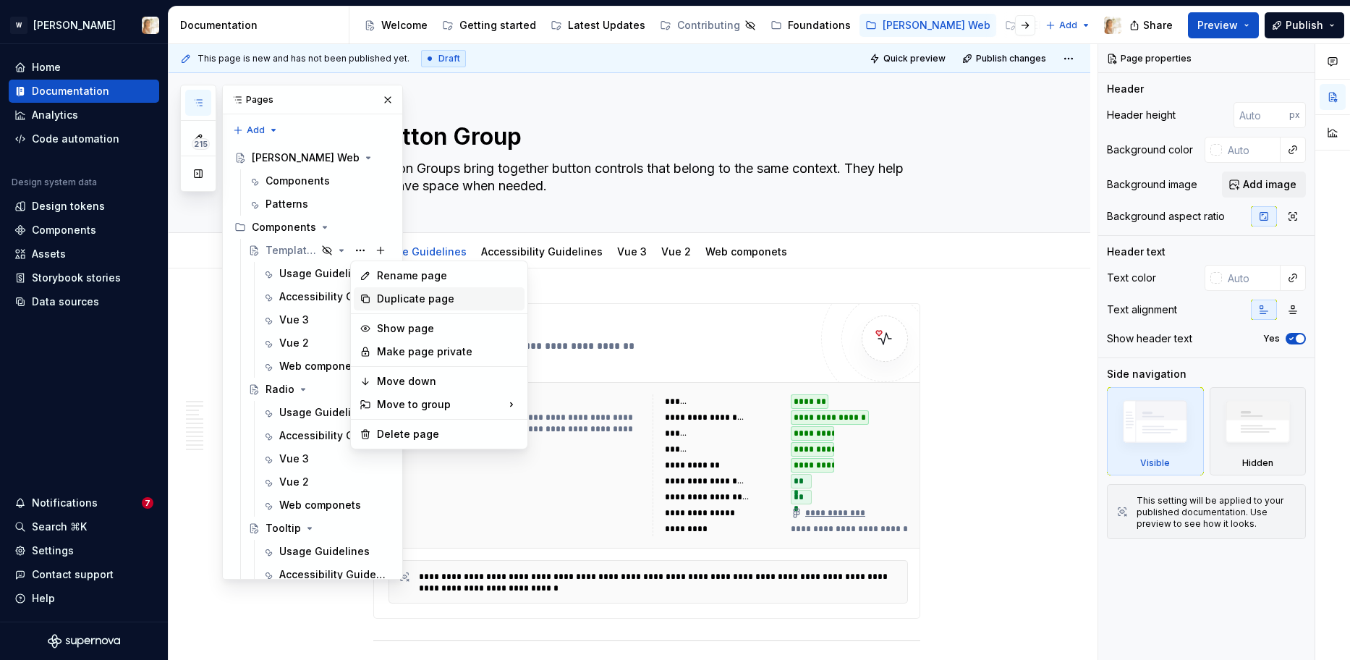
click at [401, 299] on div "Duplicate page" at bounding box center [448, 298] width 142 height 14
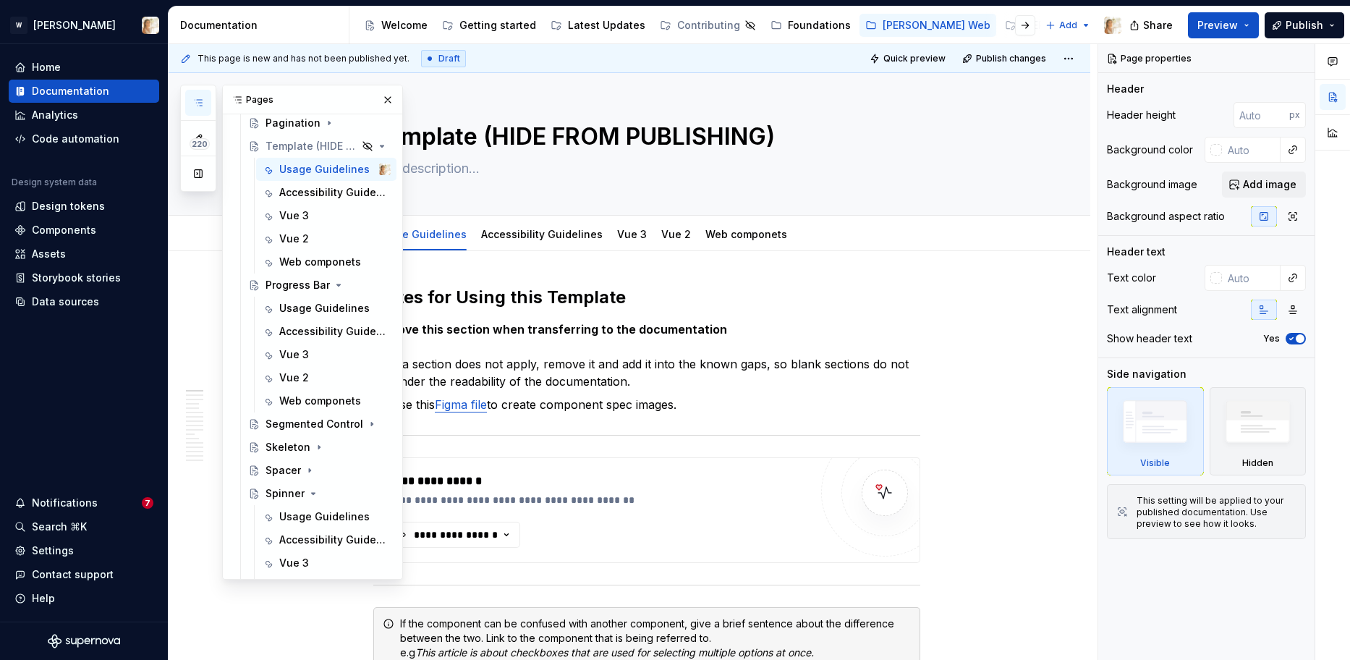
scroll to position [1169, 0]
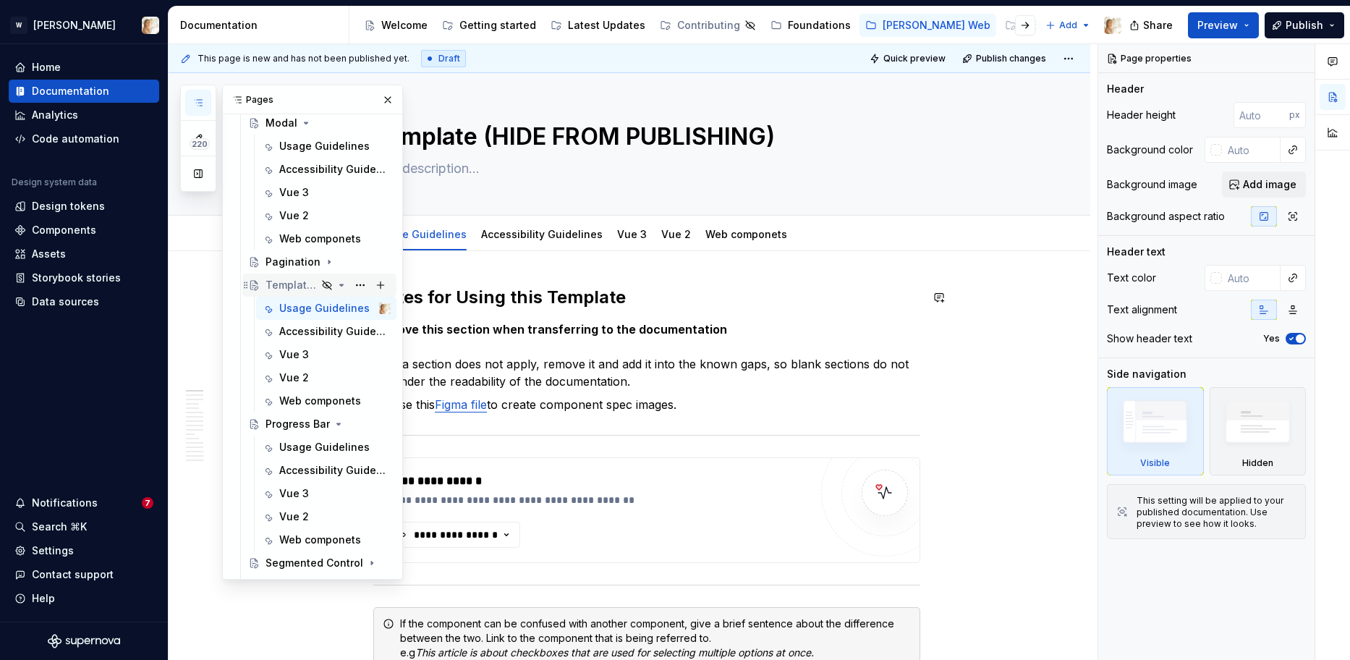
click at [307, 286] on div "Template (HIDE FROM PUBLISHING)" at bounding box center [290, 285] width 51 height 14
click at [614, 129] on textarea "Template (HIDE FROM PUBLISHING)" at bounding box center [643, 136] width 547 height 35
type textarea "*"
type textarea "P"
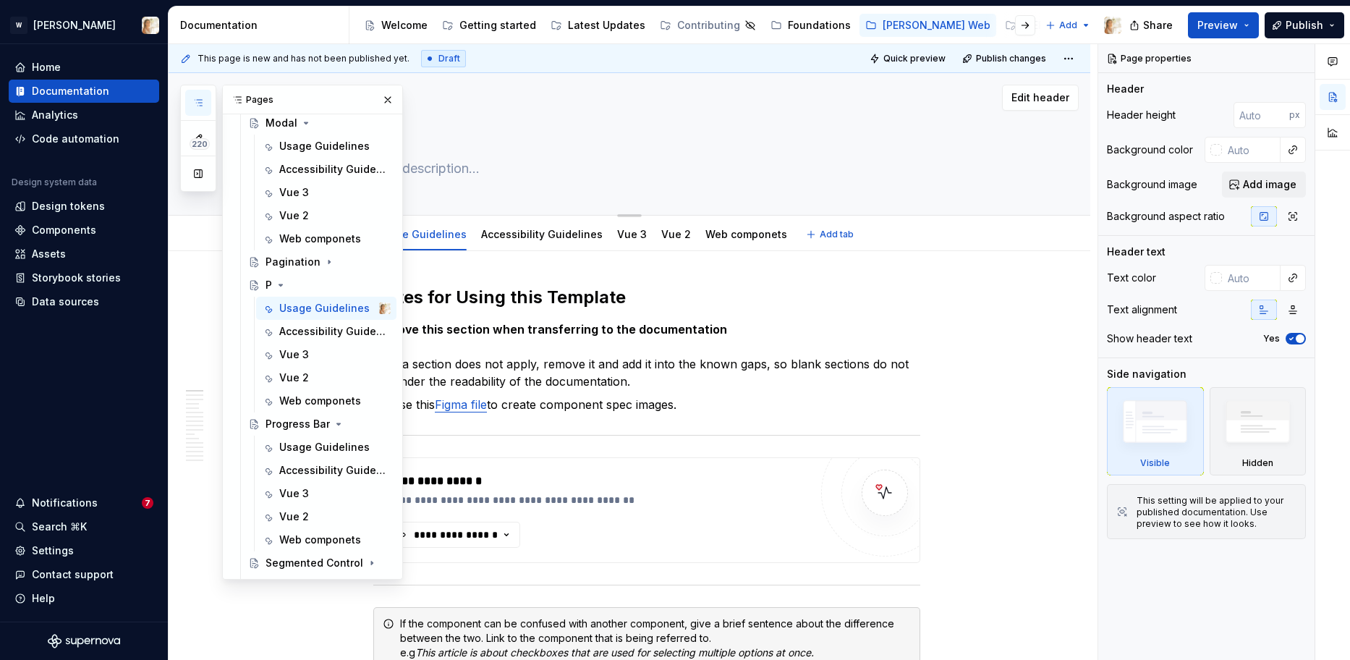
type textarea "*"
type textarea "Po"
type textarea "*"
type textarea "Pop"
type textarea "*"
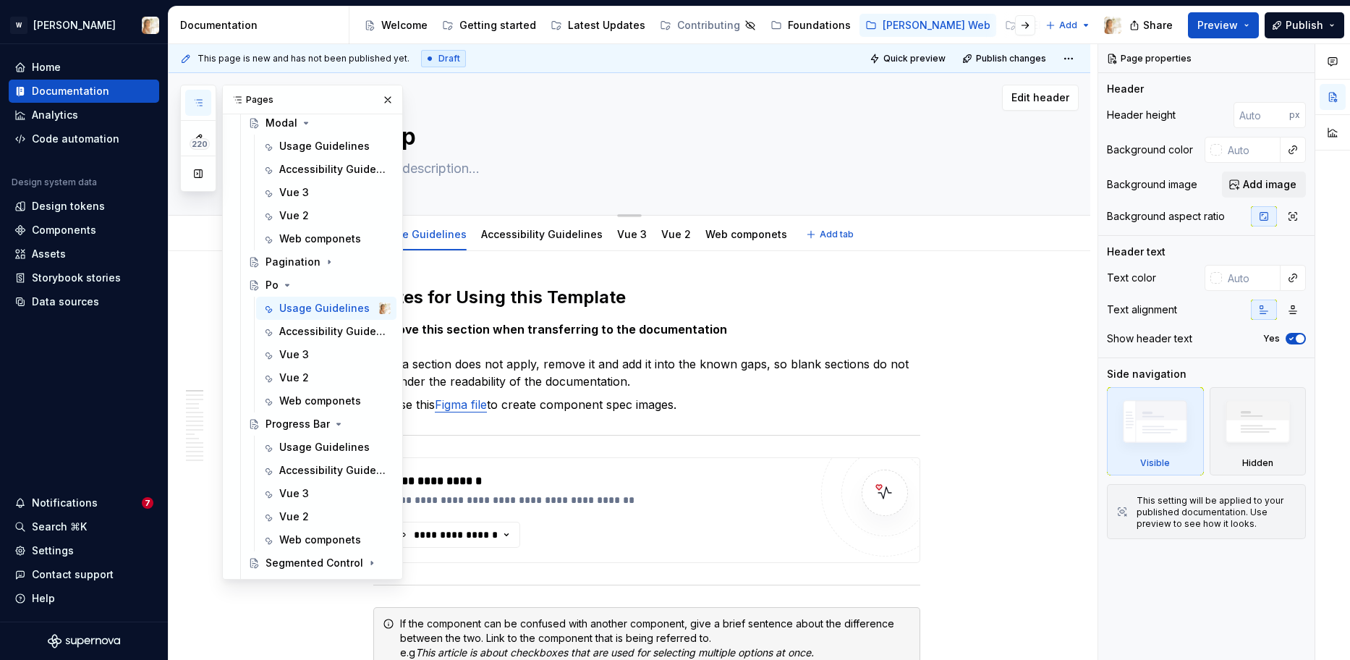
type textarea "Popo"
type textarea "*"
type textarea "Popov"
type textarea "*"
type textarea "[PERSON_NAME]"
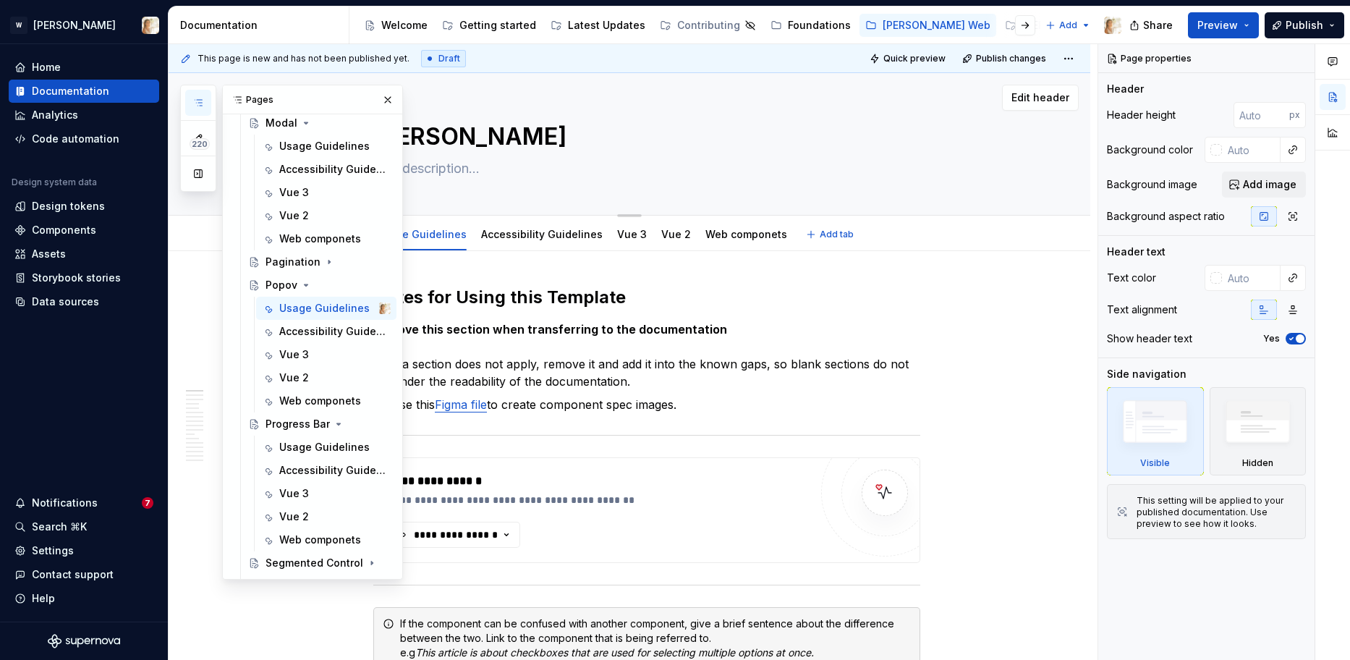
type textarea "*"
type textarea "Popover"
type textarea "*"
type textarea "Popover"
type textarea "*"
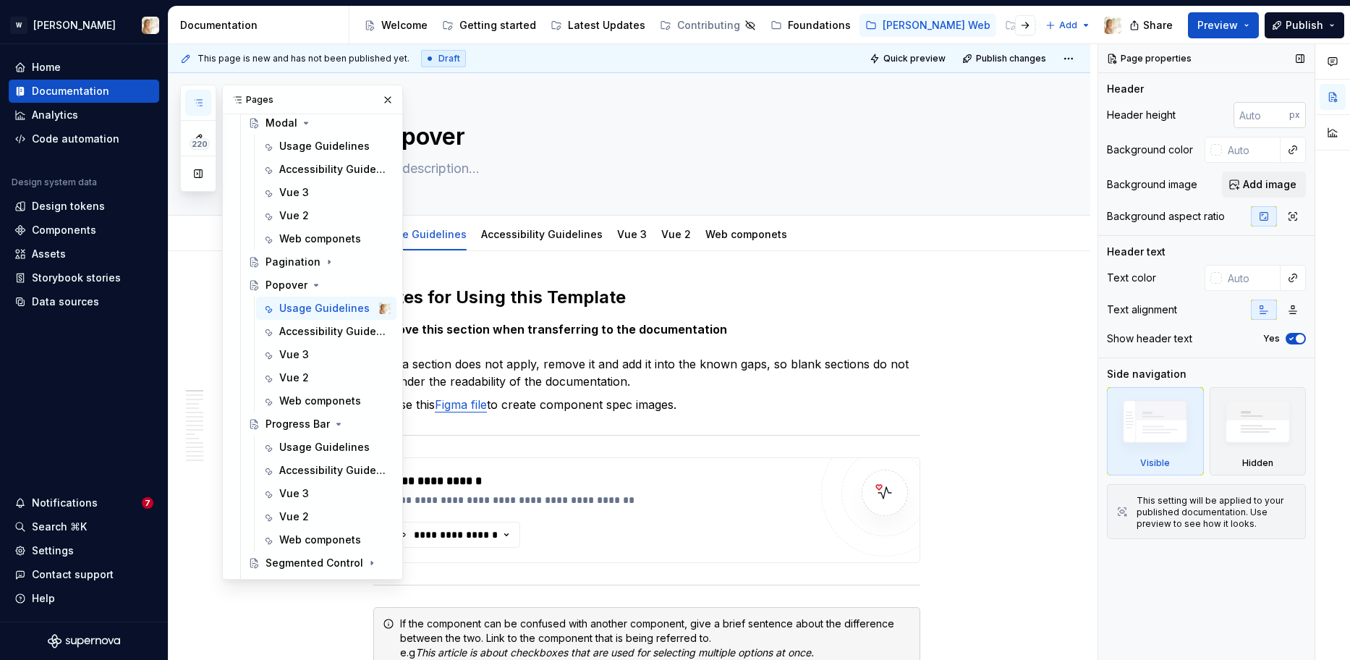
type textarea "Popover"
click at [440, 166] on textarea at bounding box center [643, 168] width 547 height 23
click at [385, 100] on button "button" at bounding box center [388, 100] width 20 height 20
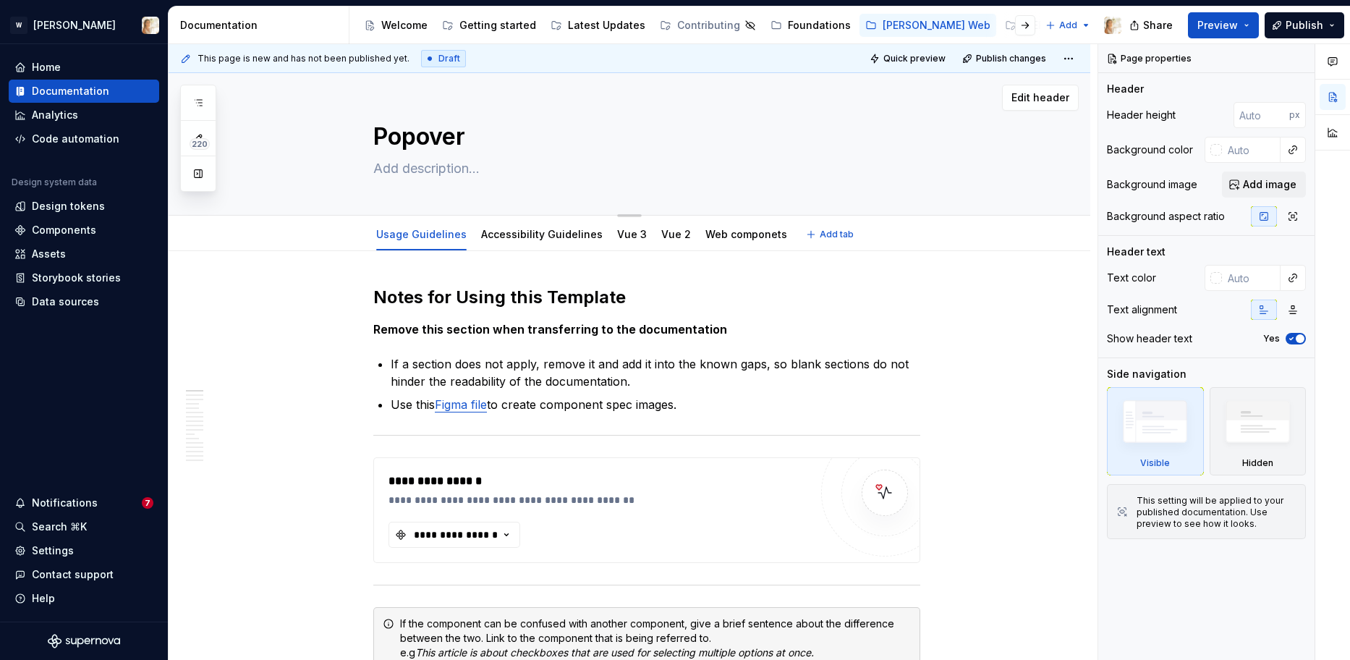
click at [390, 166] on textarea at bounding box center [643, 168] width 547 height 23
paste textarea "Popover is an overlay that opens on demand after clicking on the trigger. Popov…"
type textarea "*"
type textarea "Popover is an overlay that opens on demand after clicking on the trigger. Popov…"
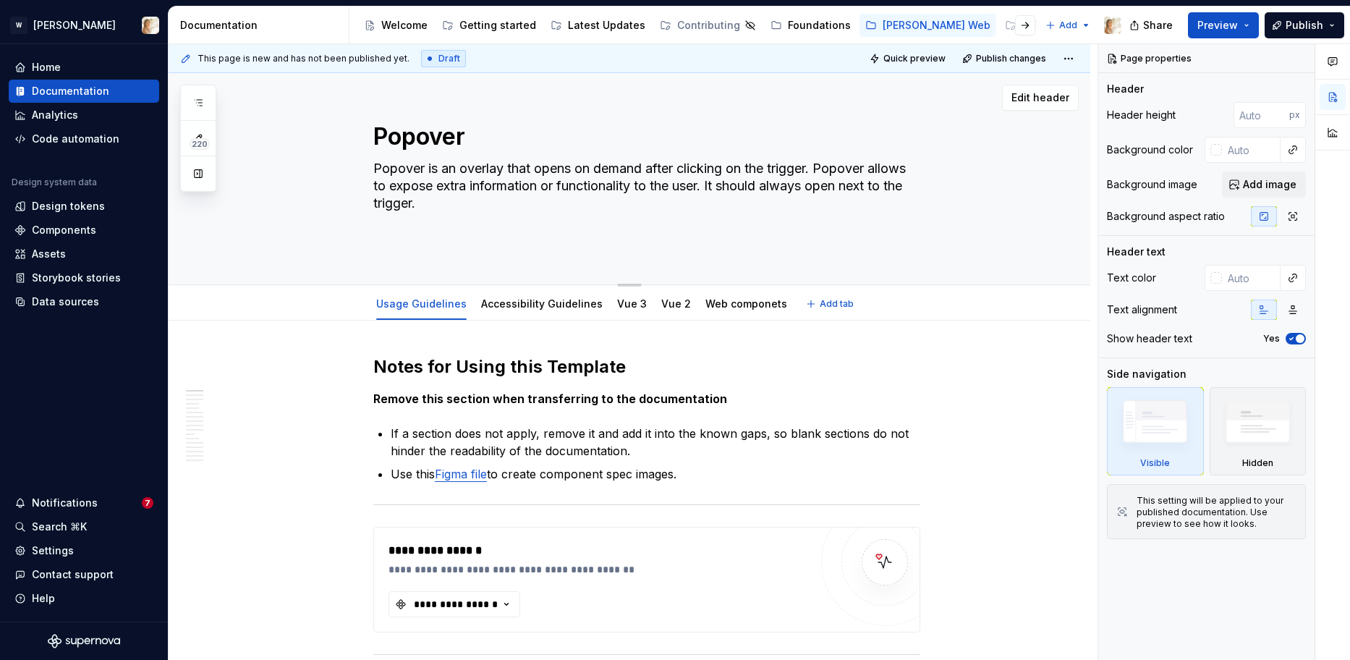
type textarea "*"
type textarea "Popover is an overlay that opens on demand after clicking on the trigger. Popov…"
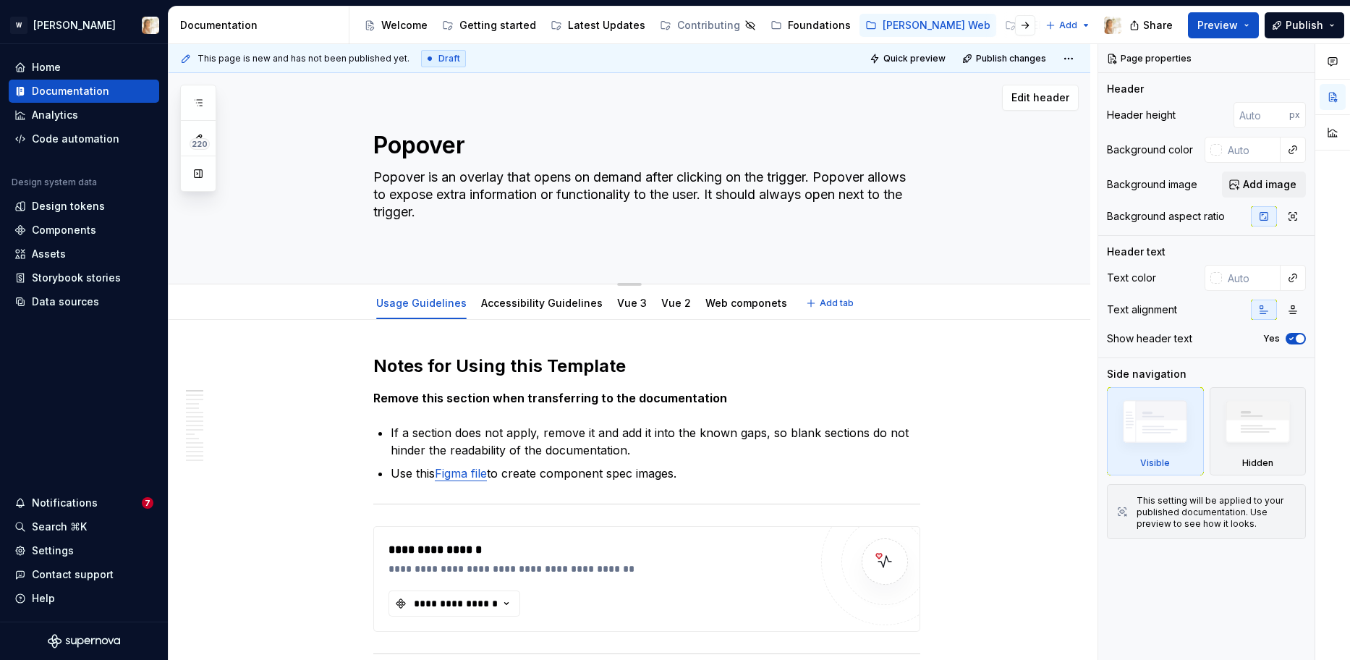
type textarea "*"
type textarea "Popover is an overlay that opens on demand after clicking on the trigger. Popov…"
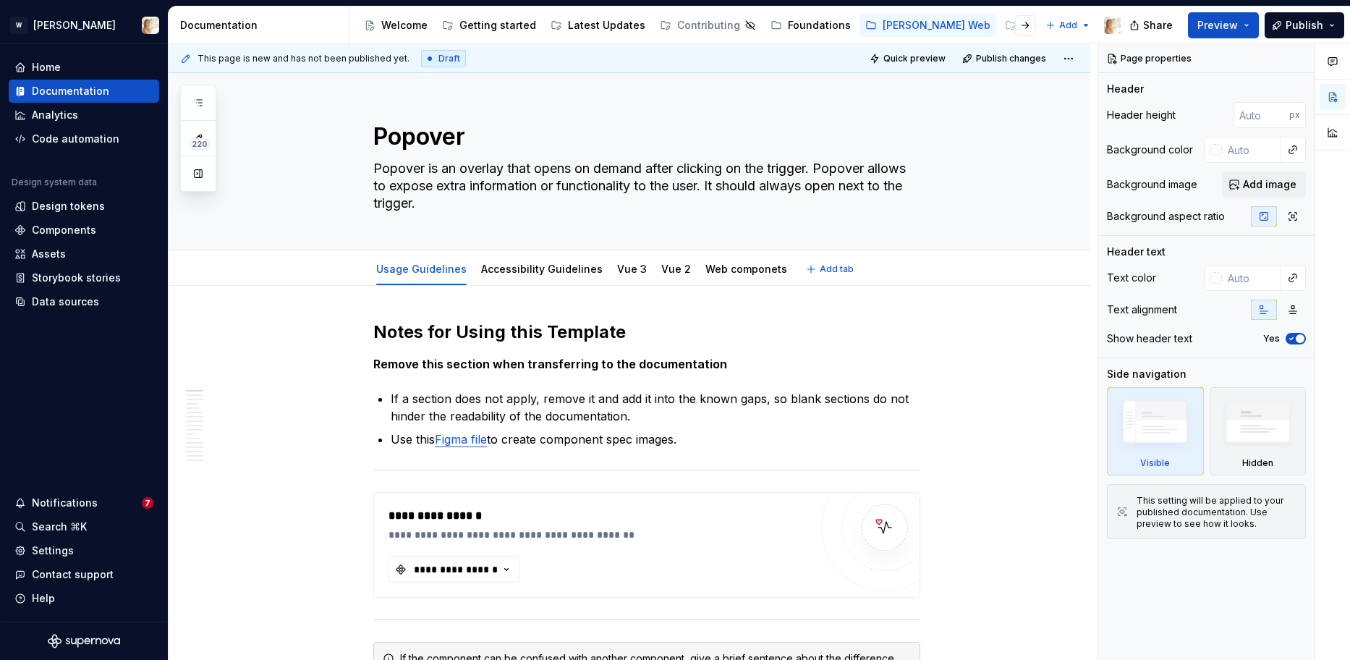
type textarea "*"
type textarea "Popover is an overlay that opens on demand after clicking on the trigger. Popov…"
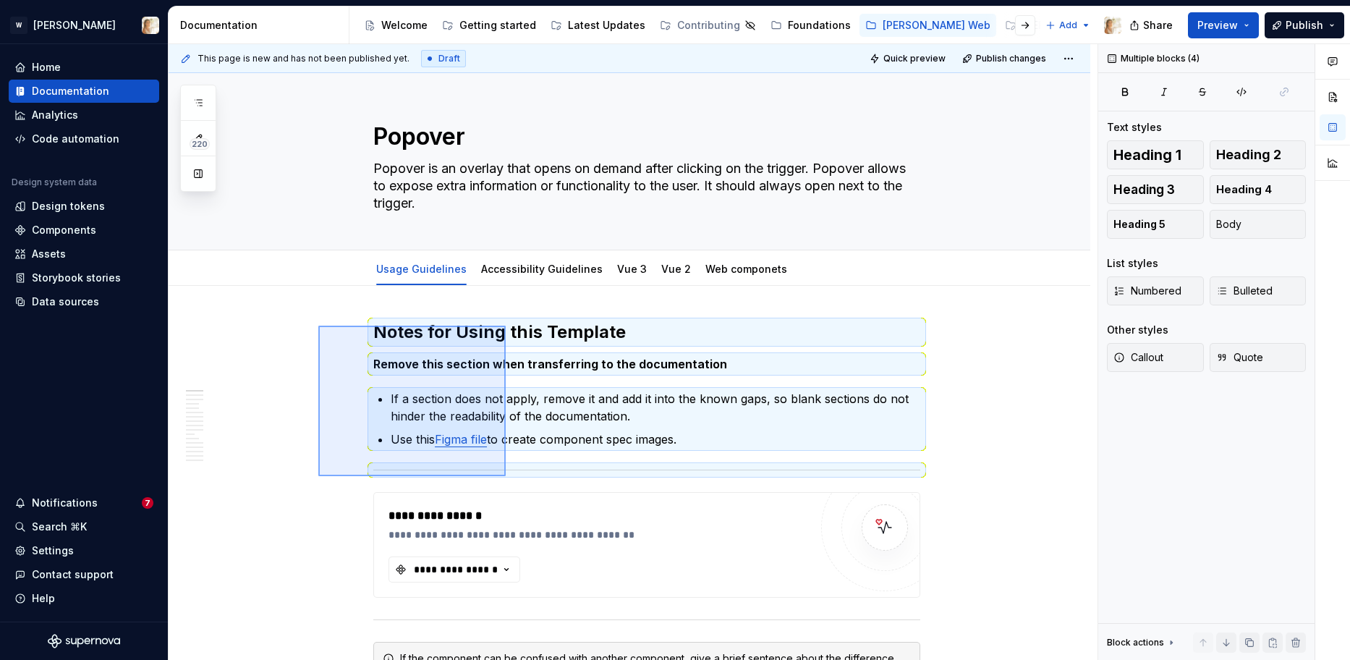
drag, startPoint x: 318, startPoint y: 325, endPoint x: 506, endPoint y: 476, distance: 240.2
click at [506, 476] on div "**********" at bounding box center [633, 352] width 929 height 616
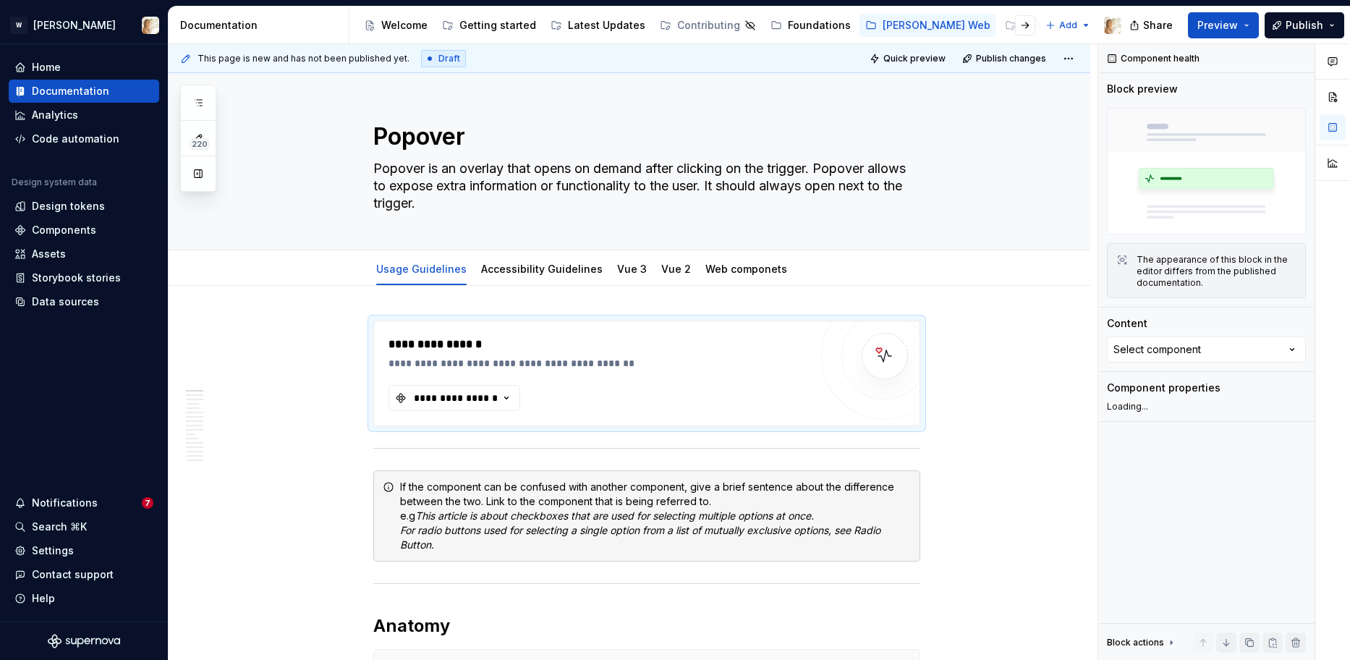
type textarea "*"
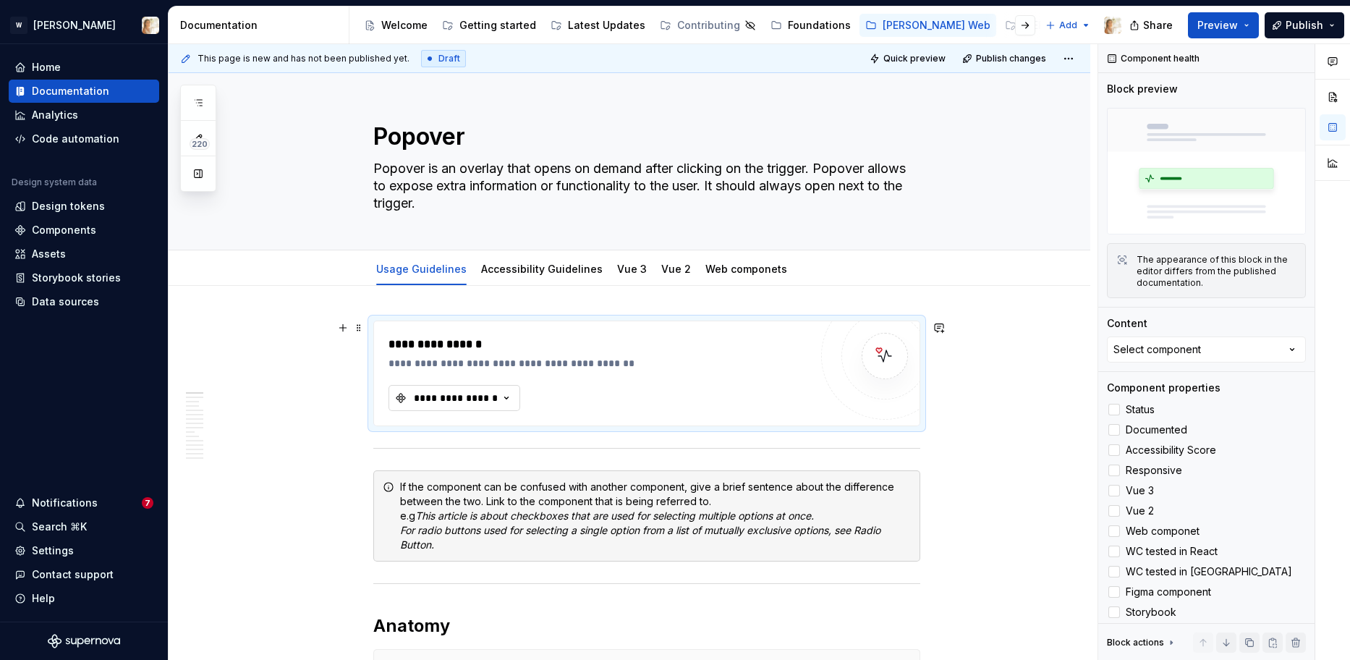
click at [472, 397] on div "**********" at bounding box center [455, 398] width 87 height 14
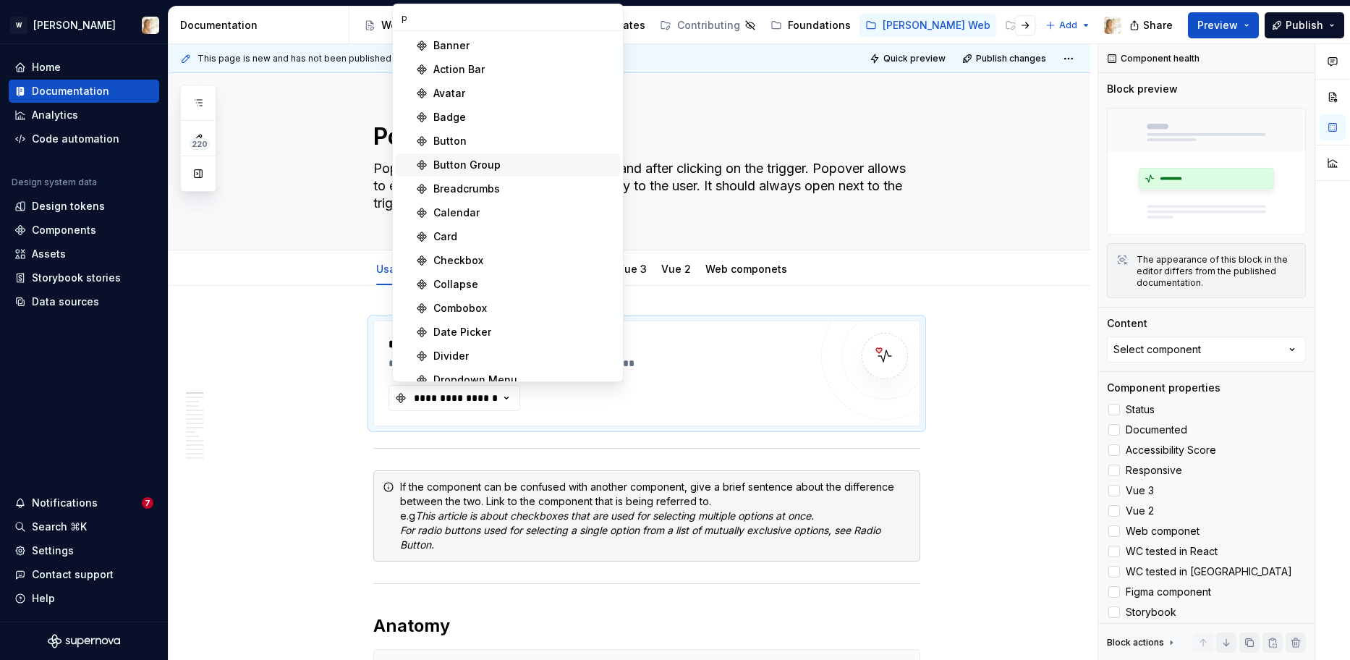
type input "po"
type textarea "*"
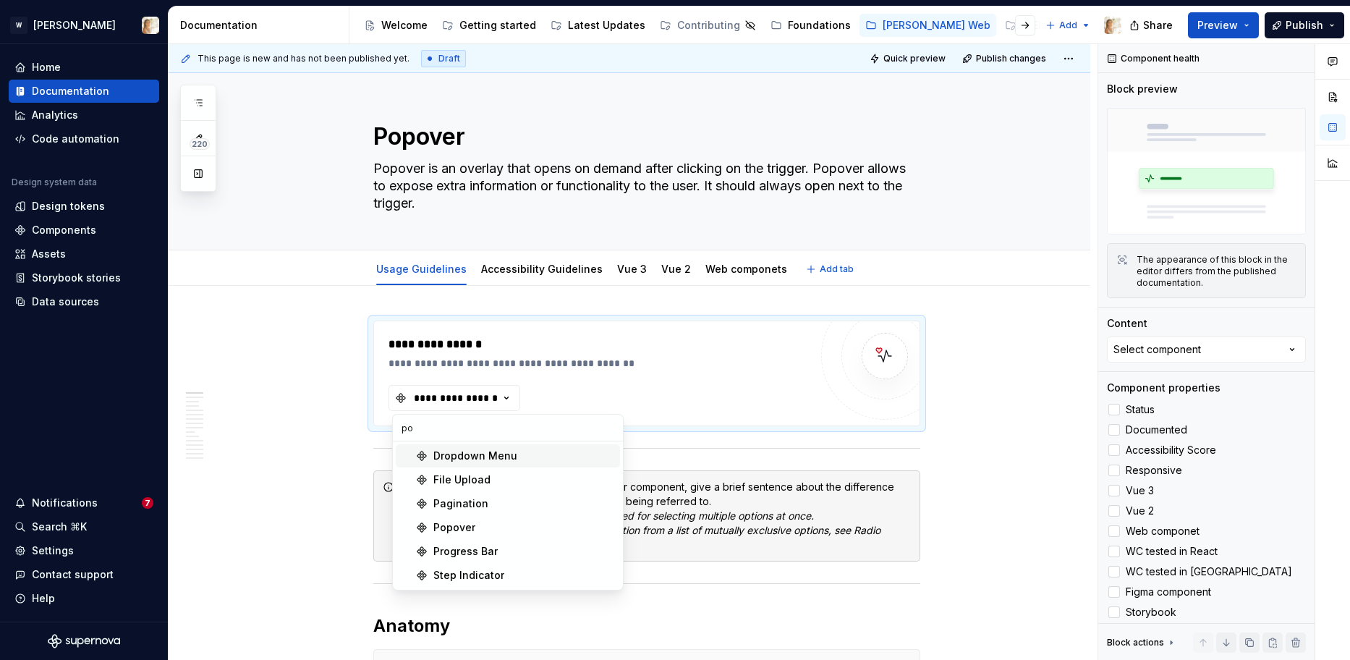
type input "pop"
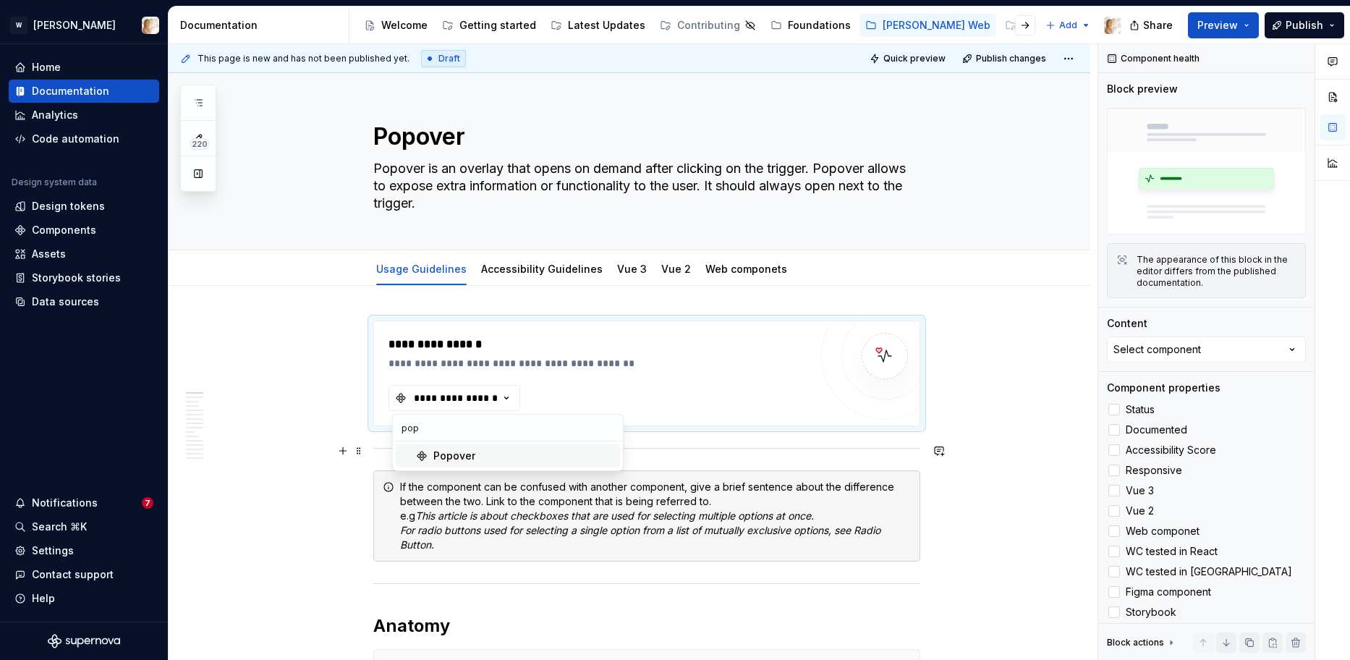
click at [452, 454] on div "Popover" at bounding box center [454, 455] width 42 height 14
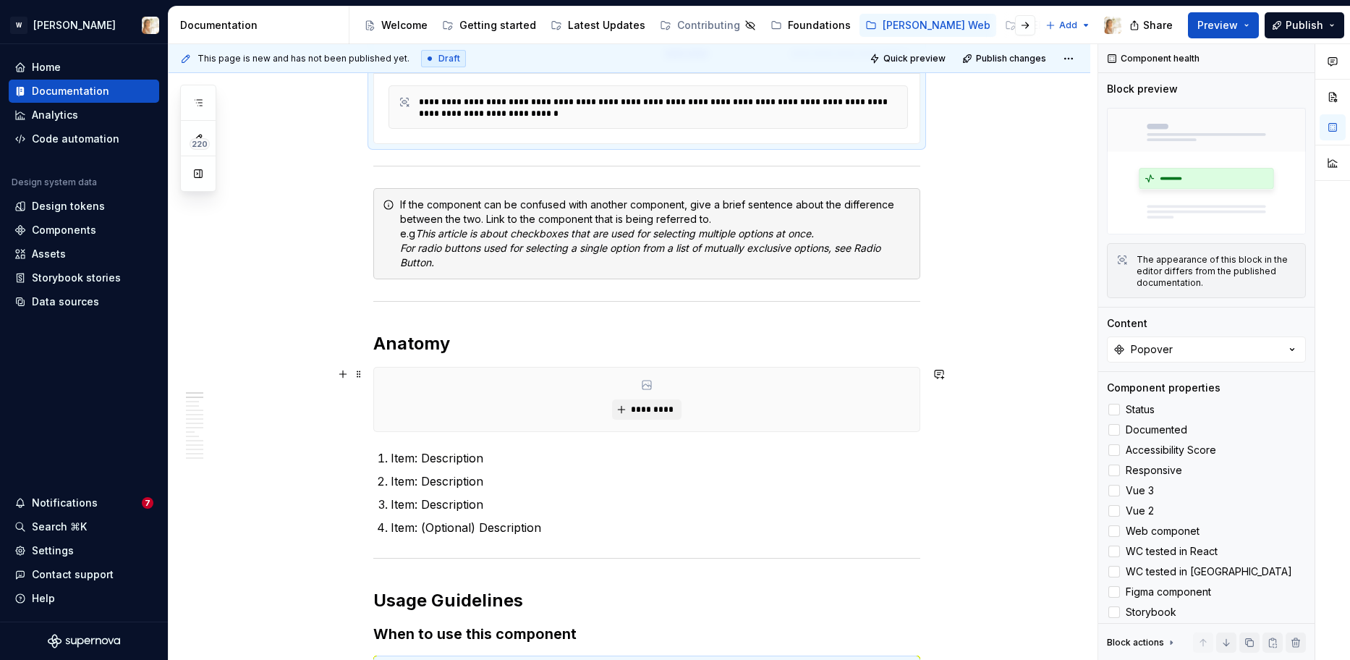
scroll to position [508, 0]
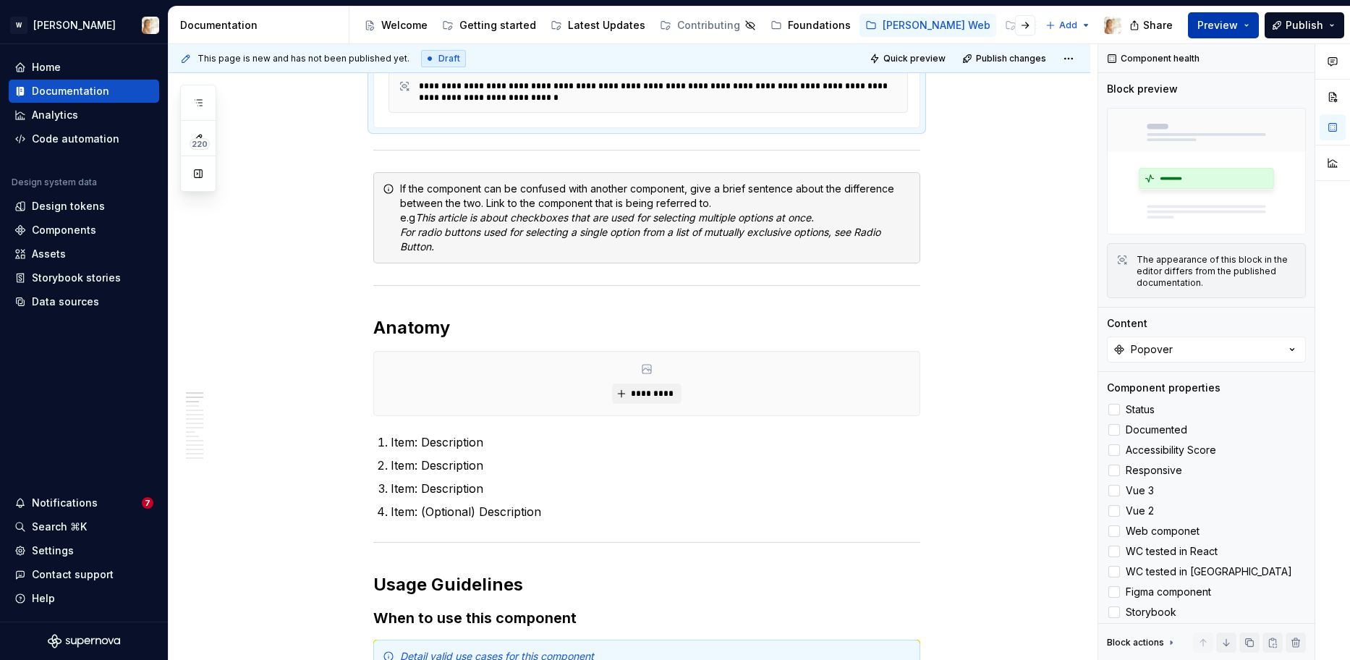
click at [1248, 25] on button "Preview" at bounding box center [1223, 25] width 71 height 26
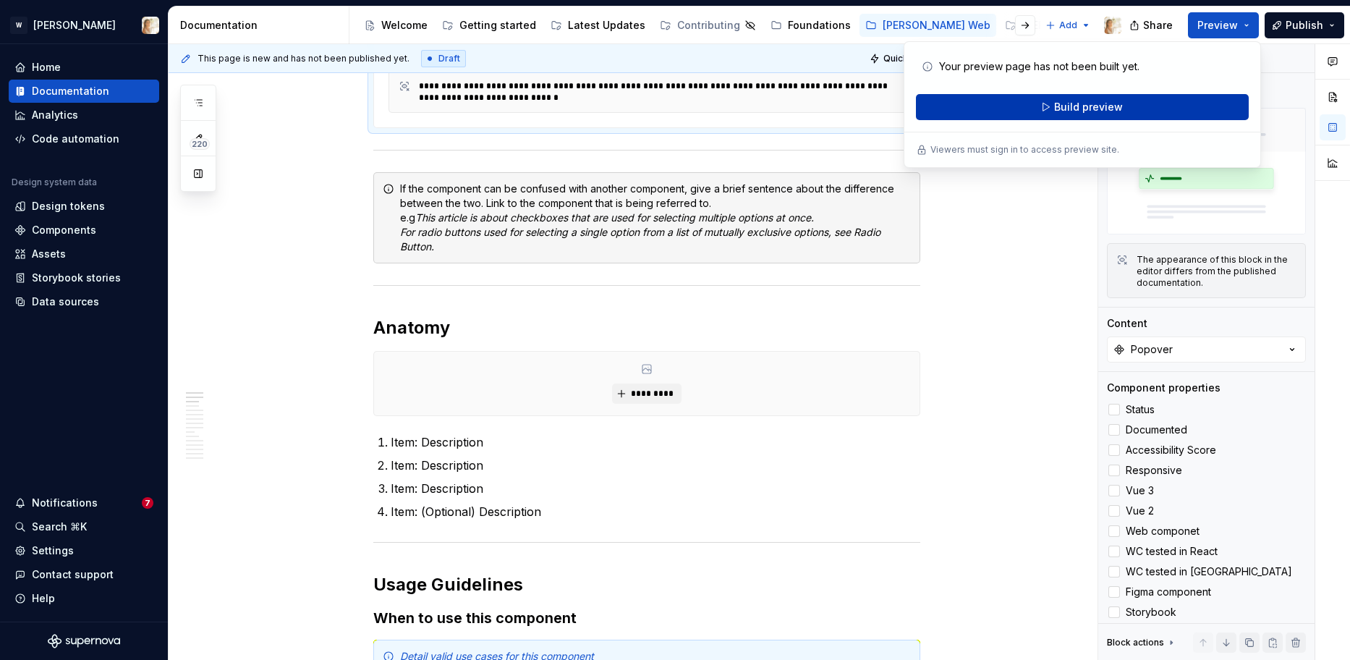
click at [1087, 111] on span "Build preview" at bounding box center [1088, 107] width 69 height 14
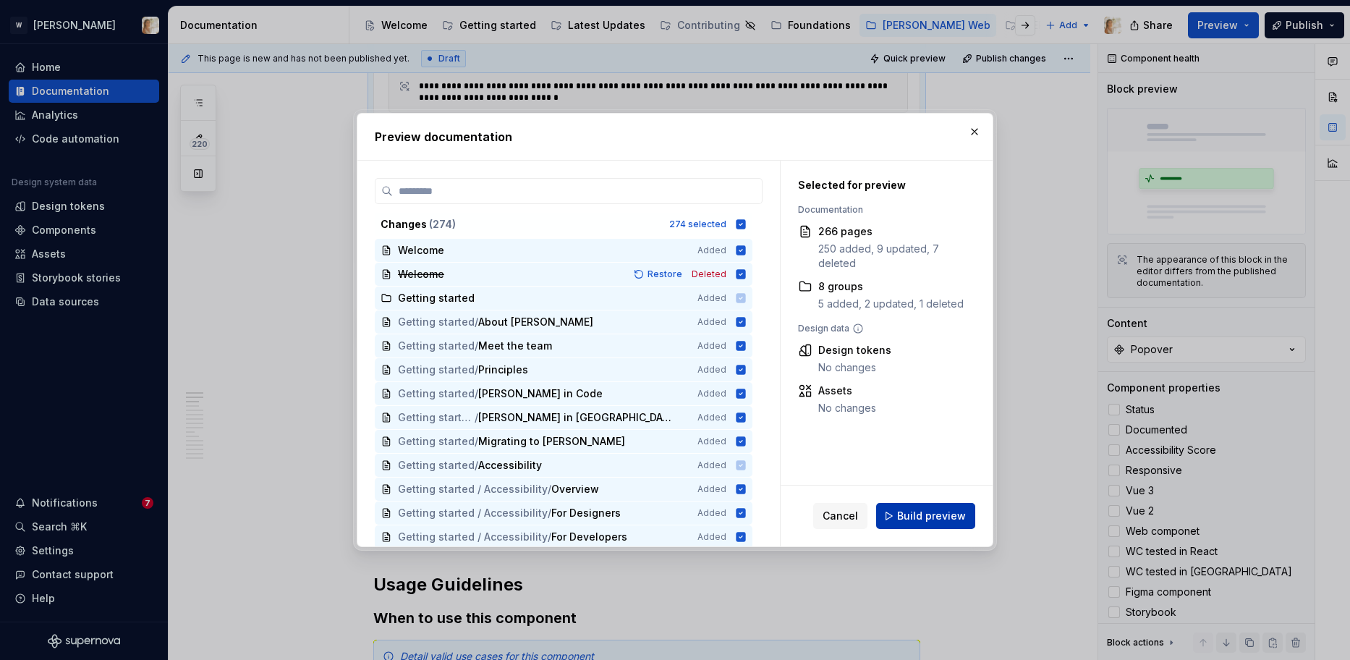
click at [905, 513] on span "Build preview" at bounding box center [931, 515] width 69 height 14
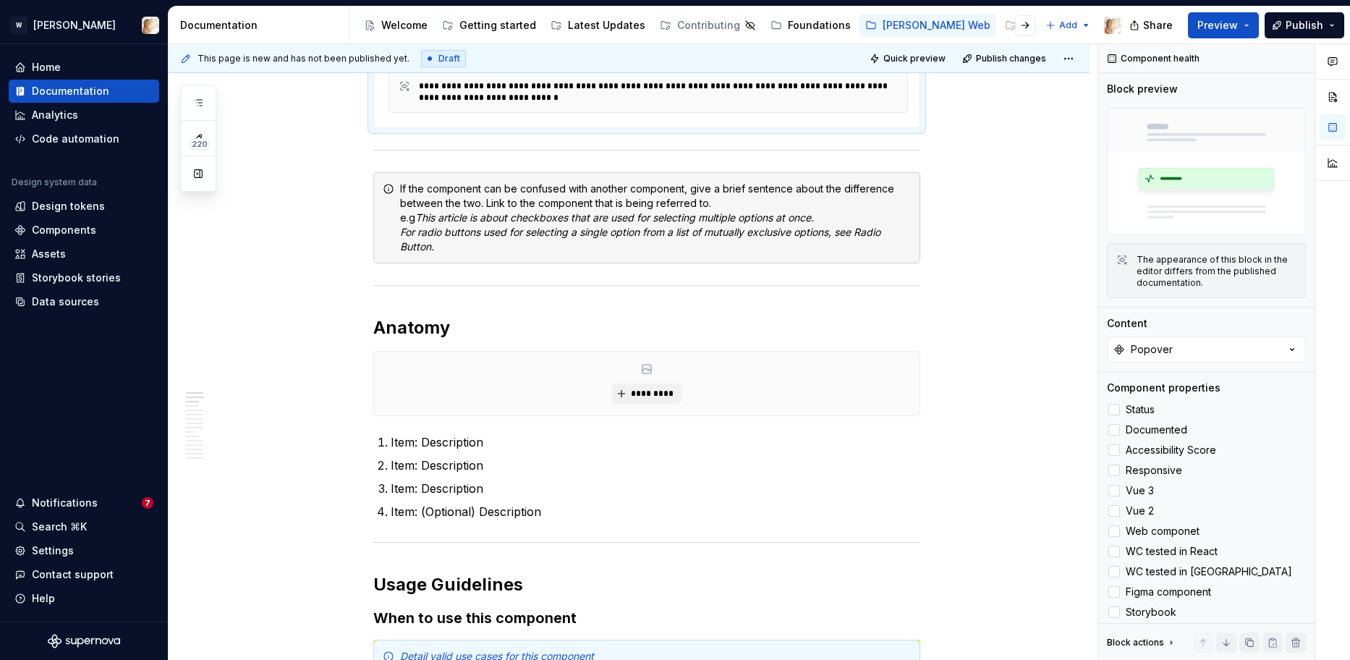
type textarea "*"
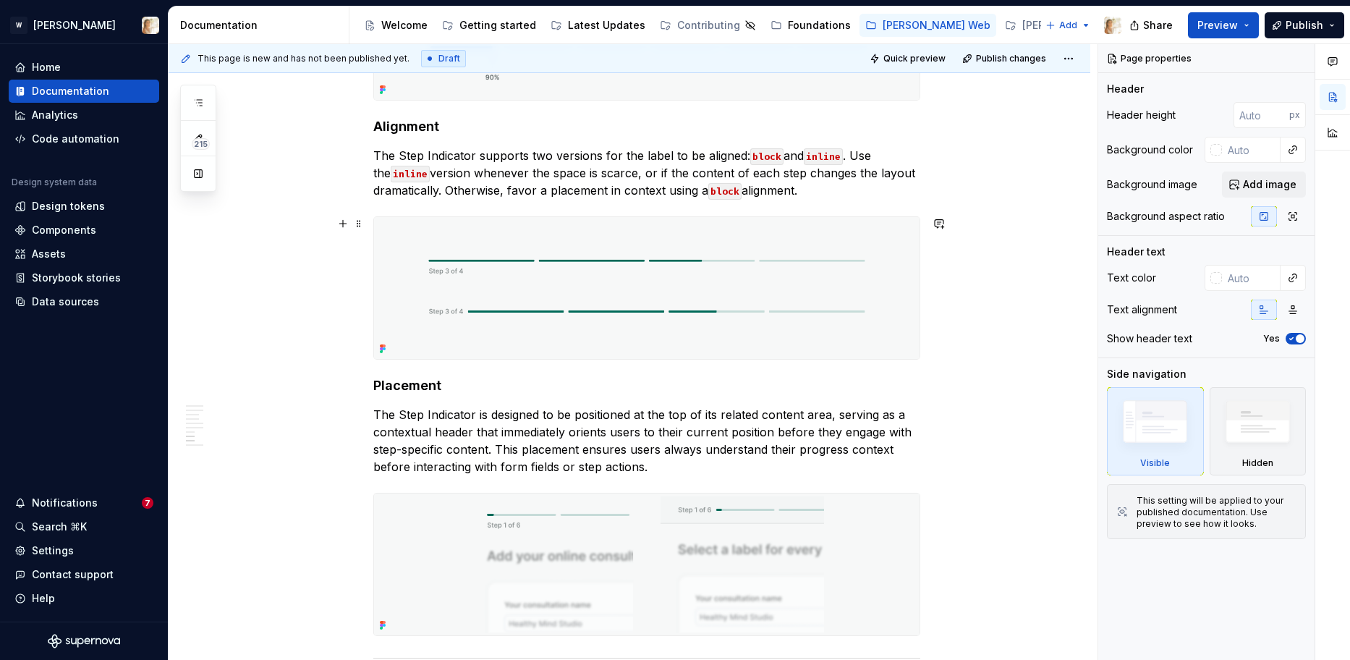
scroll to position [2167, 0]
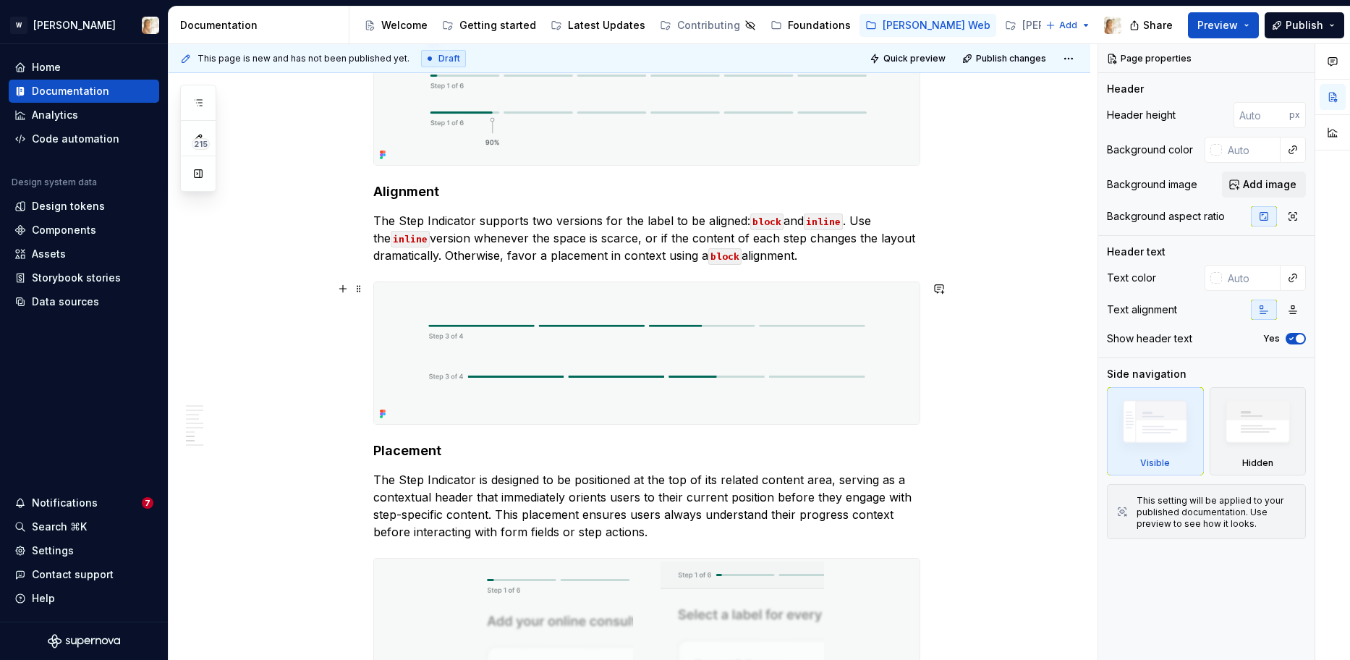
click at [513, 359] on img at bounding box center [646, 353] width 545 height 142
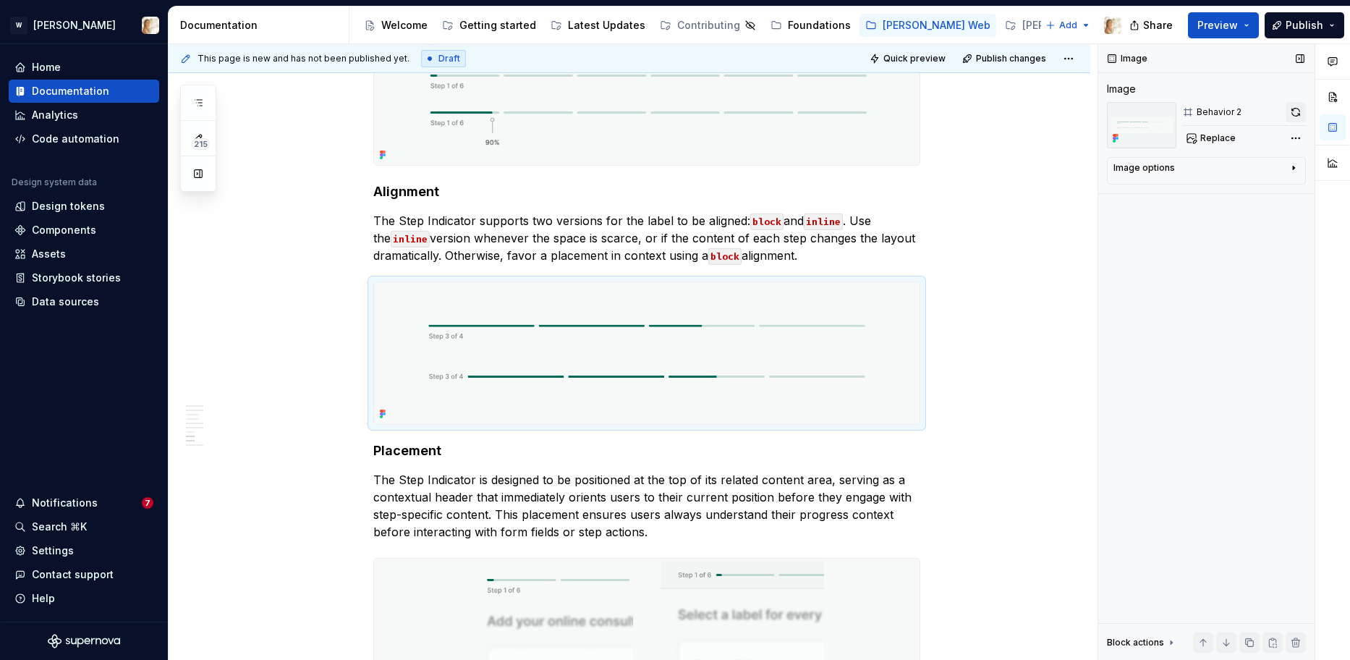
click at [1300, 115] on button "button" at bounding box center [1295, 112] width 20 height 20
type textarea "*"
